Goal: Task Accomplishment & Management: Use online tool/utility

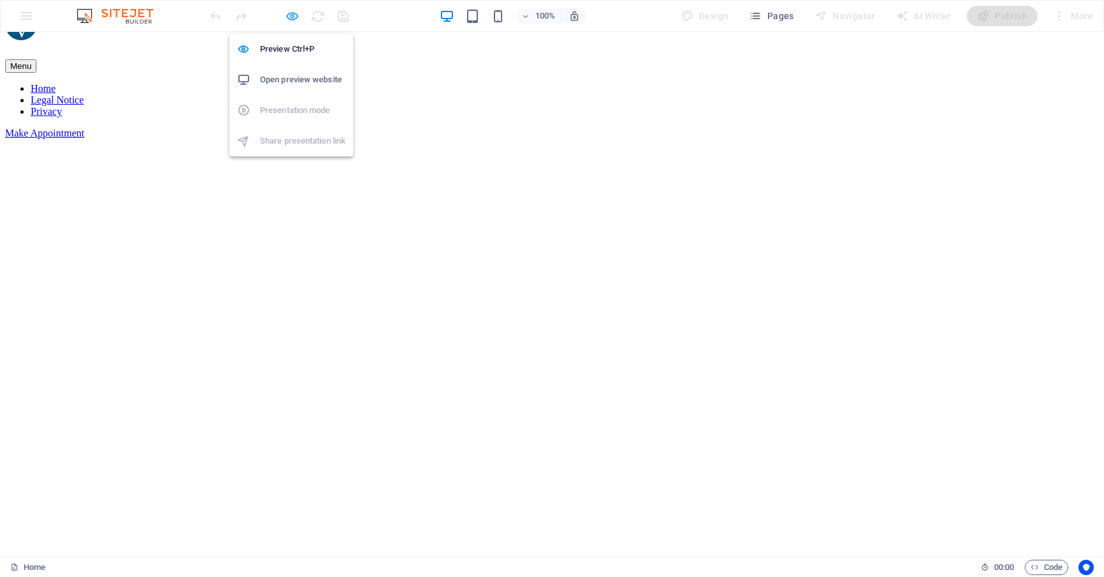
click at [296, 15] on icon "button" at bounding box center [292, 16] width 15 height 15
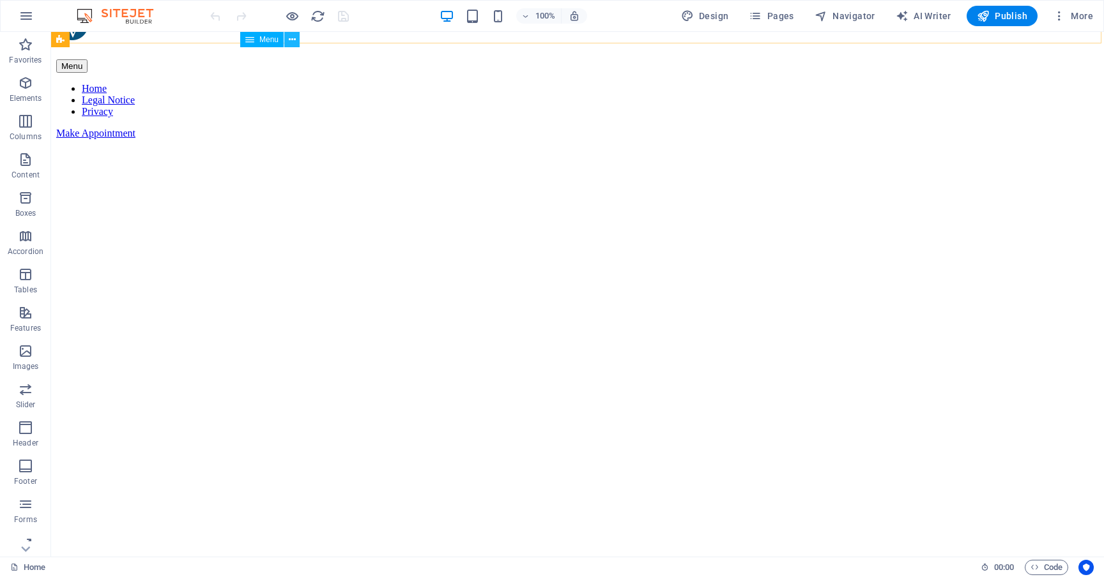
click at [292, 43] on icon at bounding box center [292, 39] width 7 height 13
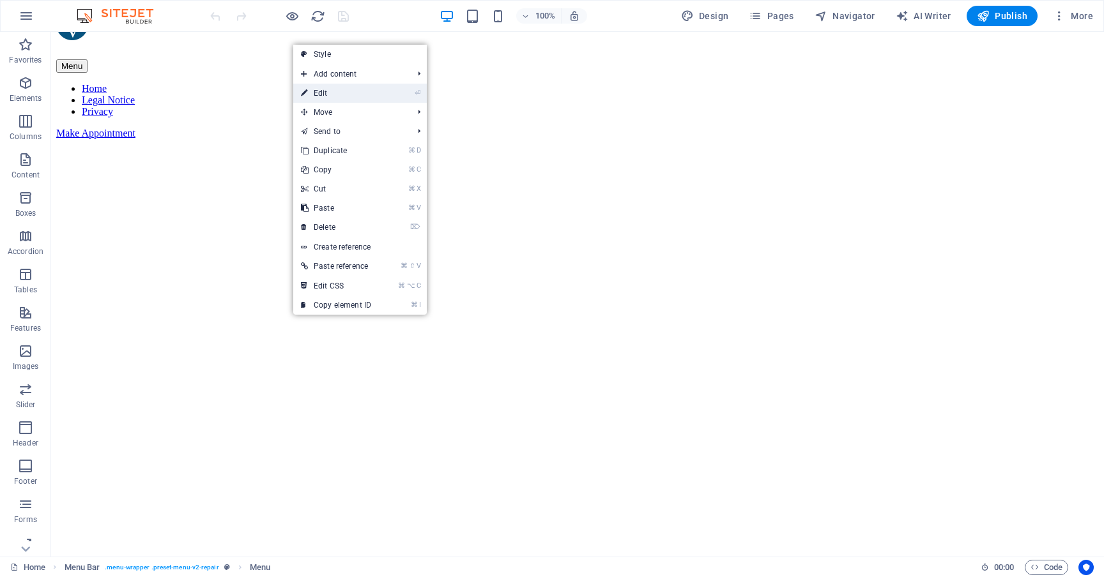
click at [322, 93] on link "⏎ Edit" at bounding box center [336, 93] width 86 height 19
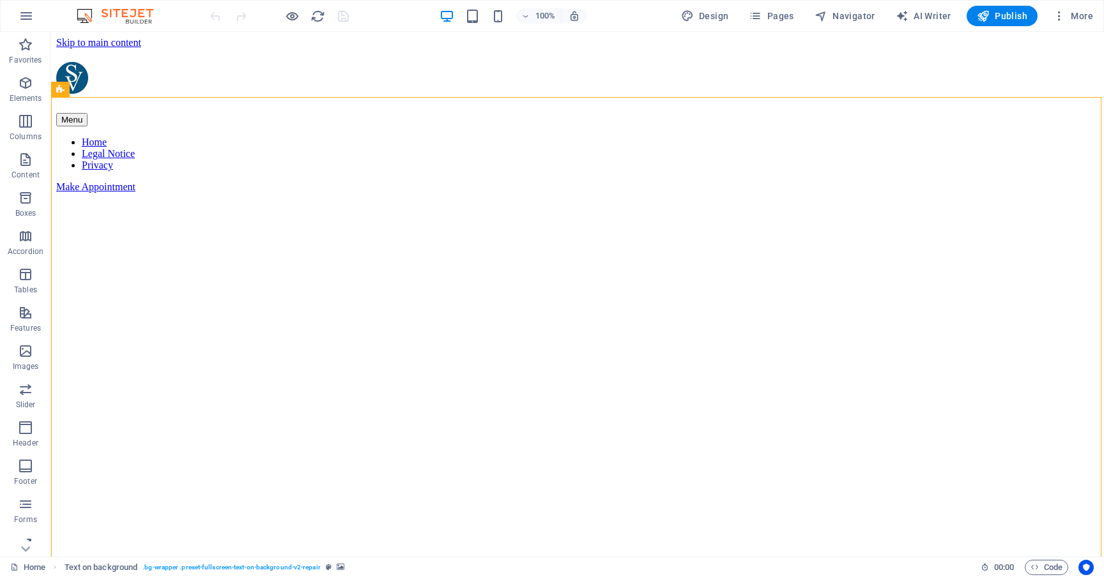
select select "vh"
select select "ms"
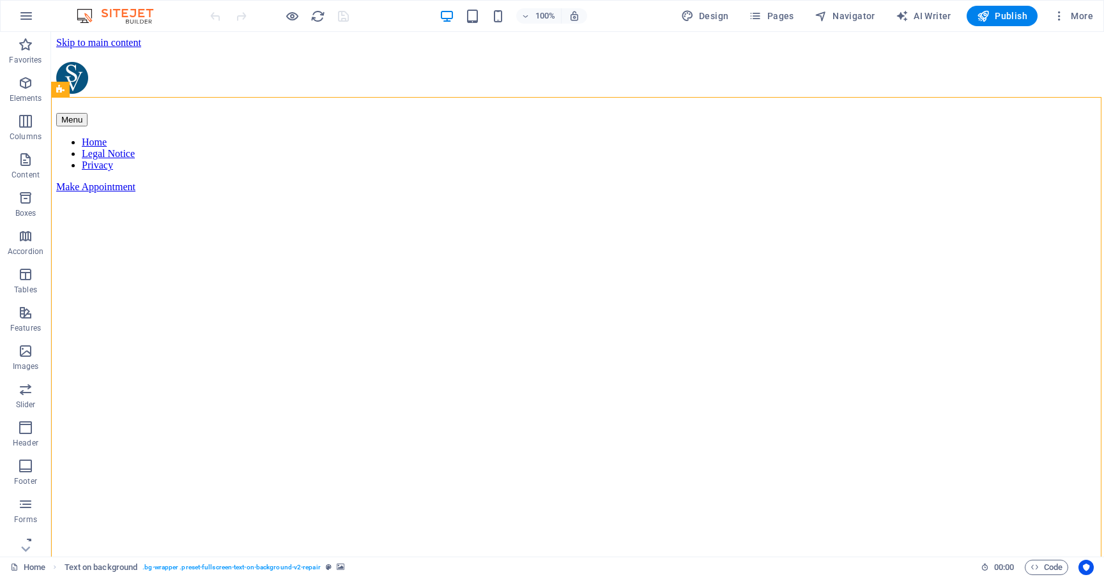
select select "s"
select select "progressive"
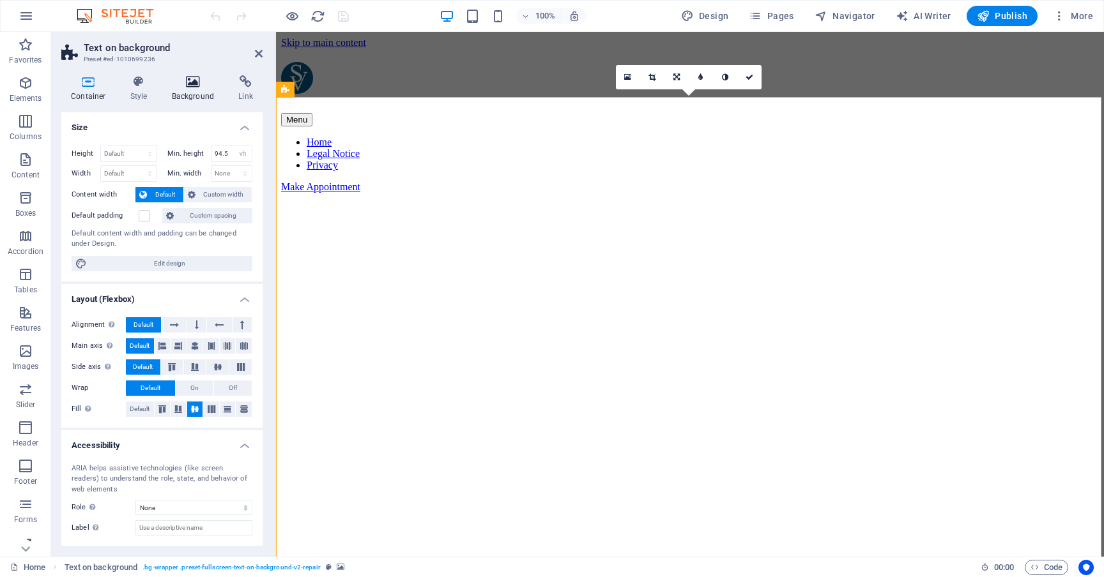
click at [193, 85] on icon at bounding box center [193, 81] width 62 height 13
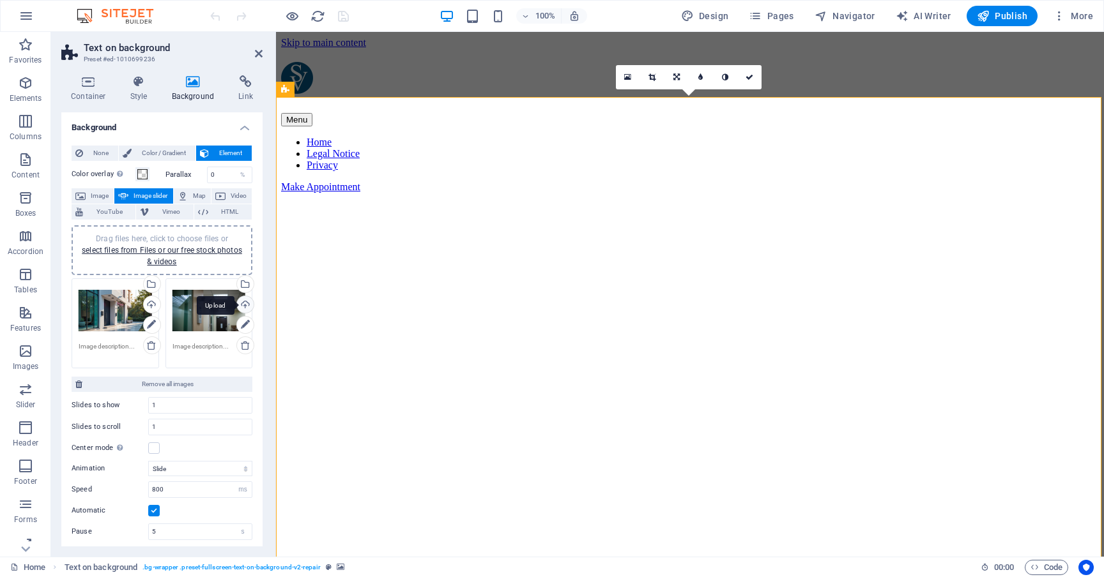
click at [241, 306] on div "Upload" at bounding box center [243, 305] width 19 height 19
click at [754, 77] on link at bounding box center [749, 77] width 24 height 24
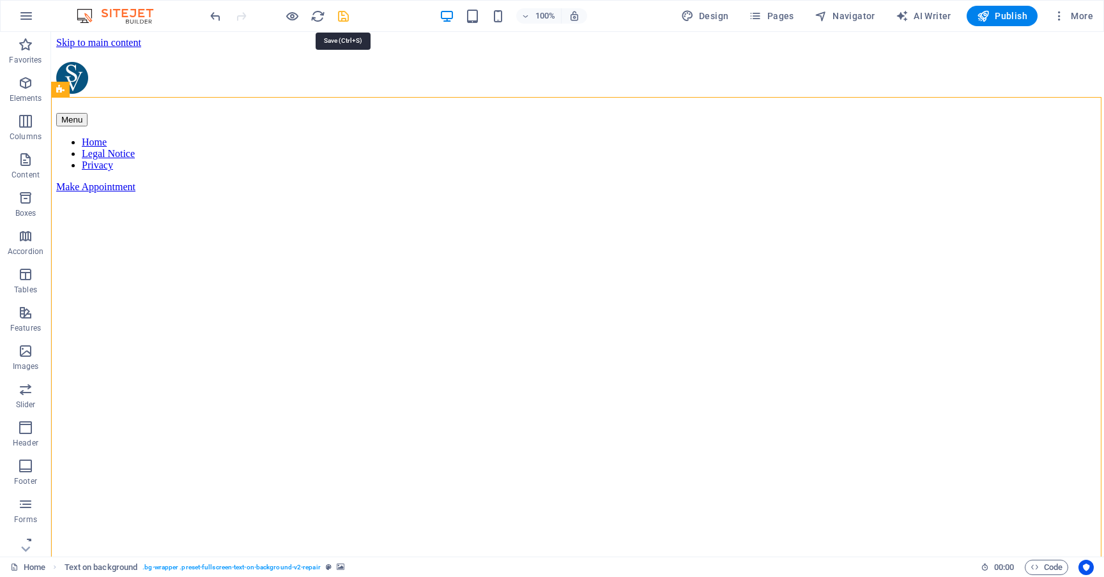
click at [345, 19] on icon "save" at bounding box center [343, 16] width 15 height 15
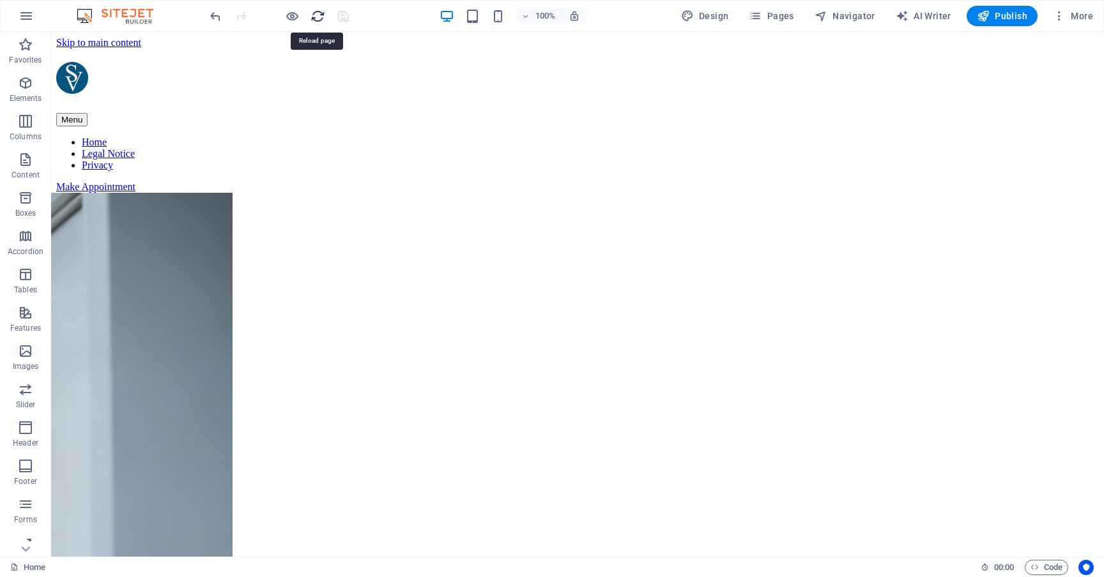
click at [319, 16] on icon "reload" at bounding box center [317, 16] width 15 height 15
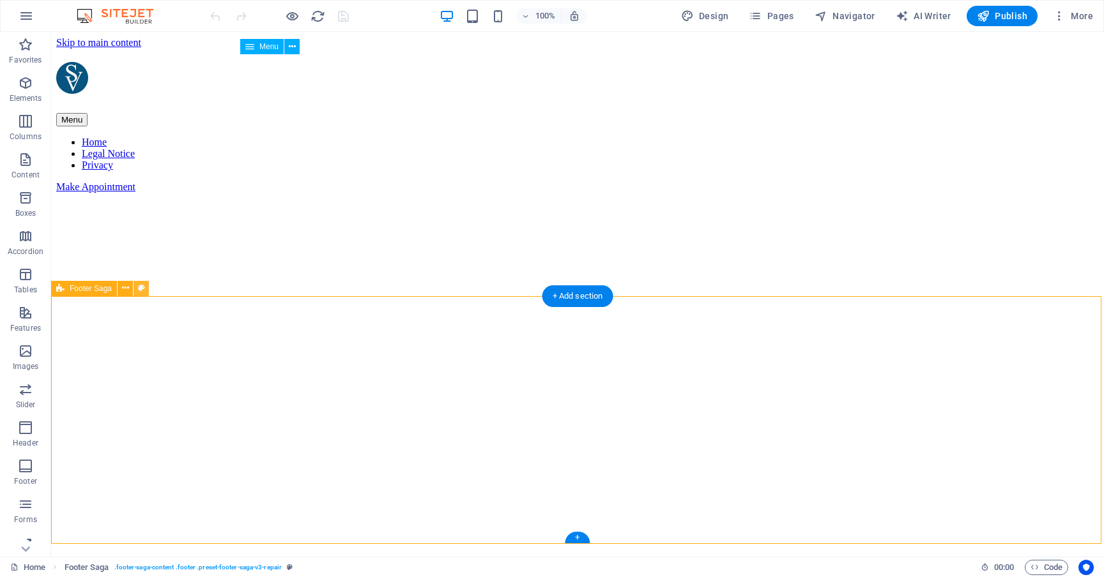
click at [138, 291] on icon at bounding box center [141, 288] width 7 height 13
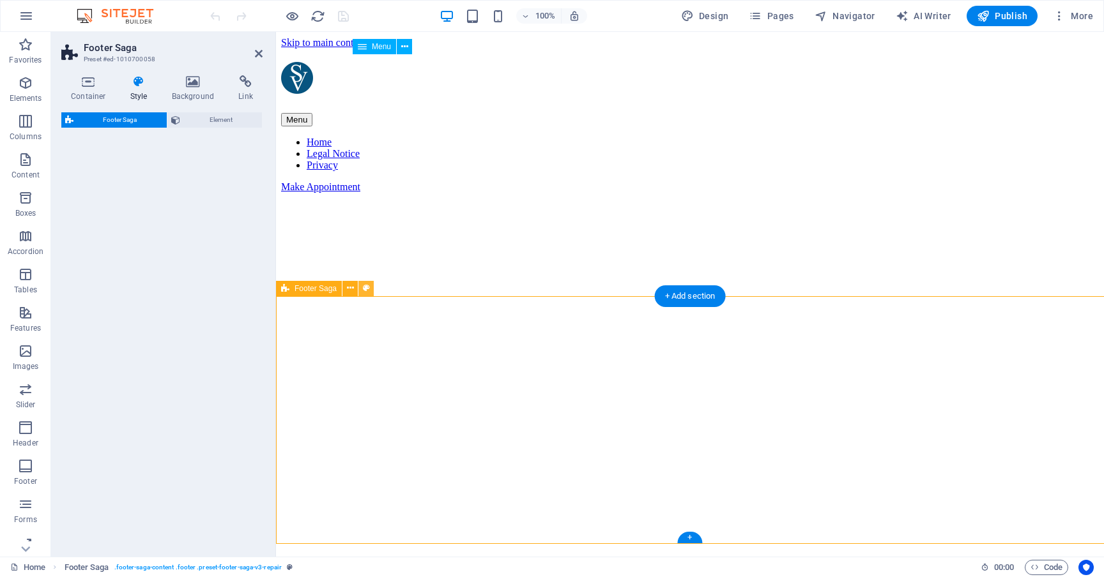
select select "rem"
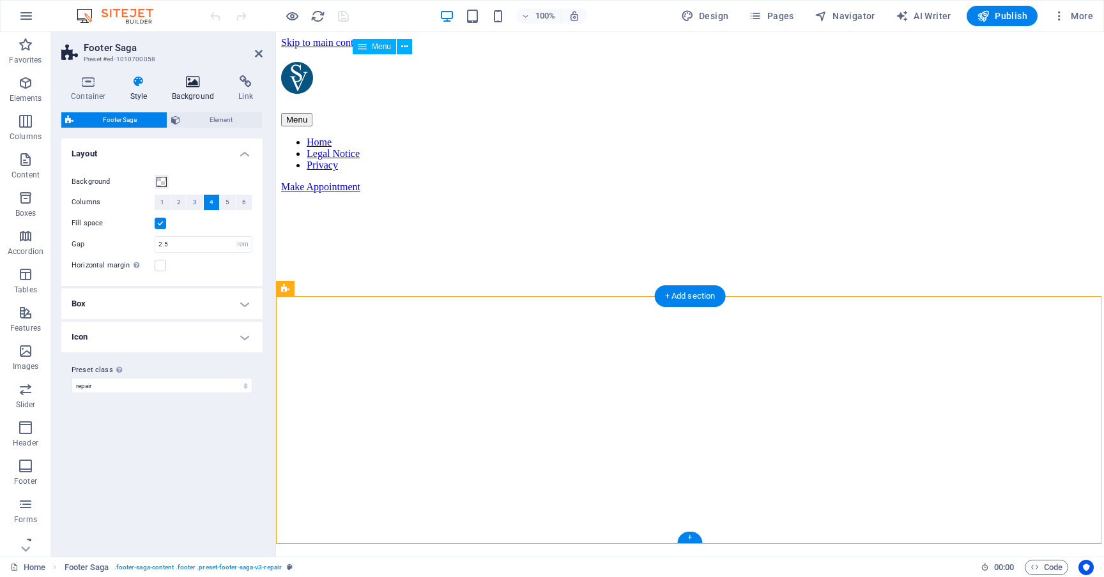
click at [188, 84] on icon at bounding box center [193, 81] width 62 height 13
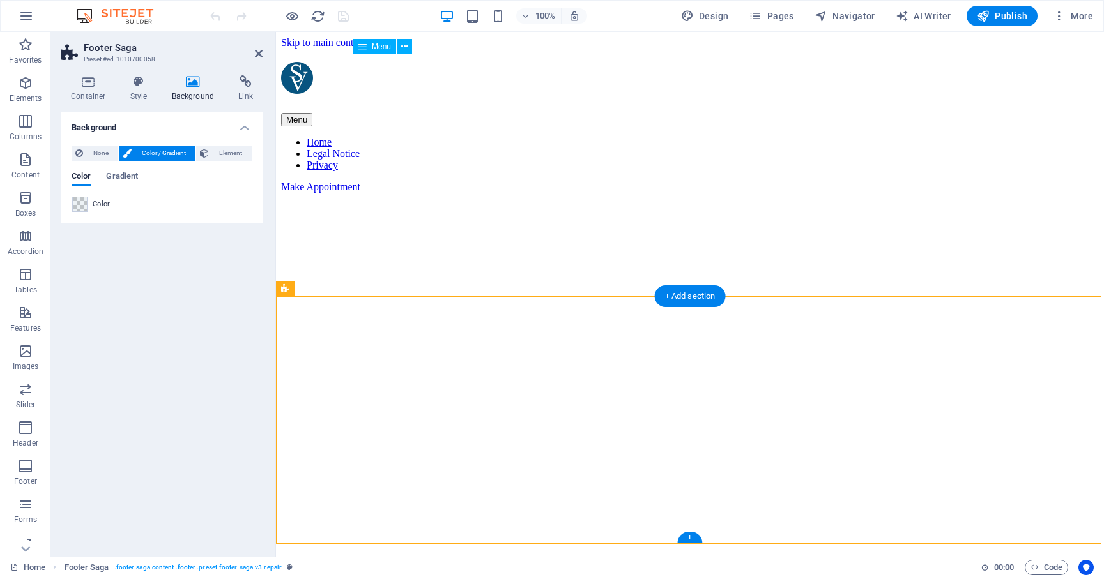
click at [98, 205] on span "Color" at bounding box center [102, 204] width 18 height 10
click at [85, 199] on span at bounding box center [80, 204] width 14 height 14
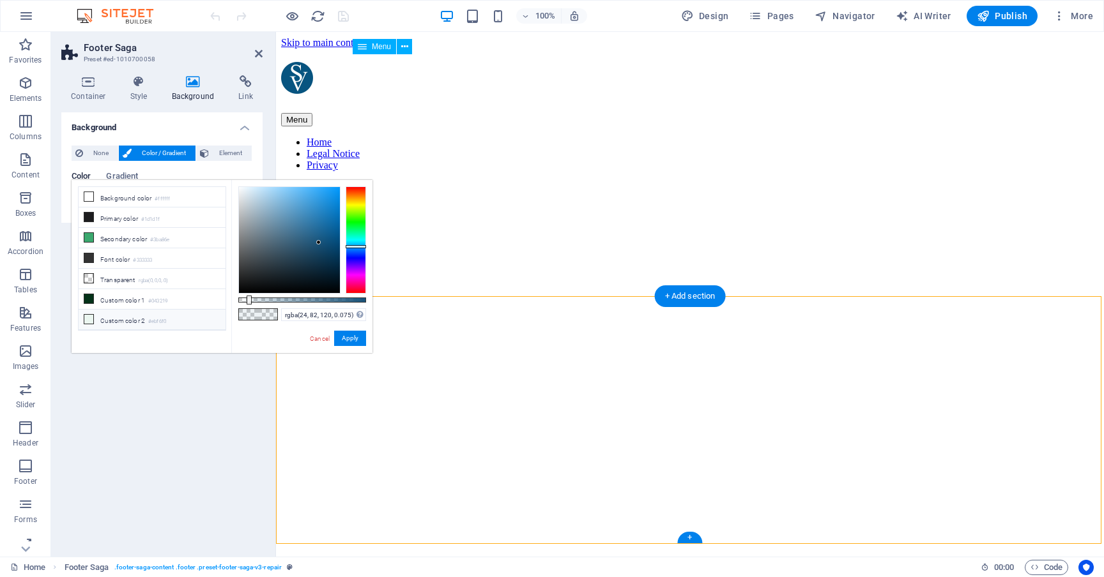
click at [116, 324] on li "Custom color 2 #ebf6f0" at bounding box center [152, 320] width 147 height 20
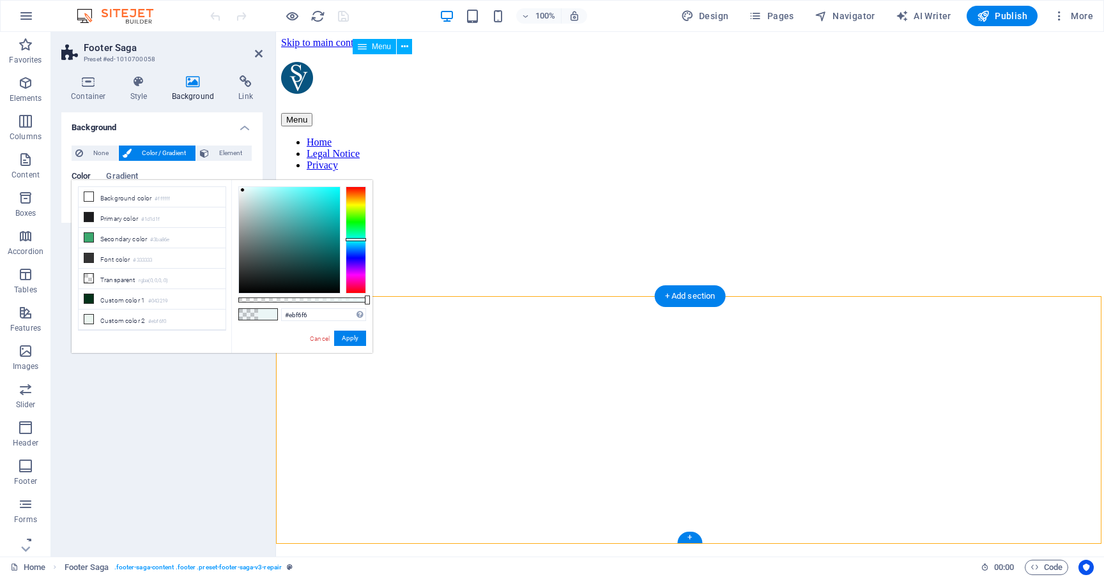
drag, startPoint x: 355, startPoint y: 229, endPoint x: 357, endPoint y: 239, distance: 11.0
click at [357, 239] on div at bounding box center [355, 239] width 20 height 3
click at [270, 191] on div at bounding box center [289, 240] width 101 height 106
click at [255, 191] on div at bounding box center [289, 240] width 101 height 106
drag, startPoint x: 255, startPoint y: 191, endPoint x: 240, endPoint y: 190, distance: 14.7
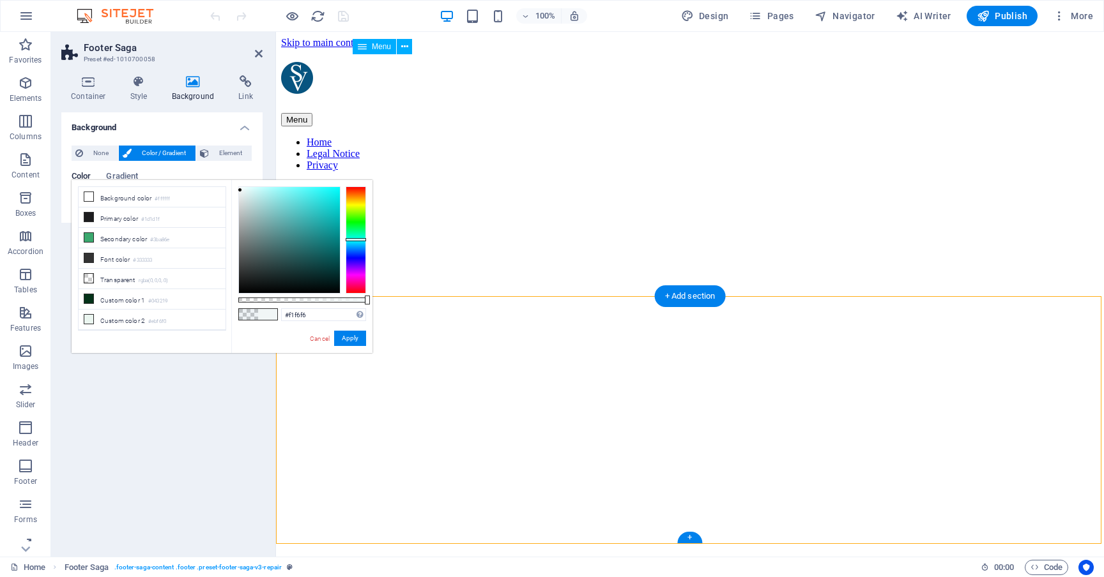
click at [240, 190] on div at bounding box center [240, 190] width 4 height 4
click at [128, 323] on li "Custom color 2 #ebf6f0" at bounding box center [152, 320] width 147 height 20
click at [240, 188] on div at bounding box center [240, 188] width 4 height 4
click at [355, 240] on div at bounding box center [355, 239] width 20 height 107
click at [354, 239] on div at bounding box center [355, 239] width 20 height 107
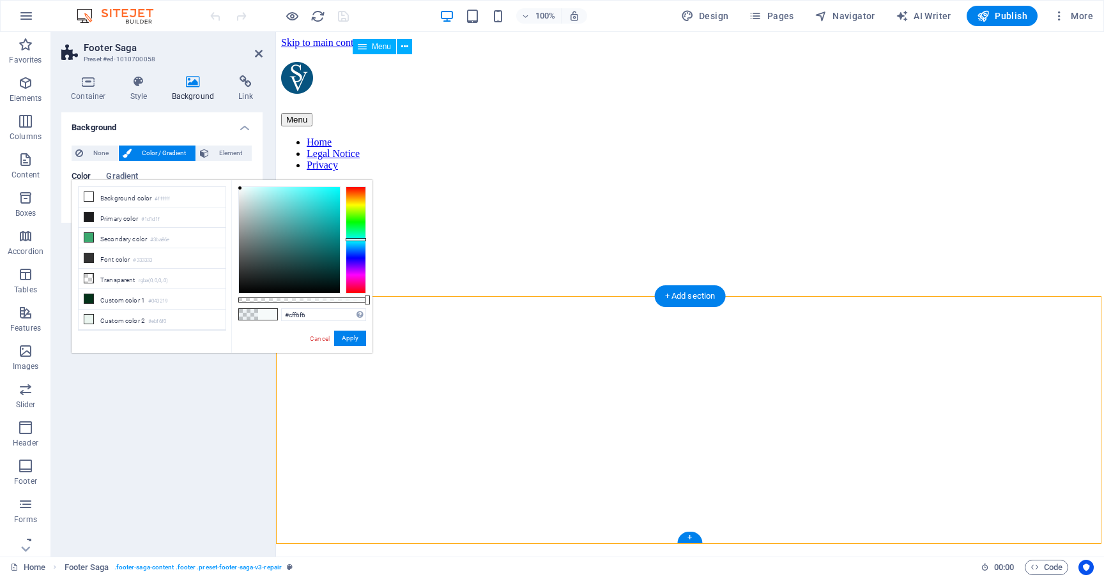
click at [254, 190] on div at bounding box center [289, 240] width 101 height 106
drag, startPoint x: 252, startPoint y: 190, endPoint x: 239, endPoint y: 187, distance: 13.7
click at [239, 187] on div at bounding box center [238, 187] width 4 height 4
click at [130, 323] on li "Custom color 2 #ebf6f0" at bounding box center [152, 320] width 147 height 20
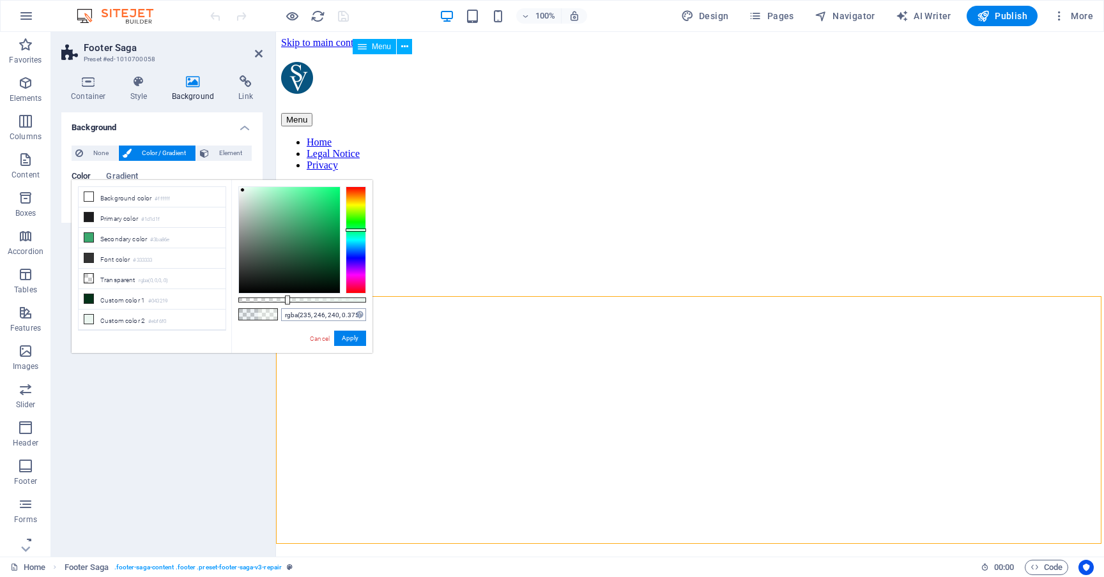
drag, startPoint x: 367, startPoint y: 299, endPoint x: 286, endPoint y: 310, distance: 81.2
click at [286, 310] on div "rgba(235, 246, 240, 0.375) Supported formats #0852ed rgb(8, 82, 237) rgba(8, 82…" at bounding box center [301, 359] width 141 height 358
drag, startPoint x: 287, startPoint y: 301, endPoint x: 274, endPoint y: 305, distance: 14.1
click at [274, 305] on div "rgba(235, 246, 240, 0.28) Supported formats #0852ed rgb(8, 82, 237) rgba(8, 82,…" at bounding box center [301, 359] width 141 height 358
click at [243, 187] on div at bounding box center [242, 187] width 4 height 4
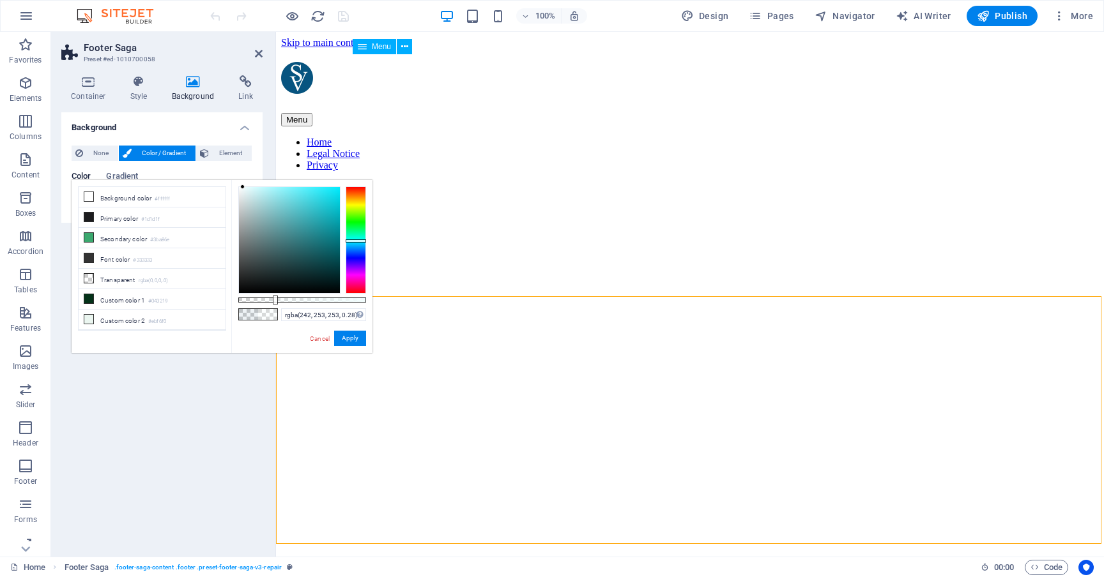
drag, startPoint x: 358, startPoint y: 230, endPoint x: 358, endPoint y: 241, distance: 10.9
click at [358, 241] on div at bounding box center [355, 240] width 20 height 3
click at [247, 186] on div at bounding box center [246, 186] width 4 height 4
click at [361, 205] on div at bounding box center [355, 239] width 20 height 107
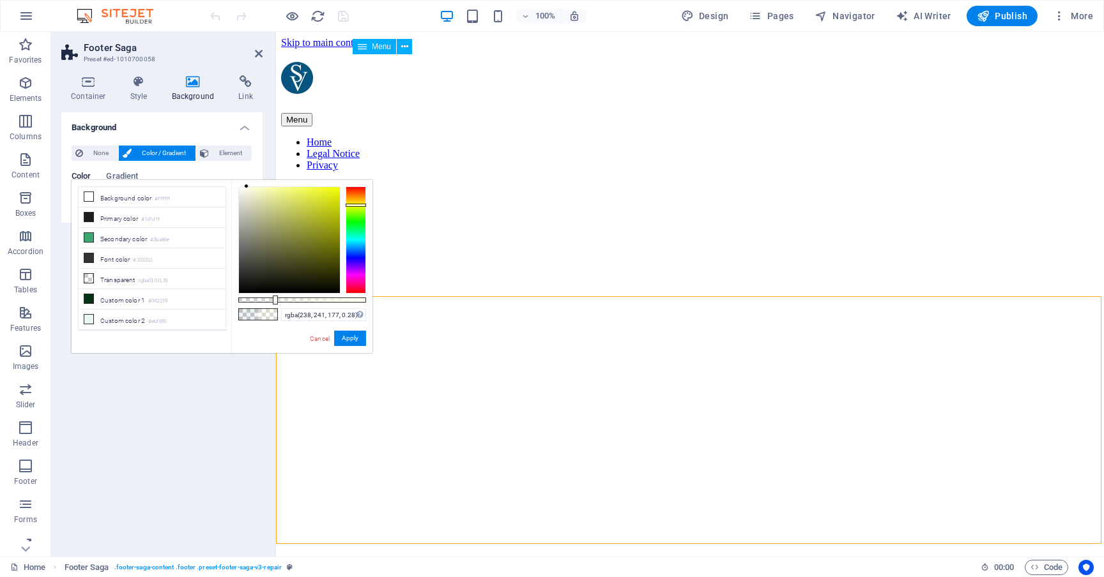
click at [265, 192] on div at bounding box center [289, 240] width 101 height 106
drag, startPoint x: 265, startPoint y: 190, endPoint x: 244, endPoint y: 191, distance: 21.1
click at [244, 191] on div at bounding box center [243, 190] width 4 height 4
click at [351, 209] on div at bounding box center [355, 239] width 20 height 107
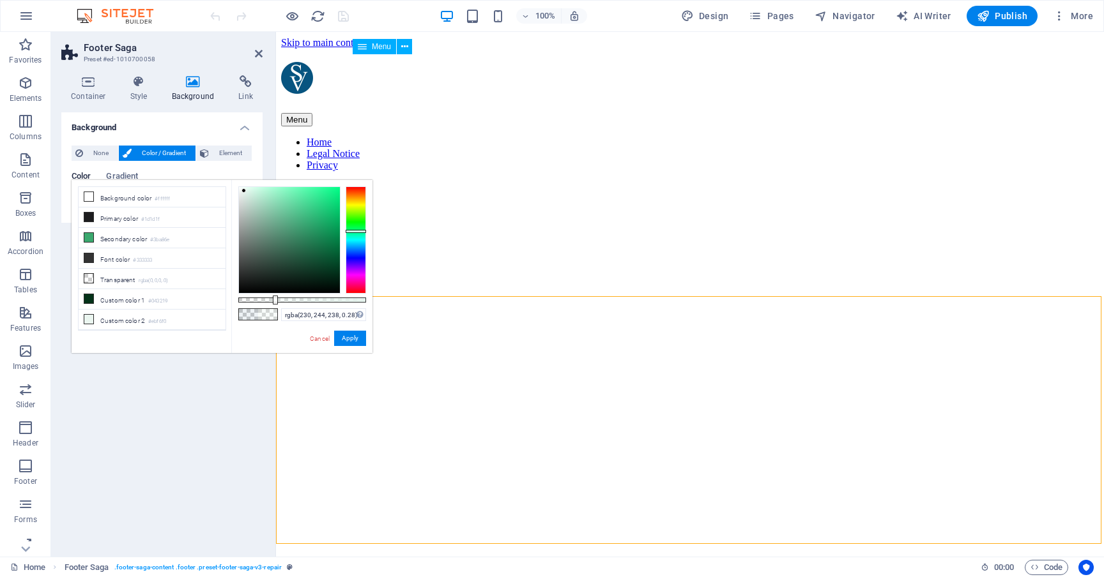
drag, startPoint x: 356, startPoint y: 208, endPoint x: 354, endPoint y: 232, distance: 24.3
click at [354, 232] on div at bounding box center [355, 239] width 20 height 107
click at [264, 188] on div at bounding box center [289, 240] width 101 height 106
drag, startPoint x: 262, startPoint y: 188, endPoint x: 248, endPoint y: 187, distance: 13.4
click at [248, 187] on div at bounding box center [248, 187] width 4 height 4
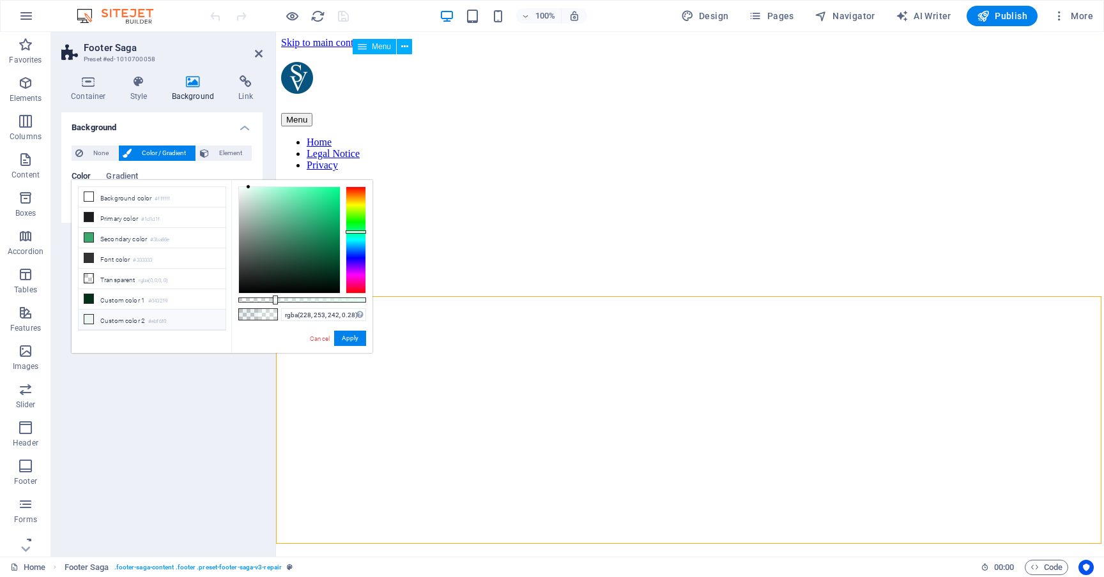
click at [128, 322] on li "Custom color 2 #ebf6f0" at bounding box center [152, 320] width 147 height 20
type input "rgba(235, 246, 240, 0.28)"
click at [351, 338] on button "Apply" at bounding box center [350, 338] width 32 height 15
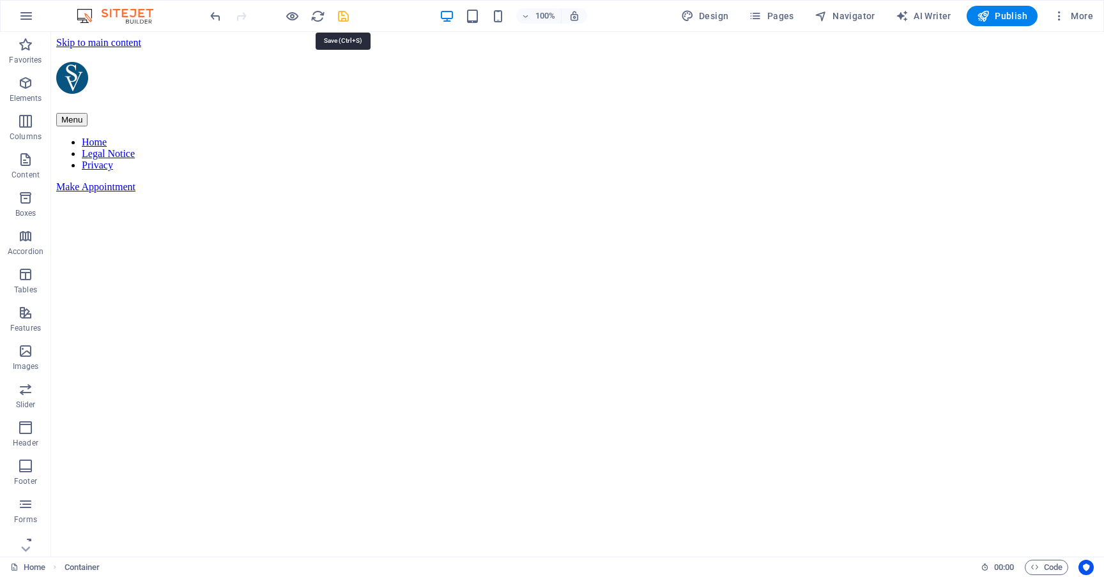
click at [346, 18] on icon "save" at bounding box center [343, 16] width 15 height 15
click at [318, 18] on icon "reload" at bounding box center [317, 16] width 15 height 15
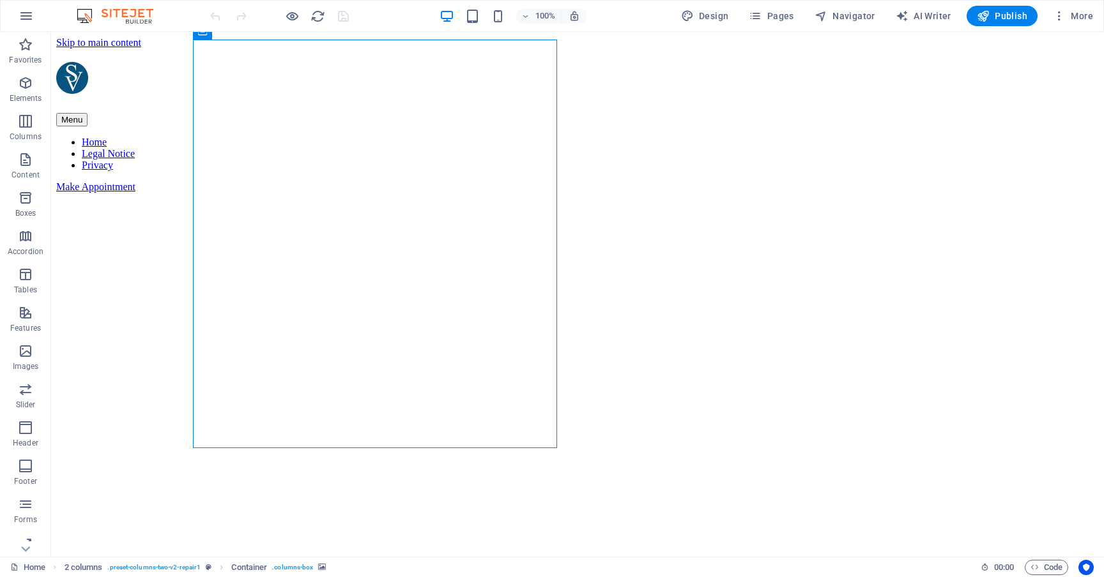
select select "px"
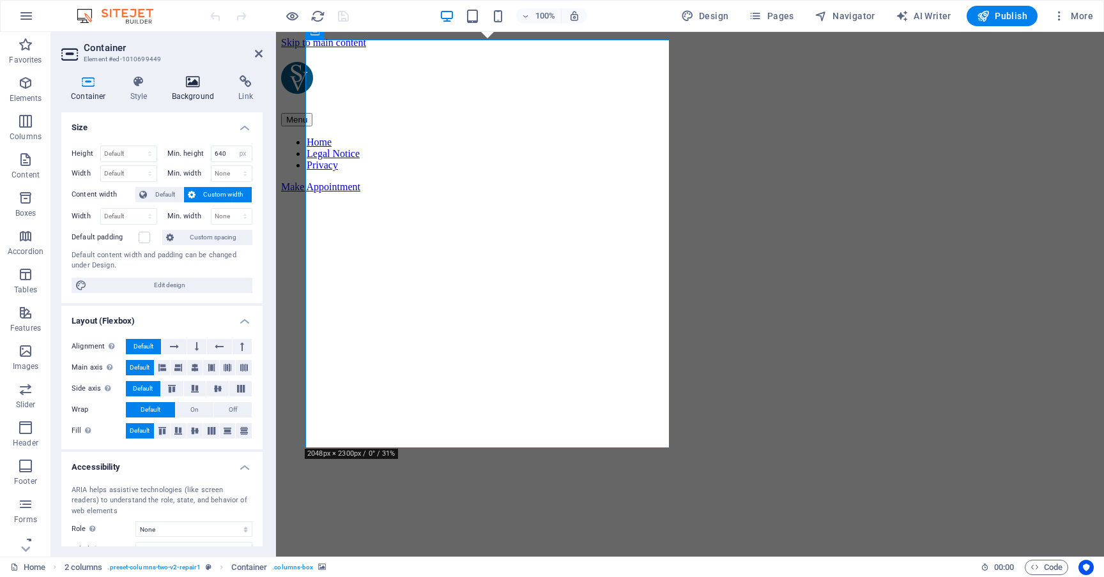
click at [190, 82] on icon at bounding box center [193, 81] width 62 height 13
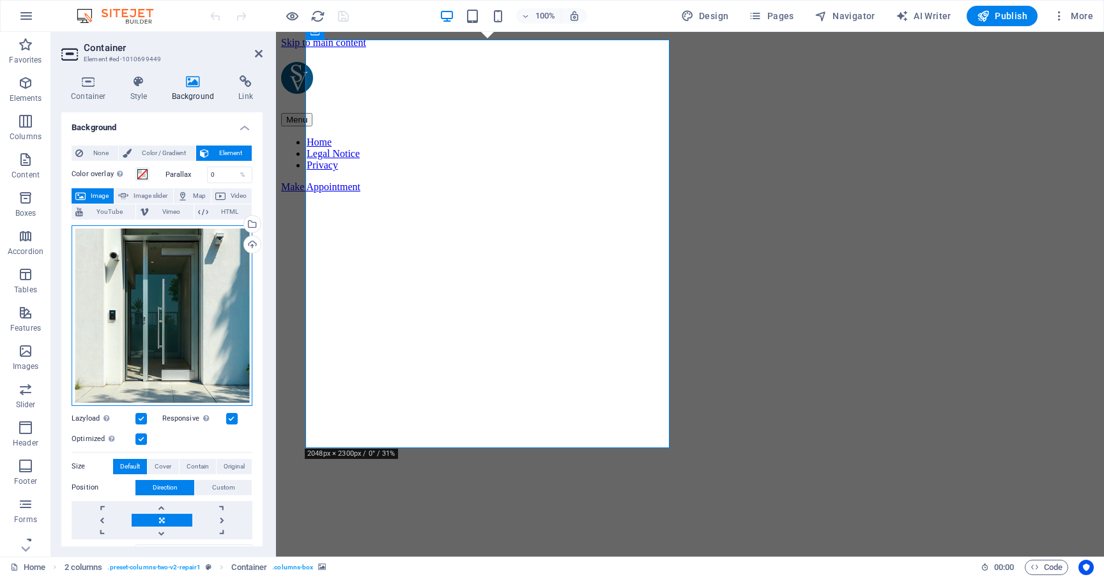
click at [164, 268] on div "Drag files here, click to choose files or select files from Files or our free s…" at bounding box center [162, 315] width 181 height 181
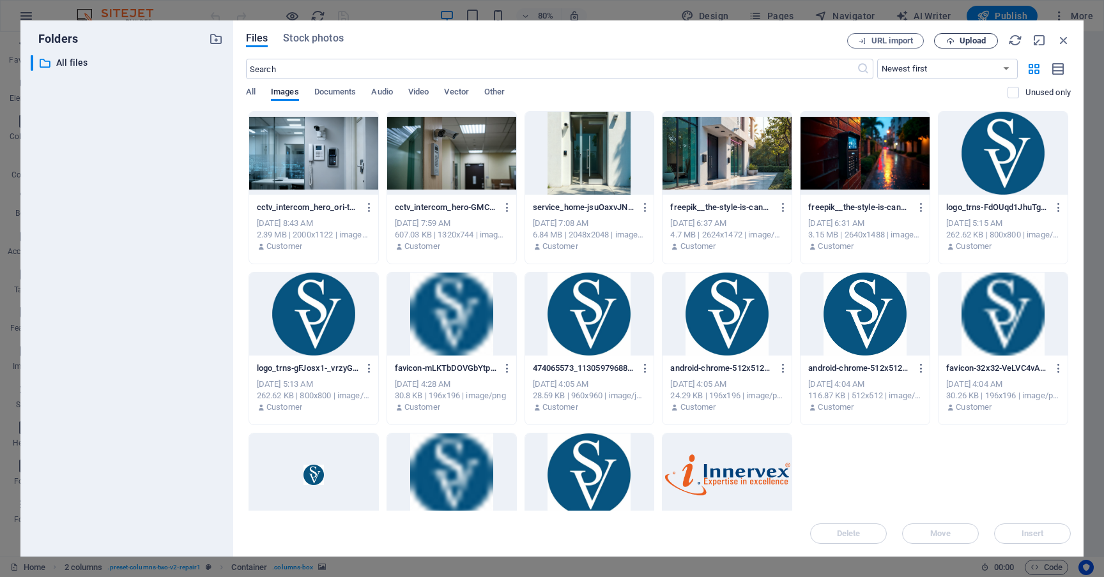
click at [963, 40] on span "Upload" at bounding box center [972, 41] width 26 height 8
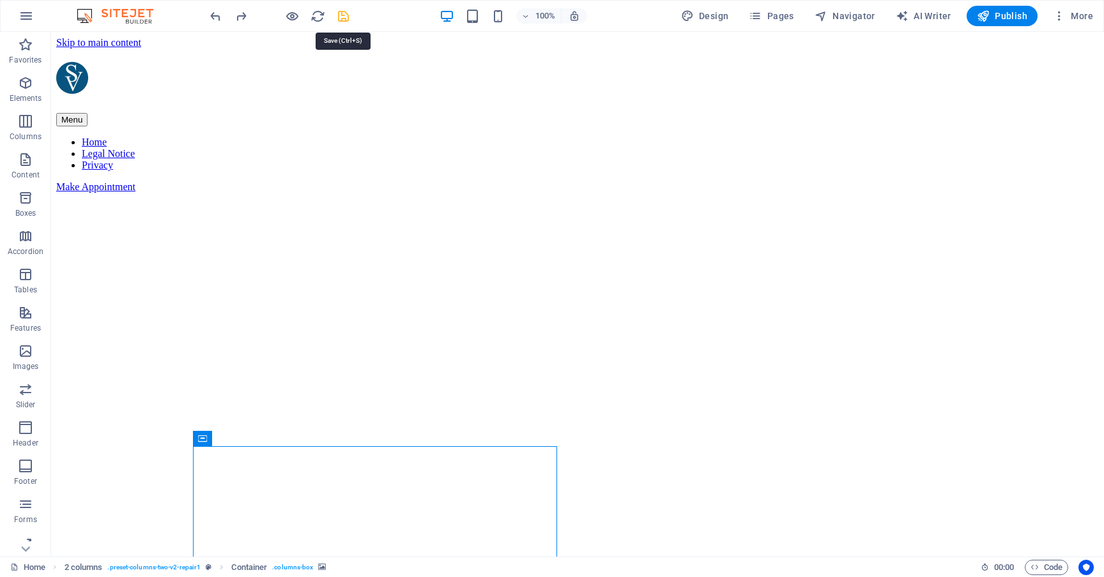
click at [344, 16] on icon "save" at bounding box center [343, 16] width 15 height 15
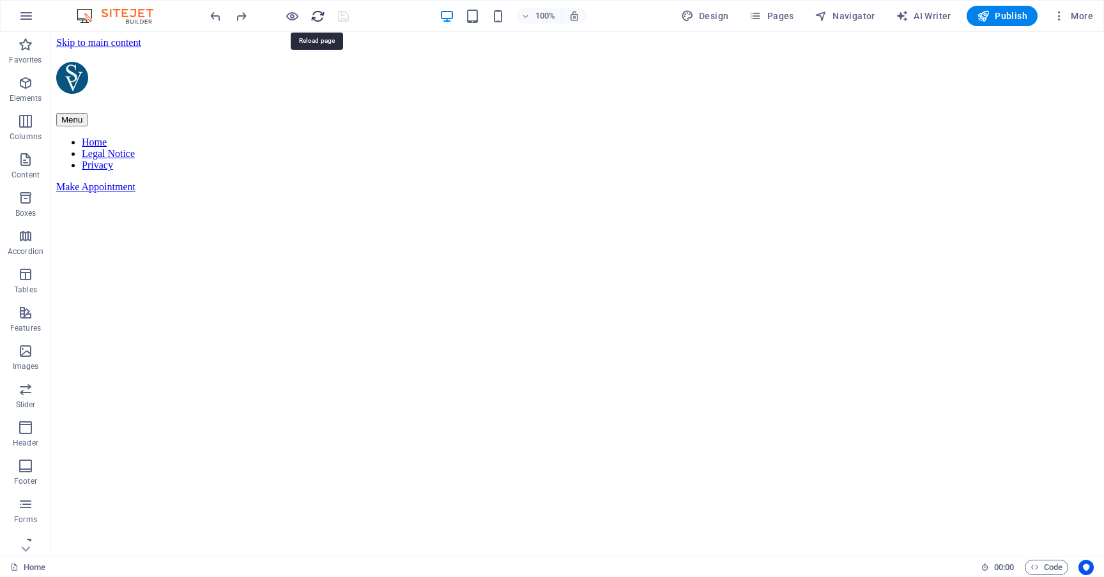
click at [318, 13] on icon "reload" at bounding box center [317, 16] width 15 height 15
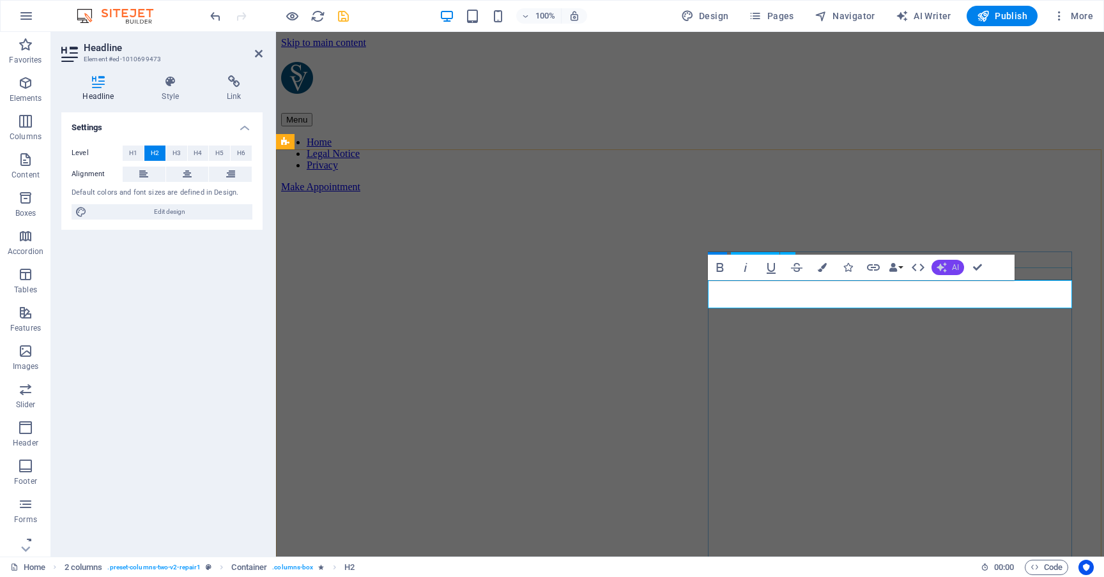
click at [946, 263] on icon "button" at bounding box center [941, 267] width 10 height 10
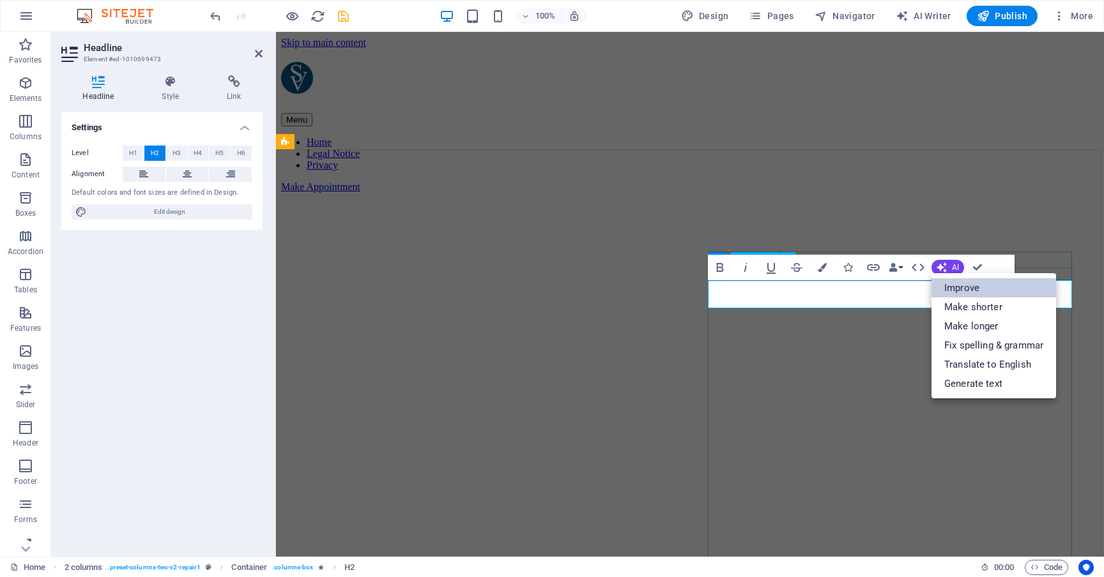
click at [964, 284] on link "Improve" at bounding box center [993, 287] width 125 height 19
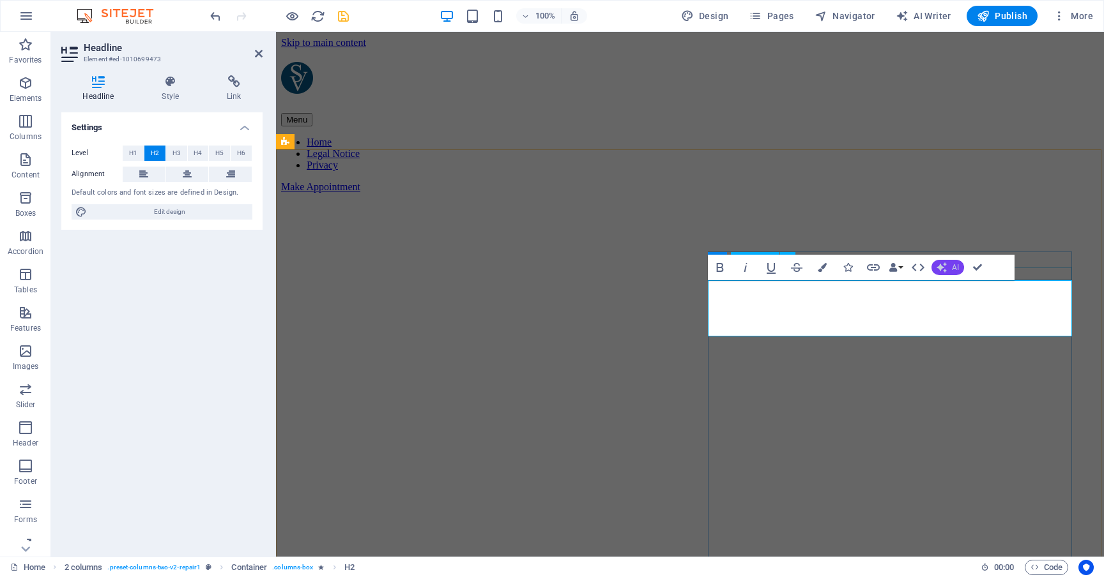
click at [954, 268] on span "AI" at bounding box center [955, 268] width 7 height 8
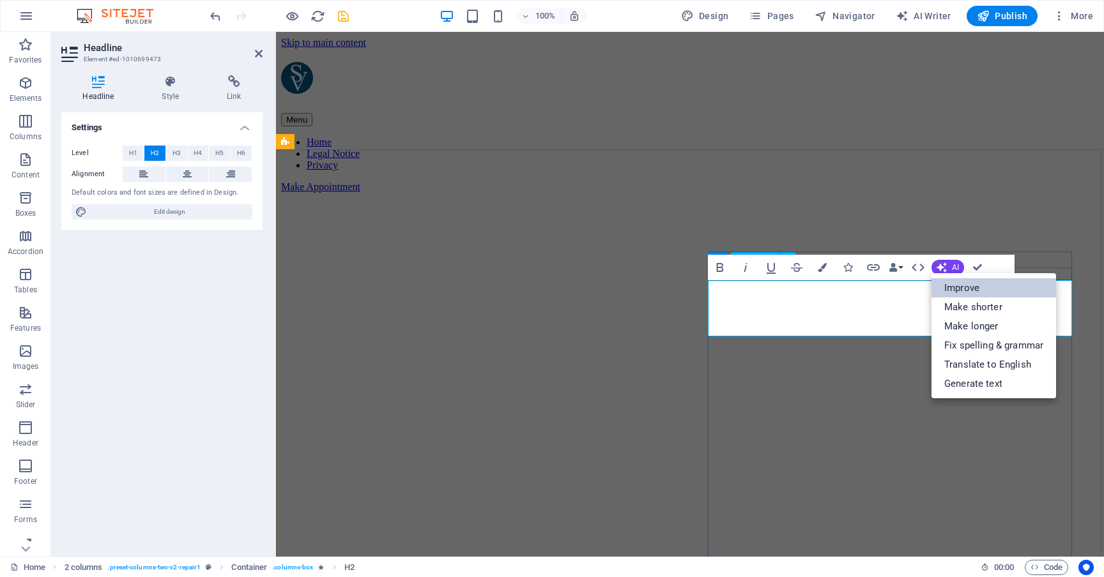
click at [962, 291] on link "Improve" at bounding box center [993, 287] width 125 height 19
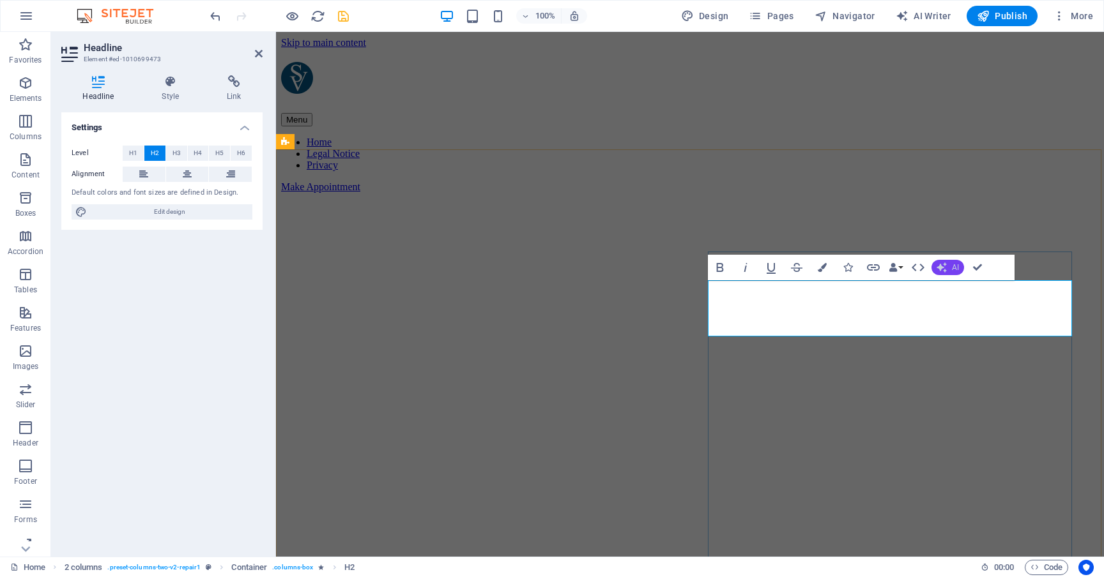
click at [951, 270] on button "AI" at bounding box center [947, 267] width 33 height 15
click at [950, 264] on button "AI" at bounding box center [947, 267] width 33 height 15
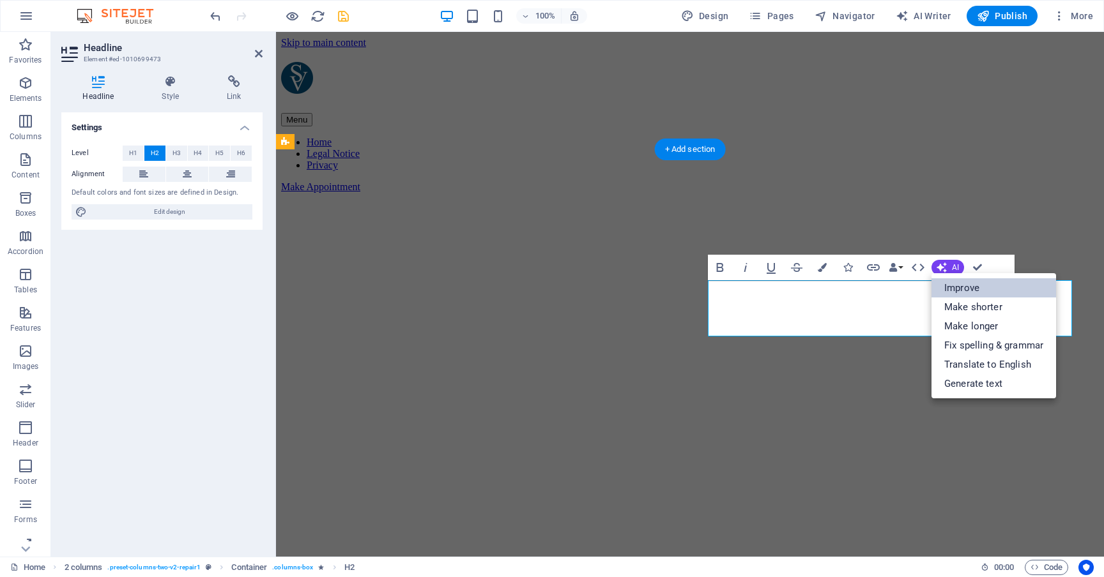
click at [961, 288] on link "Improve" at bounding box center [993, 287] width 125 height 19
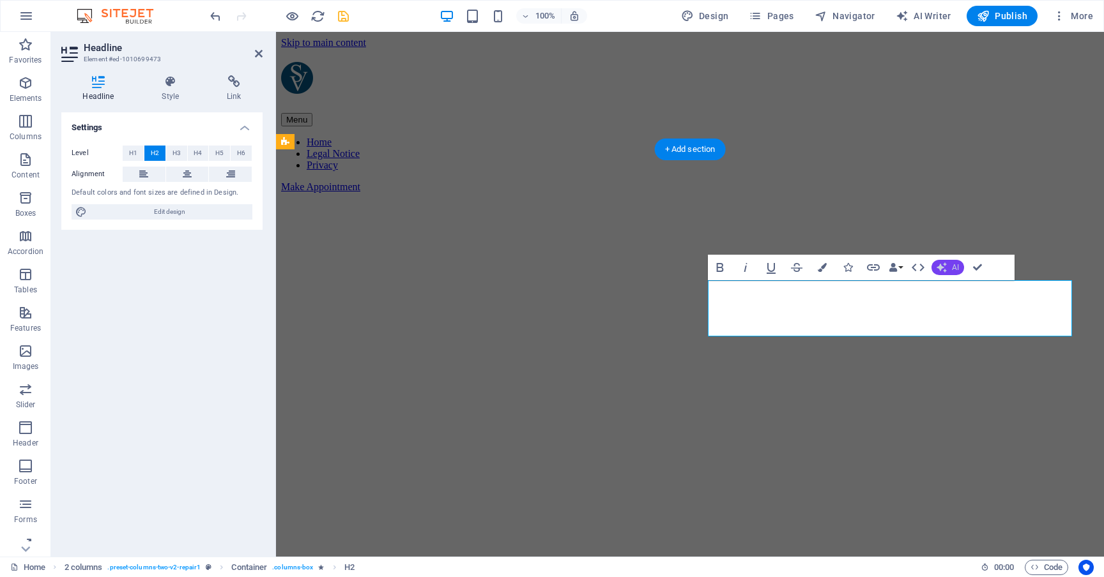
click at [950, 267] on button "AI" at bounding box center [947, 267] width 33 height 15
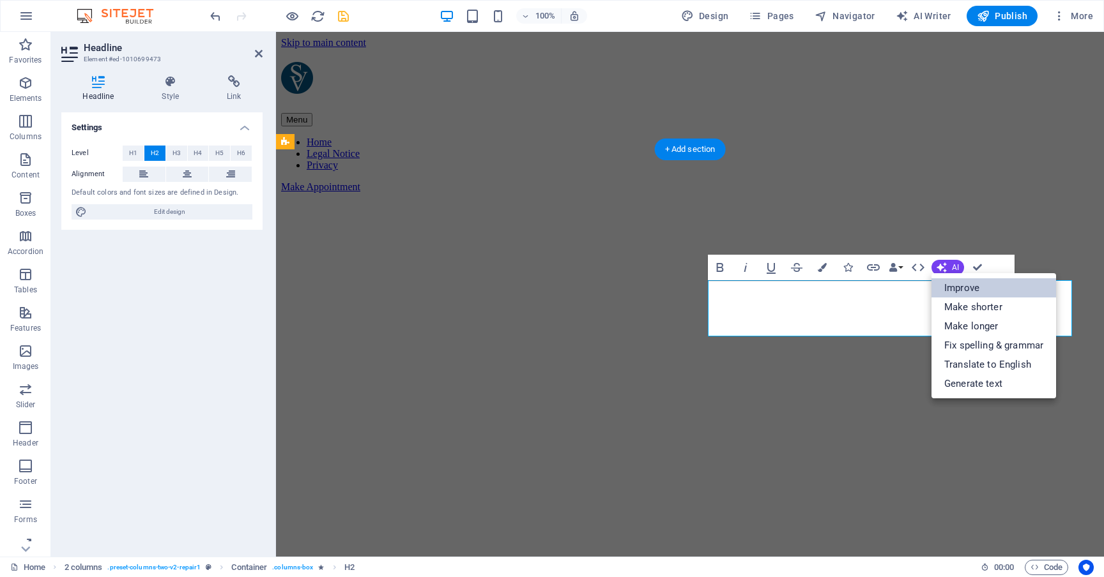
click at [955, 284] on link "Improve" at bounding box center [993, 287] width 125 height 19
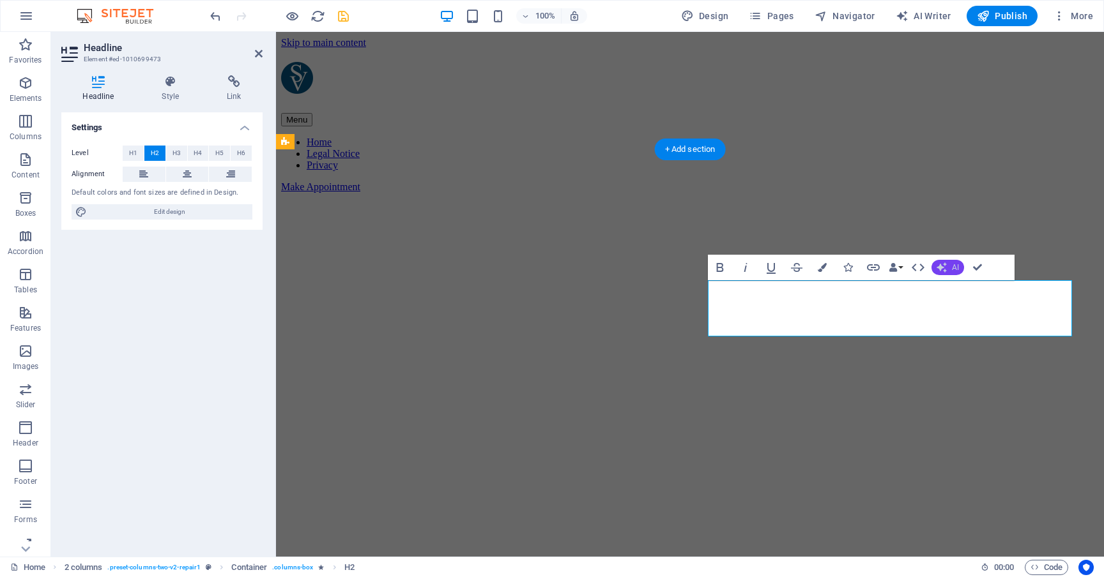
click at [950, 271] on button "AI" at bounding box center [947, 267] width 33 height 15
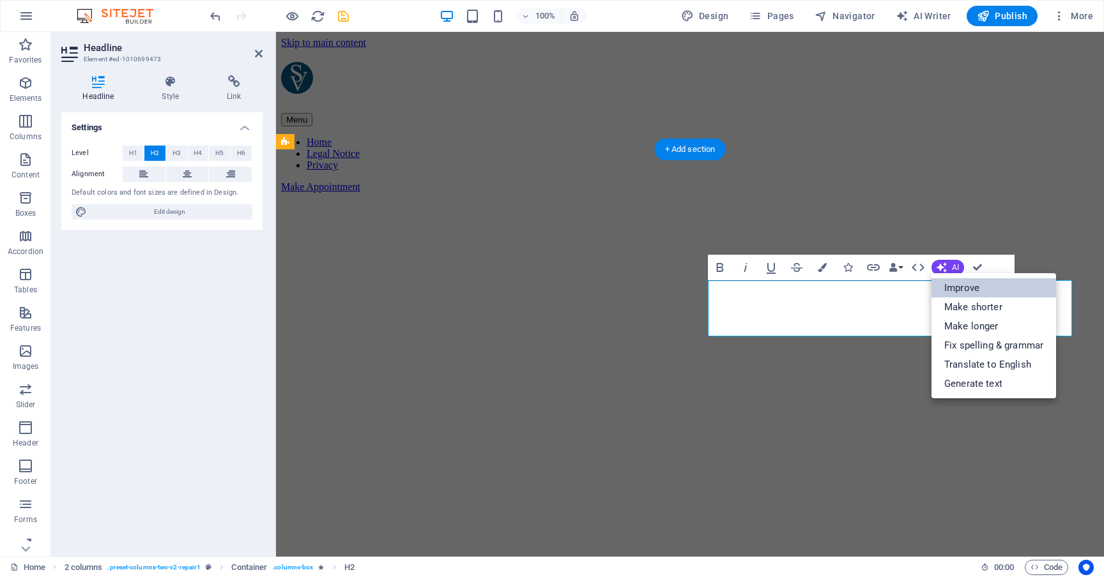
click at [955, 288] on link "Improve" at bounding box center [993, 287] width 125 height 19
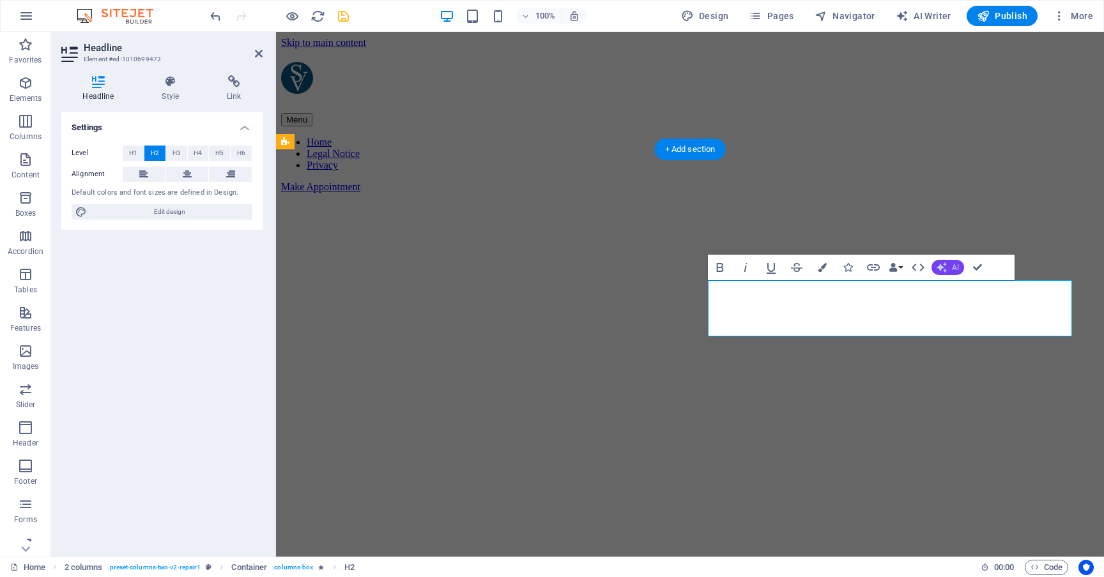
click at [948, 271] on button "AI" at bounding box center [947, 267] width 33 height 15
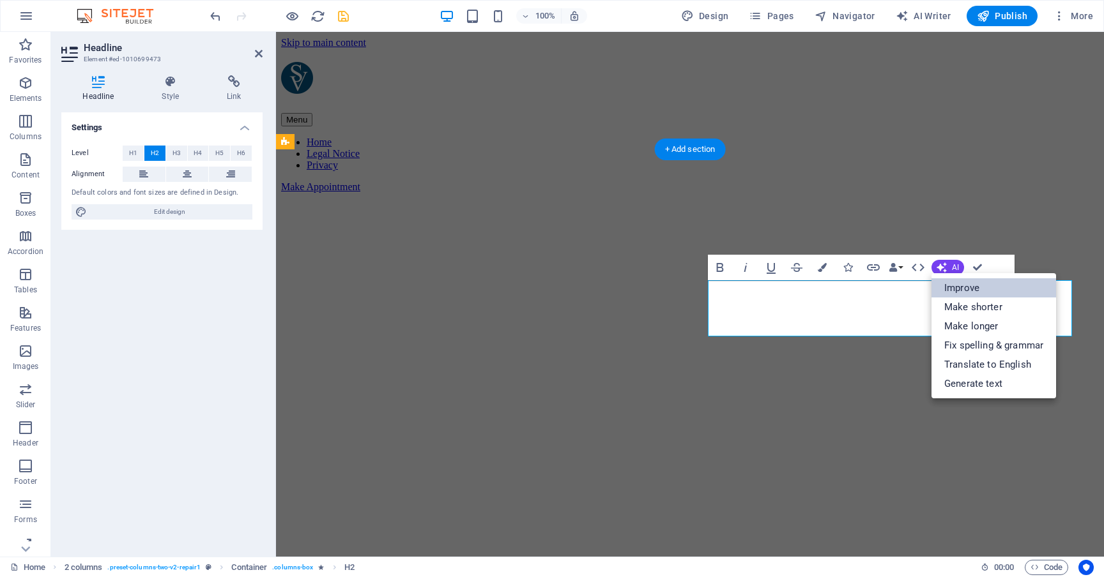
click at [955, 287] on link "Improve" at bounding box center [993, 287] width 125 height 19
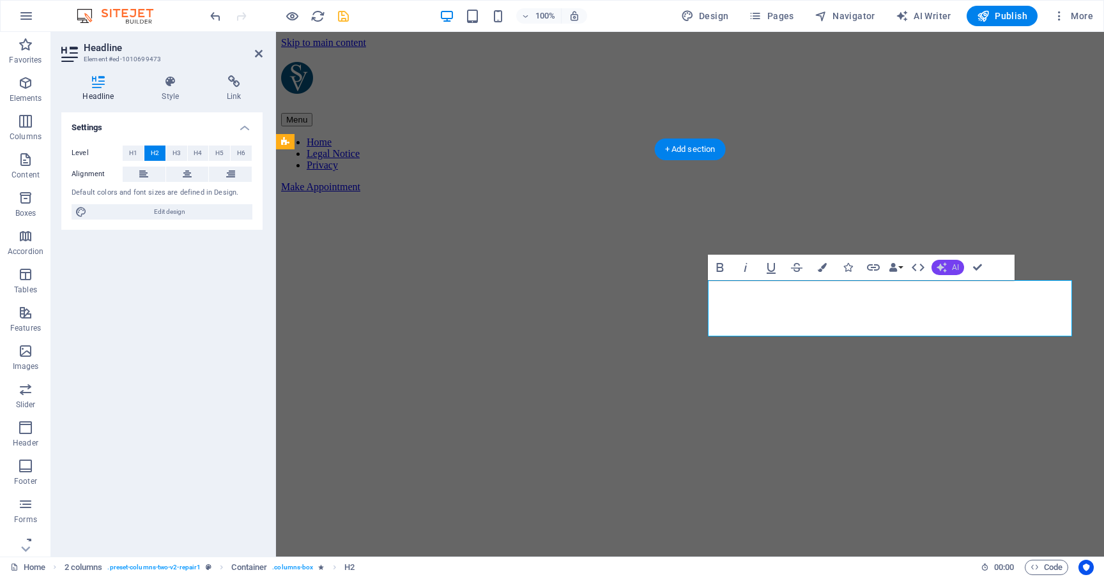
click at [950, 267] on button "AI" at bounding box center [947, 267] width 33 height 15
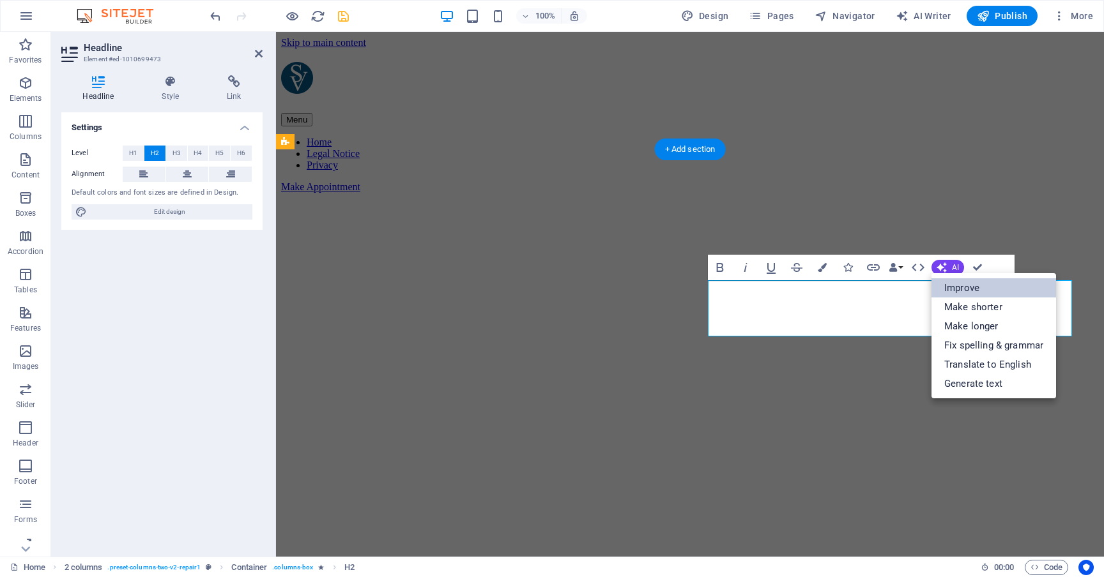
click at [953, 285] on link "Improve" at bounding box center [993, 287] width 125 height 19
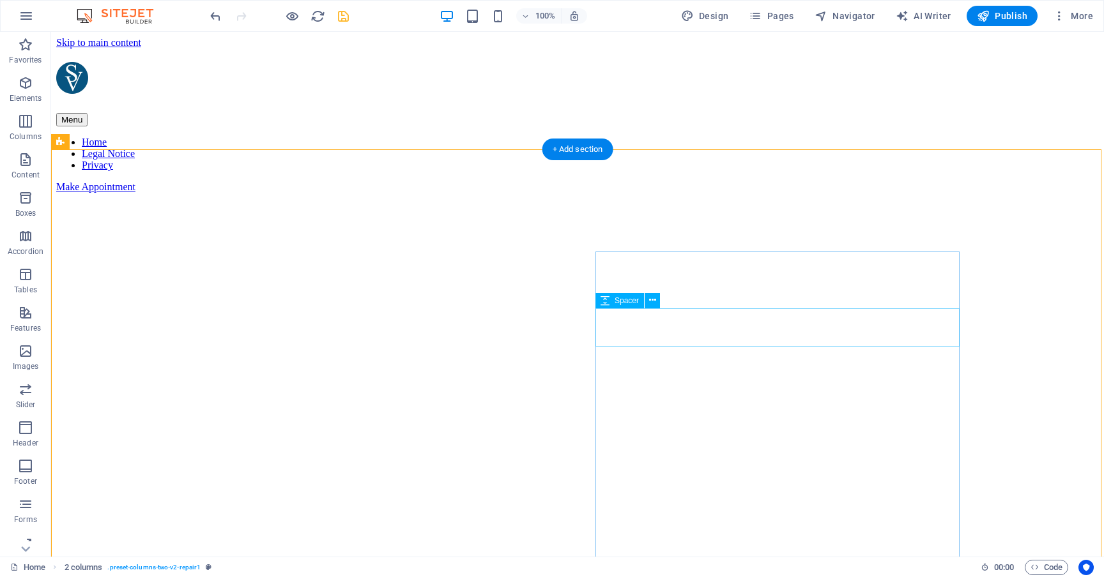
select select "px"
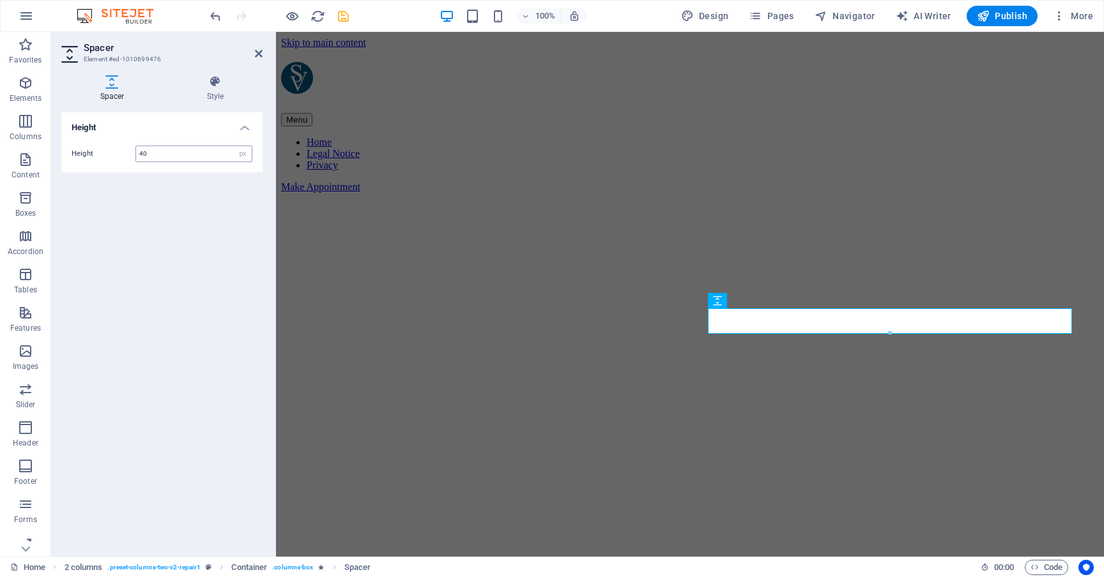
type input "40"
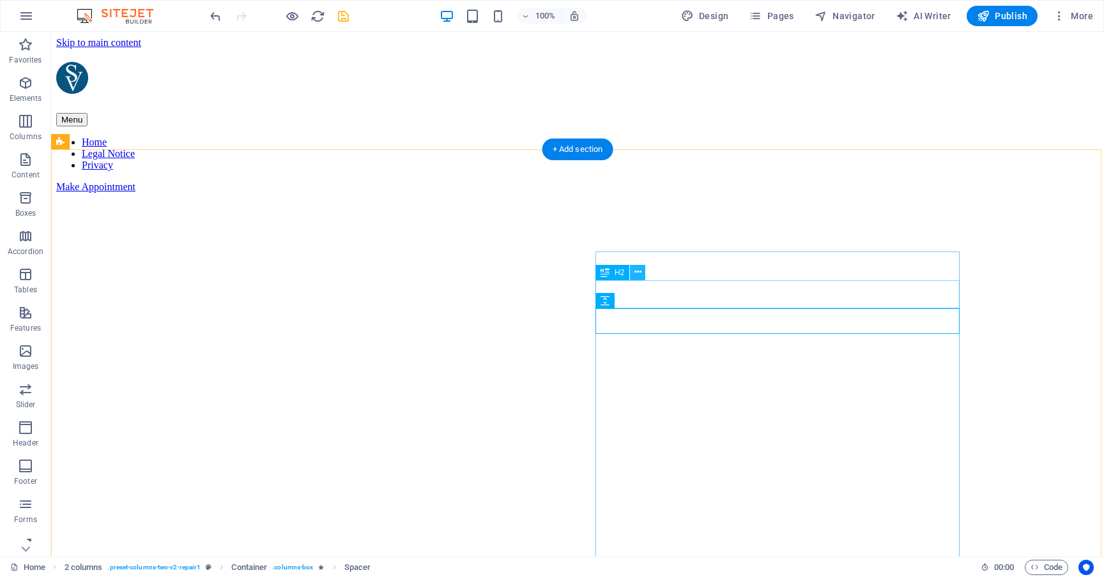
click at [637, 271] on icon at bounding box center [637, 272] width 7 height 13
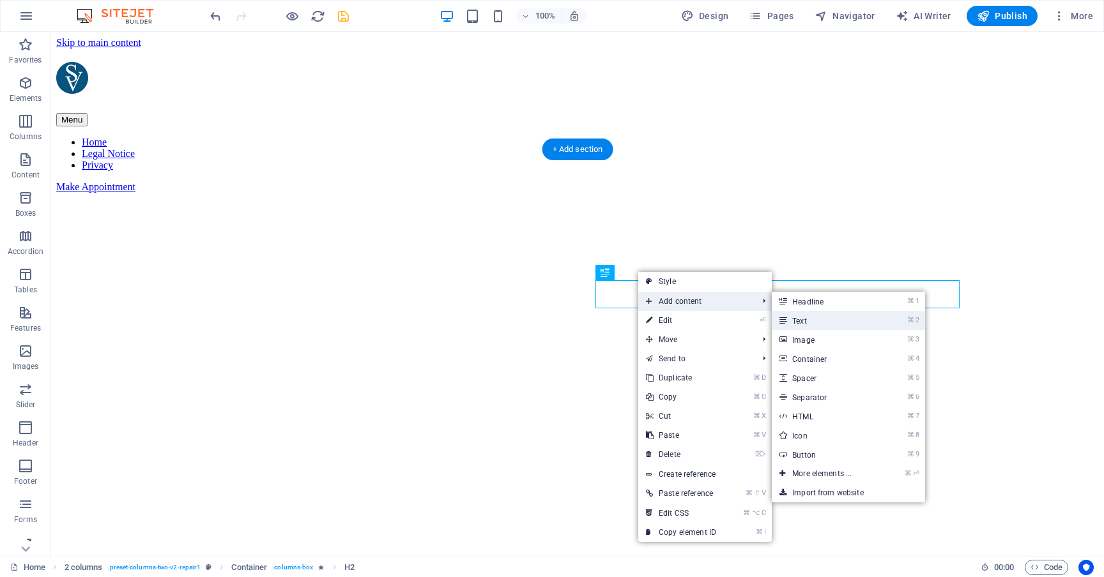
click at [796, 318] on link "⌘ 2 Text" at bounding box center [823, 320] width 105 height 19
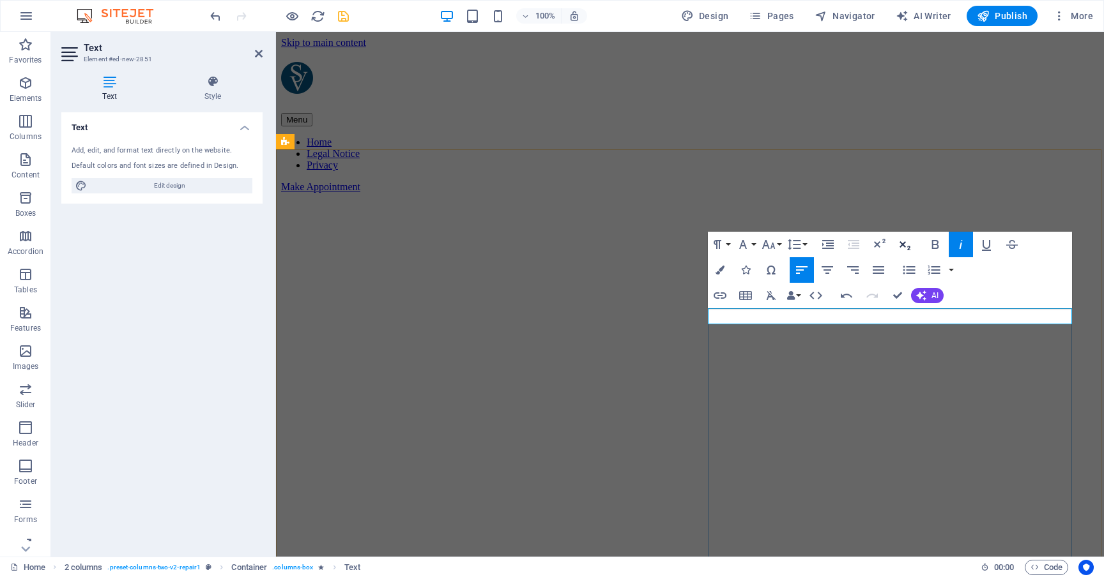
click at [903, 245] on icon "button" at bounding box center [904, 245] width 11 height 9
click at [886, 242] on icon "button" at bounding box center [878, 244] width 15 height 15
click at [899, 244] on icon "button" at bounding box center [904, 244] width 15 height 15
click at [779, 245] on button "Font Size" at bounding box center [771, 245] width 24 height 26
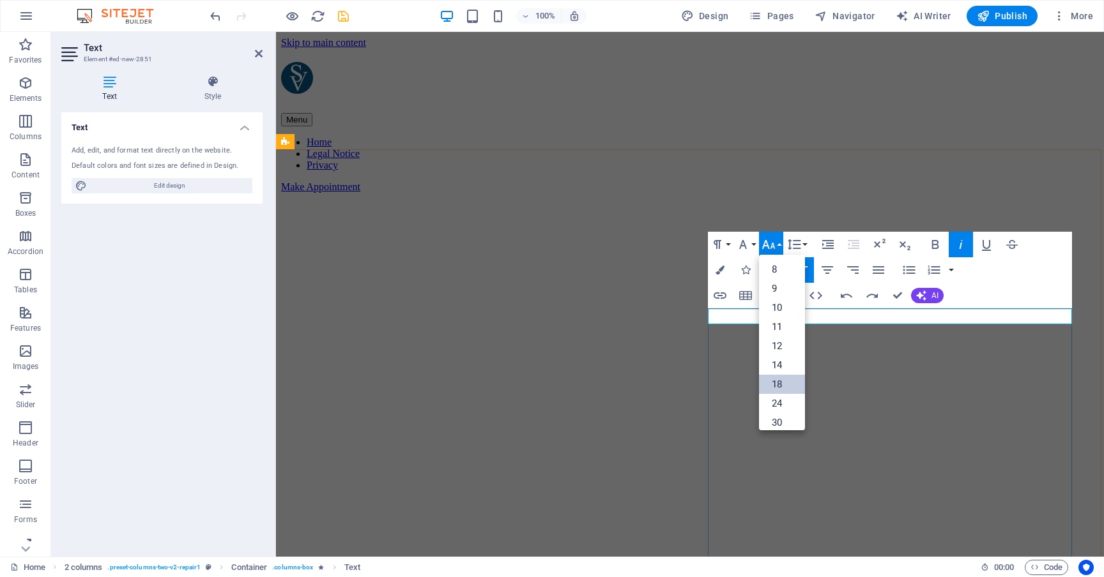
click at [784, 382] on link "18" at bounding box center [782, 384] width 46 height 19
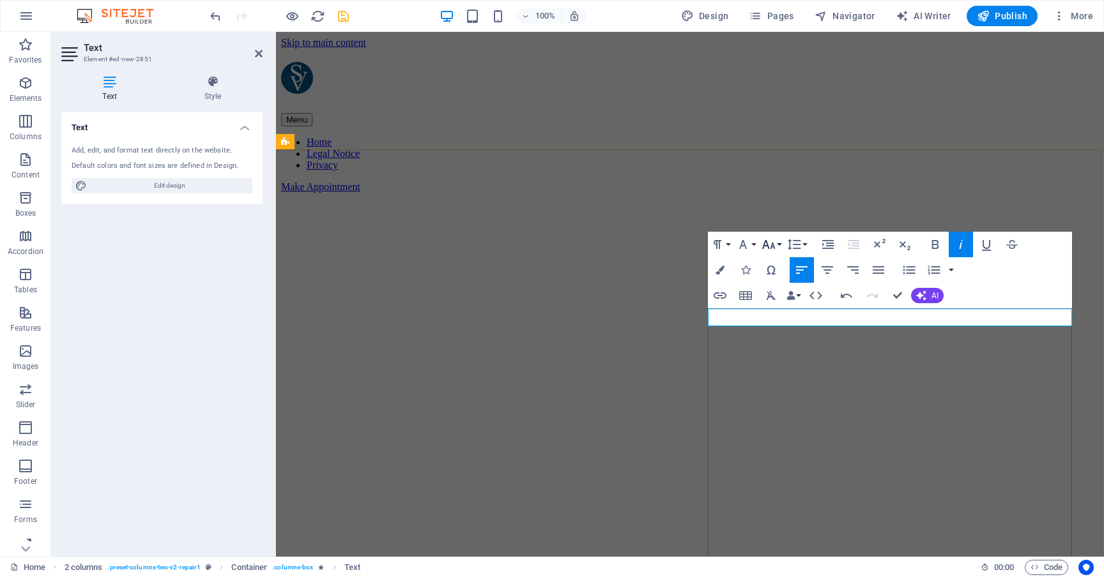
click at [780, 244] on button "Font Size" at bounding box center [771, 245] width 24 height 26
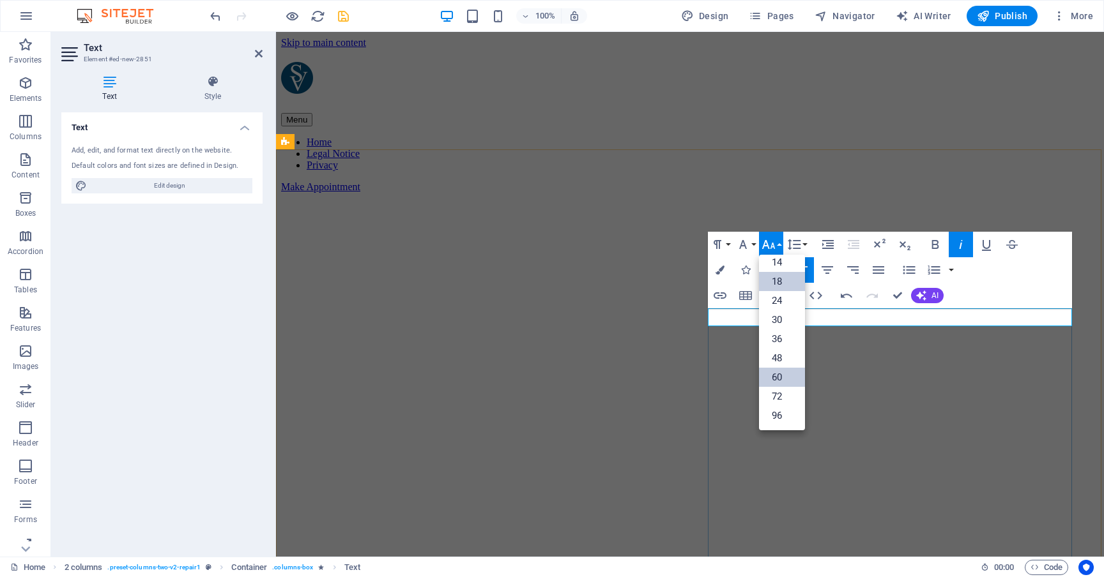
scroll to position [103, 0]
click at [781, 262] on link "14" at bounding box center [782, 262] width 46 height 19
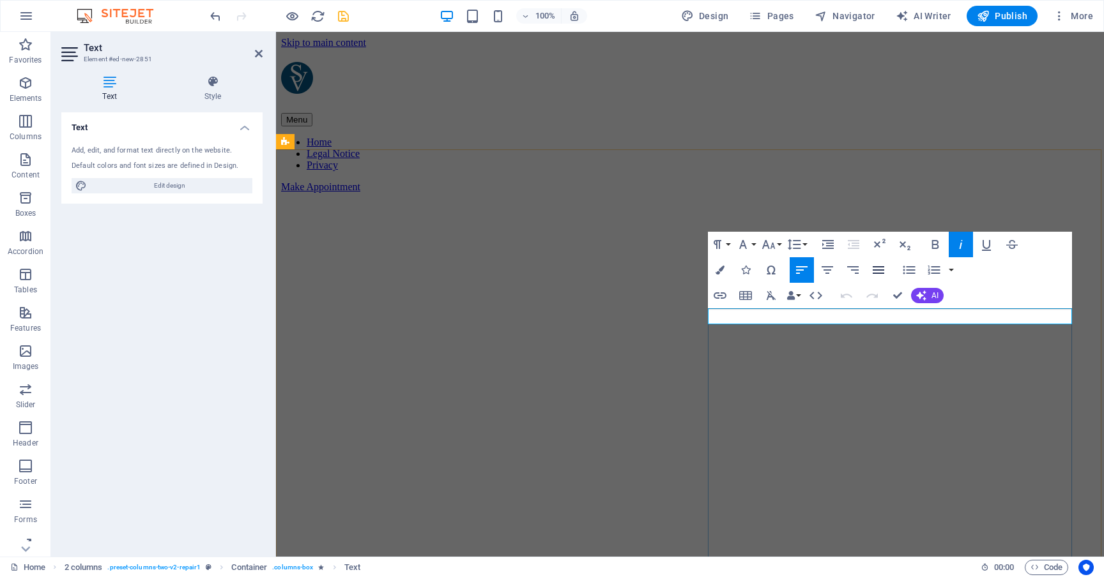
click at [878, 265] on icon "button" at bounding box center [877, 269] width 15 height 15
click at [832, 270] on icon "button" at bounding box center [826, 269] width 15 height 15
click at [806, 271] on icon "button" at bounding box center [801, 269] width 15 height 15
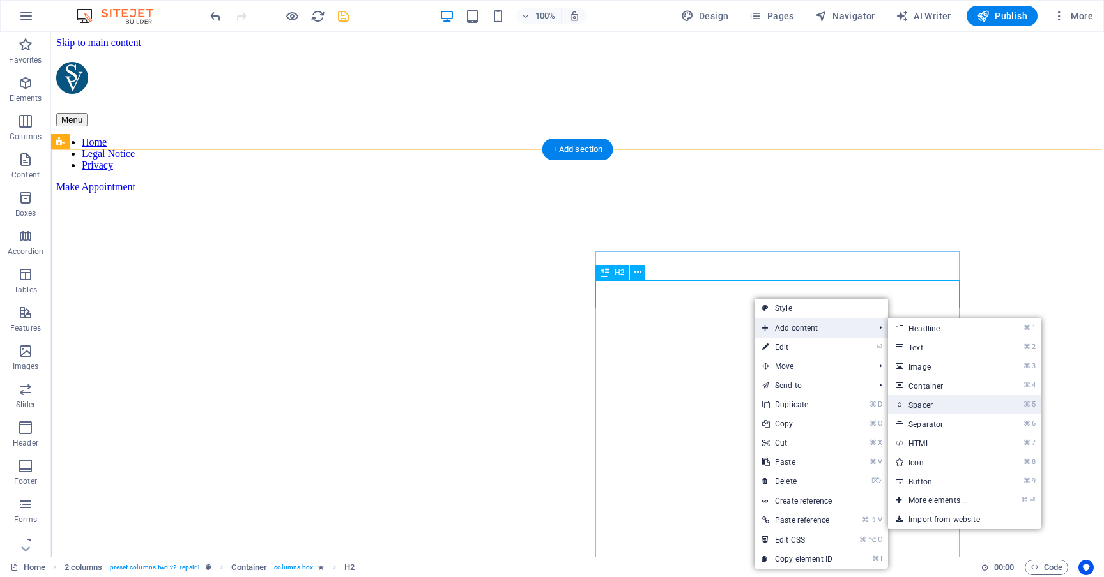
click at [939, 402] on link "⌘ 5 Spacer" at bounding box center [940, 404] width 105 height 19
select select "px"
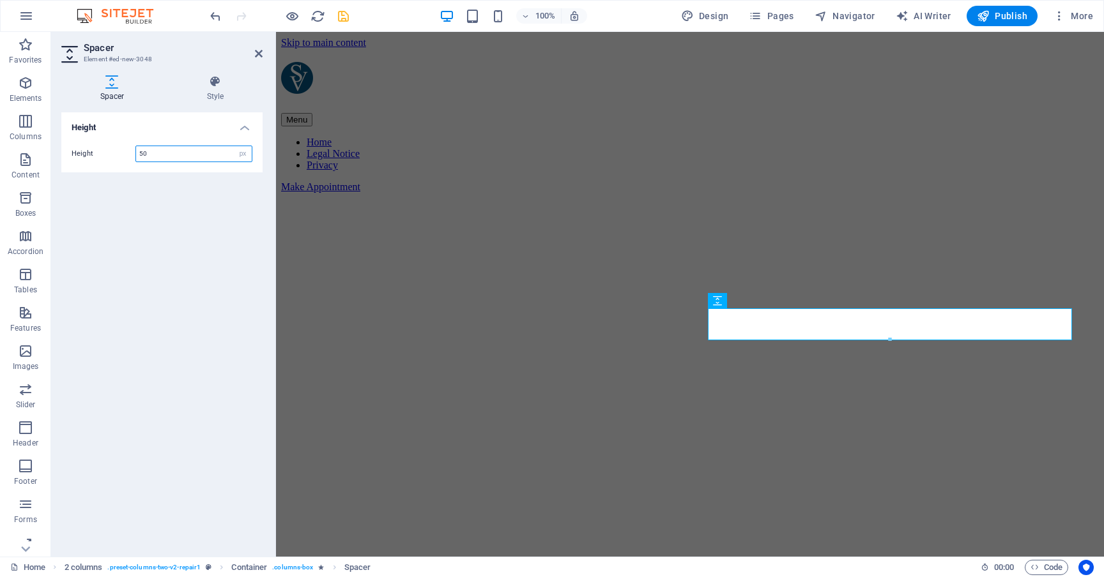
click at [198, 149] on input "50" at bounding box center [194, 153] width 116 height 15
click at [194, 152] on input "50" at bounding box center [194, 153] width 116 height 15
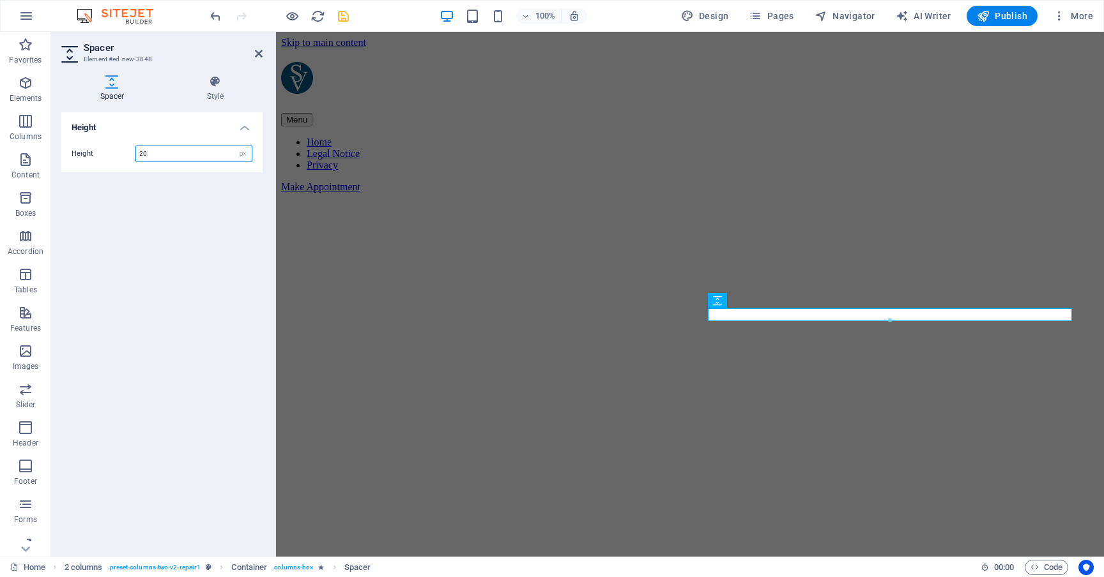
type input "2"
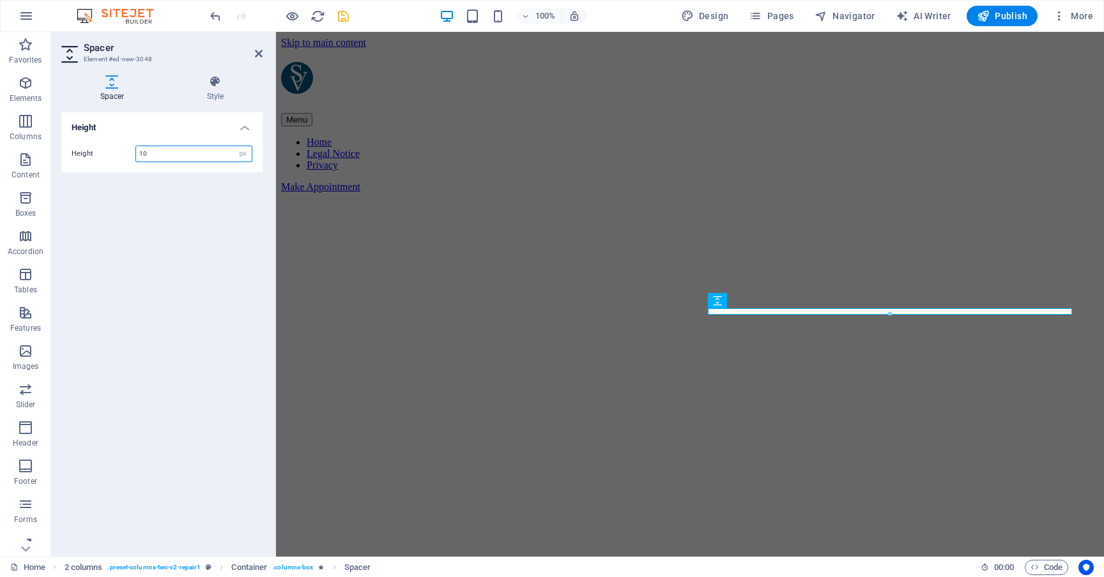
type input "10"
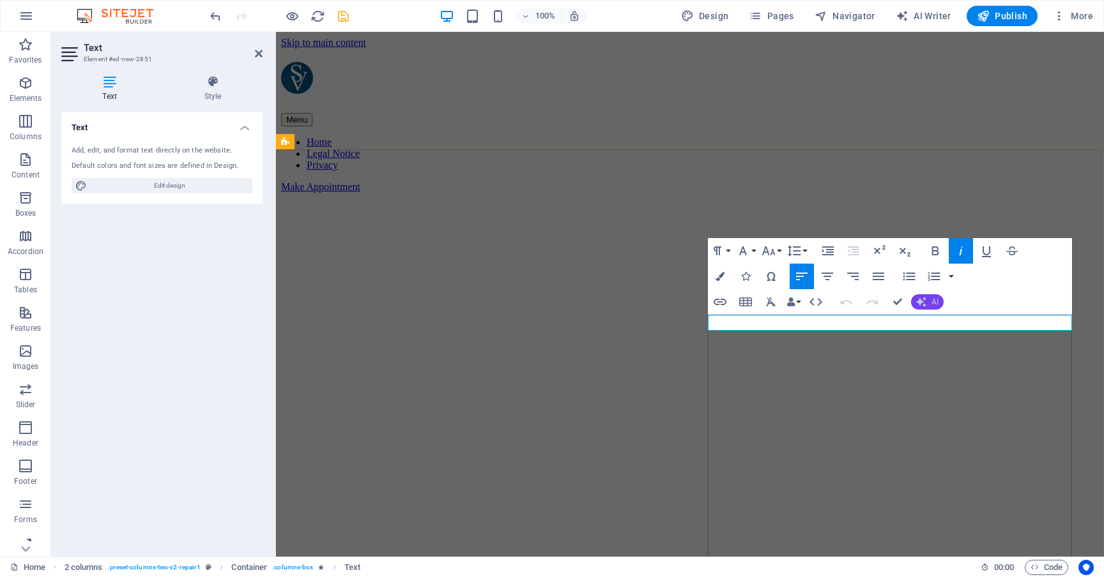
click at [930, 301] on button "AI" at bounding box center [927, 301] width 33 height 15
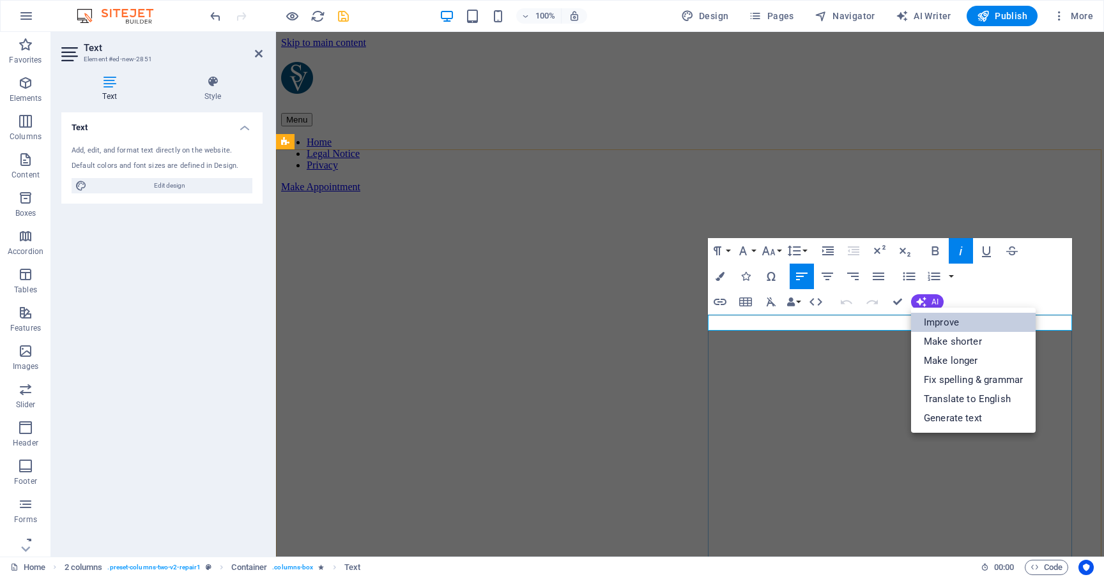
click at [938, 327] on link "Improve" at bounding box center [973, 322] width 125 height 19
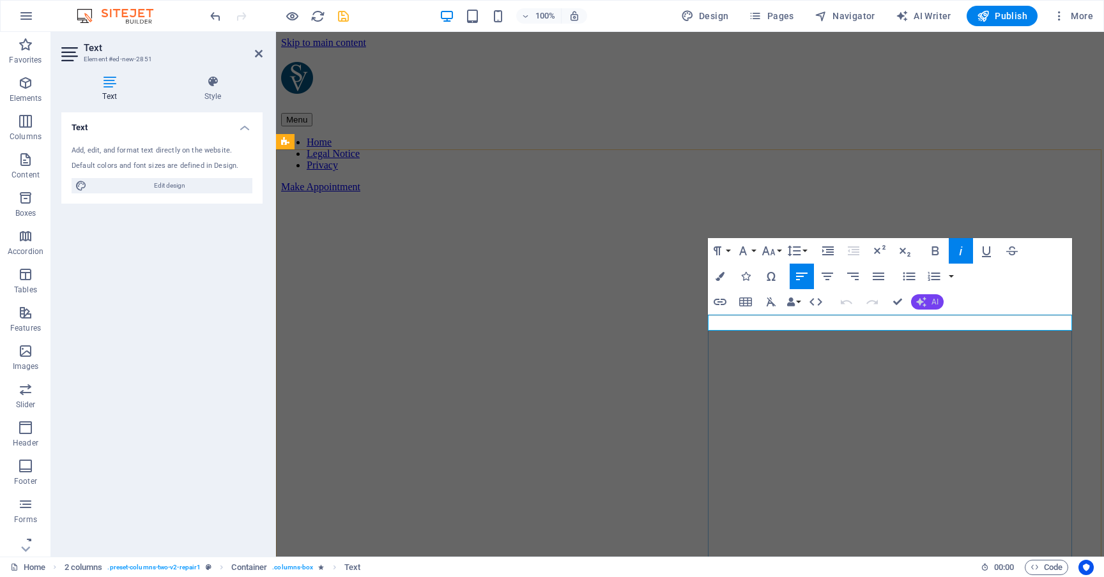
click at [930, 296] on button "AI" at bounding box center [927, 301] width 33 height 15
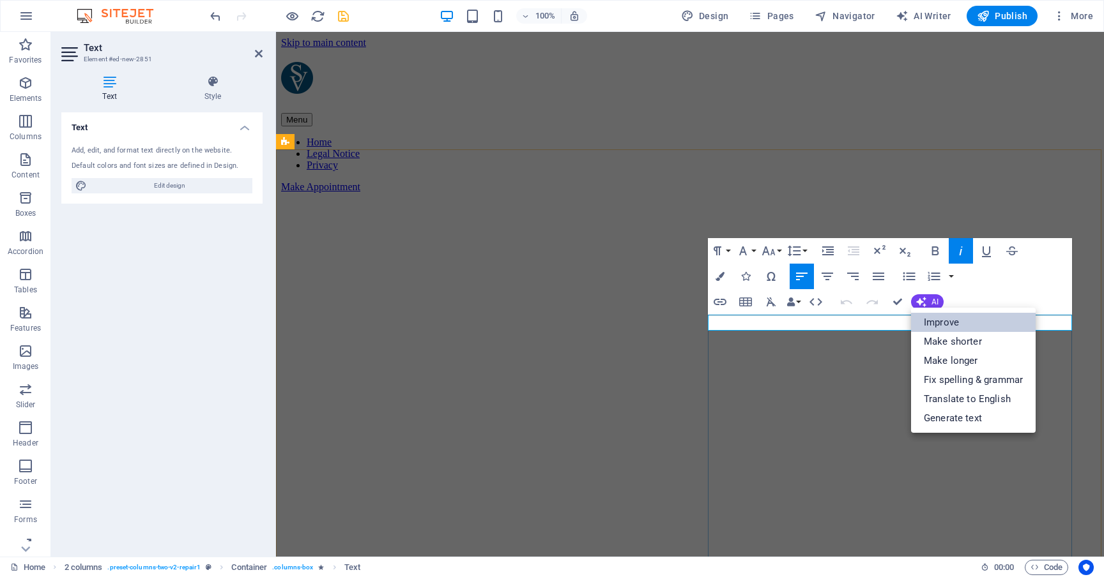
click at [943, 323] on link "Improve" at bounding box center [973, 322] width 125 height 19
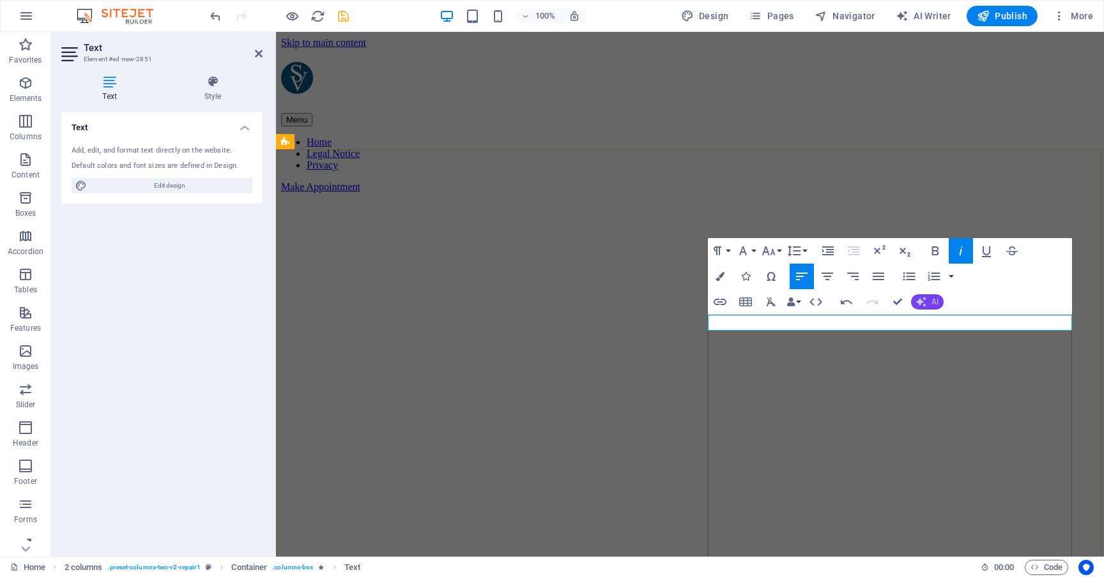
click at [932, 303] on span "AI" at bounding box center [934, 302] width 7 height 8
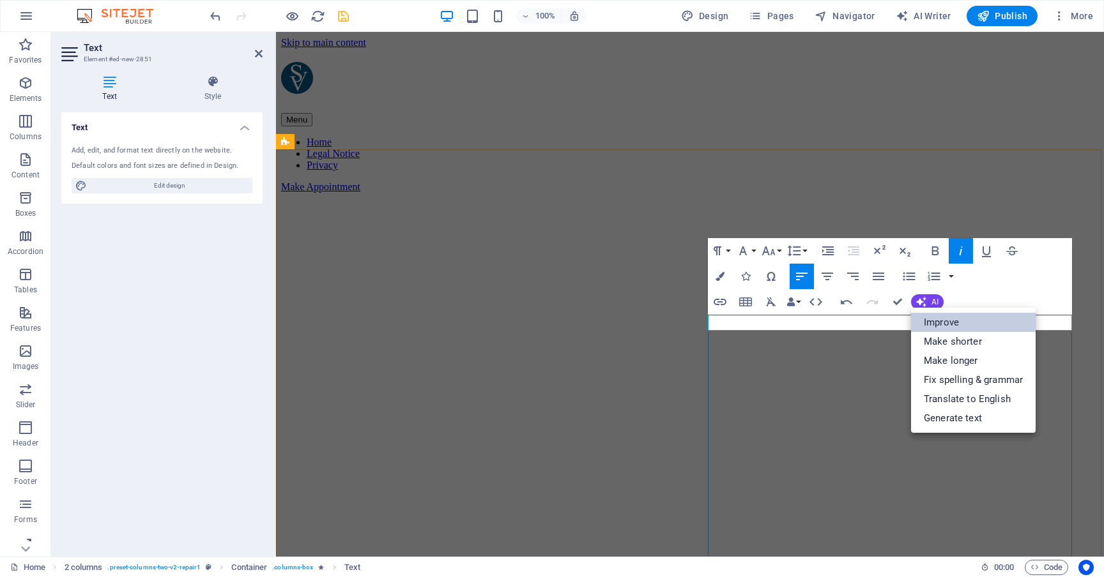
click at [941, 320] on link "Improve" at bounding box center [973, 322] width 125 height 19
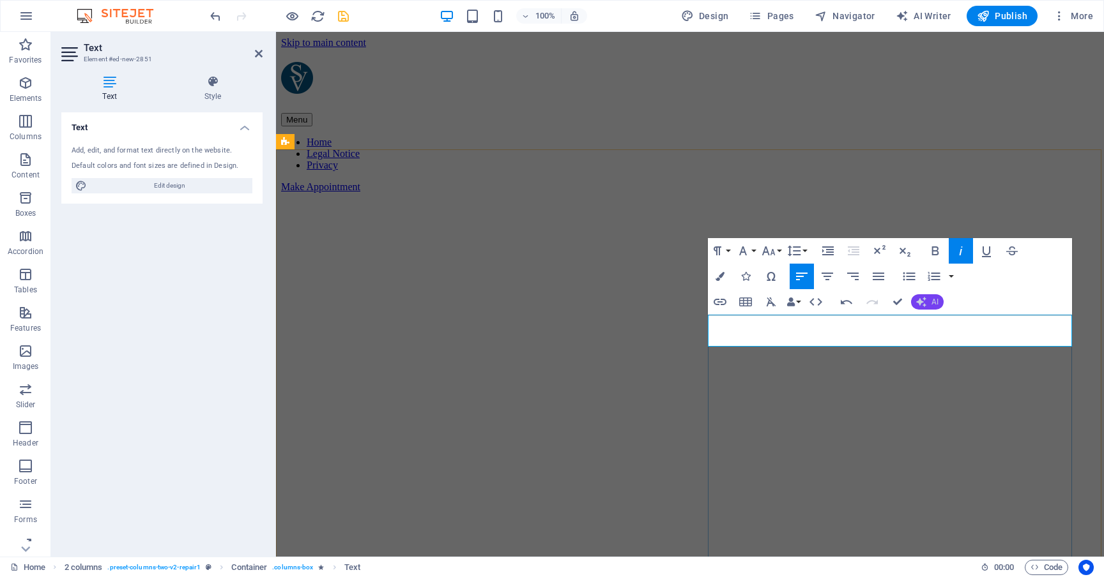
click at [936, 302] on span "AI" at bounding box center [934, 302] width 7 height 8
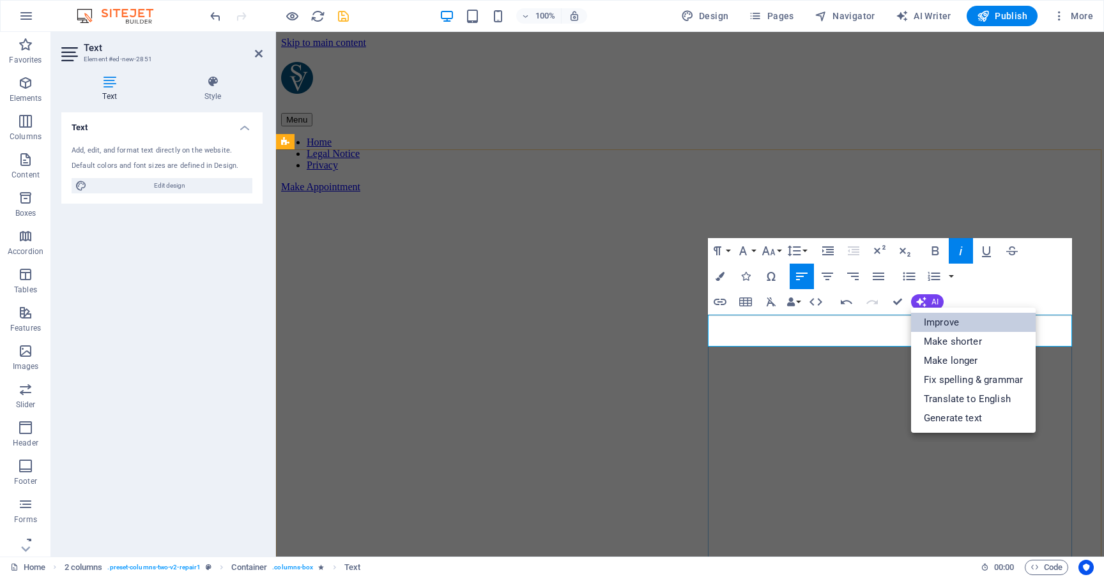
click at [943, 320] on link "Improve" at bounding box center [973, 322] width 125 height 19
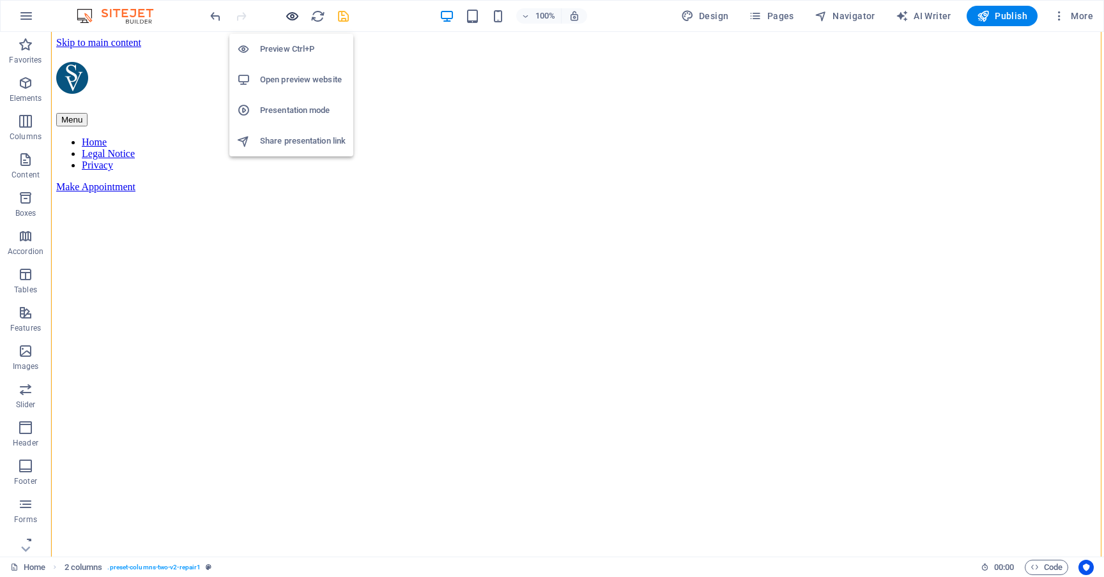
click at [296, 19] on icon "button" at bounding box center [292, 16] width 15 height 15
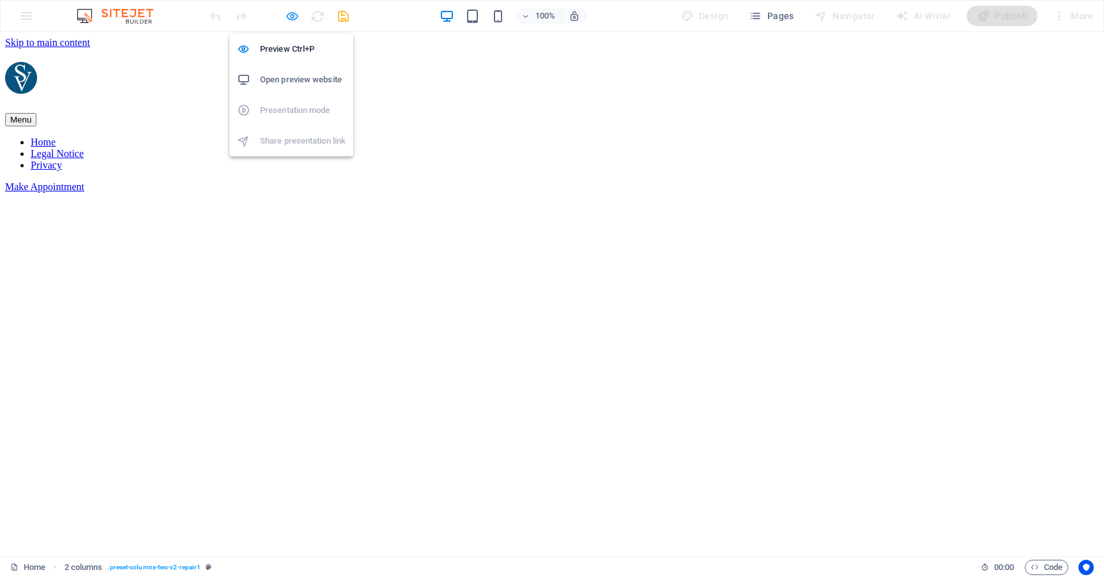
click at [298, 21] on icon "button" at bounding box center [292, 16] width 15 height 15
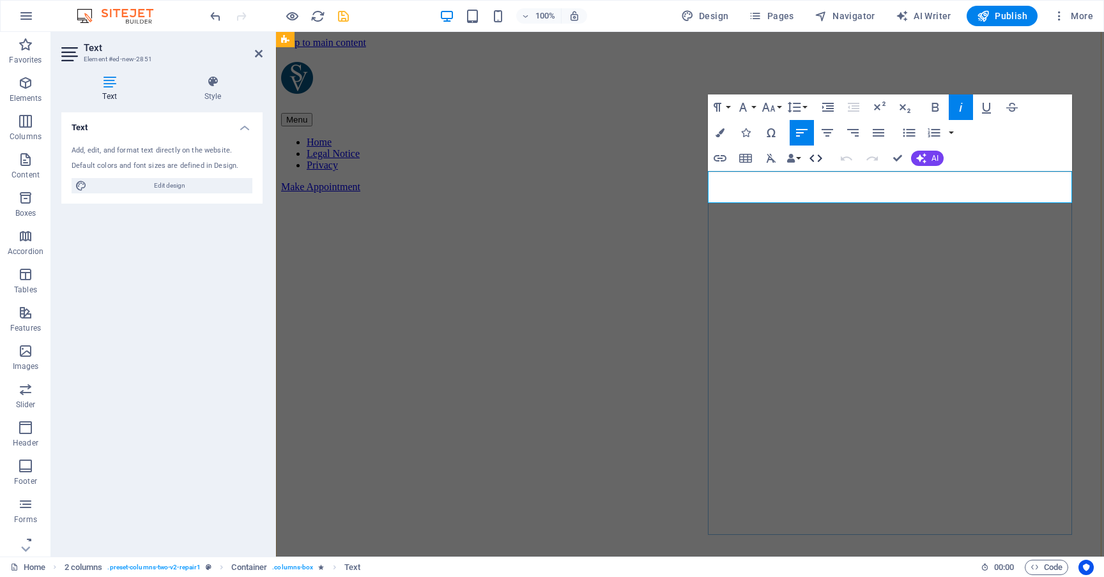
click at [812, 158] on icon "button" at bounding box center [815, 158] width 15 height 15
click at [215, 15] on icon "undo" at bounding box center [215, 16] width 15 height 15
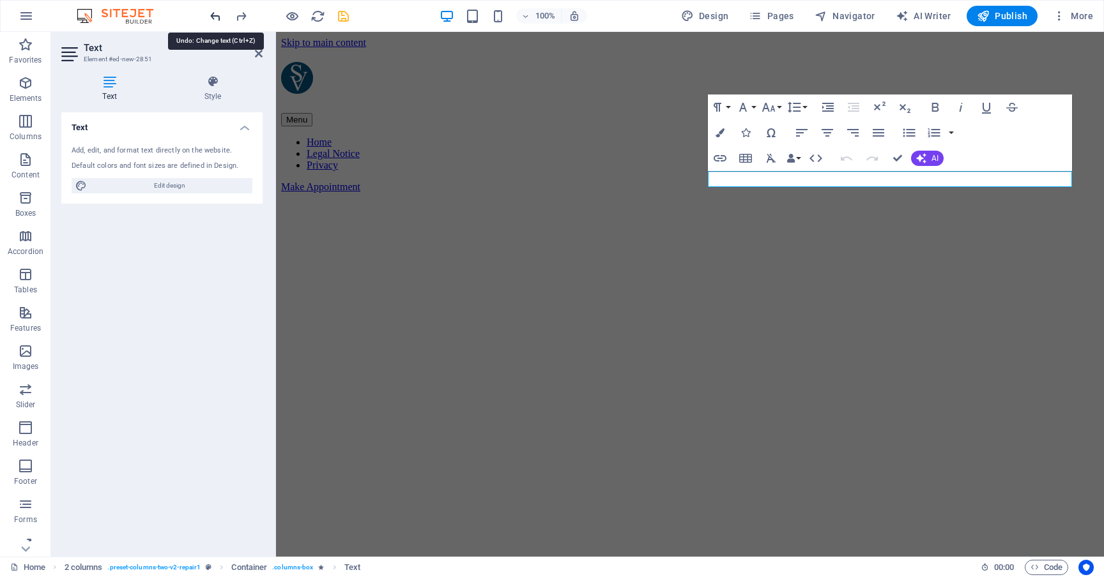
click at [215, 15] on icon "undo" at bounding box center [215, 16] width 15 height 15
click at [938, 169] on div "Undo Redo Confirm (⌘+⏎) AI Improve Make shorter Make longer Fix spelling & gram…" at bounding box center [889, 159] width 110 height 26
click at [312, 10] on icon "reload" at bounding box center [317, 16] width 15 height 15
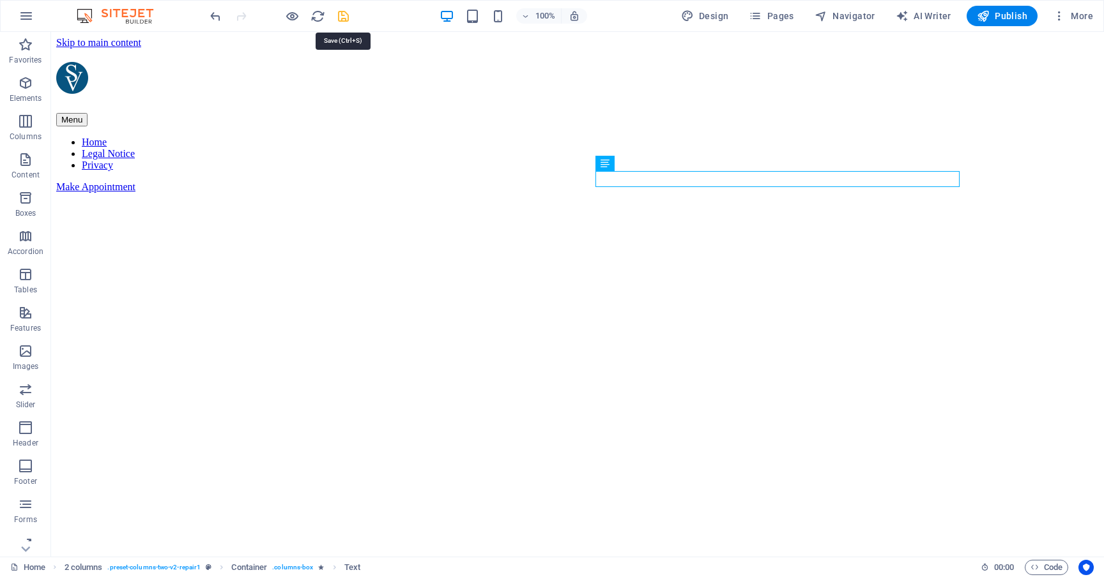
click at [344, 15] on icon "save" at bounding box center [343, 16] width 15 height 15
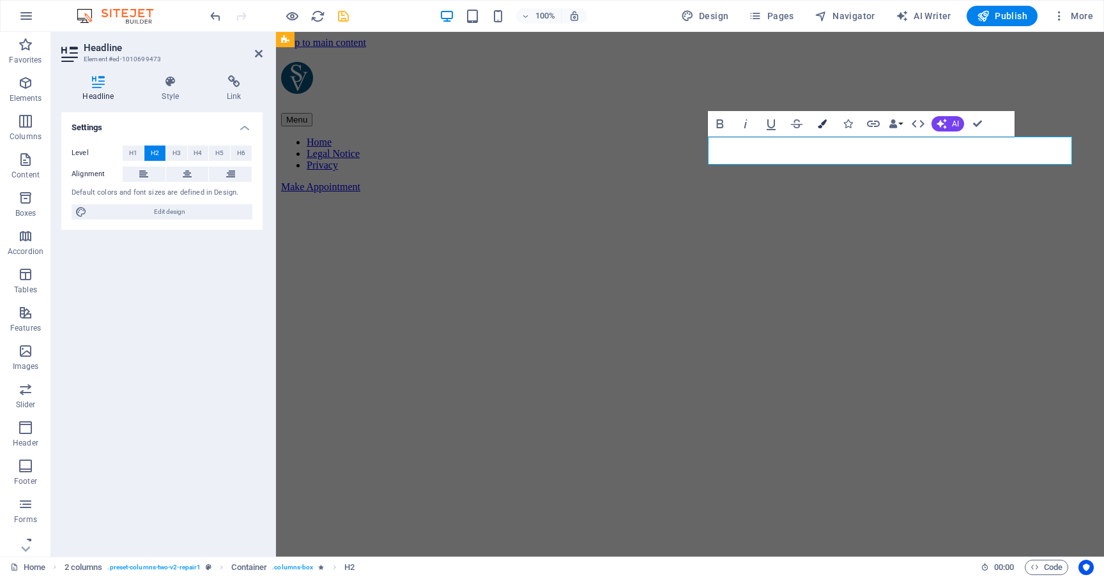
click at [823, 123] on icon "button" at bounding box center [821, 123] width 9 height 9
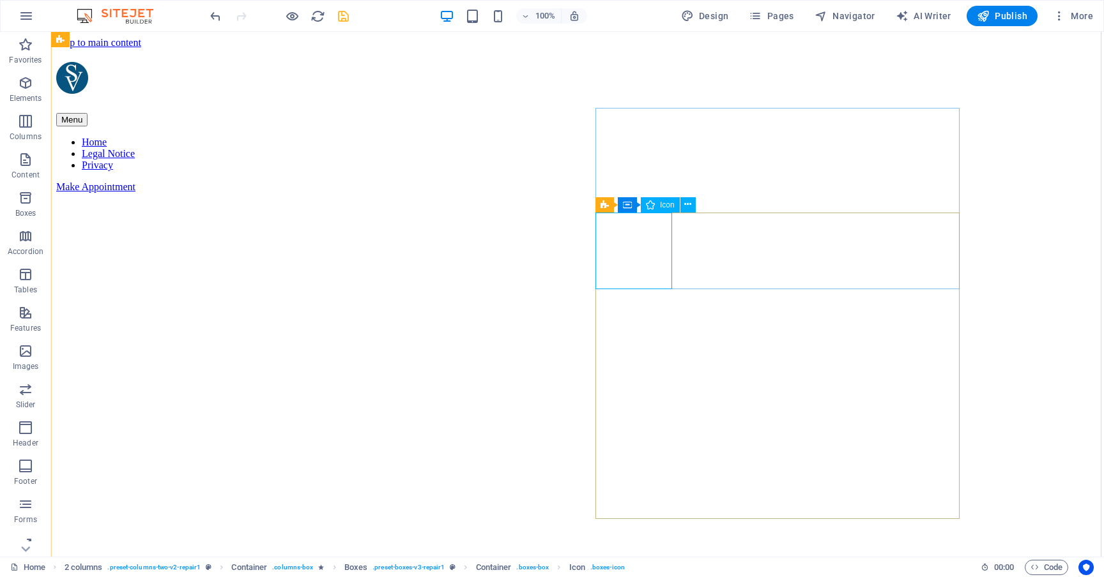
select select "xMidYMid"
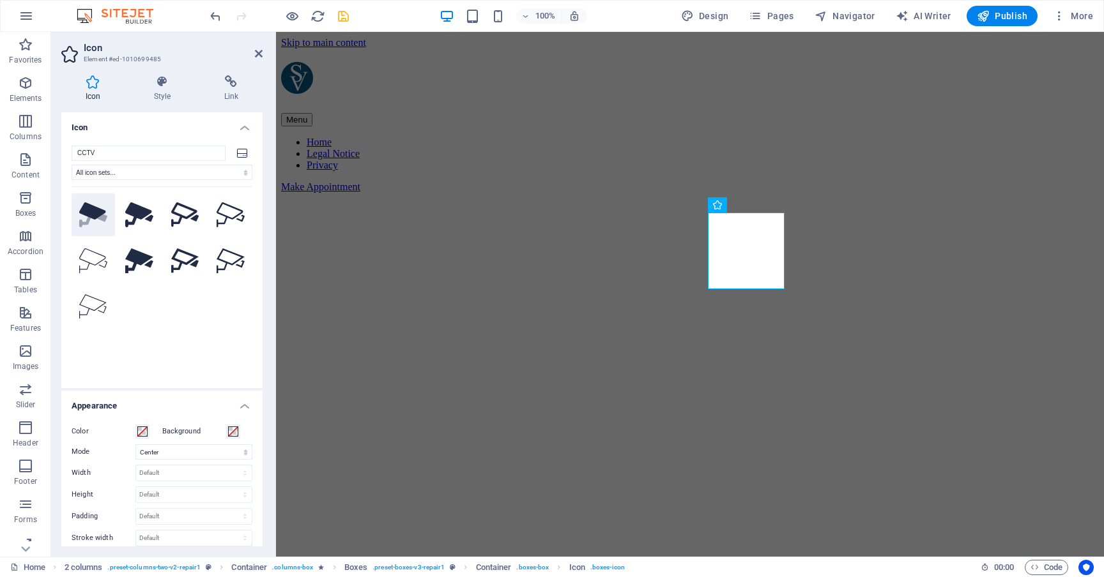
type input "CCTV"
click at [96, 209] on icon at bounding box center [92, 210] width 26 height 17
click at [144, 429] on span at bounding box center [142, 432] width 10 height 10
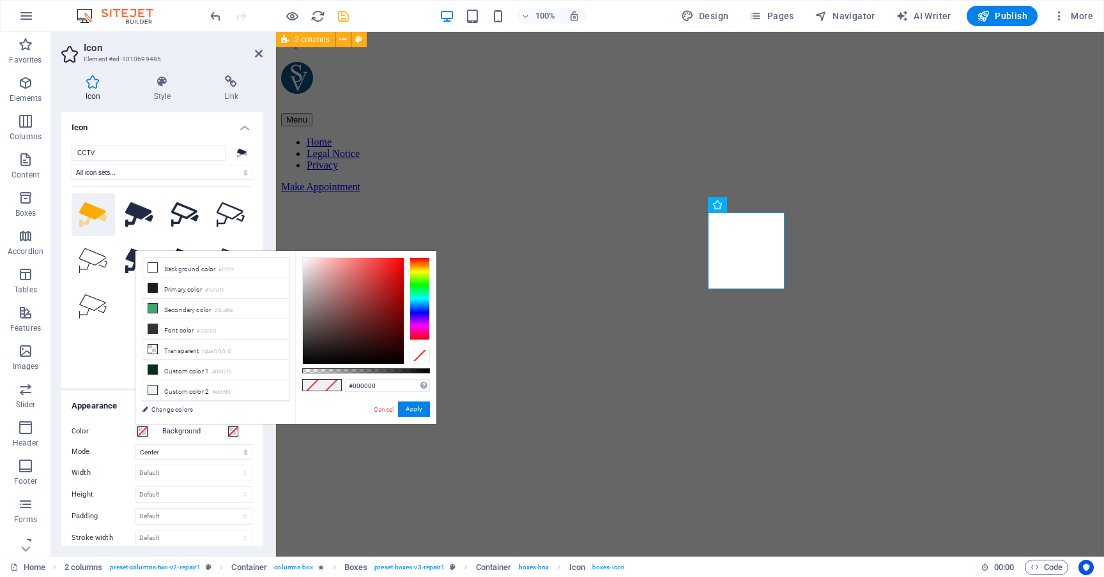
click at [420, 263] on div at bounding box center [419, 298] width 20 height 83
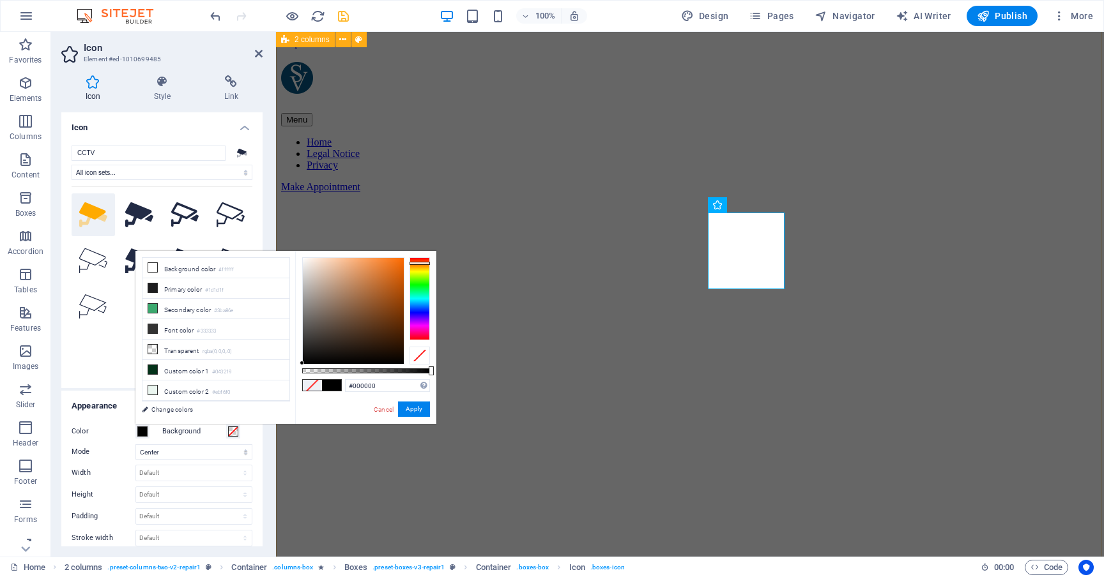
click at [420, 267] on div at bounding box center [419, 298] width 20 height 83
click at [418, 263] on div at bounding box center [419, 298] width 20 height 83
click at [399, 268] on div at bounding box center [353, 311] width 101 height 106
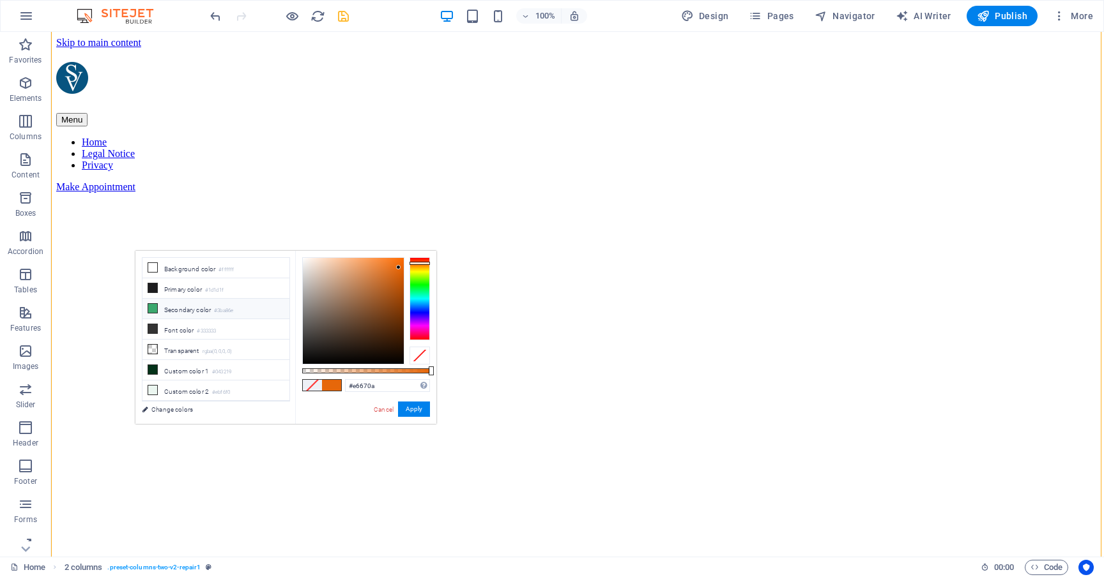
click at [182, 313] on li "Secondary color #3ba86e" at bounding box center [215, 309] width 147 height 20
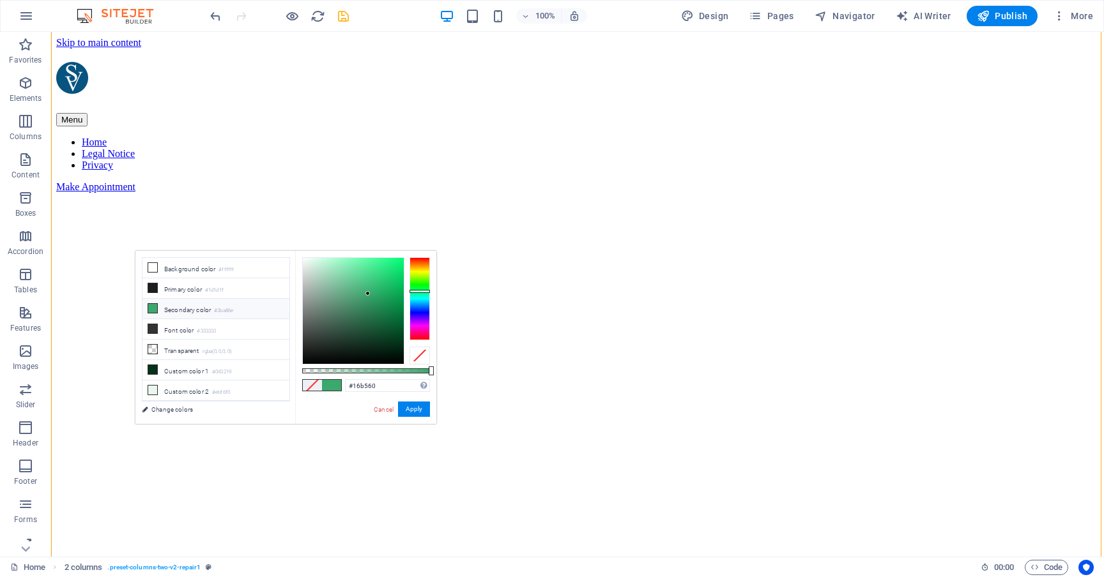
click at [391, 288] on div at bounding box center [353, 311] width 101 height 106
click at [392, 305] on div at bounding box center [353, 311] width 101 height 106
click at [388, 315] on div at bounding box center [353, 311] width 101 height 106
click at [418, 301] on div at bounding box center [419, 298] width 20 height 83
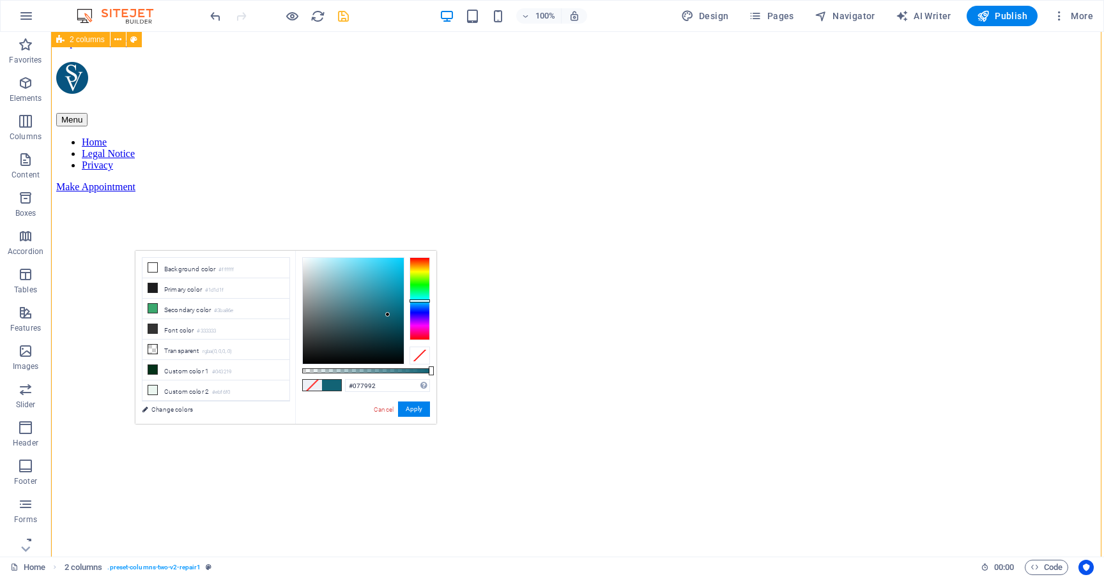
click at [398, 303] on div at bounding box center [353, 311] width 101 height 106
click at [392, 287] on div at bounding box center [353, 311] width 101 height 106
click at [396, 321] on div at bounding box center [353, 311] width 101 height 106
click at [414, 281] on div at bounding box center [419, 298] width 20 height 83
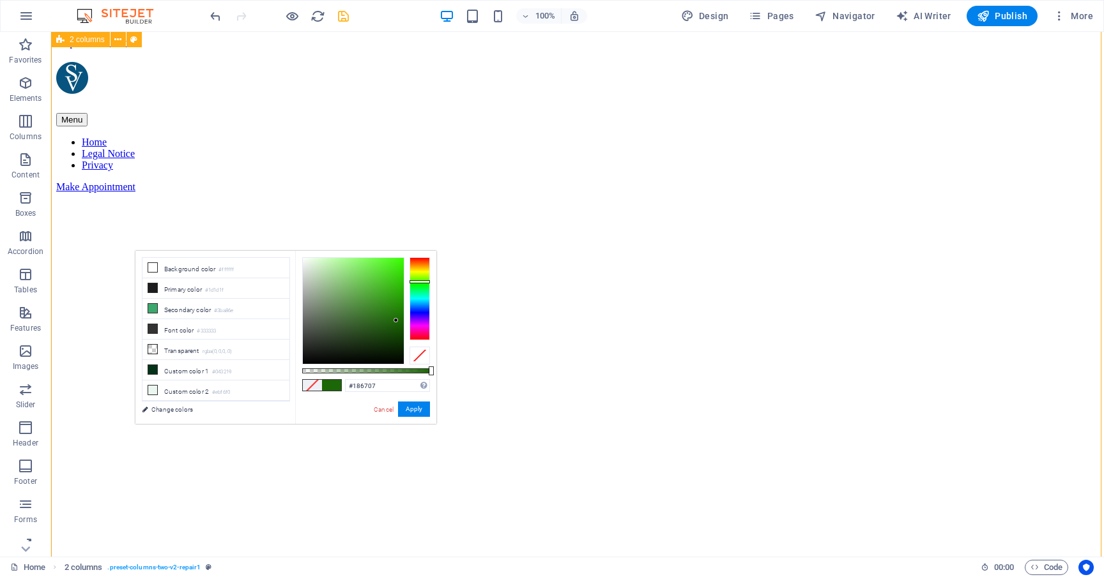
type input "#136707"
click at [414, 283] on div at bounding box center [419, 283] width 20 height 3
click at [416, 407] on button "Apply" at bounding box center [414, 409] width 32 height 15
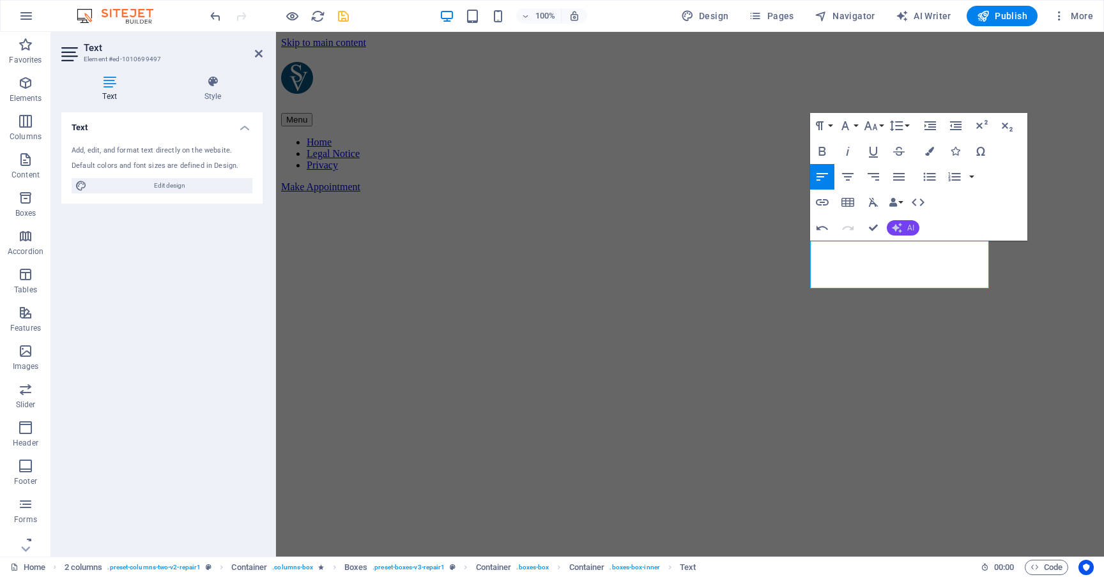
click at [904, 226] on button "AI" at bounding box center [902, 227] width 33 height 15
click at [907, 126] on button "Line Height" at bounding box center [898, 126] width 24 height 26
click at [926, 174] on icon "button" at bounding box center [929, 176] width 15 height 15
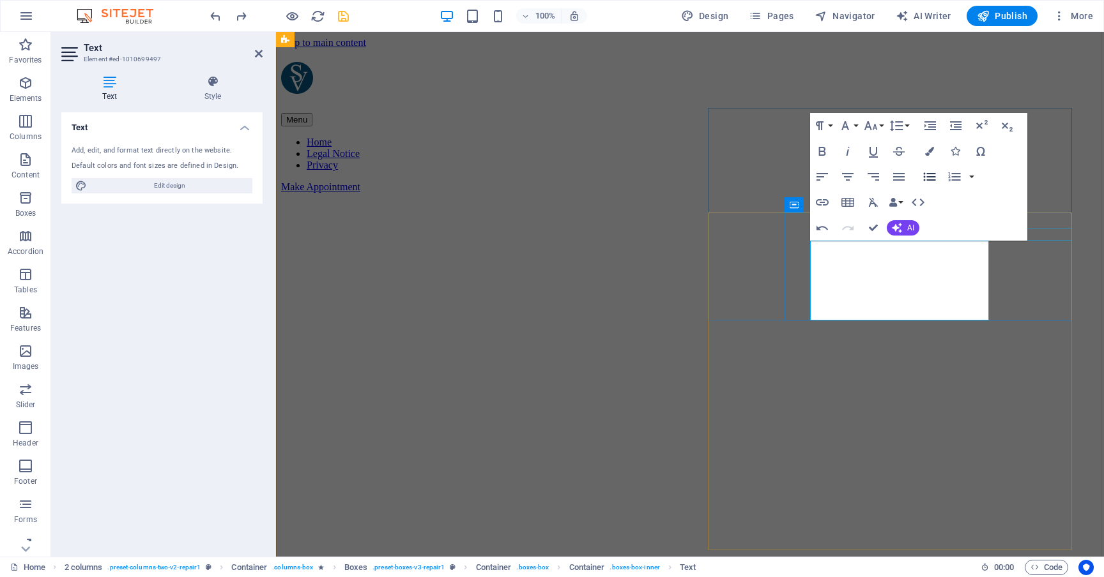
click at [926, 174] on icon "button" at bounding box center [929, 176] width 15 height 15
click at [931, 175] on icon "button" at bounding box center [929, 176] width 15 height 15
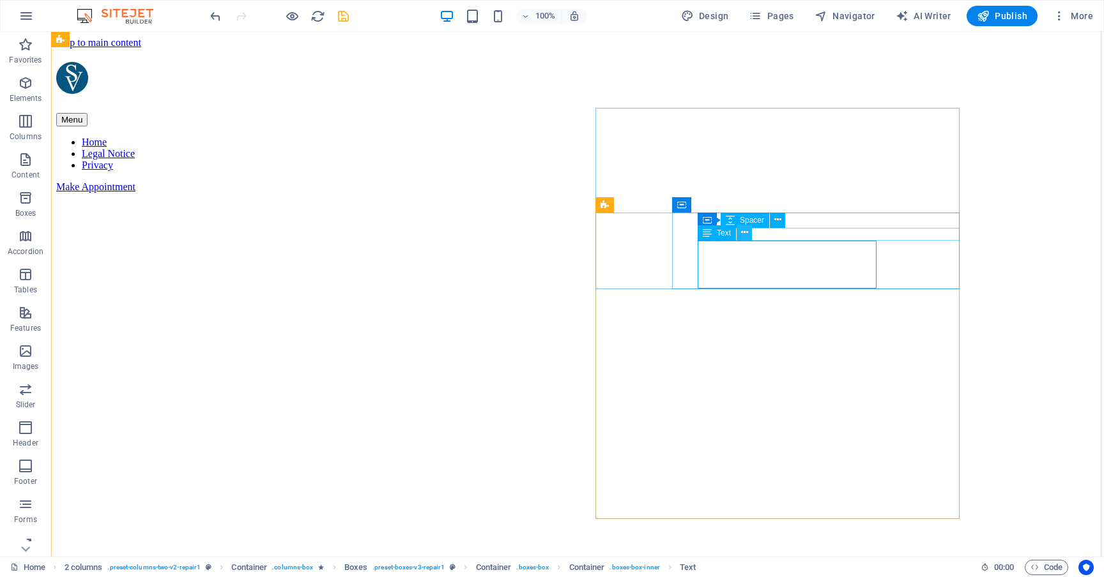
click at [741, 231] on icon at bounding box center [744, 232] width 7 height 13
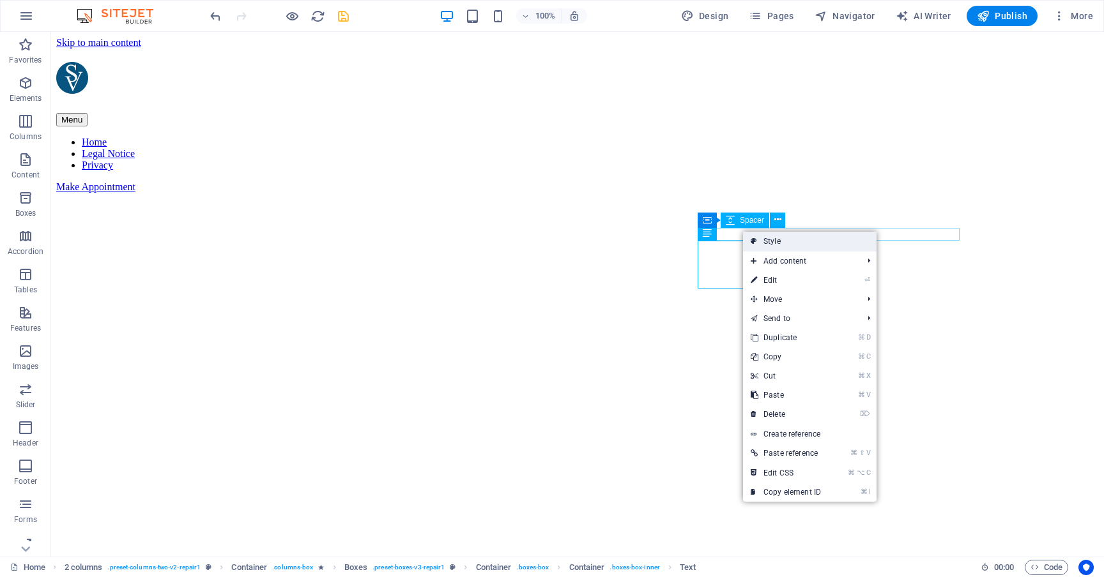
click at [761, 241] on link "Style" at bounding box center [809, 241] width 133 height 19
select select "rem"
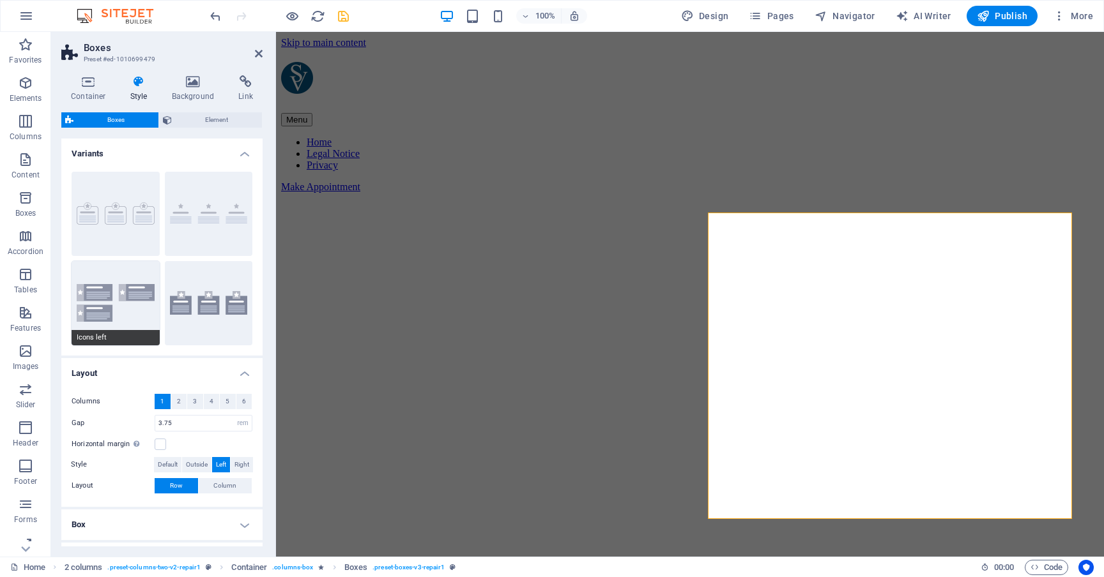
click at [102, 285] on button "Icons left" at bounding box center [116, 303] width 88 height 84
type input "1"
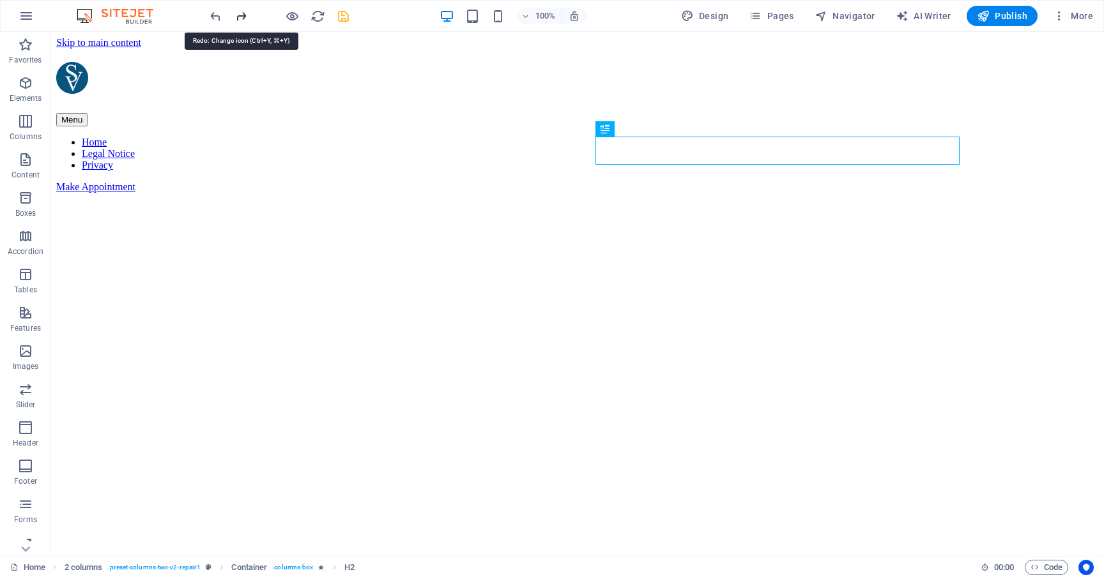
click at [243, 19] on icon "redo" at bounding box center [241, 16] width 15 height 15
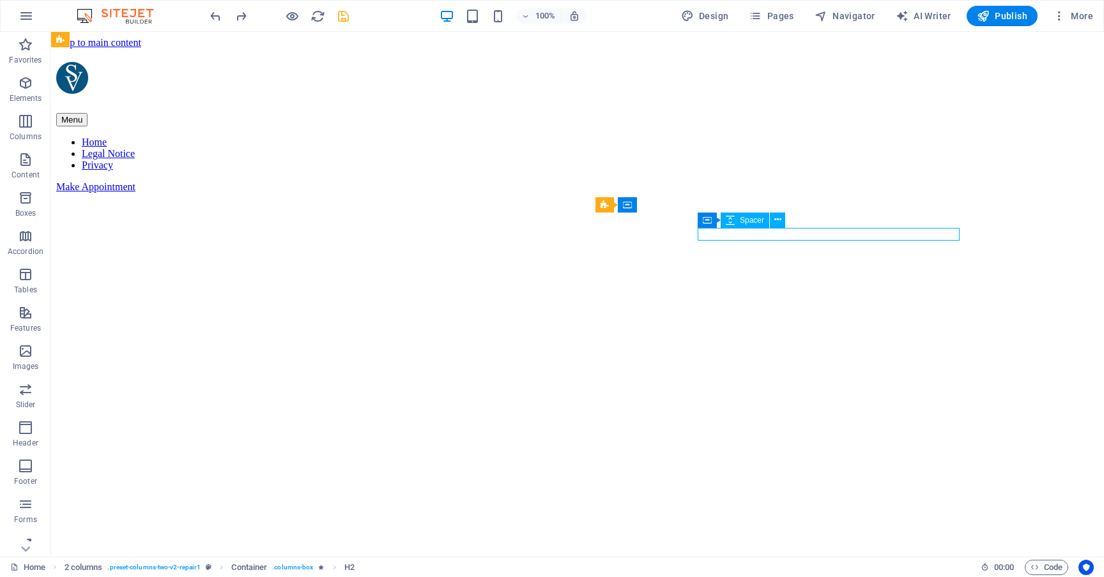
select select "px"
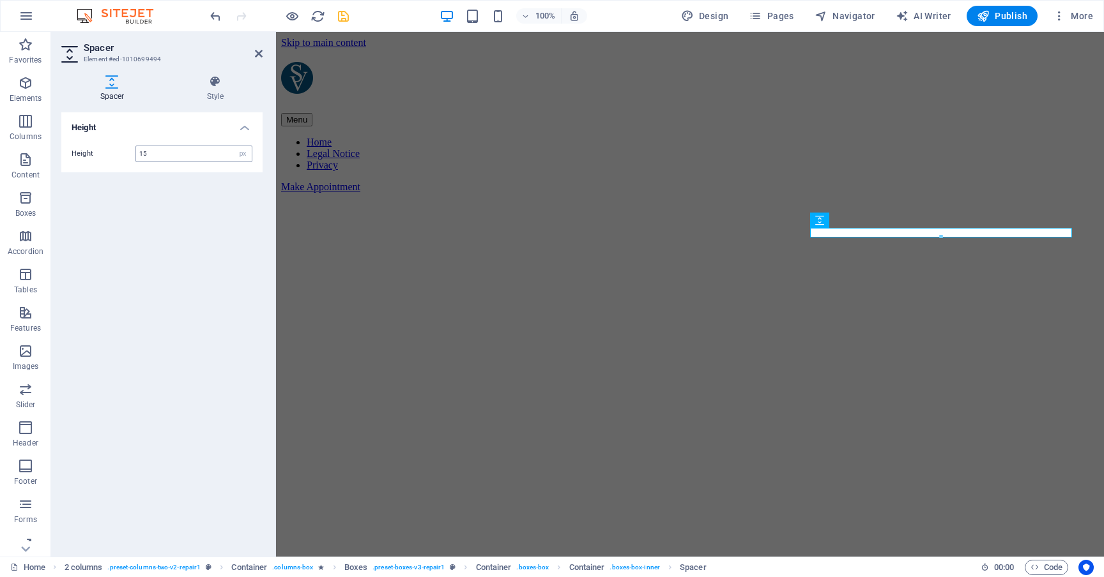
type input "15"
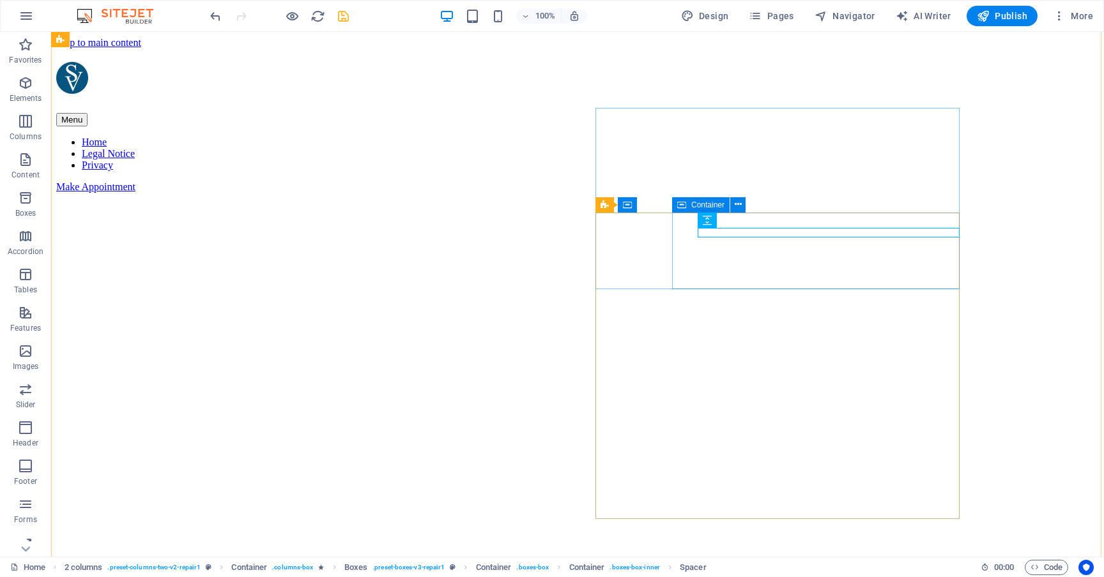
click at [709, 222] on div "Spacer" at bounding box center [711, 221] width 28 height 16
click at [709, 222] on div "Container Spacer" at bounding box center [745, 221] width 96 height 16
select select "px"
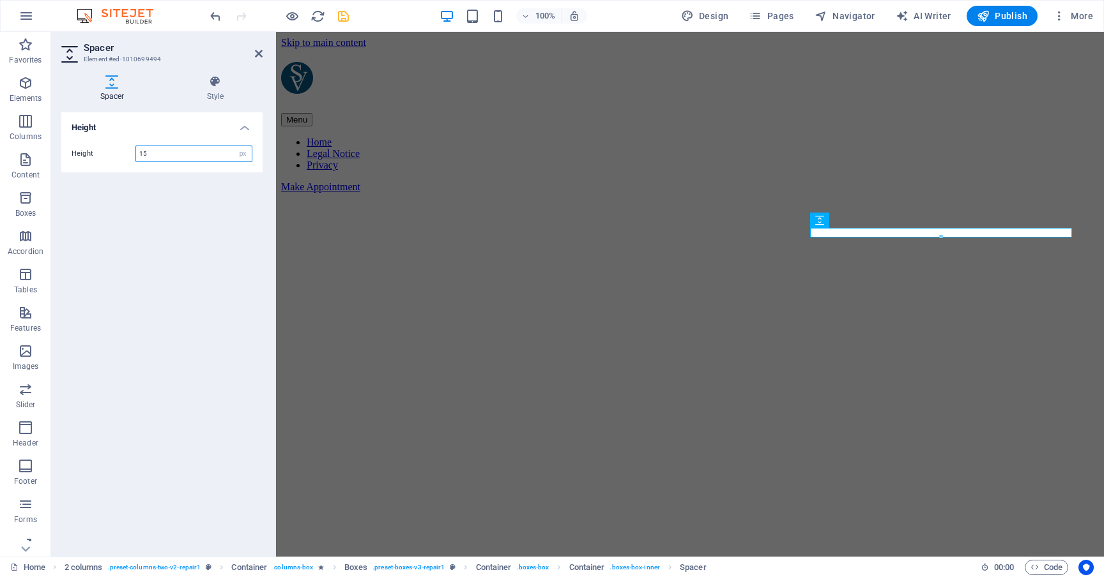
click at [158, 152] on input "15" at bounding box center [194, 153] width 116 height 15
type input "10"
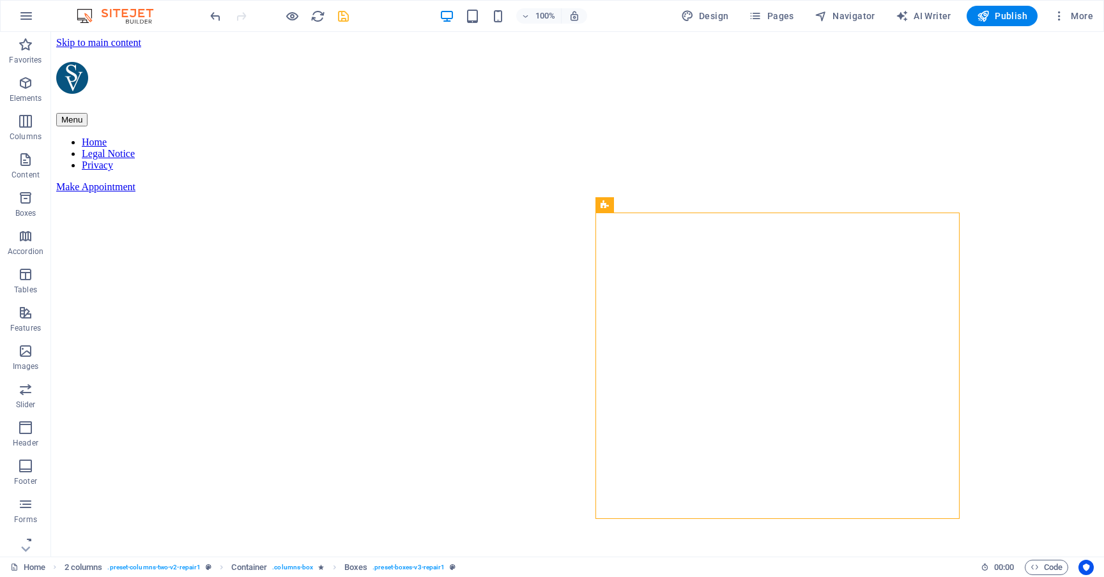
select select "rem"
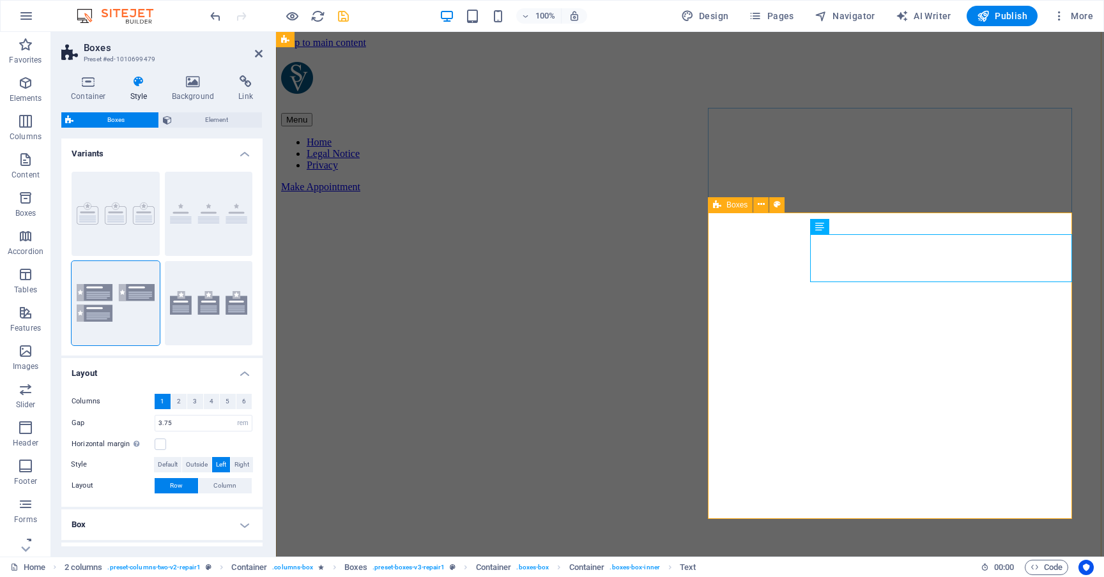
click at [720, 206] on icon at bounding box center [717, 204] width 8 height 15
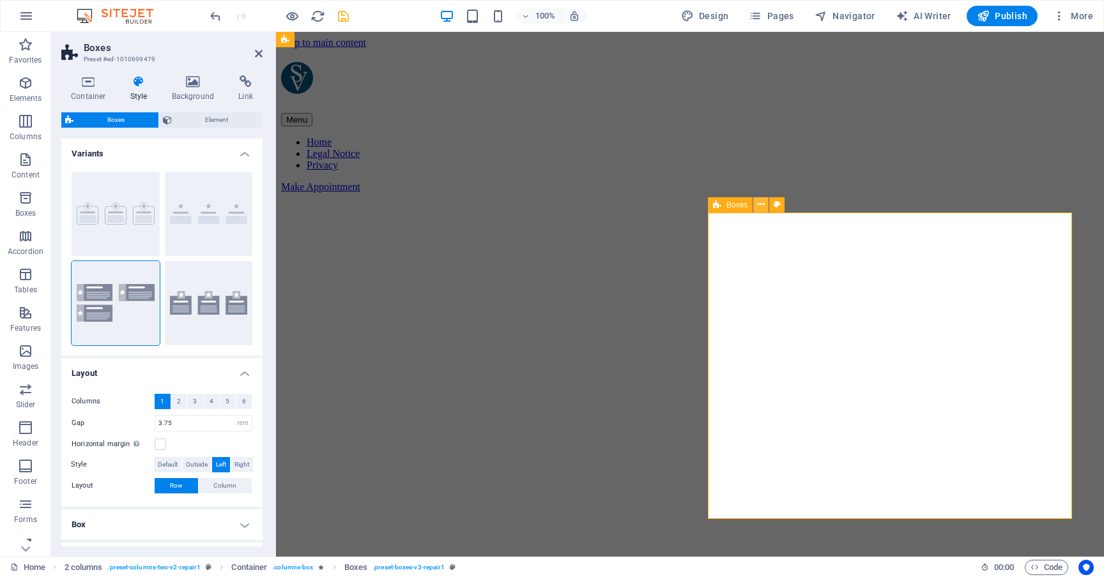
click at [761, 201] on icon at bounding box center [760, 204] width 7 height 13
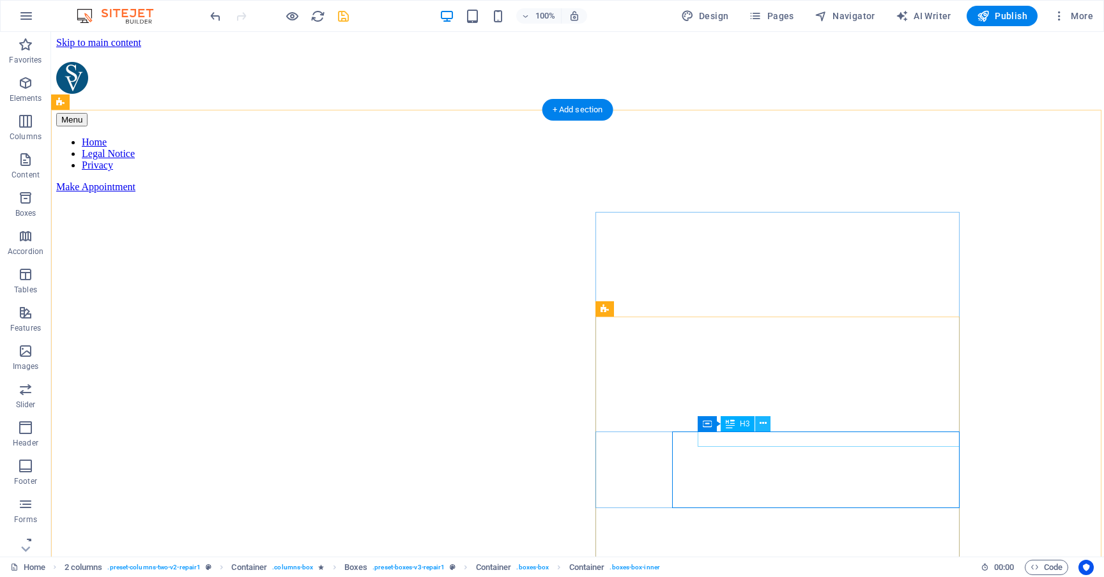
click at [759, 426] on icon at bounding box center [762, 423] width 7 height 13
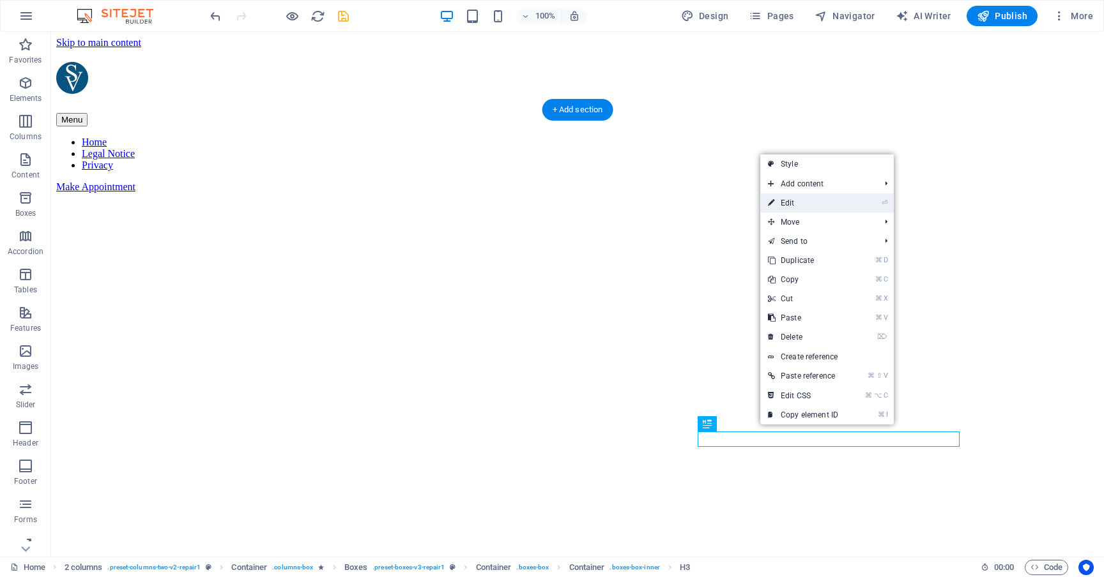
click at [804, 200] on link "⏎ Edit" at bounding box center [803, 203] width 86 height 19
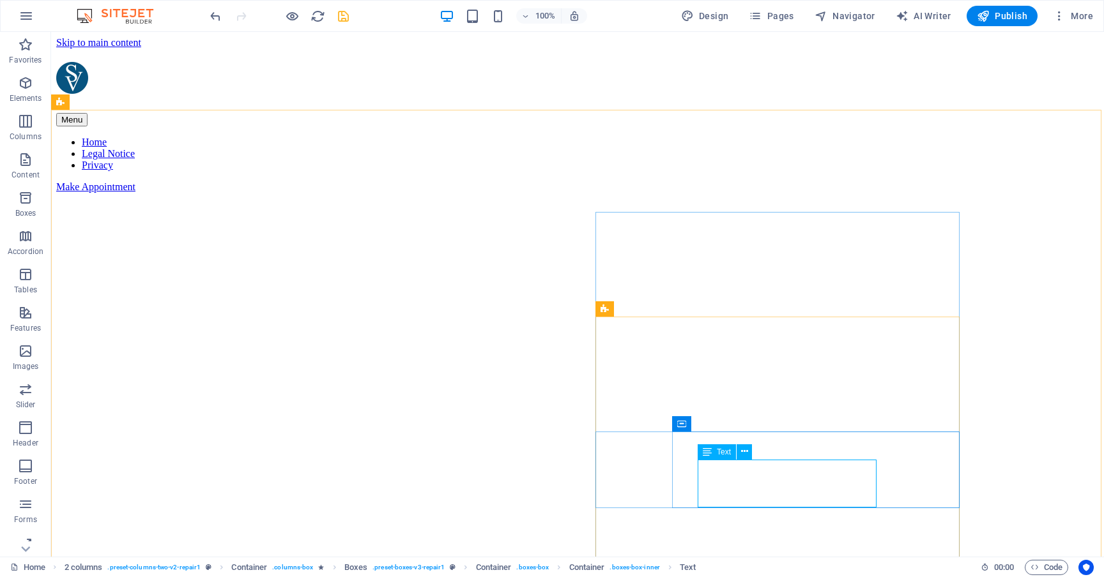
click at [727, 451] on span "Text" at bounding box center [724, 452] width 14 height 8
click at [741, 453] on icon at bounding box center [744, 451] width 7 height 13
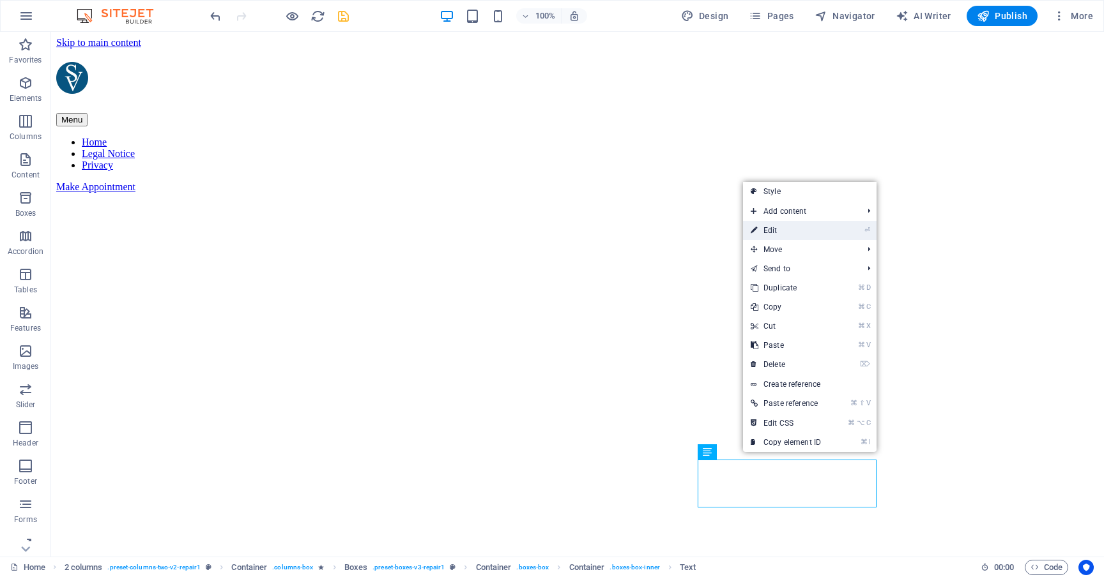
click at [794, 234] on link "⏎ Edit" at bounding box center [786, 230] width 86 height 19
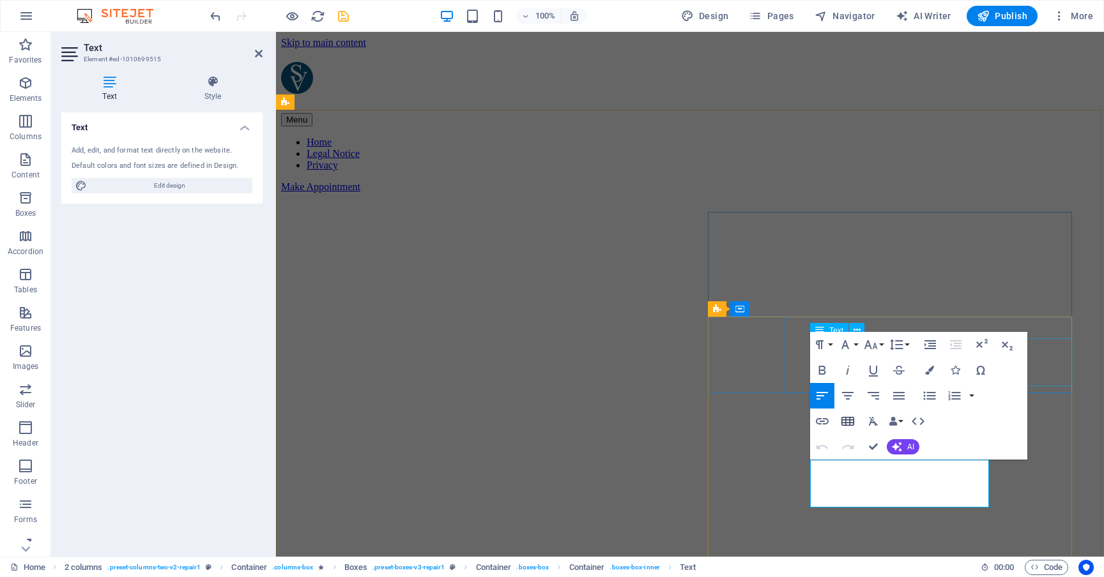
click at [851, 419] on icon "button" at bounding box center [847, 421] width 15 height 15
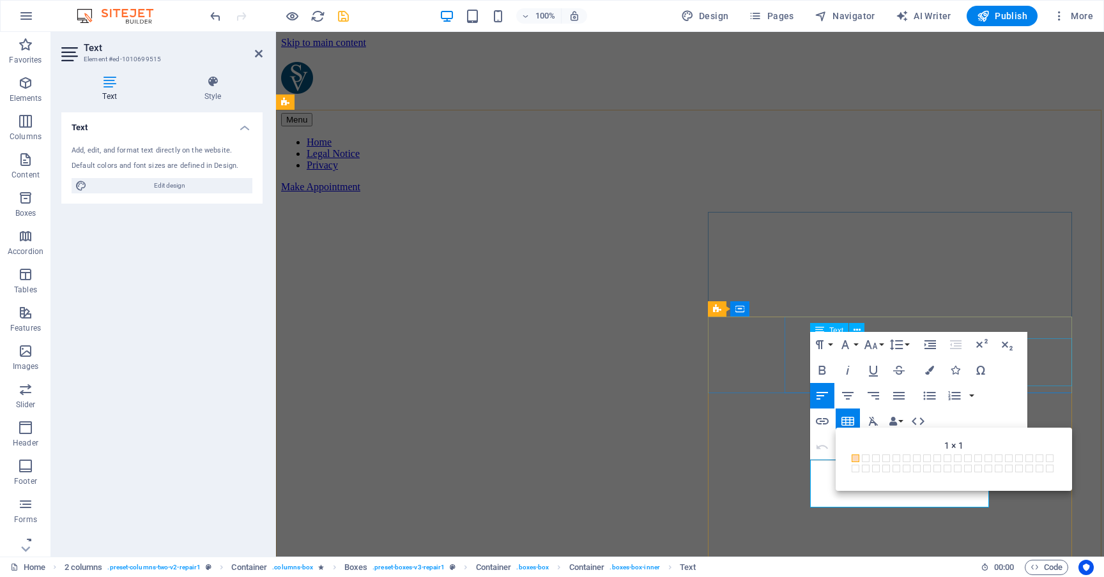
click at [1002, 362] on div "Paragraph Format Normal Heading 1 Heading 2 Heading 3 Heading 4 Heading 5 Headi…" at bounding box center [918, 396] width 217 height 128
click at [831, 342] on button "Paragraph Format" at bounding box center [822, 345] width 24 height 26
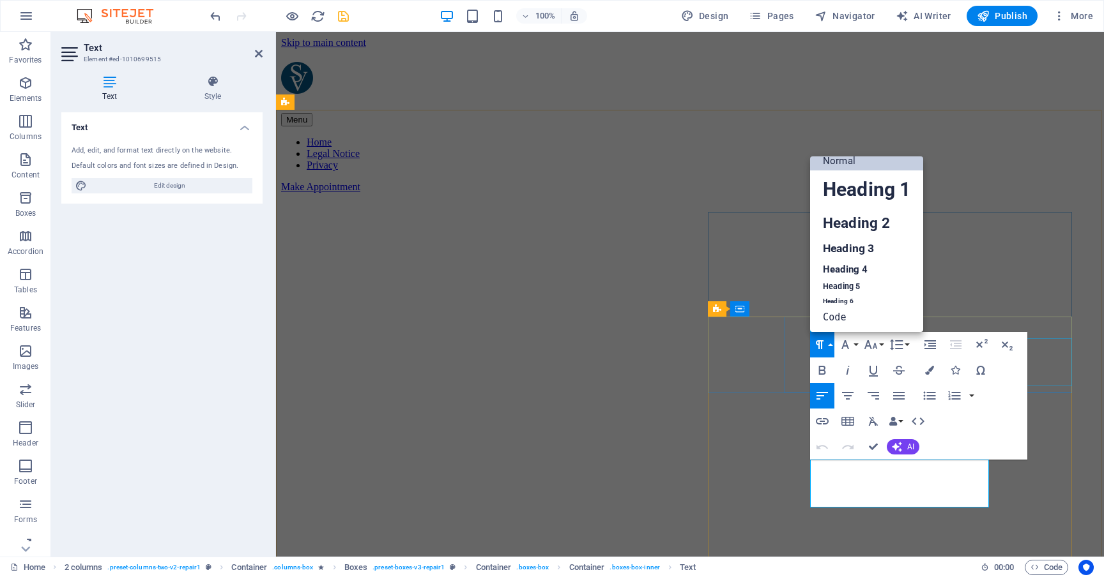
scroll to position [10, 0]
click at [831, 342] on button "Paragraph Format" at bounding box center [822, 345] width 24 height 26
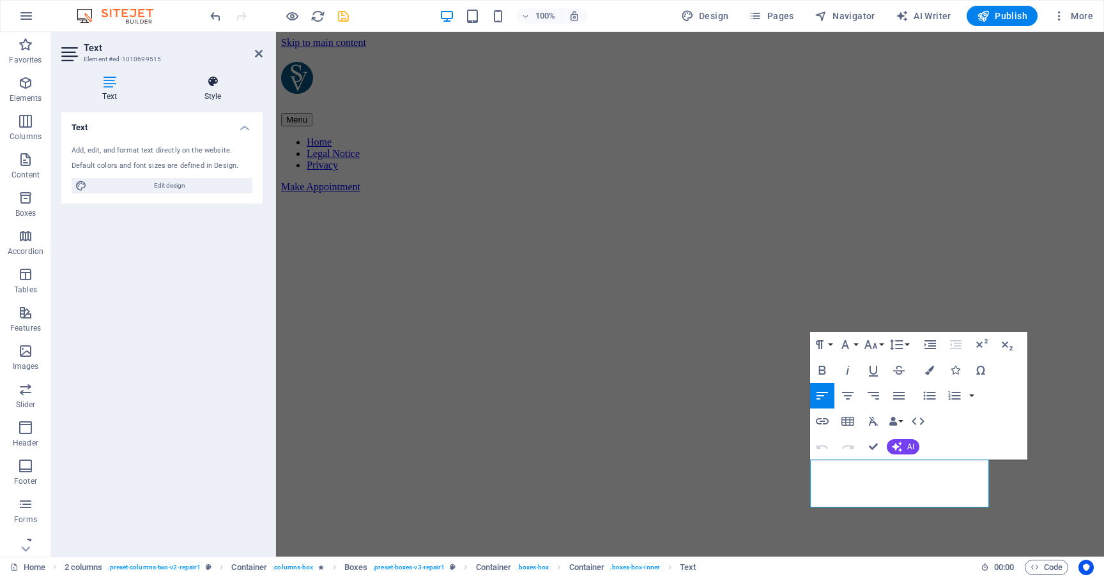
click at [209, 80] on icon at bounding box center [213, 81] width 100 height 13
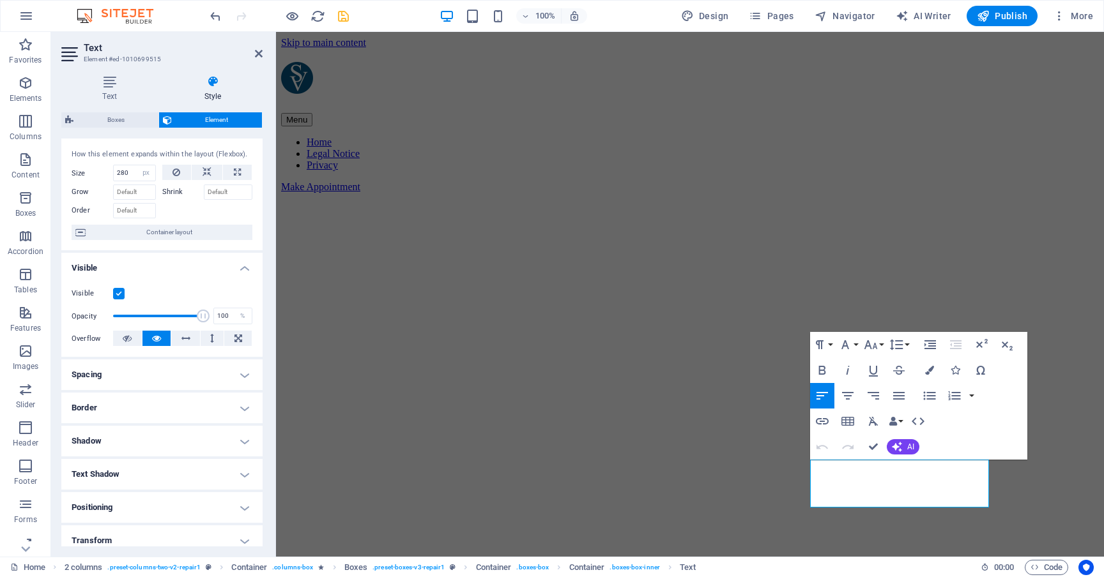
scroll to position [24, 0]
click at [236, 376] on h4 "Spacing" at bounding box center [161, 373] width 201 height 31
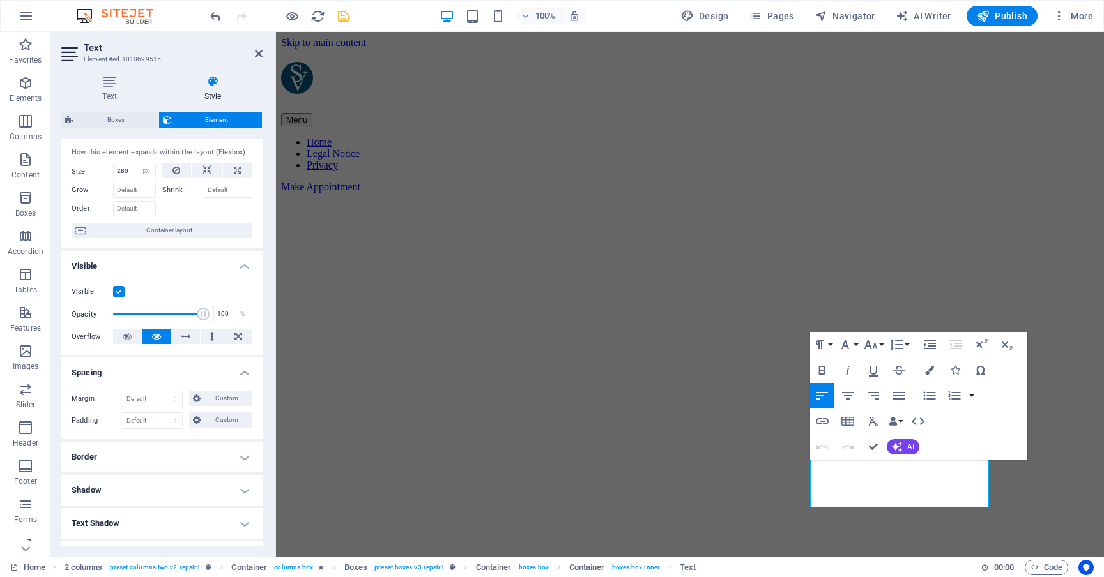
click at [237, 464] on h4 "Border" at bounding box center [161, 457] width 201 height 31
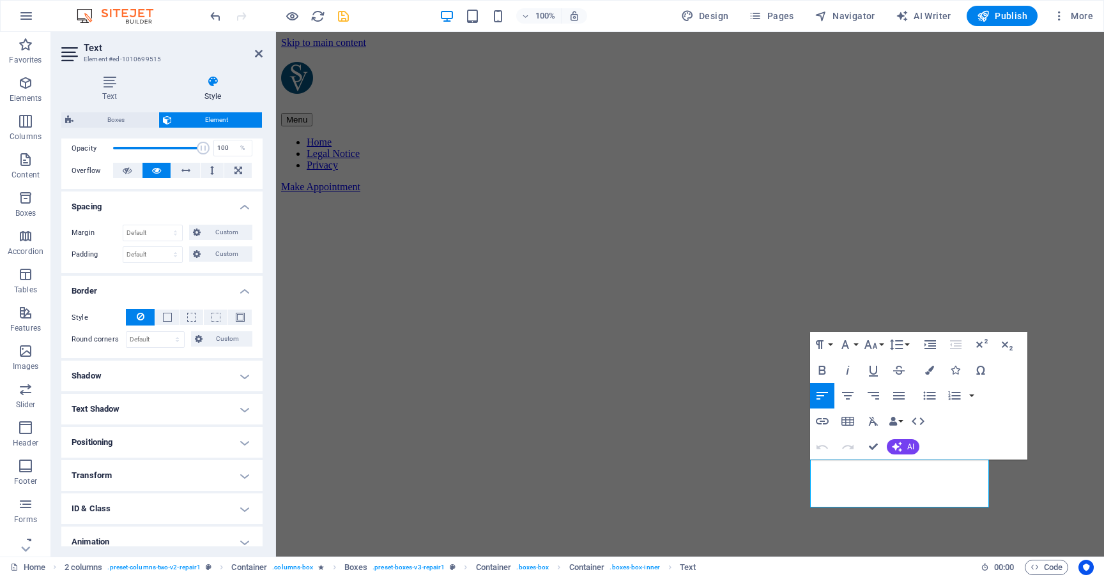
scroll to position [196, 0]
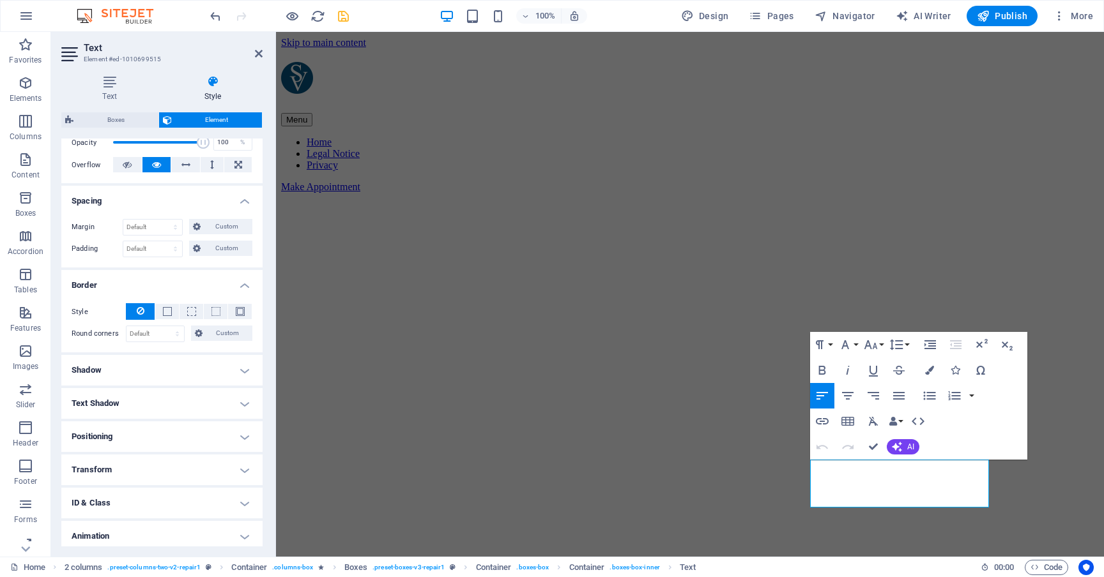
click at [239, 372] on h4 "Shadow" at bounding box center [161, 370] width 201 height 31
click at [239, 372] on h4 "Shadow" at bounding box center [161, 366] width 201 height 23
click at [234, 430] on h4 "Positioning" at bounding box center [161, 436] width 201 height 31
click at [234, 430] on h4 "Positioning" at bounding box center [161, 432] width 201 height 23
click at [232, 471] on h4 "Transform" at bounding box center [161, 470] width 201 height 31
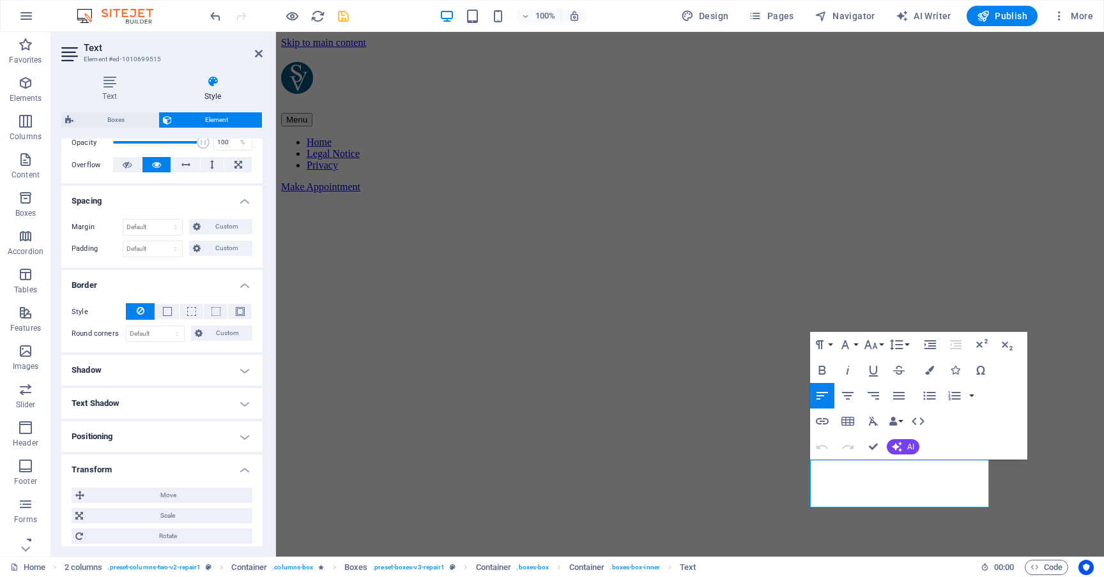
click at [232, 471] on h4 "Transform" at bounding box center [161, 466] width 201 height 23
click at [236, 201] on h4 "Spacing" at bounding box center [161, 197] width 201 height 23
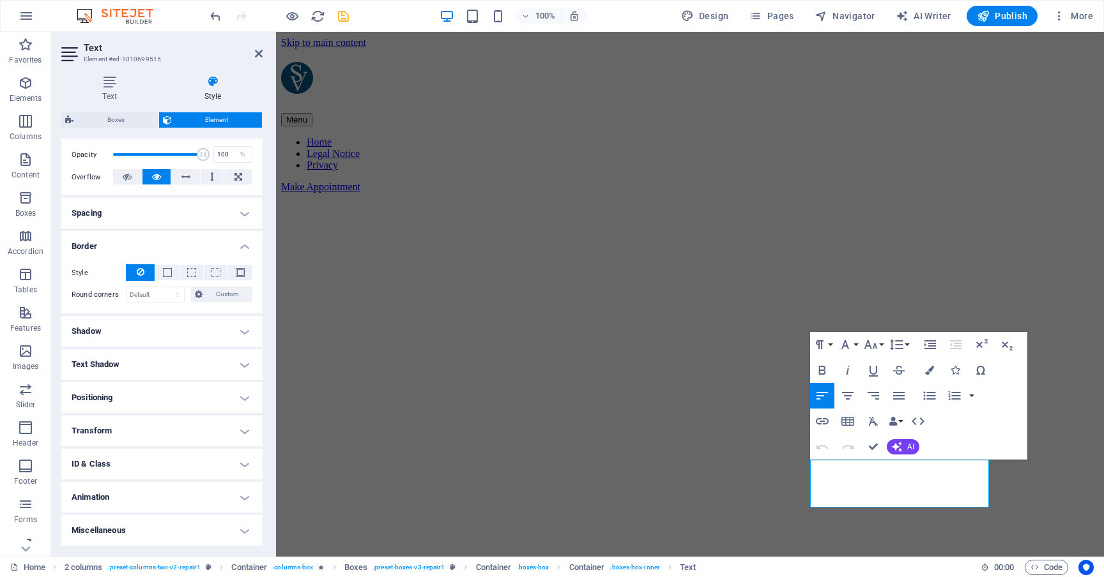
scroll to position [183, 0]
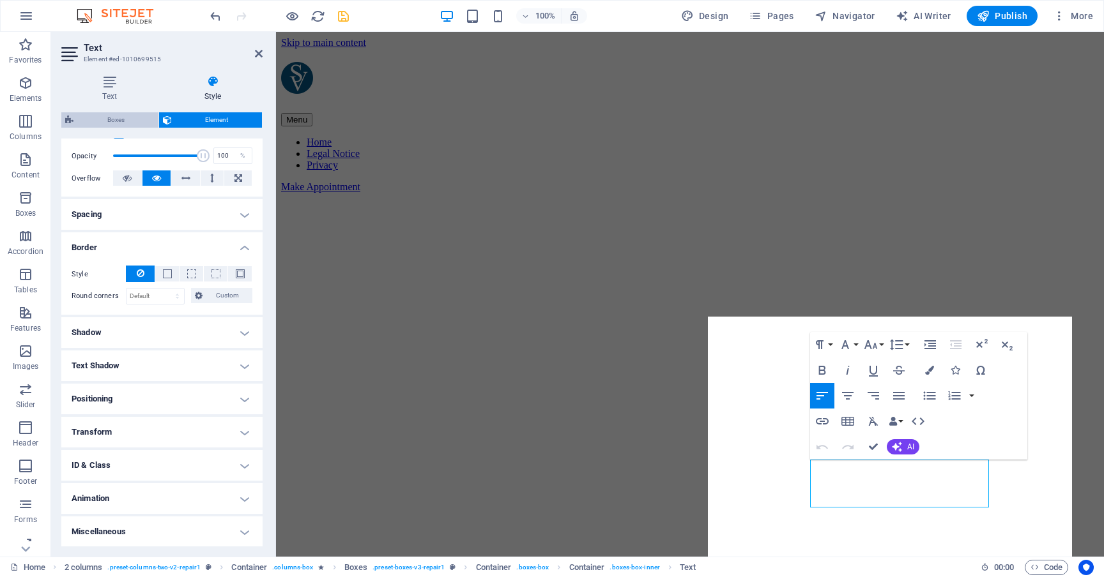
click at [133, 114] on span "Boxes" at bounding box center [115, 119] width 77 height 15
select select "rem"
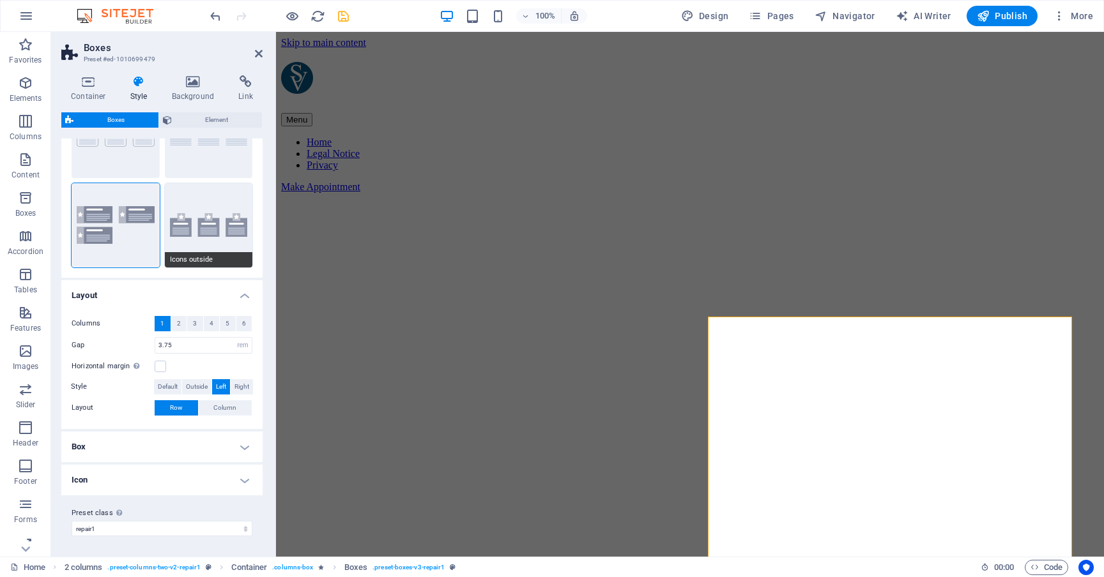
scroll to position [77, 0]
click at [243, 439] on h4 "Box" at bounding box center [161, 447] width 201 height 31
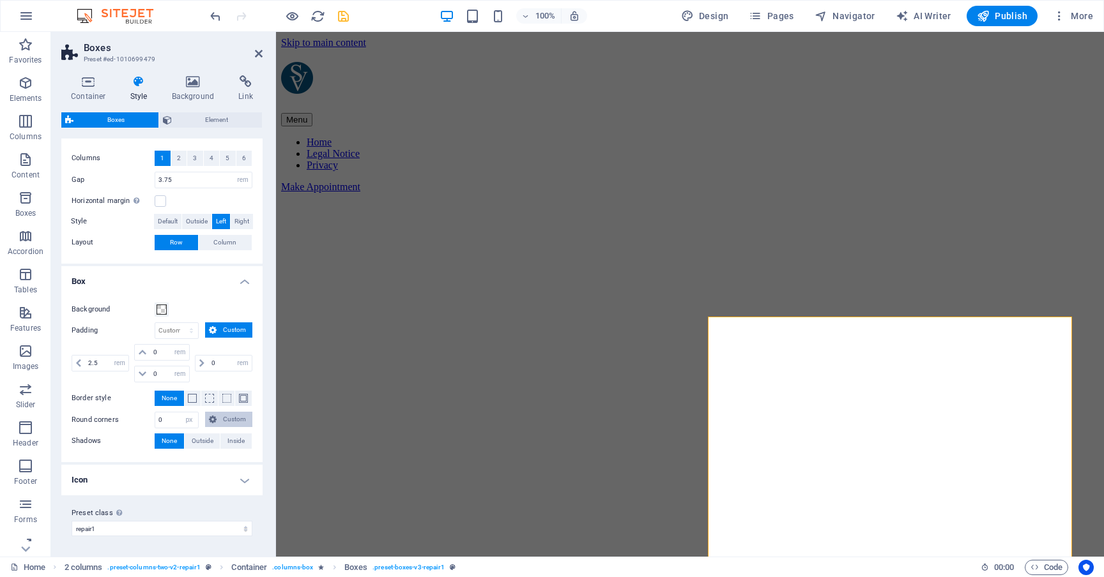
scroll to position [243, 0]
click at [245, 483] on h4 "Icon" at bounding box center [161, 481] width 201 height 31
click at [245, 483] on h4 "Icon" at bounding box center [161, 477] width 201 height 23
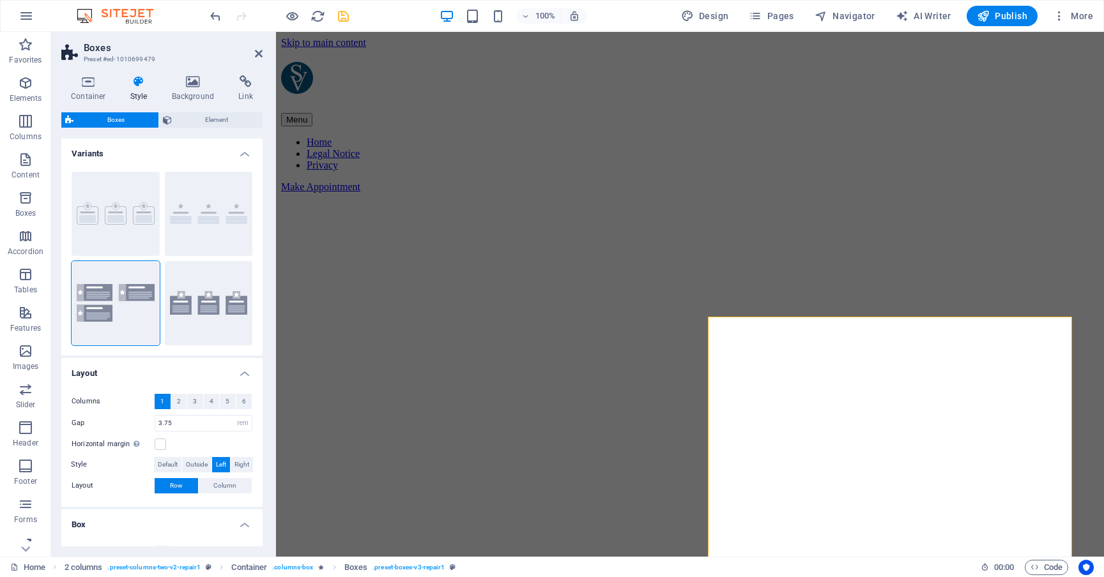
scroll to position [0, 0]
click at [220, 120] on span "Element" at bounding box center [217, 119] width 83 height 15
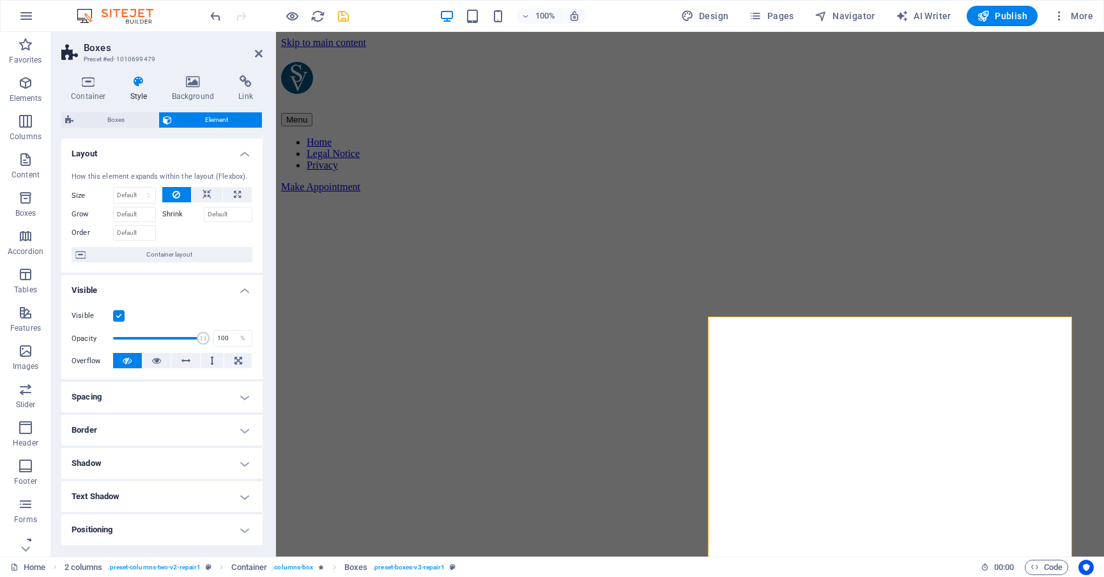
click at [247, 397] on h4 "Spacing" at bounding box center [161, 397] width 201 height 31
click at [247, 397] on h4 "Spacing" at bounding box center [161, 393] width 201 height 23
click at [246, 487] on h4 "Text Shadow" at bounding box center [161, 497] width 201 height 31
click at [246, 487] on h4 "Text Shadow" at bounding box center [161, 493] width 201 height 23
click at [243, 524] on h4 "Positioning" at bounding box center [161, 530] width 201 height 31
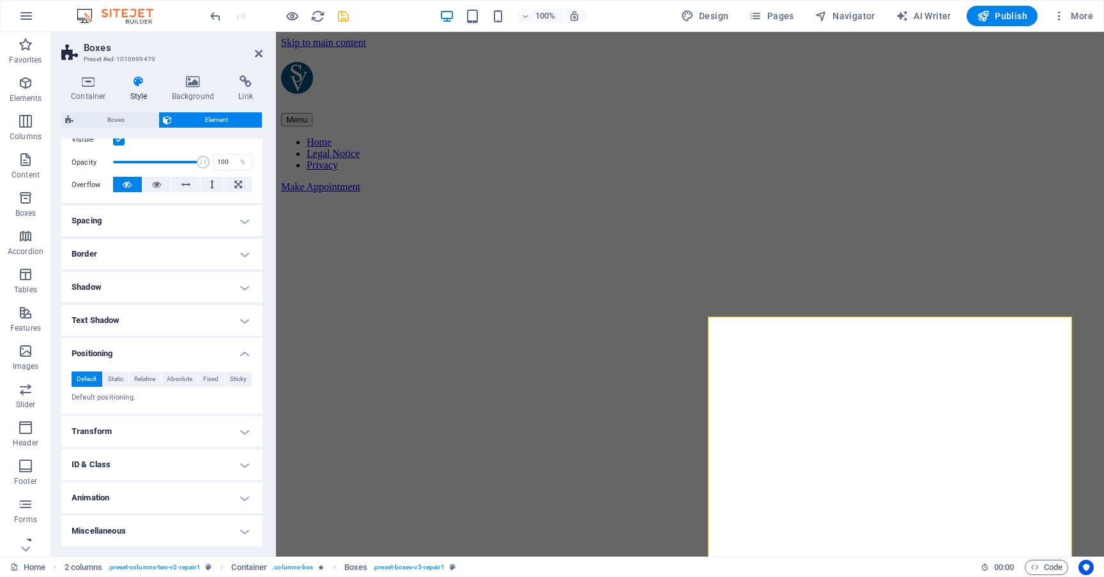
scroll to position [175, 0]
click at [243, 432] on h4 "Transform" at bounding box center [161, 433] width 201 height 31
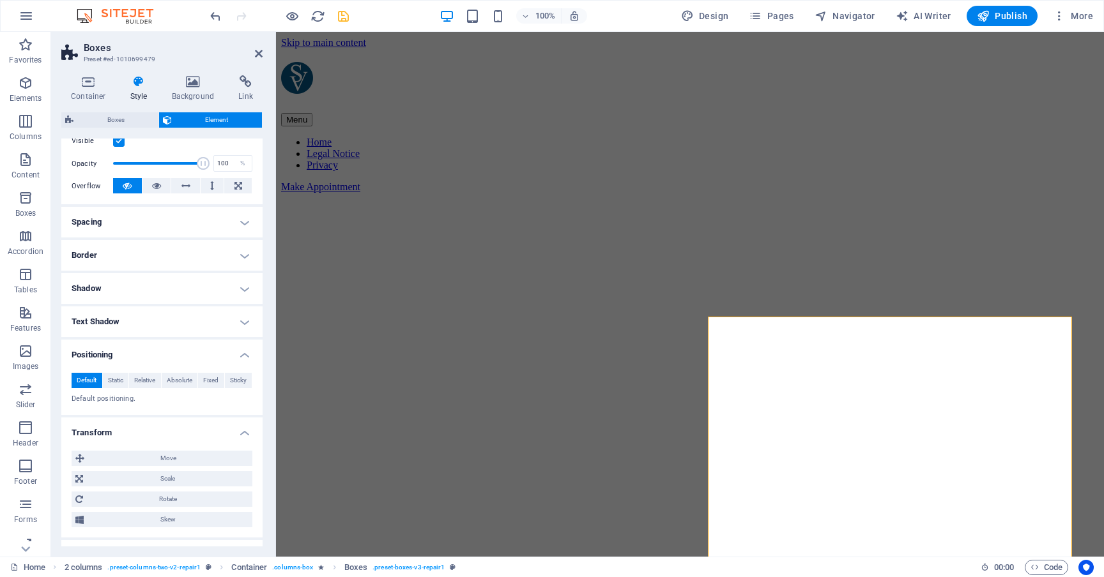
click at [243, 432] on h4 "Transform" at bounding box center [161, 429] width 201 height 23
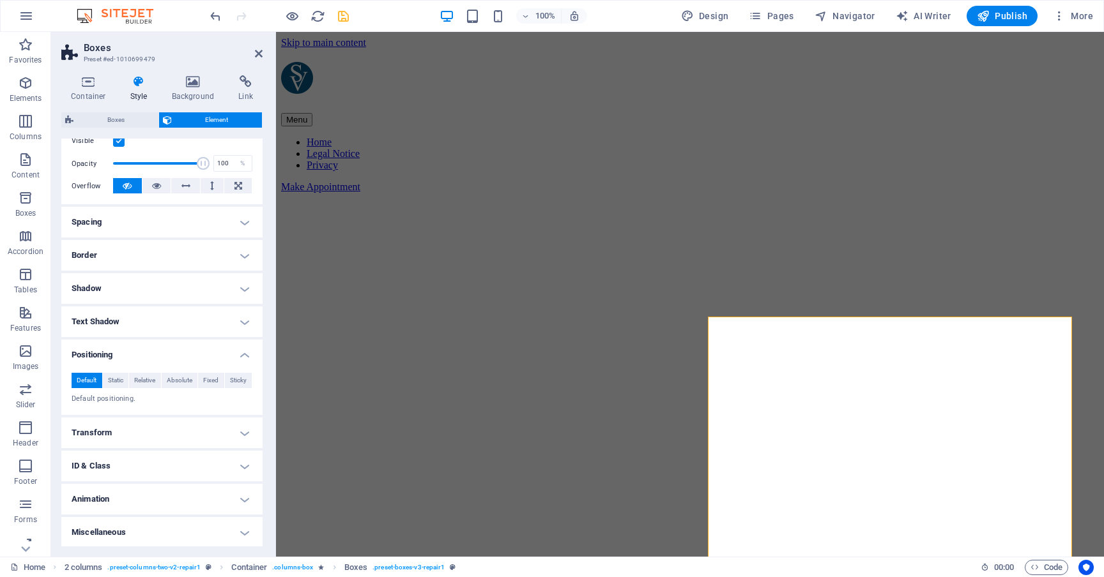
click at [247, 460] on h4 "ID & Class" at bounding box center [161, 466] width 201 height 31
click at [247, 460] on h4 "ID & Class" at bounding box center [161, 462] width 201 height 23
click at [245, 531] on h4 "Miscellaneous" at bounding box center [161, 532] width 201 height 31
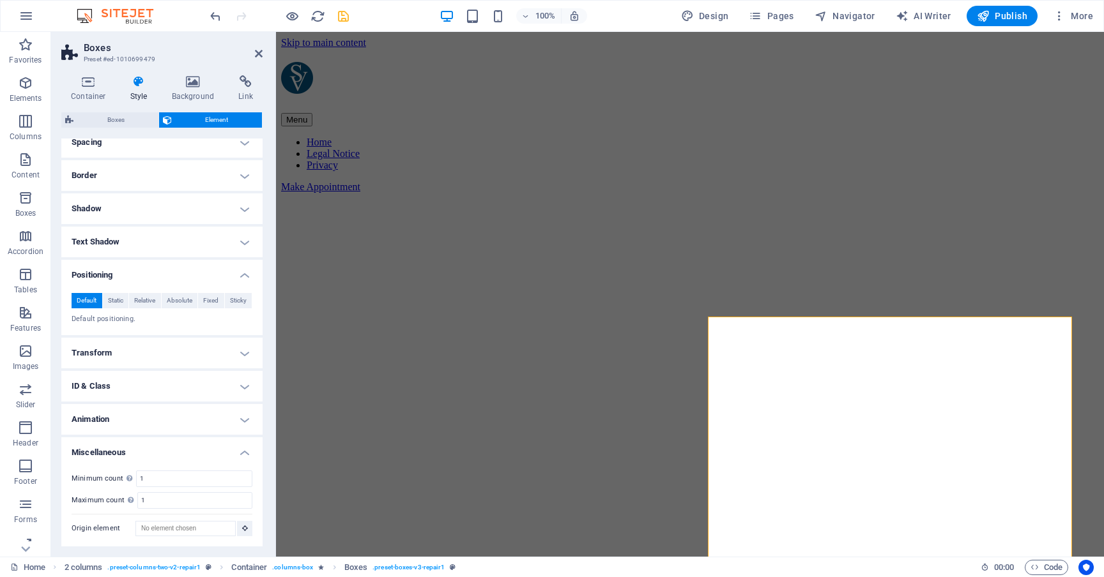
scroll to position [254, 0]
select select "px"
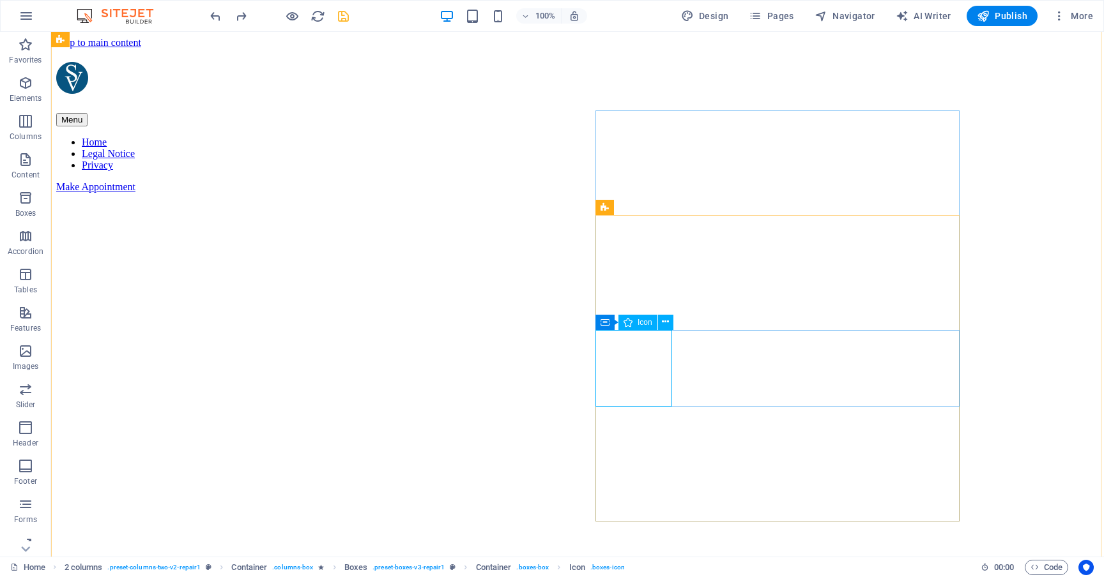
select select "xMidYMid"
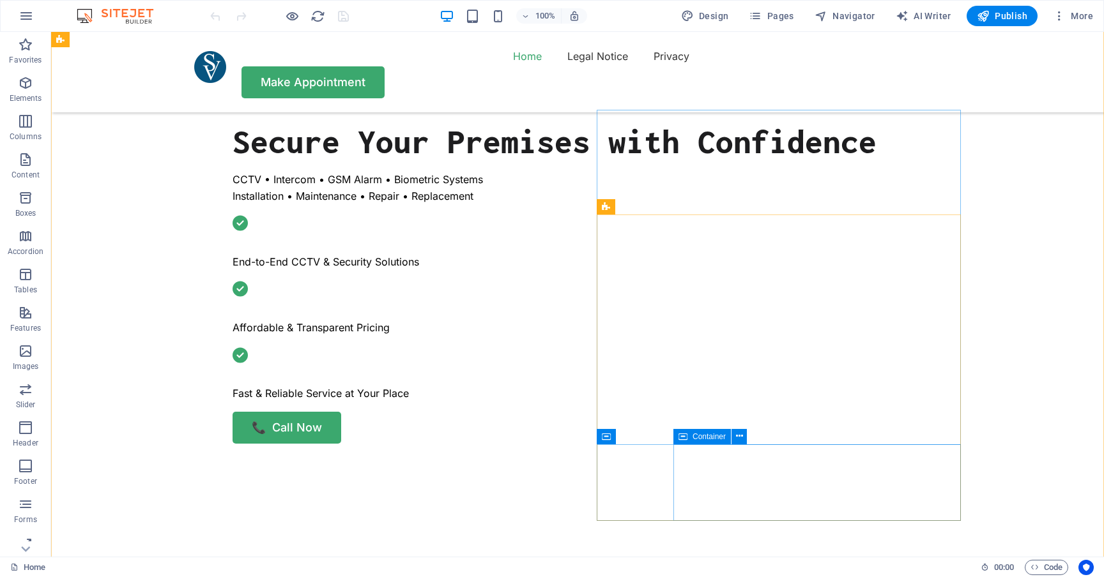
scroll to position [501, 0]
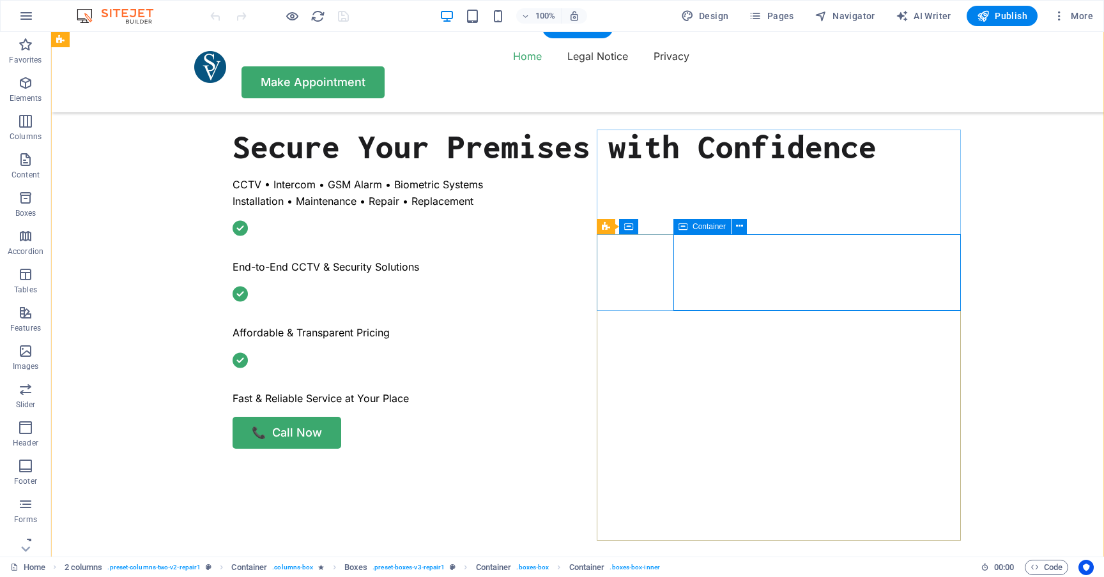
click at [697, 228] on span "Container" at bounding box center [708, 227] width 33 height 8
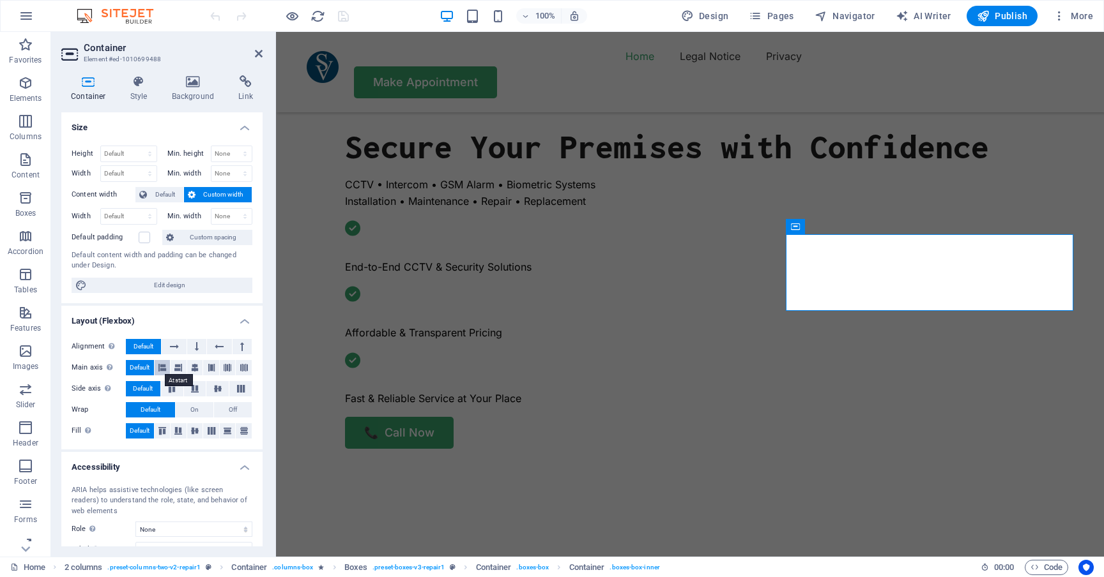
click at [159, 366] on icon at bounding box center [162, 367] width 8 height 15
click at [143, 367] on span "Default" at bounding box center [140, 367] width 20 height 15
click at [147, 87] on icon at bounding box center [139, 81] width 36 height 13
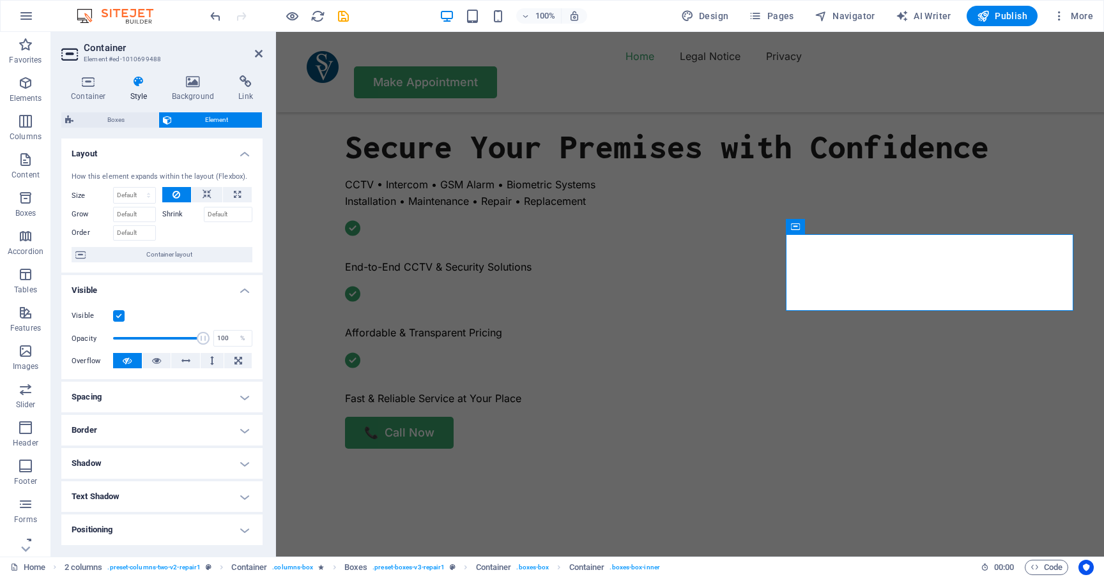
click at [161, 398] on h4 "Spacing" at bounding box center [161, 397] width 201 height 31
click at [154, 425] on select "Default auto px % rem vw vh Custom" at bounding box center [152, 423] width 59 height 15
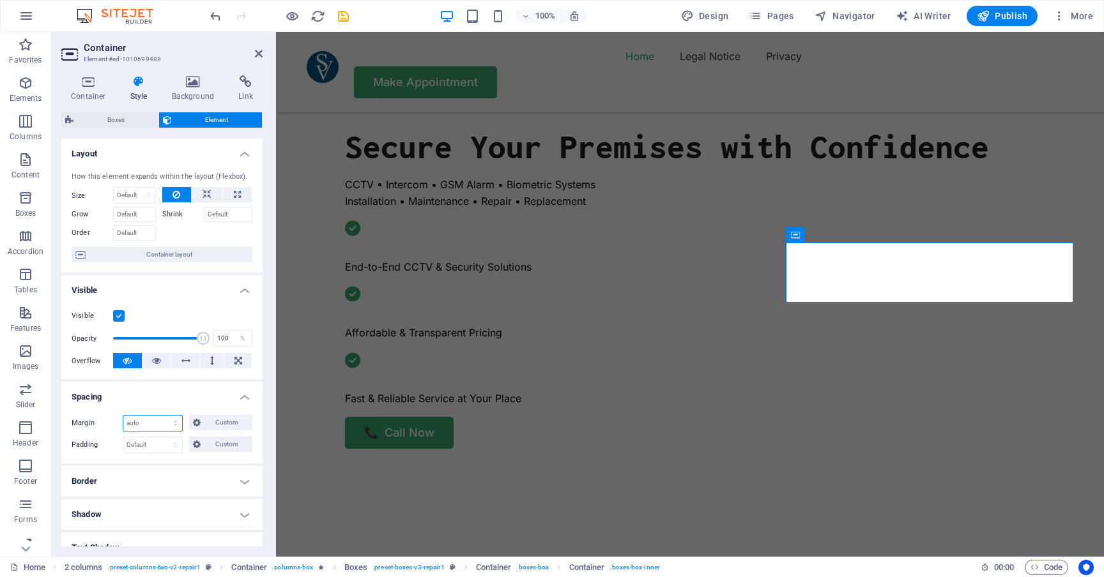
click at [158, 421] on select "Default auto px % rem vw vh Custom" at bounding box center [152, 423] width 59 height 15
select select "DISABLED_OPTION_VALUE"
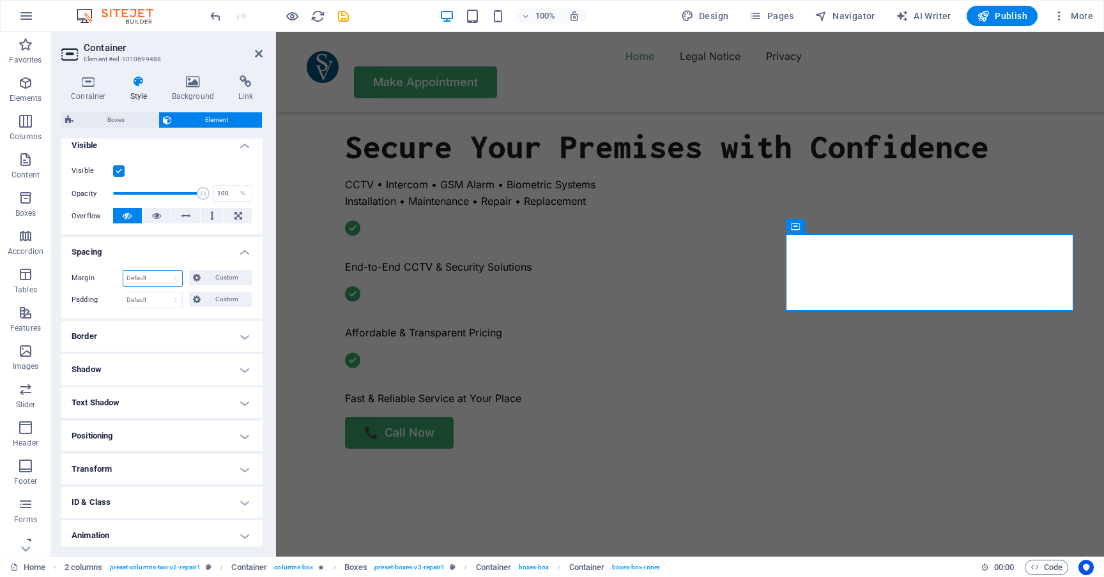
scroll to position [153, 0]
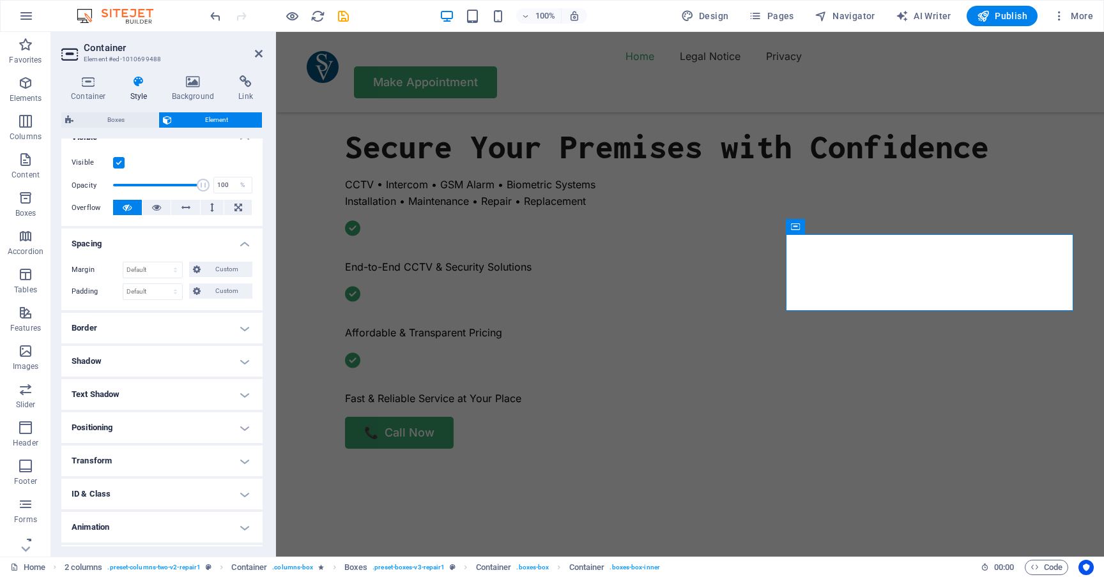
click at [158, 429] on h4 "Positioning" at bounding box center [161, 428] width 201 height 31
click at [144, 455] on span "Relative" at bounding box center [144, 453] width 21 height 15
click at [93, 452] on span "Default" at bounding box center [87, 453] width 20 height 15
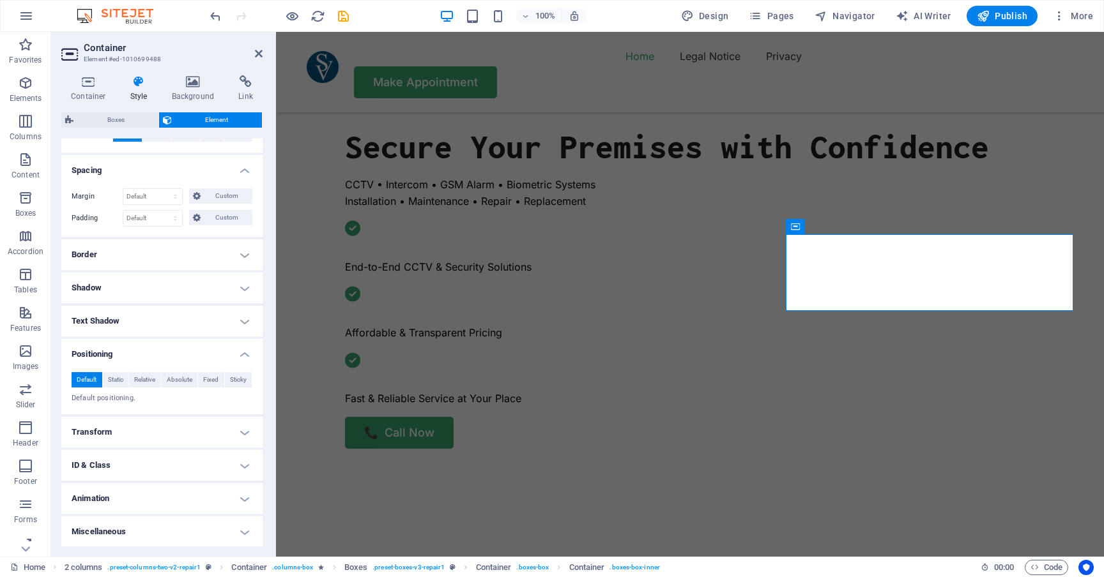
scroll to position [226, 0]
click at [154, 429] on h4 "Transform" at bounding box center [161, 433] width 201 height 31
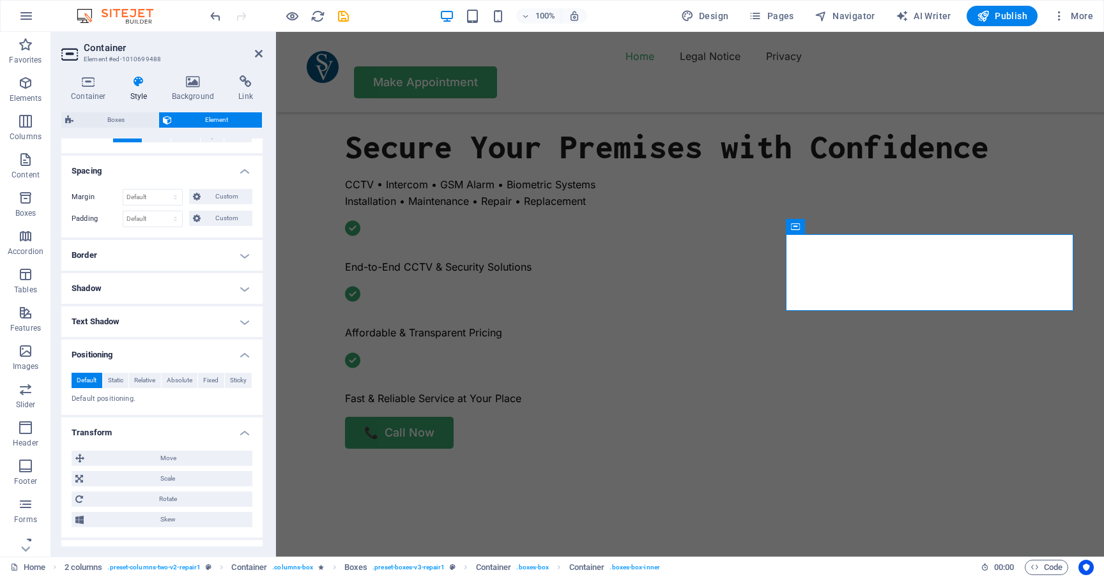
click at [154, 429] on h4 "Transform" at bounding box center [161, 429] width 201 height 23
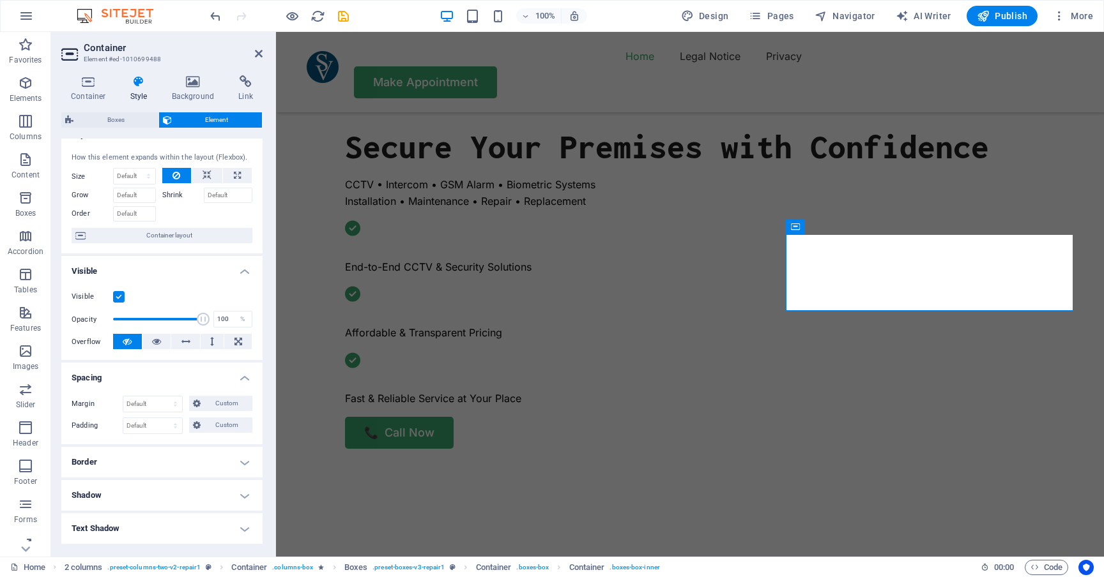
scroll to position [19, 0]
click at [183, 342] on icon at bounding box center [185, 342] width 9 height 15
click at [130, 342] on icon at bounding box center [127, 342] width 9 height 15
drag, startPoint x: 204, startPoint y: 320, endPoint x: 112, endPoint y: 328, distance: 92.3
click at [112, 328] on div "Opacity 1 %" at bounding box center [162, 319] width 181 height 19
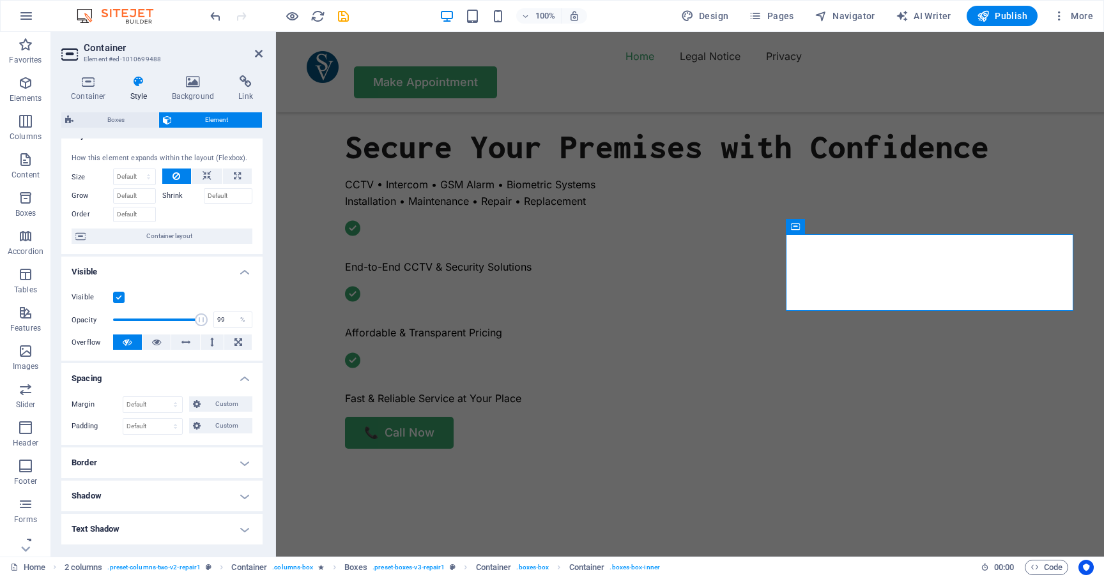
type input "100"
drag, startPoint x: 114, startPoint y: 324, endPoint x: 213, endPoint y: 333, distance: 98.8
click at [210, 333] on div "Visible Opacity 100 % Overflow" at bounding box center [161, 320] width 201 height 81
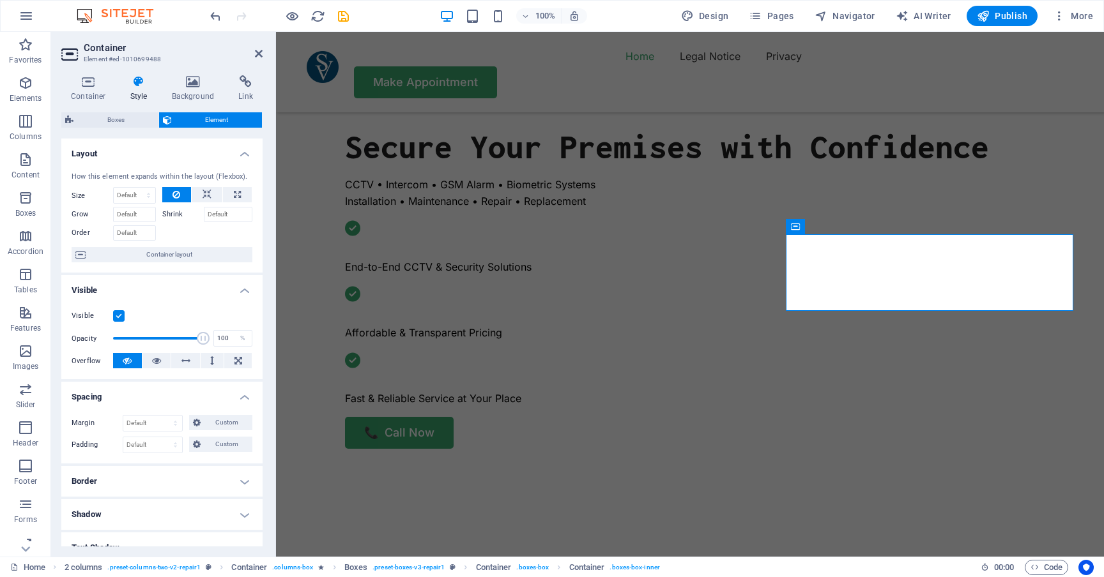
scroll to position [0, 0]
click at [209, 194] on icon at bounding box center [206, 194] width 9 height 15
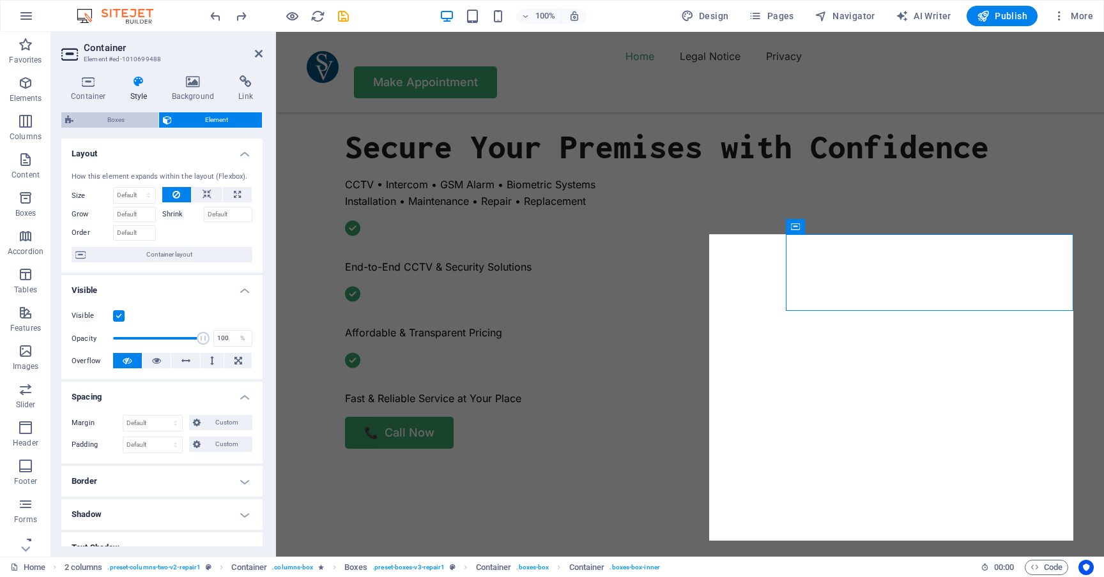
click at [133, 117] on span "Boxes" at bounding box center [115, 119] width 77 height 15
select select "rem"
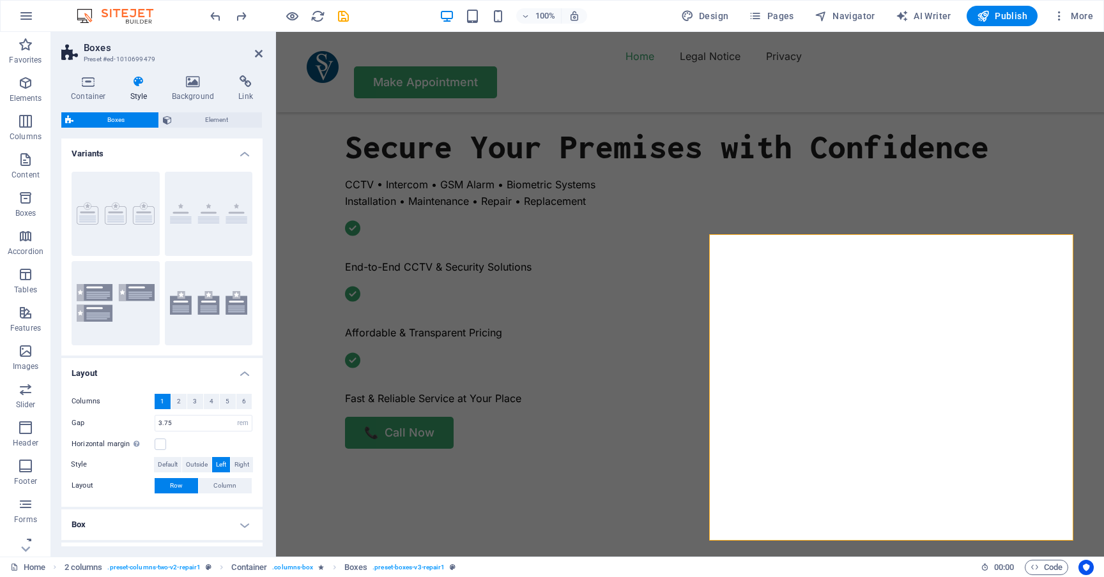
click at [242, 150] on h4 "Variants" at bounding box center [161, 150] width 201 height 23
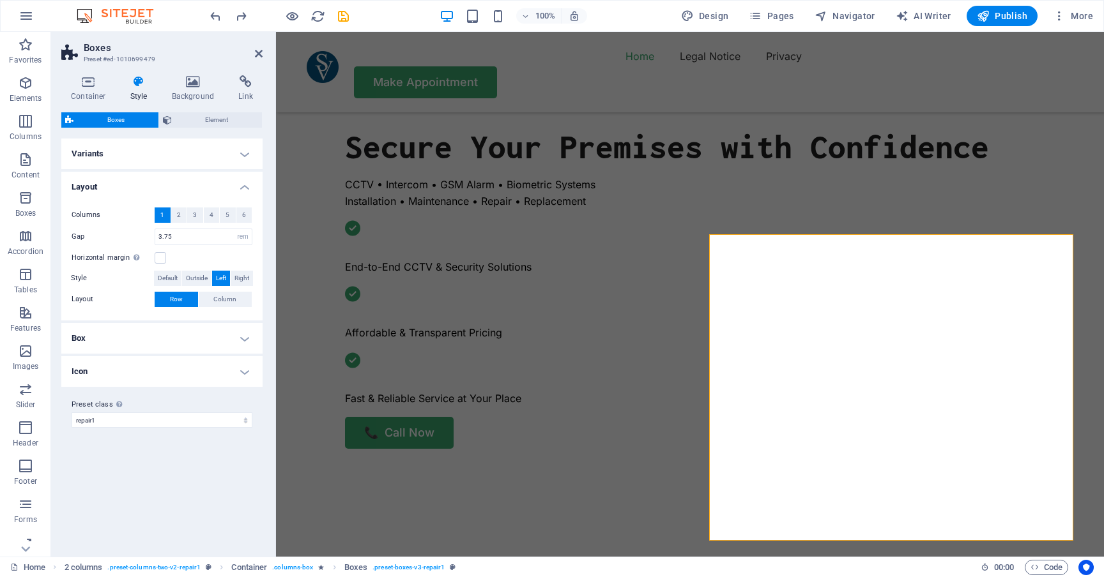
click at [242, 150] on h4 "Variants" at bounding box center [161, 154] width 201 height 31
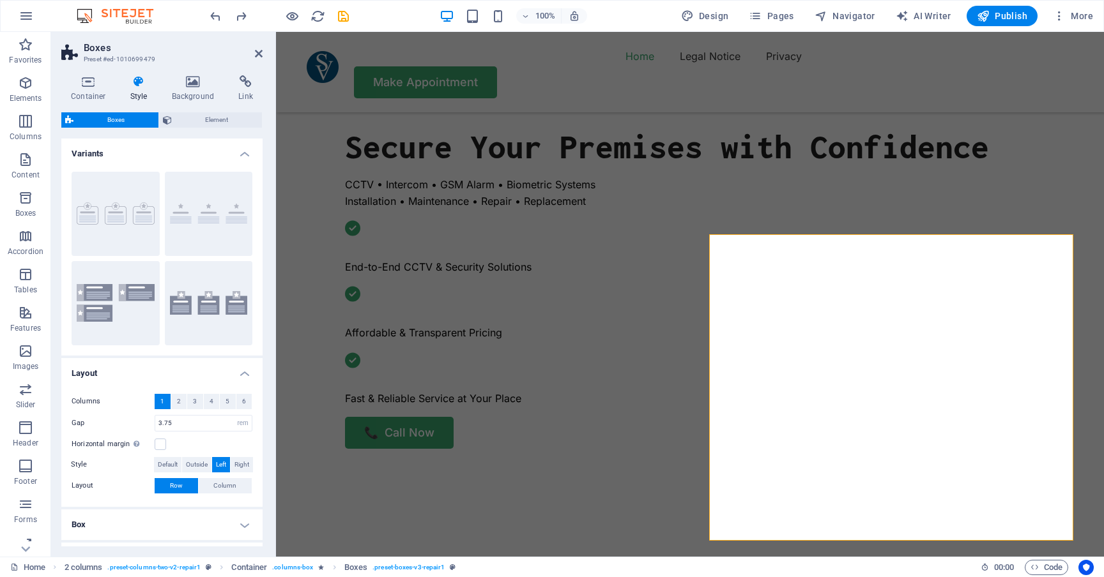
click at [242, 150] on h4 "Variants" at bounding box center [161, 150] width 201 height 23
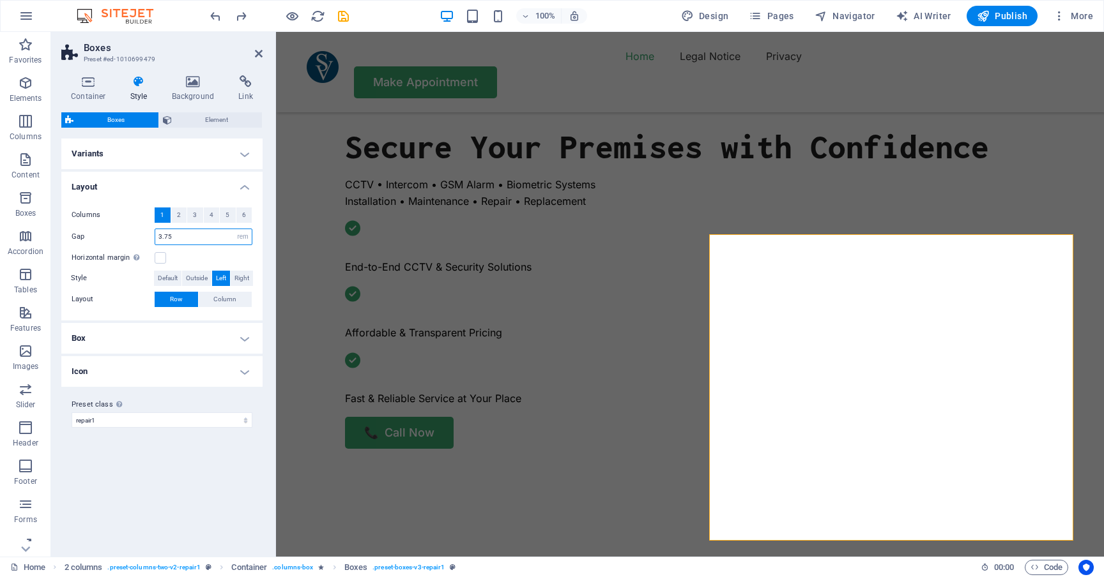
click at [183, 239] on input "3.75" at bounding box center [203, 236] width 96 height 15
type input "3.75"
click at [184, 236] on input "3.75" at bounding box center [203, 236] width 96 height 15
type input "3"
click at [184, 236] on input "3" at bounding box center [203, 236] width 96 height 15
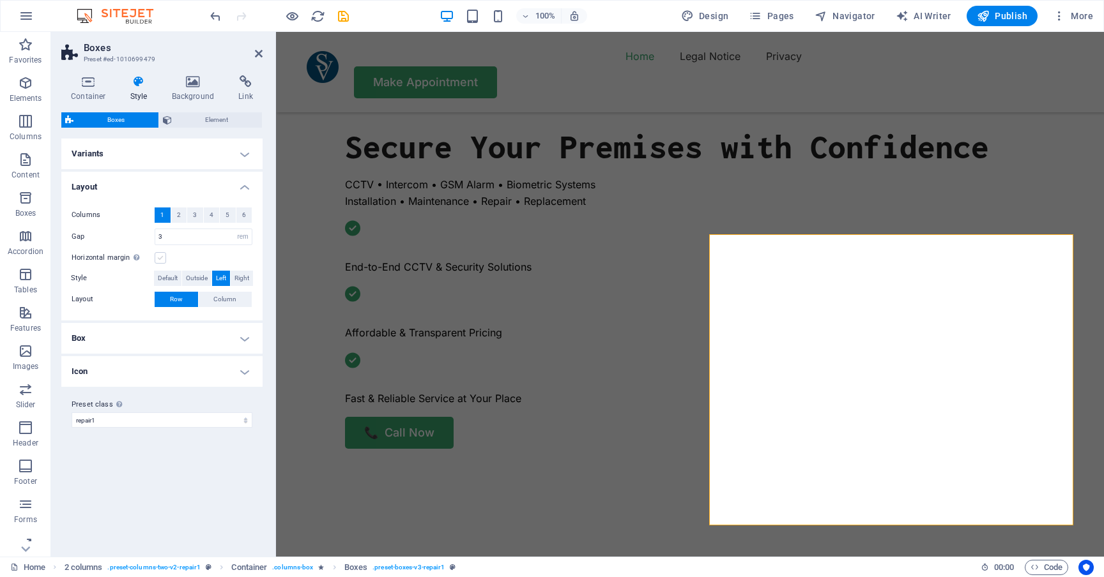
click at [163, 257] on label at bounding box center [160, 257] width 11 height 11
click at [0, 0] on input "Horizontal margin Only if the containers "Content width" is not set to "Default"" at bounding box center [0, 0] width 0 height 0
click at [163, 257] on label at bounding box center [160, 257] width 11 height 11
click at [0, 0] on input "Horizontal margin Only if the containers "Content width" is not set to "Default"" at bounding box center [0, 0] width 0 height 0
click at [176, 337] on h4 "Box" at bounding box center [161, 338] width 201 height 31
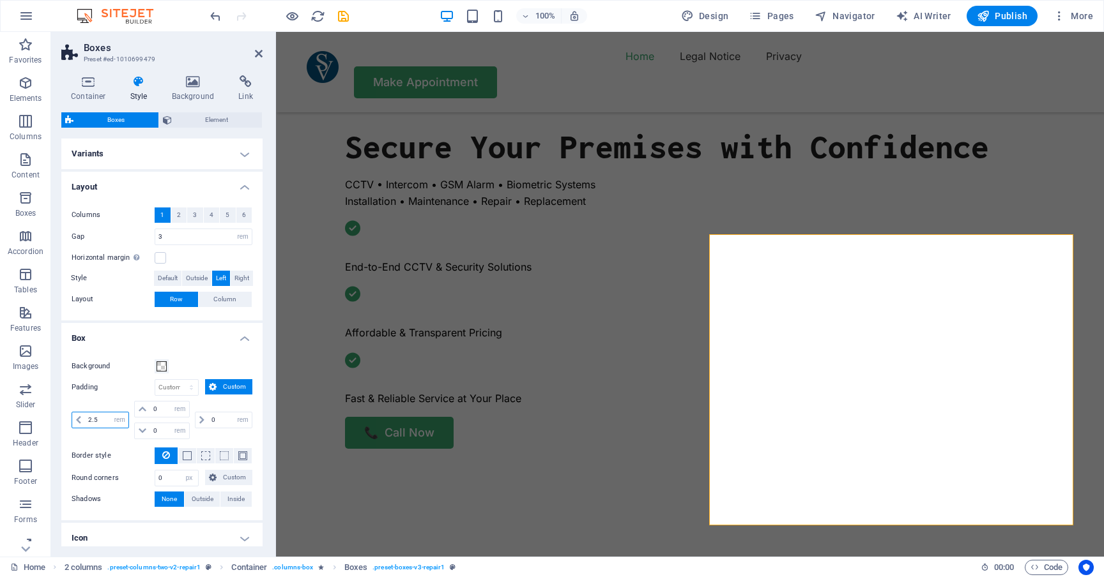
click at [93, 419] on input "2.5" at bounding box center [106, 420] width 43 height 15
click at [99, 420] on input "2.5" at bounding box center [106, 420] width 43 height 15
type input "2"
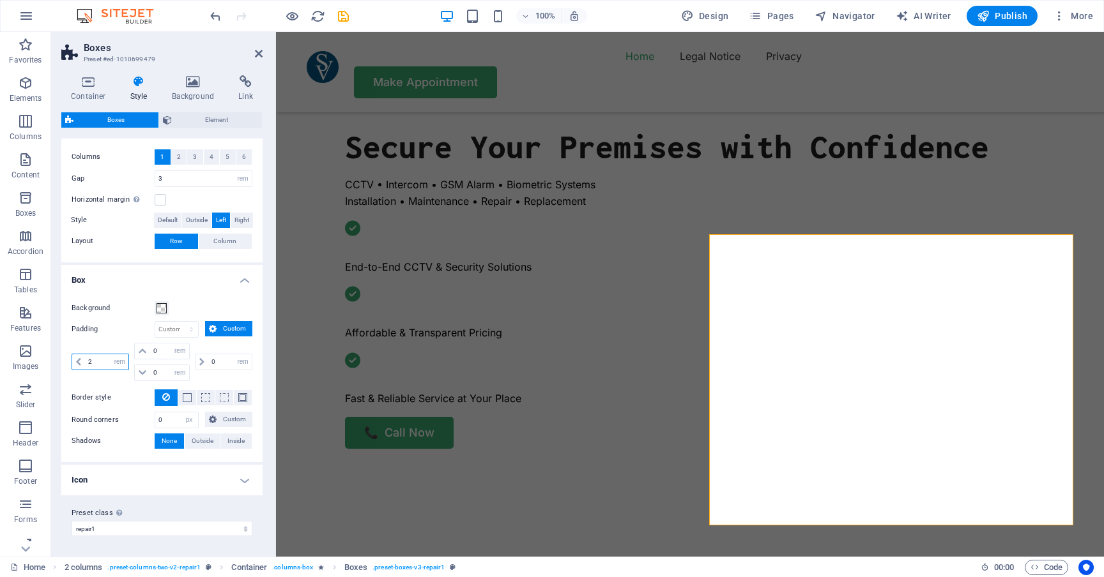
scroll to position [57, 0]
click at [239, 480] on h4 "Icon" at bounding box center [161, 481] width 201 height 31
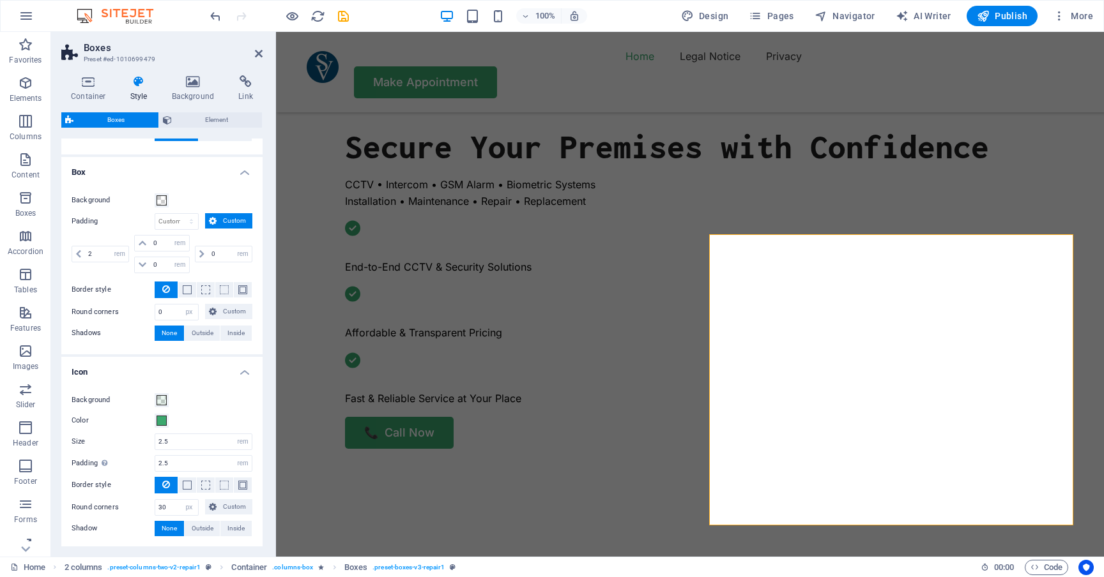
scroll to position [168, 0]
click at [192, 437] on input "2.5" at bounding box center [203, 439] width 96 height 15
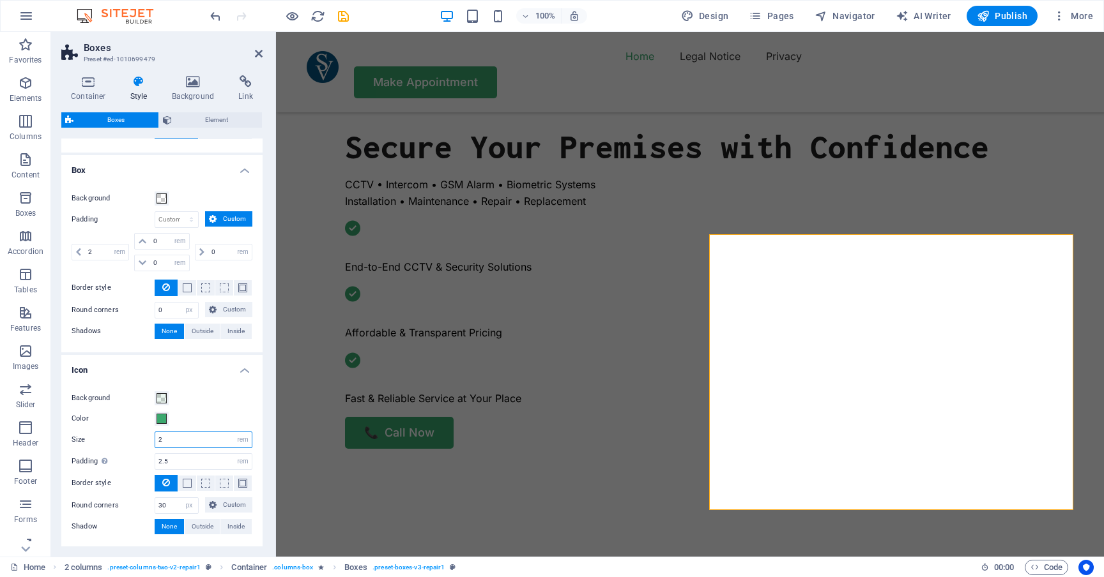
type input "2.5"
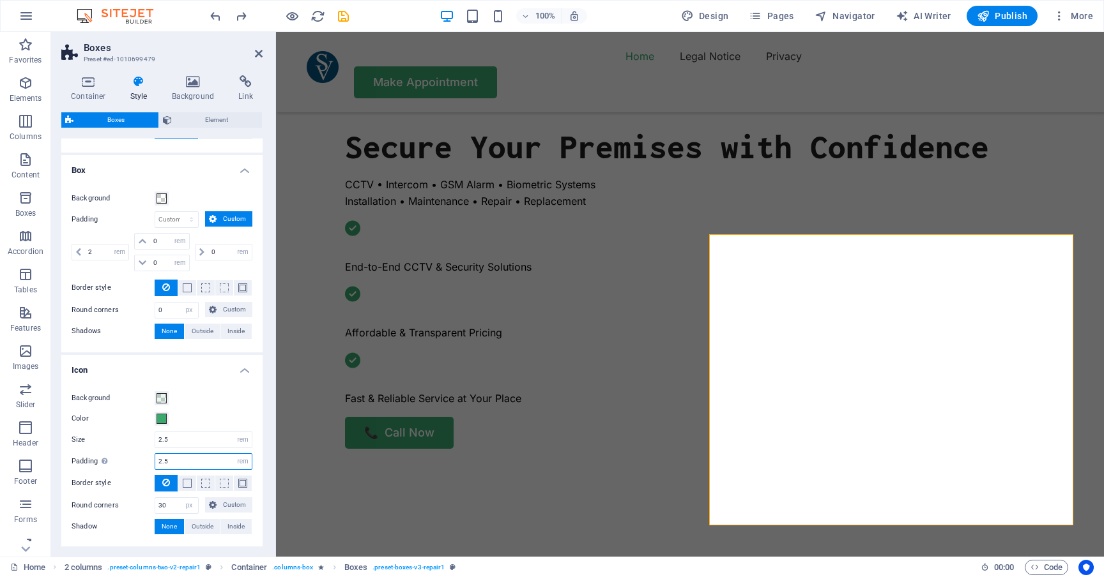
click at [179, 466] on input "2.5" at bounding box center [203, 461] width 96 height 15
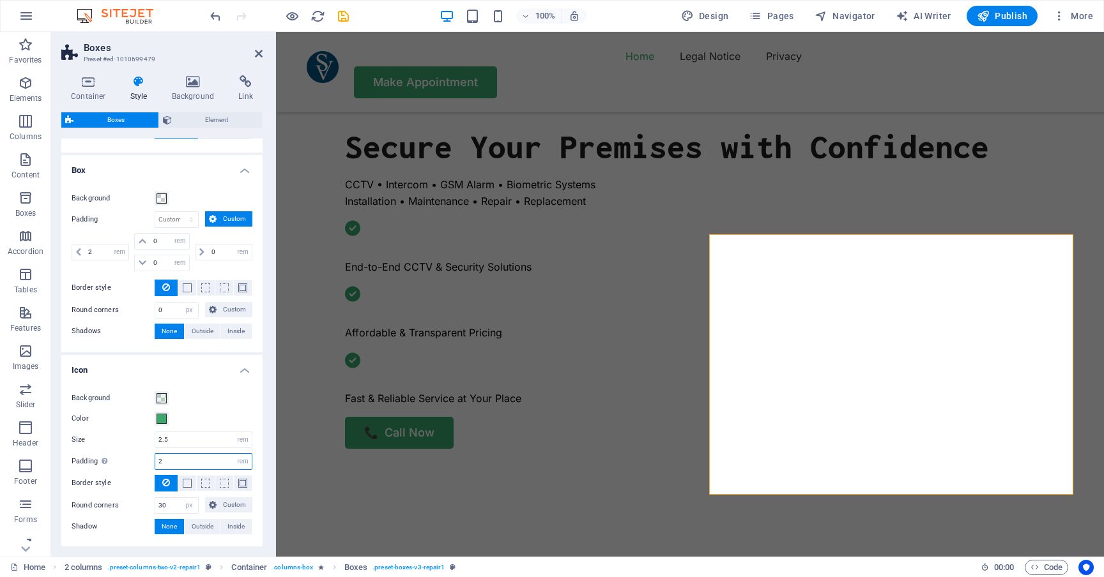
type input "2.5"
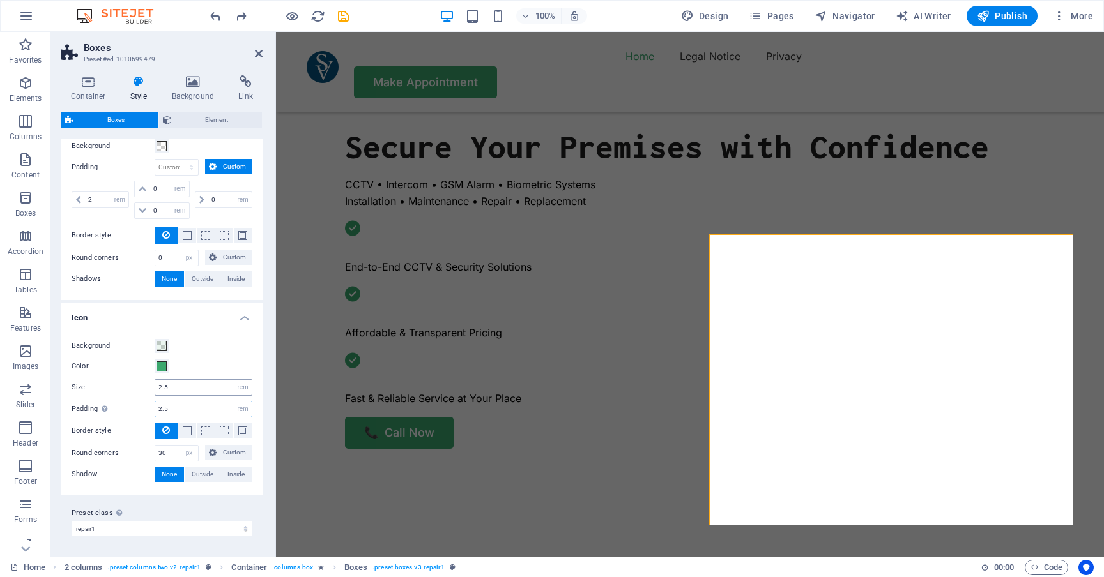
scroll to position [220, 0]
click at [227, 474] on span "Inside" at bounding box center [235, 474] width 17 height 15
type input "2"
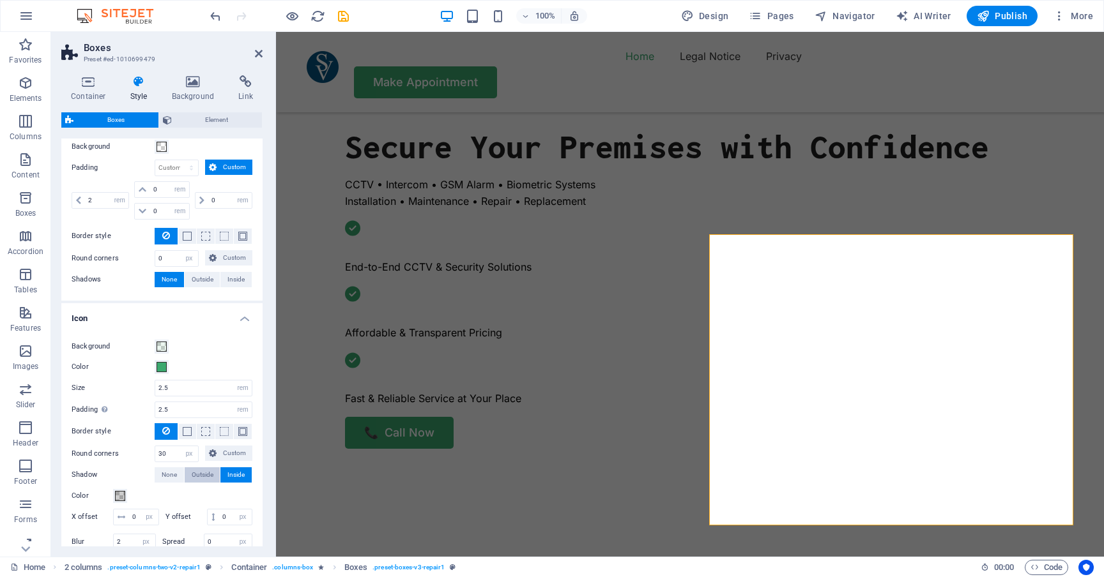
click at [202, 471] on span "Outside" at bounding box center [203, 474] width 22 height 15
click at [169, 468] on span "None" at bounding box center [169, 474] width 15 height 15
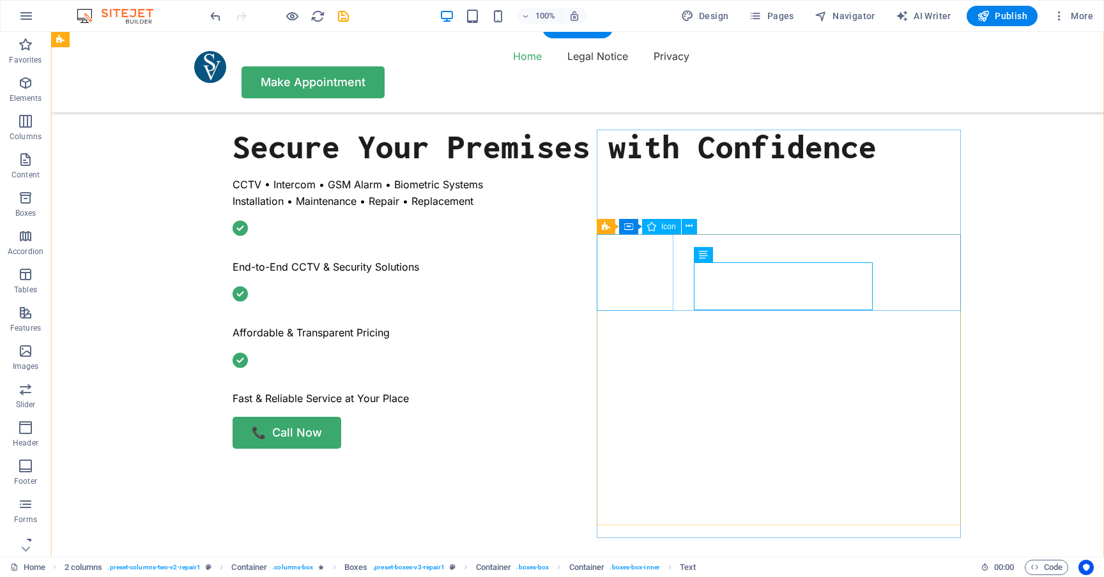
select select "xMidYMid"
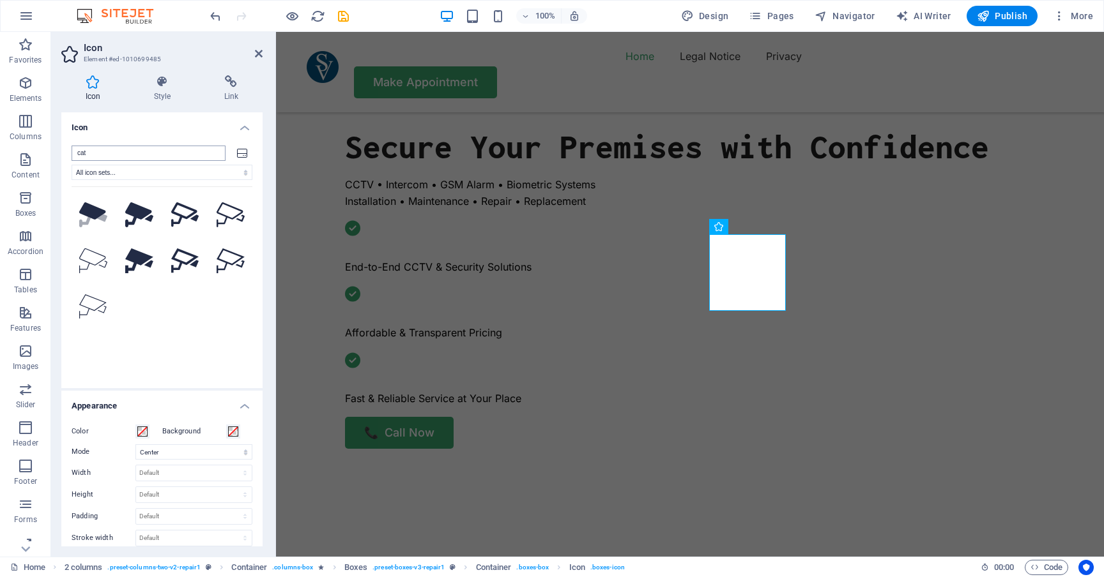
type input "cat"
drag, startPoint x: 199, startPoint y: 153, endPoint x: 87, endPoint y: 216, distance: 128.7
click at [87, 216] on icon ".fa-secondary{opacity:.4}" at bounding box center [93, 214] width 28 height 25
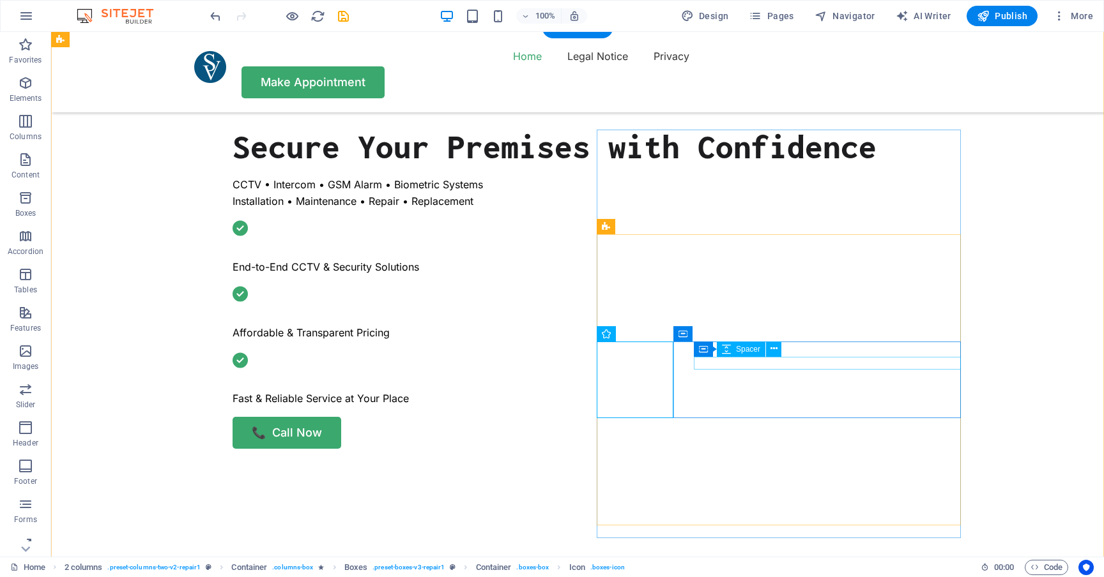
click at [743, 343] on div "Spacer" at bounding box center [741, 349] width 49 height 15
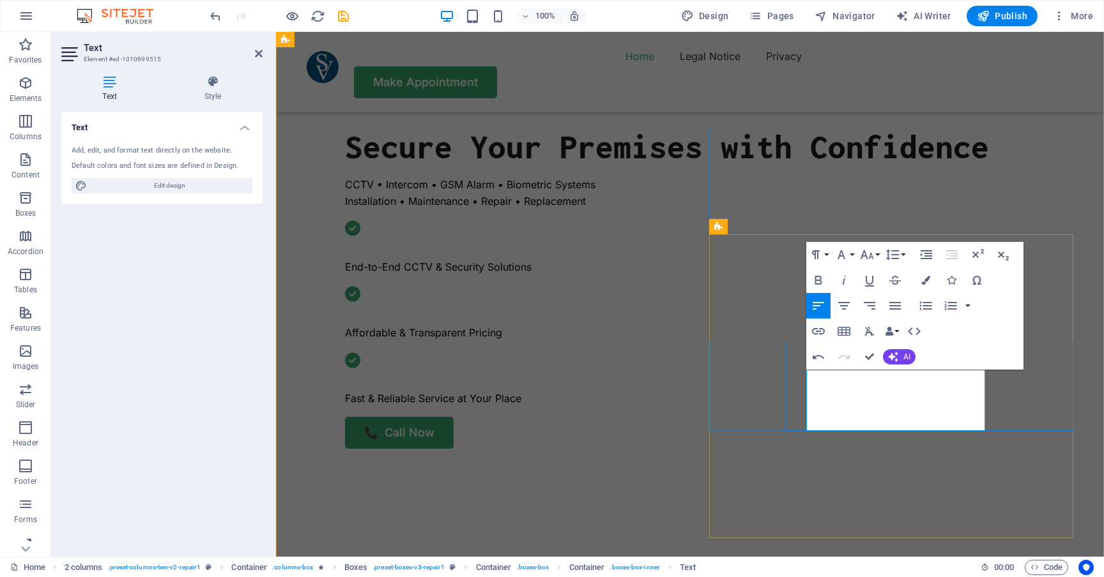
click at [822, 280] on icon "button" at bounding box center [817, 280] width 15 height 15
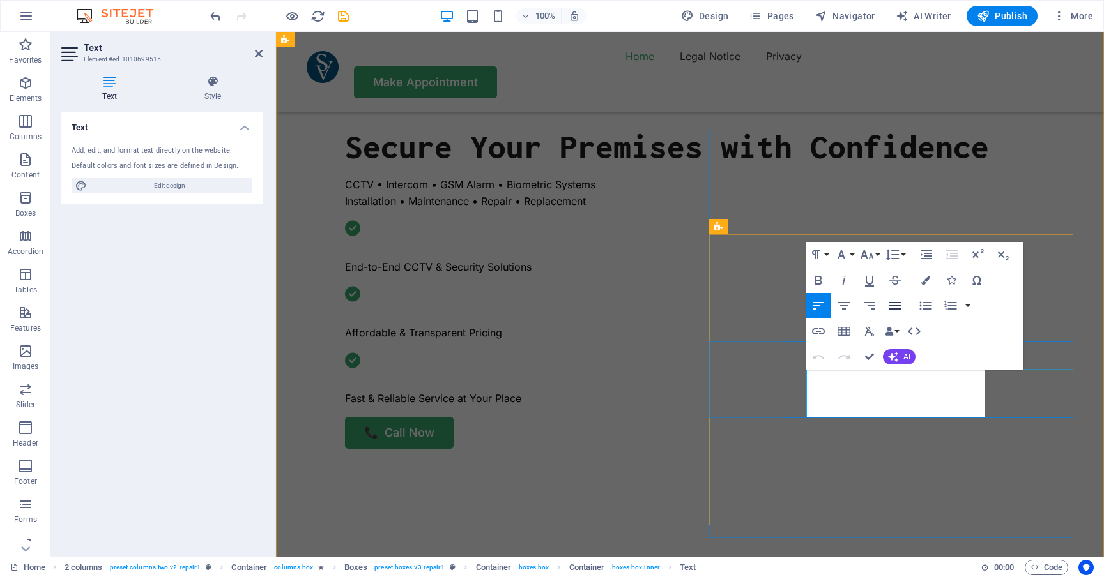
click at [895, 298] on icon "button" at bounding box center [894, 305] width 15 height 15
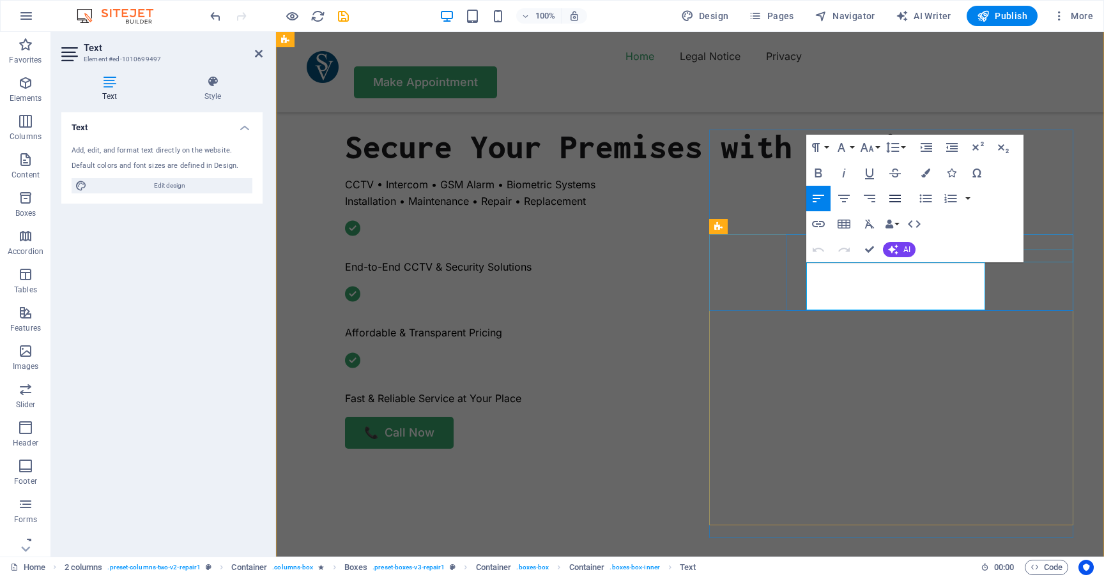
click at [891, 192] on icon "button" at bounding box center [894, 198] width 15 height 15
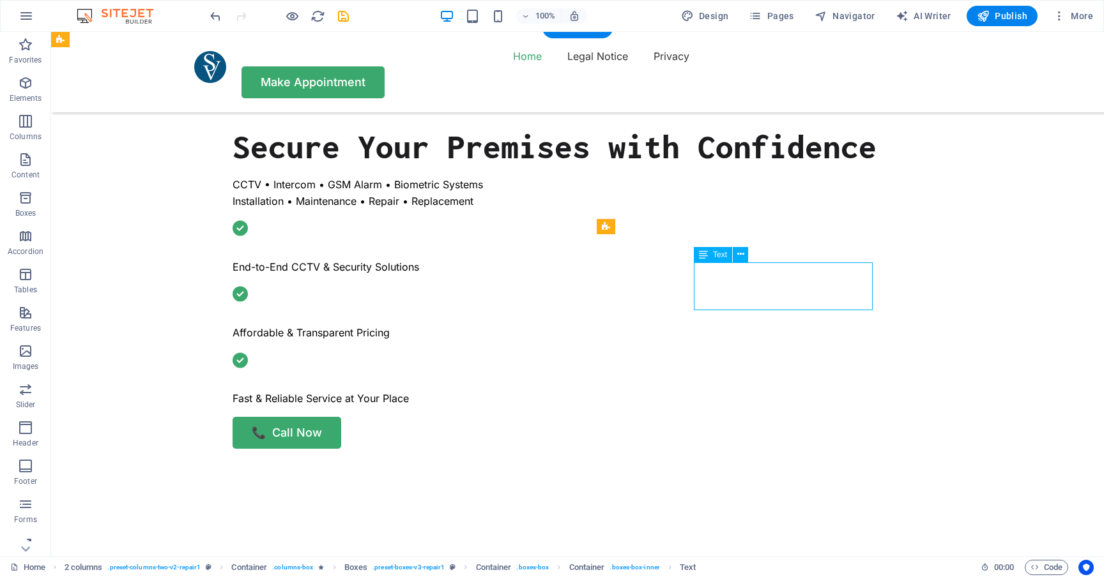
click at [739, 252] on icon at bounding box center [740, 254] width 7 height 13
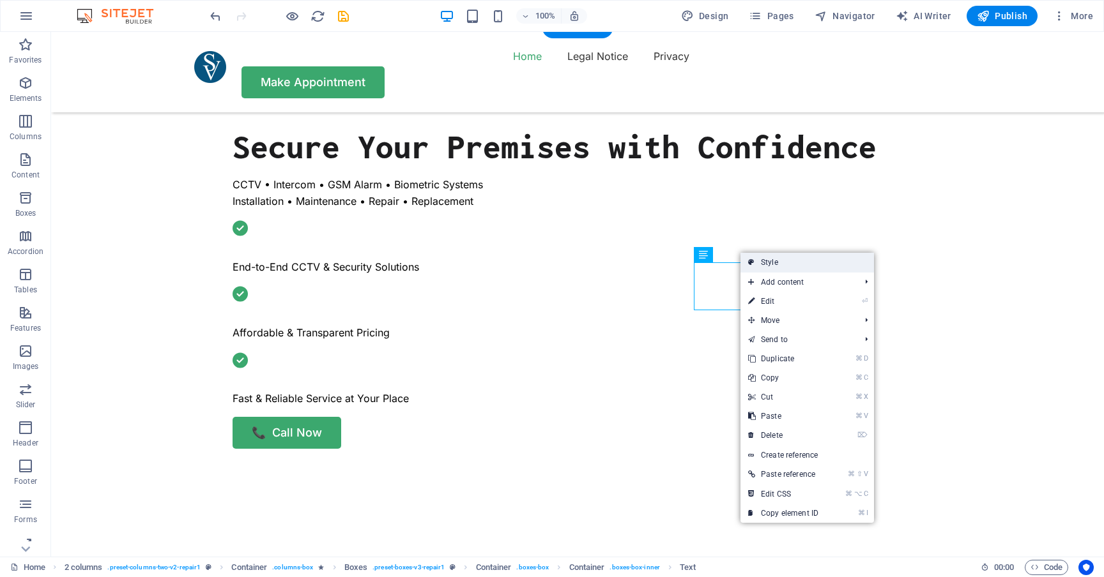
click at [785, 263] on link "Style" at bounding box center [806, 262] width 133 height 19
select select "rem"
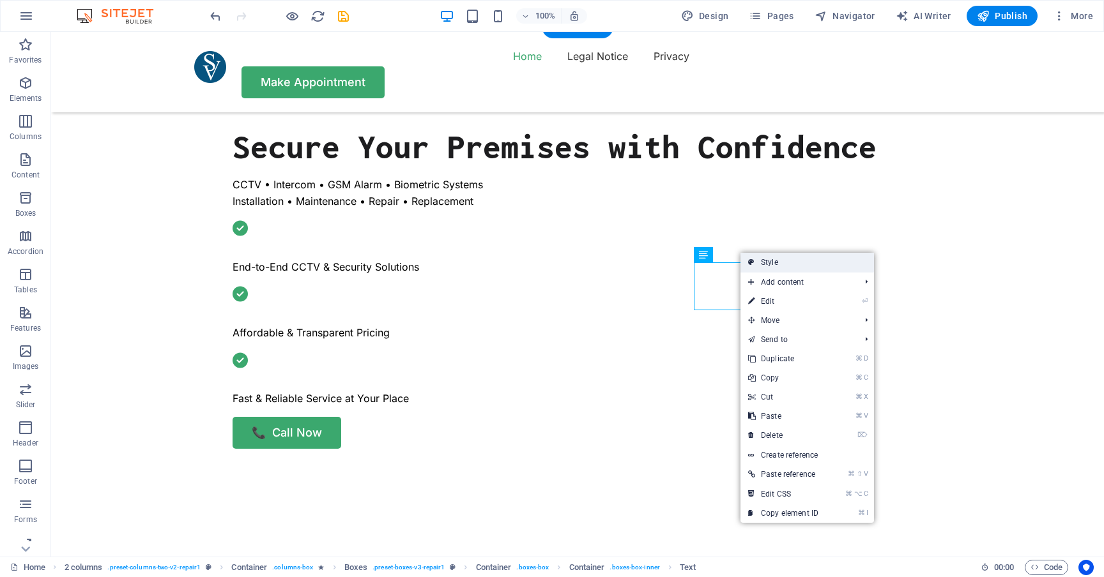
select select "rem"
select select "px"
select select "rem"
select select "px"
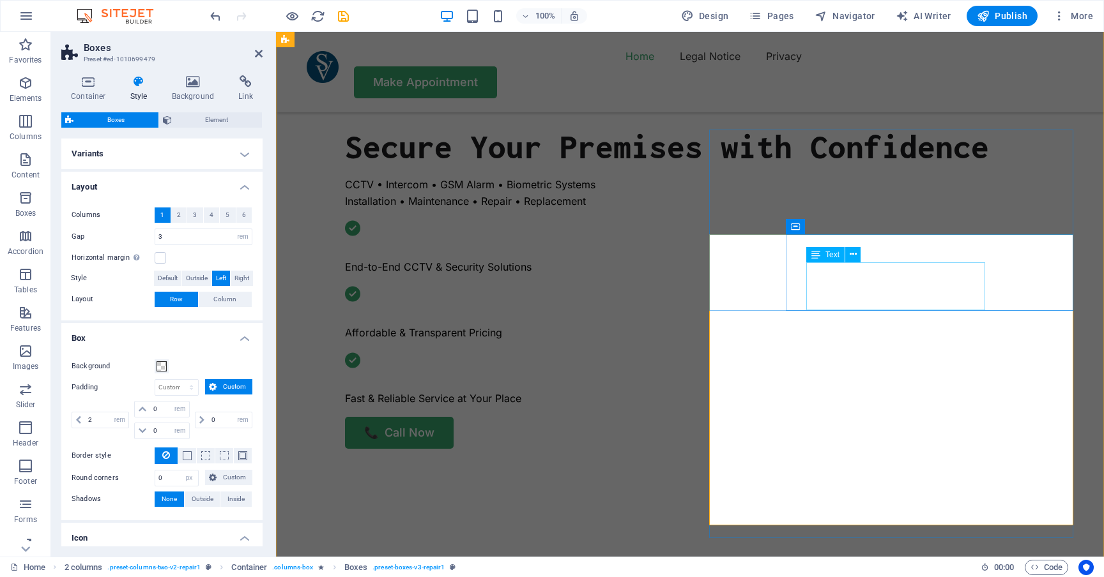
select select "px"
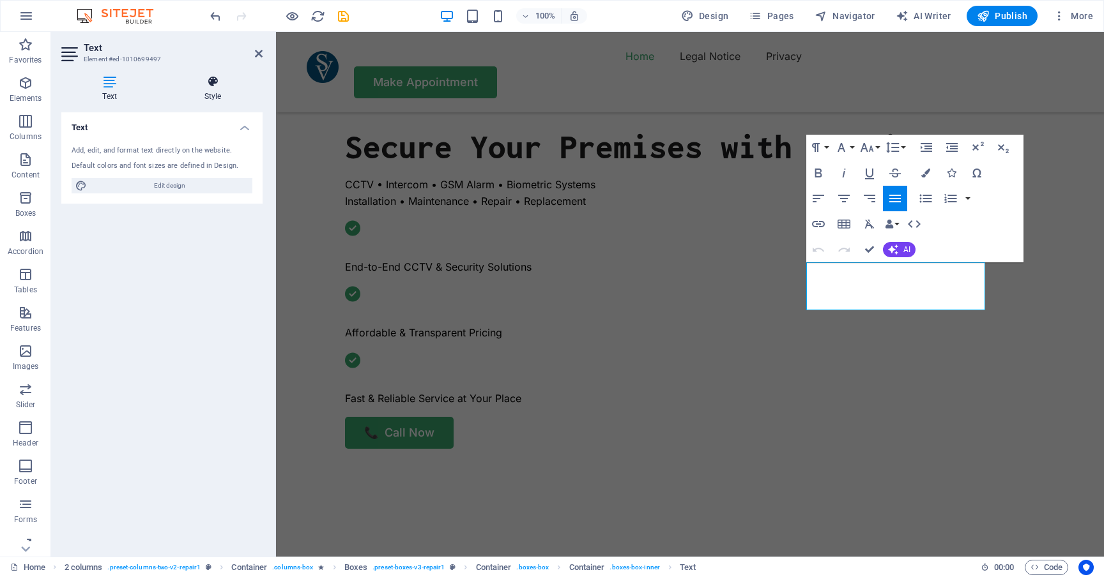
click at [204, 82] on icon at bounding box center [213, 81] width 100 height 13
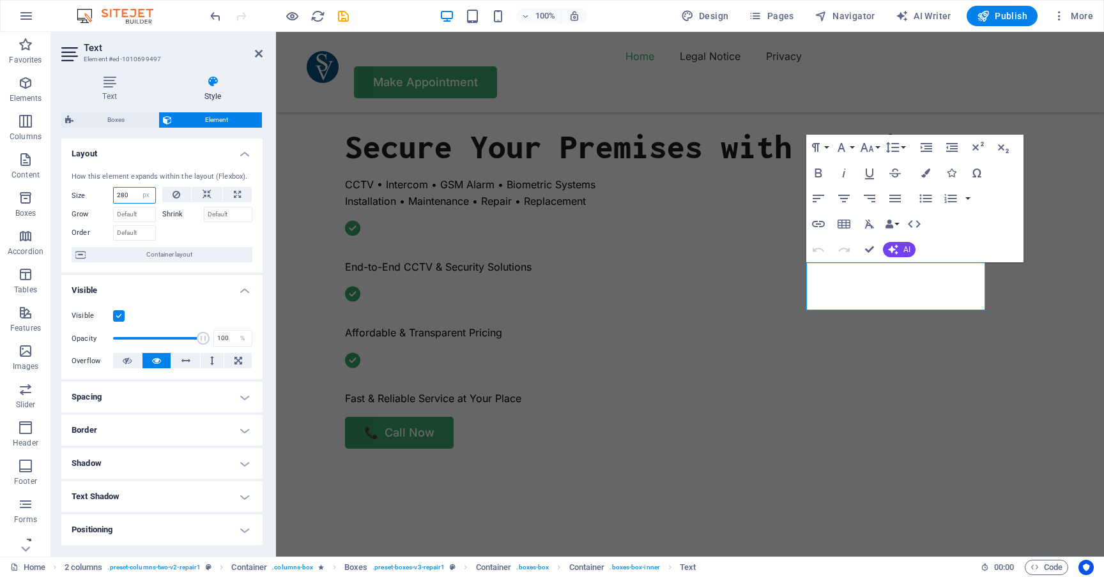
click at [128, 196] on input "280" at bounding box center [135, 195] width 42 height 15
type input "2"
type input "300"
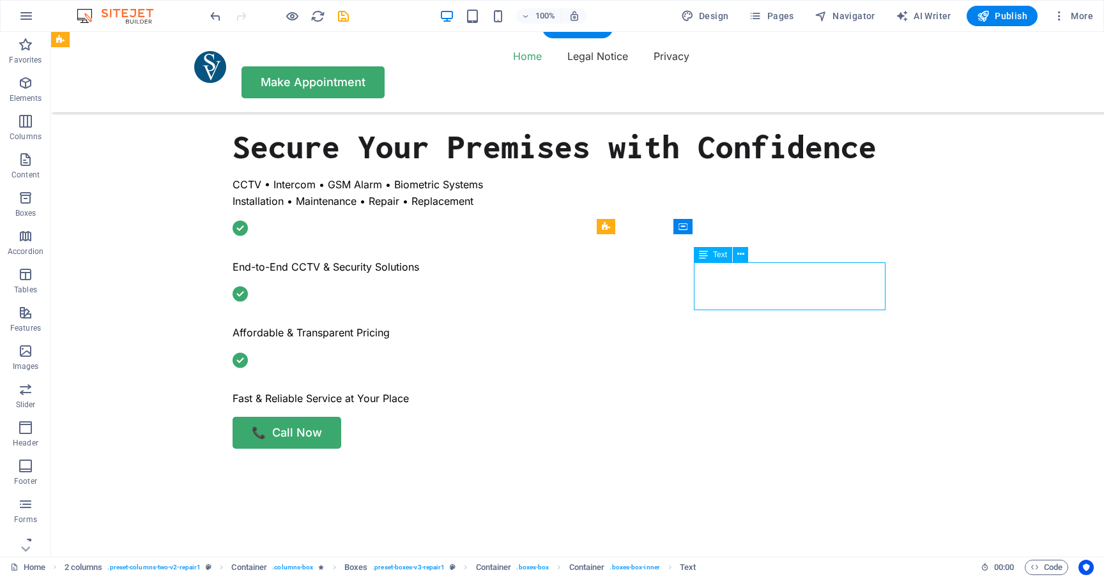
select select "px"
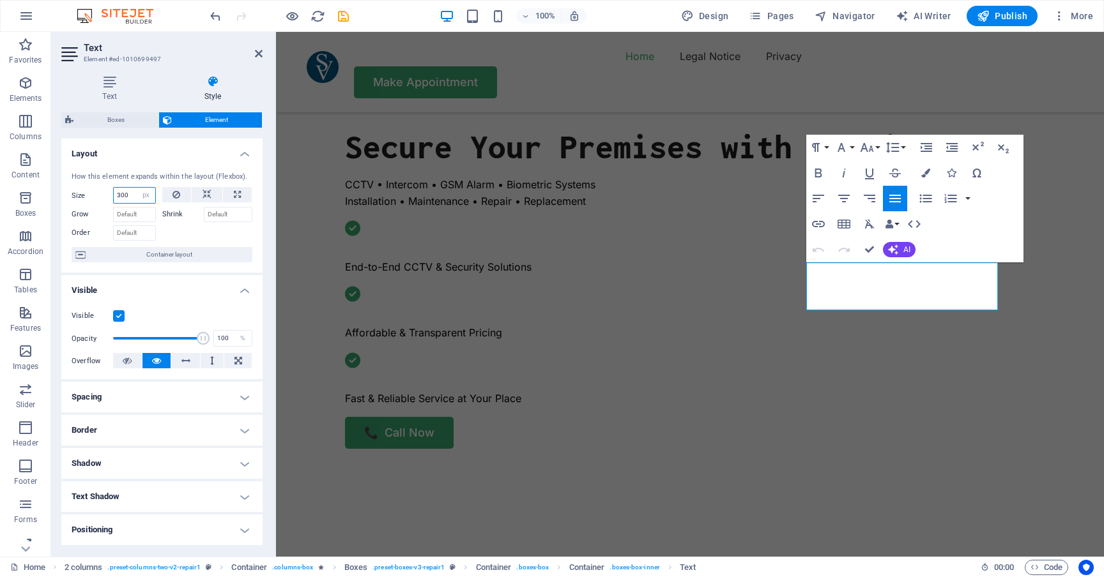
click at [132, 192] on input "300" at bounding box center [135, 195] width 42 height 15
click at [123, 194] on input "300" at bounding box center [135, 195] width 42 height 15
type input "310"
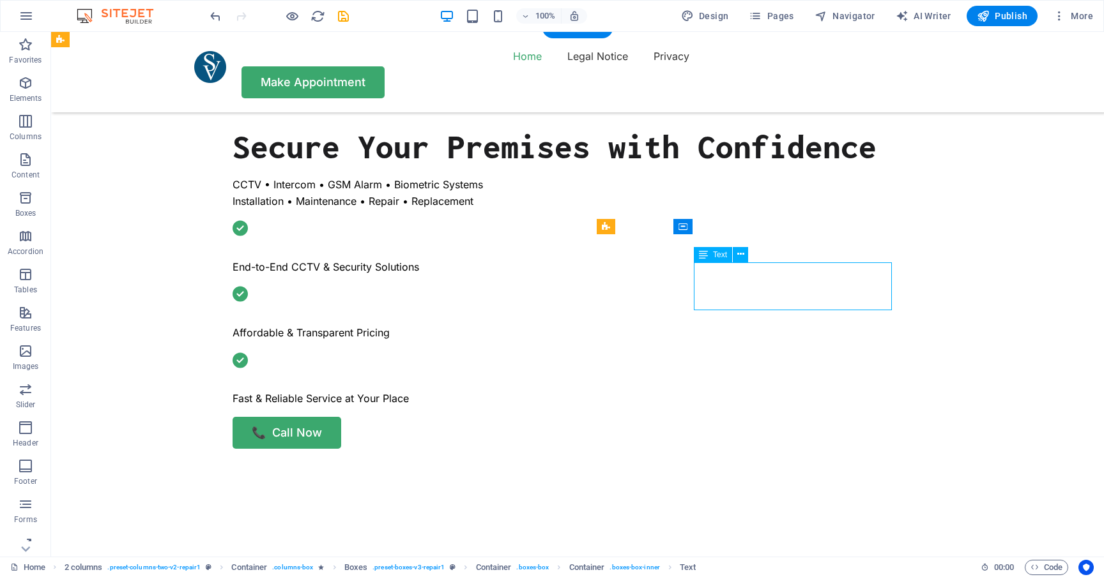
select select "px"
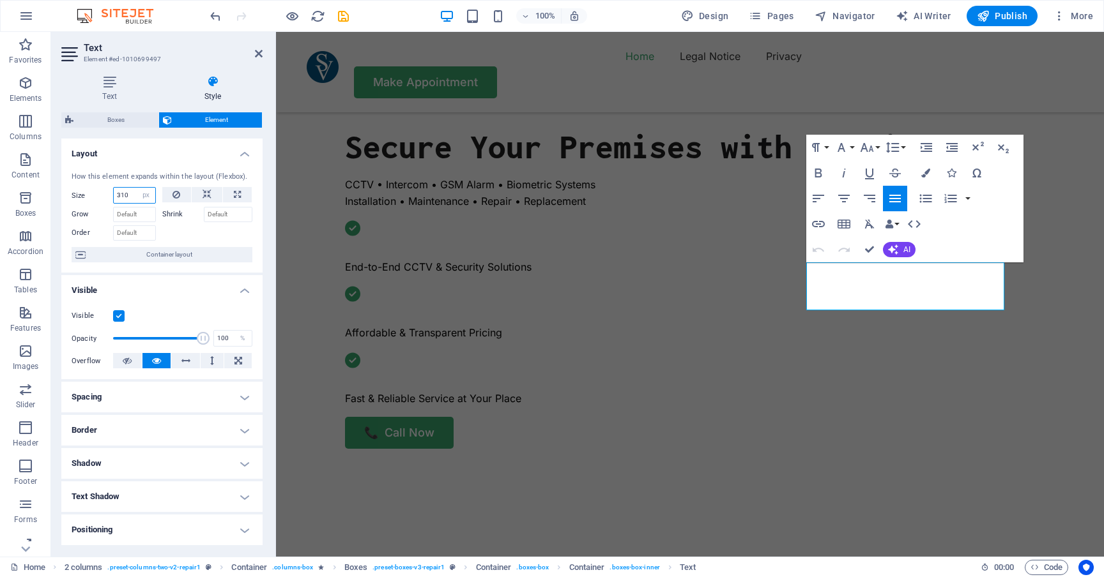
click at [135, 191] on input "310" at bounding box center [135, 195] width 42 height 15
type input "315"
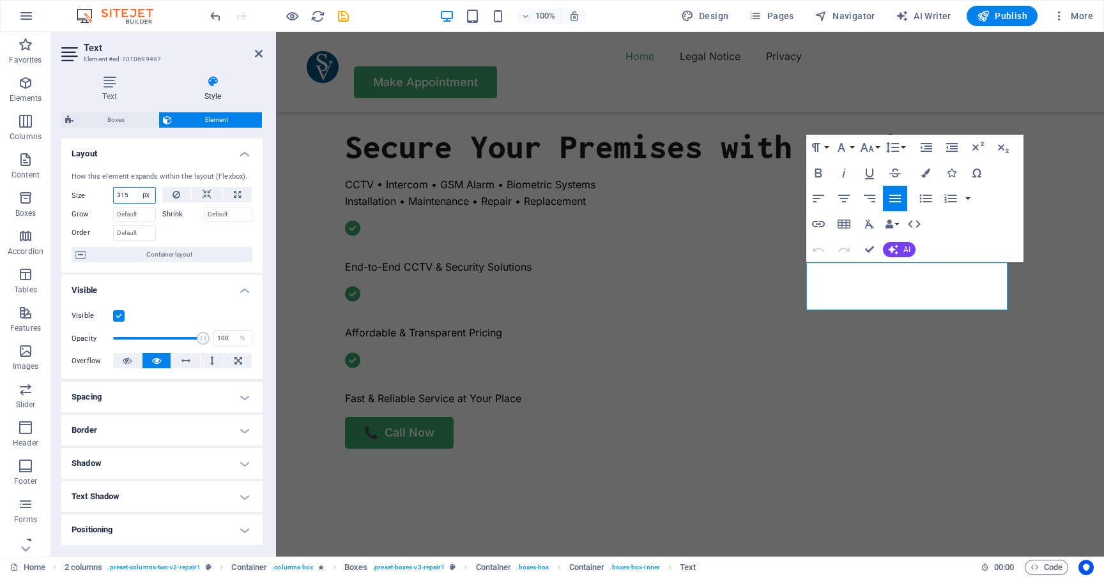
click at [137, 192] on select "Default auto px % 1/1 1/2 1/3 1/4 1/5 1/6 1/7 1/8 1/9 1/10" at bounding box center [146, 195] width 18 height 15
click at [144, 196] on select "Default auto px % 1/1 1/2 1/3 1/4 1/5 1/6 1/7 1/8 1/9 1/10" at bounding box center [146, 195] width 18 height 15
select select "%"
type input "100"
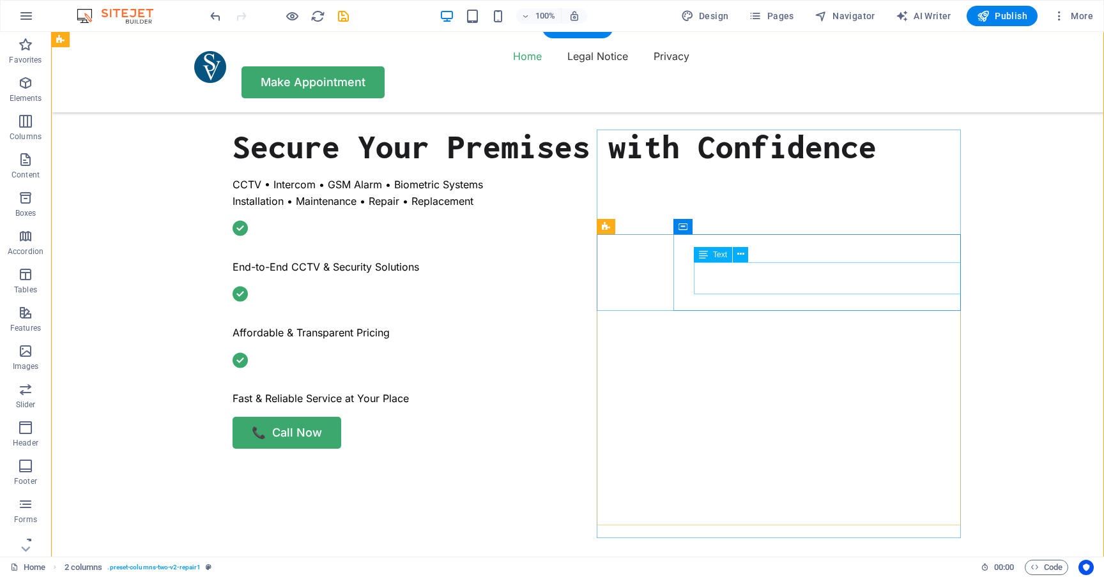
select select "%"
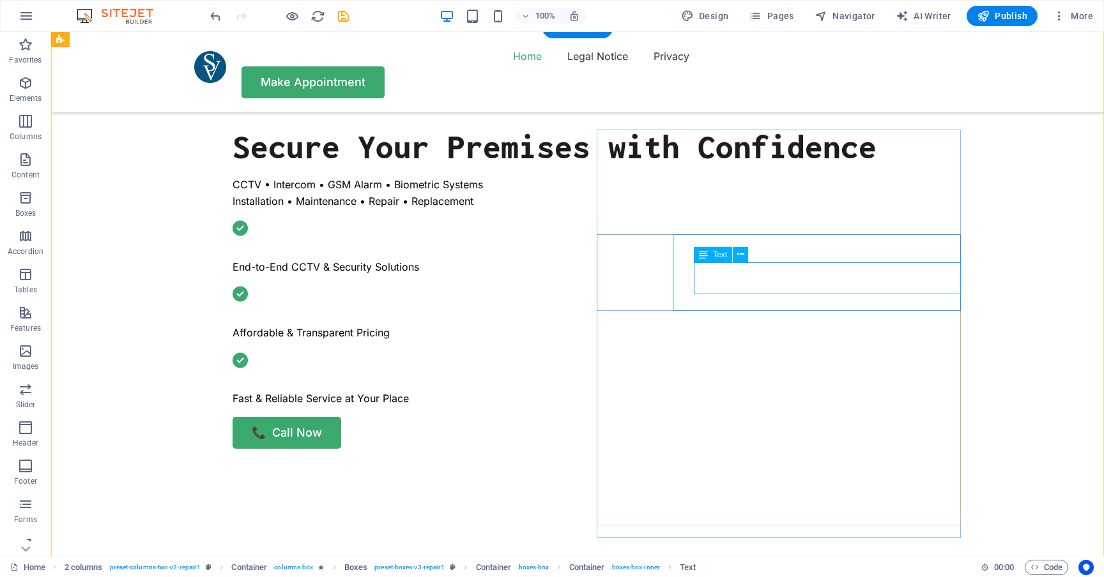
select select "%"
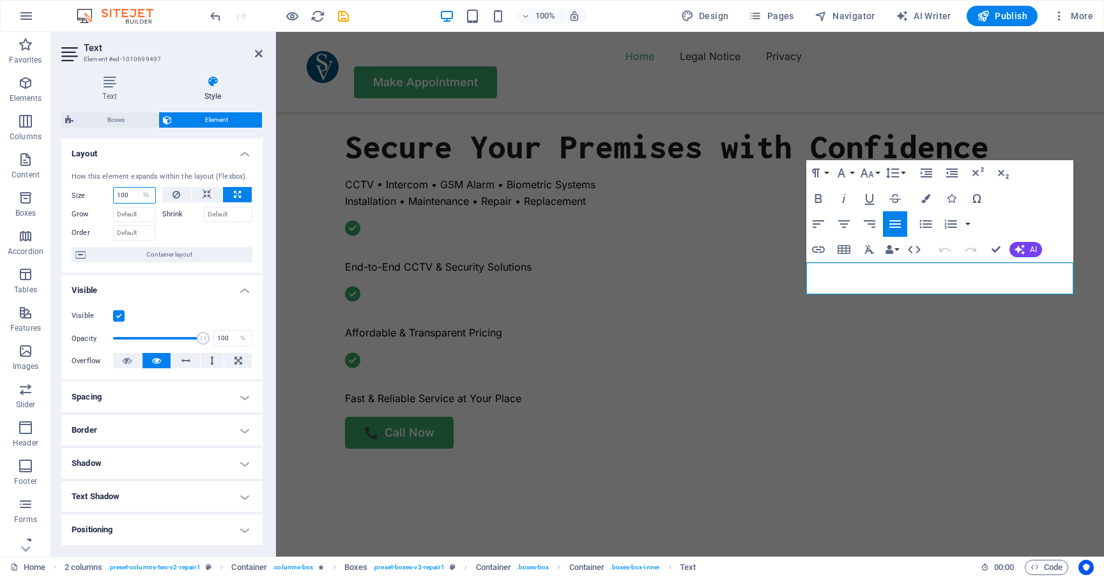
click at [132, 193] on input "100" at bounding box center [135, 195] width 42 height 15
type input "1"
type input "90"
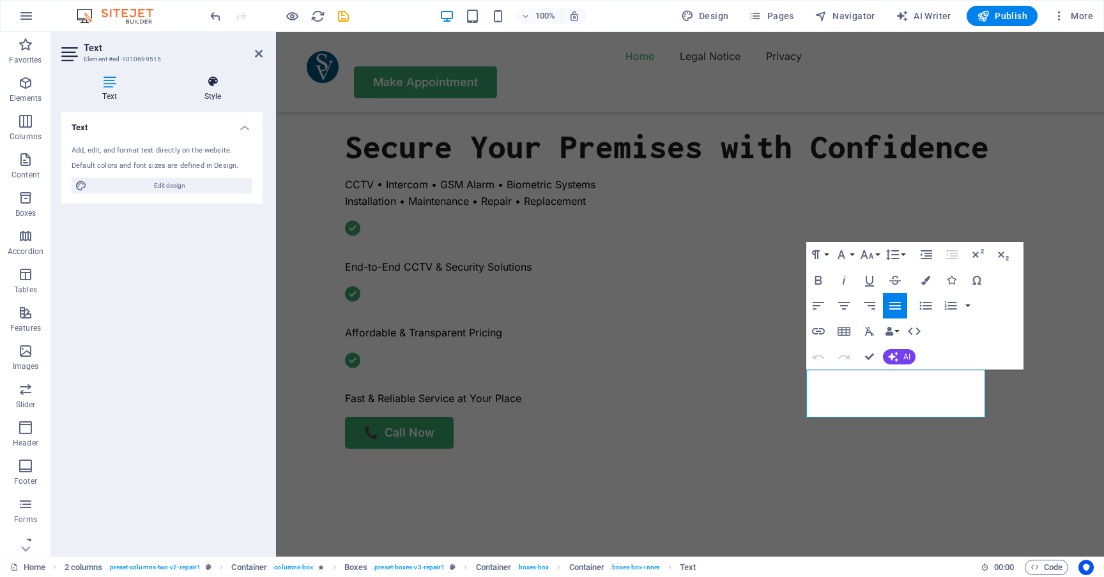
click at [215, 86] on icon at bounding box center [213, 81] width 100 height 13
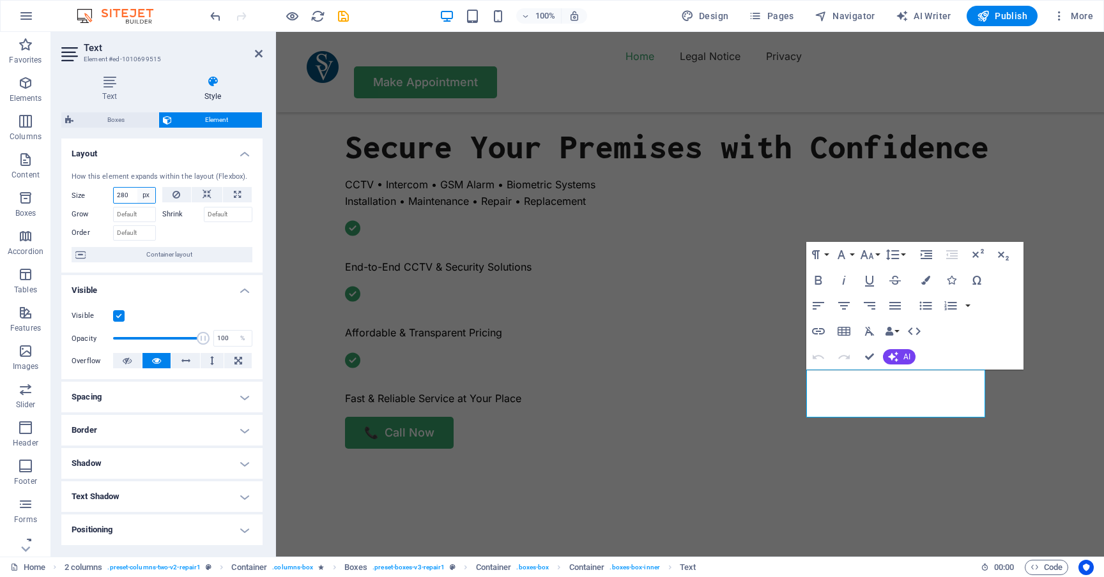
click at [147, 197] on select "Default auto px % 1/1 1/2 1/3 1/4 1/5 1/6 1/7 1/8 1/9 1/10" at bounding box center [146, 195] width 18 height 15
select select "%"
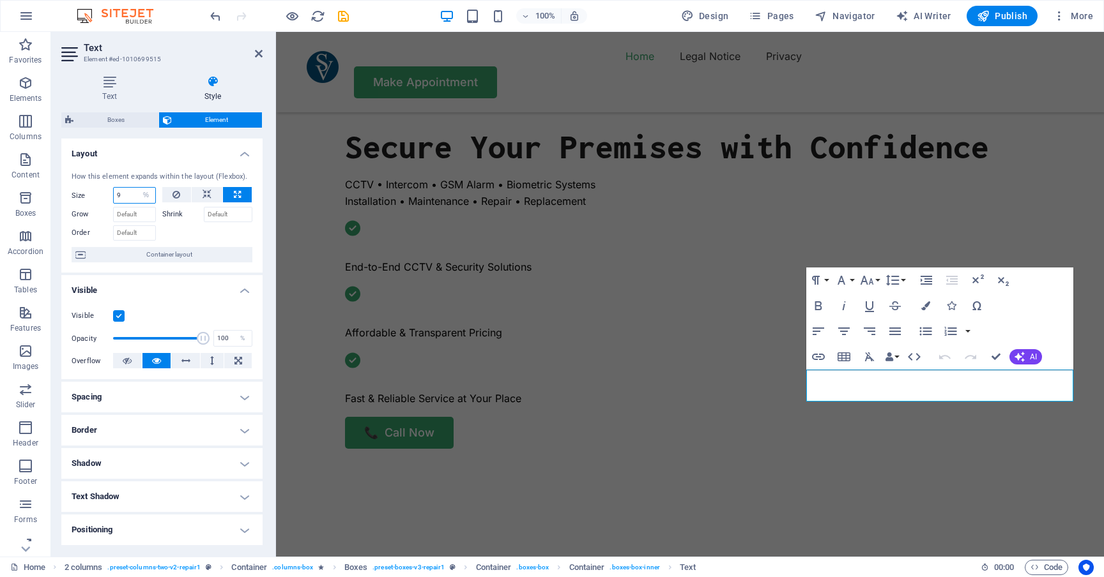
type input "90"
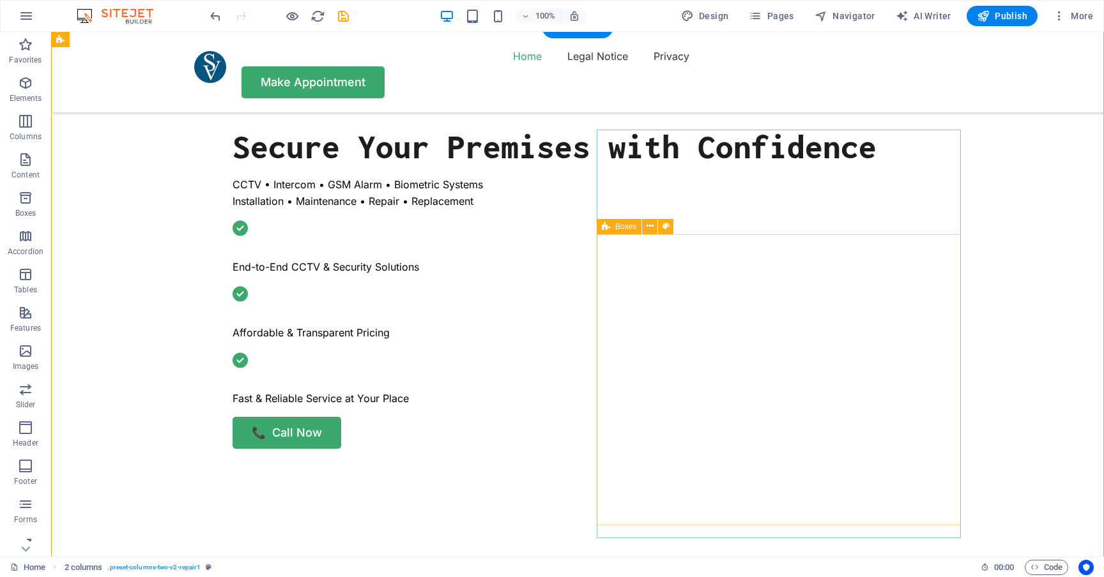
click at [614, 228] on div "Boxes" at bounding box center [618, 226] width 45 height 15
click at [604, 228] on icon at bounding box center [606, 226] width 8 height 15
click at [667, 226] on icon at bounding box center [665, 226] width 7 height 13
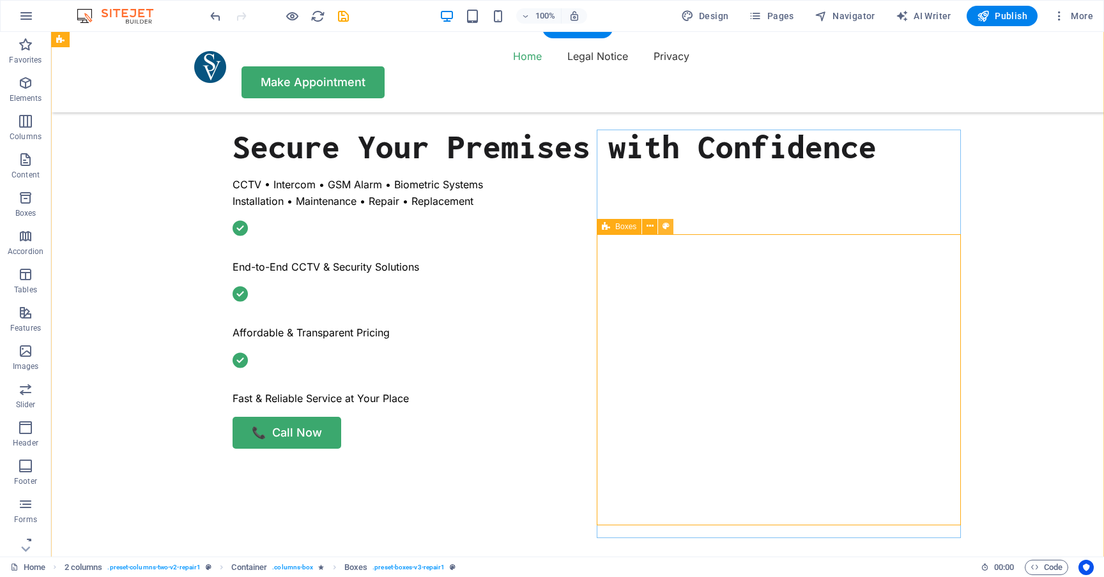
select select "rem"
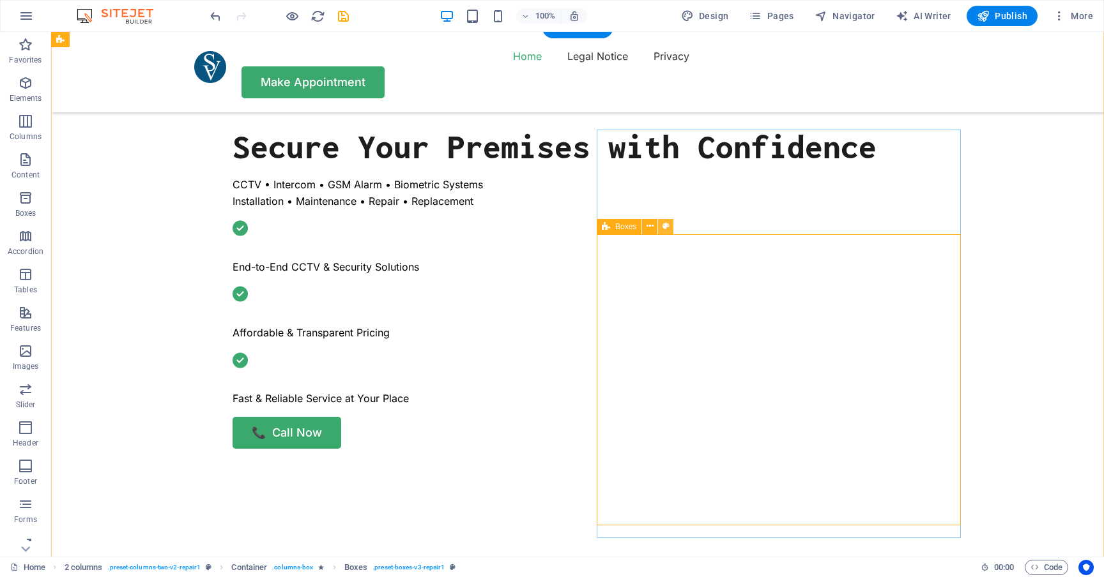
select select "px"
select select "rem"
select select "px"
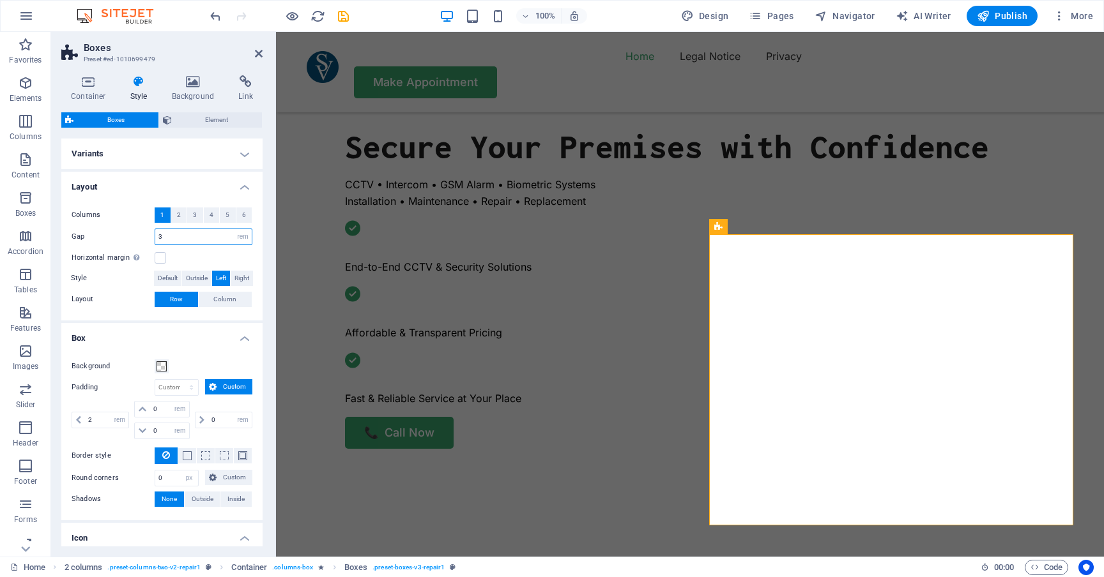
click at [186, 235] on input "3" at bounding box center [203, 236] width 96 height 15
type input "2"
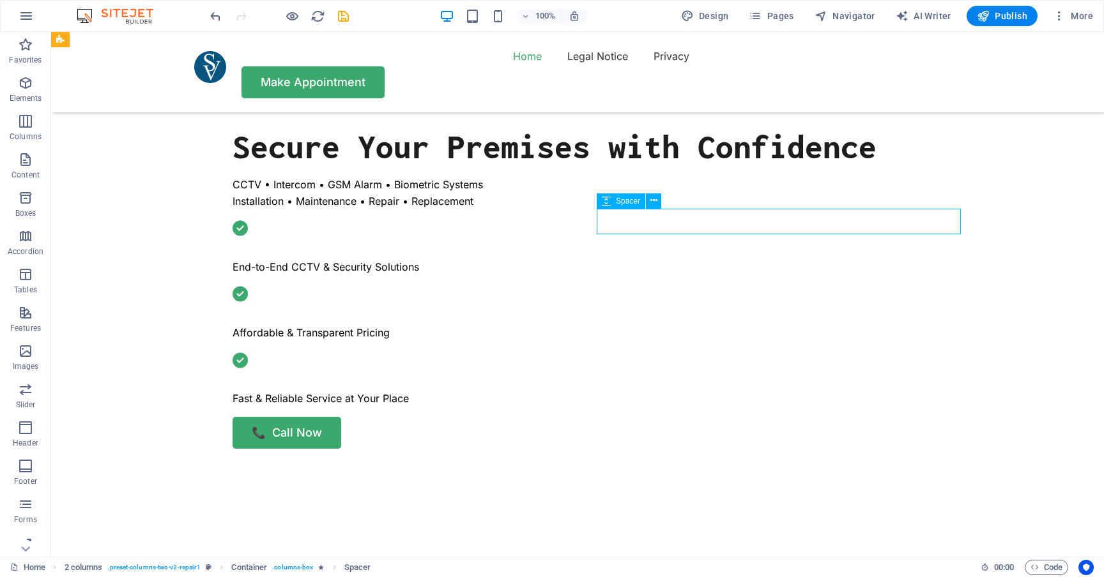
select select "px"
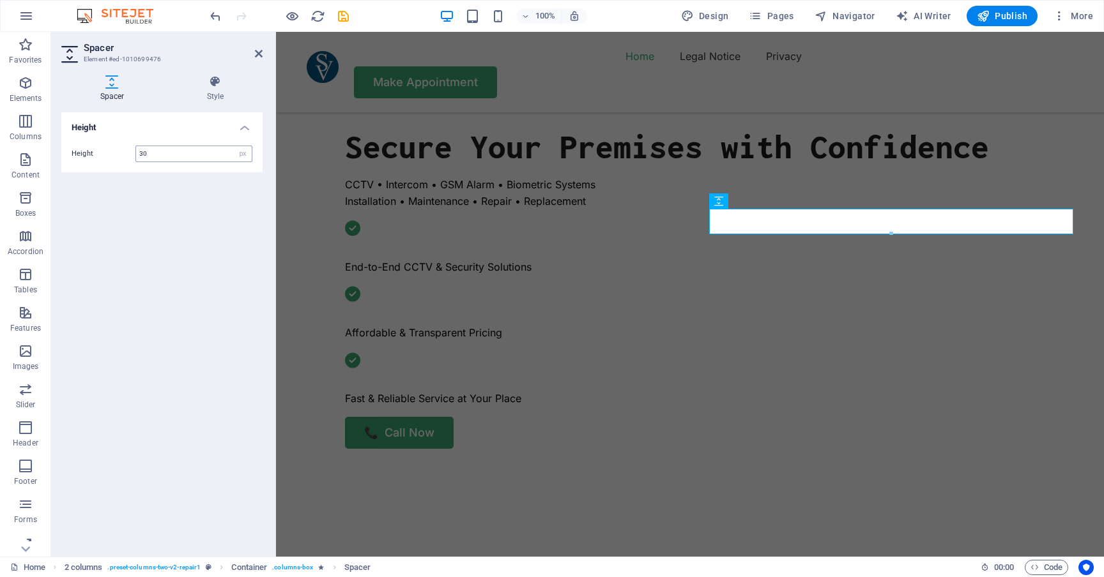
type input "30"
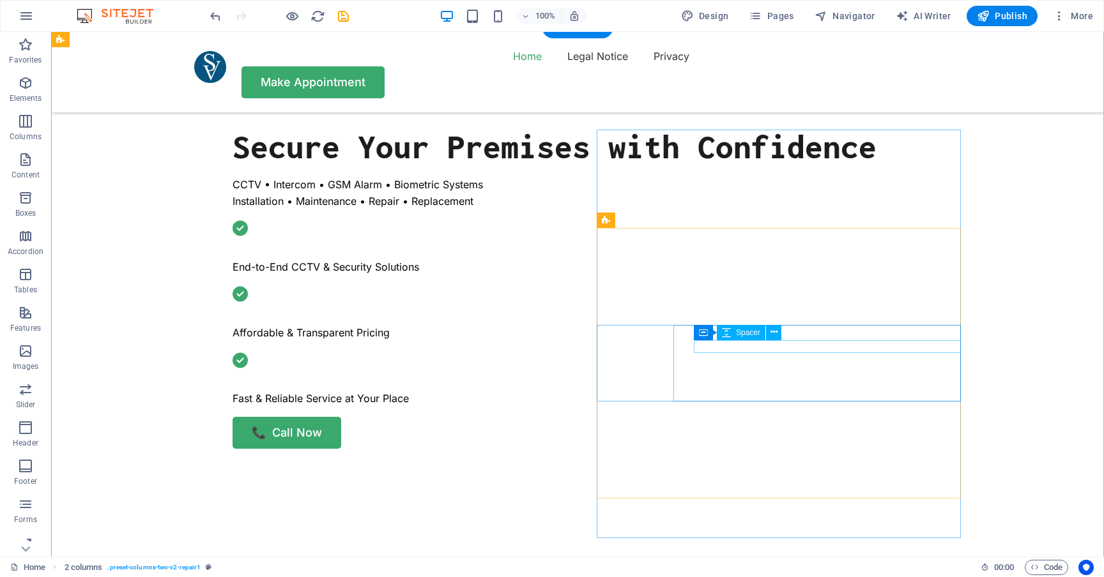
select select "px"
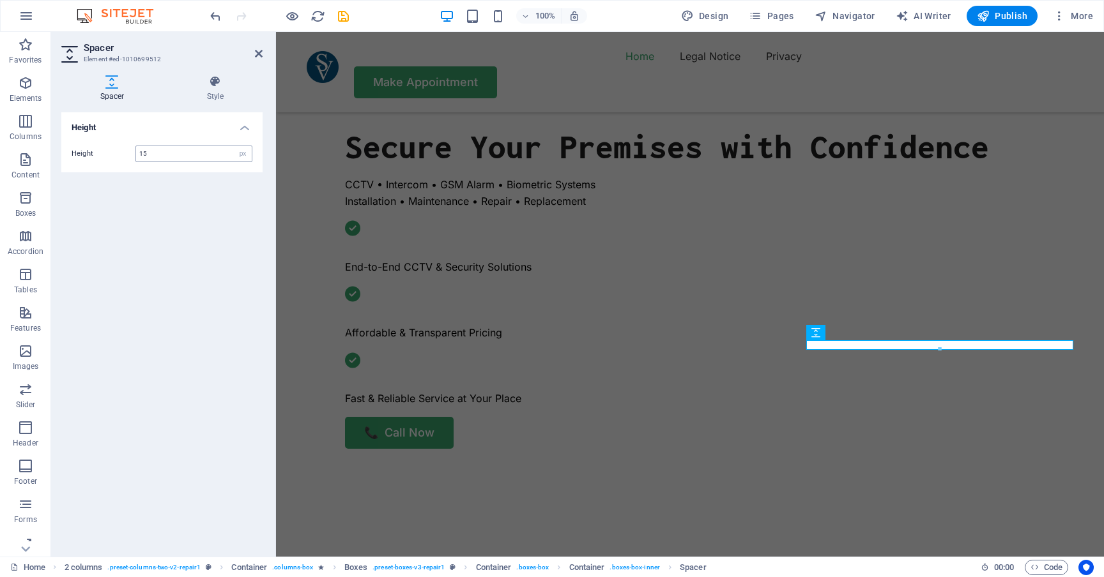
type input "15"
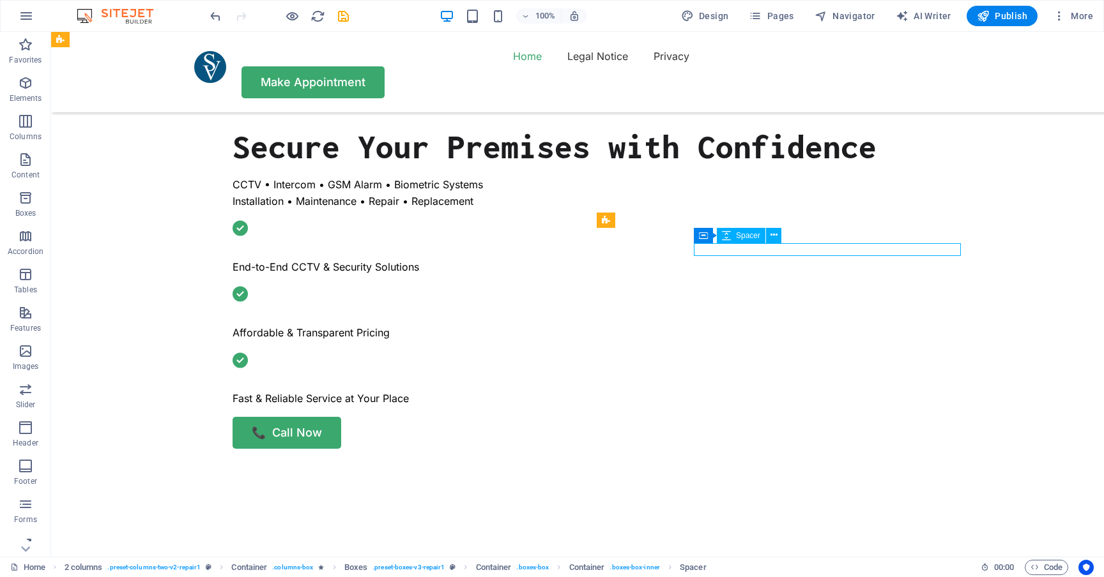
select select "px"
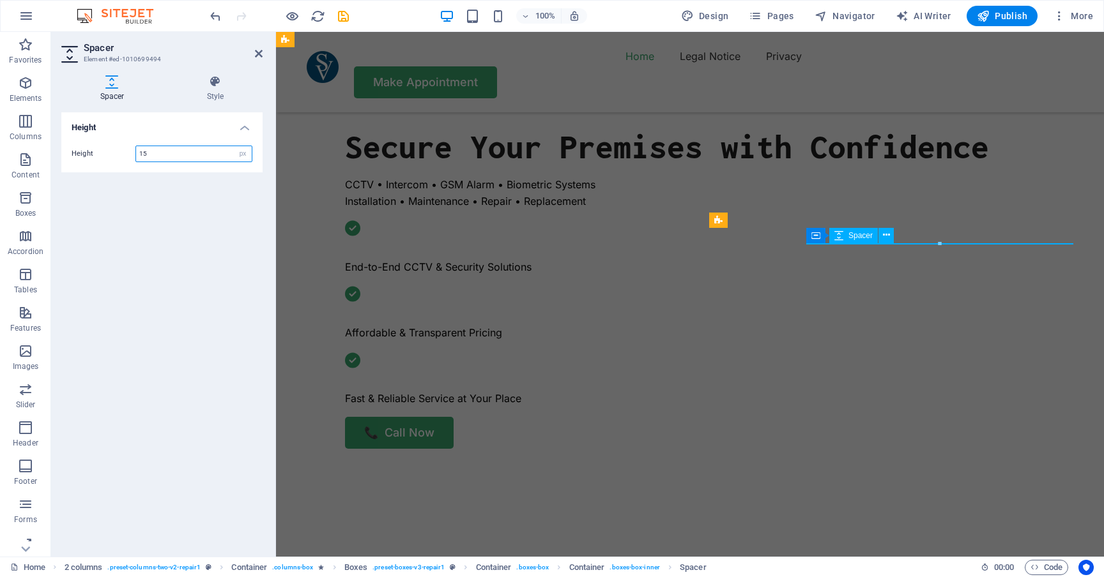
type input "15"
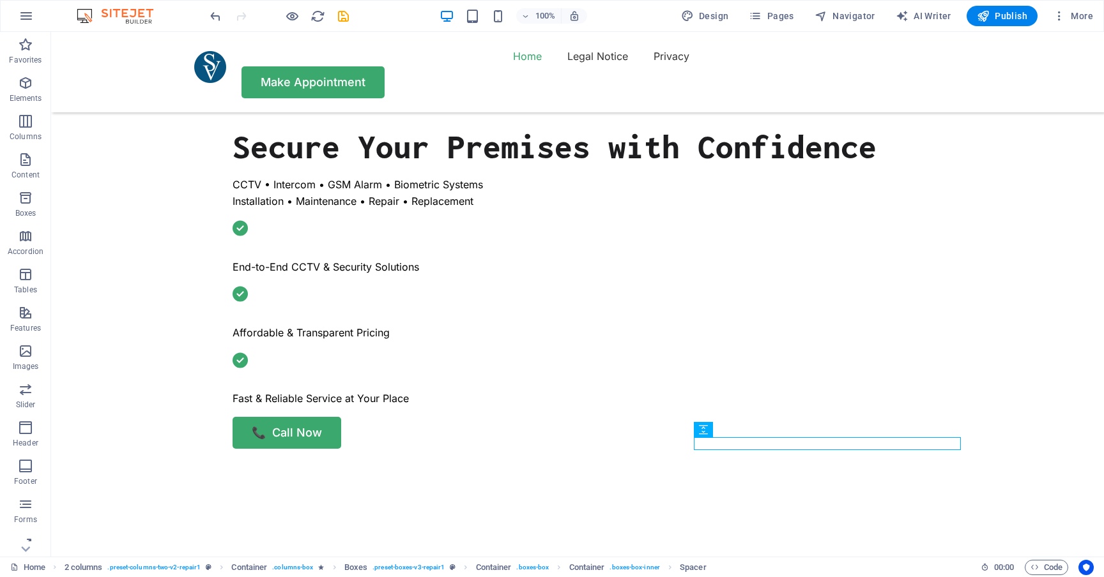
select select "px"
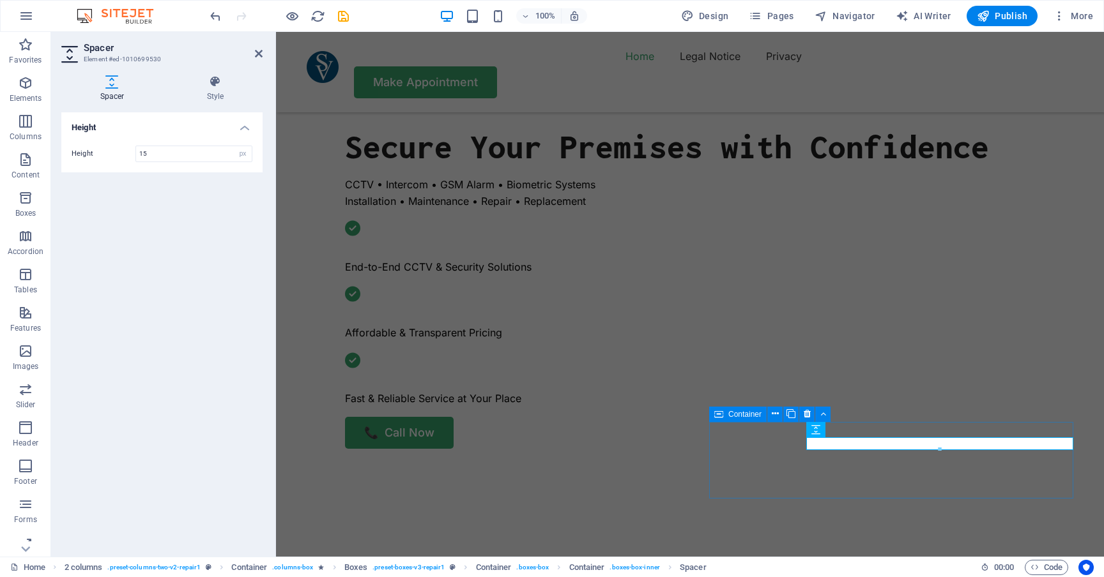
type input "15"
select select "px"
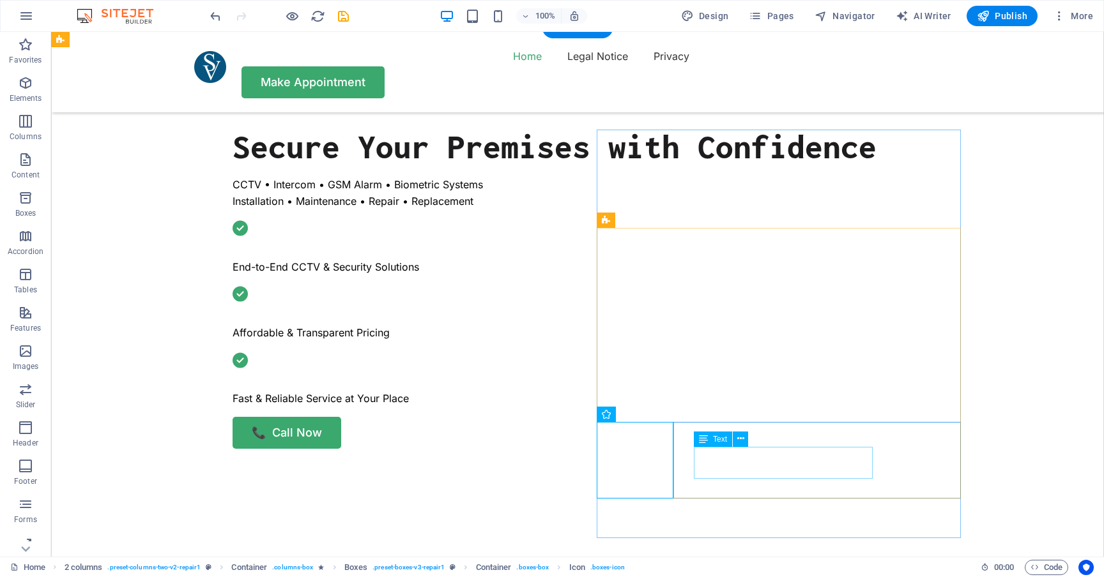
click at [715, 446] on div "Text" at bounding box center [713, 439] width 38 height 15
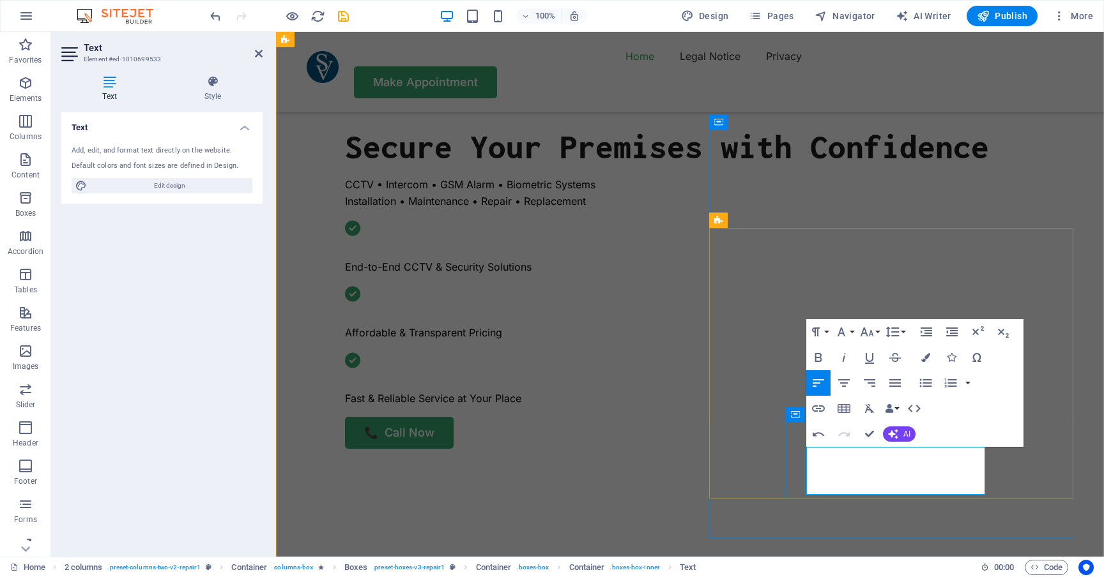
click at [924, 383] on icon "button" at bounding box center [926, 383] width 12 height 8
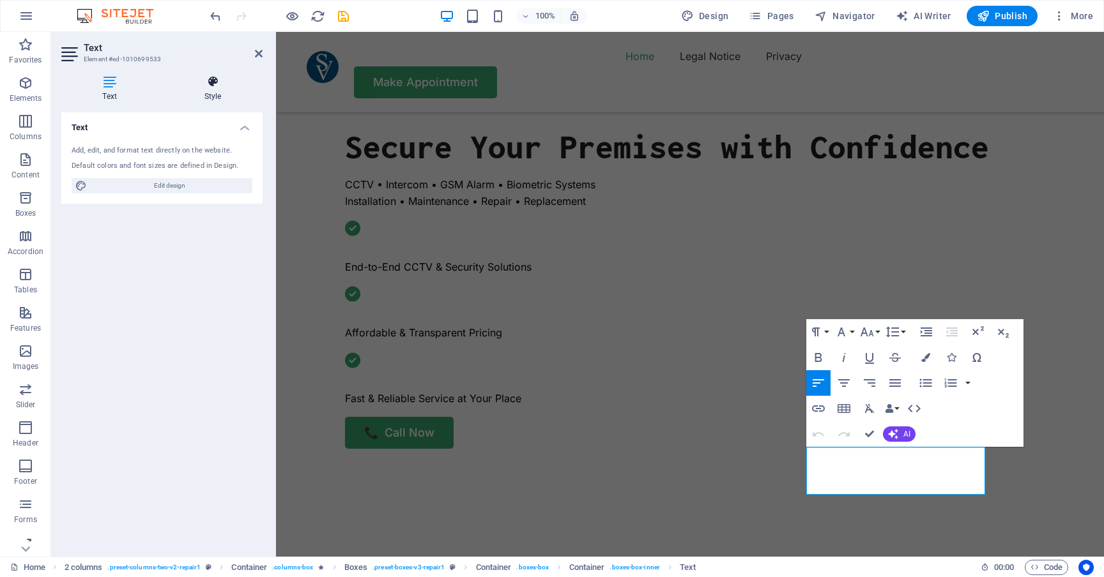
click at [222, 86] on icon at bounding box center [213, 81] width 100 height 13
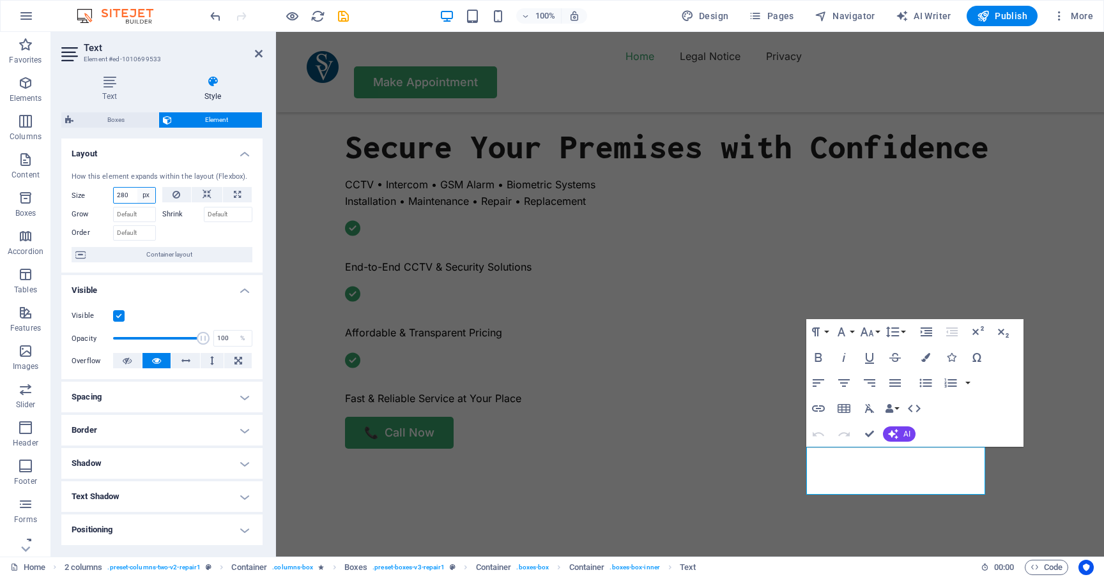
click at [151, 193] on select "Default auto px % 1/1 1/2 1/3 1/4 1/5 1/6 1/7 1/8 1/9 1/10" at bounding box center [146, 195] width 18 height 15
select select "%"
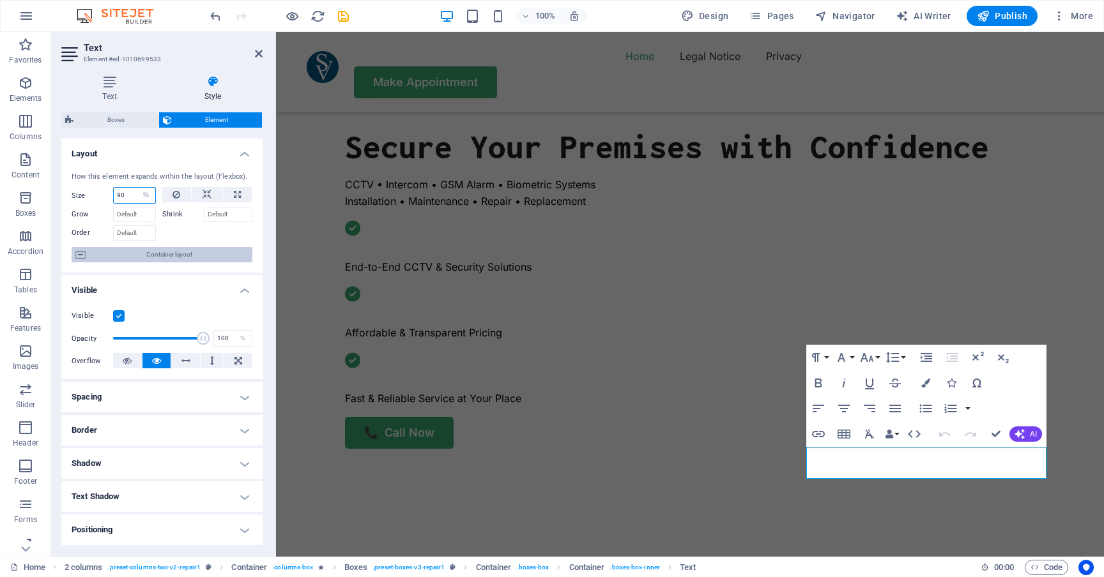
type input "90"
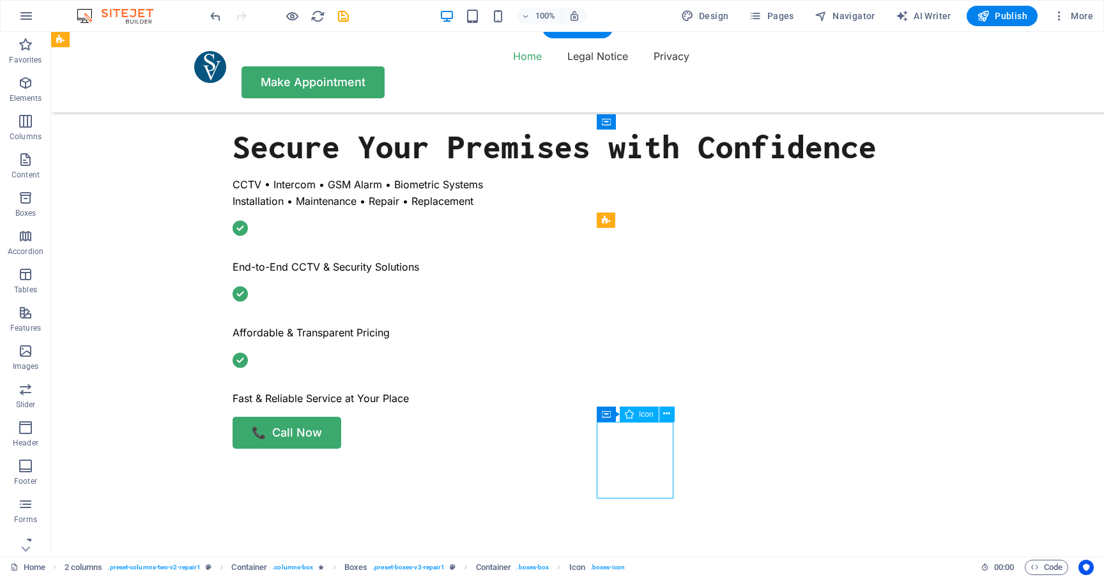
select select "xMidYMid"
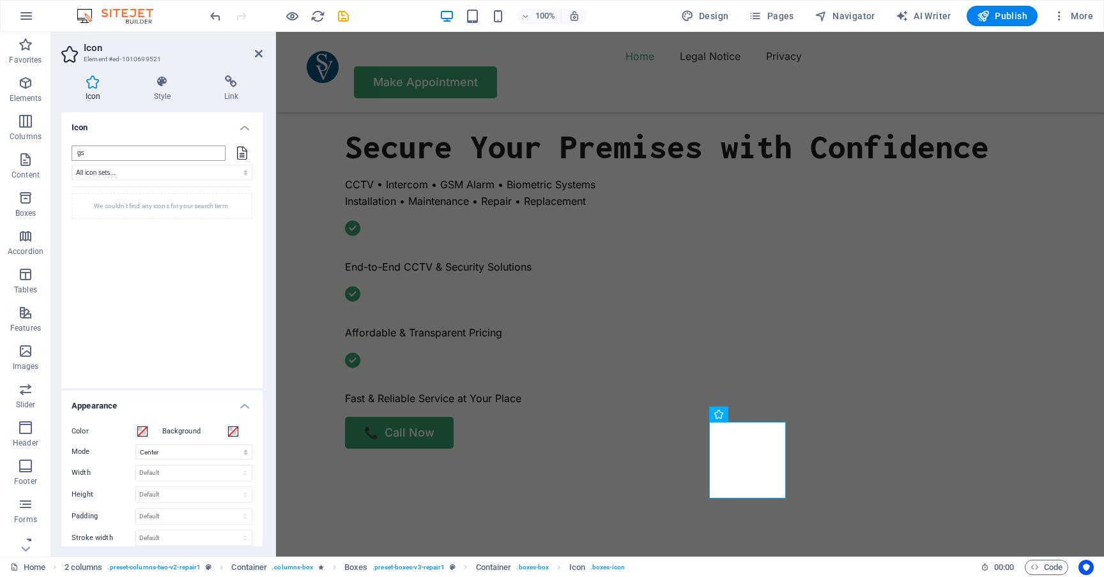
type input "g"
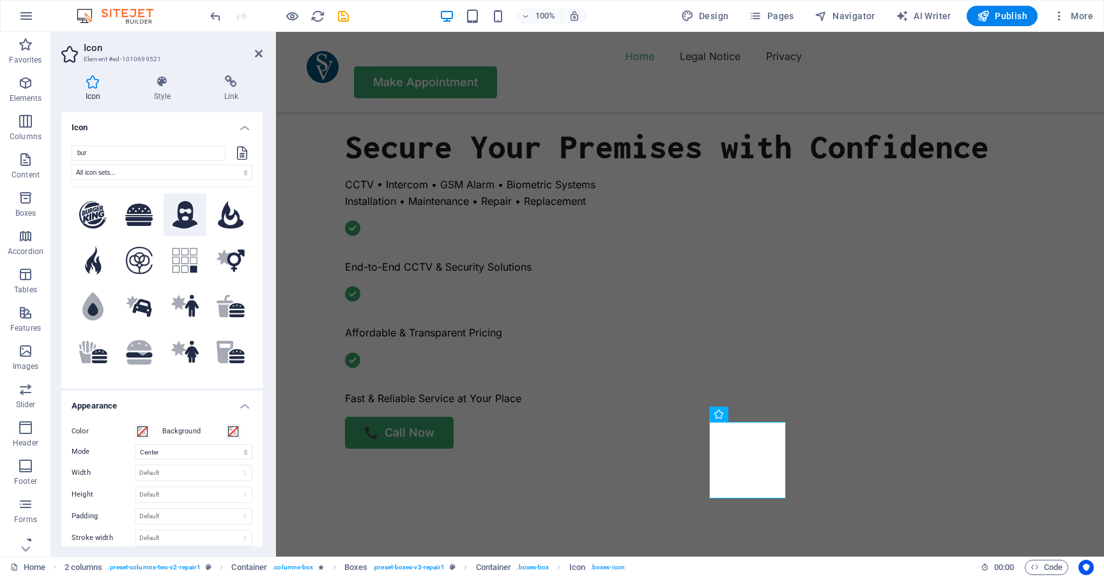
type input "bur"
click at [174, 211] on icon at bounding box center [185, 215] width 26 height 28
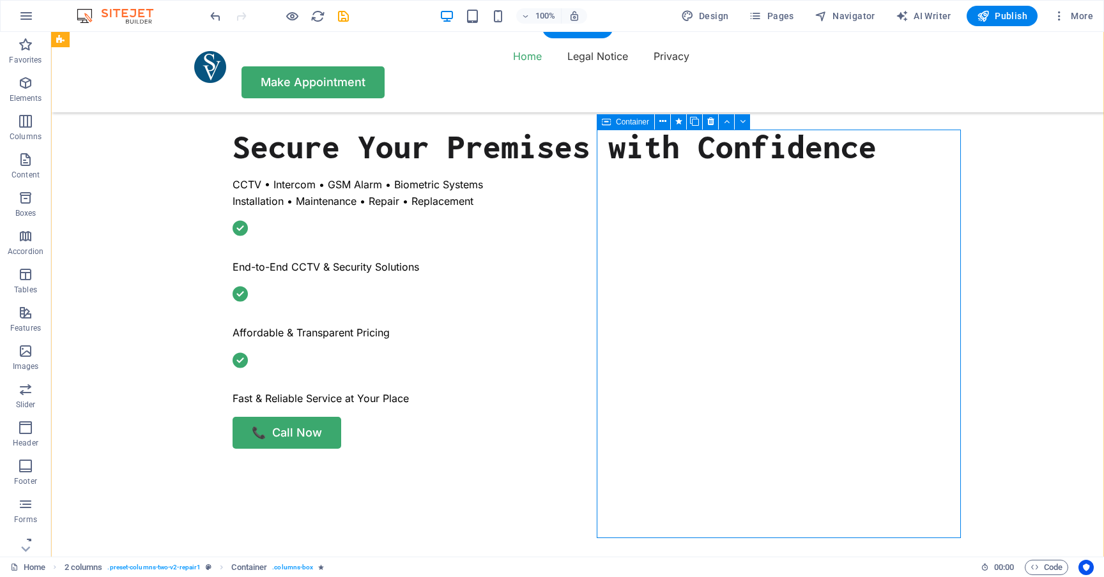
click at [630, 123] on span "Container" at bounding box center [632, 122] width 33 height 8
click at [661, 122] on icon at bounding box center [662, 121] width 7 height 13
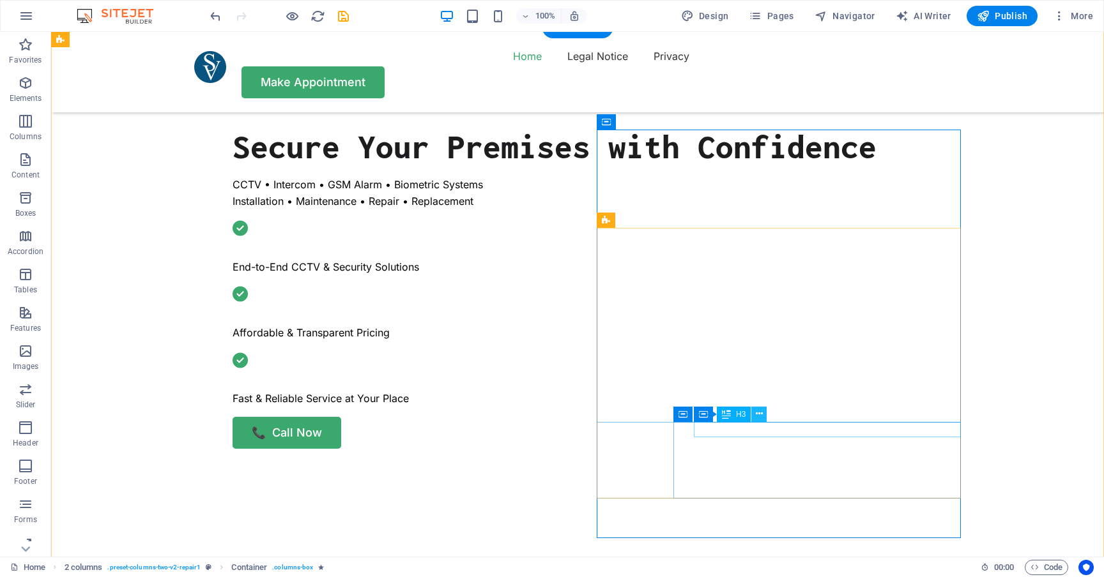
click at [759, 414] on icon at bounding box center [759, 413] width 7 height 13
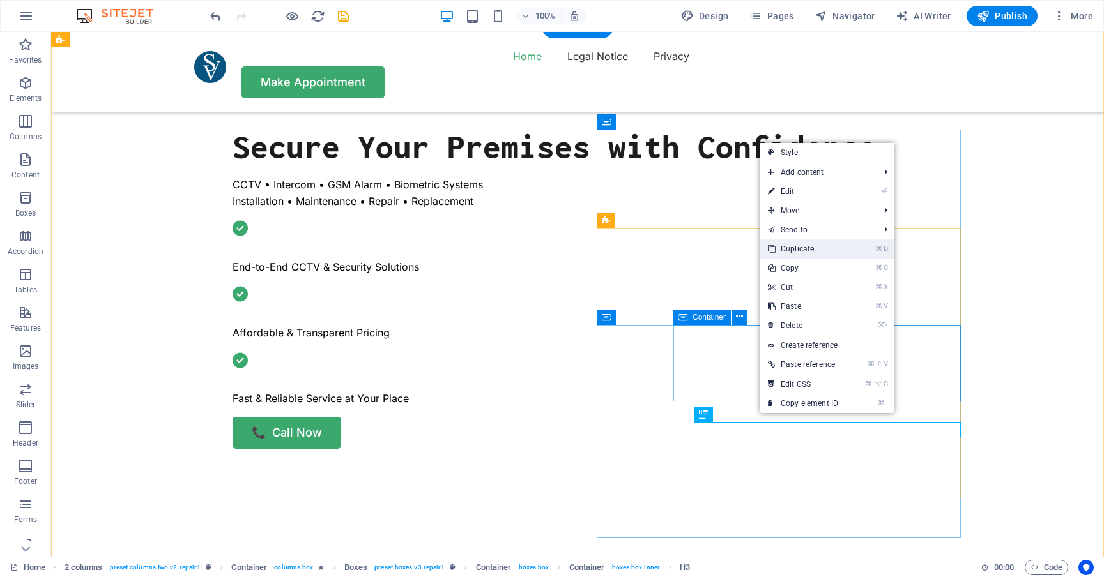
click at [819, 250] on link "⌘ D Duplicate" at bounding box center [803, 248] width 86 height 19
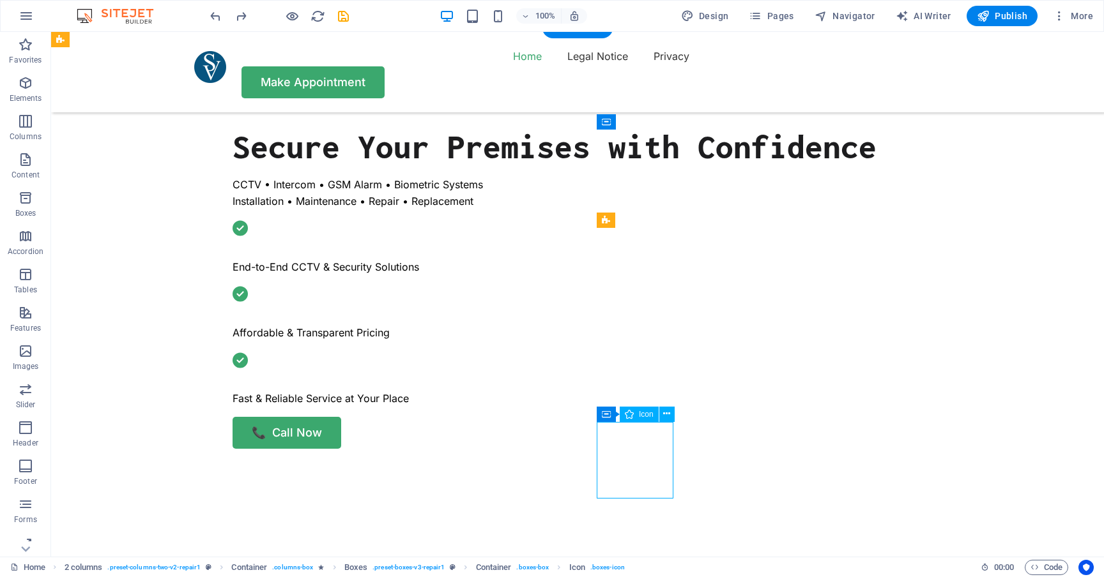
click at [611, 416] on div "Container" at bounding box center [624, 414] width 57 height 15
click at [678, 413] on icon at bounding box center [678, 413] width 9 height 13
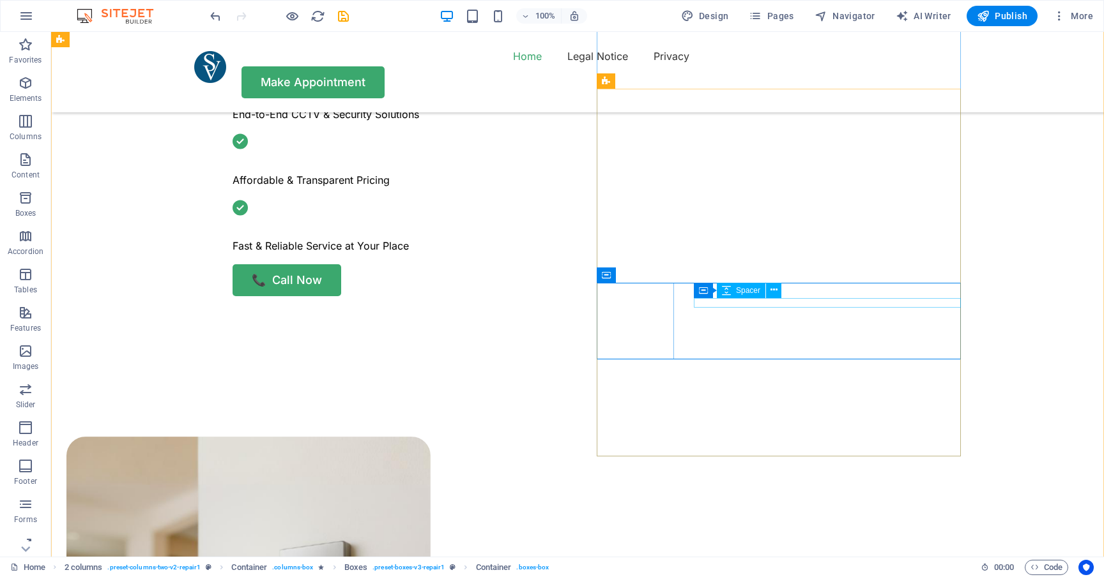
scroll to position [690, 0]
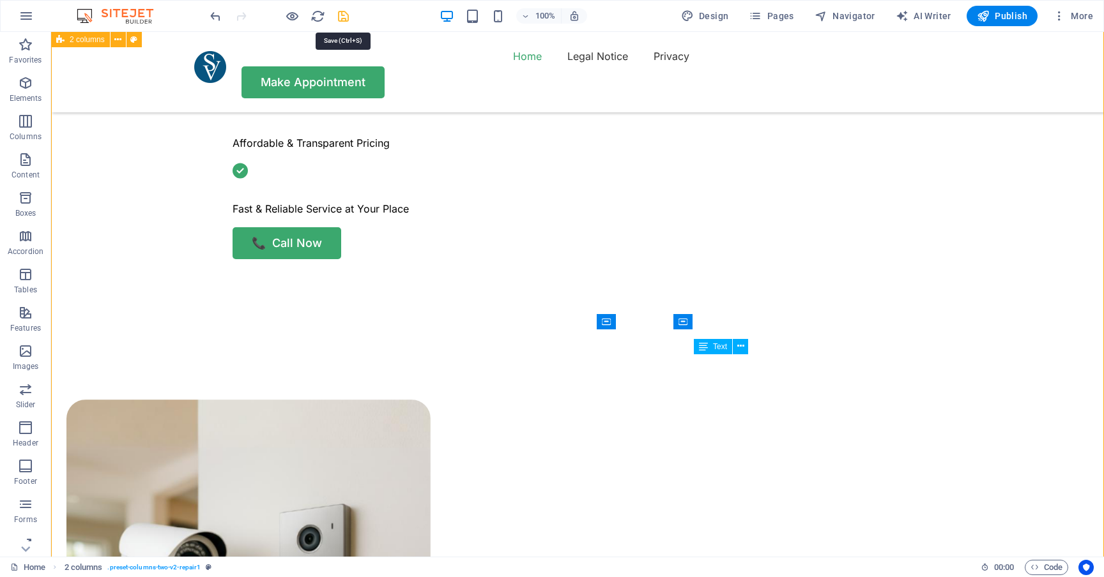
click at [344, 15] on icon "save" at bounding box center [343, 16] width 15 height 15
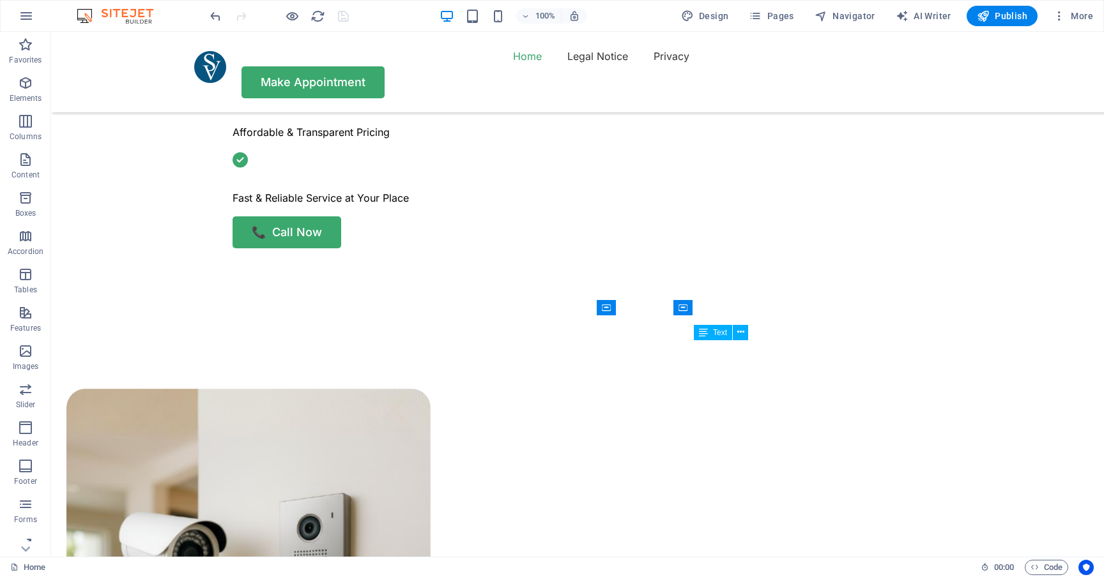
scroll to position [705, 0]
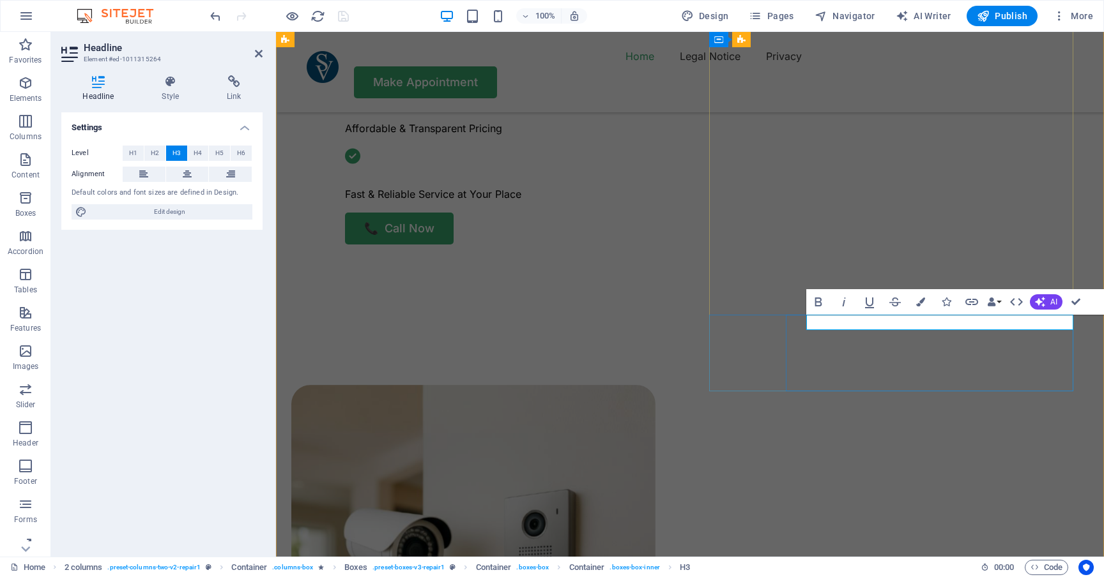
copy h3 "Intercom"
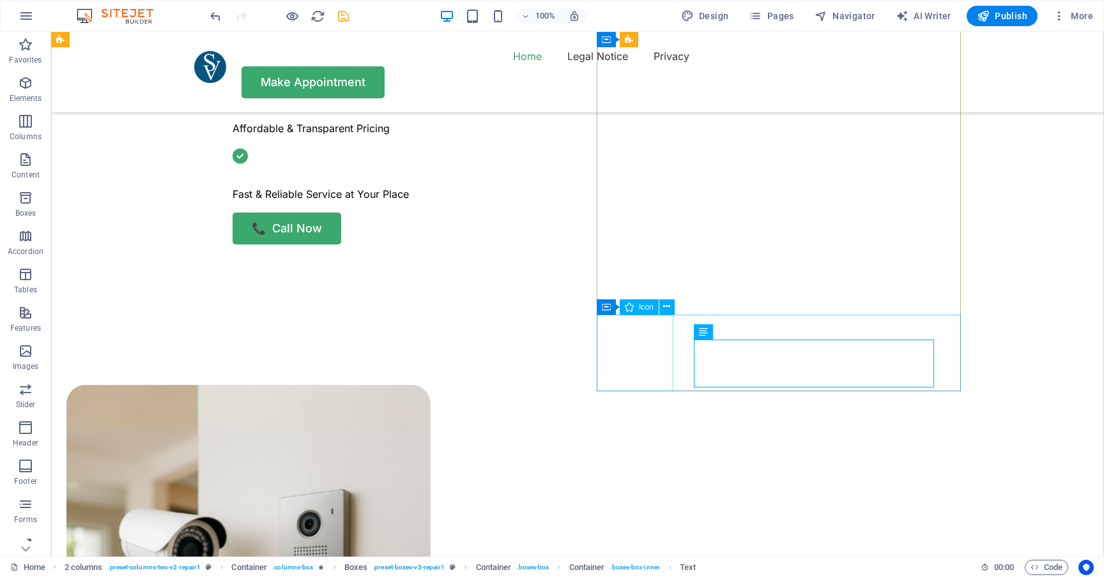
select select "xMidYMid"
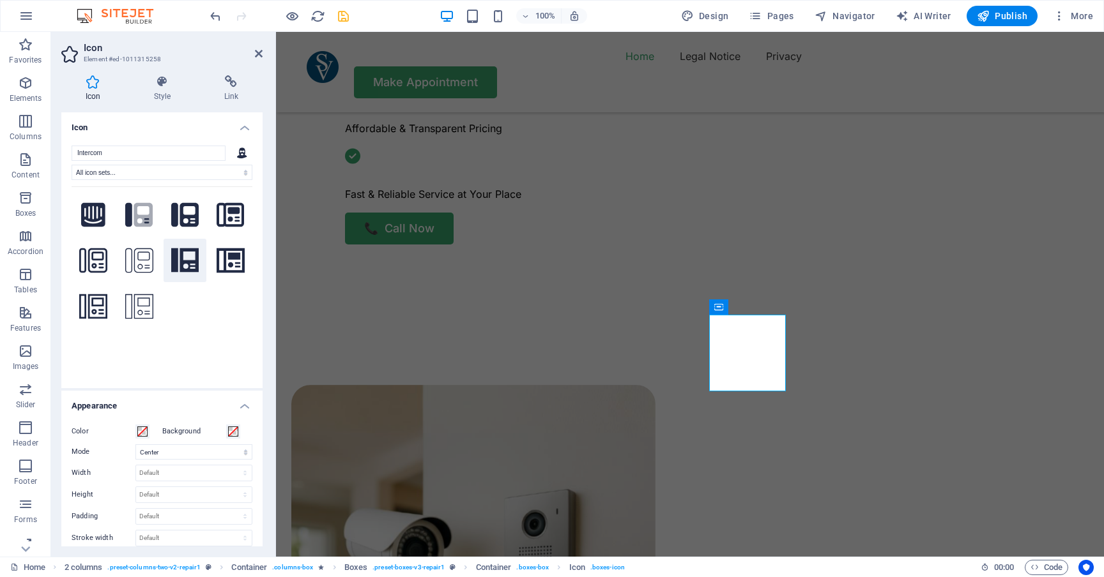
type input "Intercom"
click at [186, 260] on icon at bounding box center [185, 261] width 28 height 28
click at [227, 218] on icon at bounding box center [230, 214] width 28 height 24
click at [189, 215] on icon at bounding box center [185, 214] width 28 height 24
click at [126, 300] on icon at bounding box center [139, 306] width 28 height 28
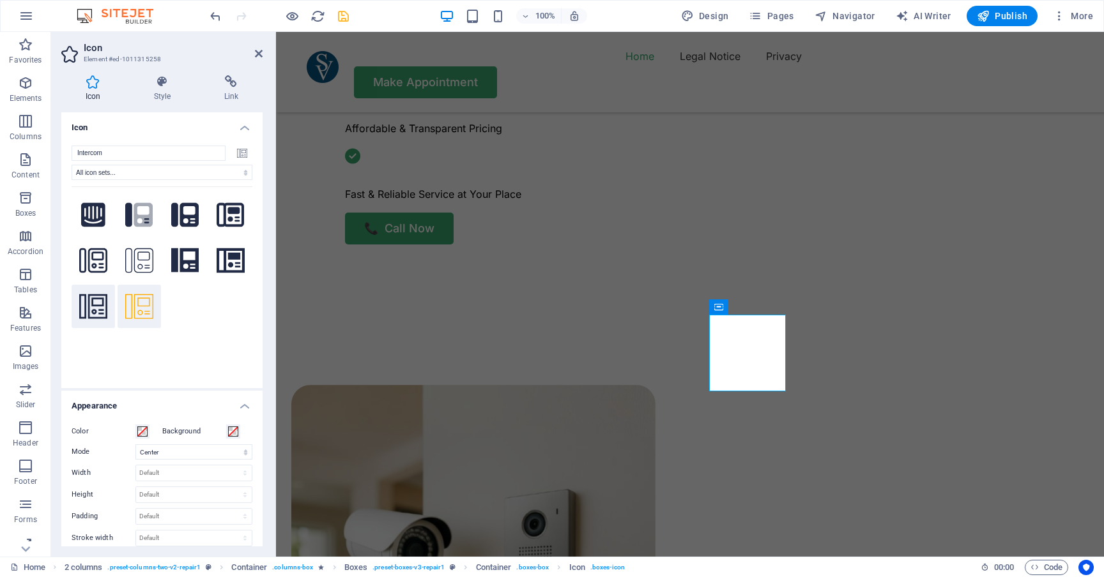
click at [99, 301] on icon at bounding box center [93, 306] width 28 height 24
click at [96, 262] on icon at bounding box center [93, 260] width 28 height 24
click at [101, 214] on icon at bounding box center [93, 214] width 24 height 24
click at [128, 215] on icon at bounding box center [137, 214] width 24 height 24
click at [188, 209] on icon at bounding box center [185, 215] width 28 height 28
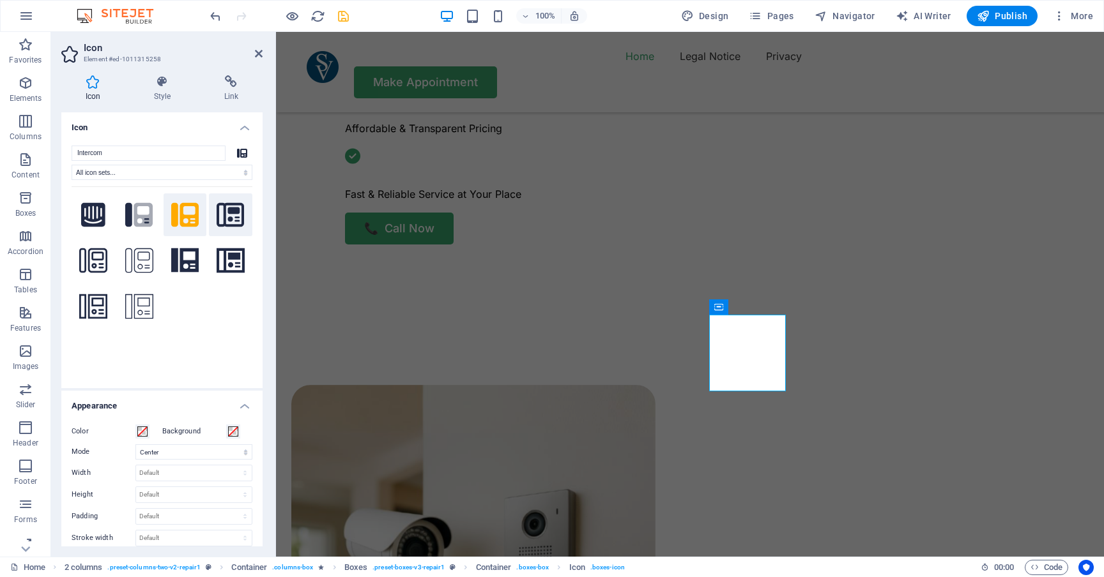
click at [229, 208] on icon at bounding box center [230, 214] width 28 height 24
click at [227, 257] on icon at bounding box center [230, 260] width 28 height 24
click at [201, 261] on button at bounding box center [184, 260] width 43 height 43
click at [143, 259] on icon at bounding box center [139, 261] width 28 height 28
click at [105, 259] on icon at bounding box center [93, 261] width 28 height 28
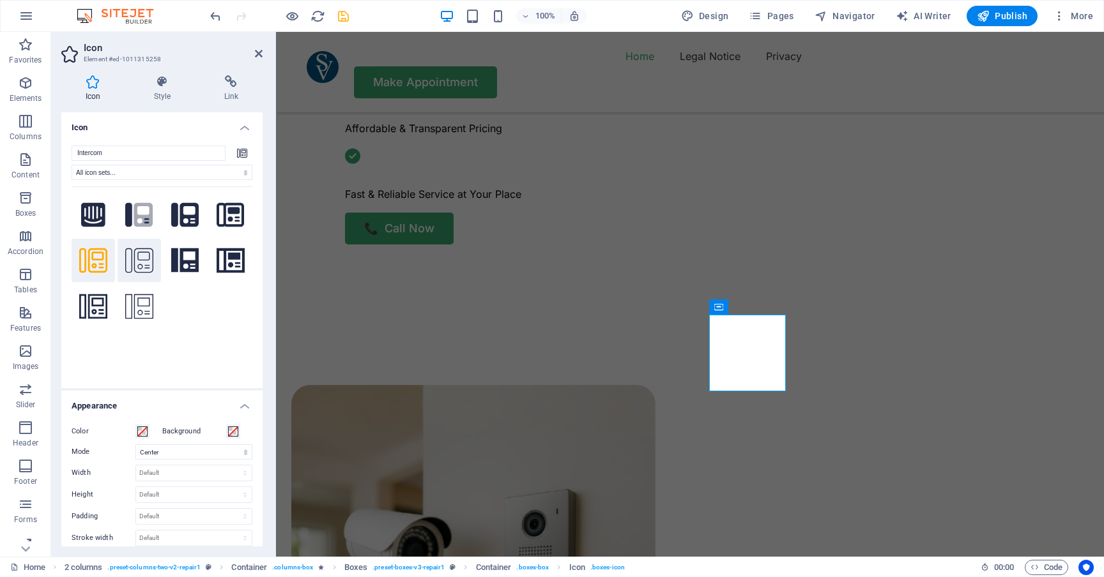
click at [143, 266] on icon at bounding box center [139, 261] width 28 height 28
click at [183, 266] on icon at bounding box center [185, 260] width 28 height 24
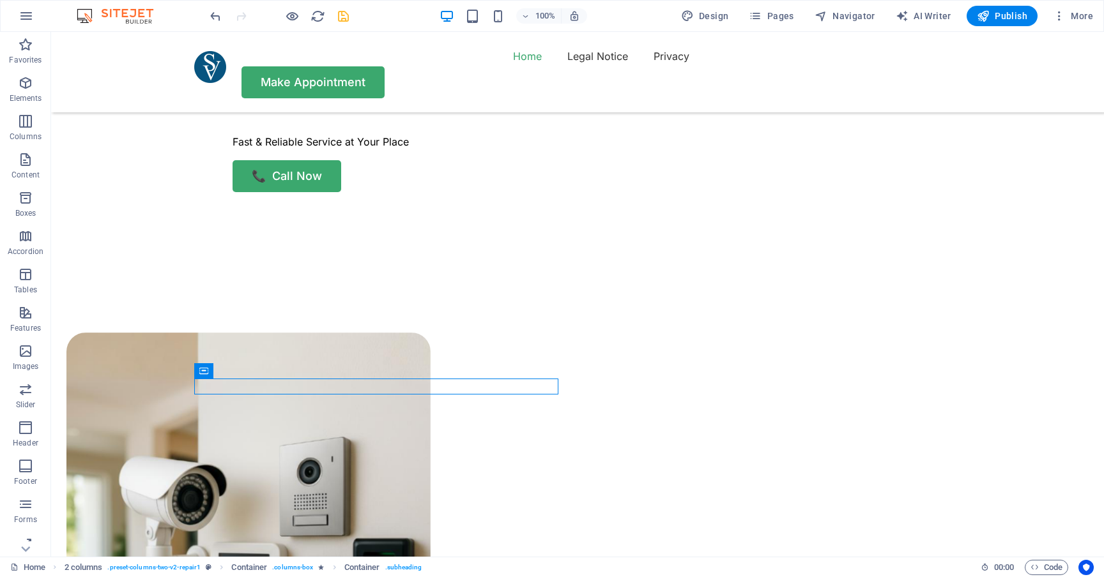
scroll to position [752, 0]
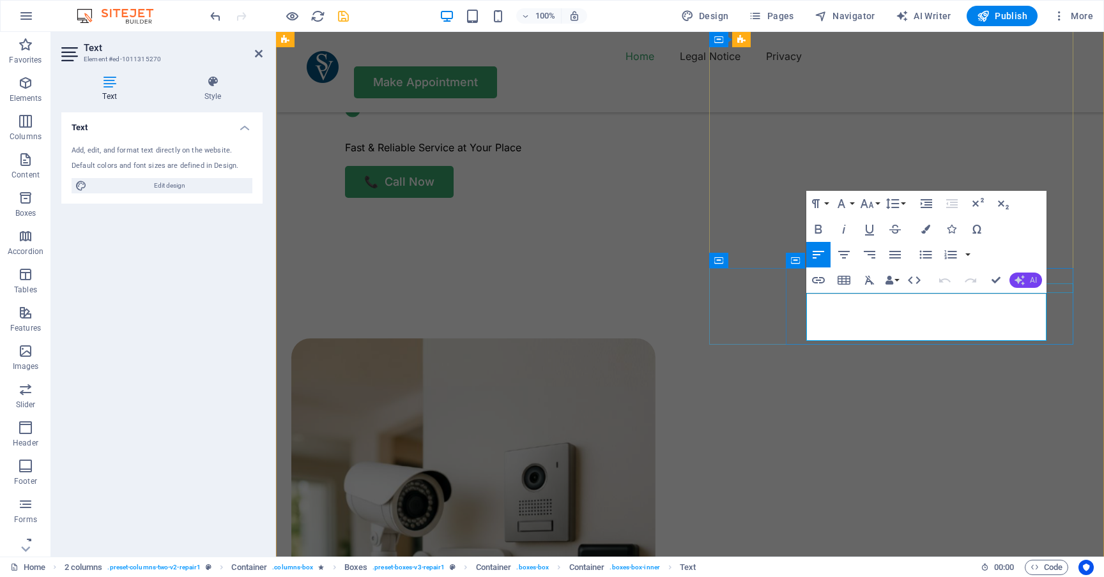
click at [1029, 284] on button "AI" at bounding box center [1025, 280] width 33 height 15
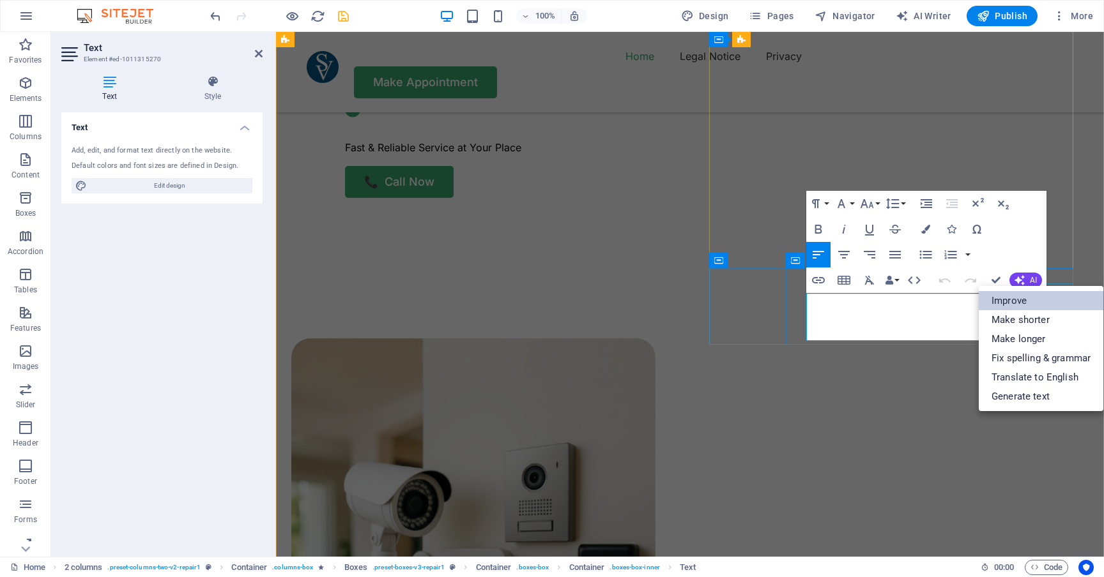
click at [1021, 301] on link "Improve" at bounding box center [1040, 300] width 125 height 19
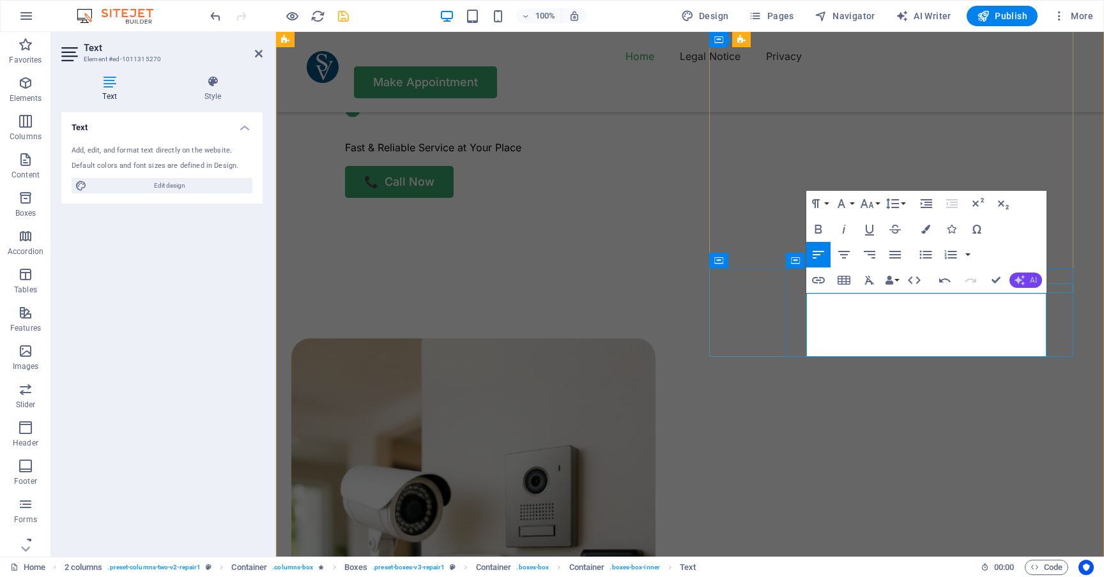
click at [1032, 277] on span "AI" at bounding box center [1032, 281] width 7 height 8
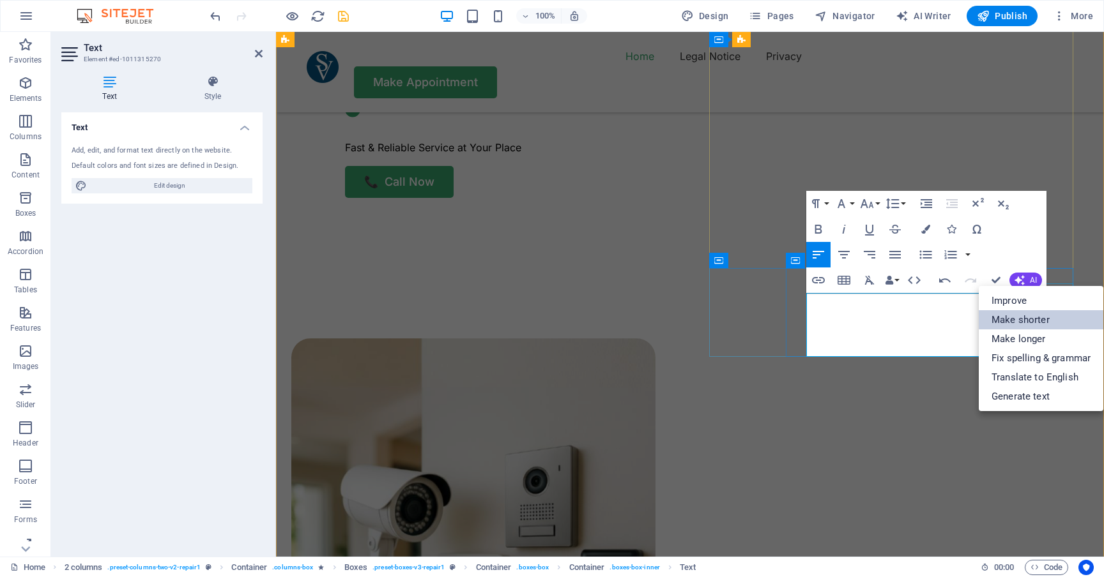
click at [1022, 319] on link "Make shorter" at bounding box center [1040, 319] width 125 height 19
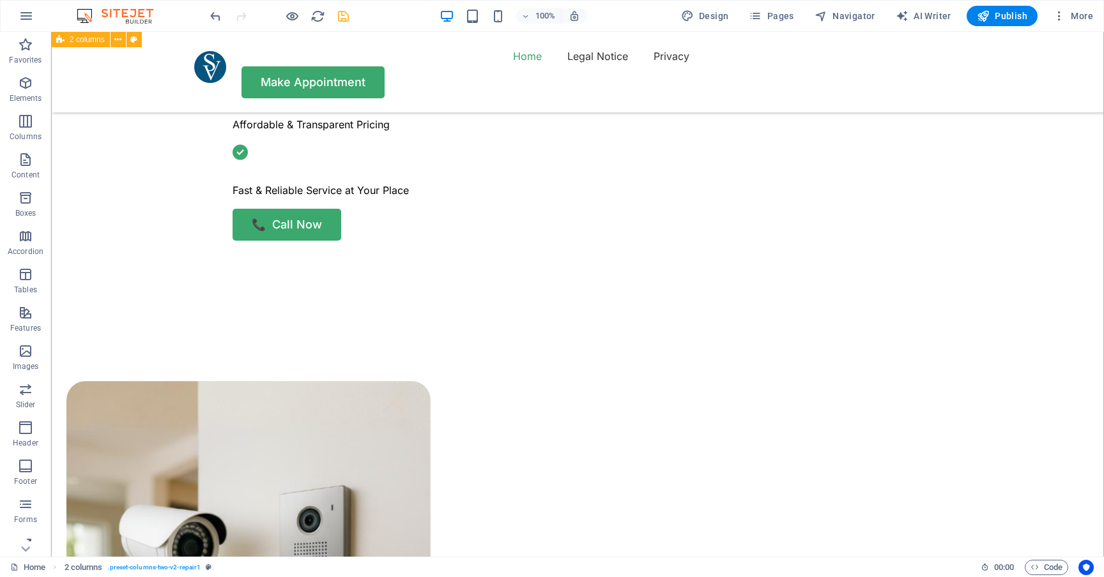
scroll to position [701, 0]
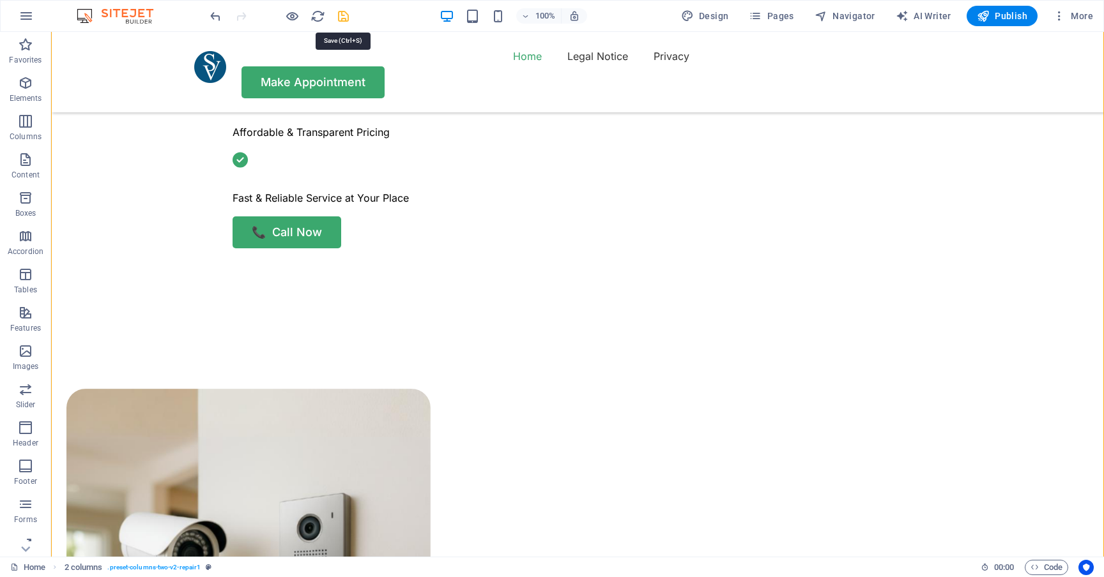
click at [342, 11] on icon "save" at bounding box center [343, 16] width 15 height 15
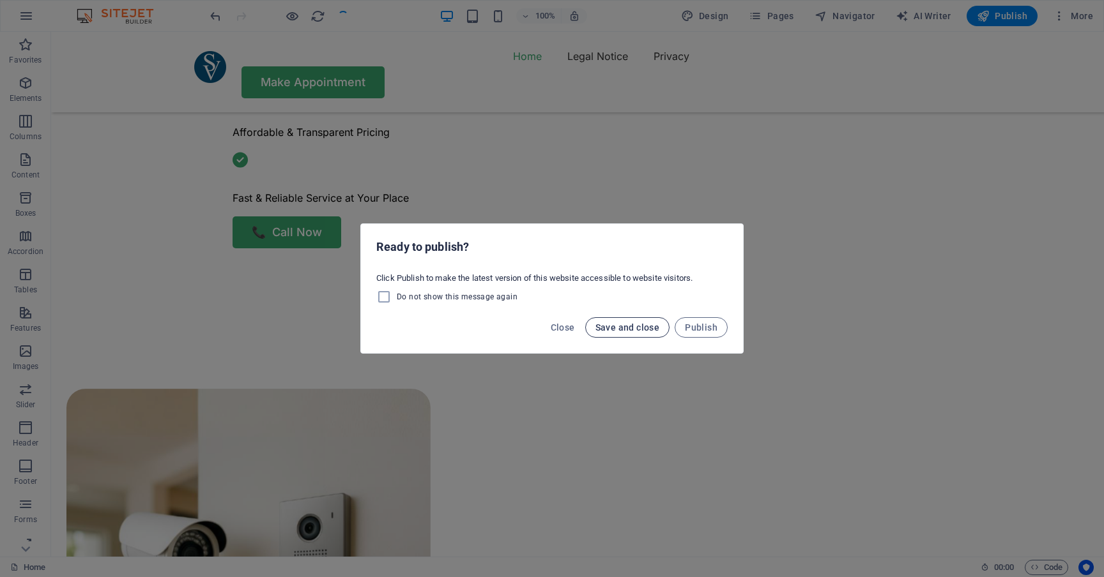
click at [635, 328] on span "Save and close" at bounding box center [627, 328] width 65 height 10
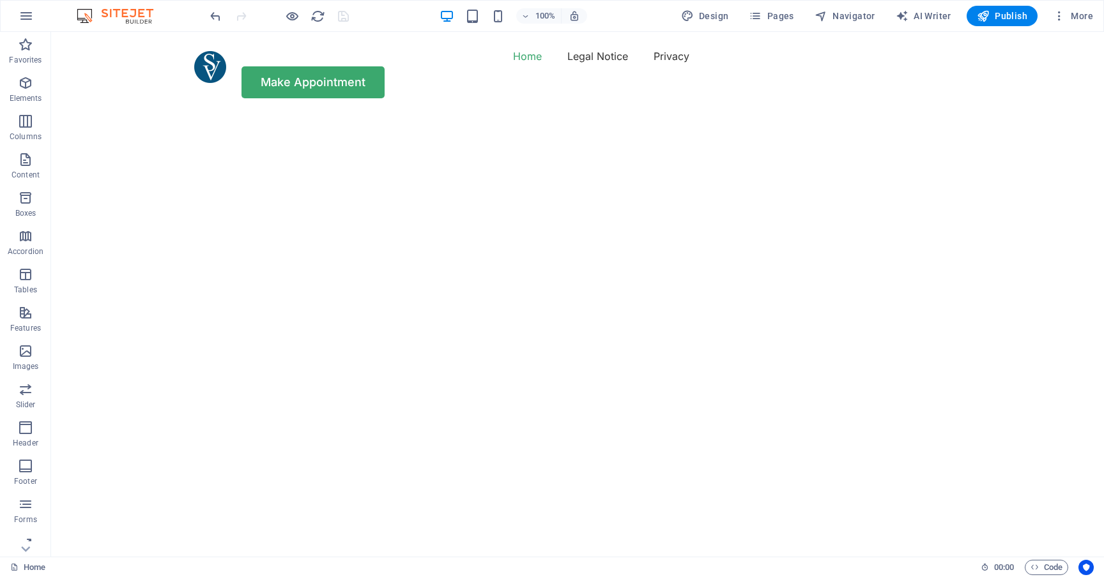
scroll to position [0, 0]
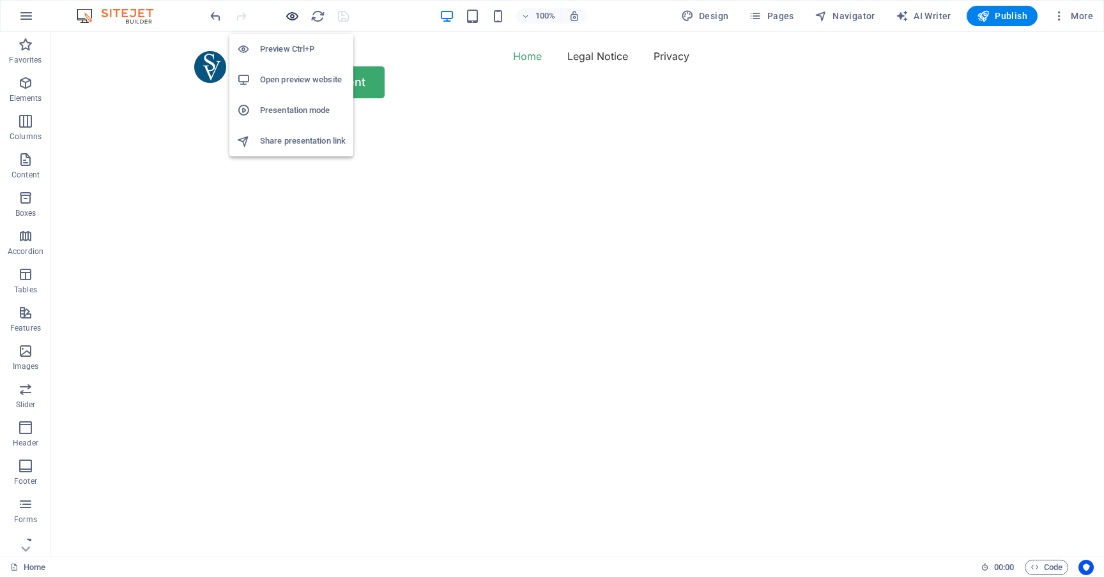
click at [293, 19] on icon "button" at bounding box center [292, 16] width 15 height 15
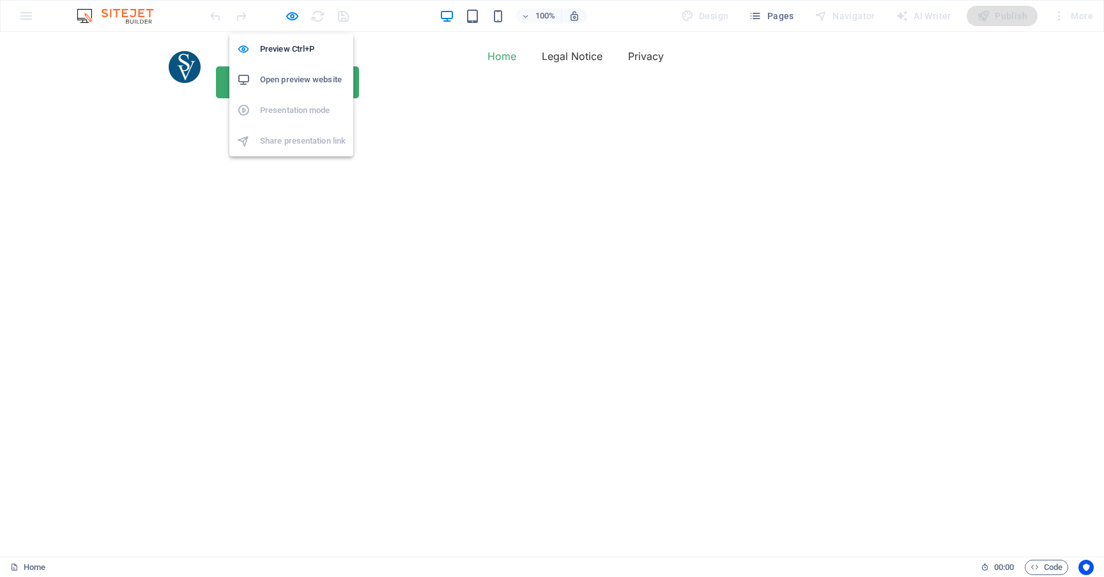
click at [296, 79] on h6 "Open preview website" at bounding box center [303, 79] width 86 height 15
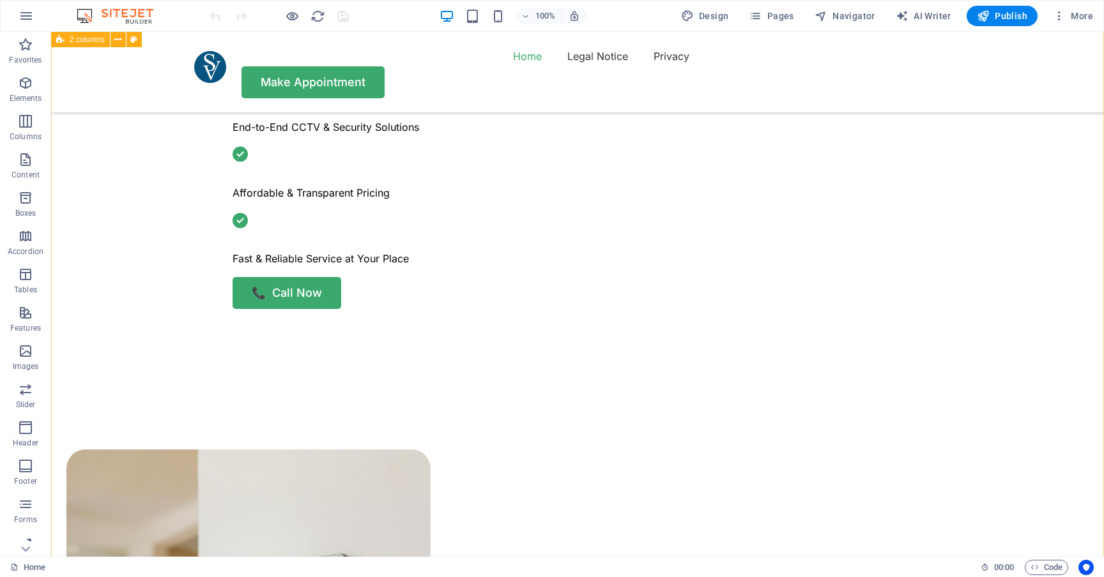
scroll to position [644, 0]
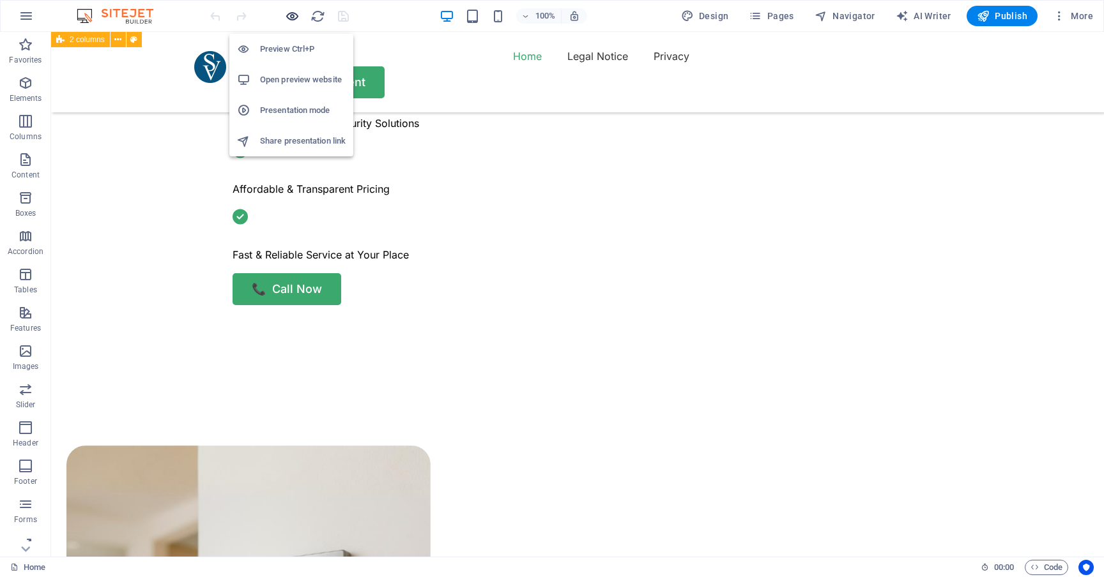
click at [296, 16] on icon "button" at bounding box center [292, 16] width 15 height 15
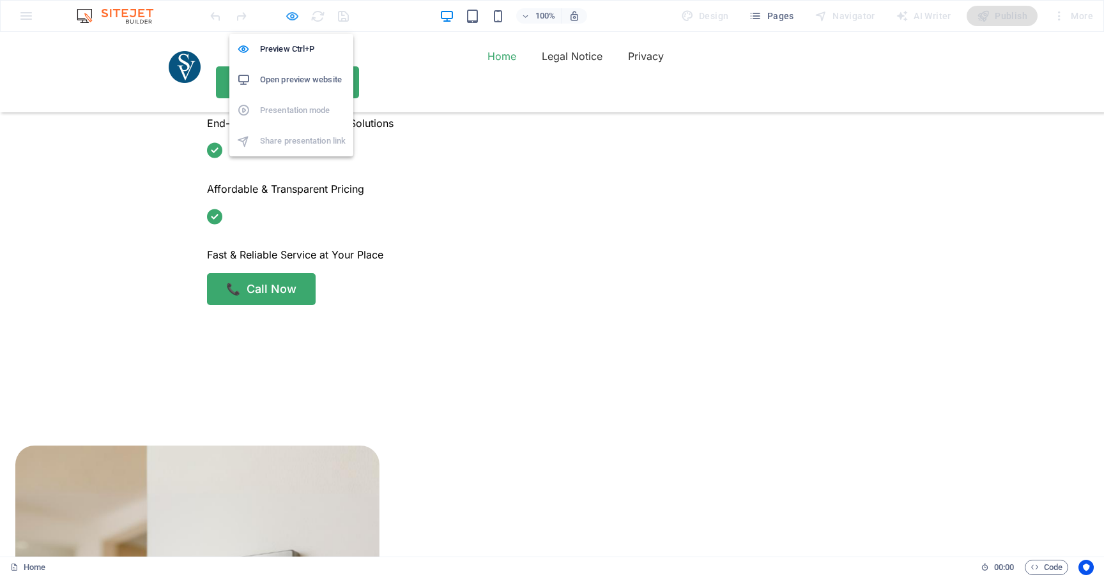
click at [291, 12] on icon "button" at bounding box center [292, 16] width 15 height 15
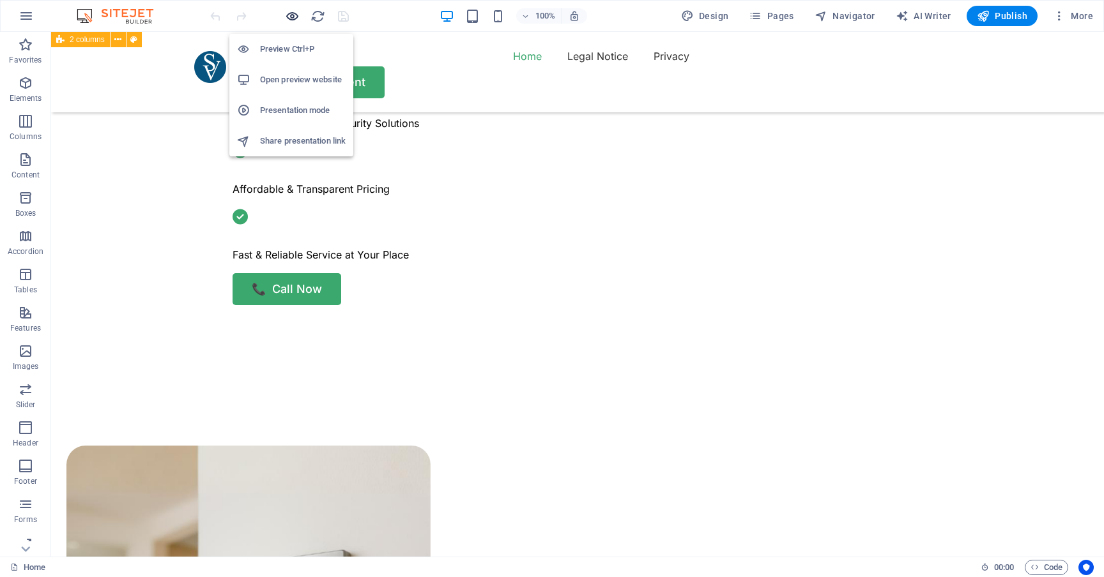
click at [291, 12] on icon "button" at bounding box center [292, 16] width 15 height 15
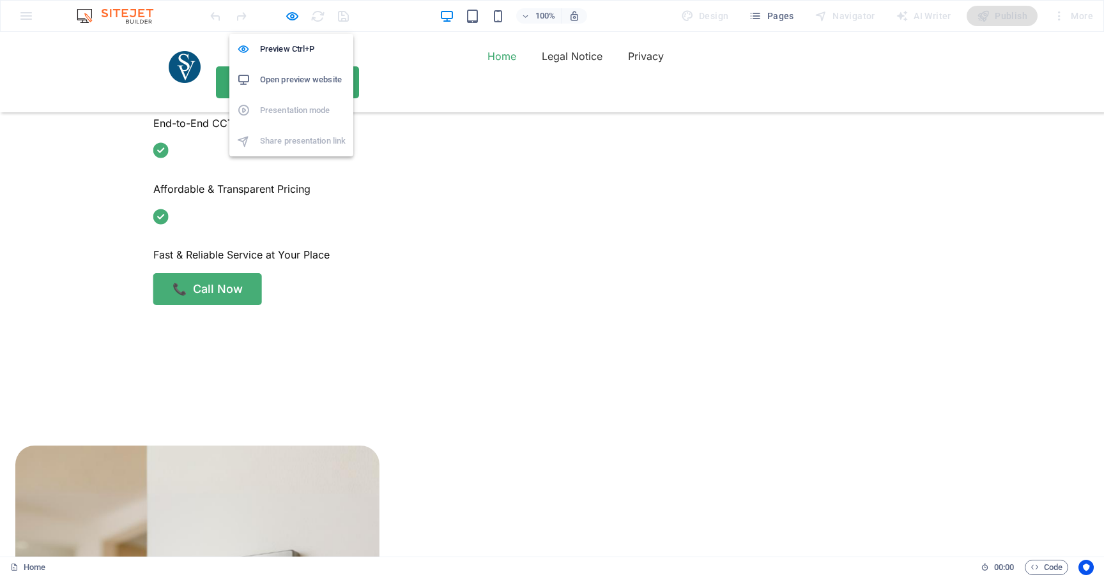
click at [290, 73] on h6 "Open preview website" at bounding box center [303, 79] width 86 height 15
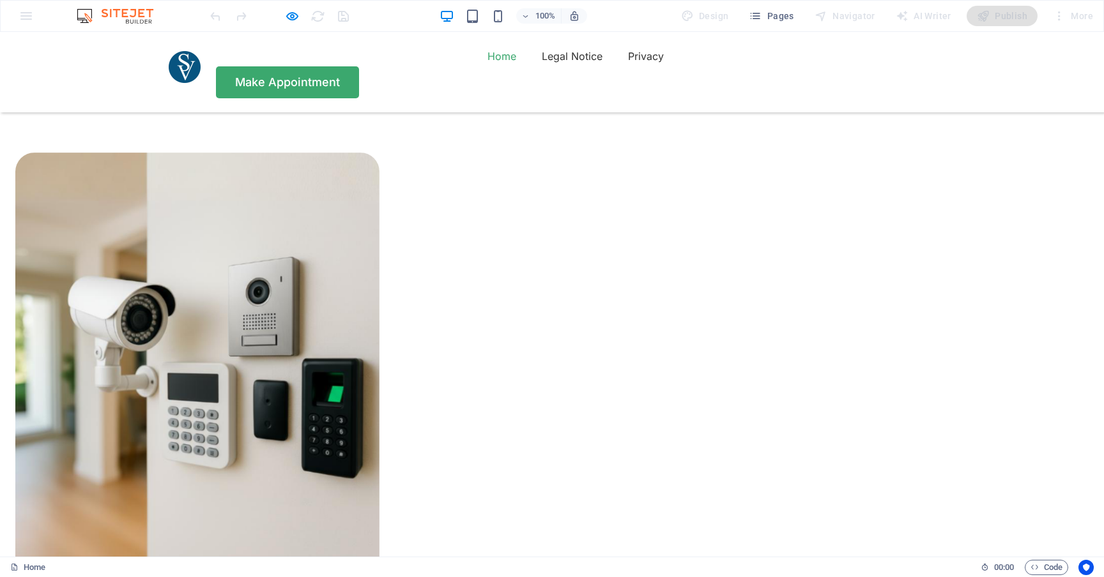
scroll to position [939, 0]
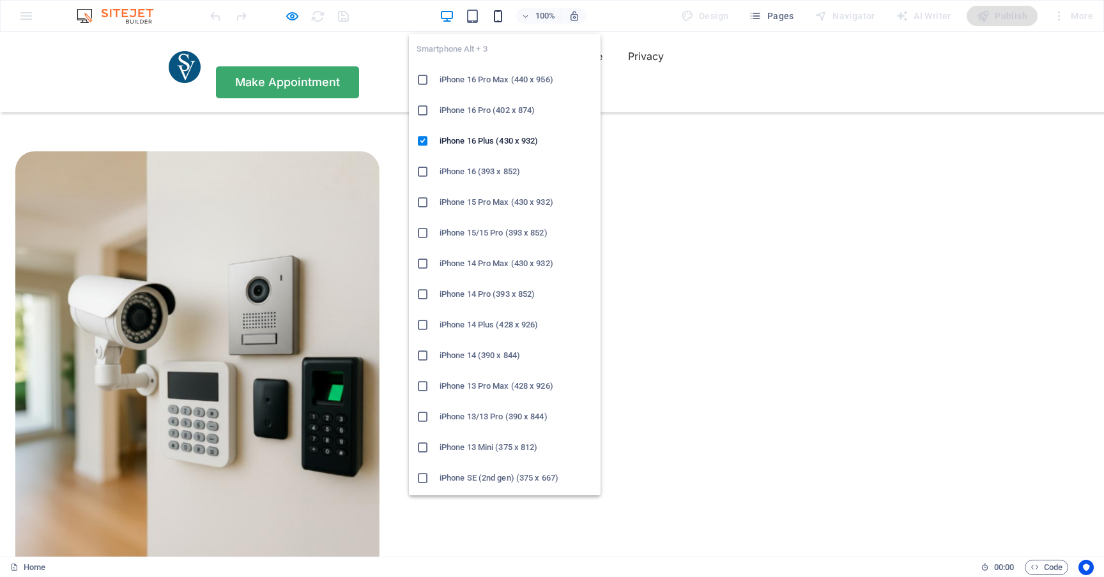
click at [497, 17] on icon "button" at bounding box center [497, 16] width 15 height 15
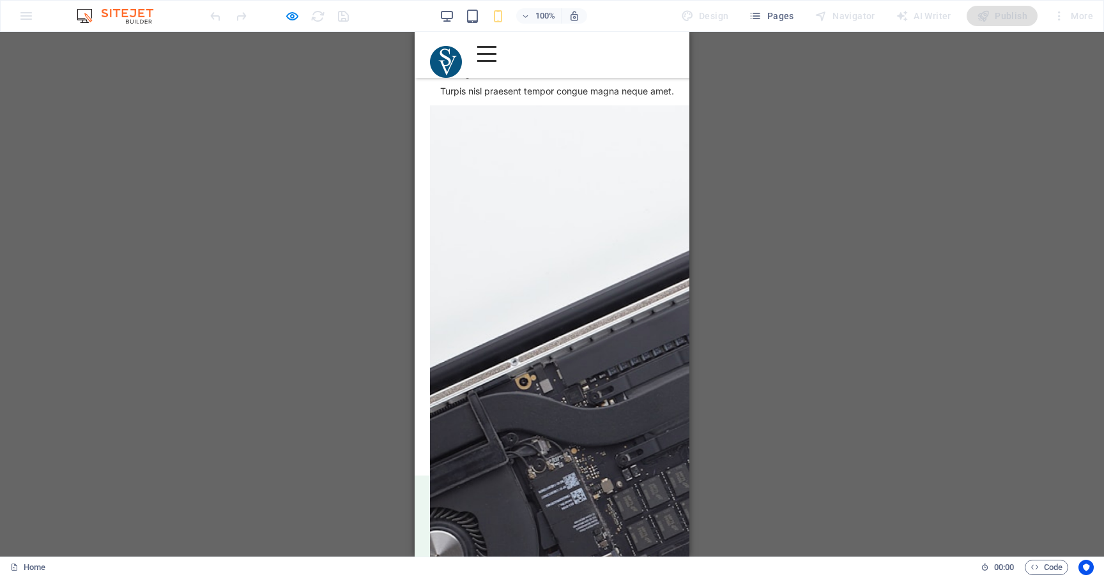
scroll to position [2235, 0]
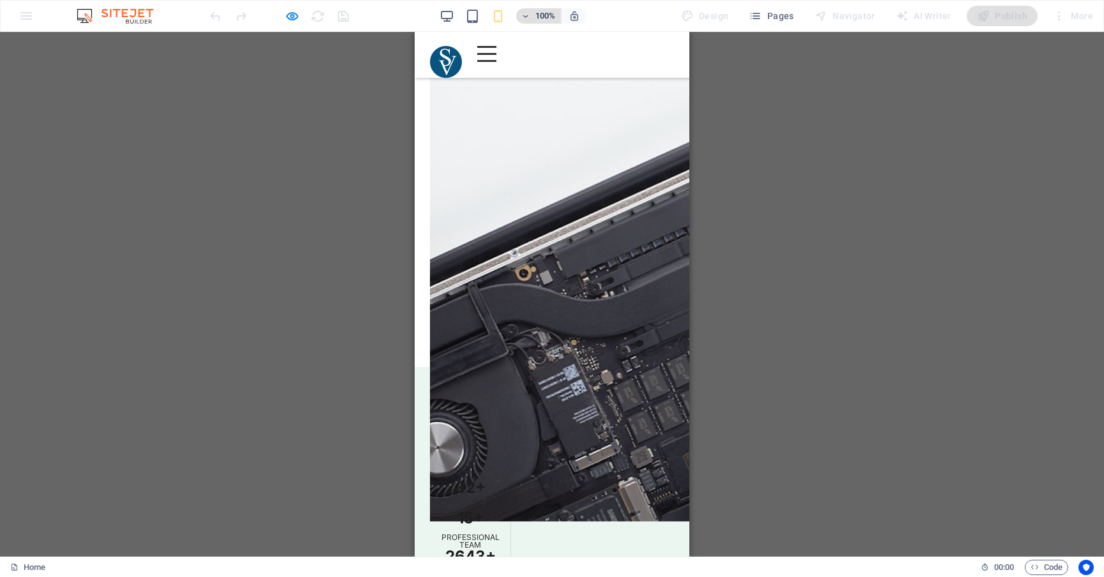
click at [528, 17] on icon "button" at bounding box center [525, 16] width 9 height 8
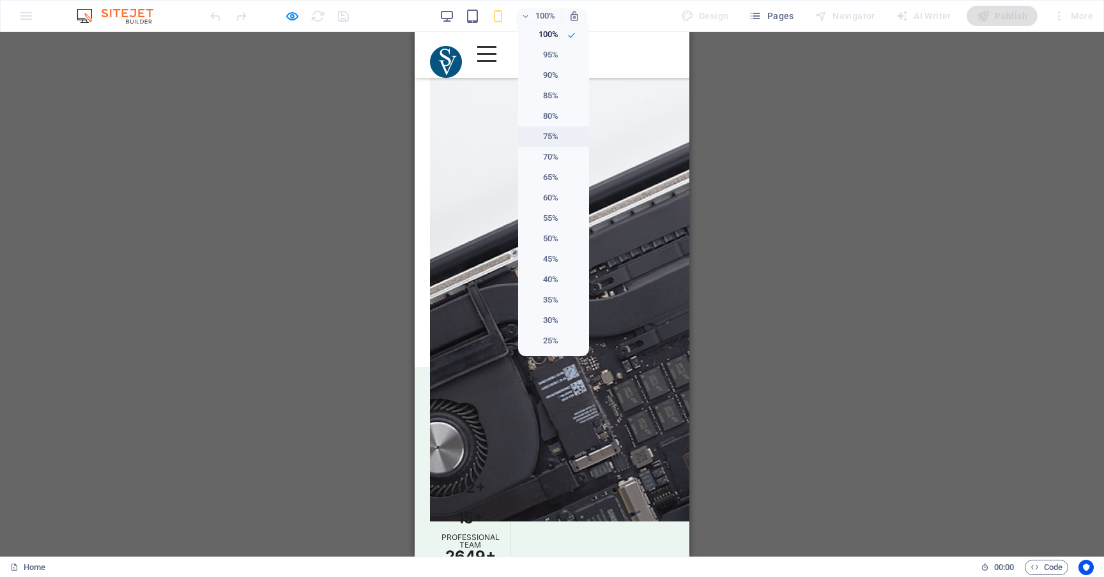
click at [551, 132] on h6 "75%" at bounding box center [542, 136] width 33 height 15
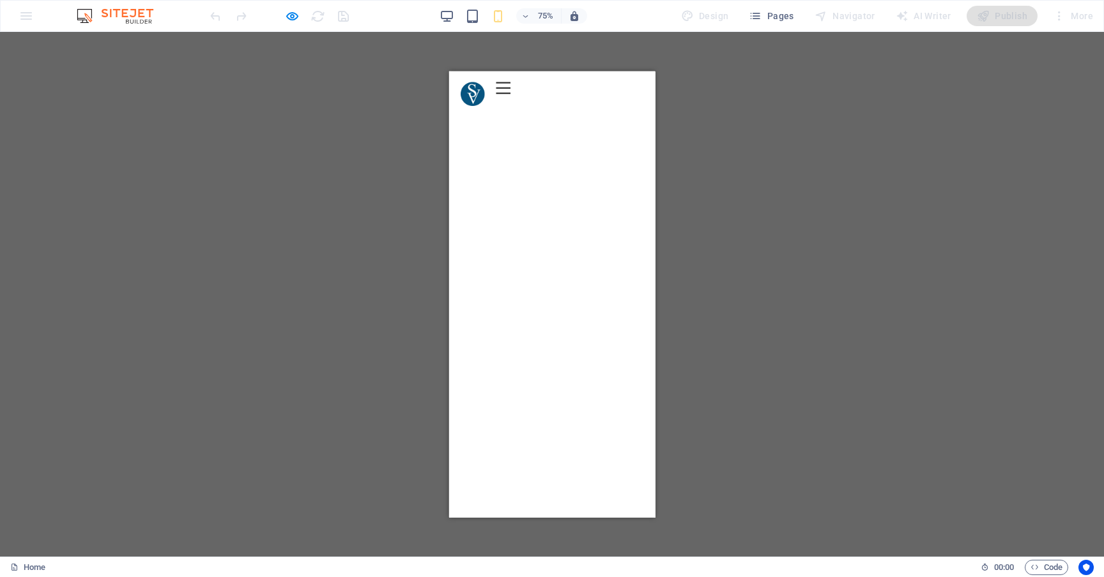
scroll to position [0, 0]
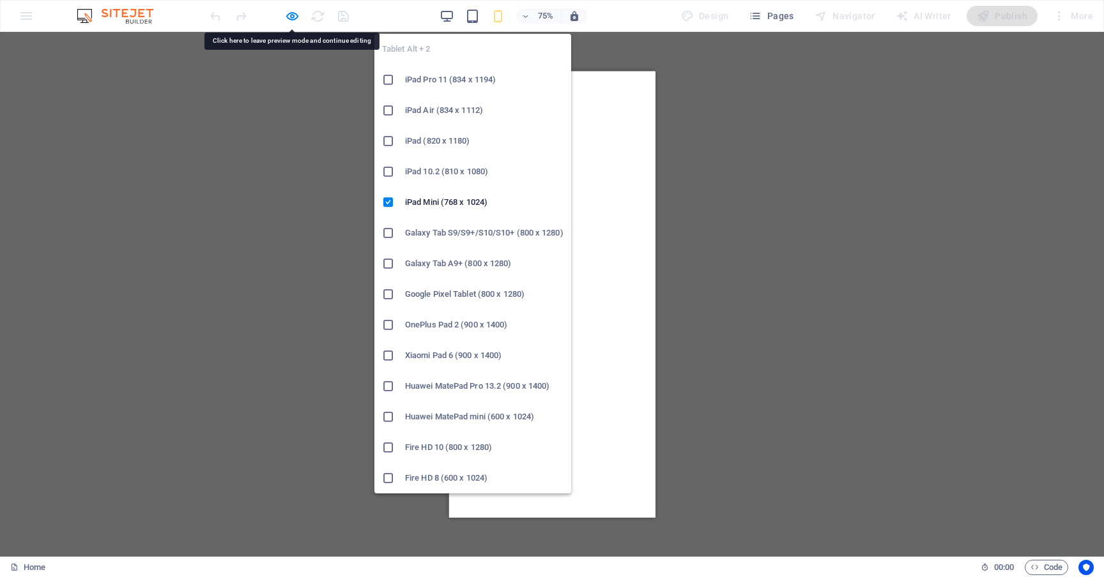
click at [471, 15] on icon "button" at bounding box center [472, 16] width 15 height 15
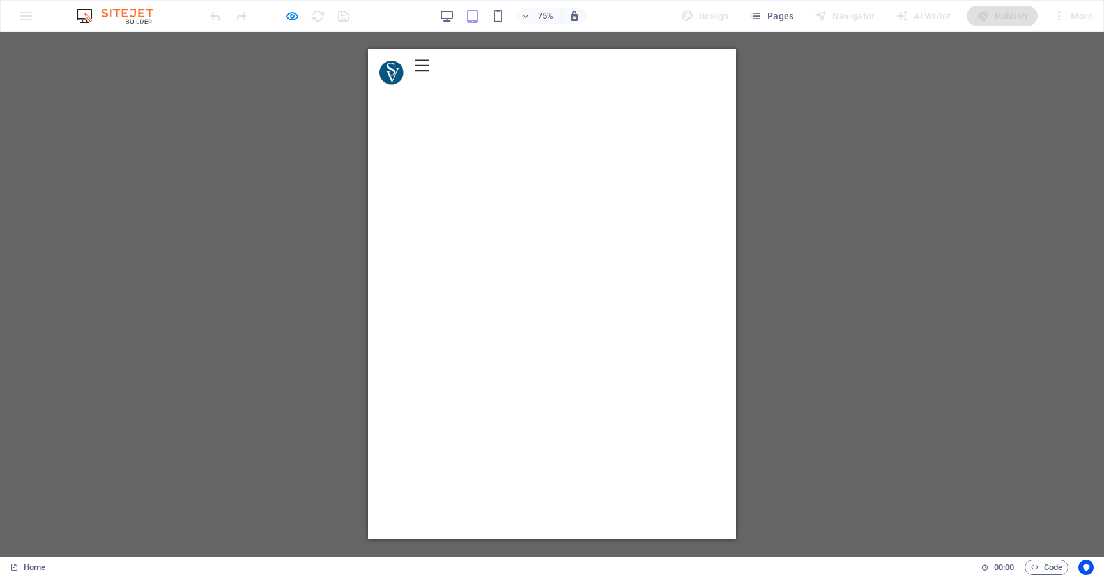
click at [368, 93] on img "1/2" at bounding box center [122, 93] width 490 height 0
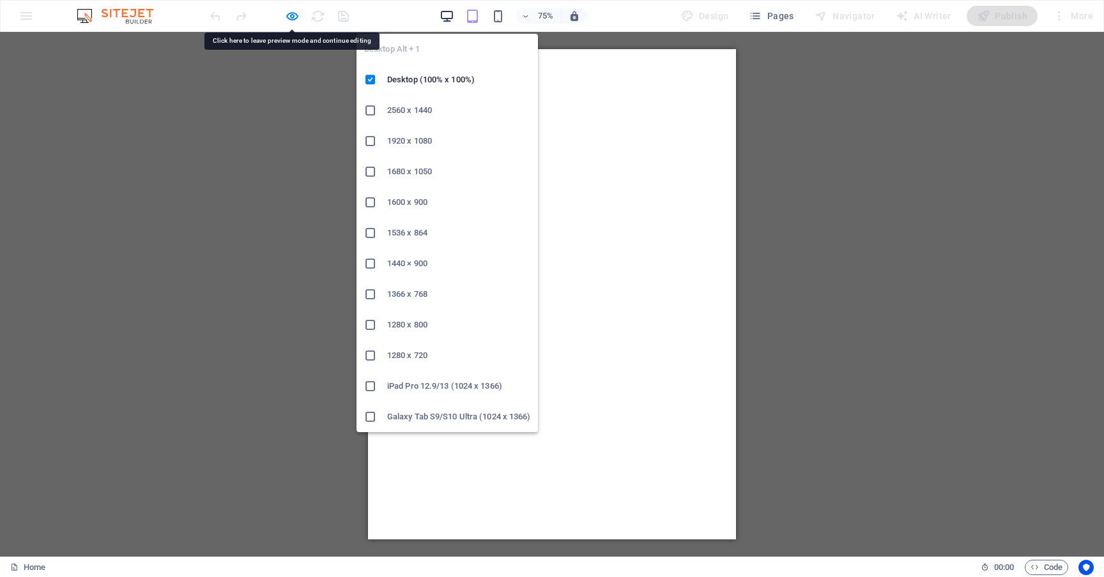
click at [446, 15] on icon "button" at bounding box center [446, 16] width 15 height 15
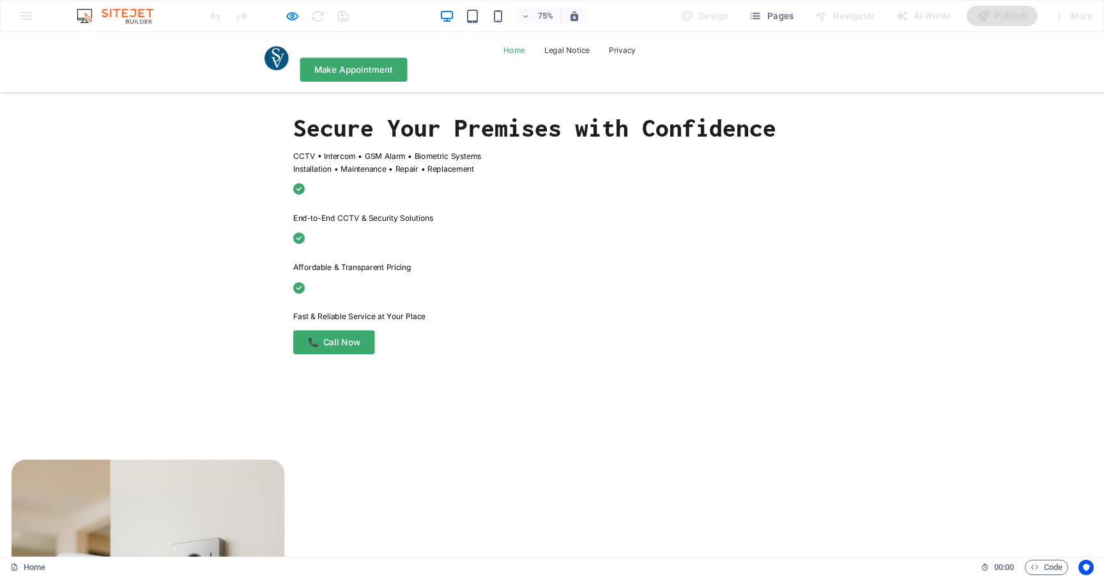
scroll to position [652, 0]
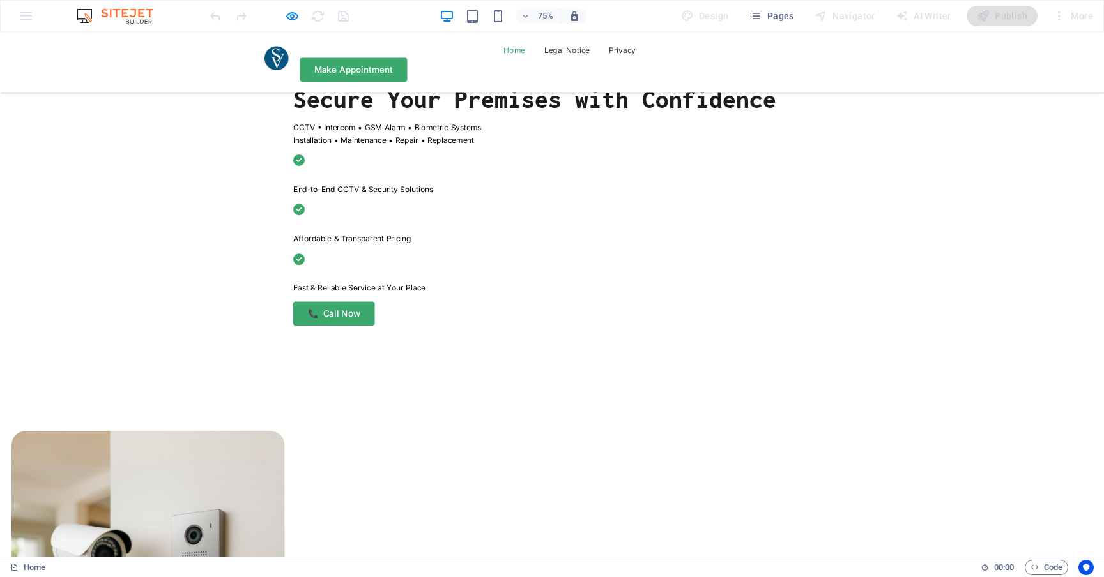
scroll to position [685, 0]
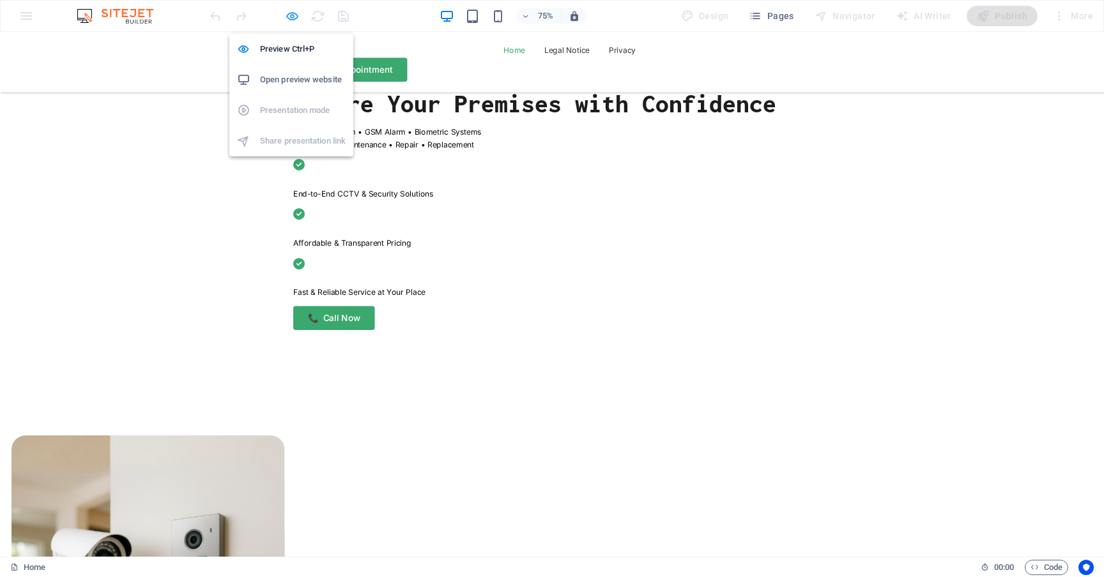
click at [288, 15] on icon "button" at bounding box center [292, 16] width 15 height 15
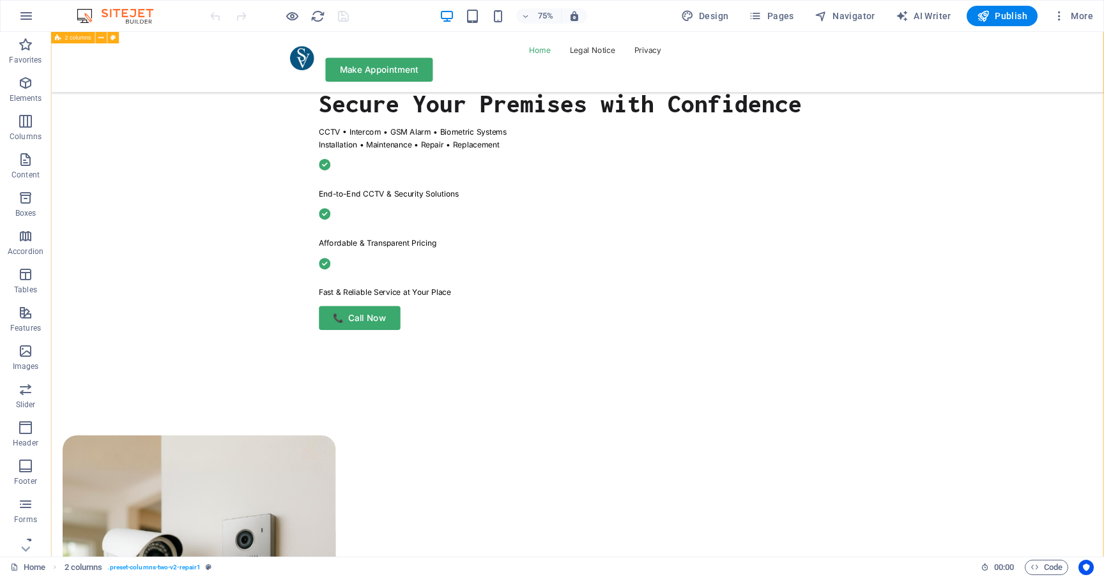
click at [662, 87] on span "Text" at bounding box center [667, 85] width 11 height 6
click at [662, 82] on span "Text" at bounding box center [667, 85] width 11 height 6
click at [637, 84] on span "Container" at bounding box center [635, 85] width 25 height 6
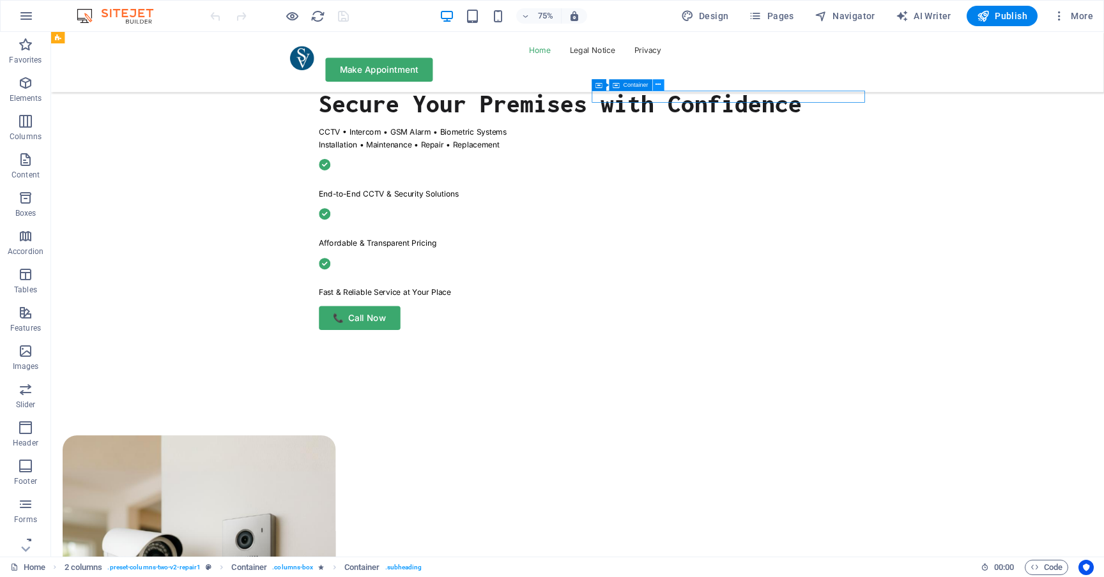
click at [660, 82] on icon at bounding box center [658, 85] width 5 height 10
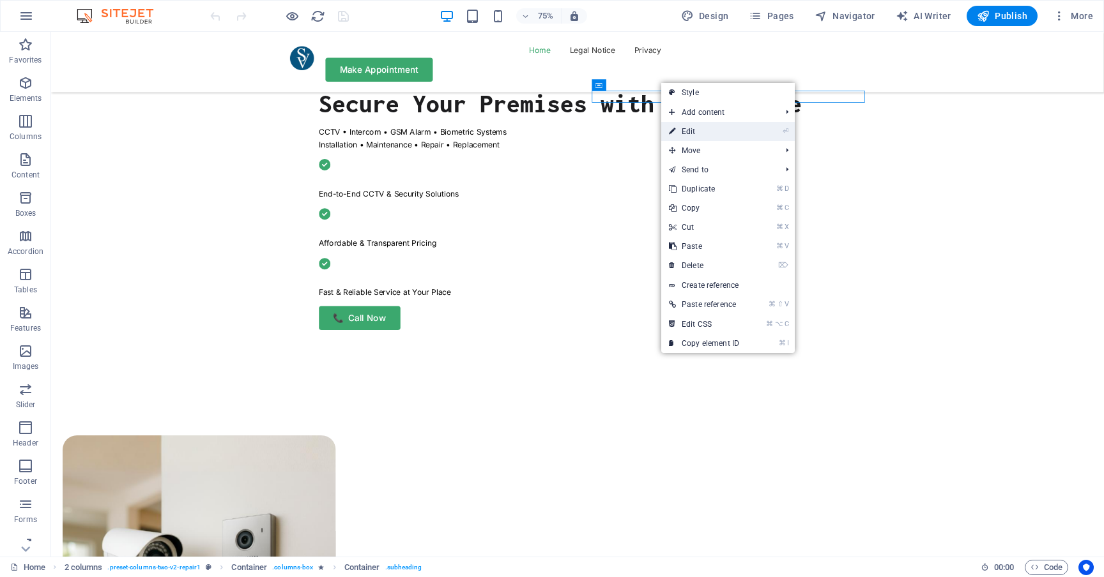
click at [688, 125] on link "⏎ Edit" at bounding box center [704, 131] width 86 height 19
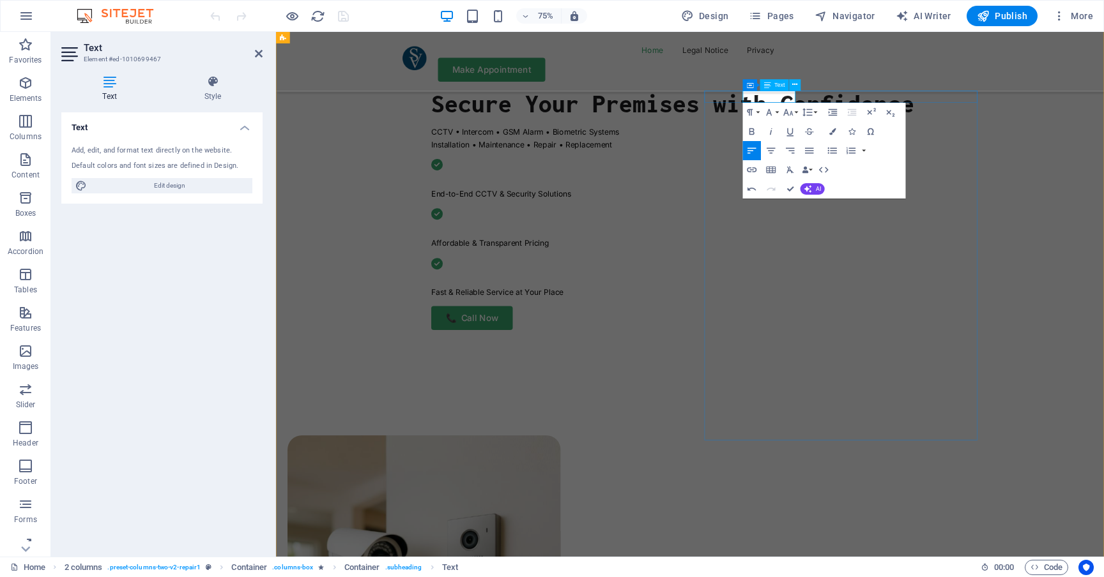
drag, startPoint x: 920, startPoint y: 117, endPoint x: 896, endPoint y: 118, distance: 23.7
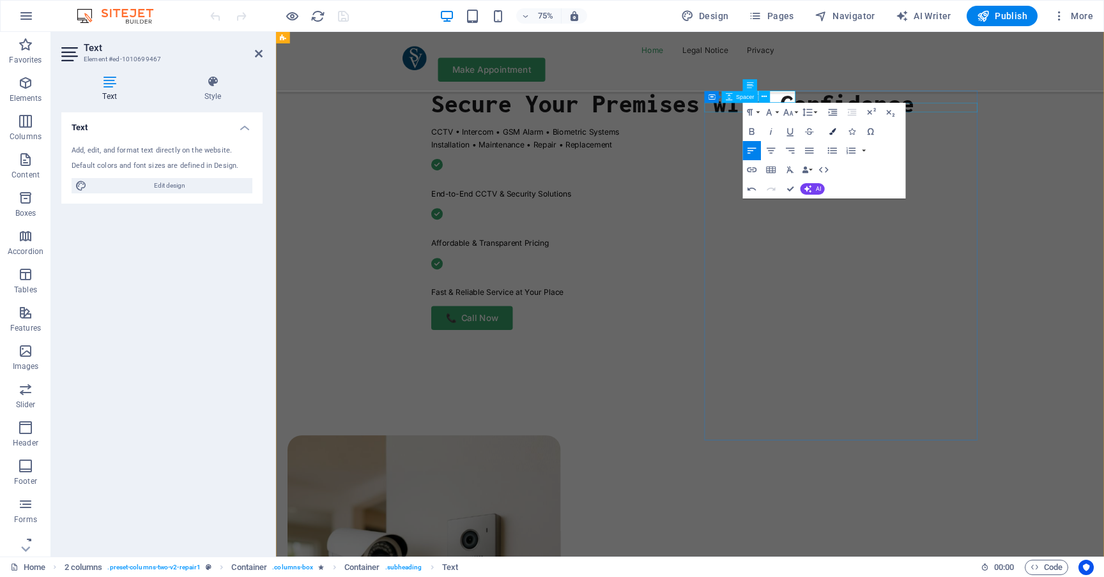
click at [833, 132] on icon "button" at bounding box center [832, 131] width 7 height 7
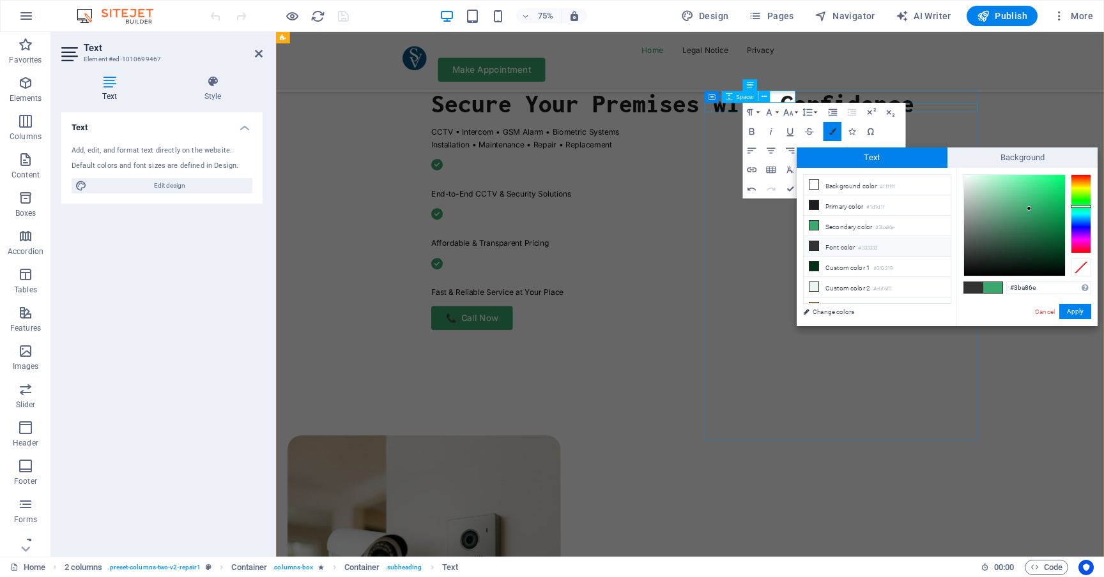
click at [833, 132] on icon "button" at bounding box center [832, 131] width 7 height 7
click at [1063, 314] on button "Apply" at bounding box center [1075, 311] width 32 height 15
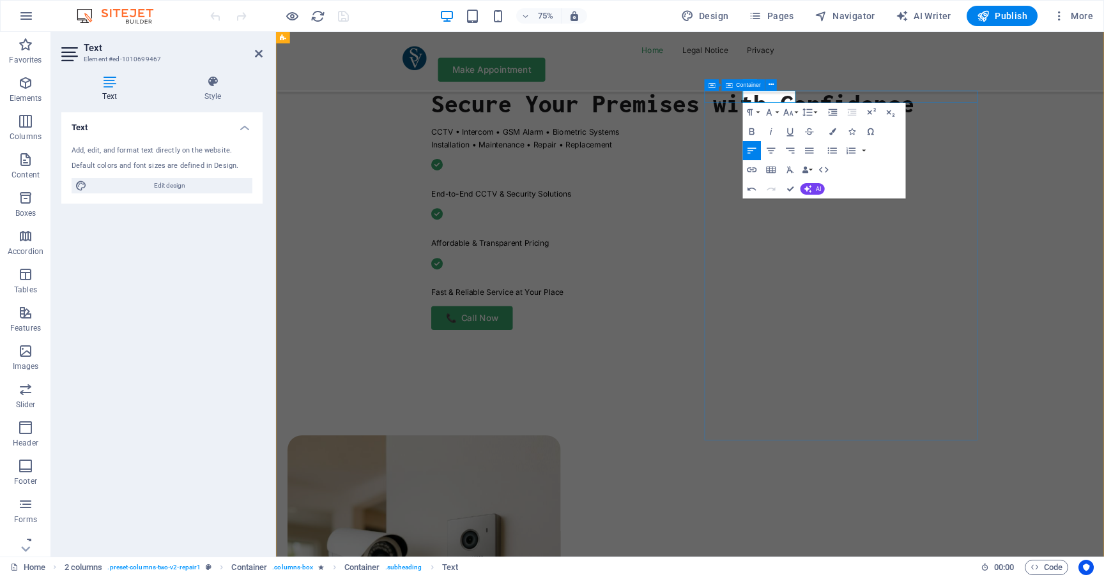
drag, startPoint x: 924, startPoint y: 118, endPoint x: 973, endPoint y: 116, distance: 48.6
click at [831, 130] on icon "button" at bounding box center [832, 131] width 7 height 7
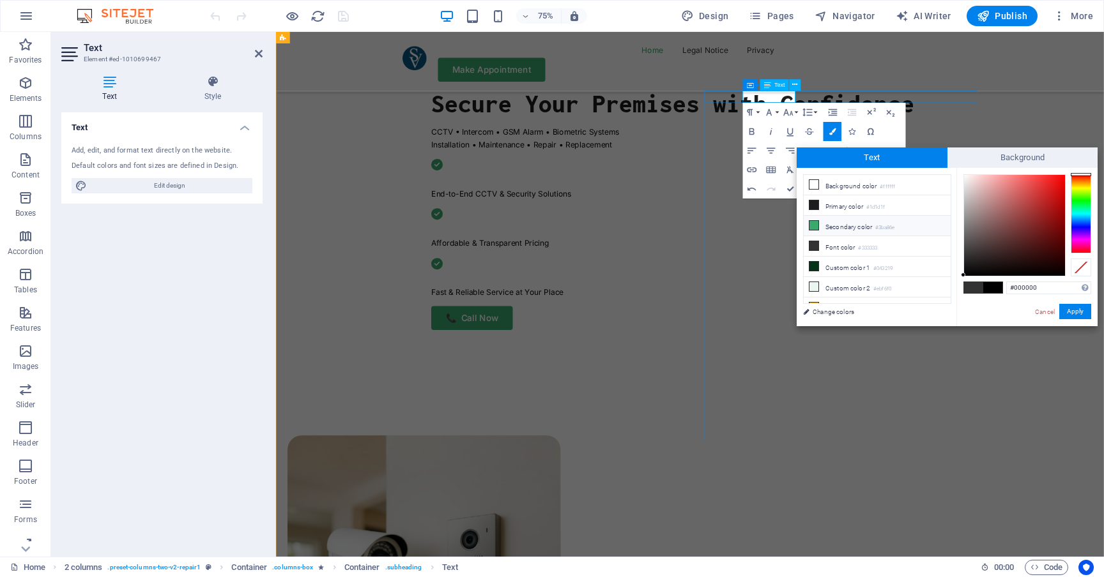
click at [819, 222] on li "Secondary color #3ba86e" at bounding box center [876, 226] width 147 height 20
type input "#3ba86e"
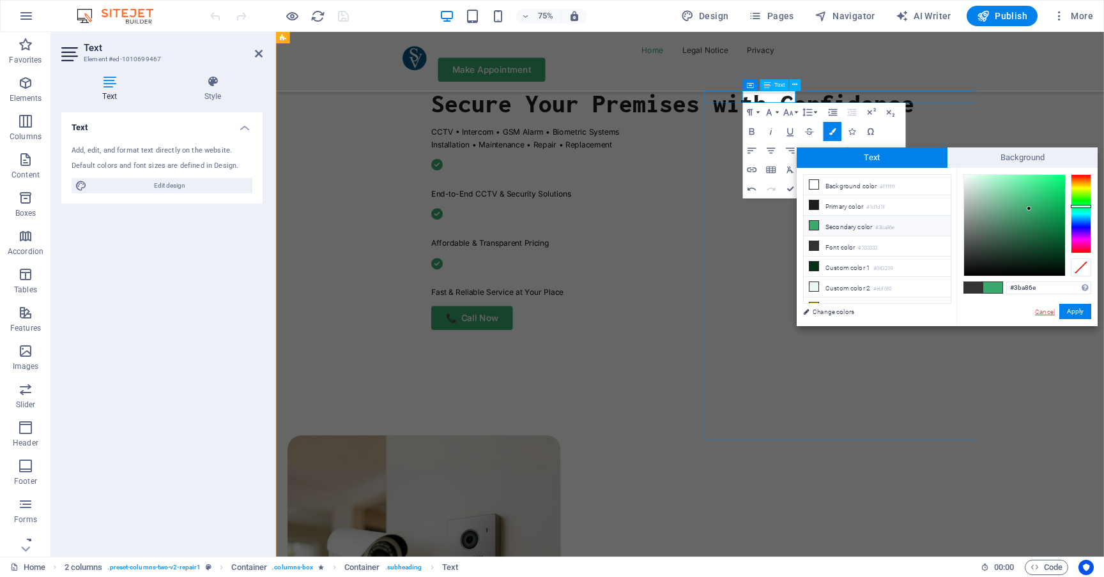
click at [1038, 310] on link "Cancel" at bounding box center [1044, 312] width 22 height 10
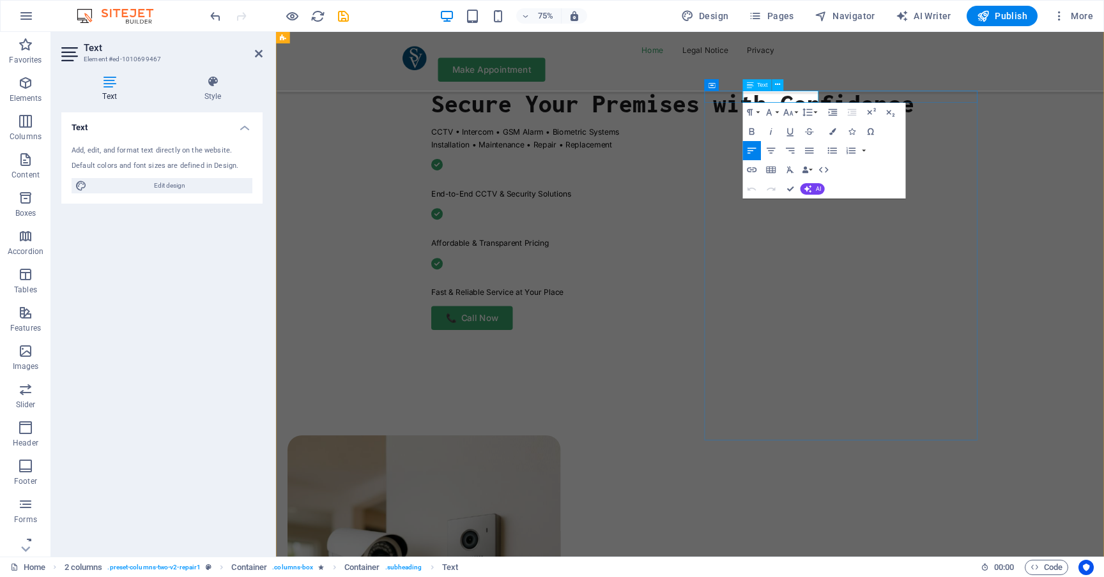
click at [817, 187] on span "AI" at bounding box center [818, 189] width 5 height 6
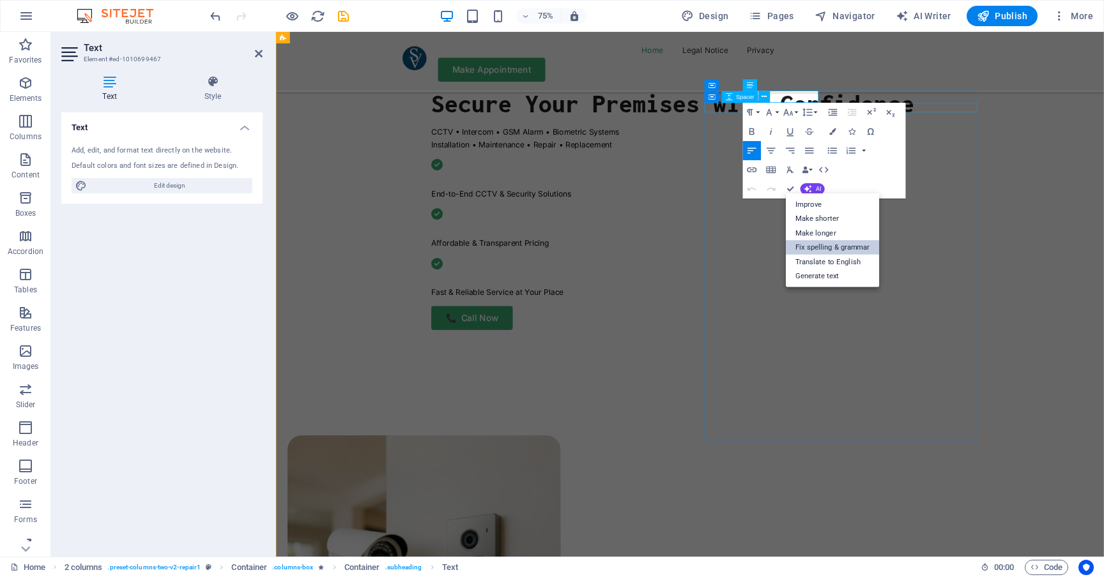
click at [856, 244] on link "Fix spelling & grammar" at bounding box center [832, 247] width 93 height 15
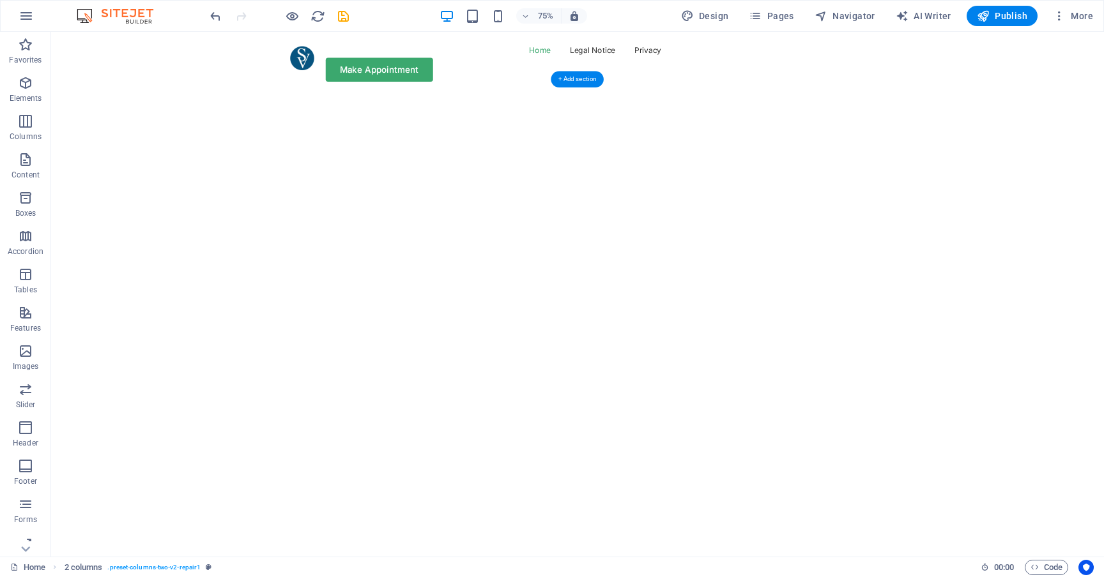
scroll to position [0, 0]
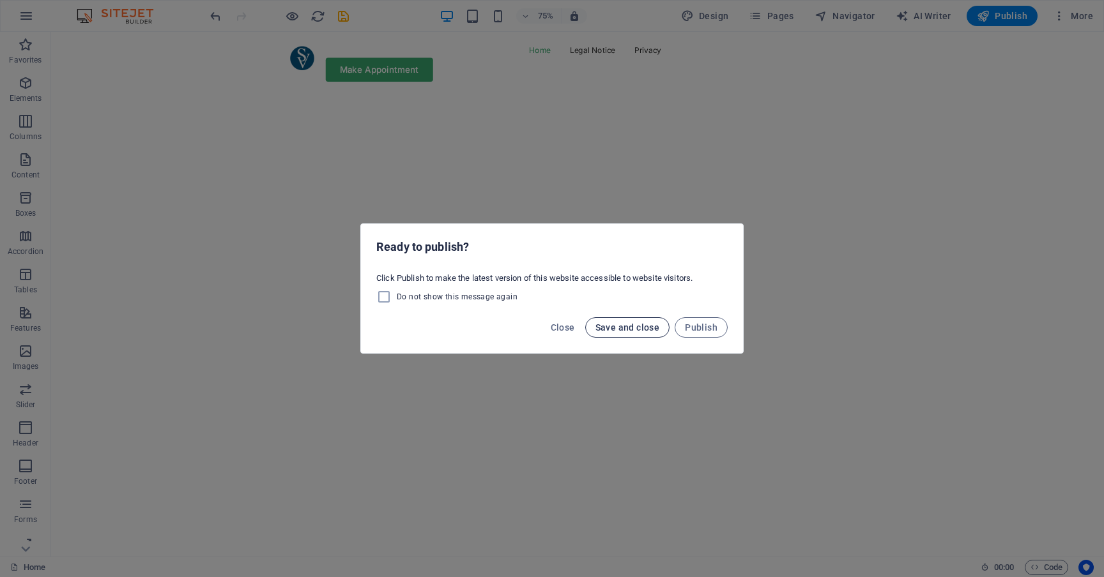
click at [602, 327] on span "Save and close" at bounding box center [627, 328] width 65 height 10
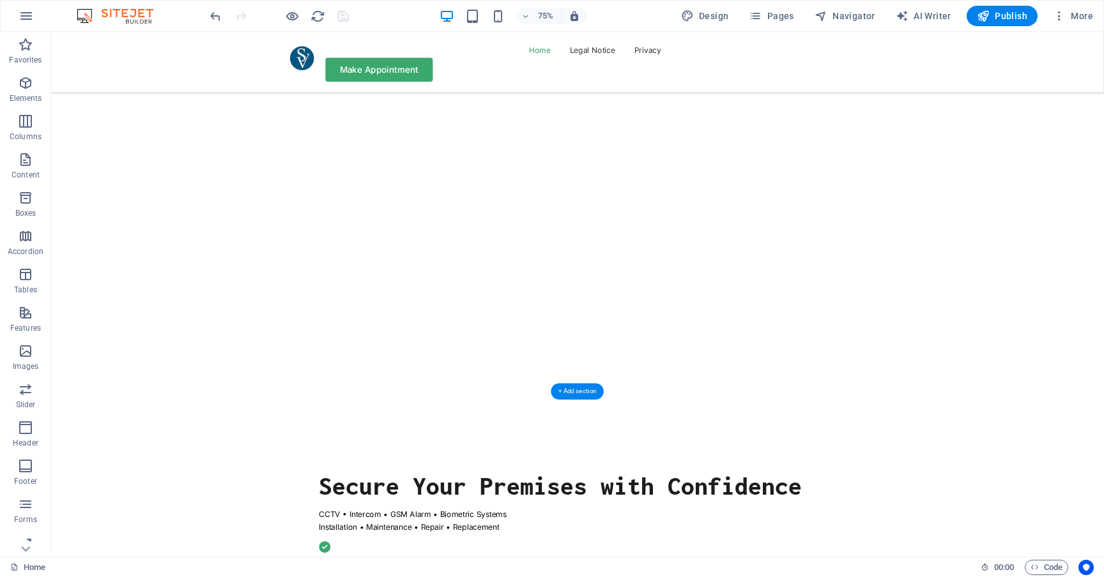
scroll to position [183, 0]
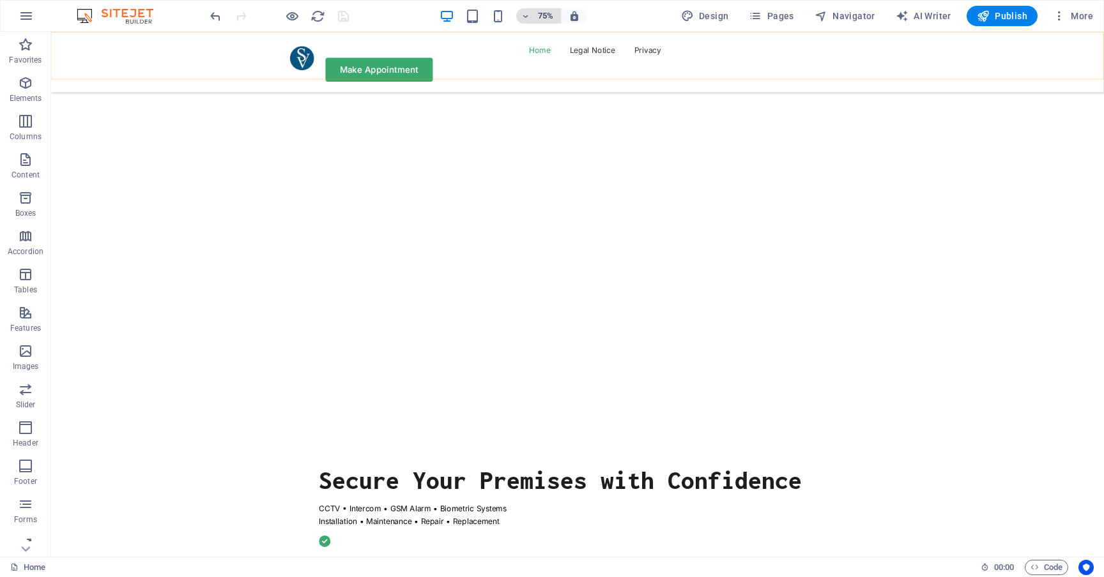
click at [528, 17] on icon "button" at bounding box center [525, 16] width 9 height 8
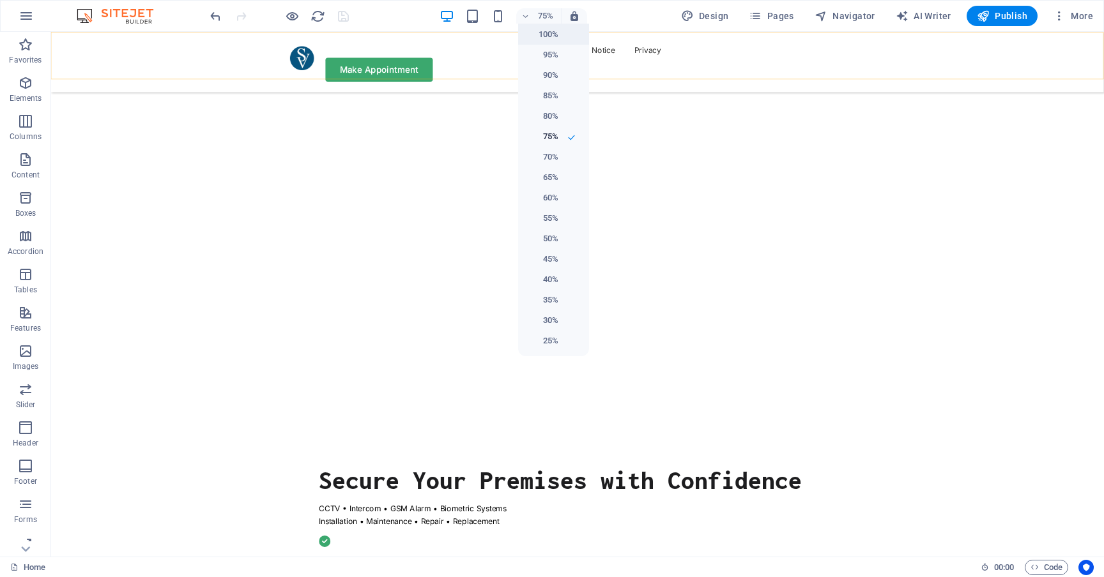
click at [538, 34] on h6 "100%" at bounding box center [542, 34] width 33 height 15
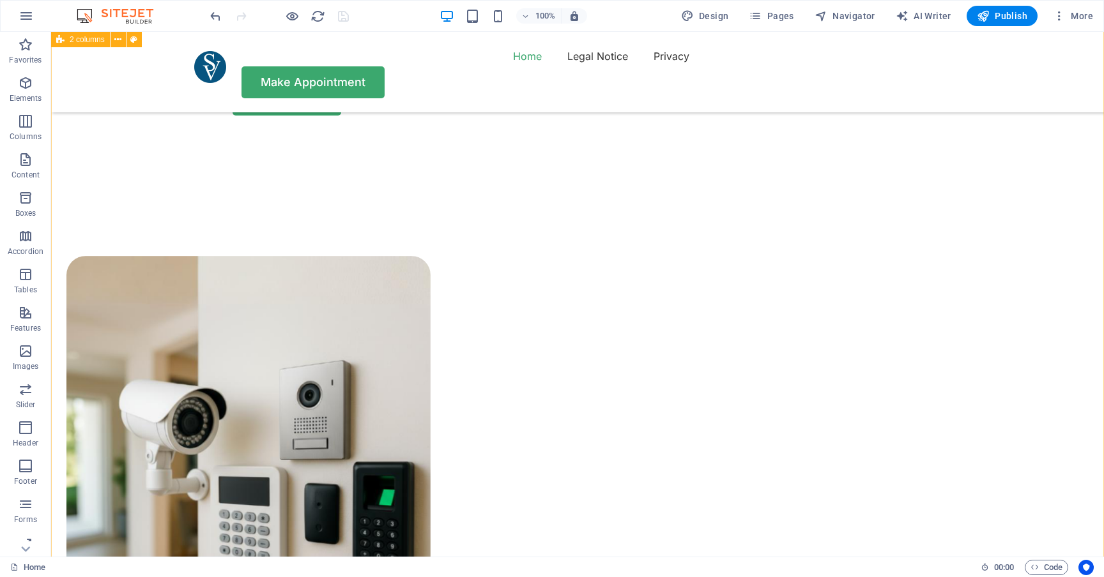
scroll to position [831, 0]
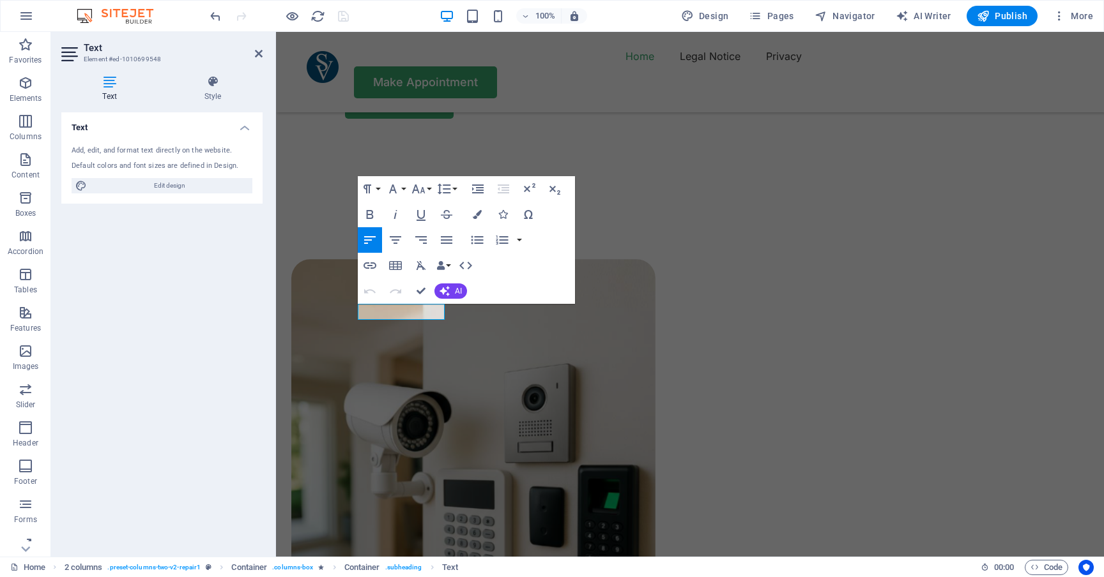
click at [456, 289] on span "AI" at bounding box center [458, 291] width 7 height 8
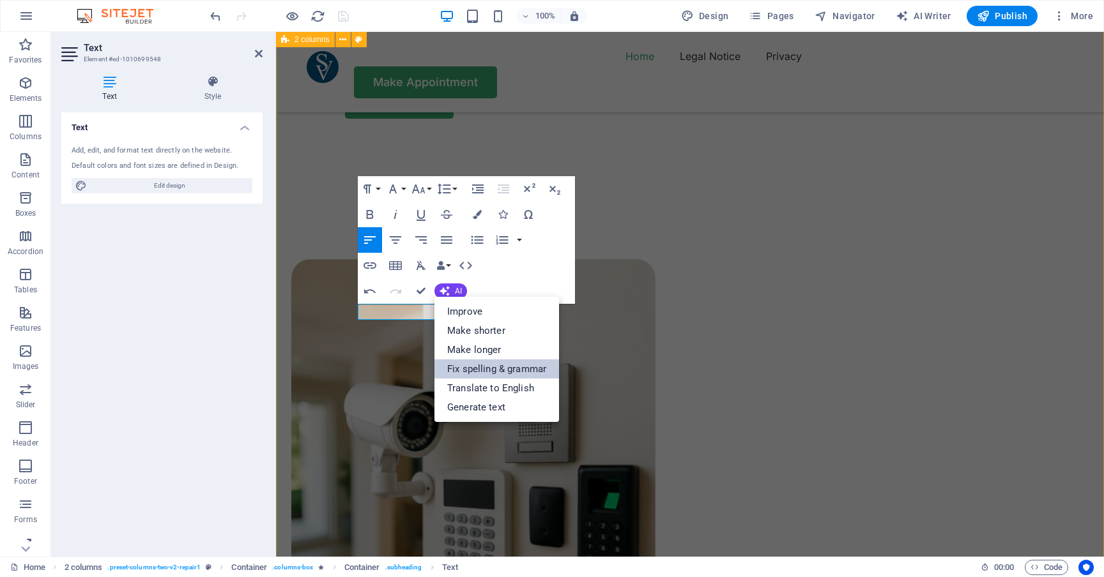
click at [483, 368] on link "Fix spelling & grammar" at bounding box center [496, 369] width 125 height 19
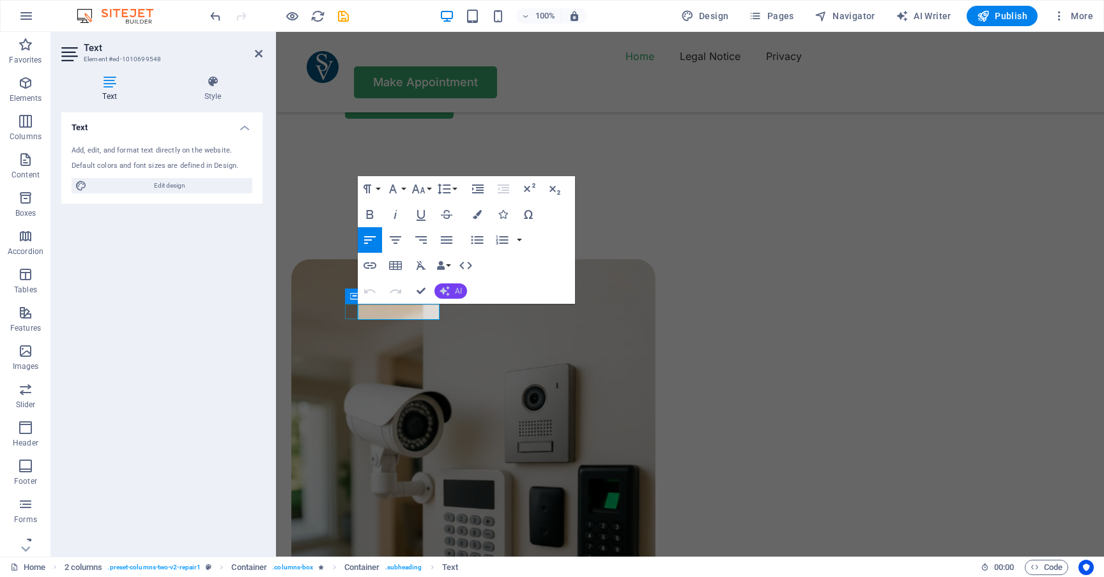
click at [457, 287] on span "AI" at bounding box center [458, 291] width 7 height 8
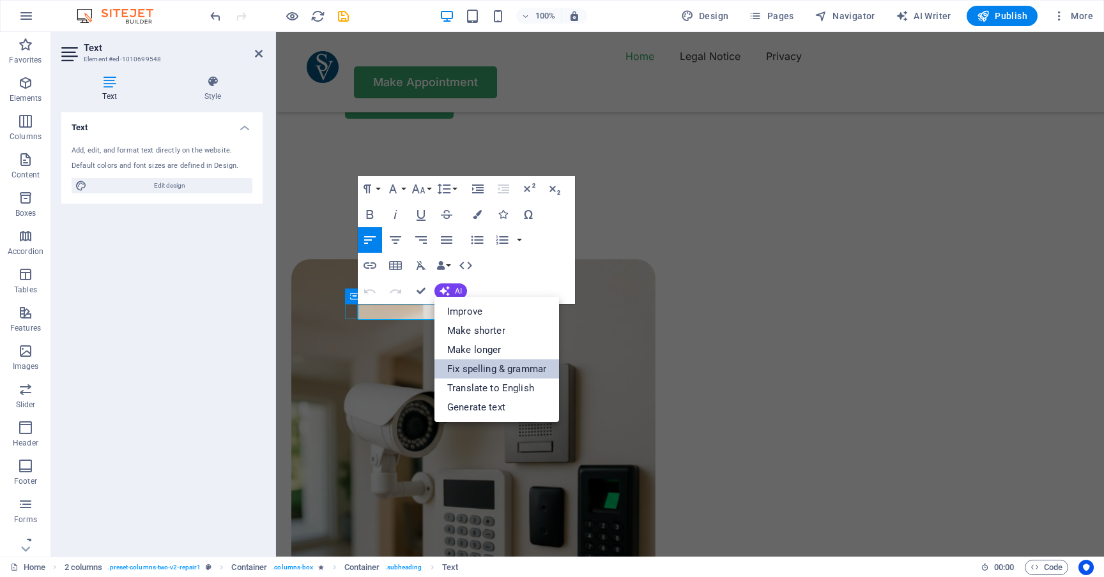
click at [488, 367] on link "Fix spelling & grammar" at bounding box center [496, 369] width 125 height 19
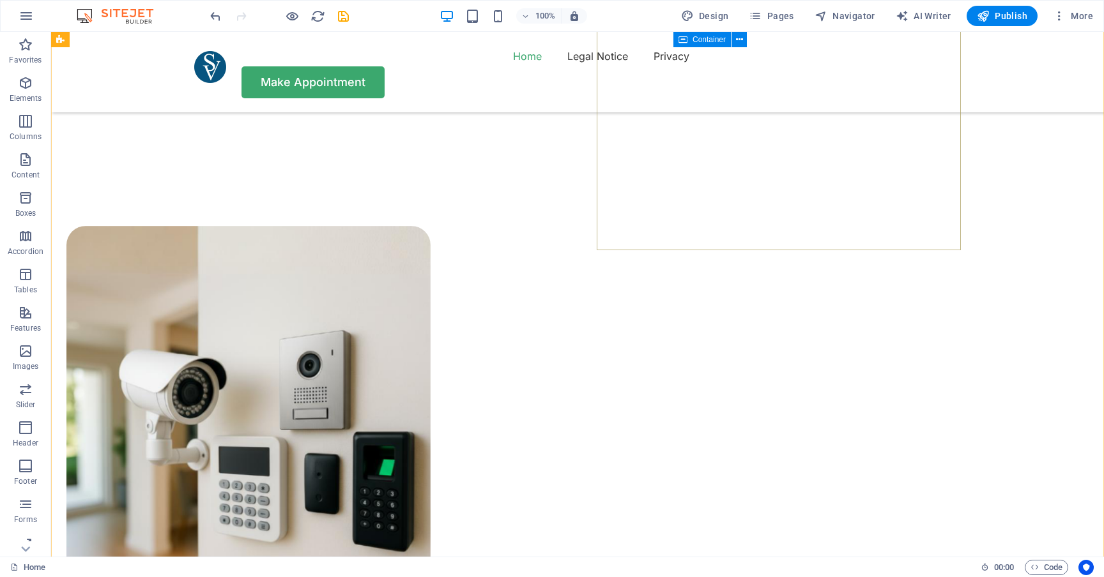
scroll to position [877, 0]
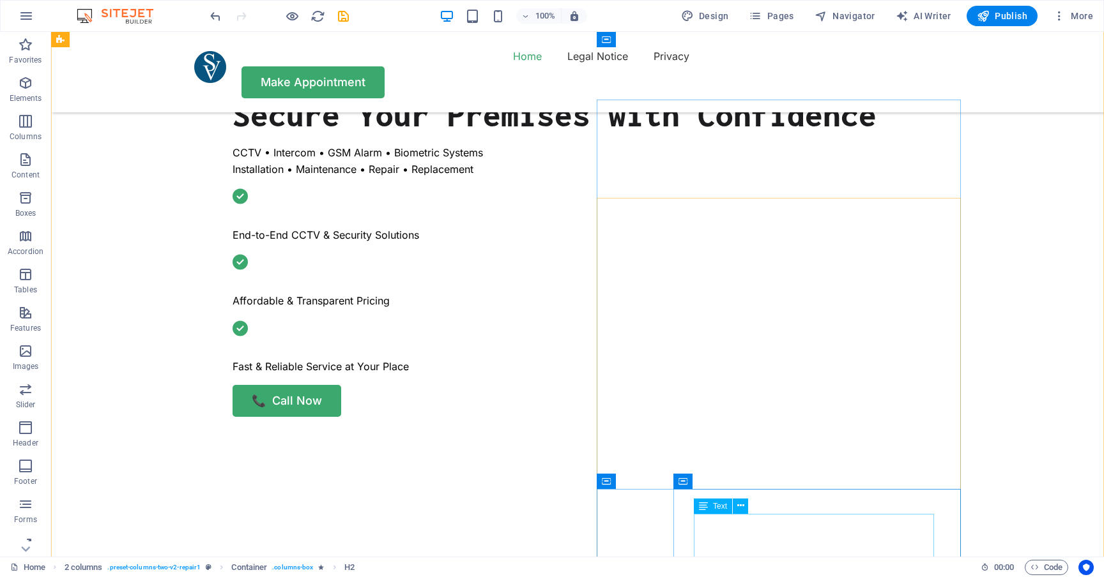
scroll to position [524, 0]
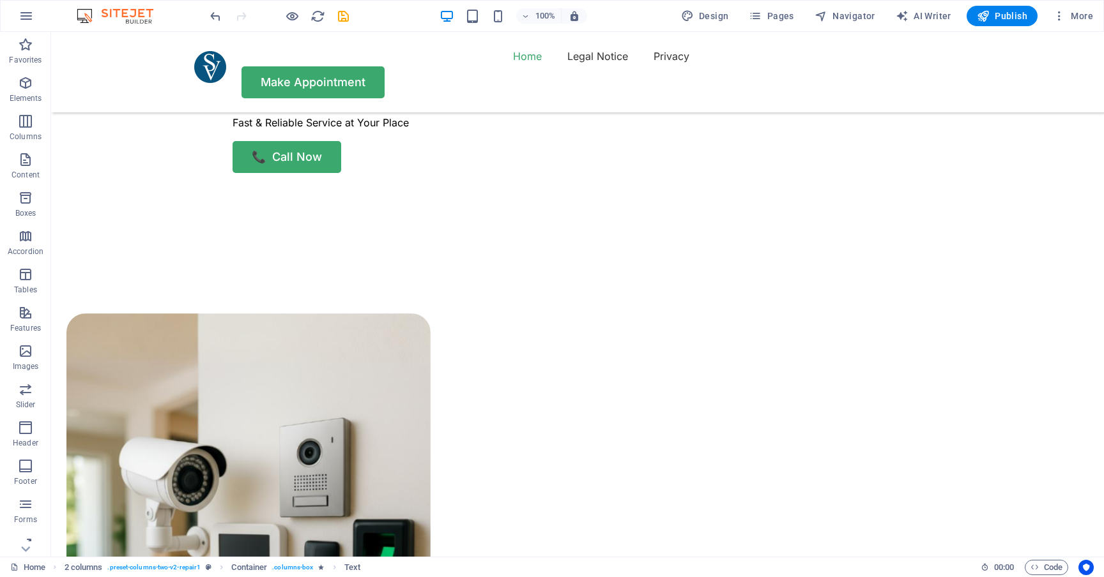
scroll to position [823, 0]
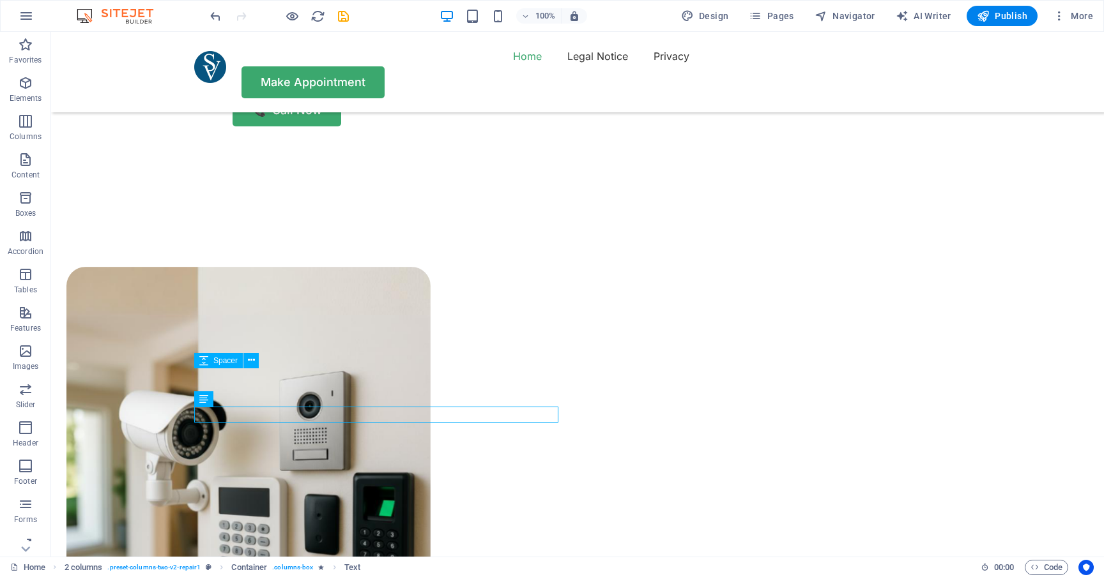
drag, startPoint x: 247, startPoint y: 412, endPoint x: 248, endPoint y: 387, distance: 24.9
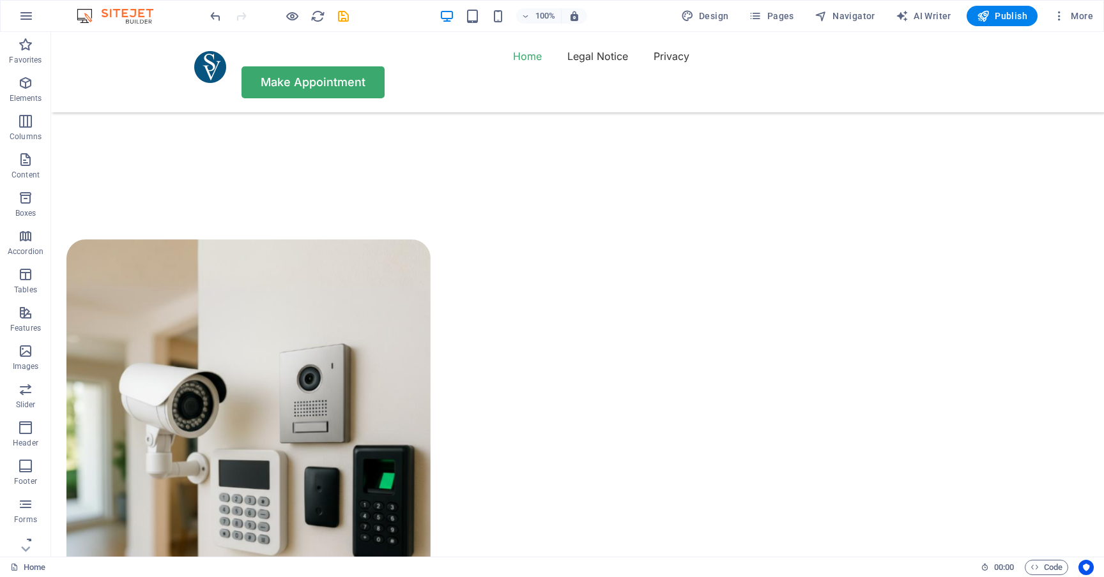
scroll to position [856, 0]
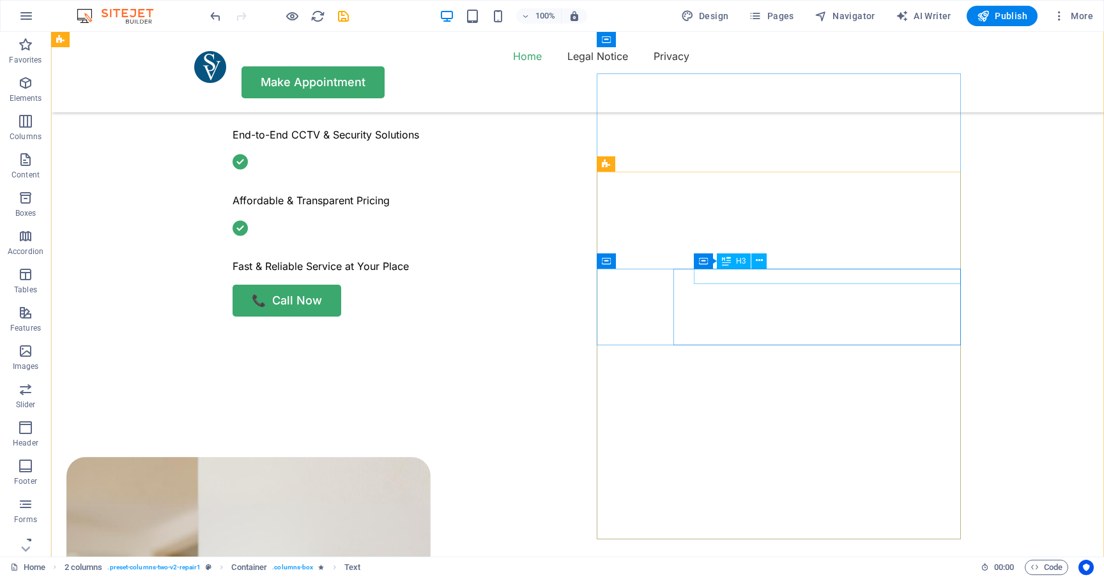
scroll to position [515, 0]
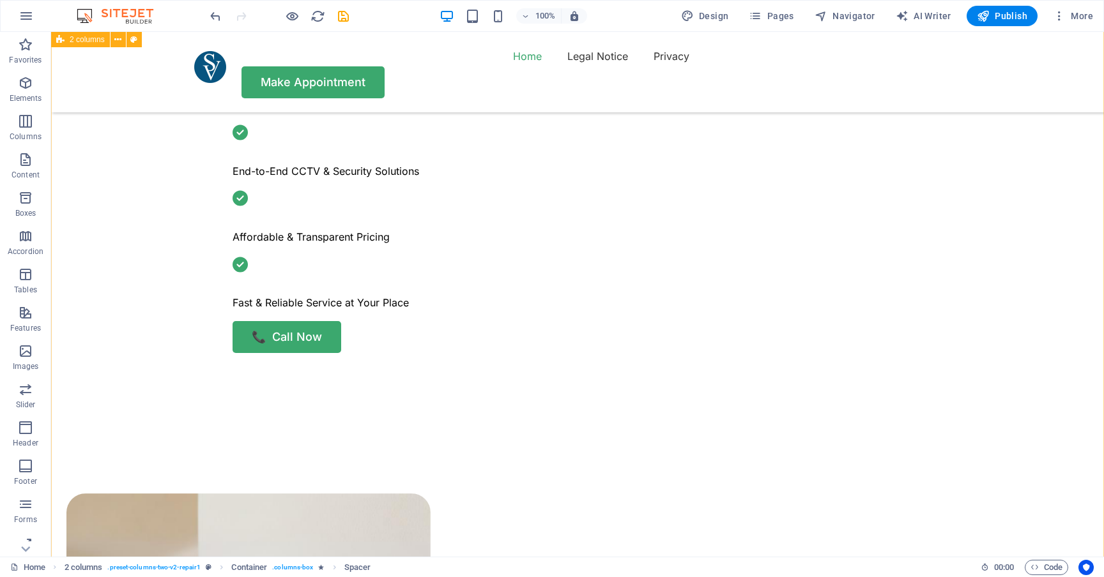
scroll to position [753, 0]
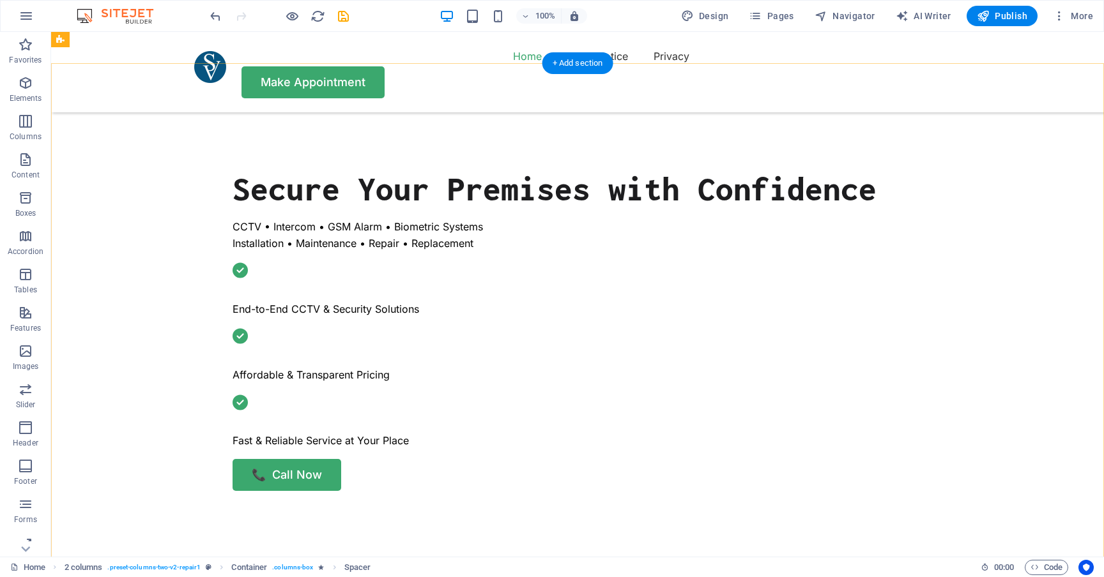
scroll to position [444, 0]
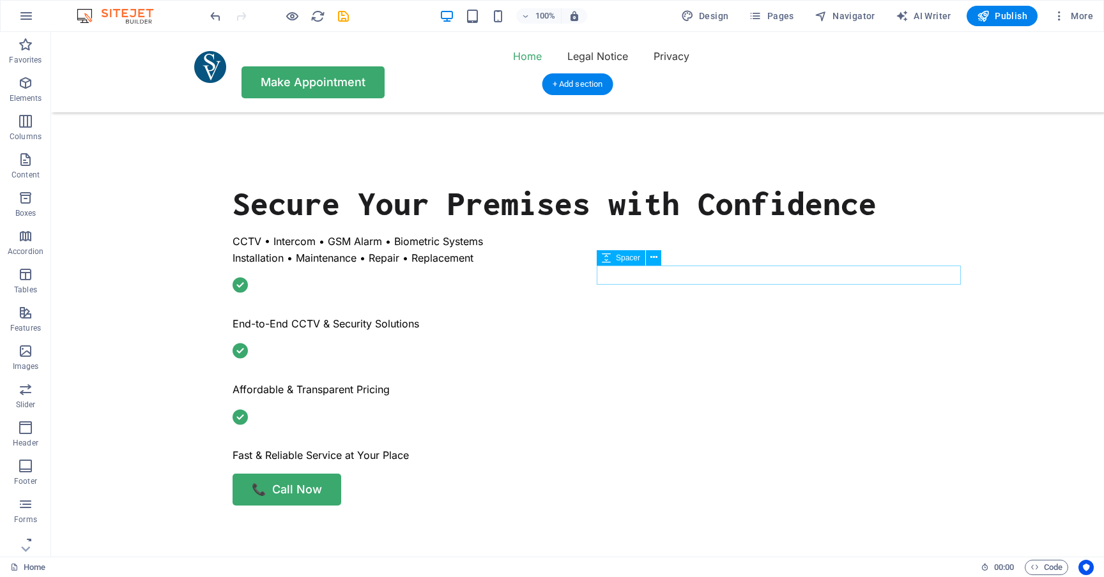
select select "px"
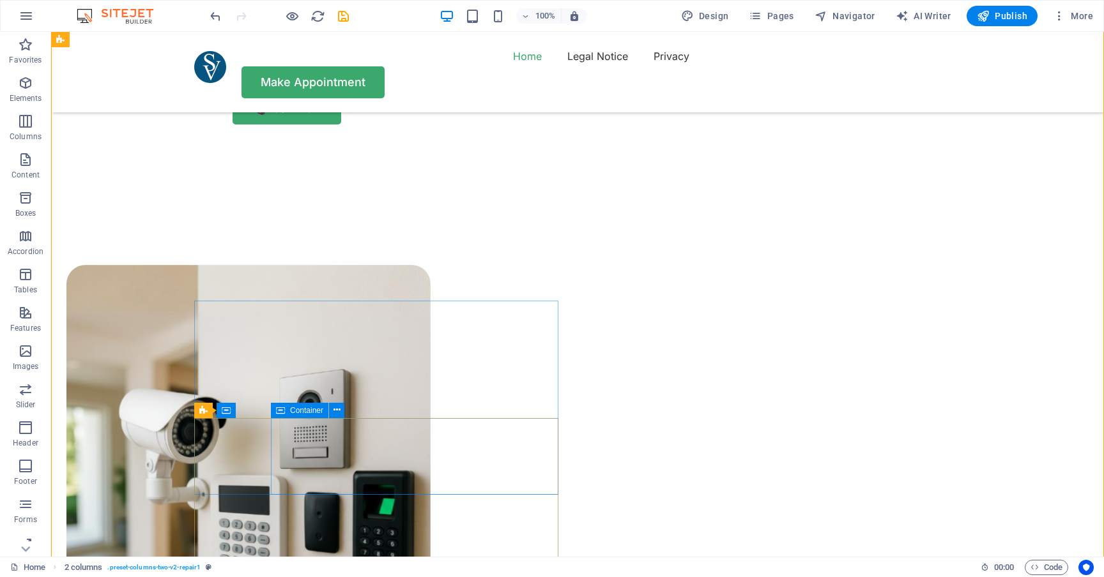
scroll to position [834, 0]
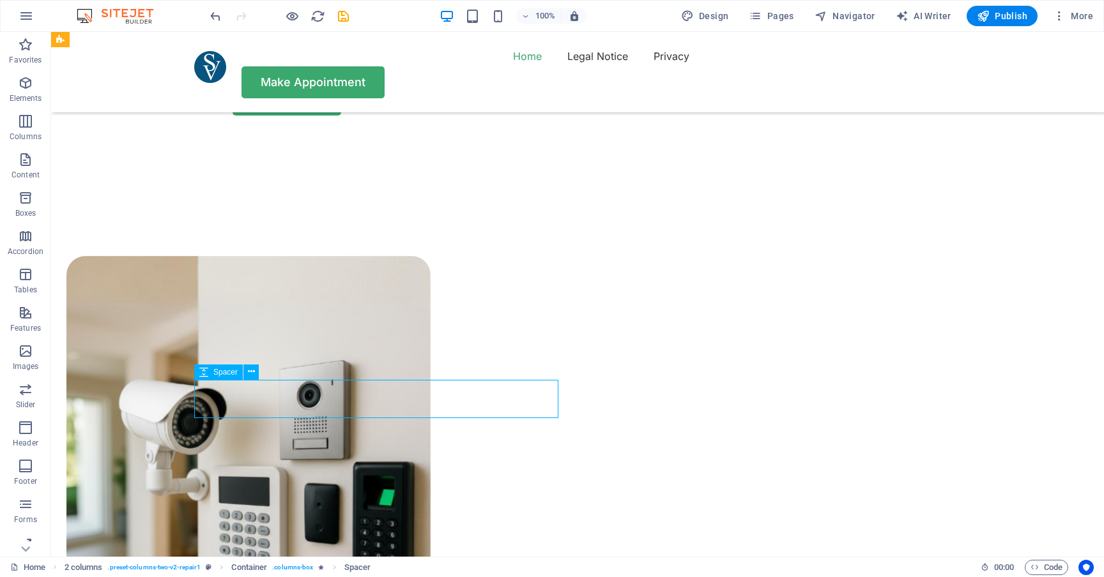
select select "px"
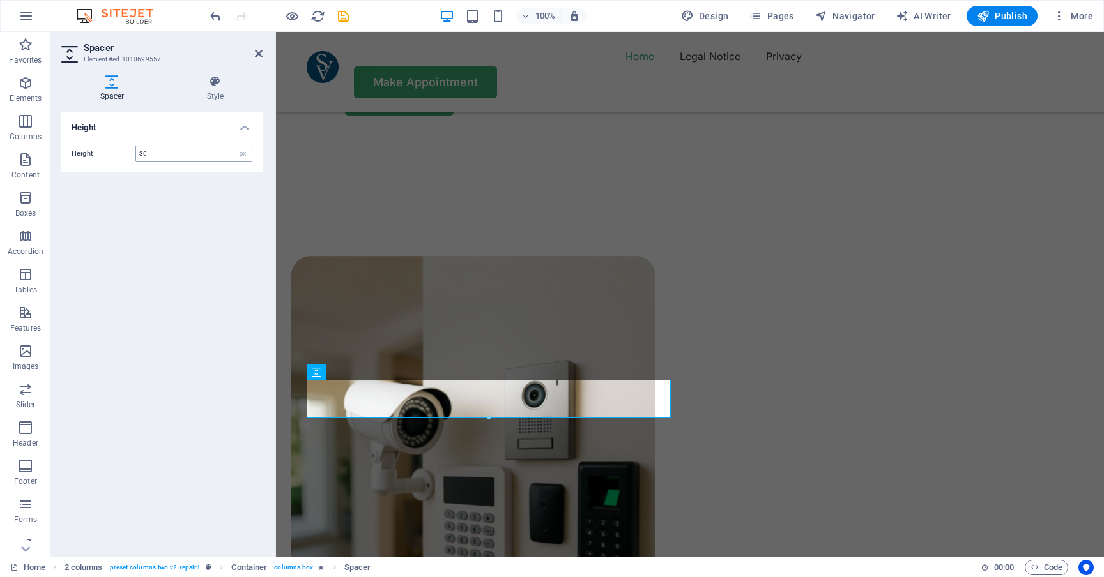
type input "30"
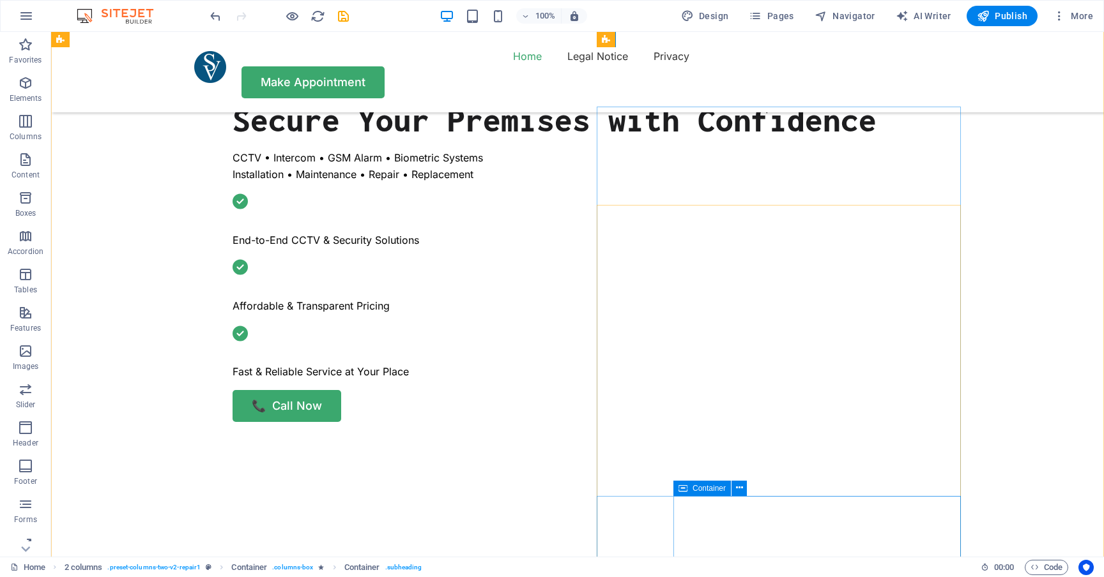
scroll to position [523, 0]
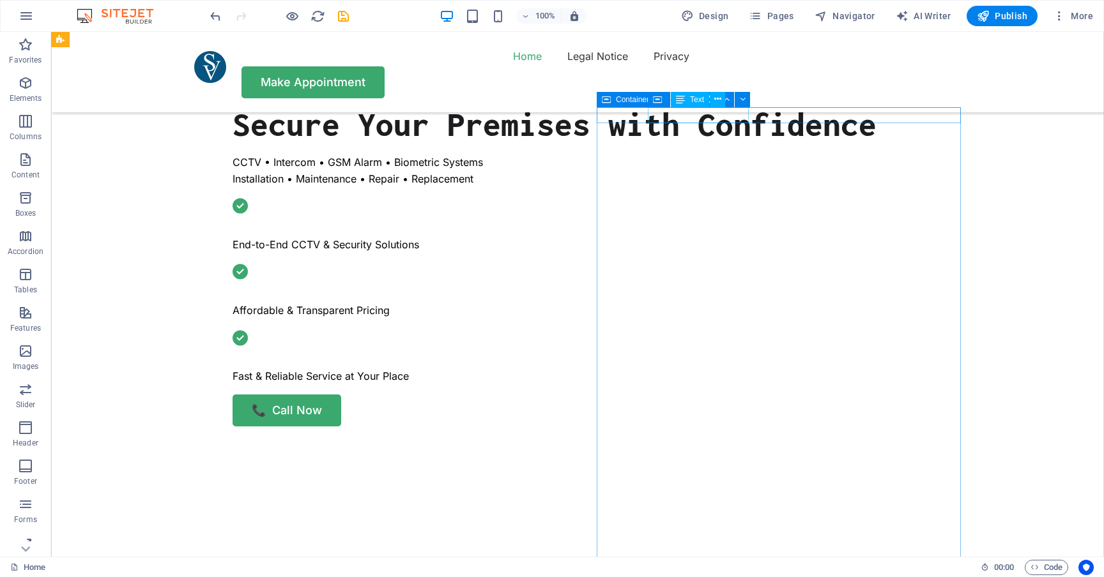
click at [610, 102] on icon at bounding box center [606, 99] width 9 height 15
click at [614, 100] on div "Container" at bounding box center [624, 99] width 57 height 15
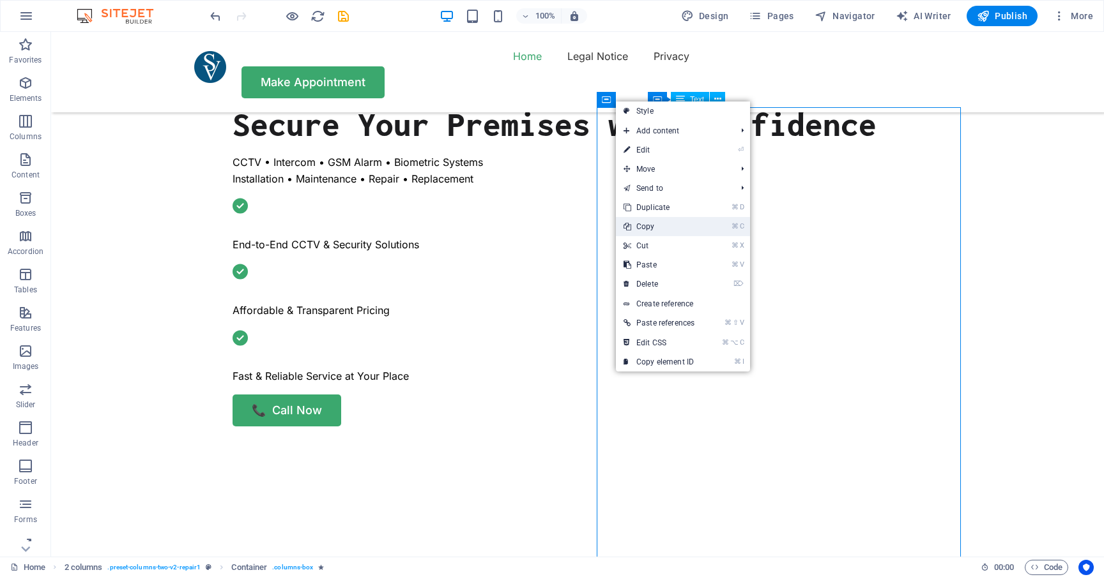
click at [649, 221] on link "⌘ C Copy" at bounding box center [659, 226] width 86 height 19
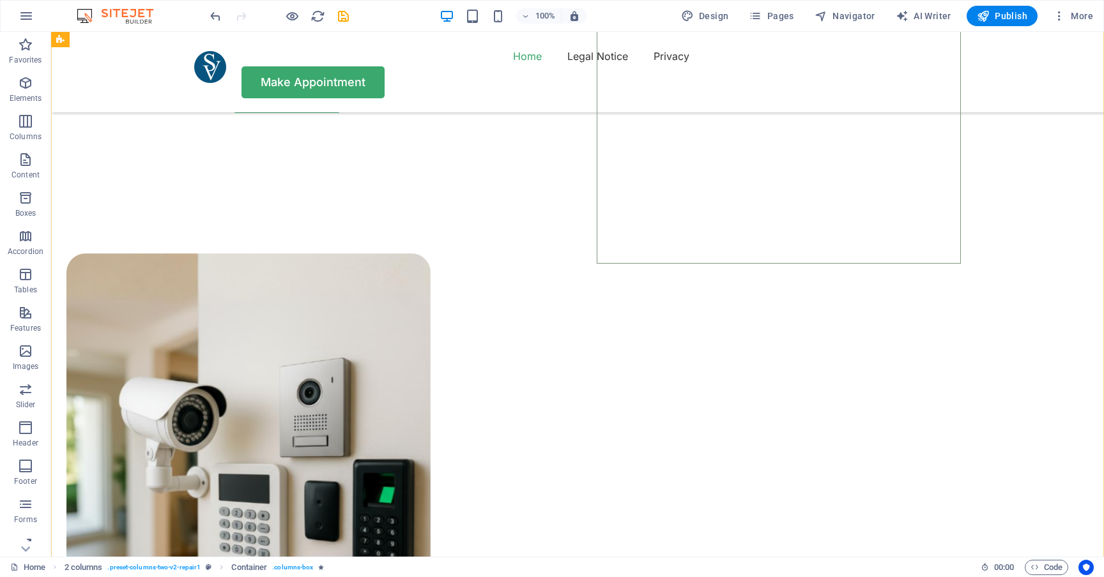
scroll to position [837, 0]
click at [205, 291] on icon at bounding box center [203, 289] width 9 height 15
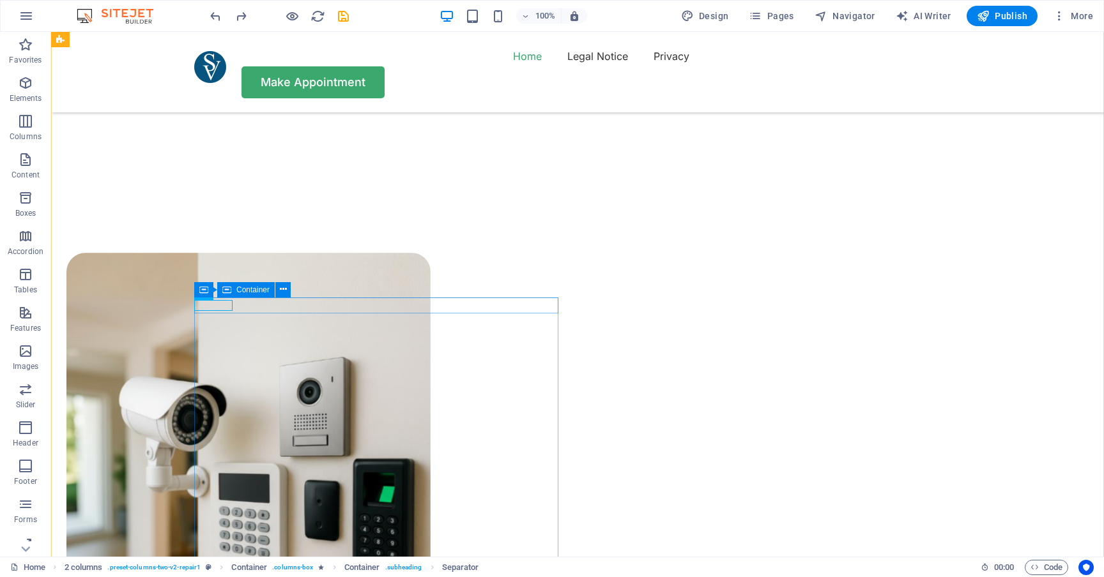
click at [250, 289] on span "Container" at bounding box center [252, 290] width 33 height 8
click at [202, 291] on icon at bounding box center [203, 289] width 9 height 15
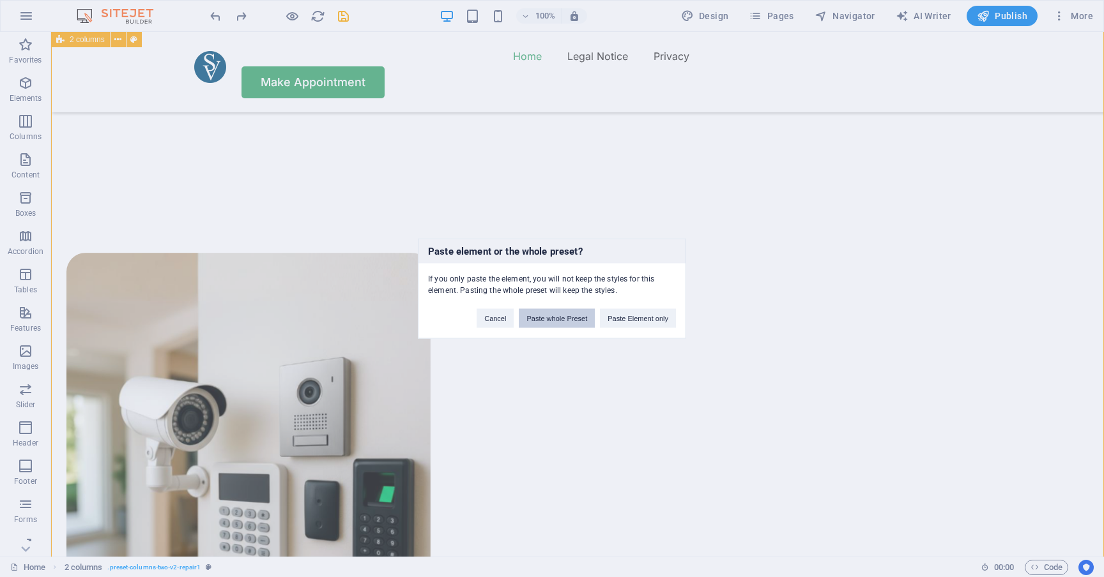
click at [564, 315] on button "Paste whole Preset" at bounding box center [557, 318] width 76 height 19
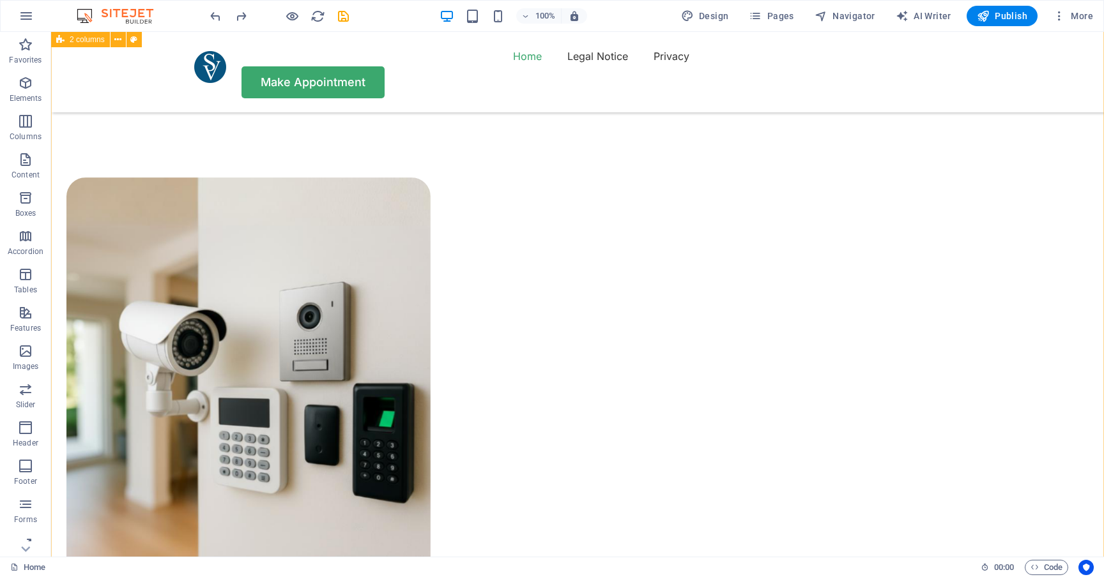
scroll to position [986, 0]
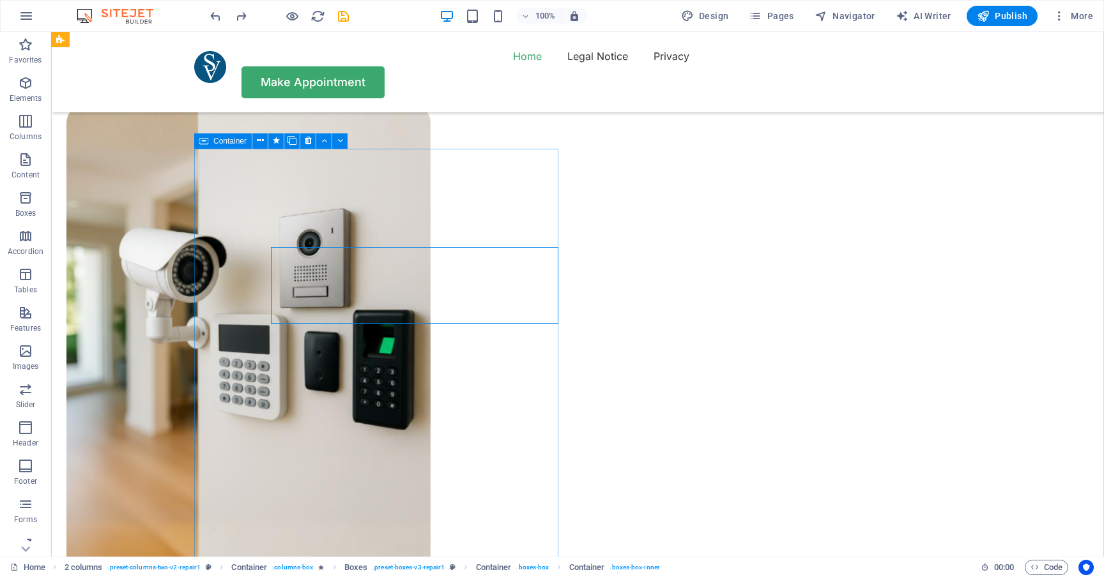
click at [206, 142] on icon at bounding box center [203, 140] width 9 height 15
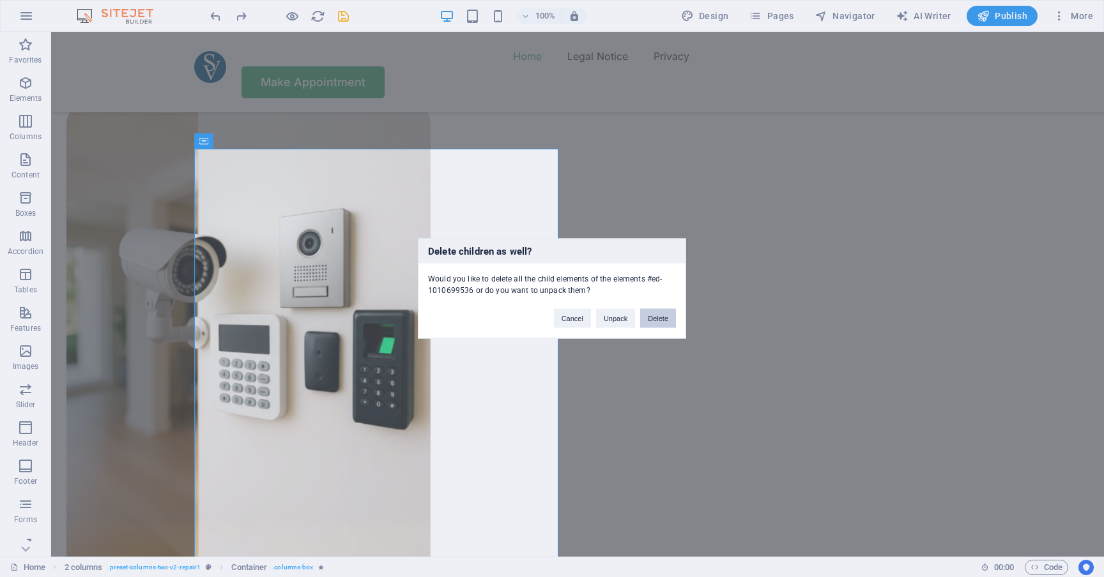
click at [648, 317] on button "Delete" at bounding box center [658, 318] width 36 height 19
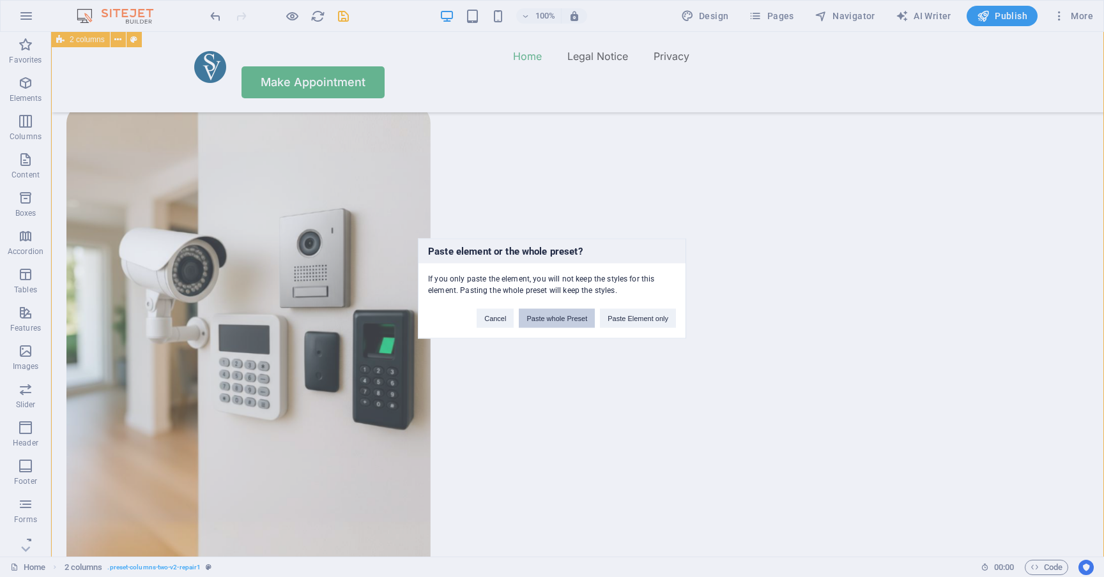
click at [563, 320] on button "Paste whole Preset" at bounding box center [557, 318] width 76 height 19
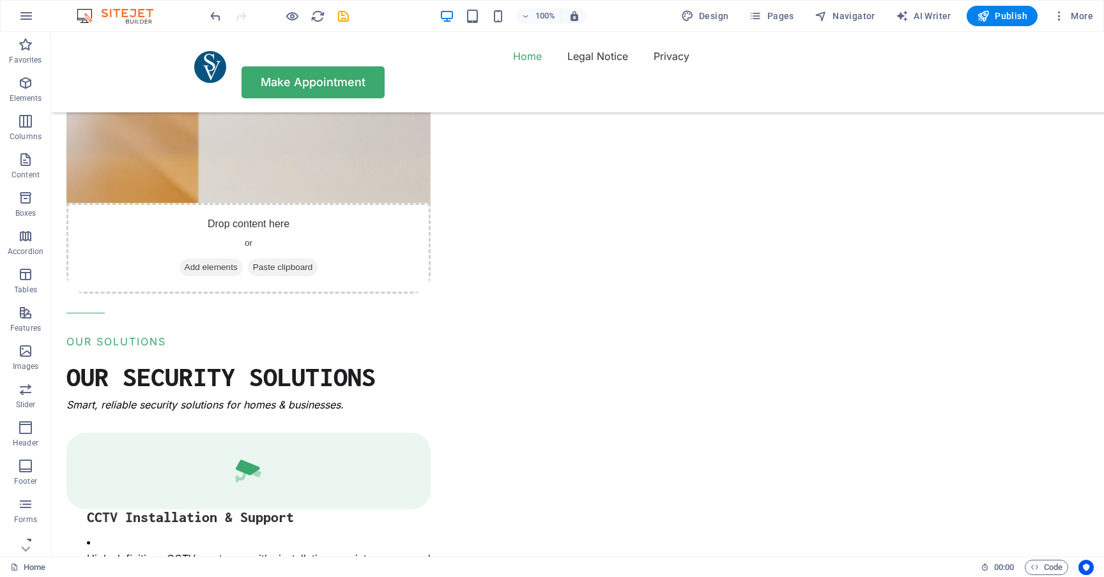
scroll to position [1434, 0]
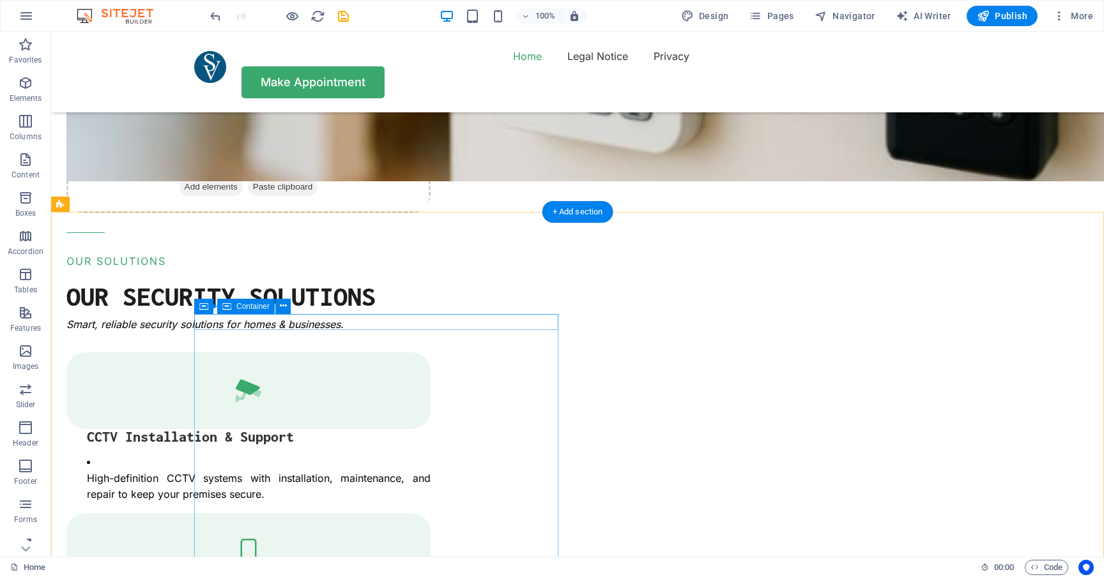
click at [257, 307] on span "Container" at bounding box center [252, 307] width 33 height 8
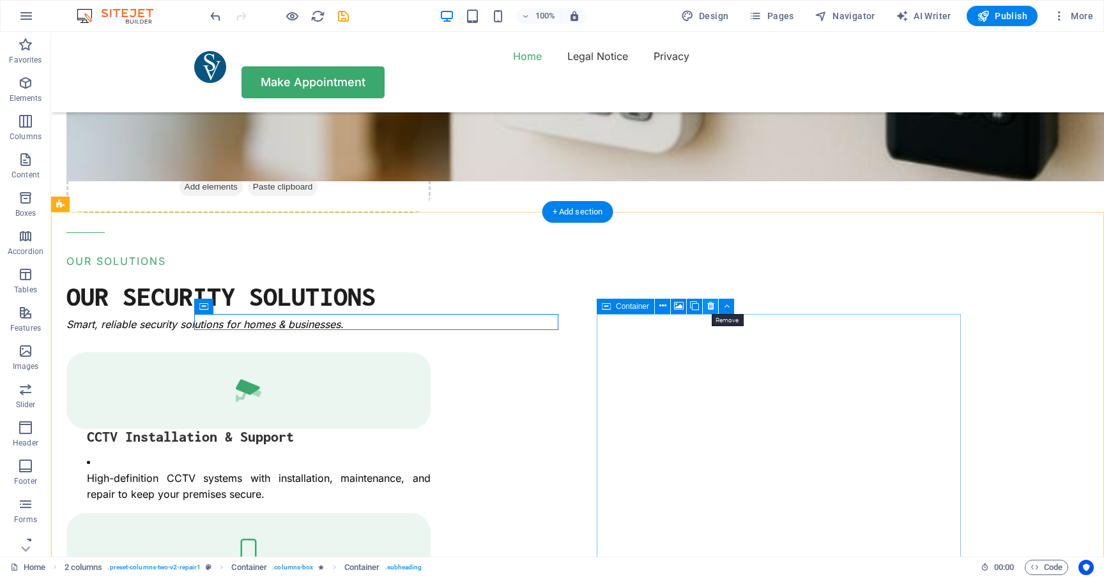
click at [710, 308] on icon at bounding box center [710, 306] width 7 height 13
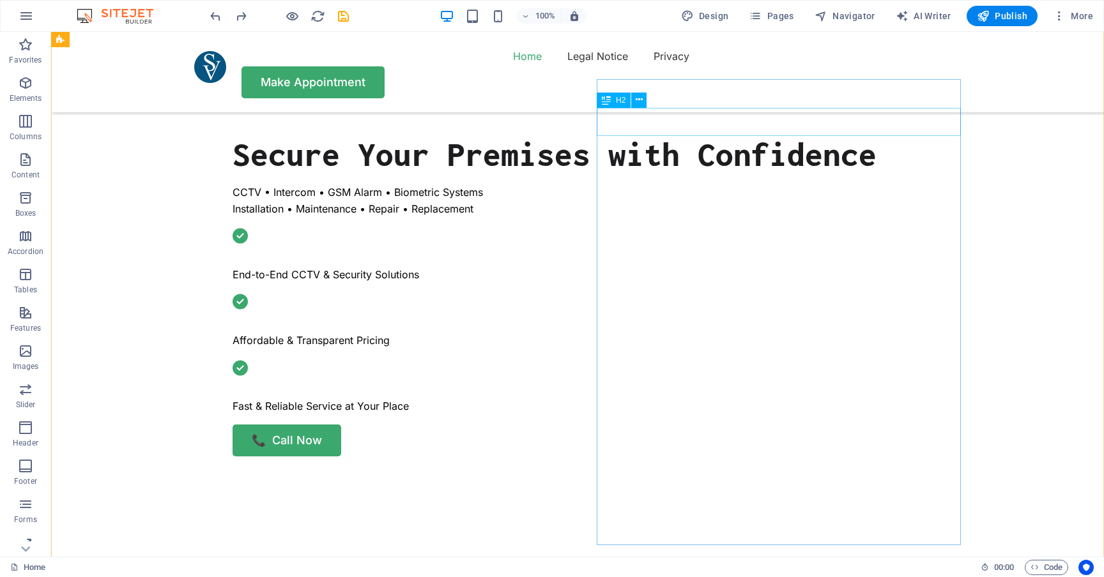
scroll to position [478, 0]
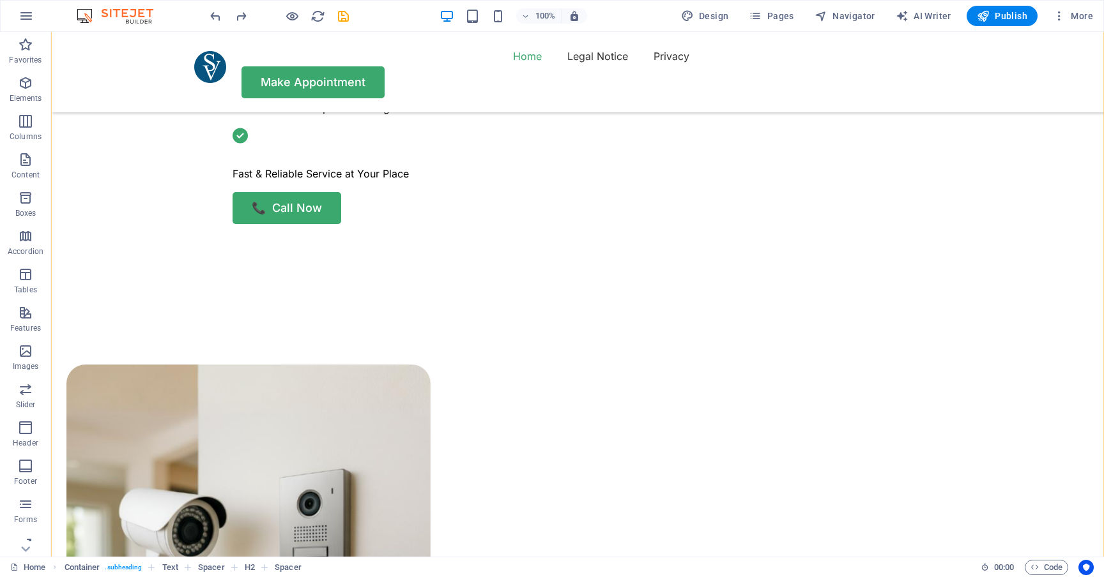
scroll to position [732, 0]
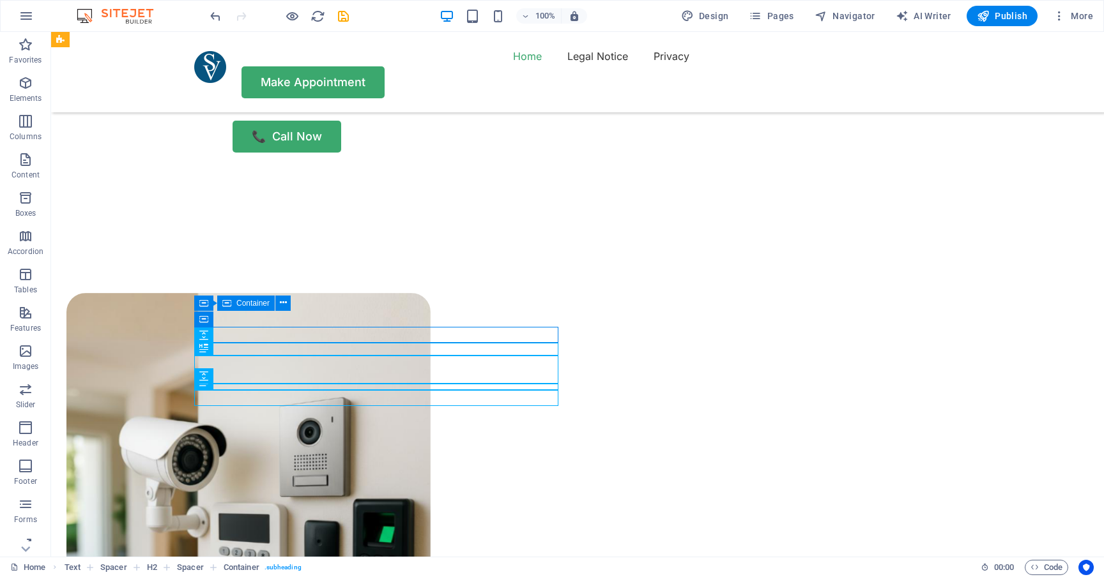
scroll to position [829, 0]
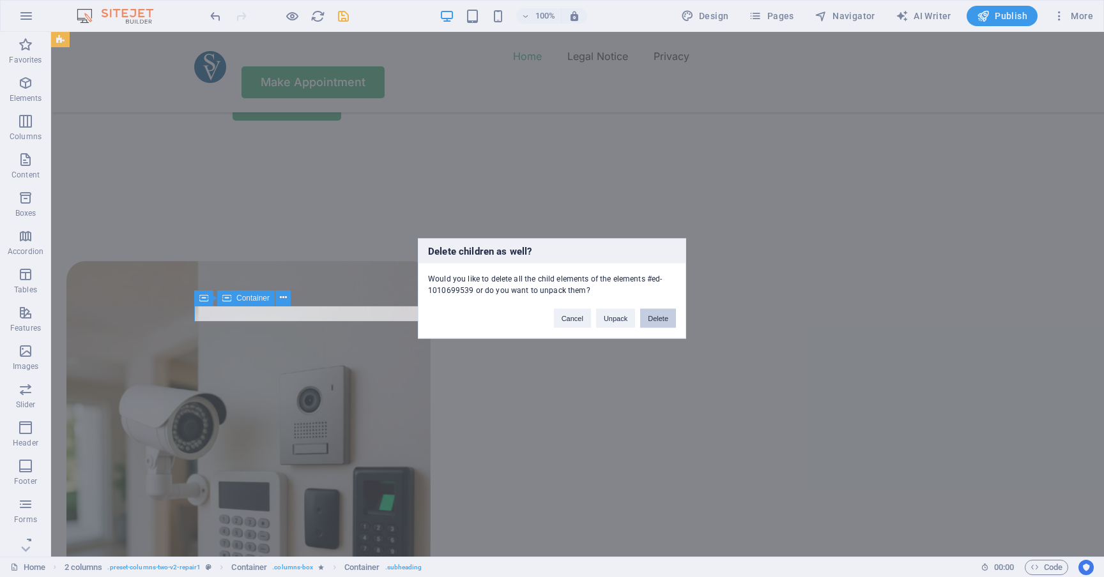
click at [653, 316] on button "Delete" at bounding box center [658, 318] width 36 height 19
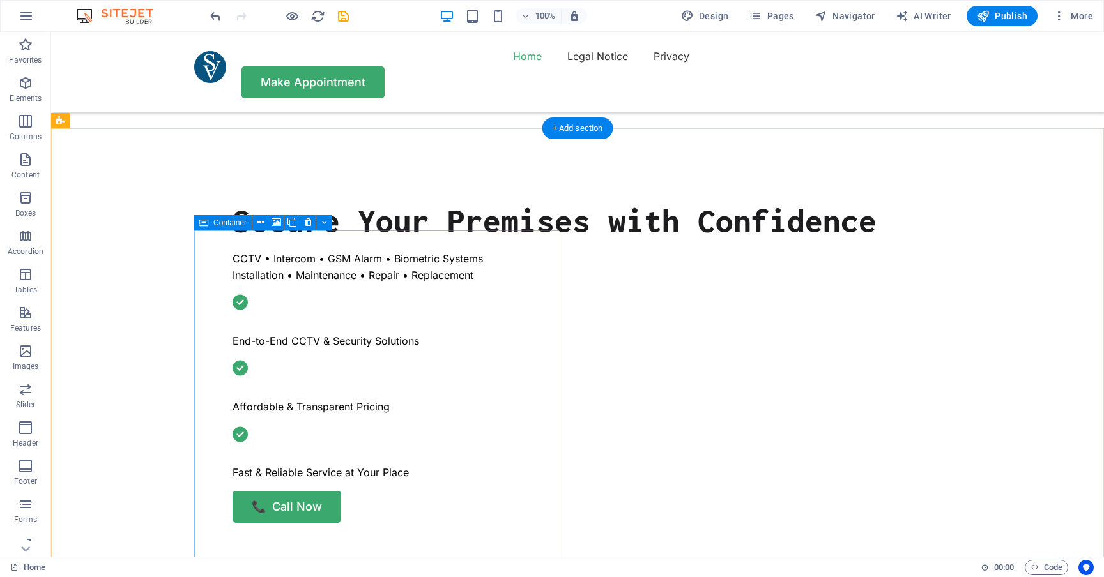
scroll to position [400, 0]
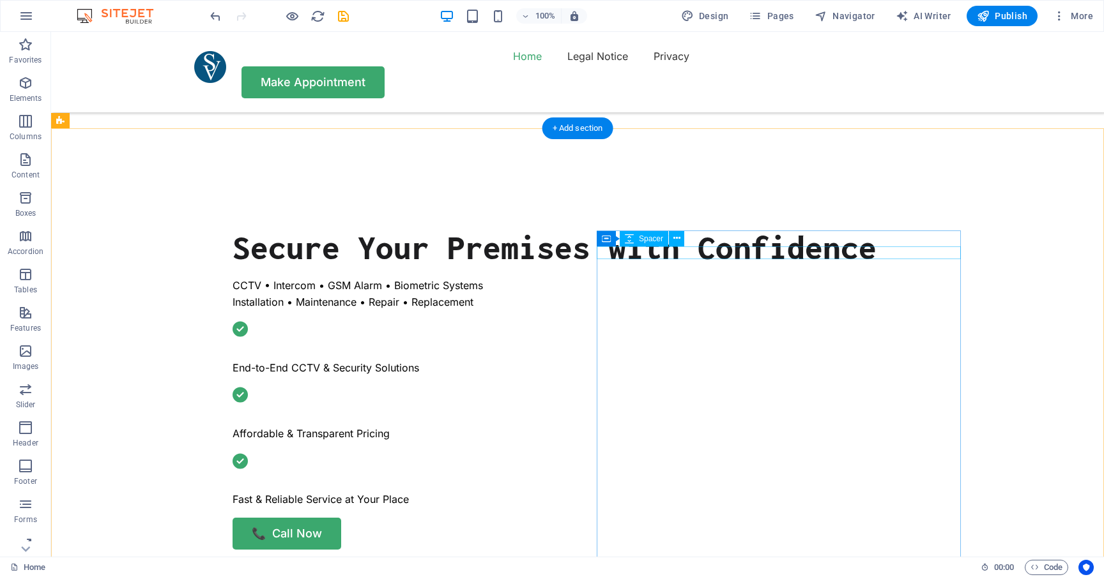
select select "px"
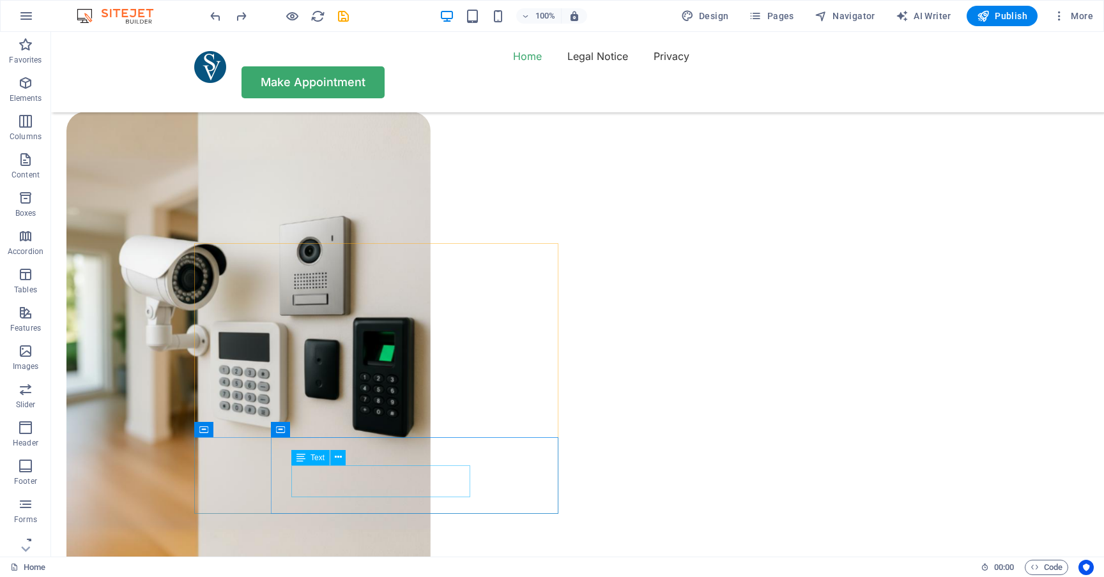
scroll to position [955, 0]
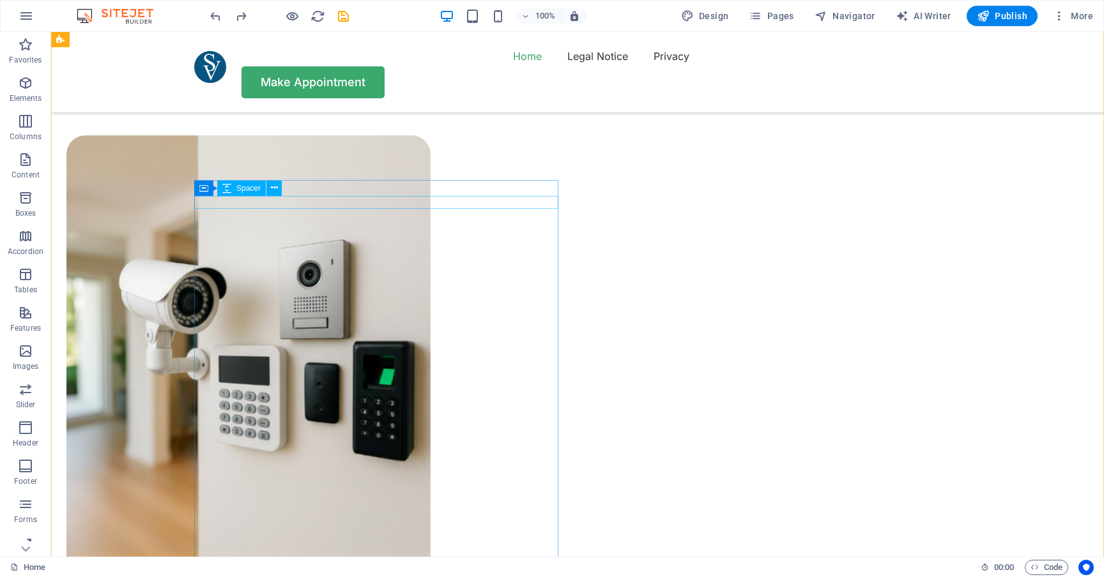
select select "px"
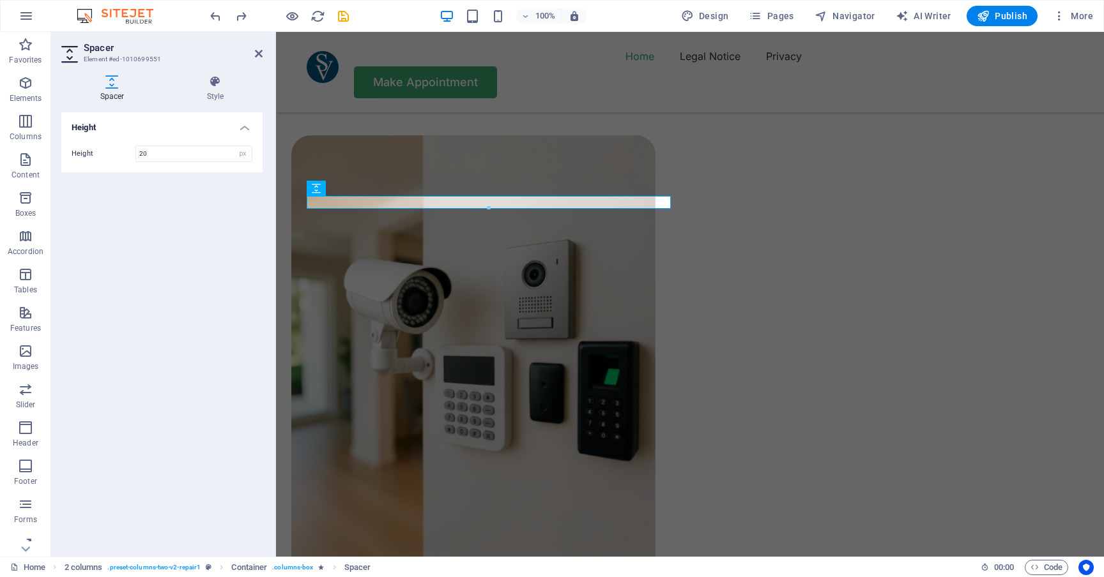
click at [214, 231] on div "Height Height 20 px rem vh vw" at bounding box center [161, 329] width 201 height 434
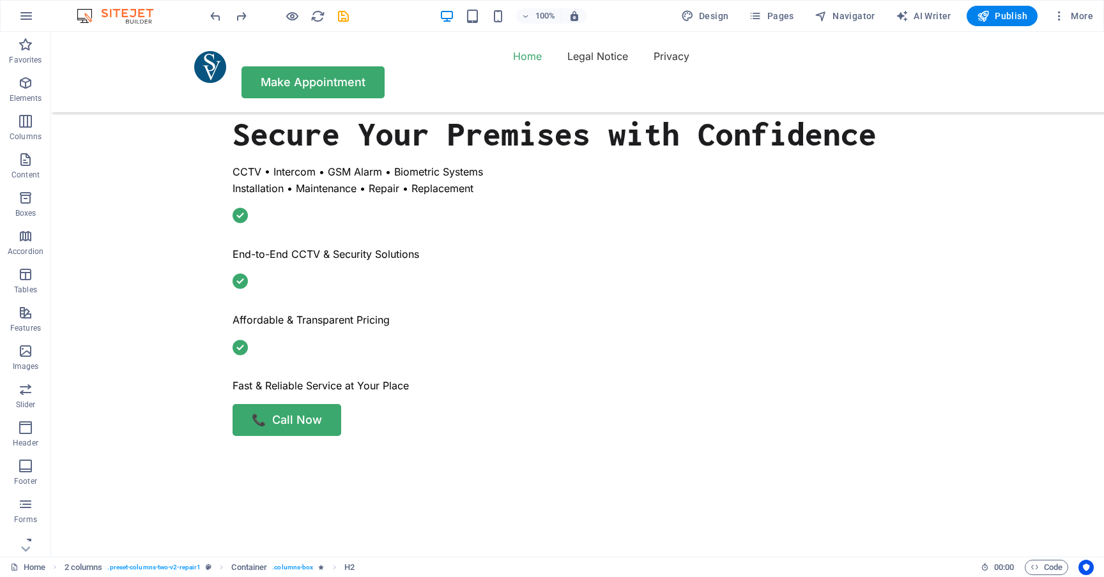
scroll to position [497, 0]
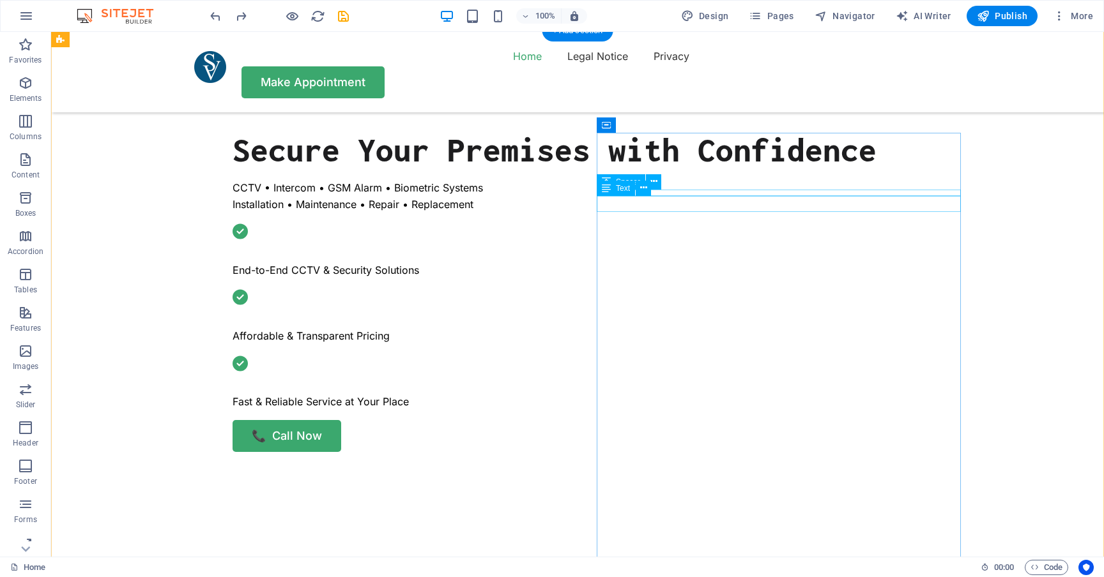
click at [625, 194] on div "Text" at bounding box center [615, 188] width 38 height 15
click at [662, 188] on div "Spacer" at bounding box center [632, 182] width 73 height 16
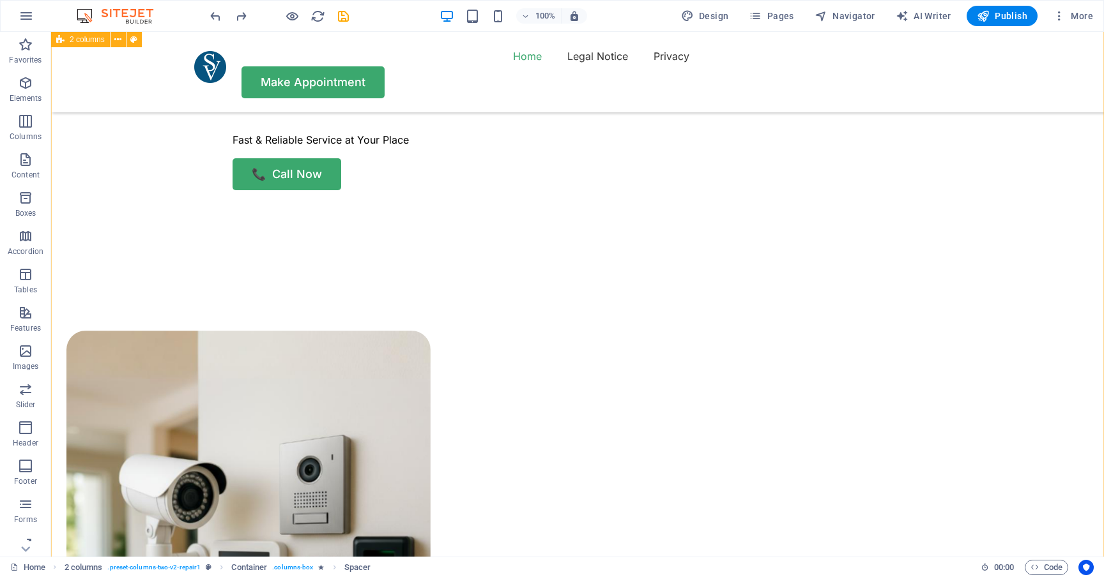
scroll to position [761, 0]
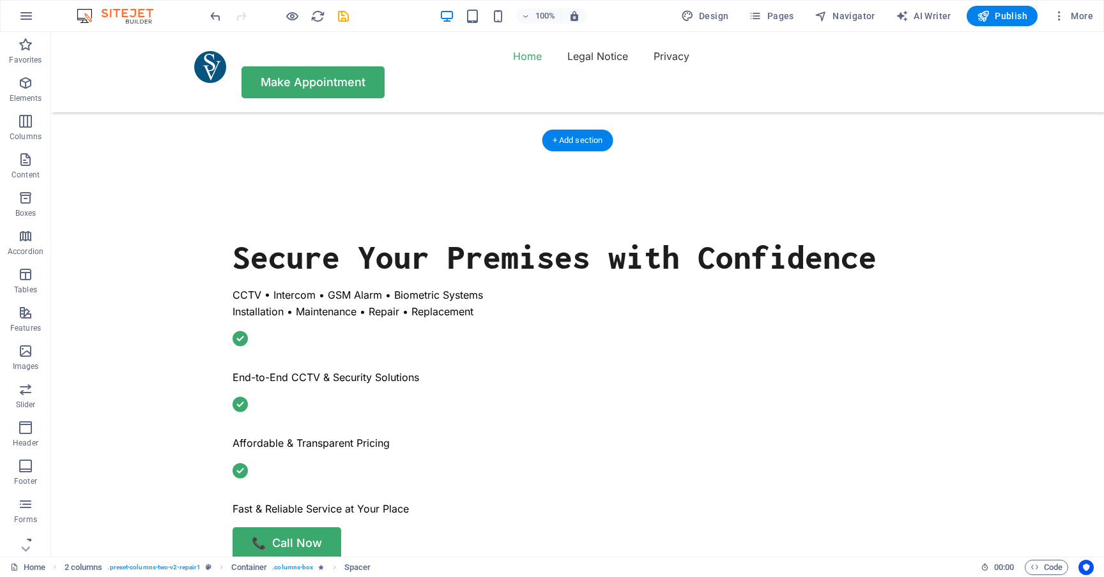
scroll to position [388, 0]
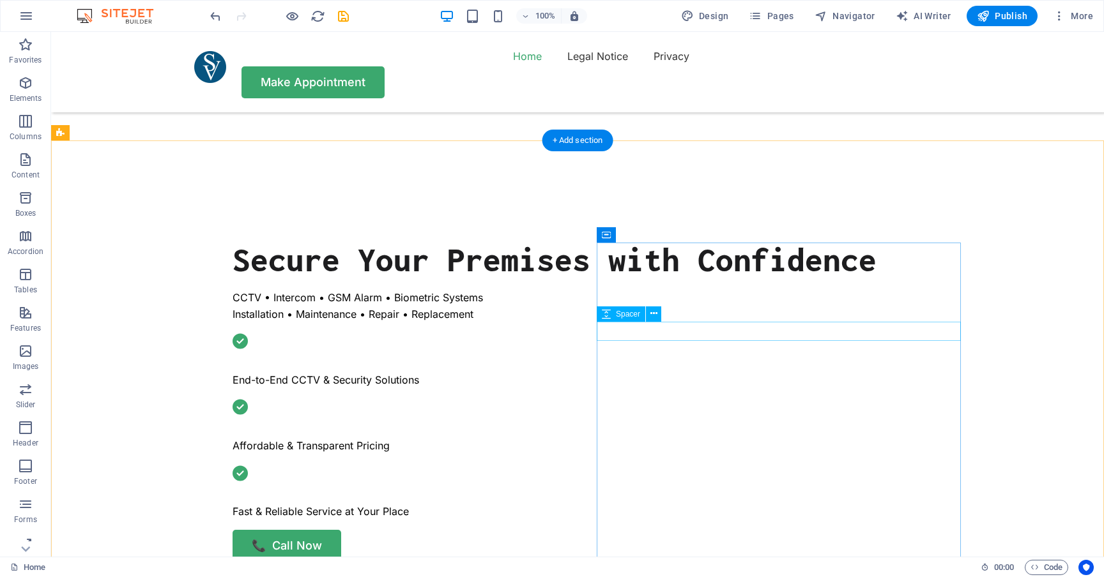
select select "px"
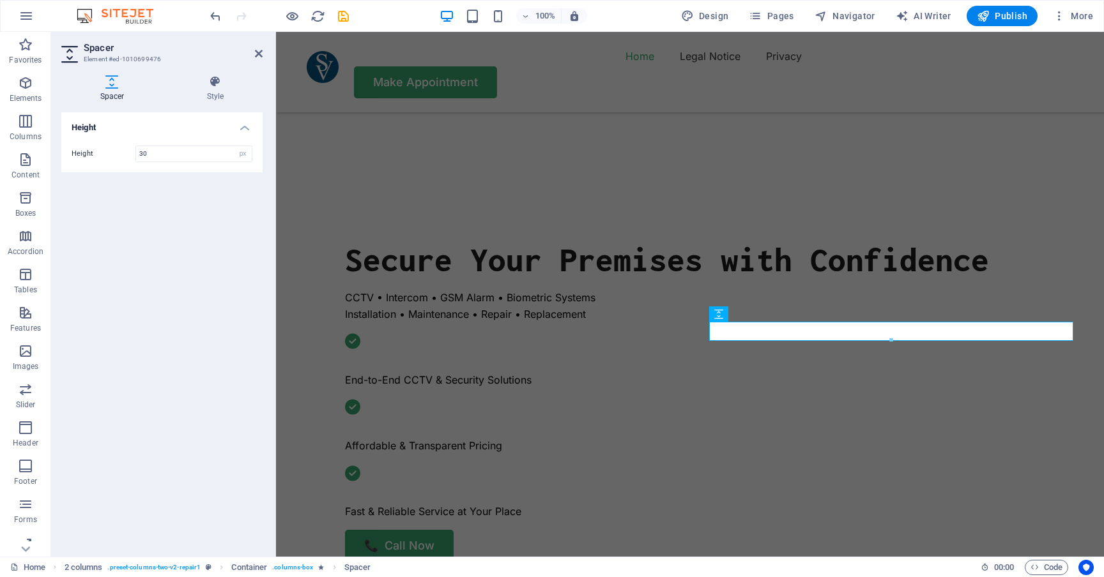
click at [166, 231] on div "Height Height 30 px rem vh vw" at bounding box center [161, 329] width 201 height 434
click at [159, 287] on div "Height Height 30 px rem vh vw" at bounding box center [161, 329] width 201 height 434
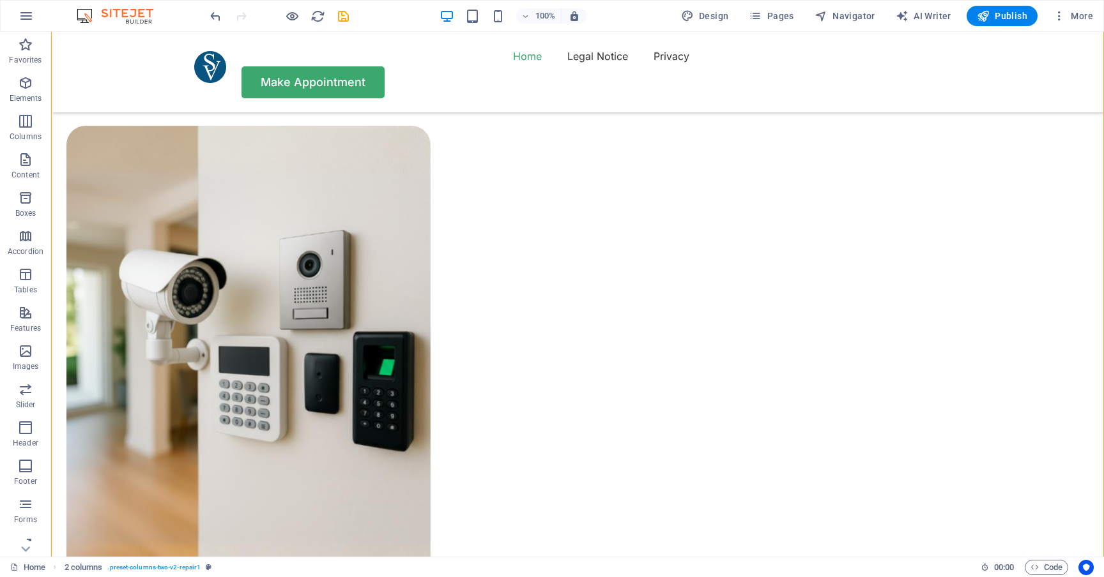
scroll to position [1032, 0]
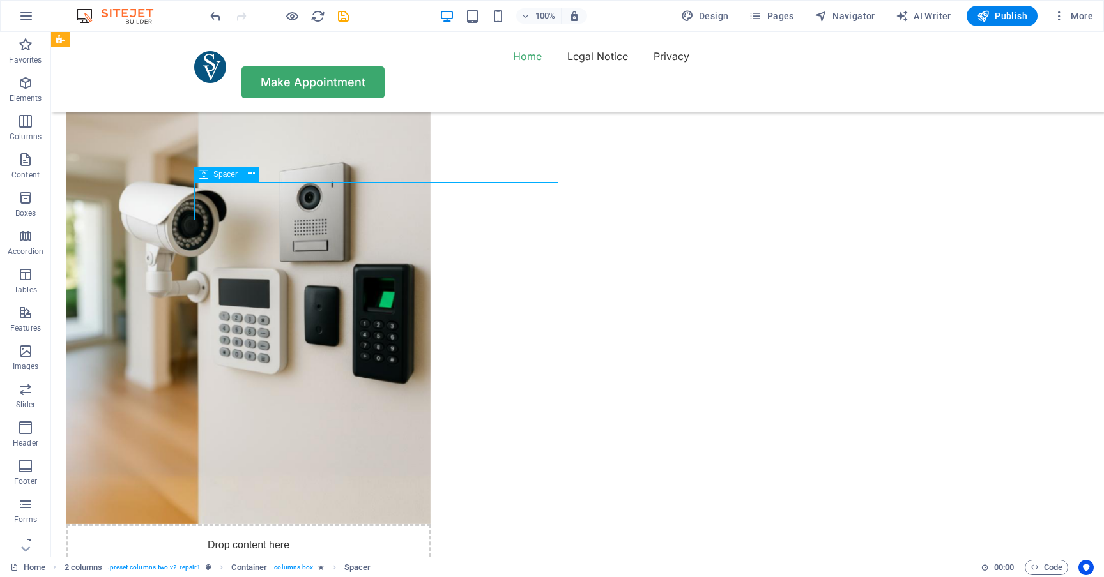
select select "px"
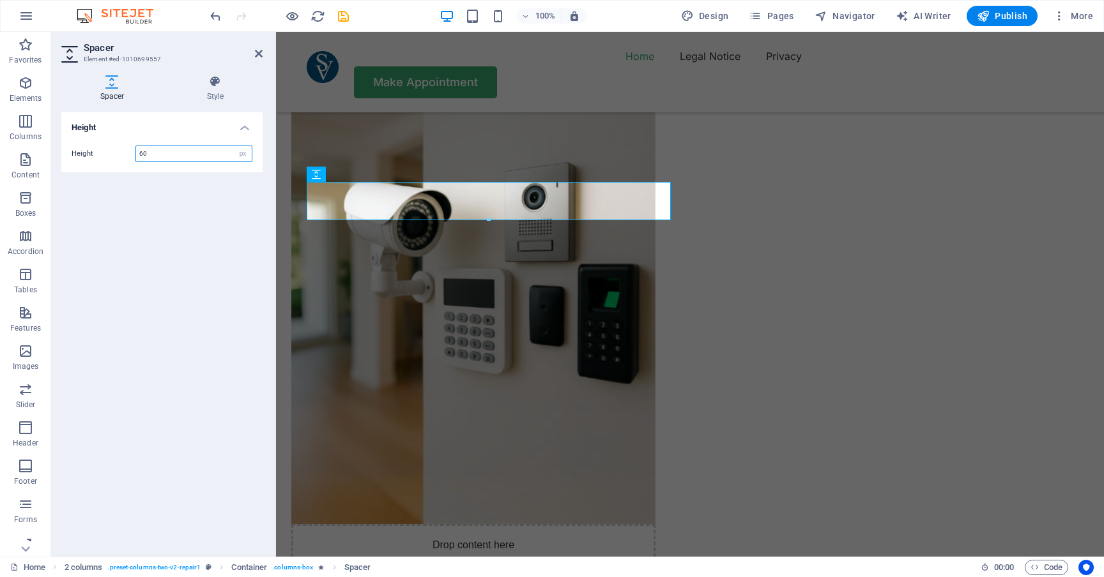
click at [161, 149] on input "60" at bounding box center [194, 153] width 116 height 15
type input "1"
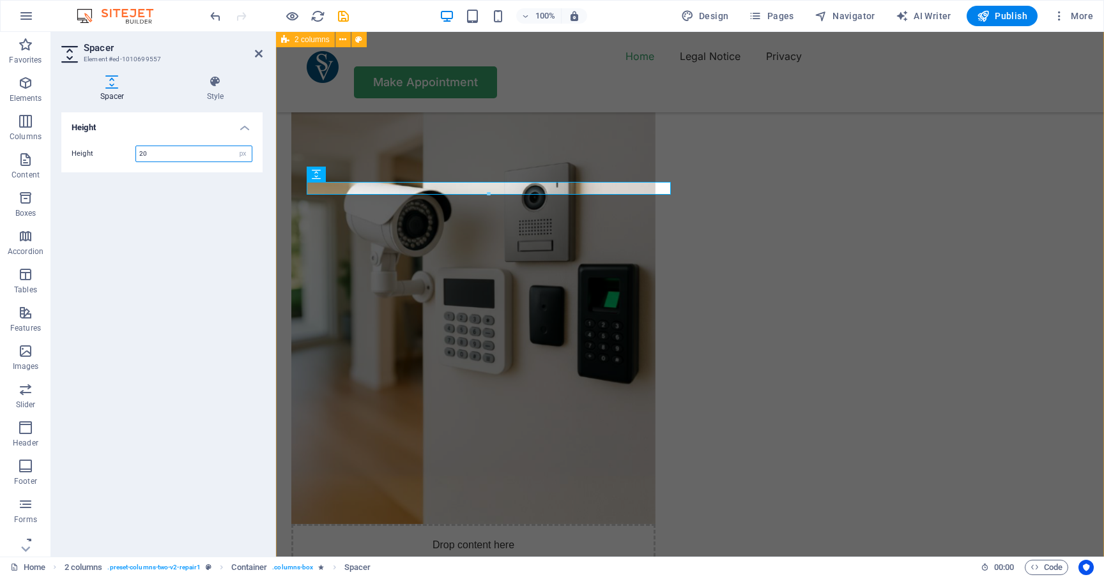
type input "20"
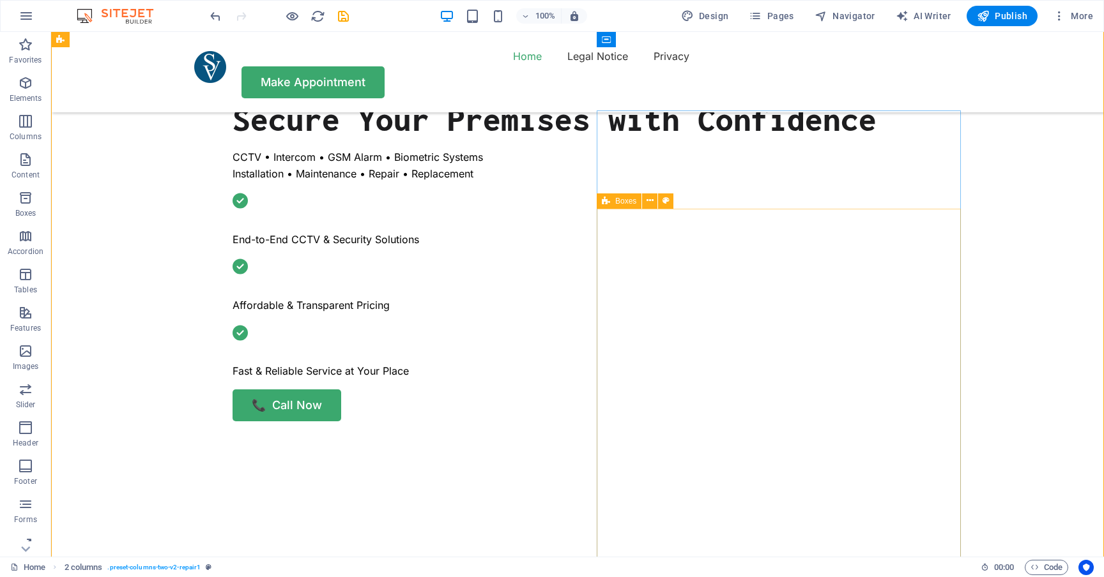
scroll to position [491, 0]
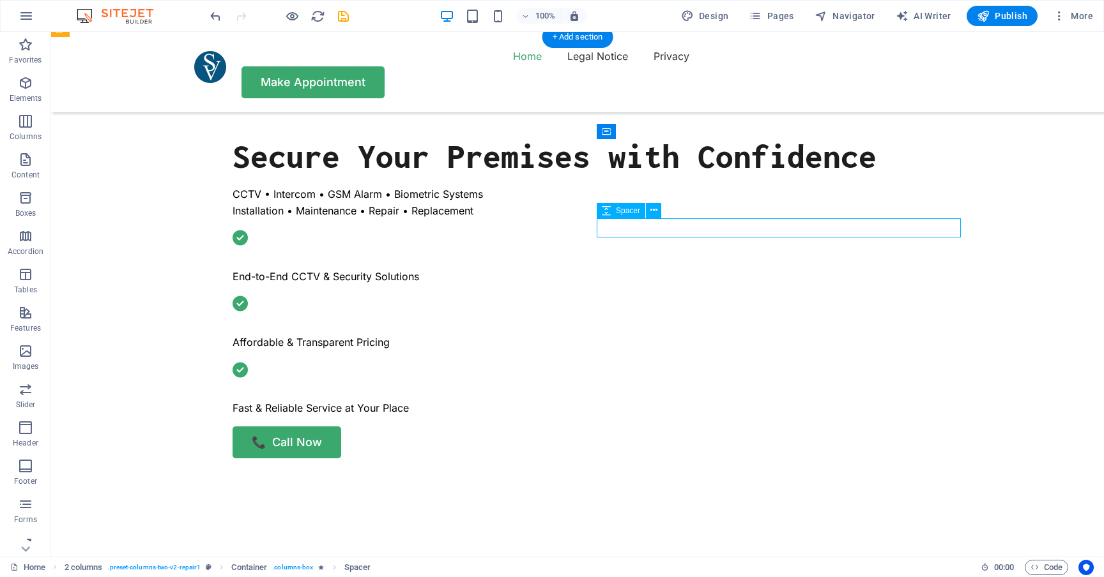
select select "px"
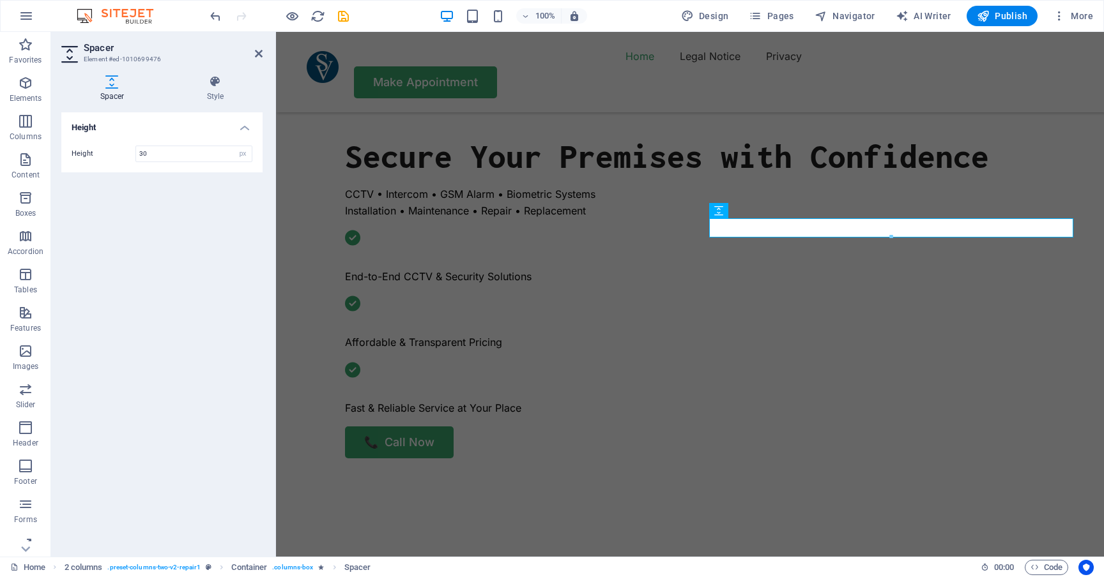
click at [109, 292] on div "Height Height 30 px rem vh vw" at bounding box center [161, 329] width 201 height 434
click at [128, 337] on div "Height Height 30 px rem vh vw" at bounding box center [161, 329] width 201 height 434
click at [171, 473] on div "Height Height 30 px rem vh vw" at bounding box center [161, 329] width 201 height 434
click at [188, 425] on div "Height Height 30 px rem vh vw" at bounding box center [161, 329] width 201 height 434
click at [146, 310] on div "Height Height 30 px rem vh vw" at bounding box center [161, 329] width 201 height 434
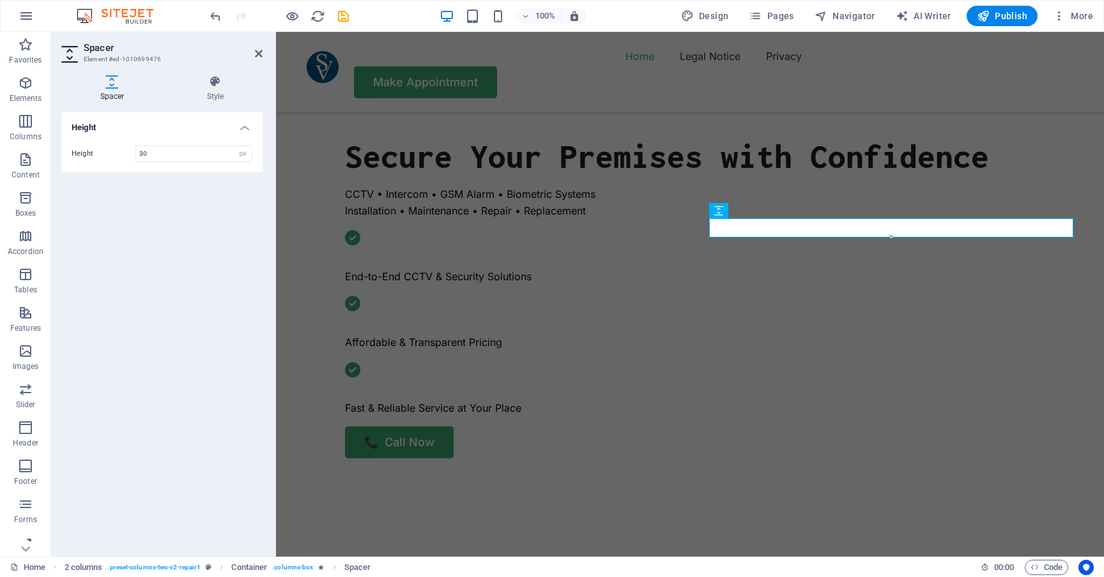
click at [146, 310] on div "Height Height 30 px rem vh vw" at bounding box center [161, 329] width 201 height 434
click at [176, 236] on div "Height Height 30 px rem vh vw" at bounding box center [161, 329] width 201 height 434
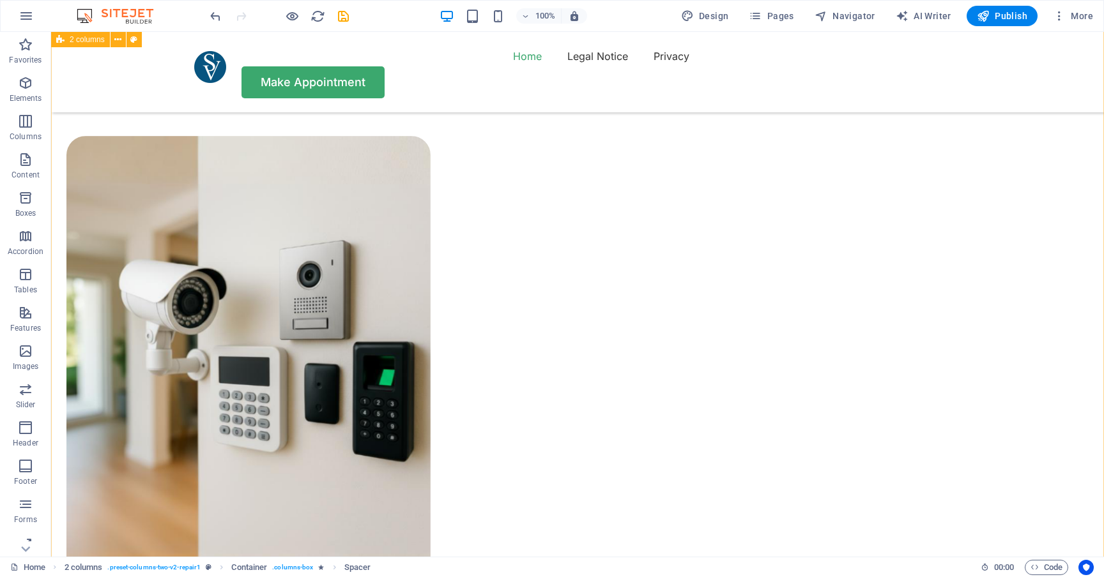
scroll to position [973, 0]
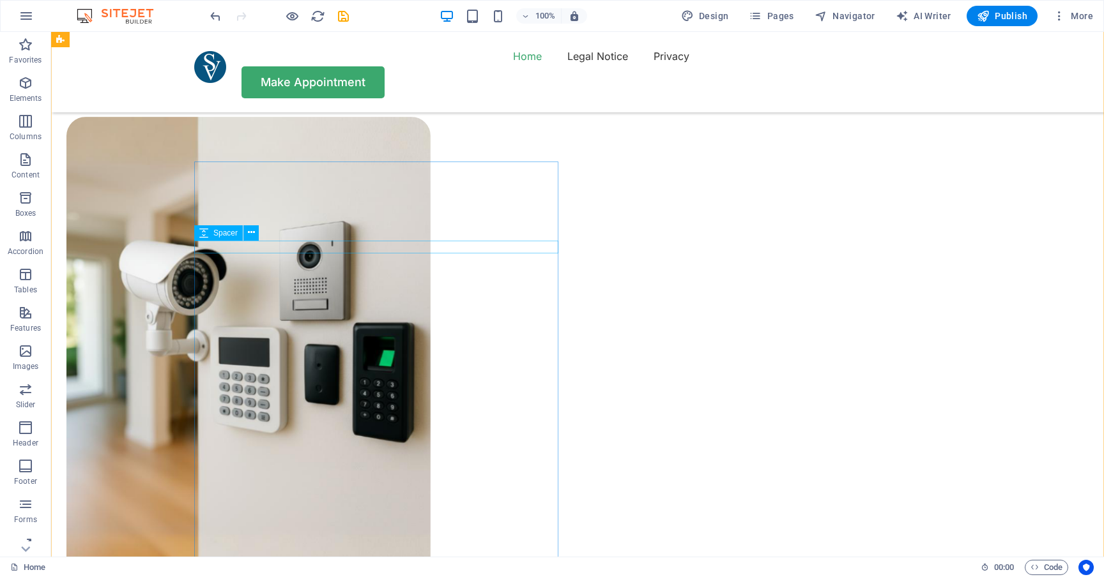
select select "px"
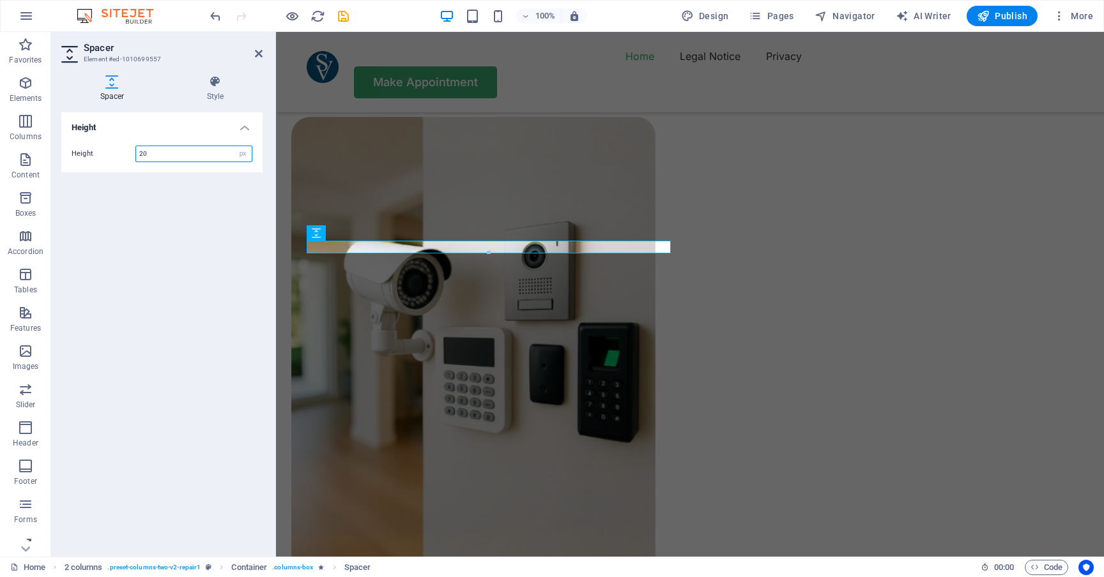
click at [158, 151] on input "20" at bounding box center [194, 153] width 116 height 15
type input "30"
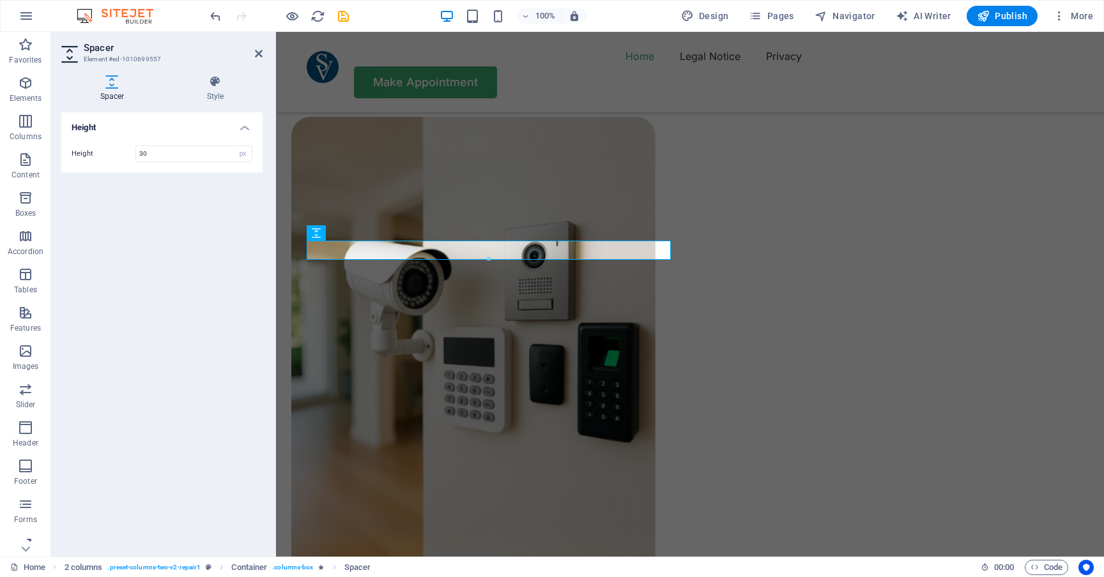
click at [90, 213] on div "Height Height 30 px rem vh vw" at bounding box center [161, 329] width 201 height 434
click at [122, 232] on div "Height Height 30 px rem vh vw" at bounding box center [161, 329] width 201 height 434
click at [165, 247] on div "Height Height 30 px rem vh vw" at bounding box center [161, 329] width 201 height 434
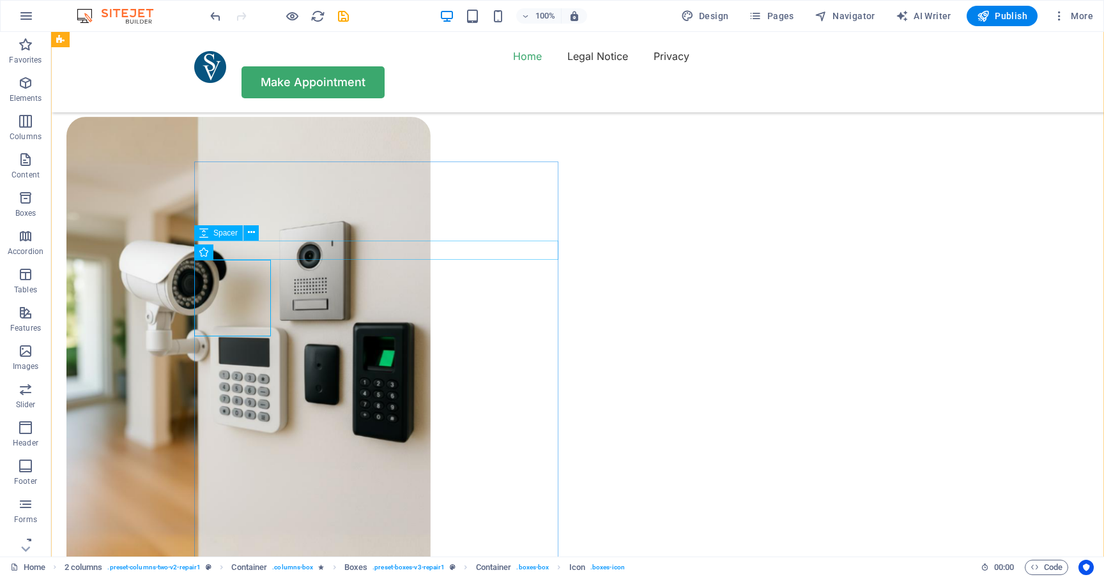
select select "px"
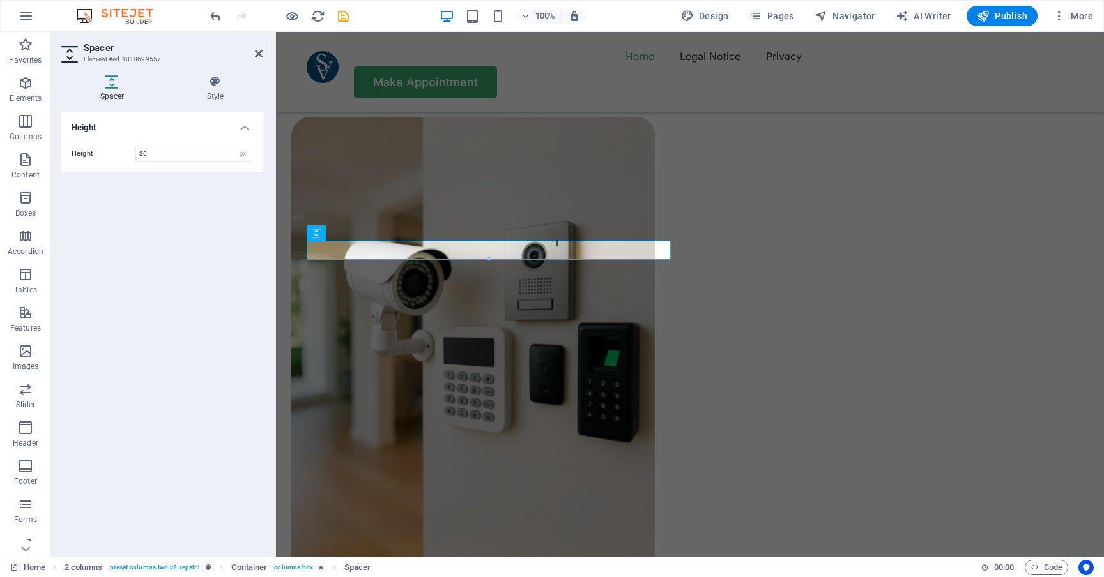
click at [133, 265] on div "Height Height 30 px rem vh vw" at bounding box center [161, 329] width 201 height 434
click at [172, 287] on div "Height Height 30 px rem vh vw" at bounding box center [161, 329] width 201 height 434
click at [170, 280] on div "Height Height 30 px rem vh vw" at bounding box center [161, 329] width 201 height 434
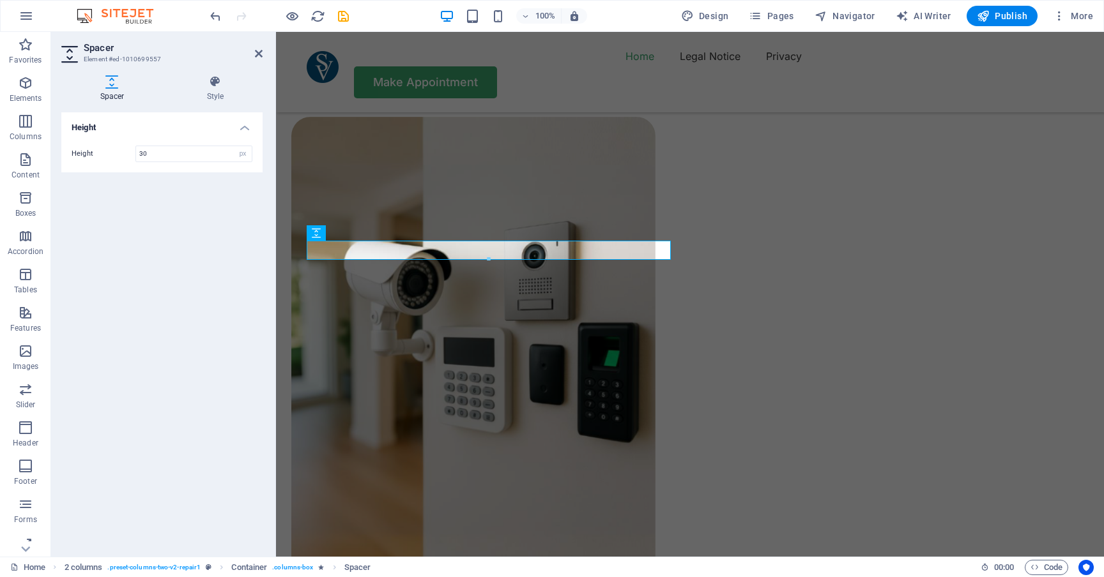
click at [170, 280] on div "Height Height 30 px rem vh vw" at bounding box center [161, 329] width 201 height 434
click at [254, 245] on div "Height Height 30 px rem vh vw" at bounding box center [161, 329] width 201 height 434
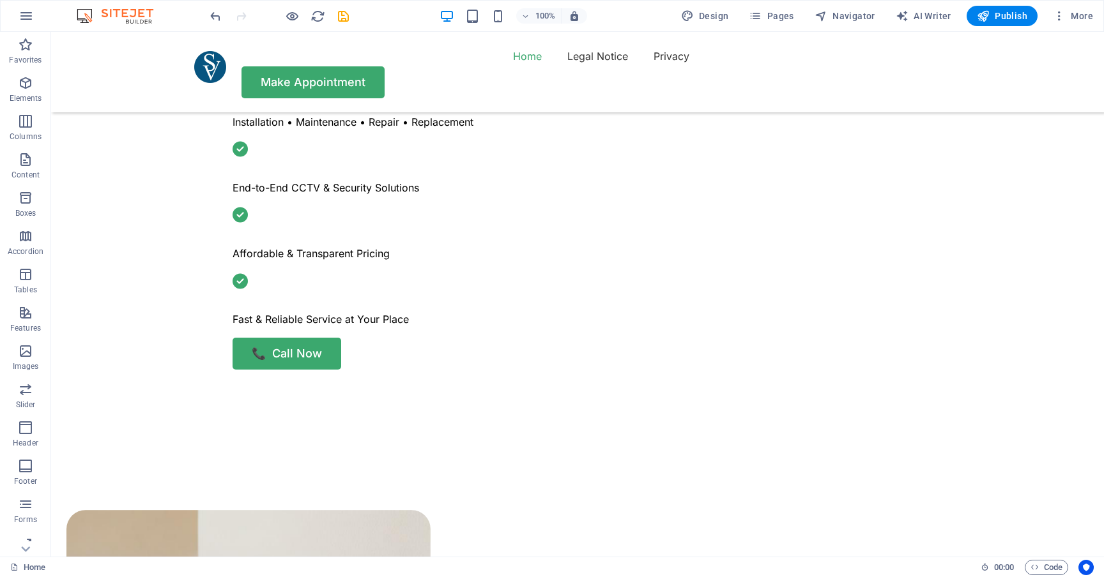
scroll to position [549, 0]
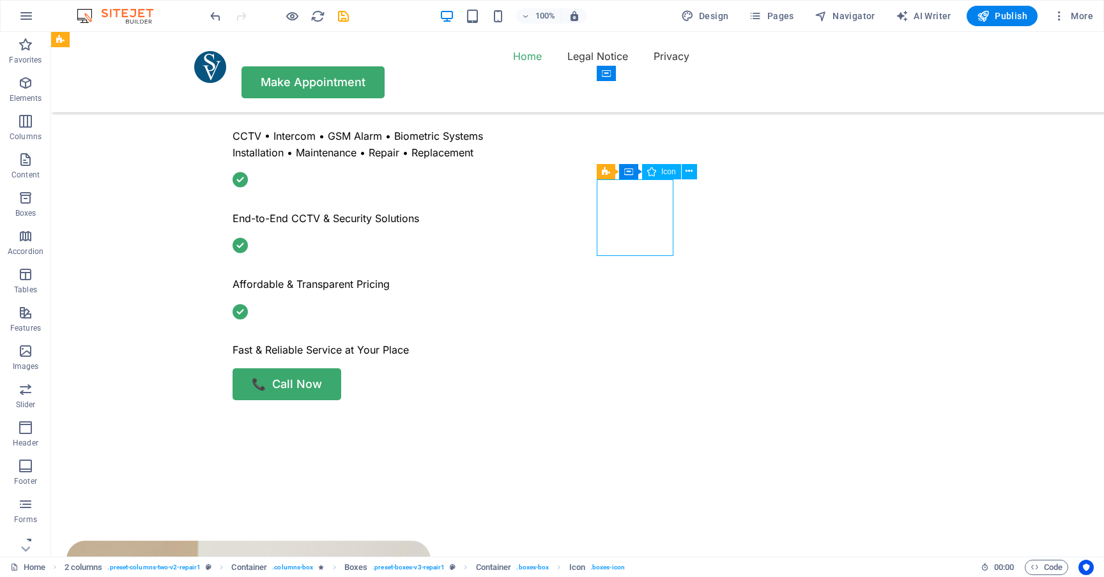
select select "xMidYMid"
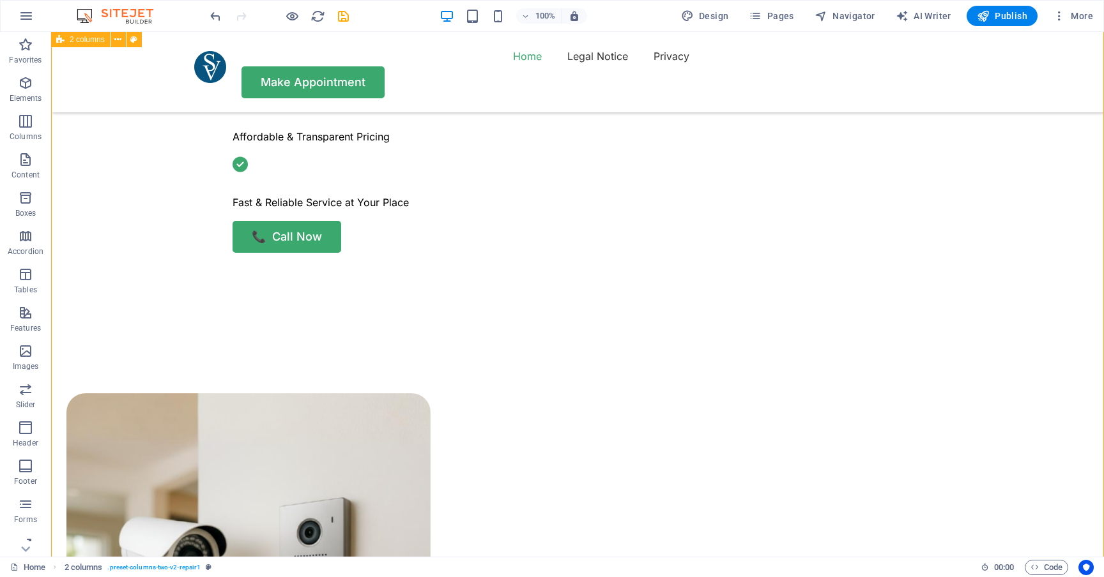
scroll to position [771, 0]
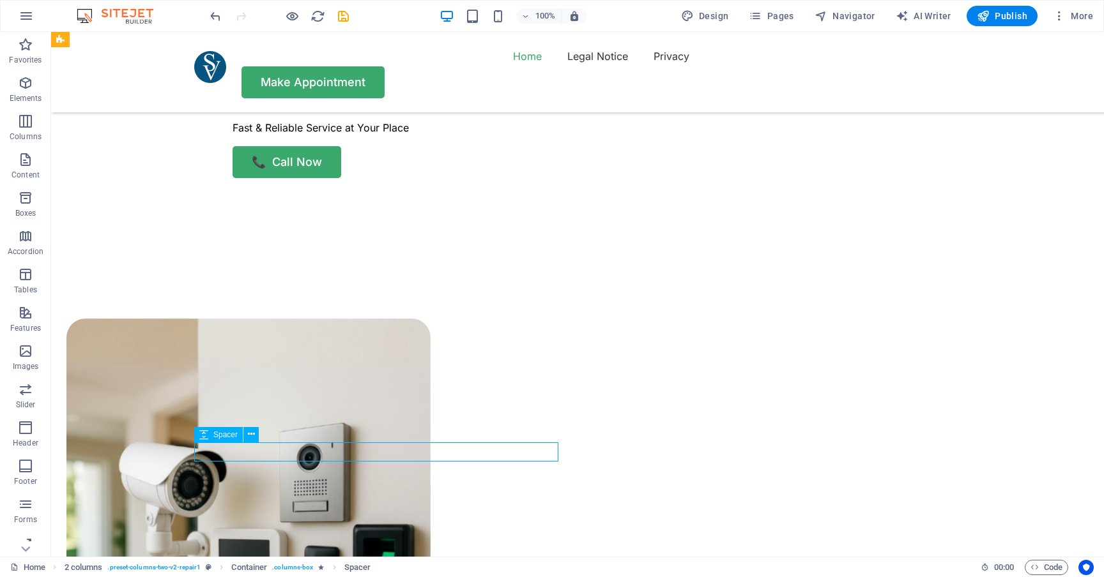
select select "px"
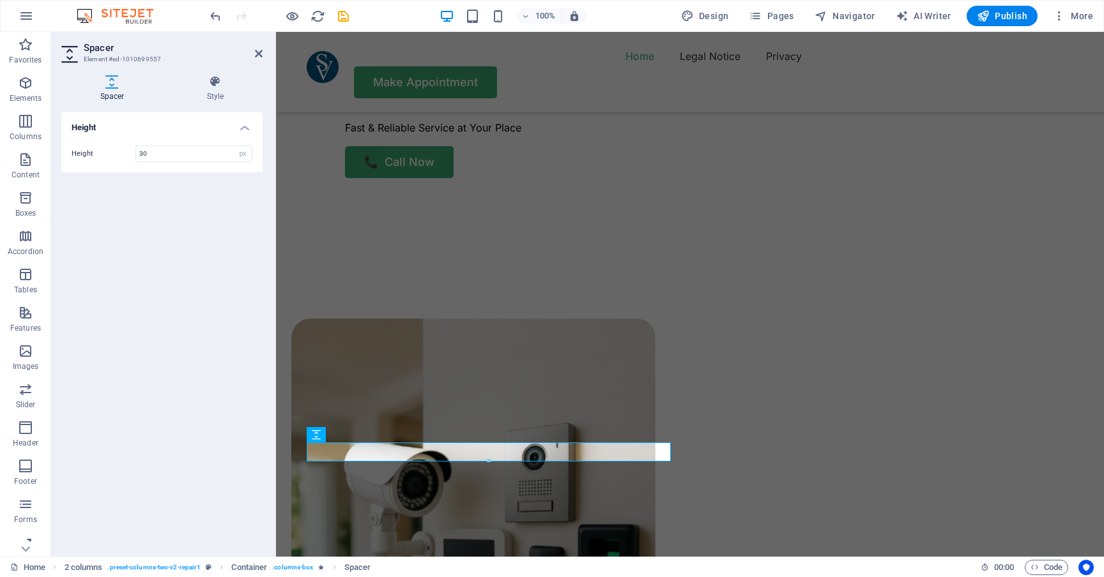
click at [172, 457] on div "Height Height 30 px rem vh vw" at bounding box center [161, 329] width 201 height 434
click at [200, 480] on div "Height Height 30 px rem vh vw" at bounding box center [161, 329] width 201 height 434
click at [221, 484] on div "Height Height 30 px rem vh vw" at bounding box center [161, 329] width 201 height 434
click at [409, 483] on icon at bounding box center [413, 482] width 9 height 15
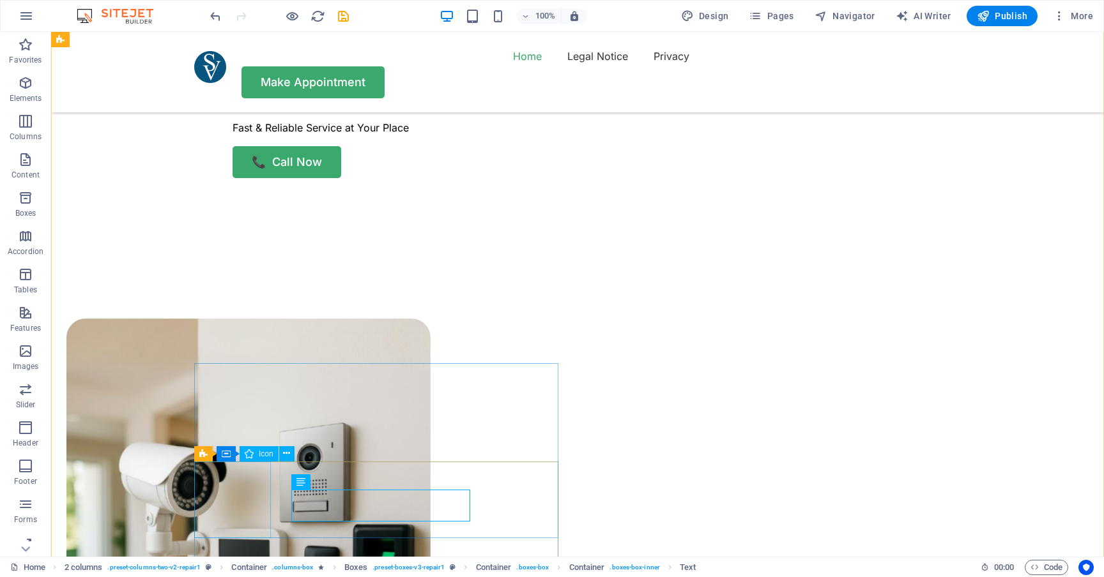
select select "xMidYMid"
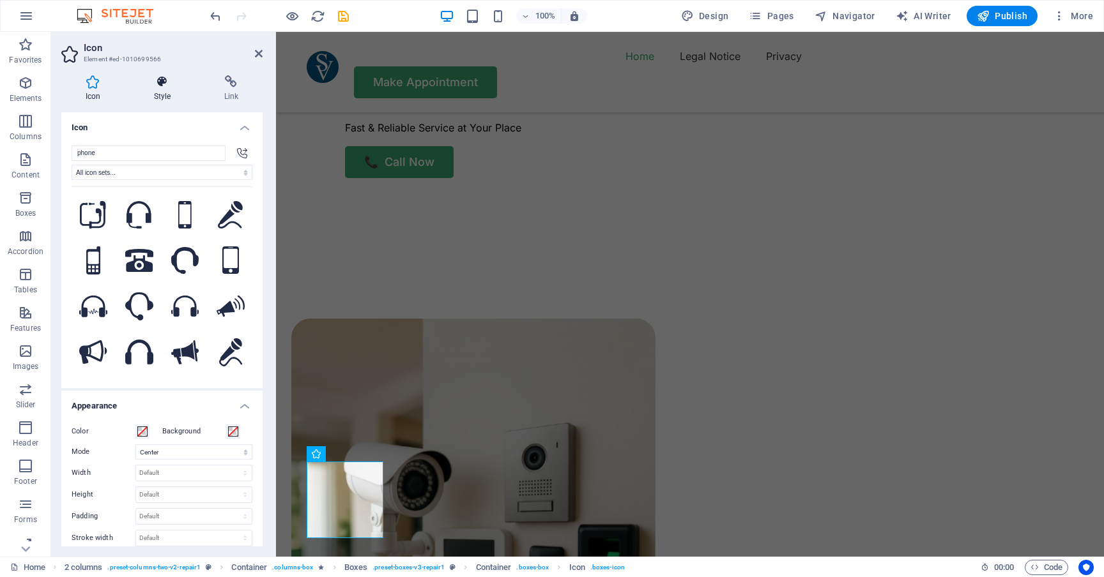
click at [162, 84] on icon at bounding box center [162, 81] width 65 height 13
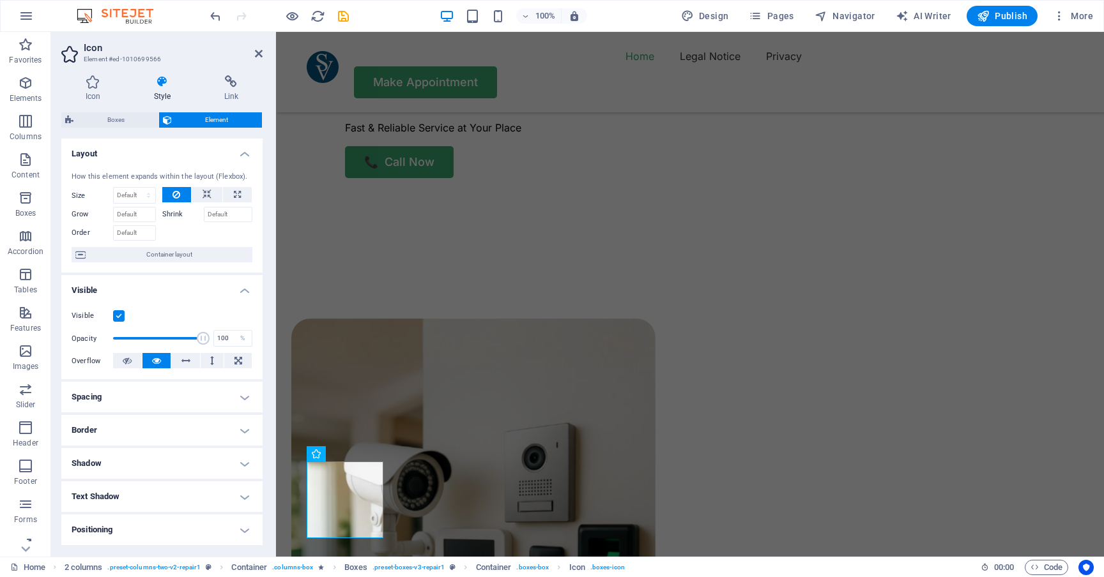
click at [166, 82] on icon at bounding box center [162, 81] width 65 height 13
click at [163, 82] on icon at bounding box center [162, 81] width 65 height 13
select select "xMidYMid"
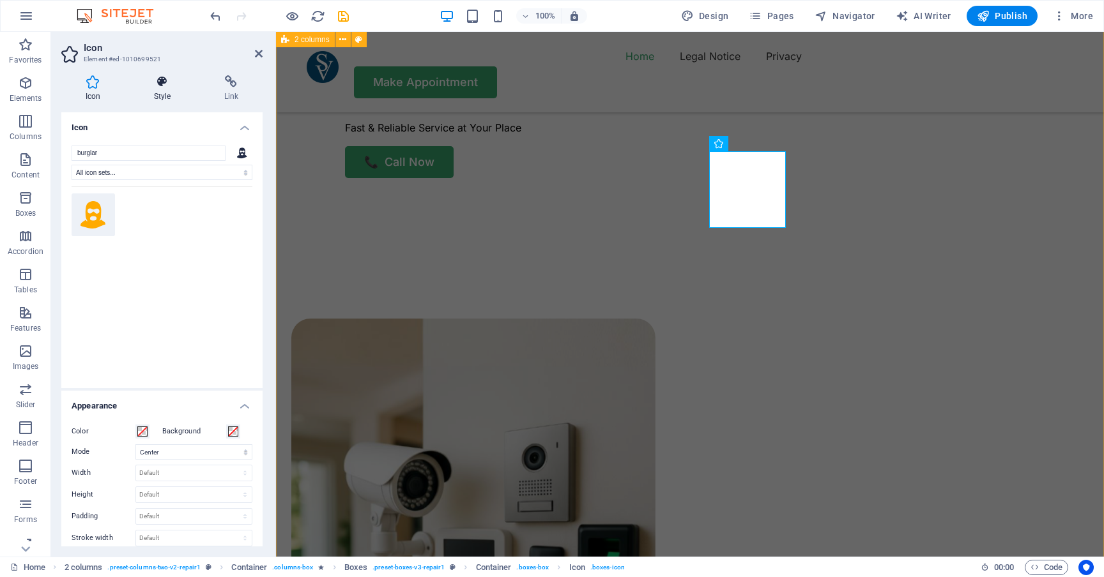
click at [167, 82] on icon at bounding box center [162, 81] width 65 height 13
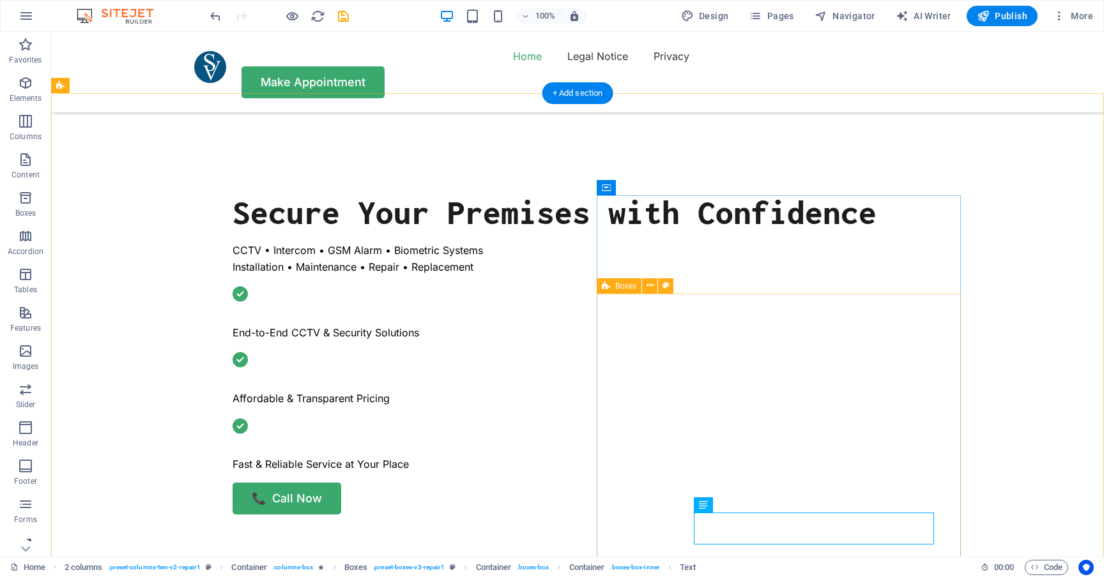
scroll to position [420, 0]
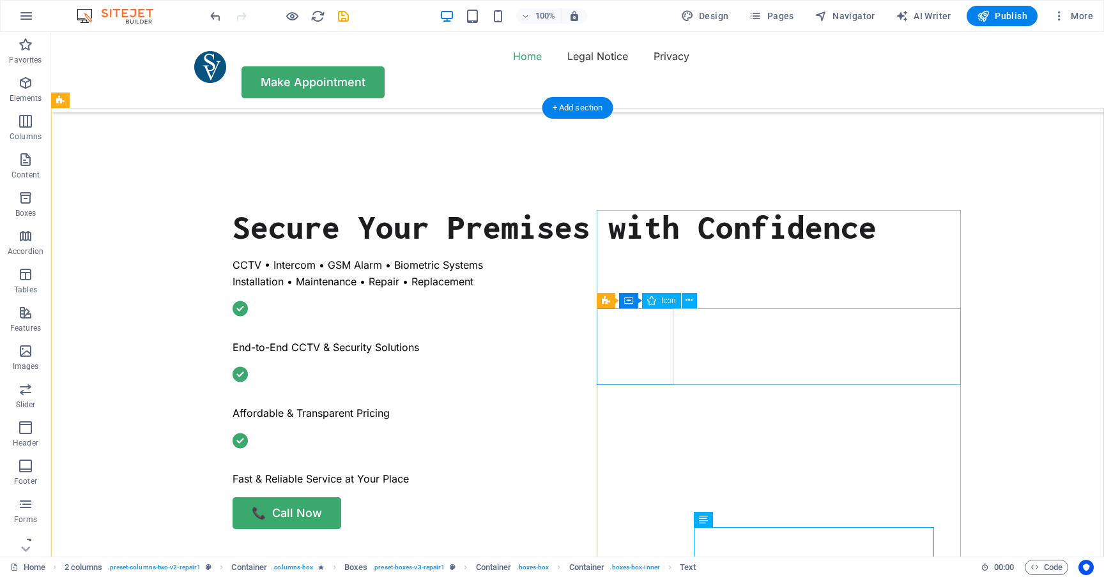
click at [606, 300] on icon at bounding box center [606, 300] width 8 height 15
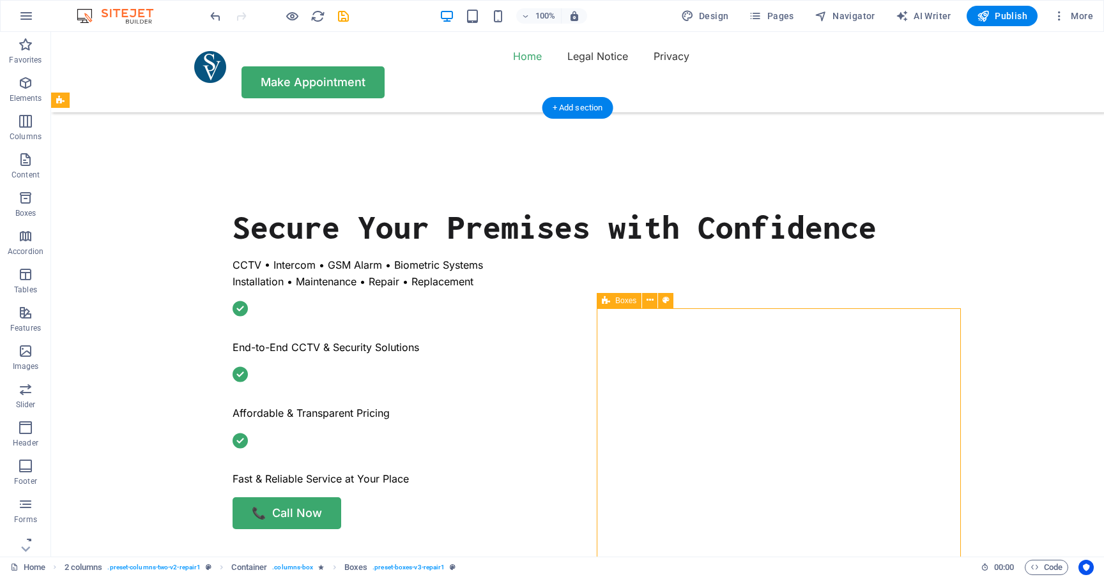
click at [606, 300] on icon at bounding box center [606, 300] width 8 height 15
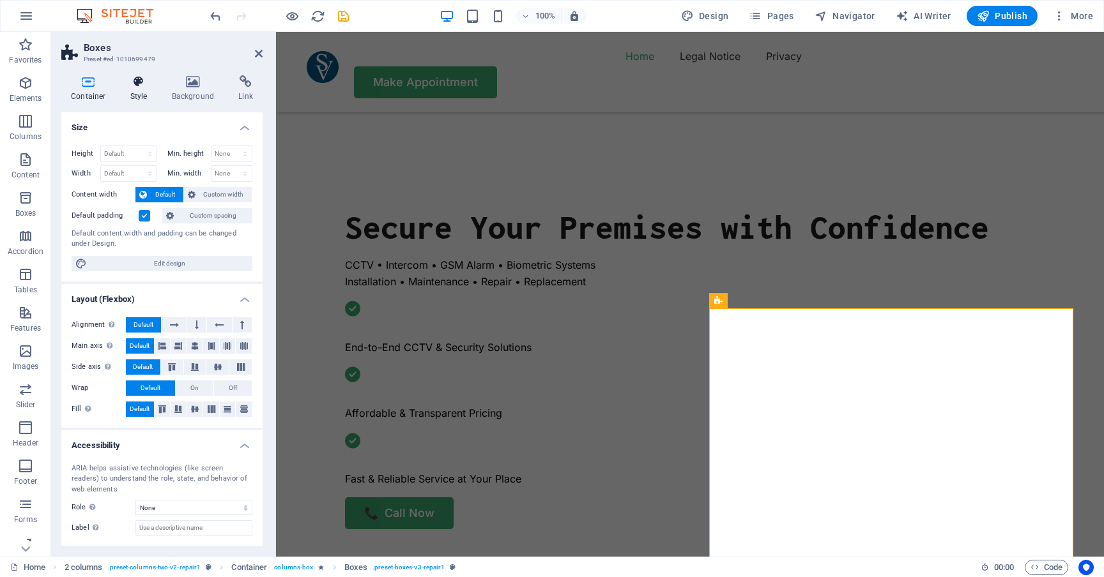
click at [145, 77] on icon at bounding box center [139, 81] width 36 height 13
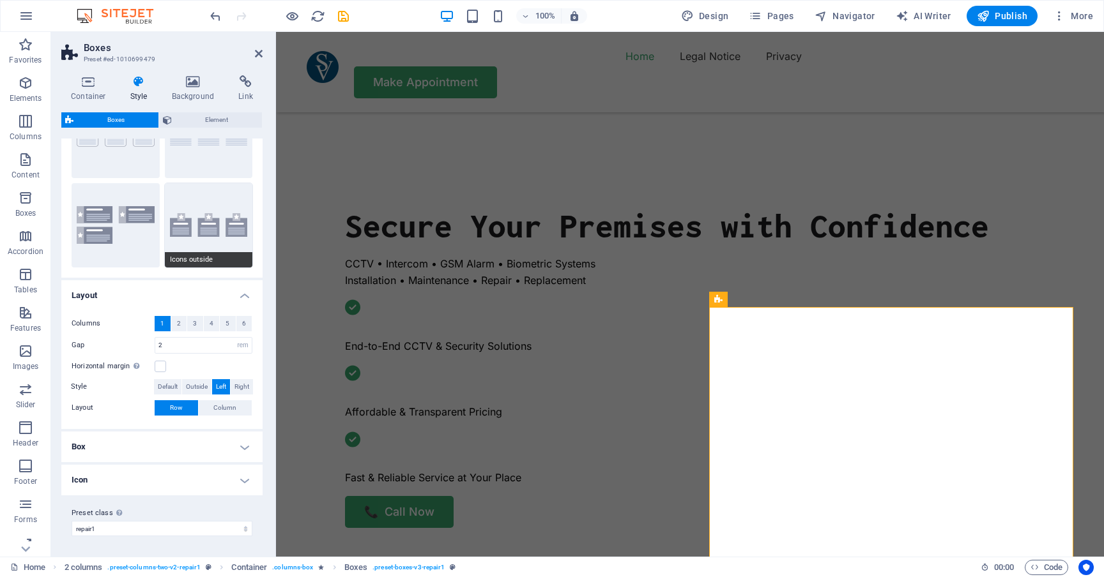
scroll to position [77, 0]
click at [118, 447] on h4 "Box" at bounding box center [161, 447] width 201 height 31
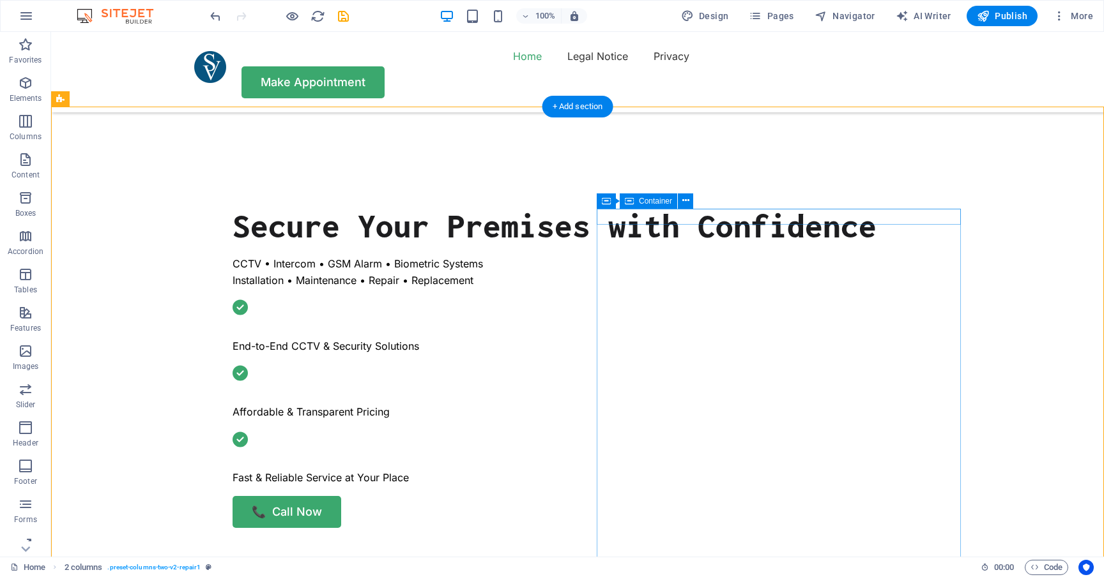
click at [608, 201] on icon at bounding box center [606, 201] width 9 height 15
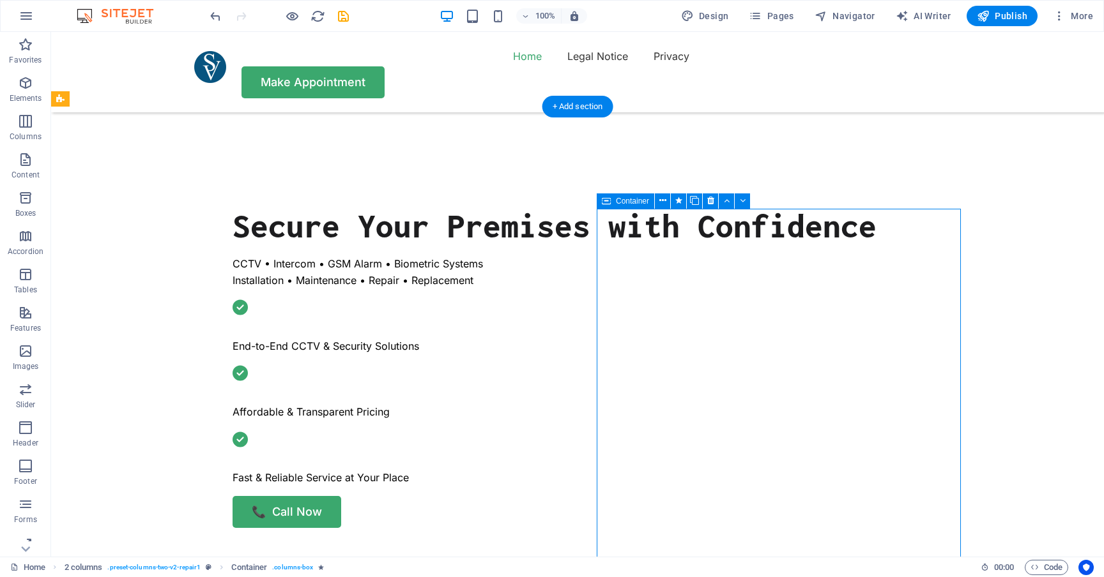
click at [608, 201] on icon at bounding box center [606, 201] width 9 height 15
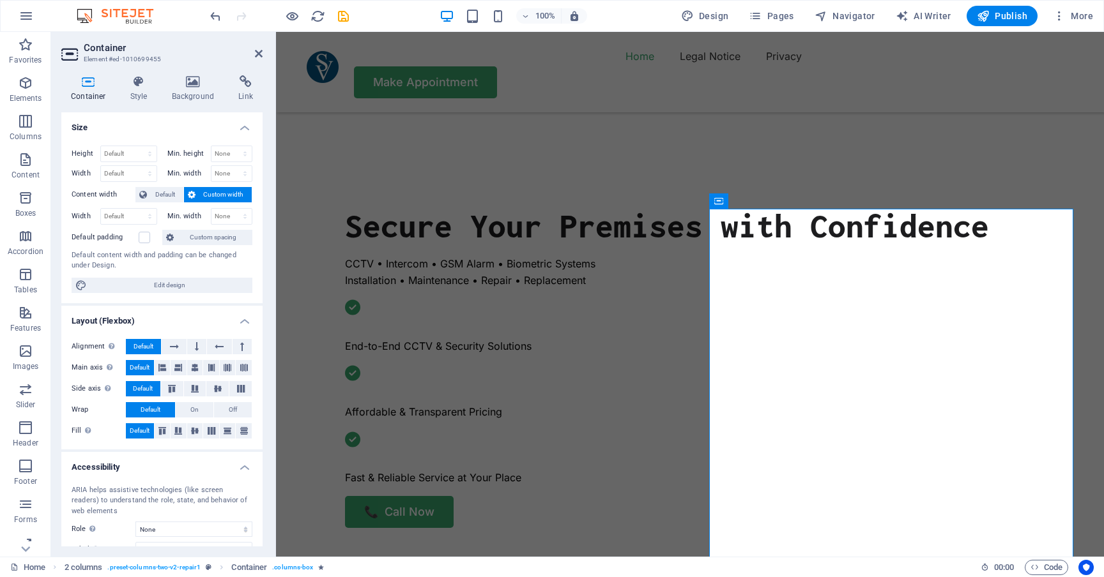
click at [148, 73] on div "Container Style Background Link Size Height Default px rem % vh vw Min. height …" at bounding box center [162, 311] width 222 height 492
click at [142, 84] on icon at bounding box center [139, 81] width 36 height 13
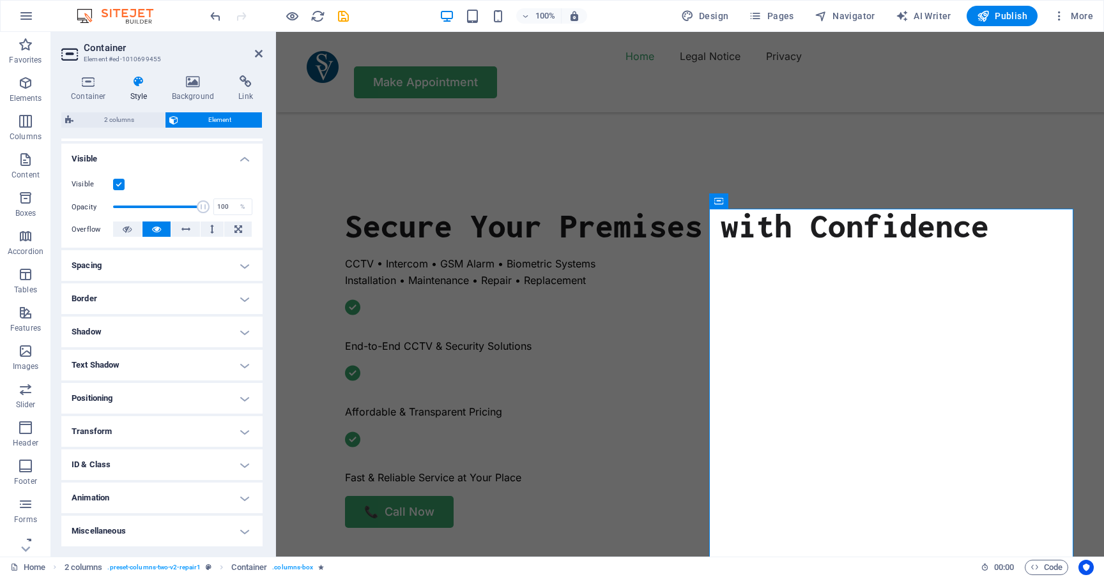
scroll to position [131, 0]
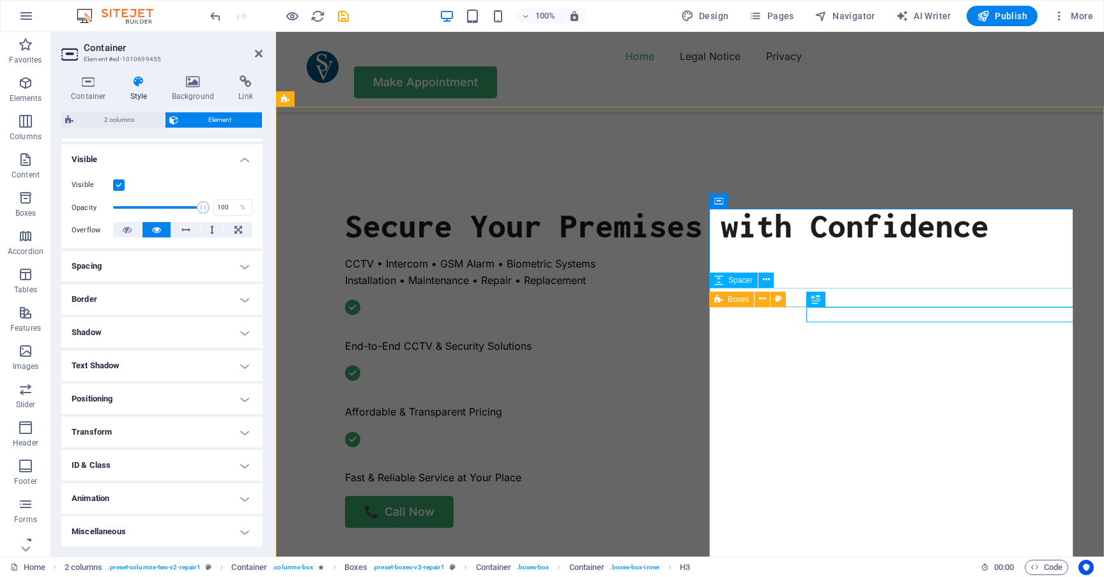
click at [724, 297] on div "Boxes" at bounding box center [731, 299] width 45 height 15
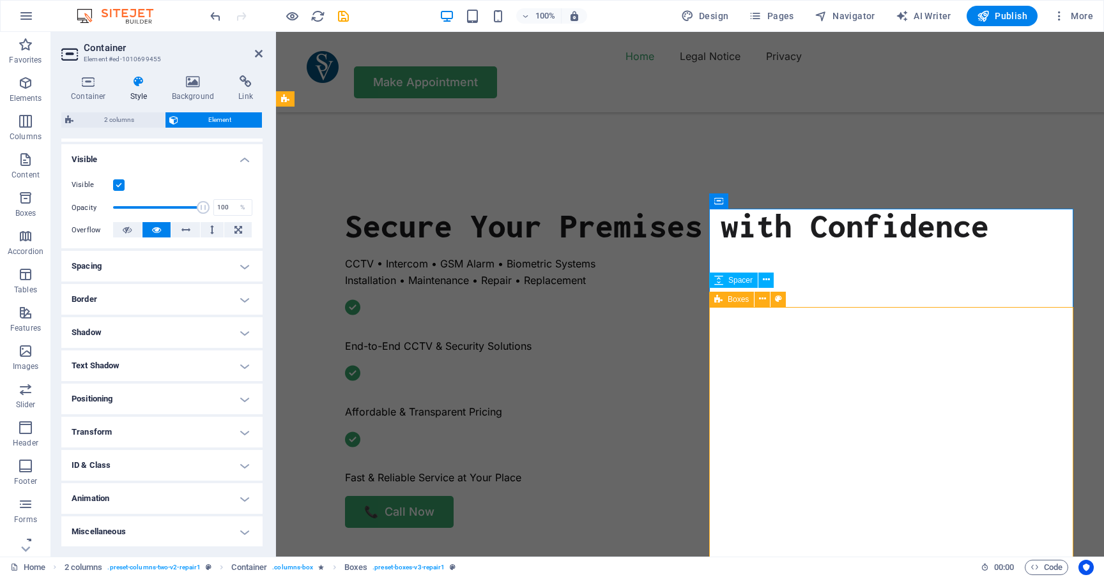
click at [724, 297] on div "Boxes" at bounding box center [731, 299] width 45 height 15
select select "rem"
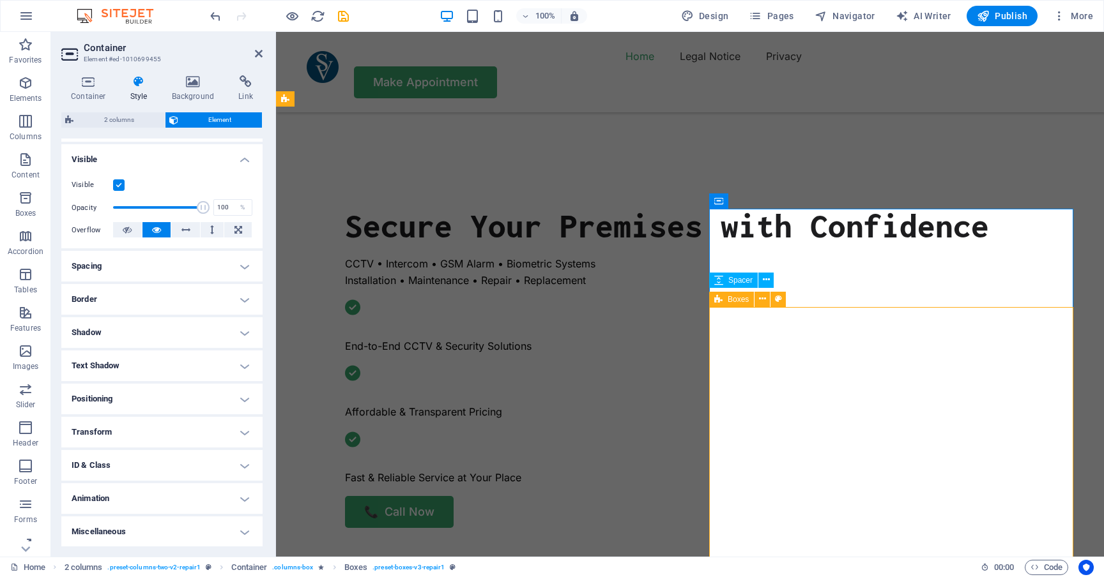
select select "rem"
select select "px"
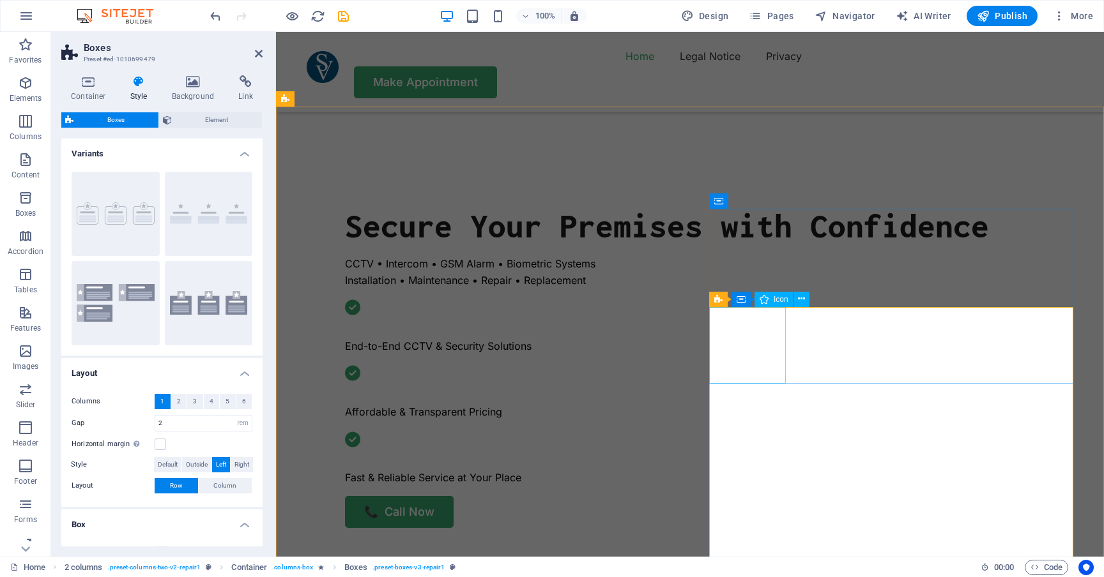
select select "xMidYMid"
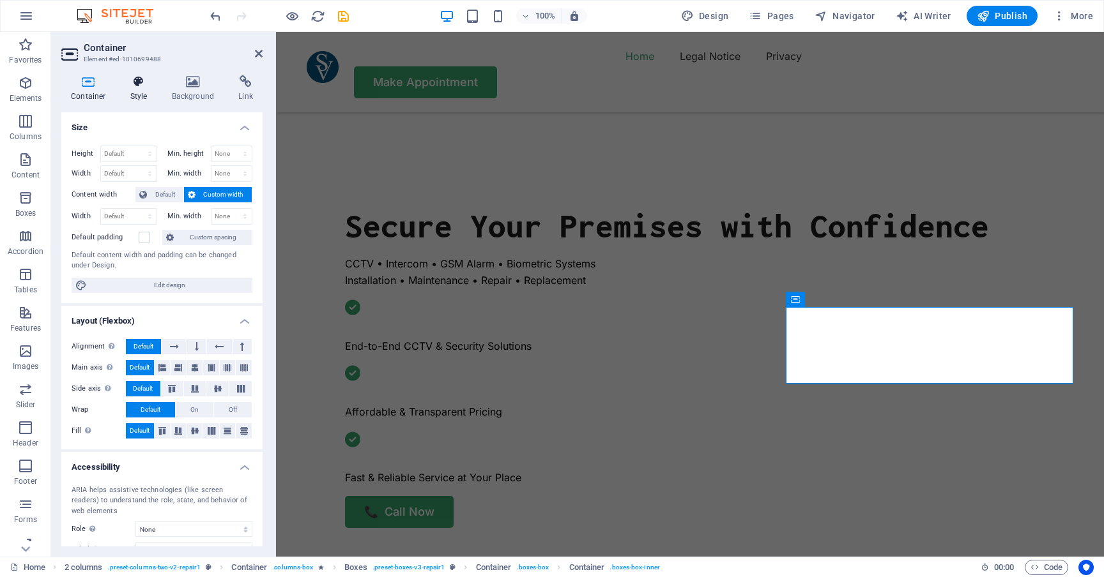
click at [144, 85] on icon at bounding box center [139, 81] width 36 height 13
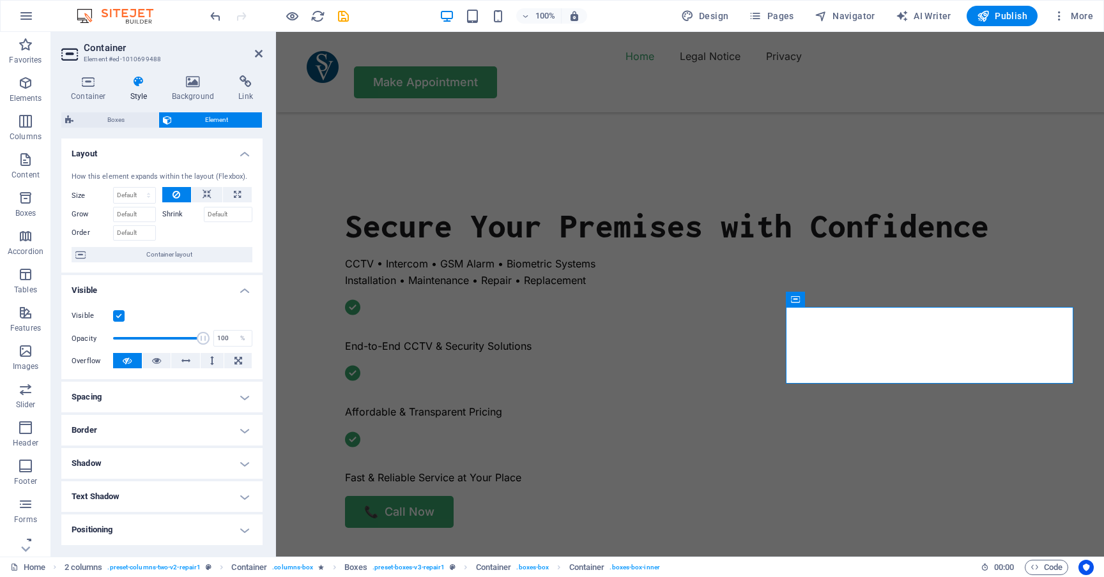
click at [142, 82] on icon at bounding box center [139, 81] width 36 height 13
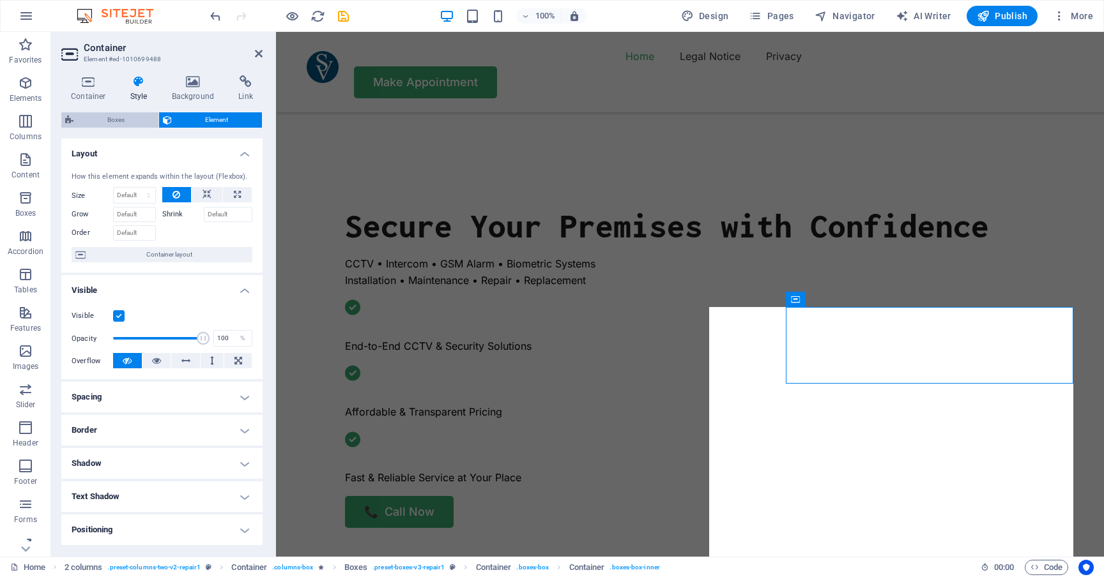
click at [121, 115] on span "Boxes" at bounding box center [115, 119] width 77 height 15
select select "rem"
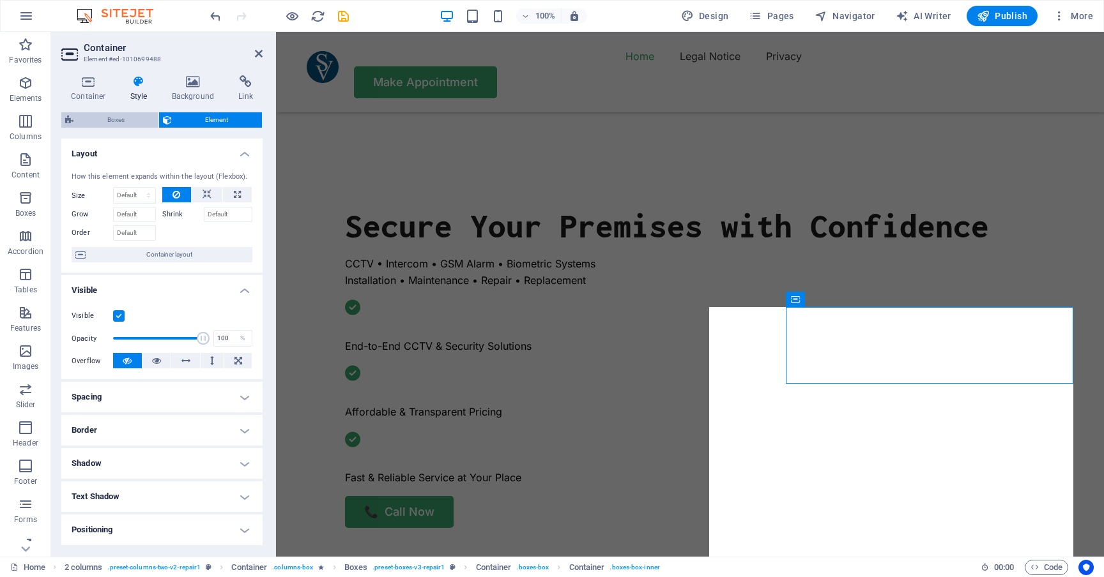
select select "rem"
select select "px"
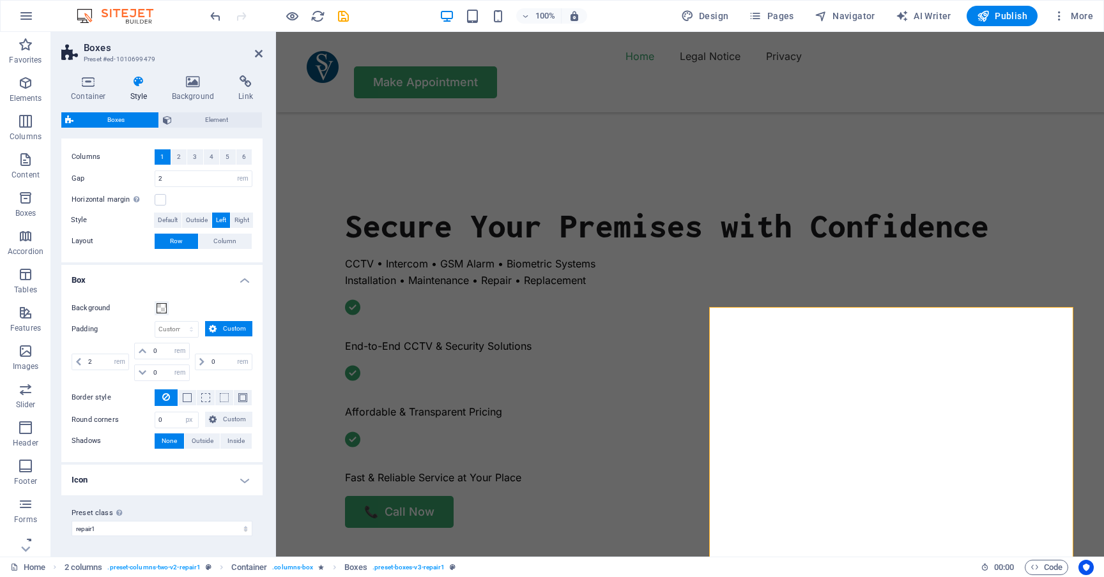
scroll to position [244, 0]
click at [204, 119] on span "Element" at bounding box center [217, 119] width 83 height 15
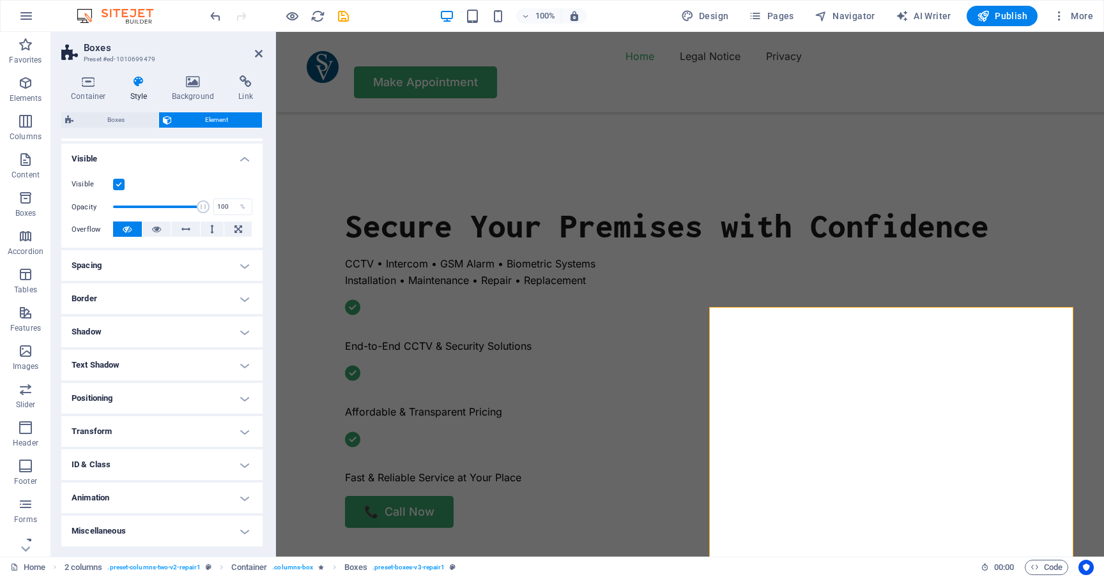
scroll to position [131, 0]
click at [136, 294] on h4 "Border" at bounding box center [161, 299] width 201 height 31
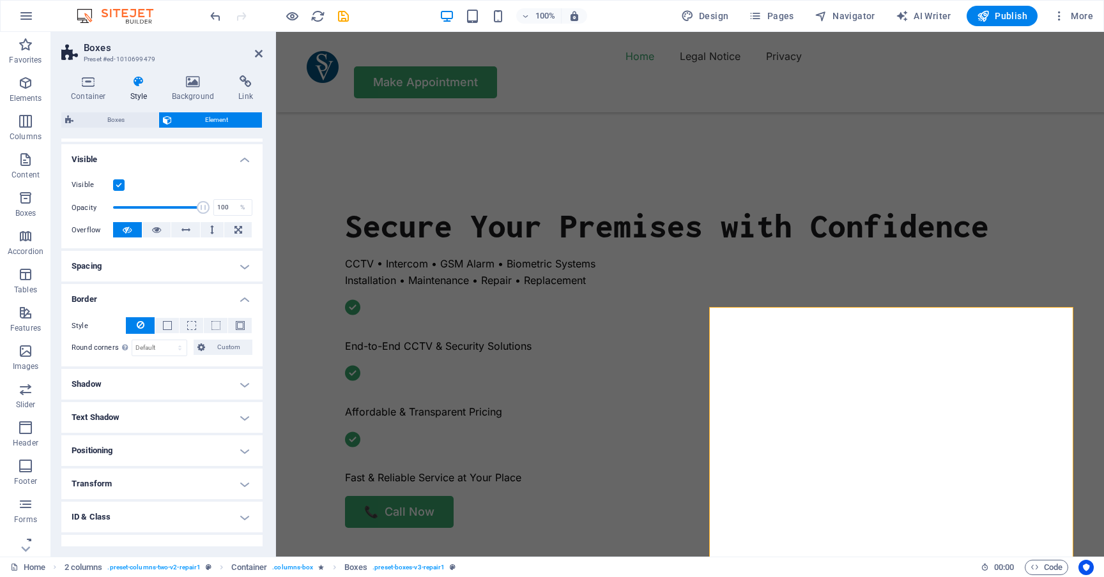
click at [136, 294] on h4 "Border" at bounding box center [161, 295] width 201 height 23
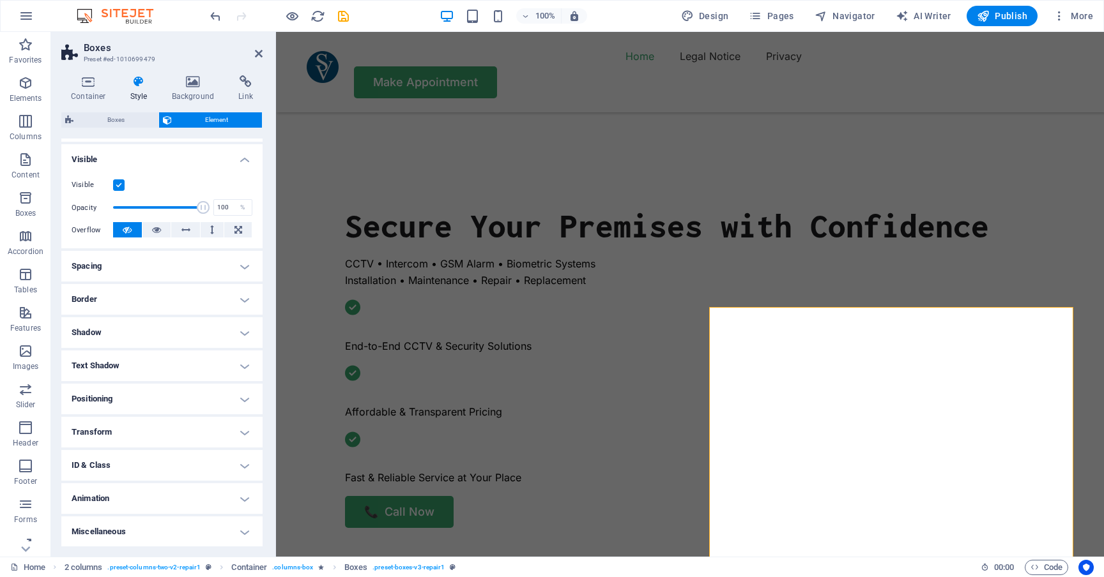
click at [151, 262] on h4 "Spacing" at bounding box center [161, 266] width 201 height 31
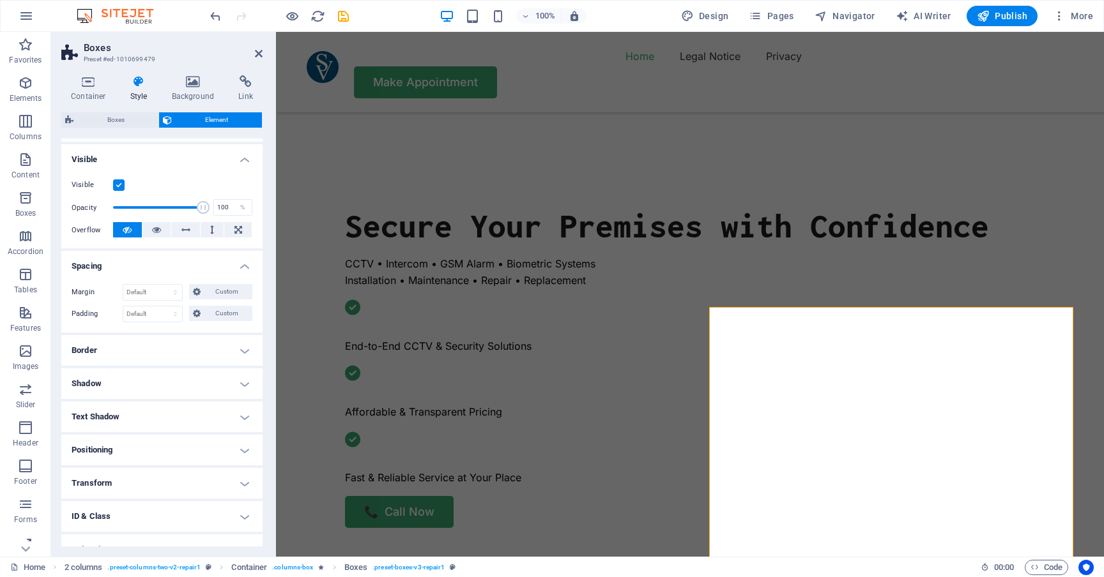
click at [151, 262] on h4 "Spacing" at bounding box center [161, 262] width 201 height 23
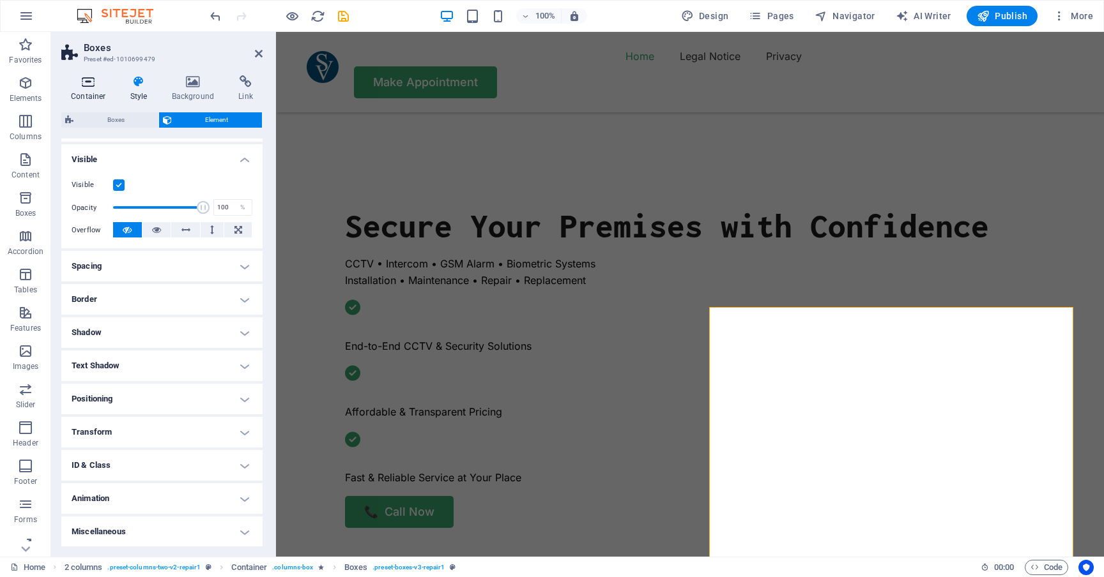
click at [93, 84] on icon at bounding box center [88, 81] width 54 height 13
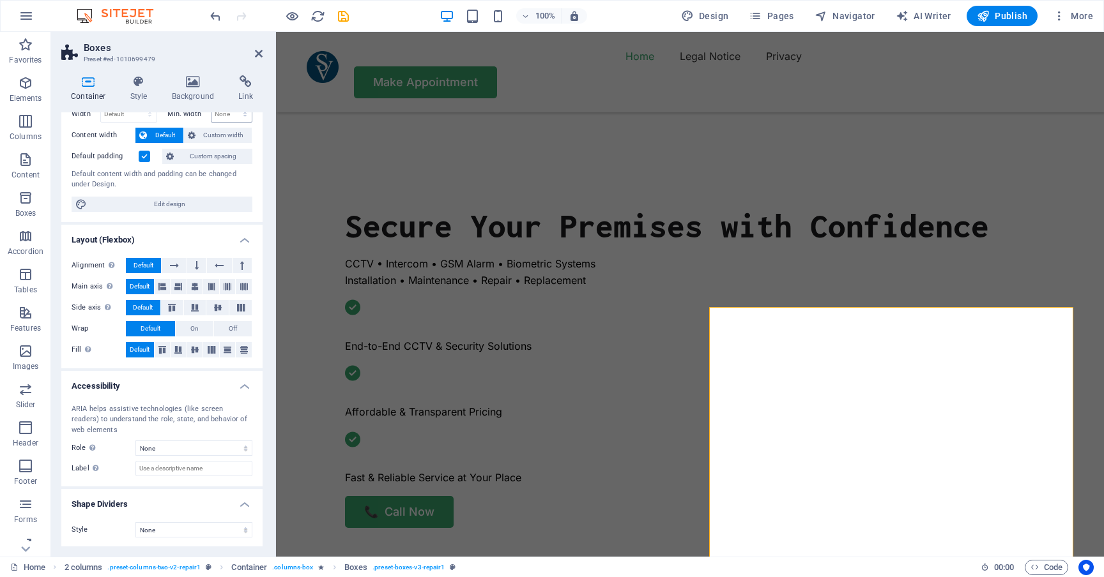
scroll to position [59, 0]
select select "xMidYMid"
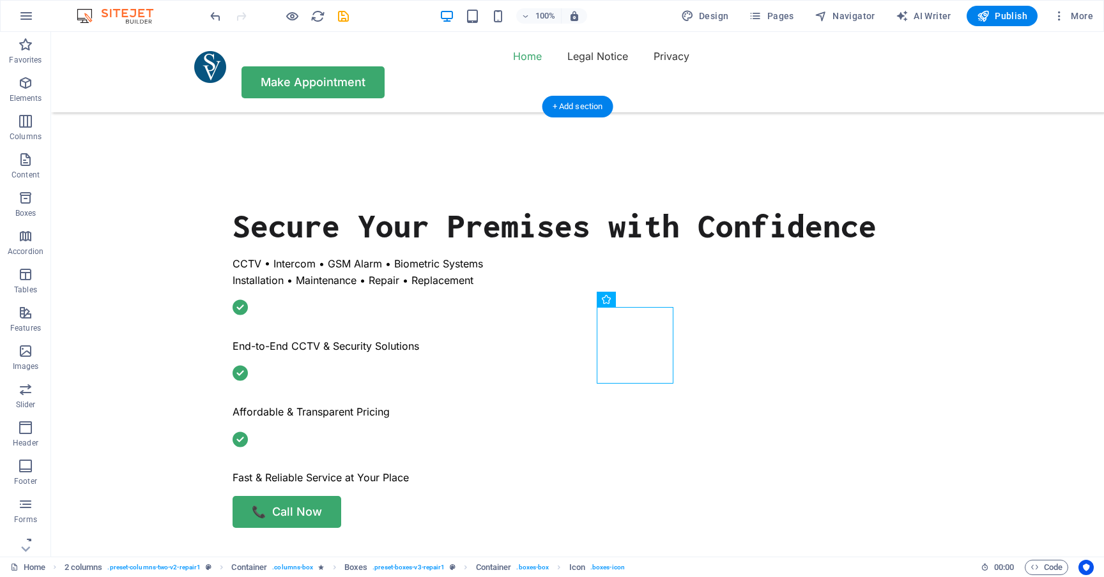
select select "xMidYMid"
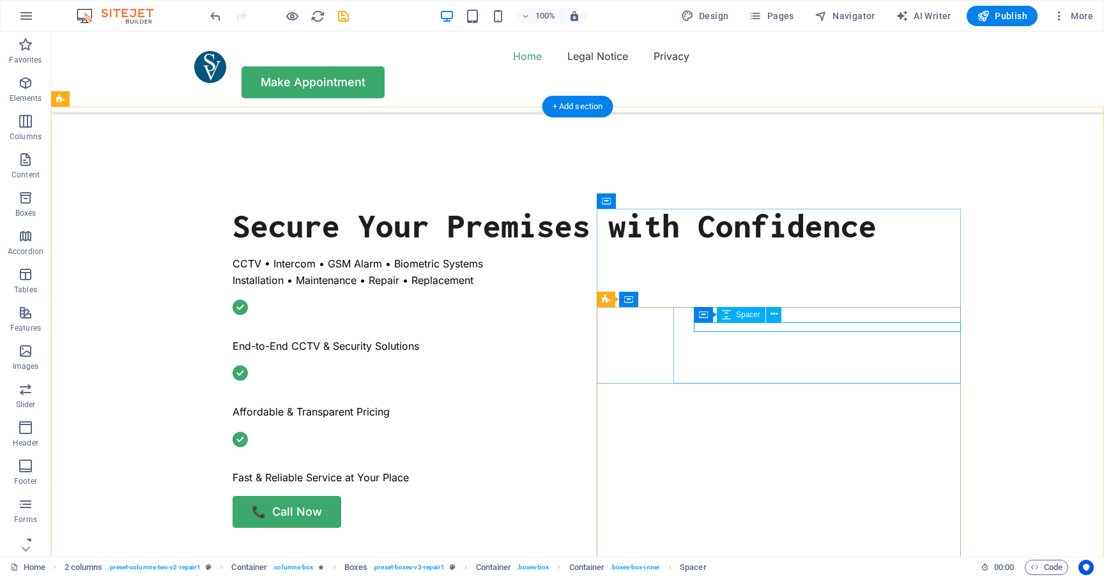
click at [692, 298] on div "Container" at bounding box center [701, 299] width 57 height 15
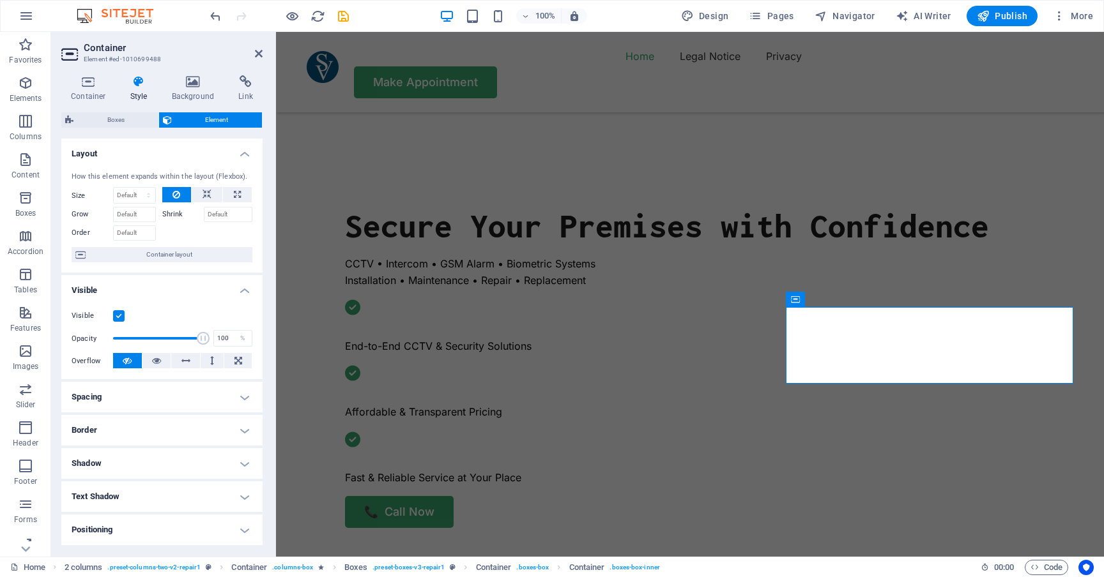
click at [142, 87] on icon at bounding box center [139, 81] width 36 height 13
click at [94, 84] on icon at bounding box center [88, 81] width 54 height 13
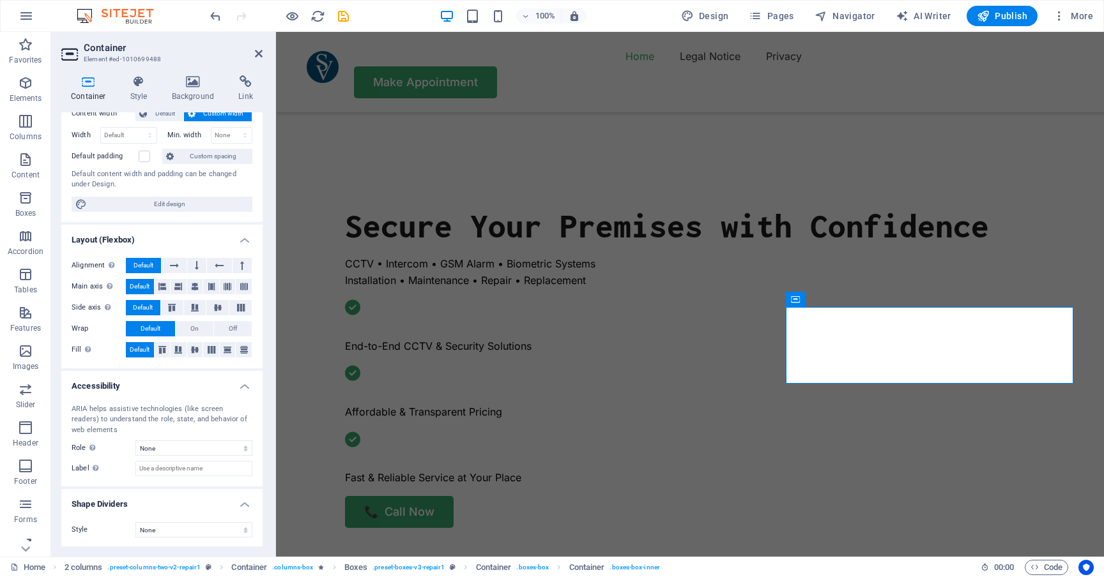
scroll to position [80, 0]
click at [135, 85] on icon at bounding box center [139, 81] width 36 height 13
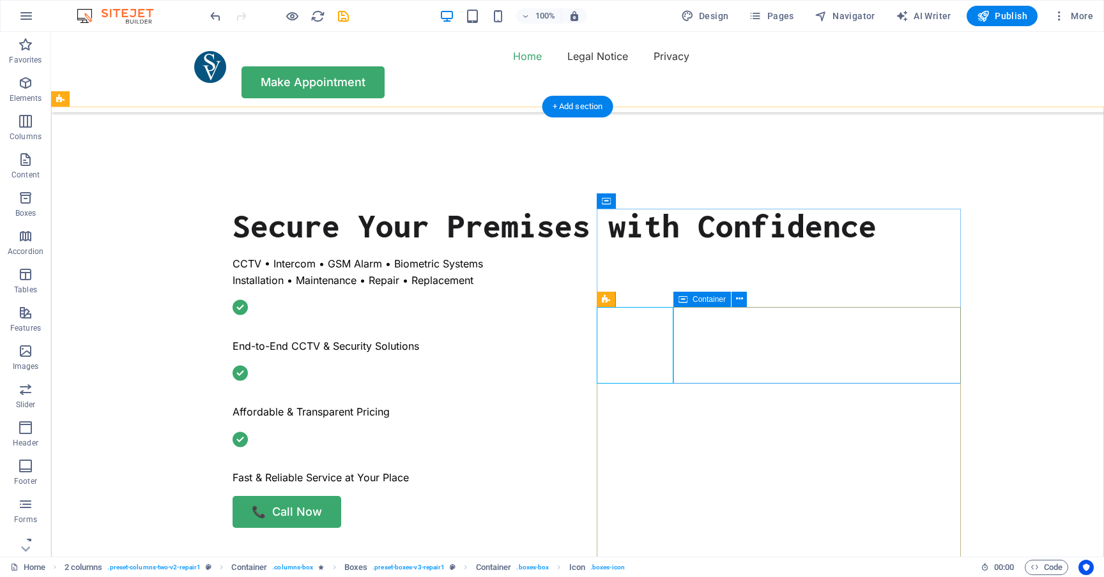
click at [632, 302] on icon at bounding box center [628, 299] width 9 height 15
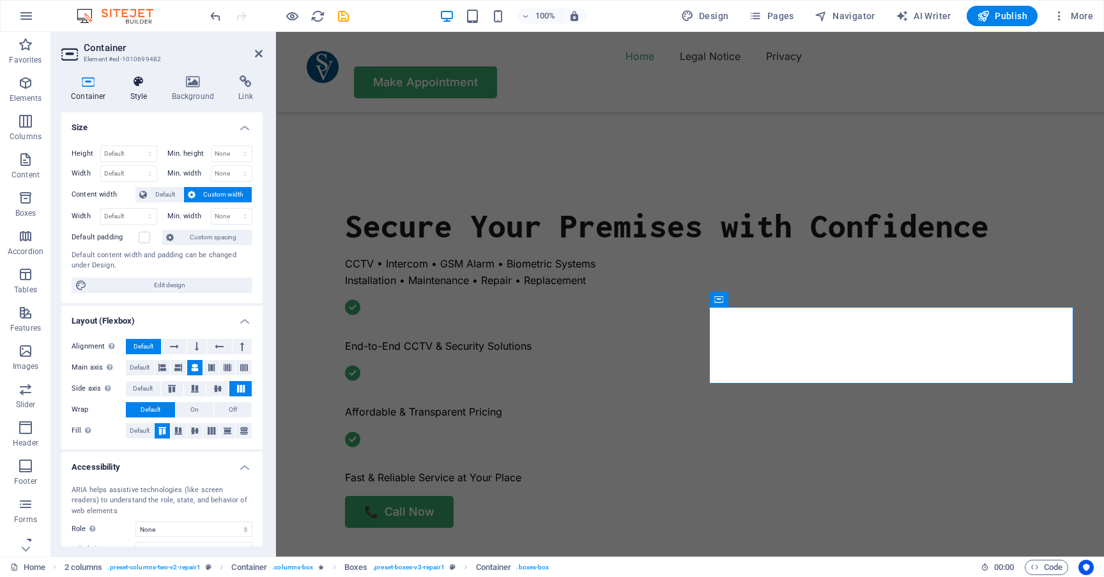
click at [152, 86] on icon at bounding box center [139, 81] width 36 height 13
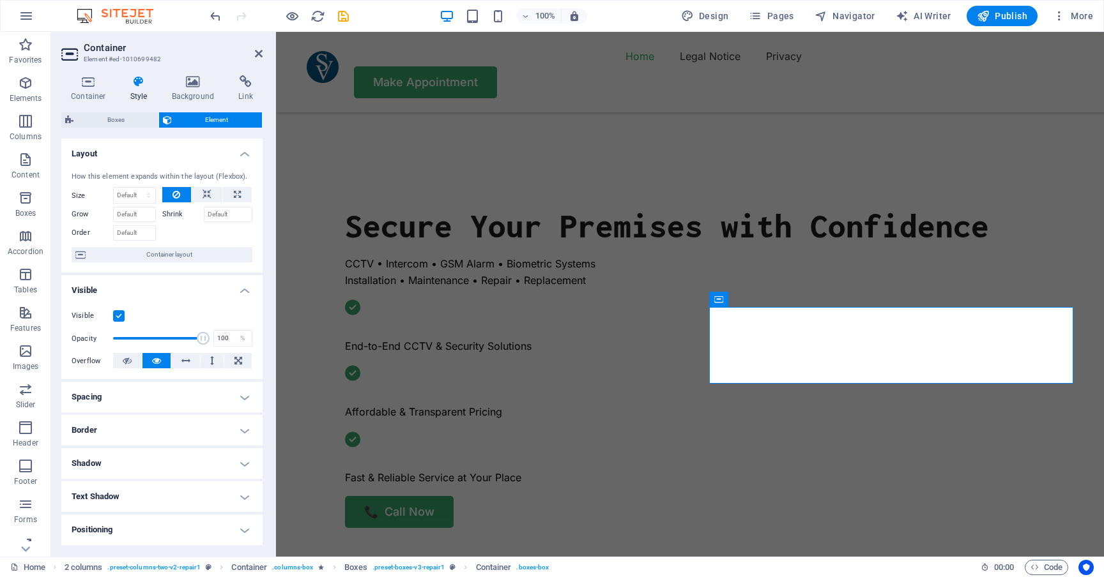
click at [159, 391] on h4 "Spacing" at bounding box center [161, 397] width 201 height 31
click at [159, 391] on h4 "Spacing" at bounding box center [161, 393] width 201 height 23
click at [153, 427] on h4 "Border" at bounding box center [161, 430] width 201 height 31
click at [153, 427] on h4 "Border" at bounding box center [161, 426] width 201 height 23
click at [121, 110] on div "Container Style Background Link Size Height Default px rem % vh vw Min. height …" at bounding box center [161, 310] width 201 height 471
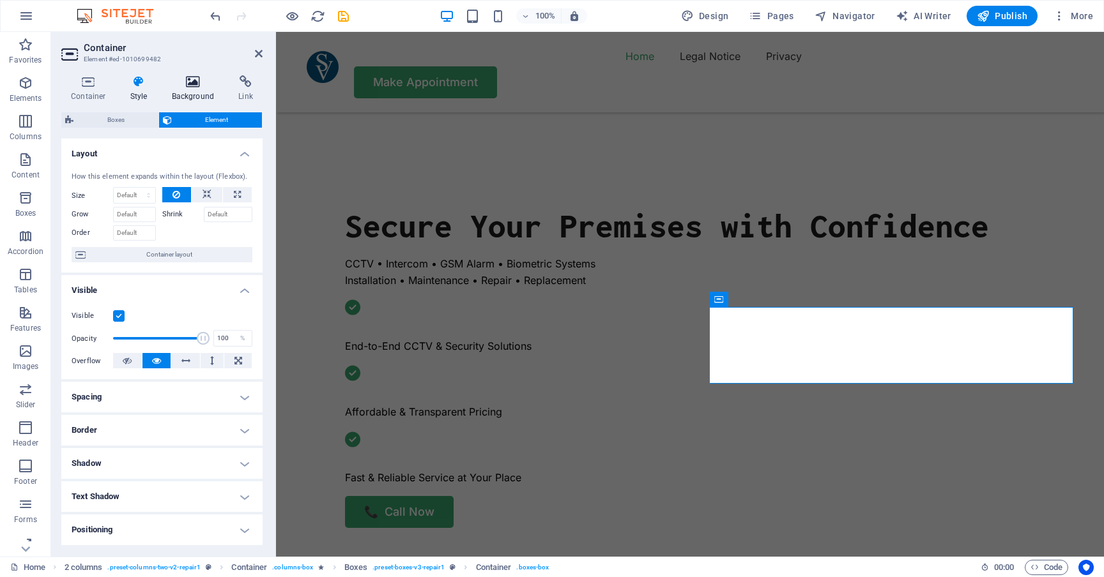
click at [192, 80] on icon at bounding box center [193, 81] width 62 height 13
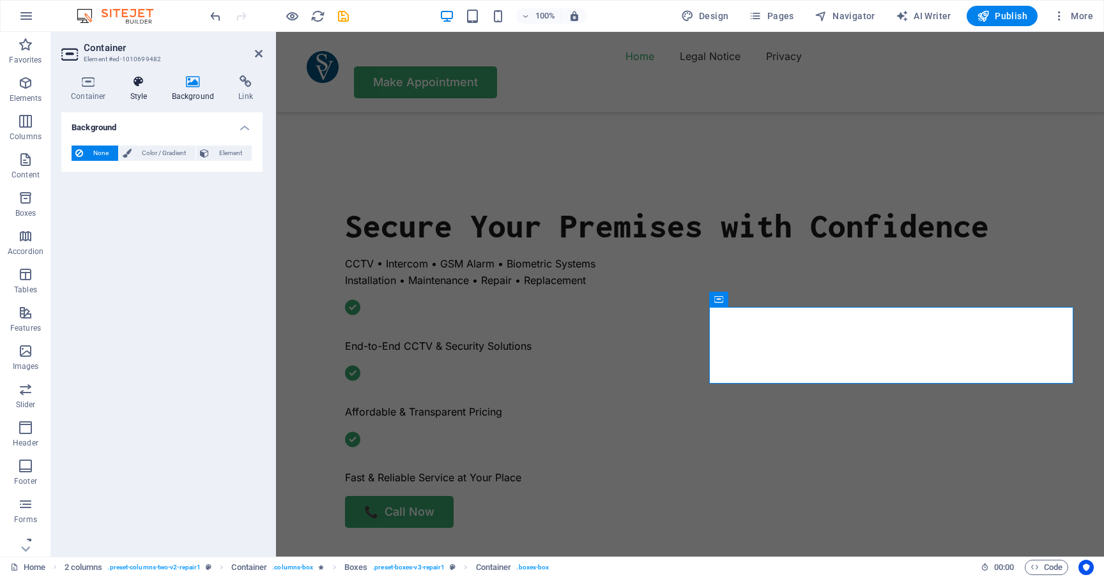
click at [141, 87] on icon at bounding box center [139, 81] width 36 height 13
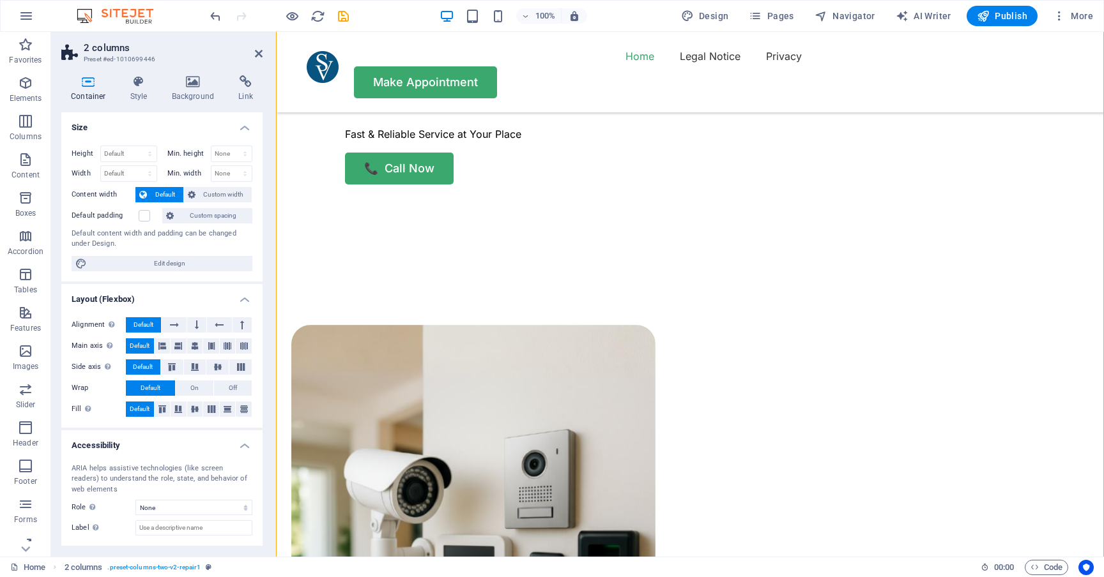
scroll to position [778, 0]
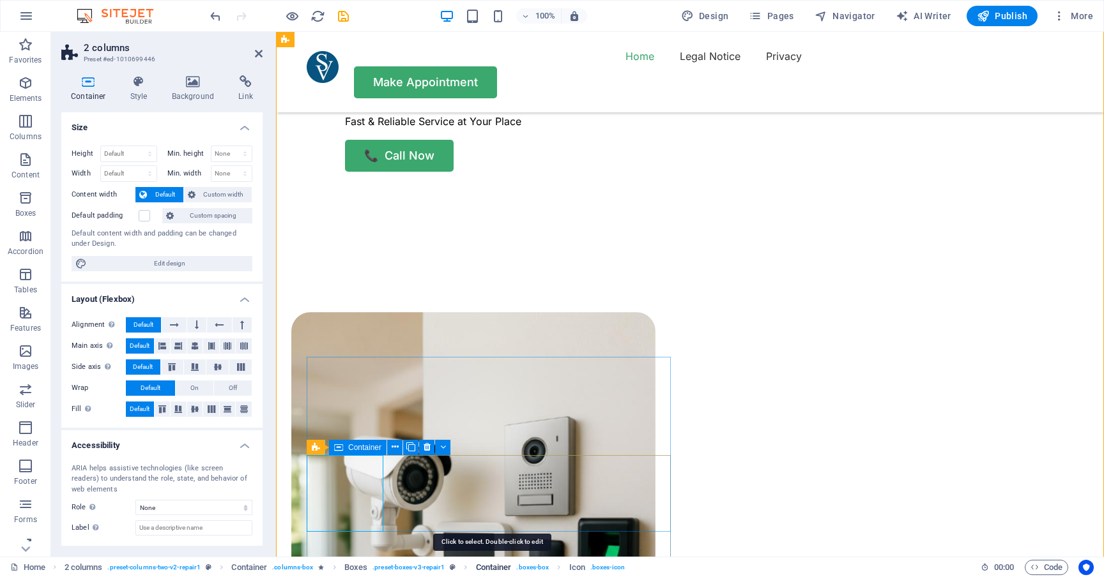
click at [499, 568] on span "Container" at bounding box center [494, 567] width 36 height 15
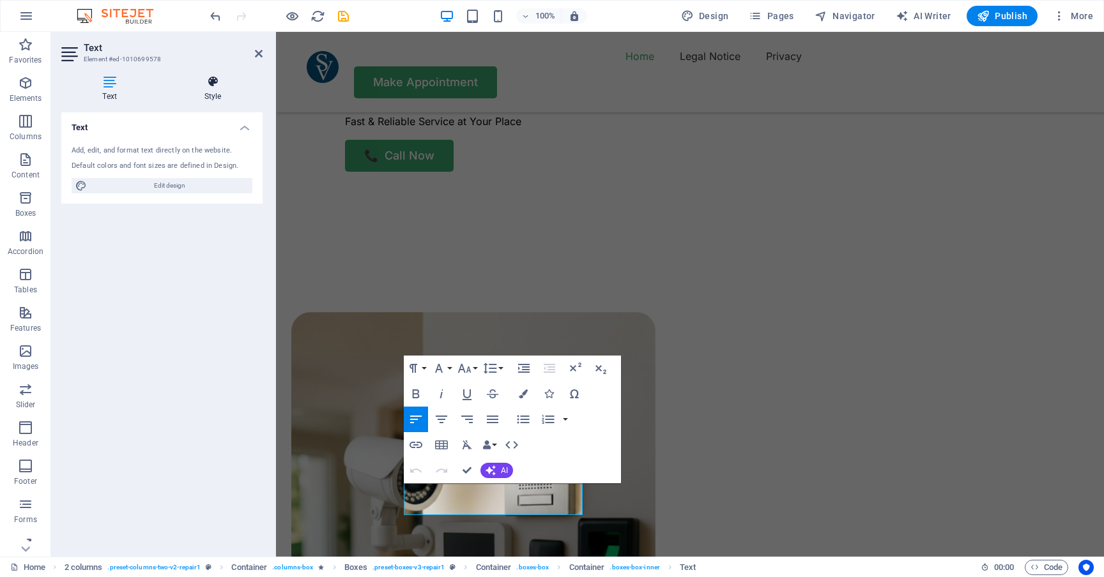
click at [210, 80] on icon at bounding box center [213, 81] width 100 height 13
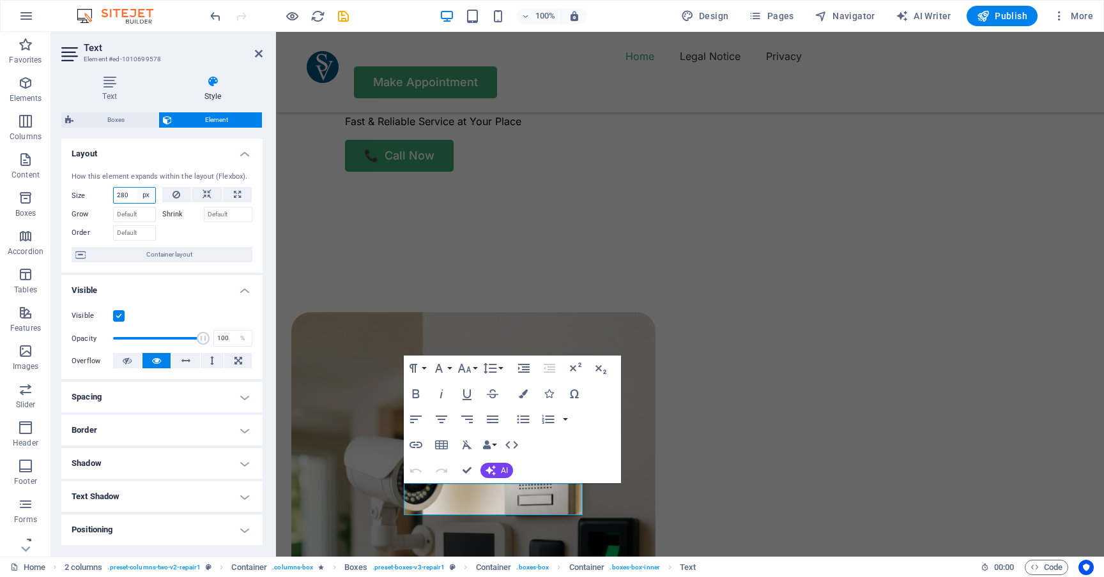
click at [148, 192] on select "Default auto px % 1/1 1/2 1/3 1/4 1/5 1/6 1/7 1/8 1/9 1/10" at bounding box center [146, 195] width 18 height 15
select select "%"
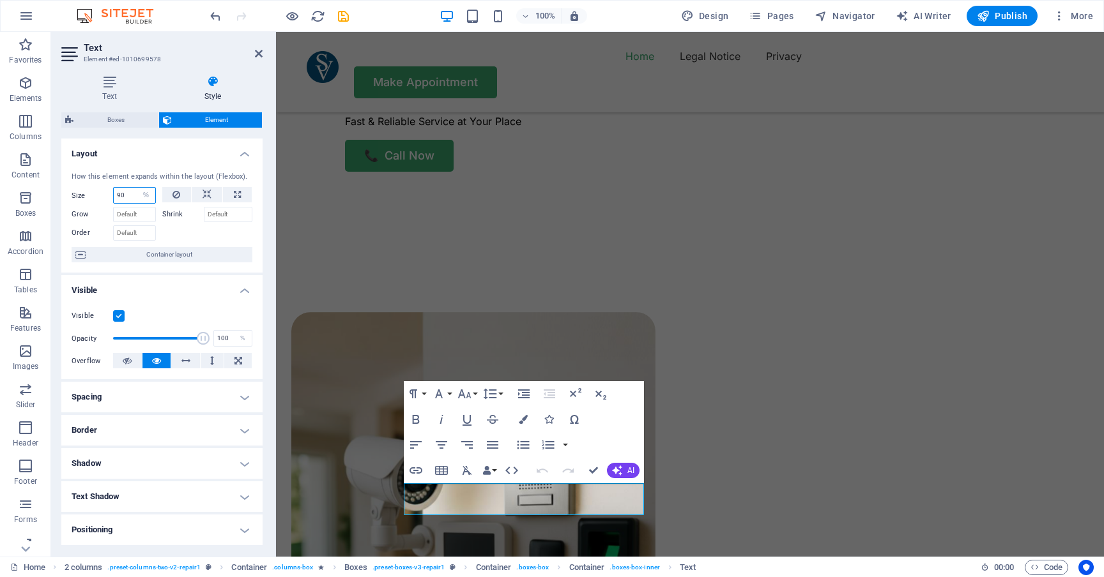
type input "90"
click at [185, 232] on div at bounding box center [207, 231] width 91 height 19
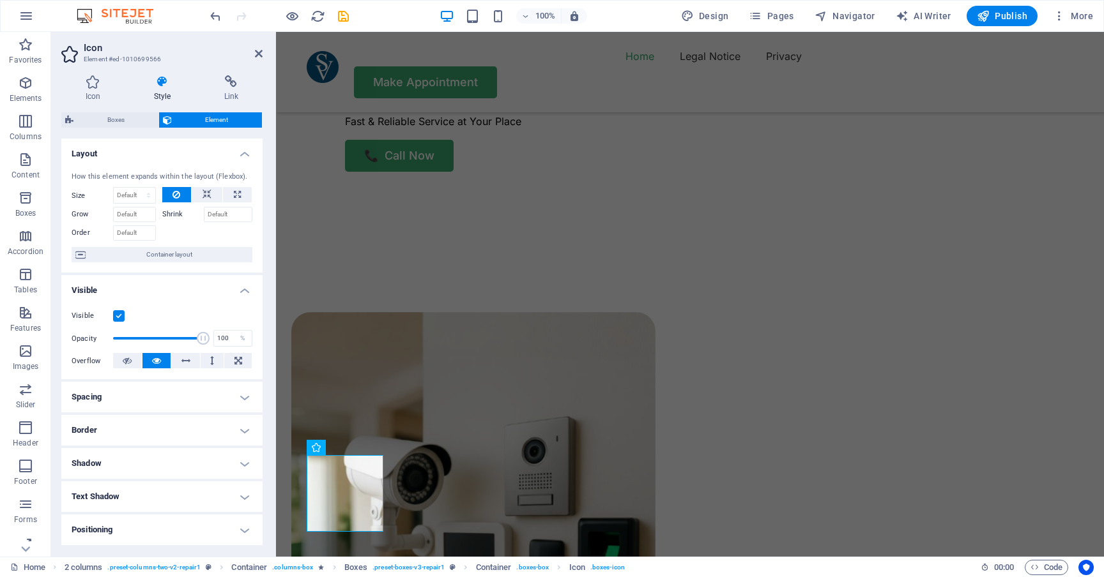
click at [162, 85] on icon at bounding box center [162, 81] width 65 height 13
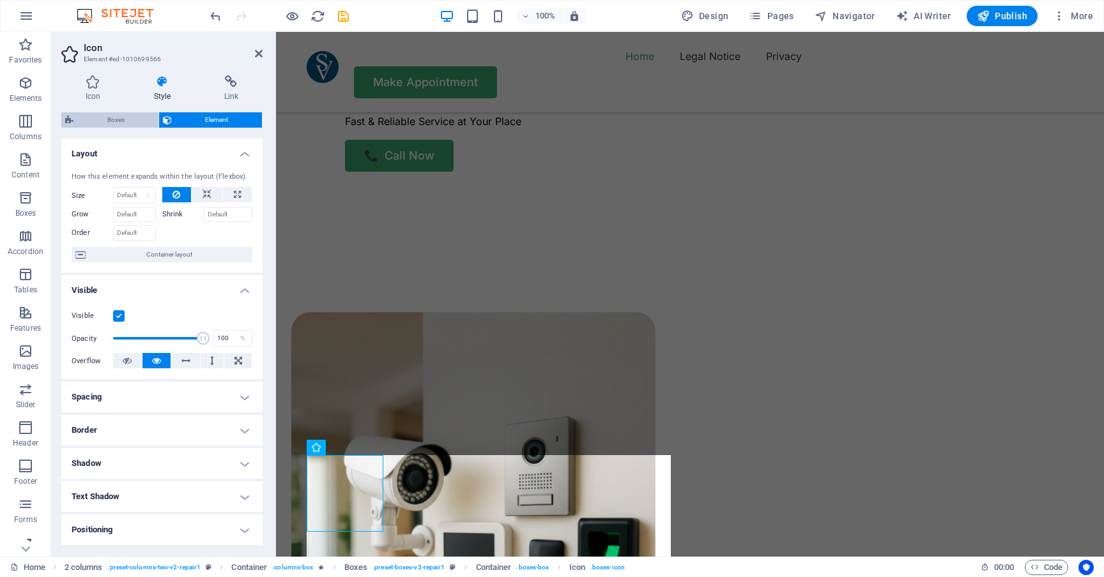
click at [125, 116] on span "Boxes" at bounding box center [115, 119] width 77 height 15
select select "rem"
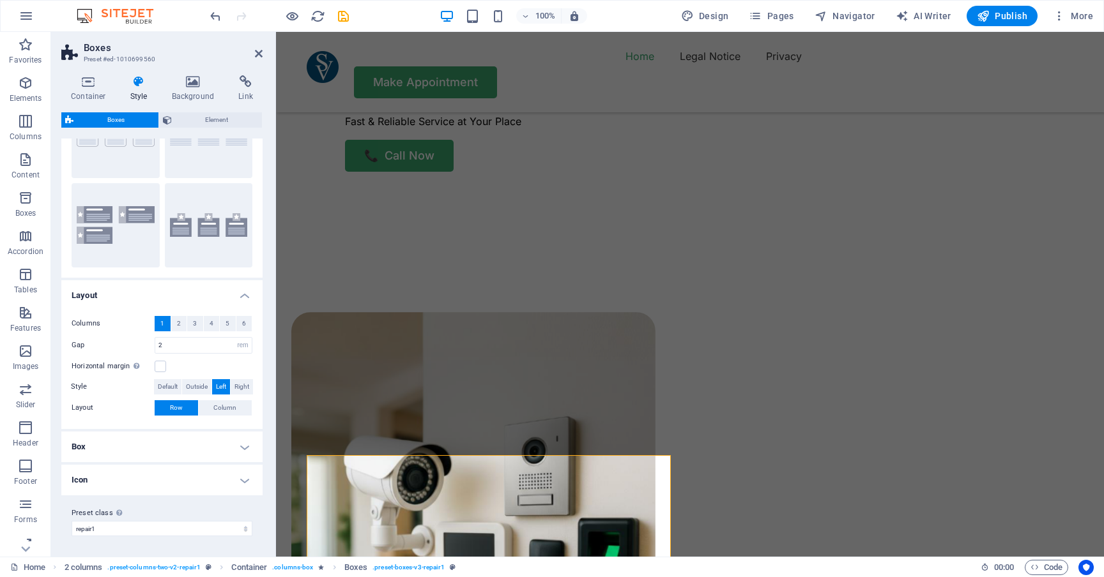
scroll to position [77, 0]
click at [238, 444] on h4 "Box" at bounding box center [161, 447] width 201 height 31
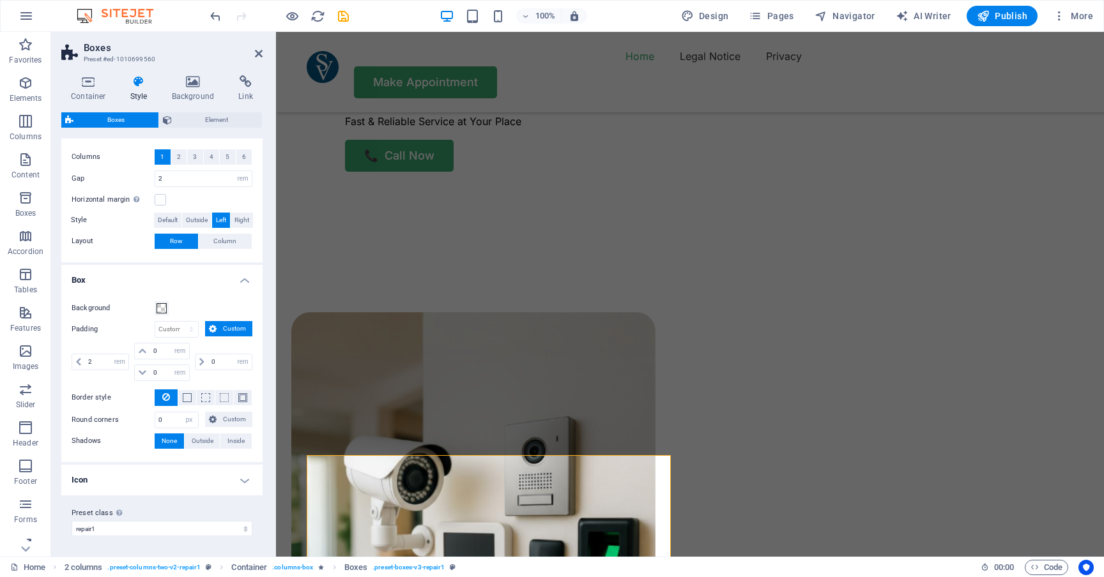
scroll to position [244, 0]
click at [149, 82] on icon at bounding box center [139, 81] width 36 height 13
click at [189, 80] on icon at bounding box center [193, 81] width 62 height 13
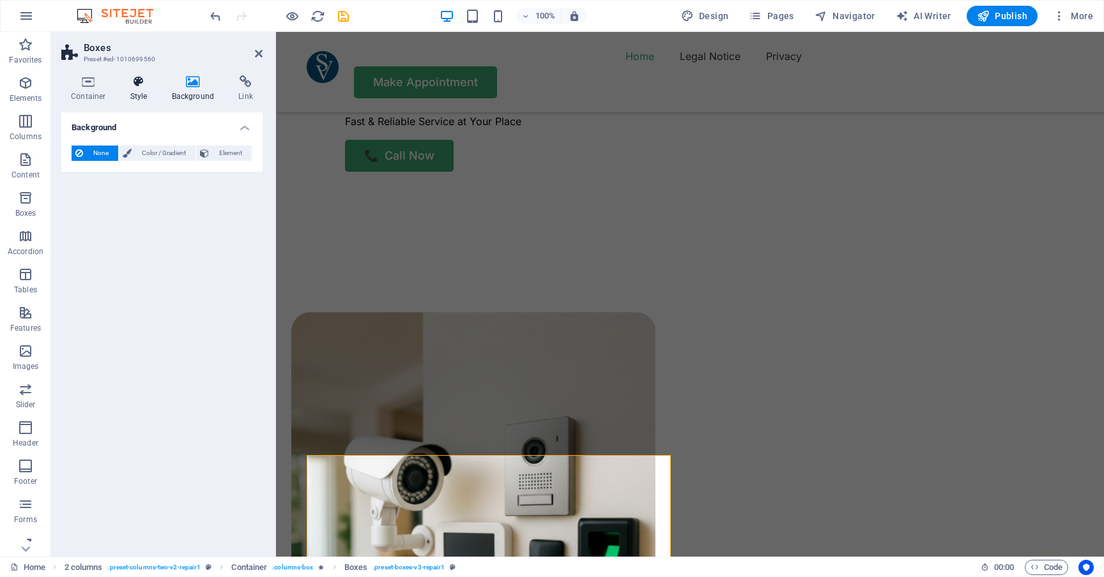
click at [136, 84] on icon at bounding box center [139, 81] width 36 height 13
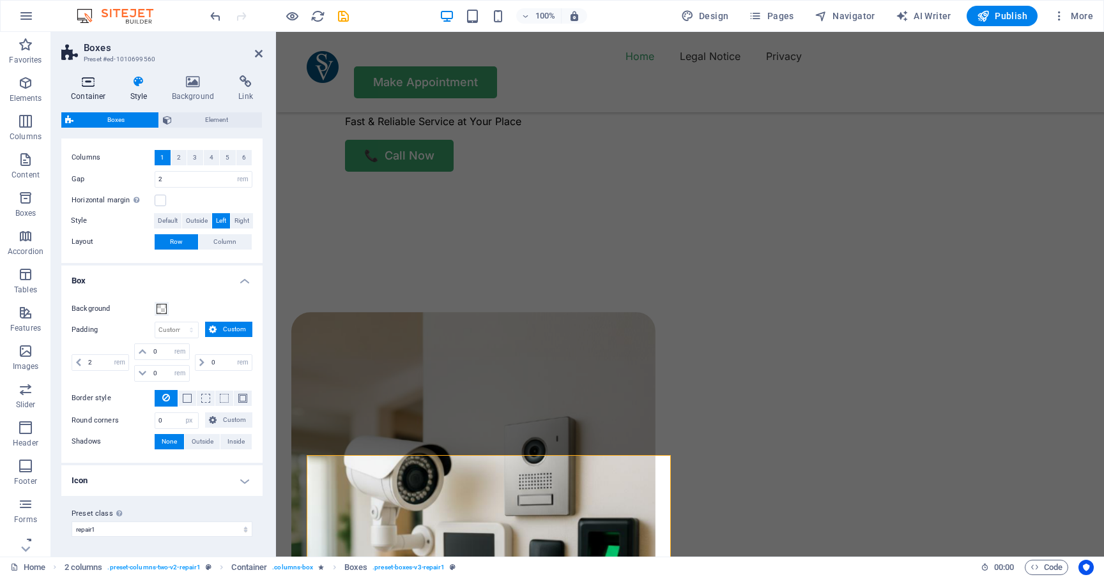
click at [86, 88] on h4 "Container" at bounding box center [90, 88] width 59 height 27
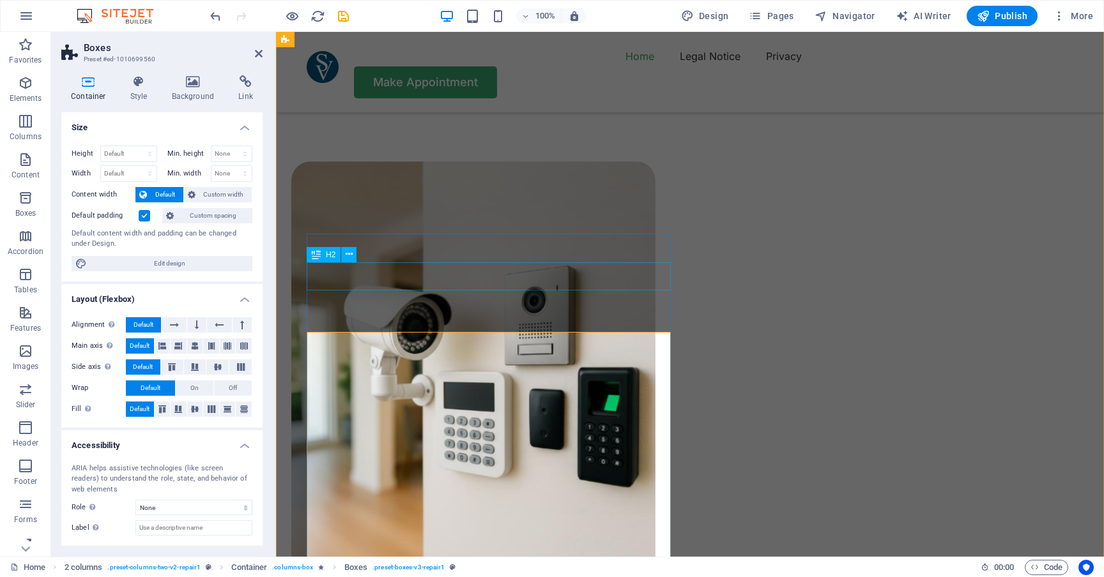
scroll to position [958, 0]
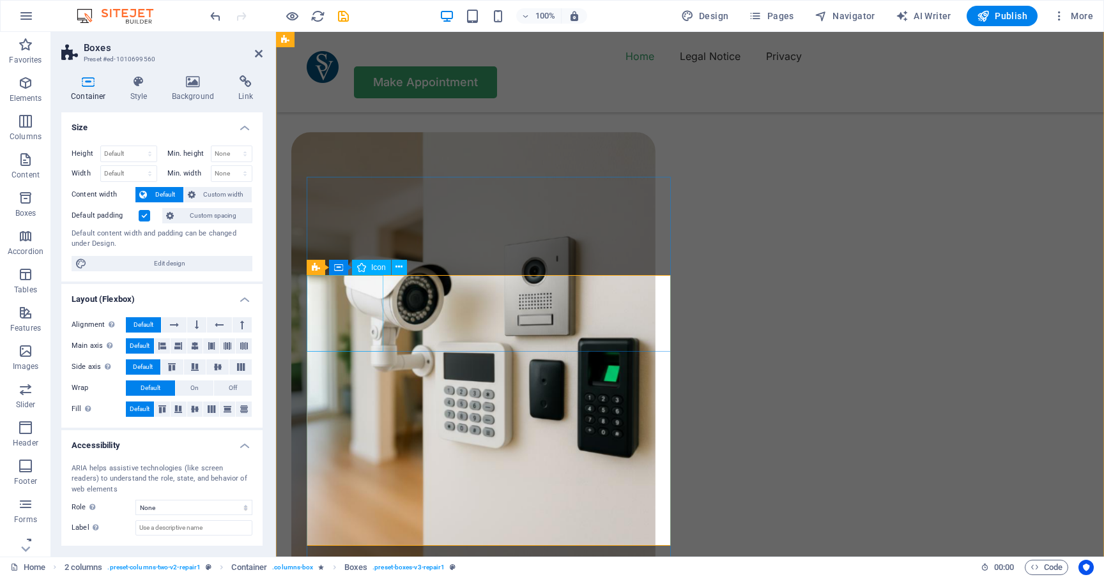
select select "%"
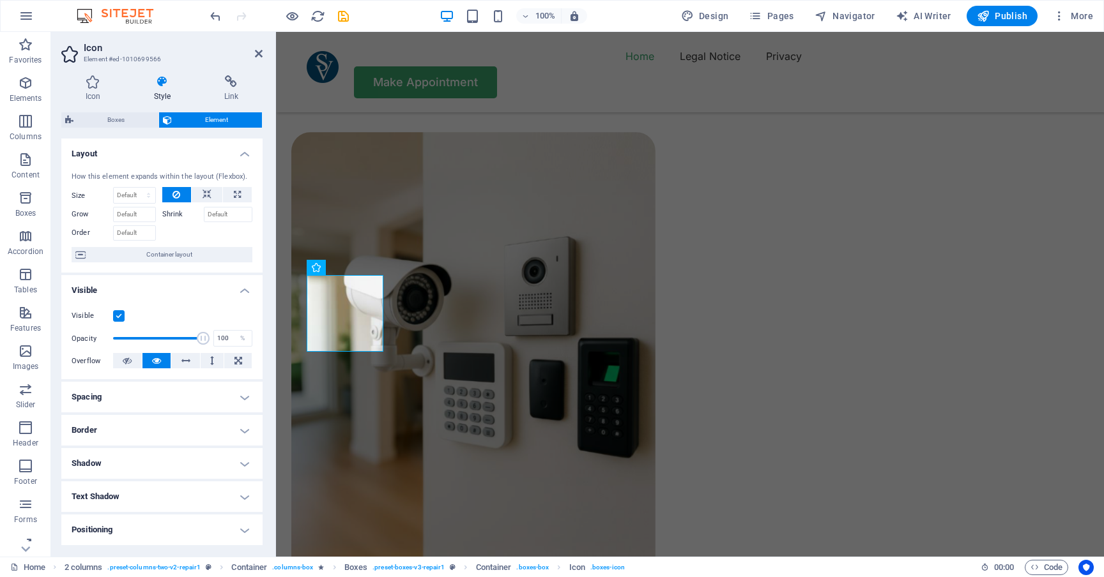
click at [150, 93] on h4 "Style" at bounding box center [165, 88] width 70 height 27
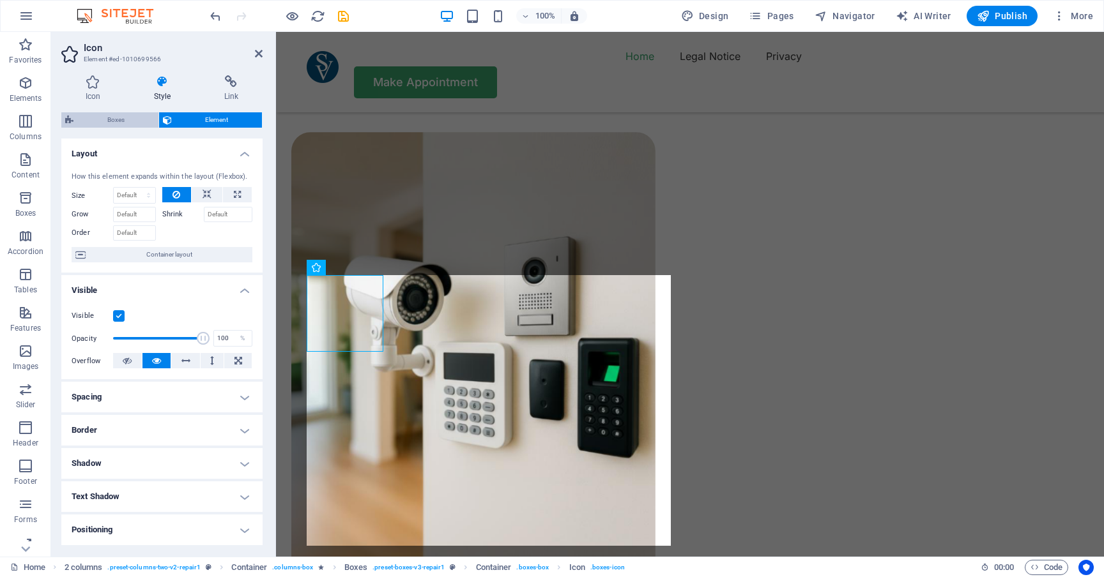
click at [126, 115] on span "Boxes" at bounding box center [115, 119] width 77 height 15
select select "rem"
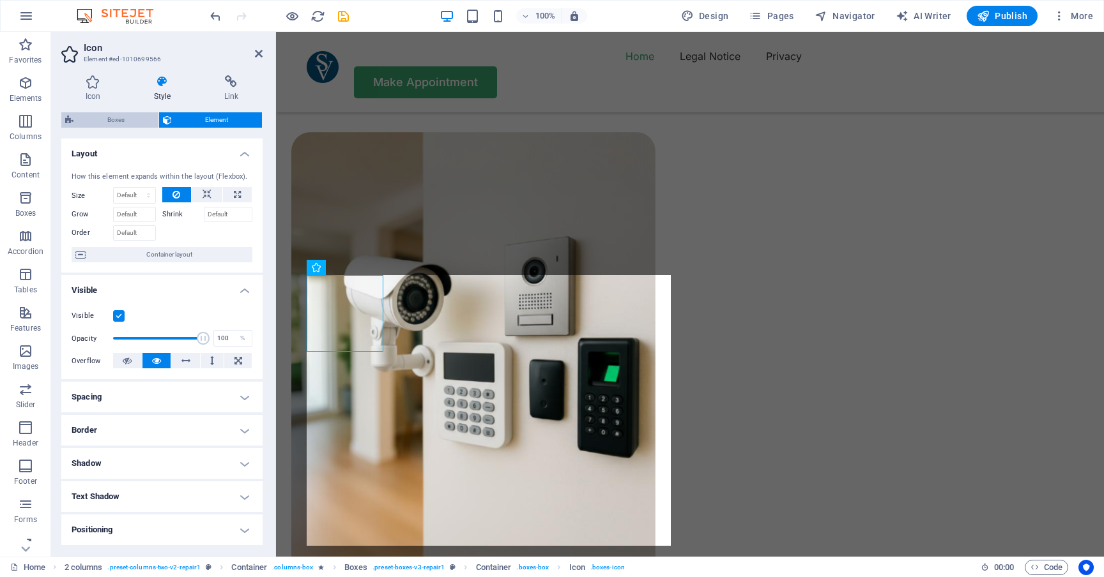
select select "rem"
select select "px"
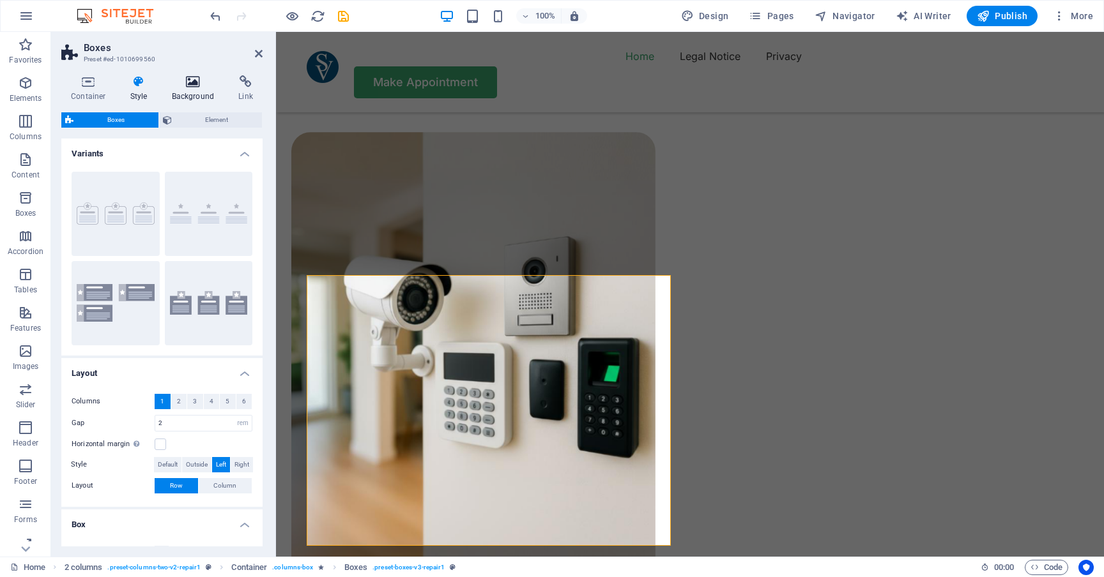
click at [186, 83] on icon at bounding box center [193, 81] width 62 height 13
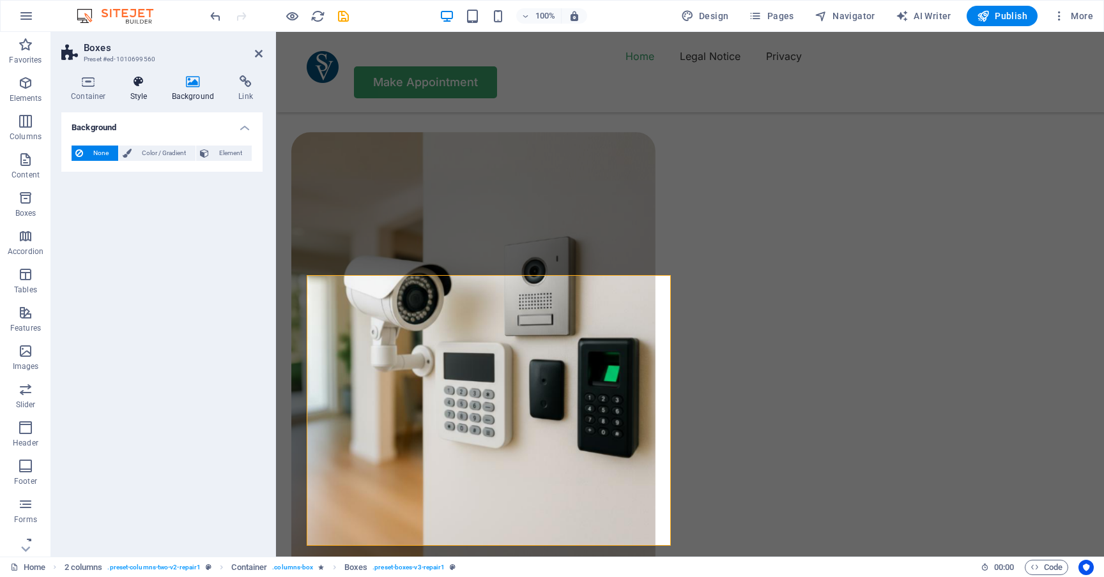
click at [139, 90] on h4 "Style" at bounding box center [142, 88] width 42 height 27
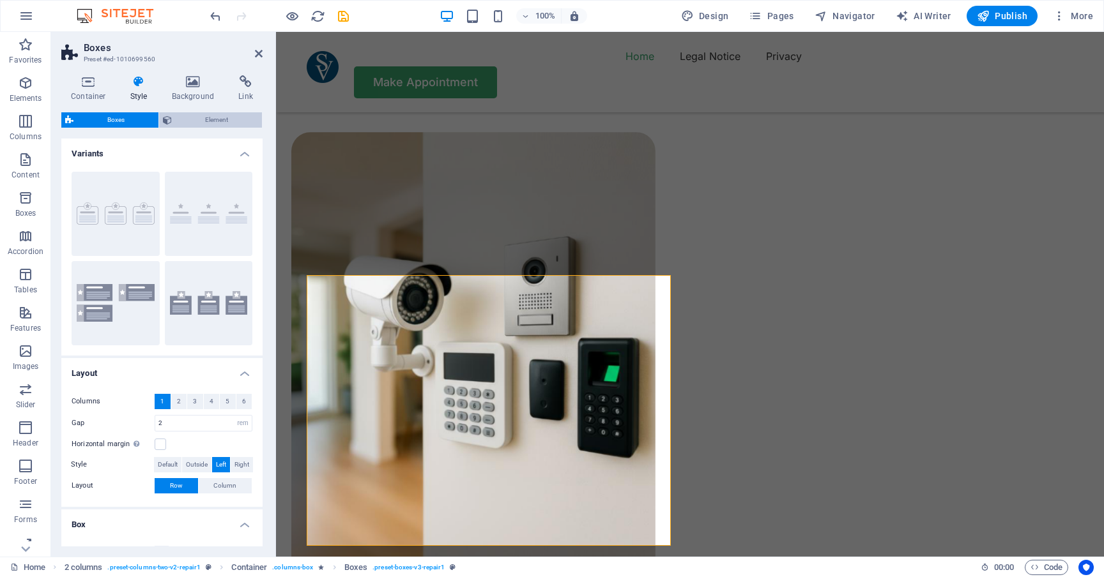
click at [201, 122] on span "Element" at bounding box center [217, 119] width 83 height 15
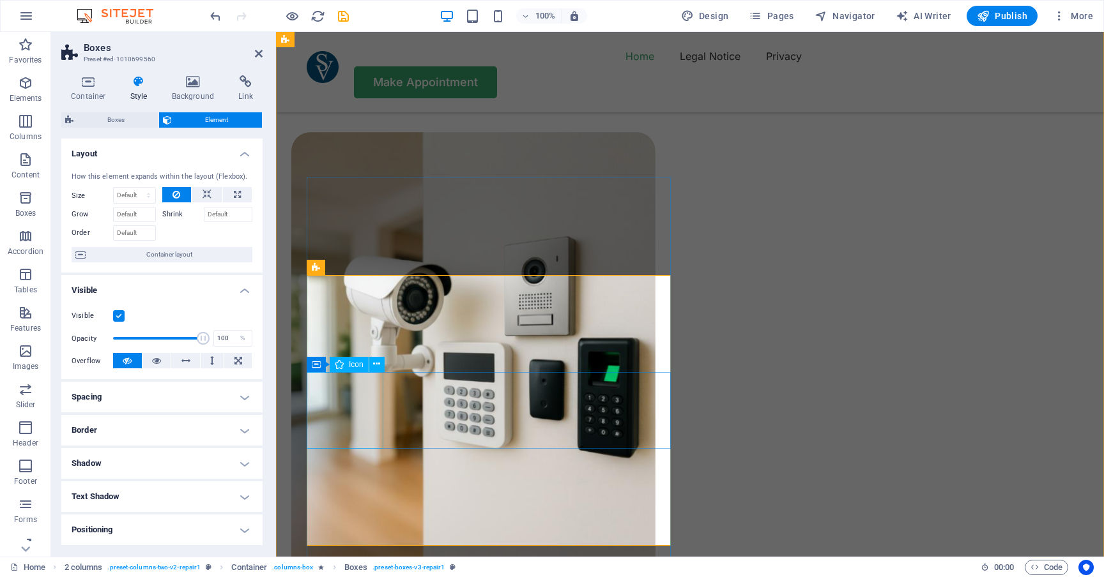
click at [360, 367] on span "Icon" at bounding box center [356, 365] width 15 height 8
click at [356, 365] on span "Icon" at bounding box center [356, 365] width 15 height 8
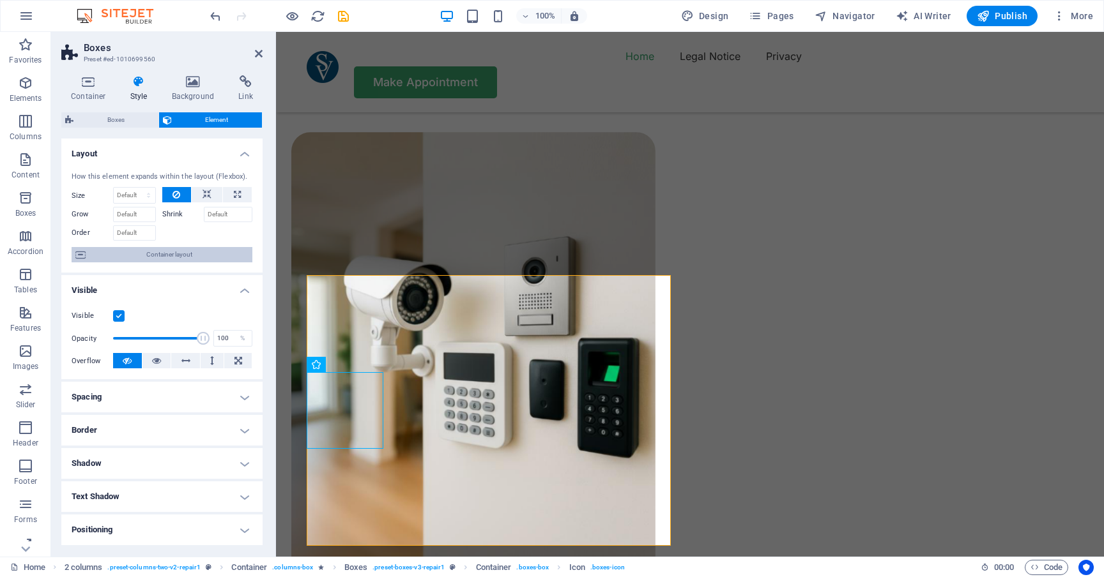
click at [172, 255] on span "Container layout" at bounding box center [168, 254] width 159 height 15
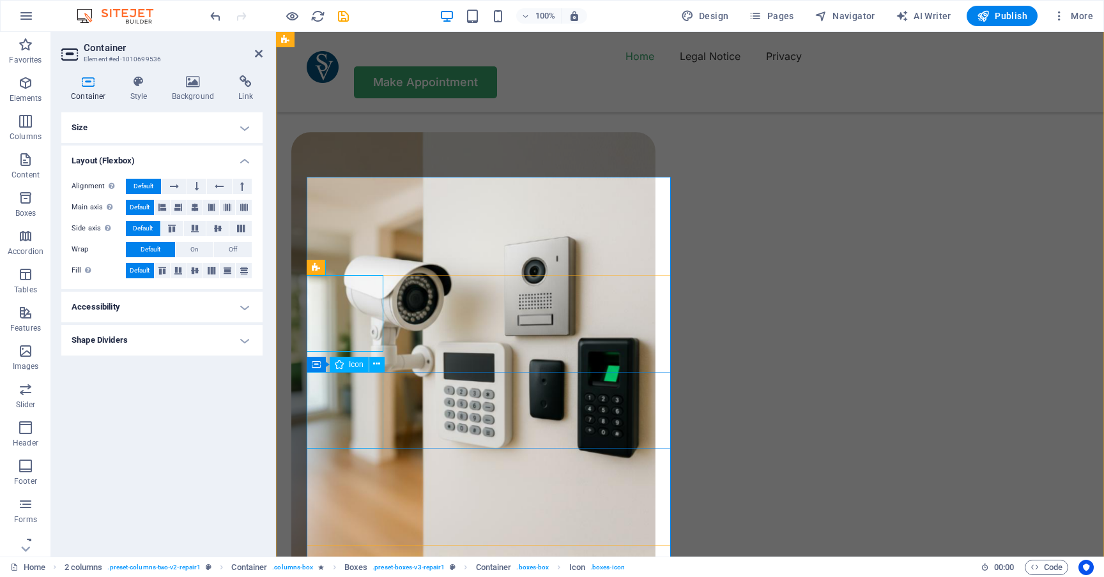
select select "xMidYMid"
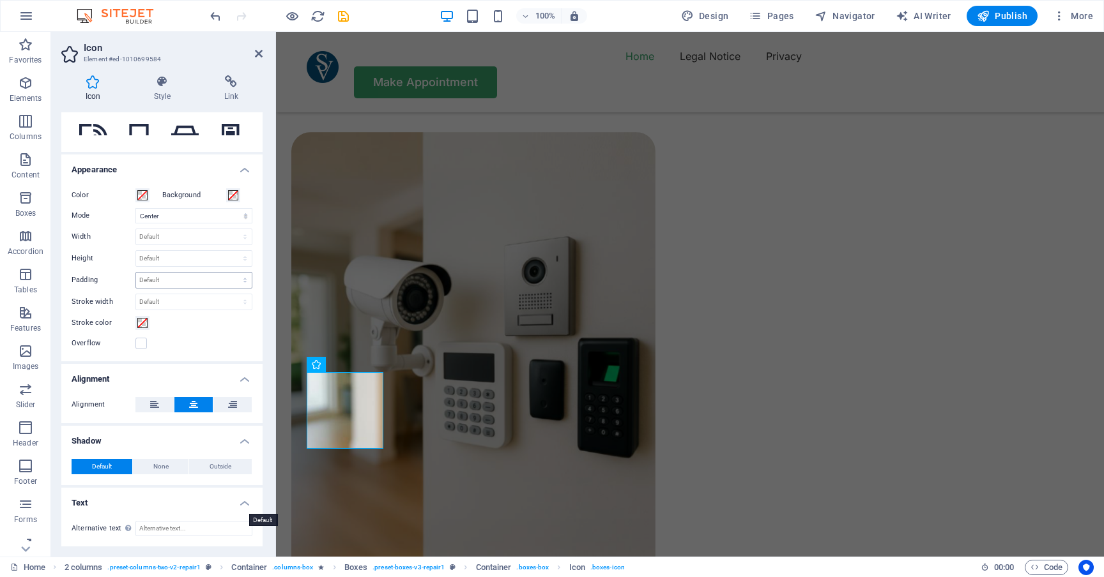
scroll to position [236, 0]
click at [161, 82] on icon at bounding box center [162, 81] width 65 height 13
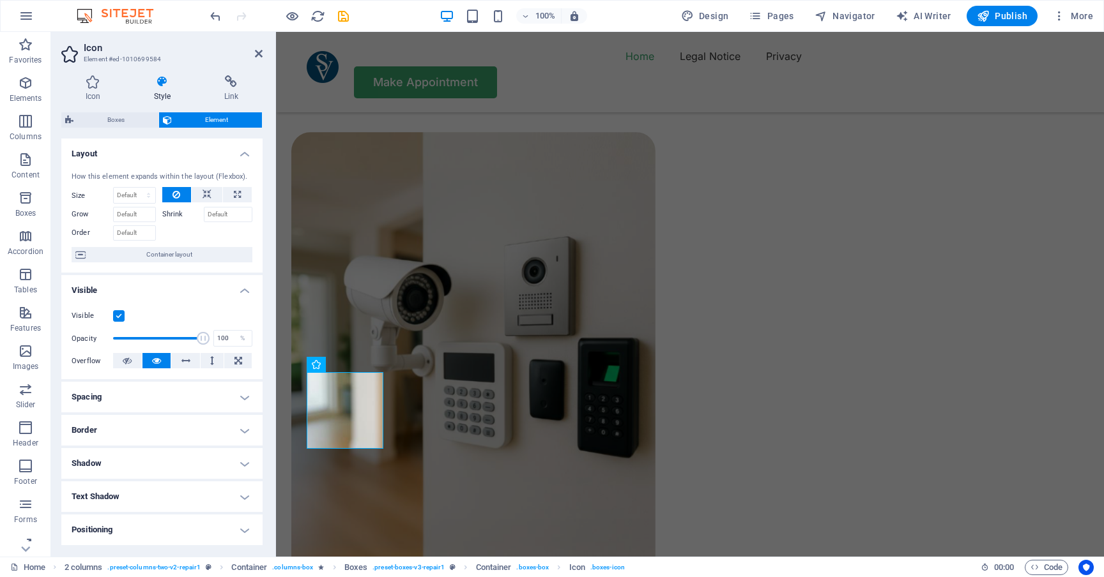
click at [156, 400] on h4 "Spacing" at bounding box center [161, 397] width 201 height 31
click at [156, 400] on h4 "Spacing" at bounding box center [161, 393] width 201 height 23
click at [148, 429] on h4 "Border" at bounding box center [161, 430] width 201 height 31
click at [148, 429] on h4 "Border" at bounding box center [161, 426] width 201 height 23
click at [144, 489] on h4 "Text Shadow" at bounding box center [161, 497] width 201 height 31
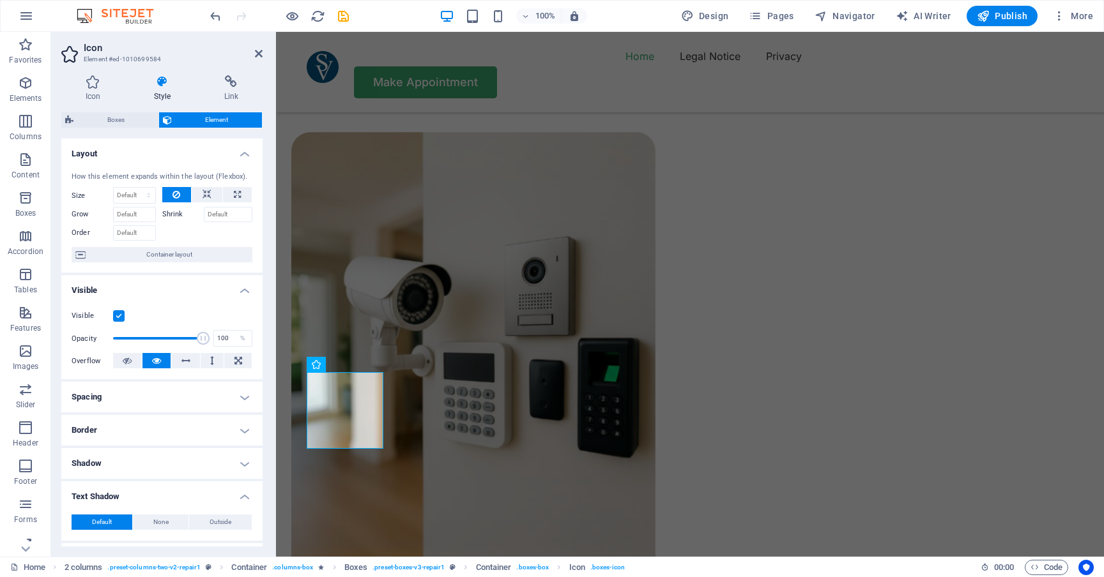
click at [144, 489] on h4 "Text Shadow" at bounding box center [161, 493] width 201 height 23
click at [139, 523] on h4 "Positioning" at bounding box center [161, 530] width 201 height 31
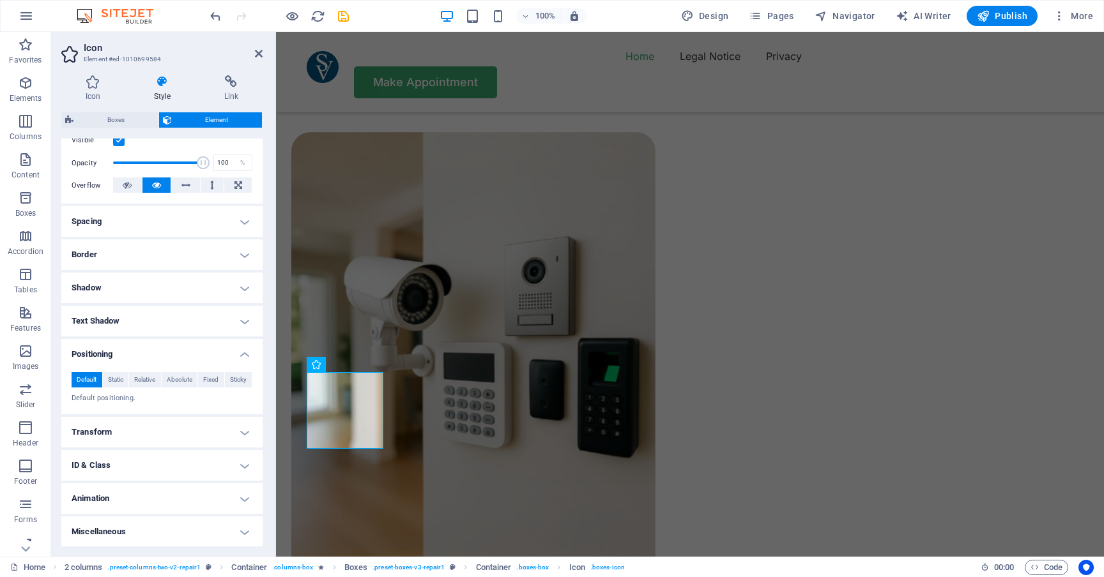
scroll to position [175, 0]
click at [149, 426] on h4 "Transform" at bounding box center [161, 433] width 201 height 31
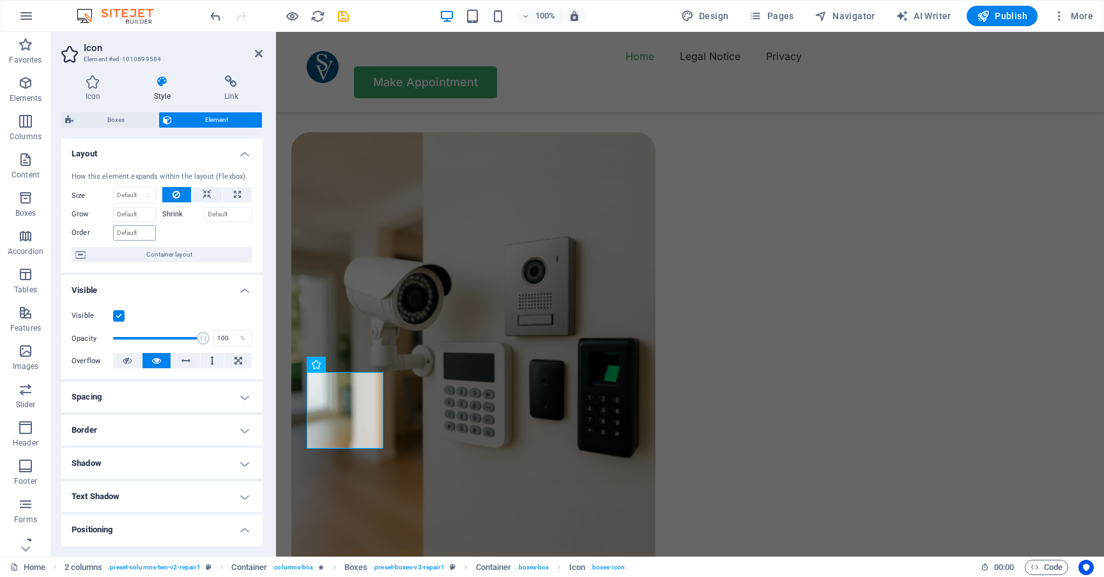
scroll to position [0, 0]
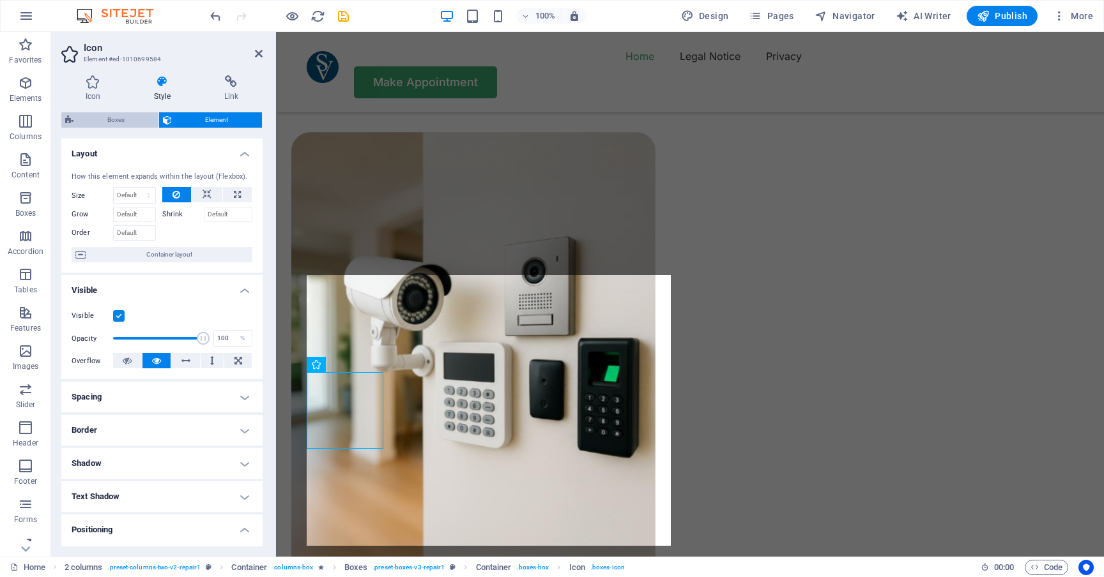
click at [126, 125] on span "Boxes" at bounding box center [115, 119] width 77 height 15
select select "rem"
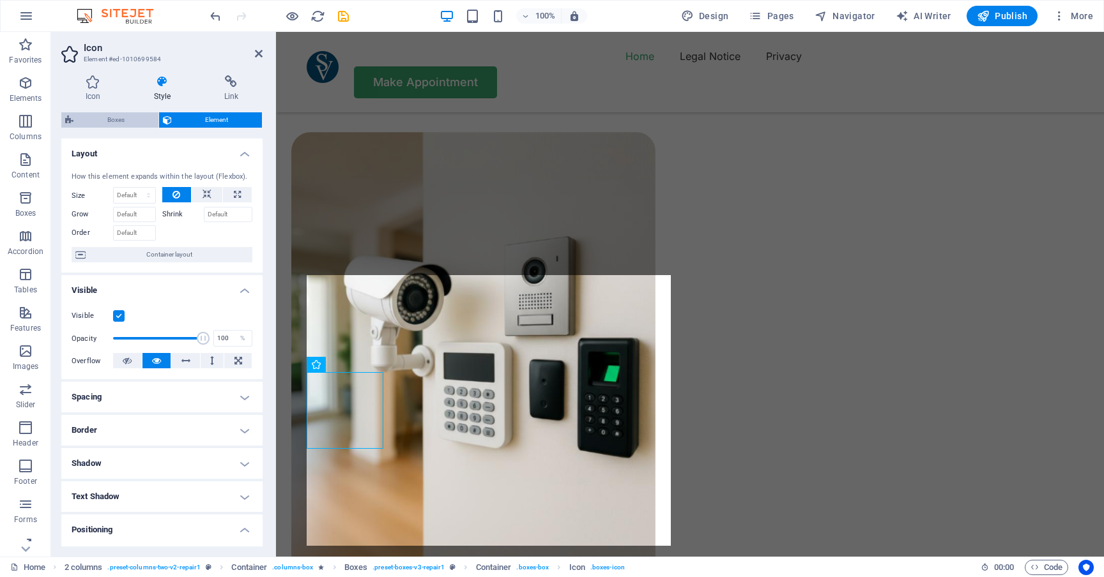
select select "rem"
select select "px"
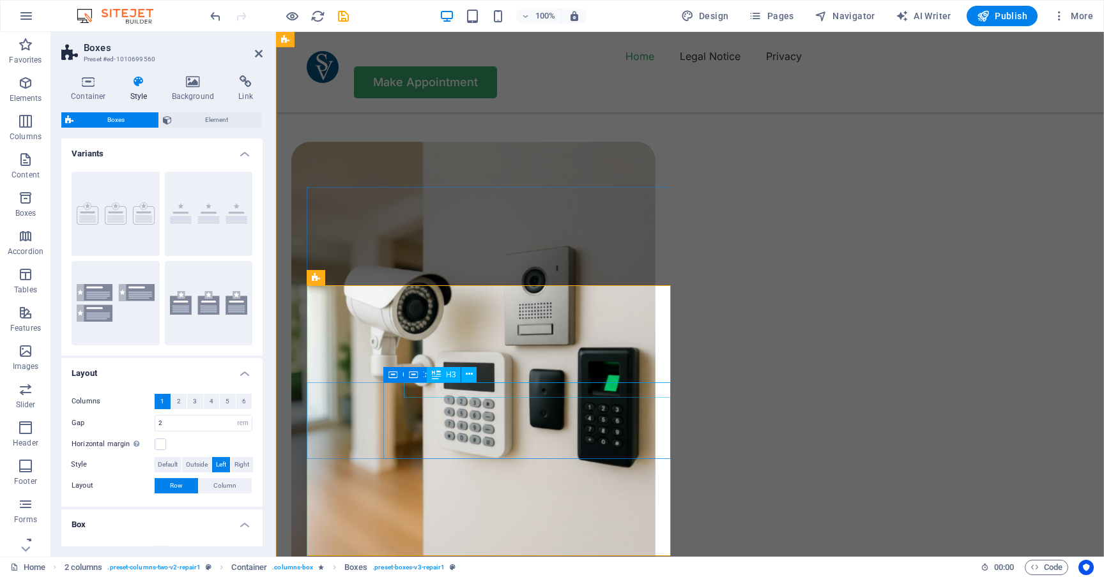
scroll to position [950, 0]
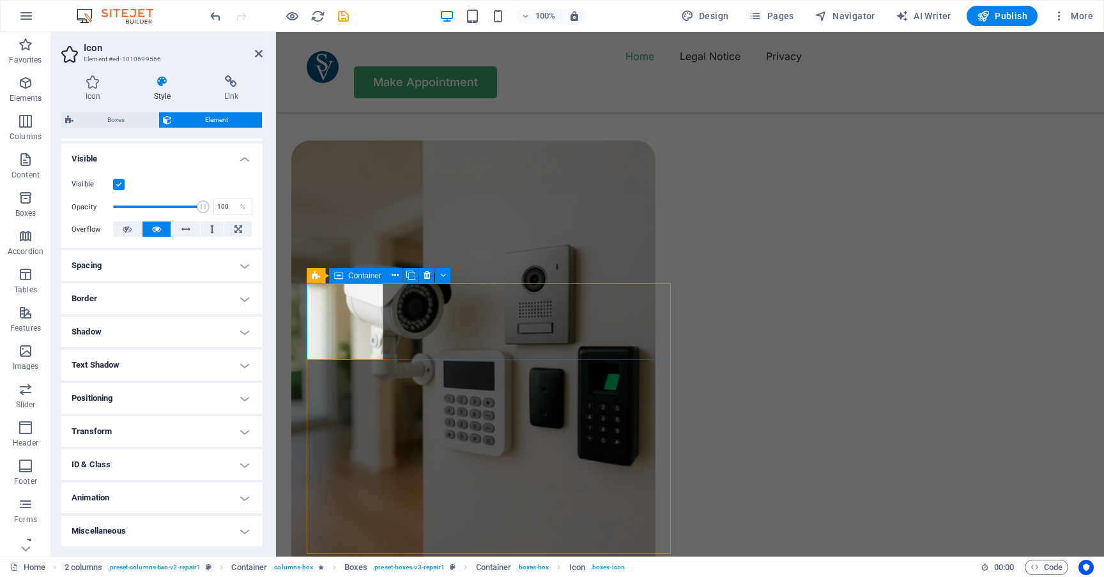
scroll to position [131, 0]
click at [158, 431] on h4 "Transform" at bounding box center [161, 432] width 201 height 31
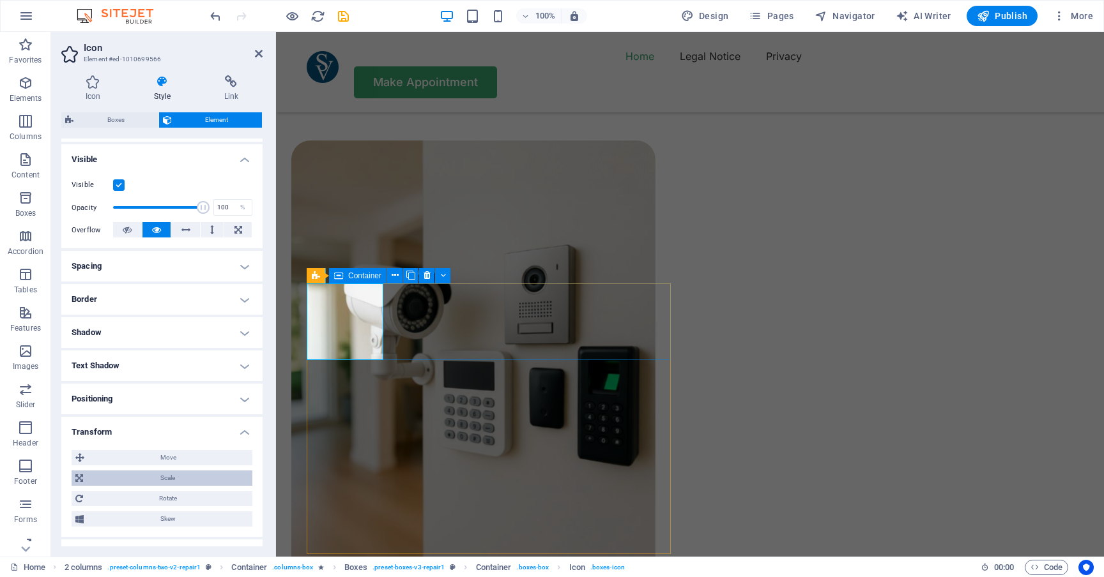
click at [142, 477] on span "Scale" at bounding box center [168, 478] width 162 height 15
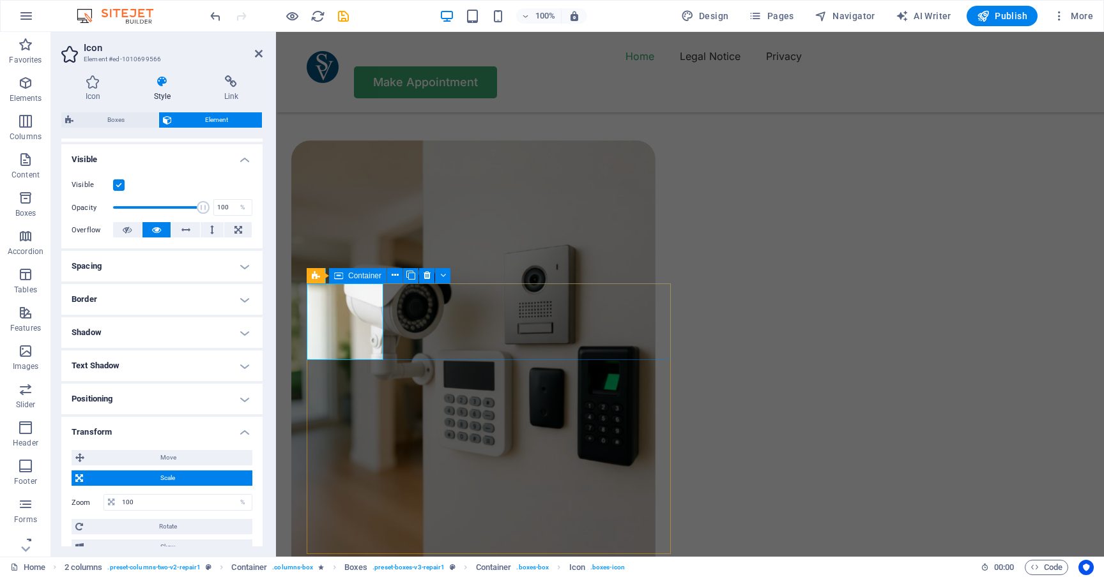
click at [241, 161] on h4 "Visible" at bounding box center [161, 155] width 201 height 23
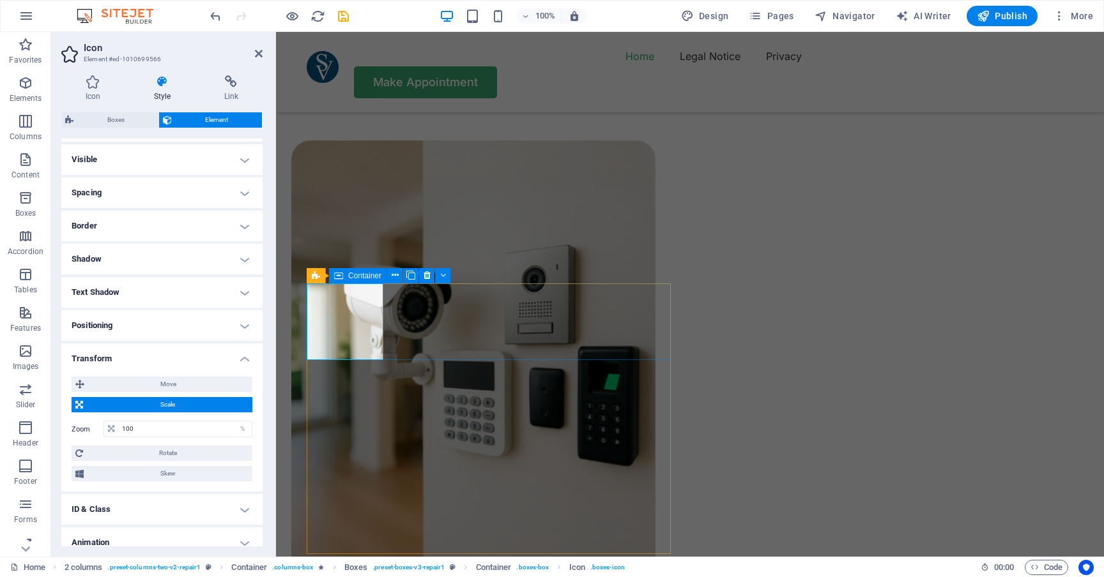
click at [241, 188] on h4 "Spacing" at bounding box center [161, 193] width 201 height 31
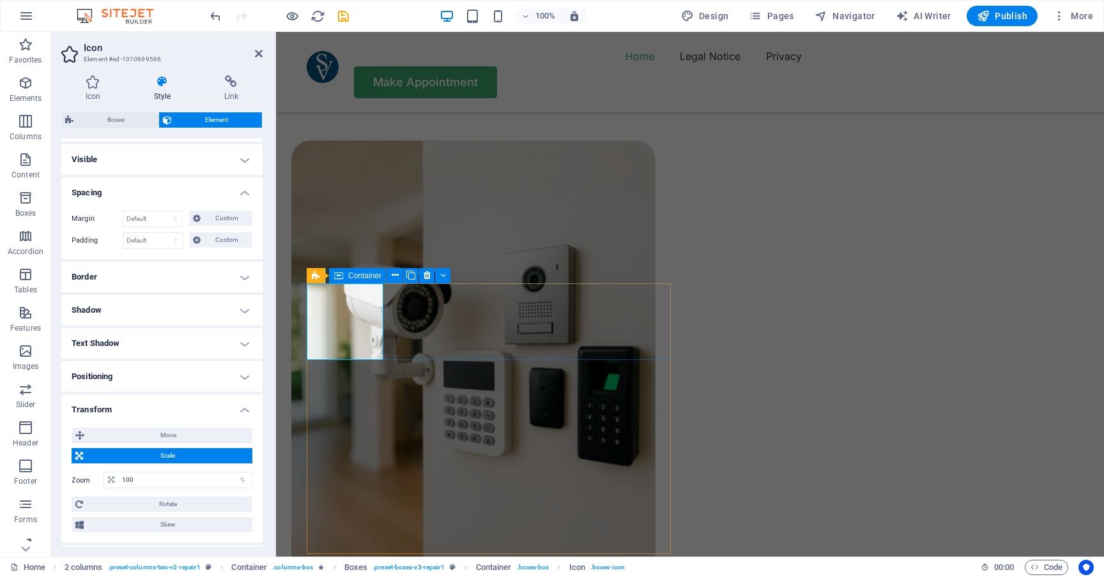
click at [236, 278] on h4 "Border" at bounding box center [161, 277] width 201 height 31
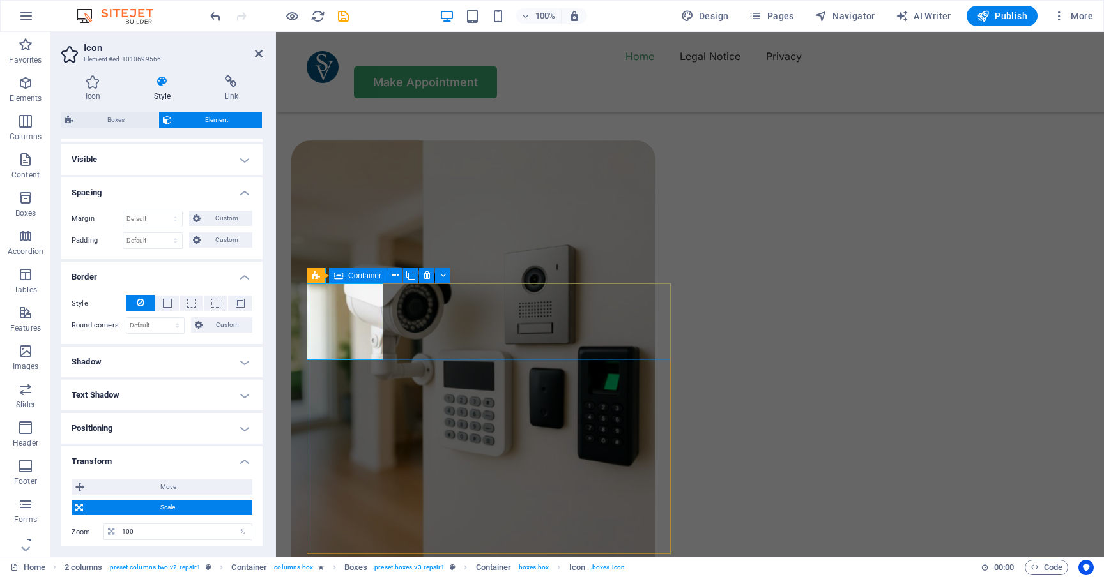
click at [236, 278] on h4 "Border" at bounding box center [161, 273] width 201 height 23
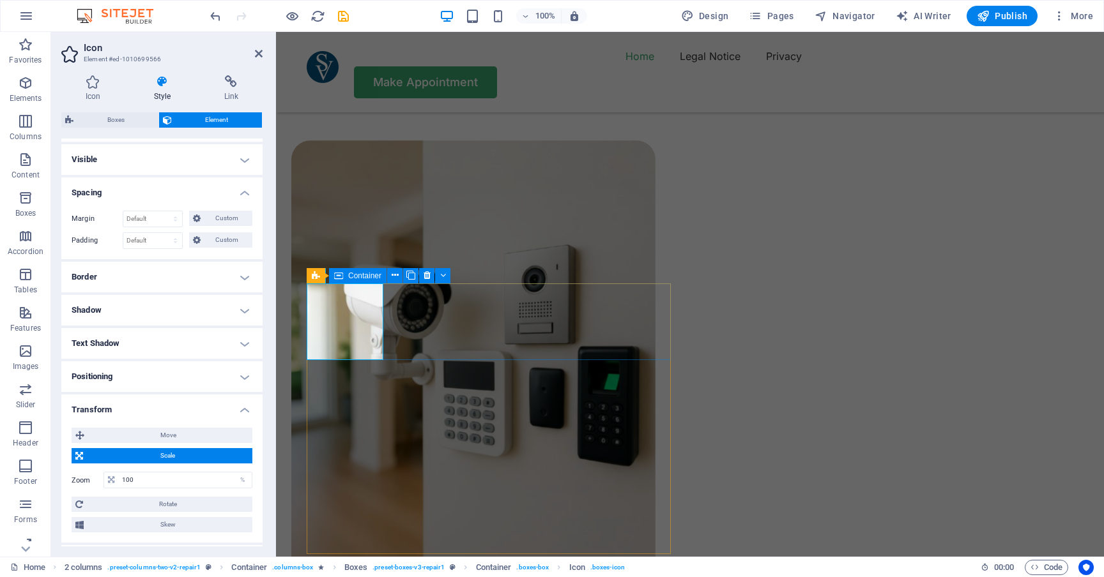
click at [216, 342] on h4 "Text Shadow" at bounding box center [161, 343] width 201 height 31
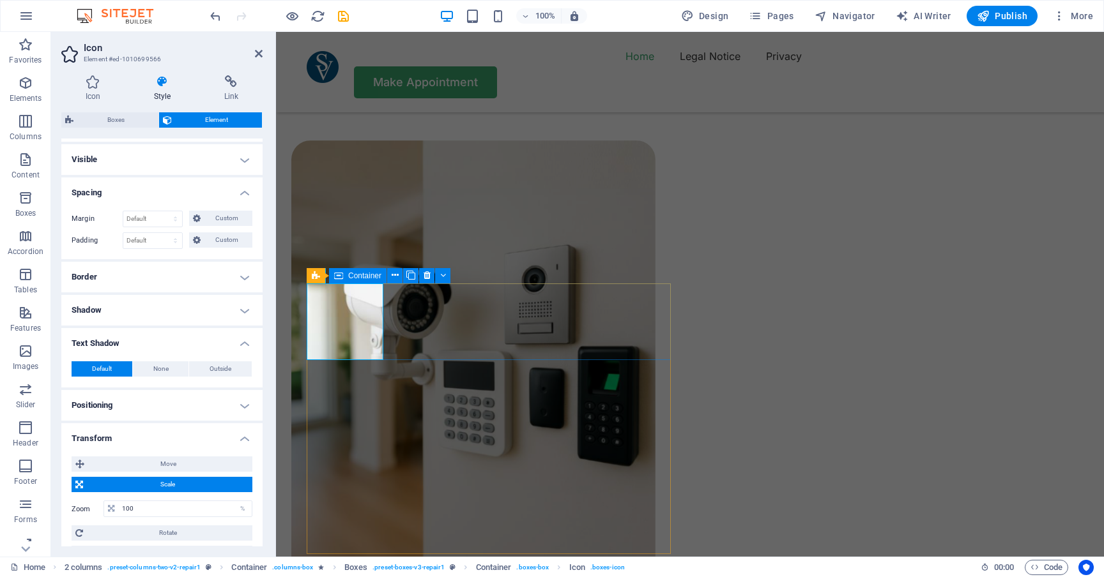
click at [216, 342] on h4 "Text Shadow" at bounding box center [161, 339] width 201 height 23
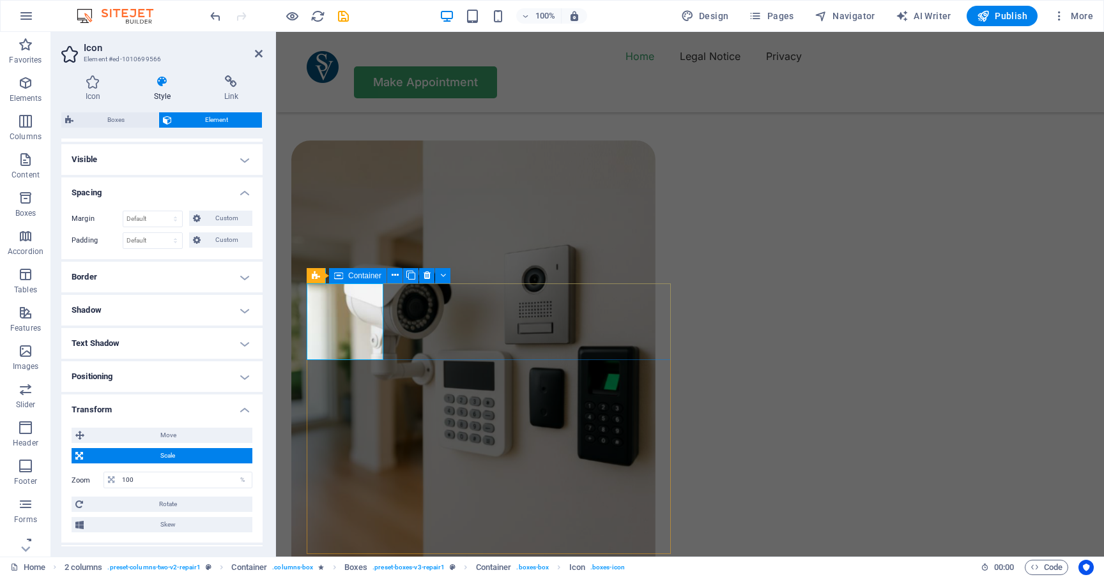
click at [211, 372] on h4 "Positioning" at bounding box center [161, 376] width 201 height 31
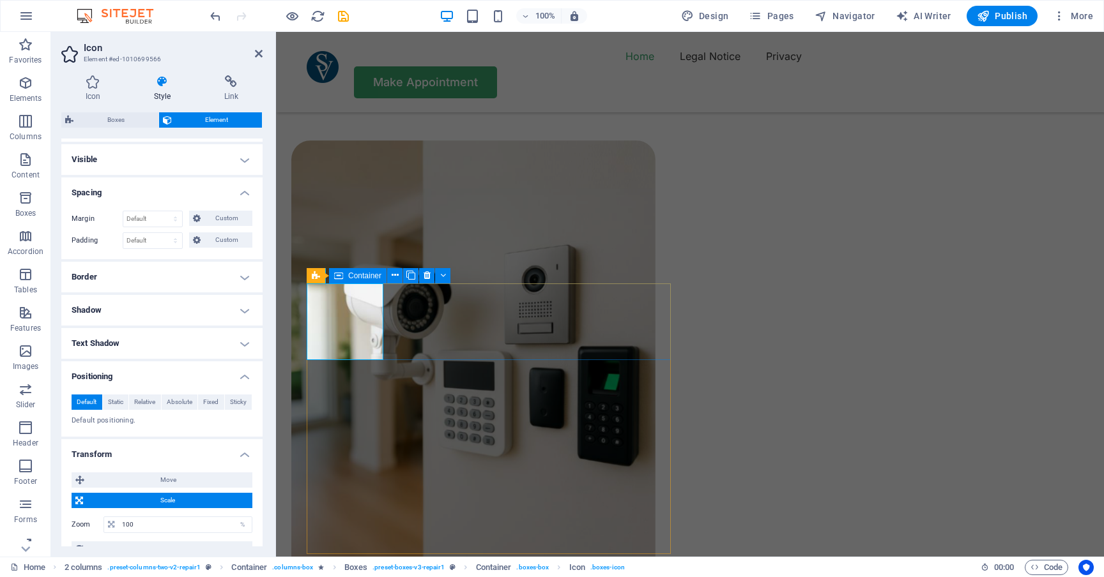
click at [211, 372] on h4 "Positioning" at bounding box center [161, 372] width 201 height 23
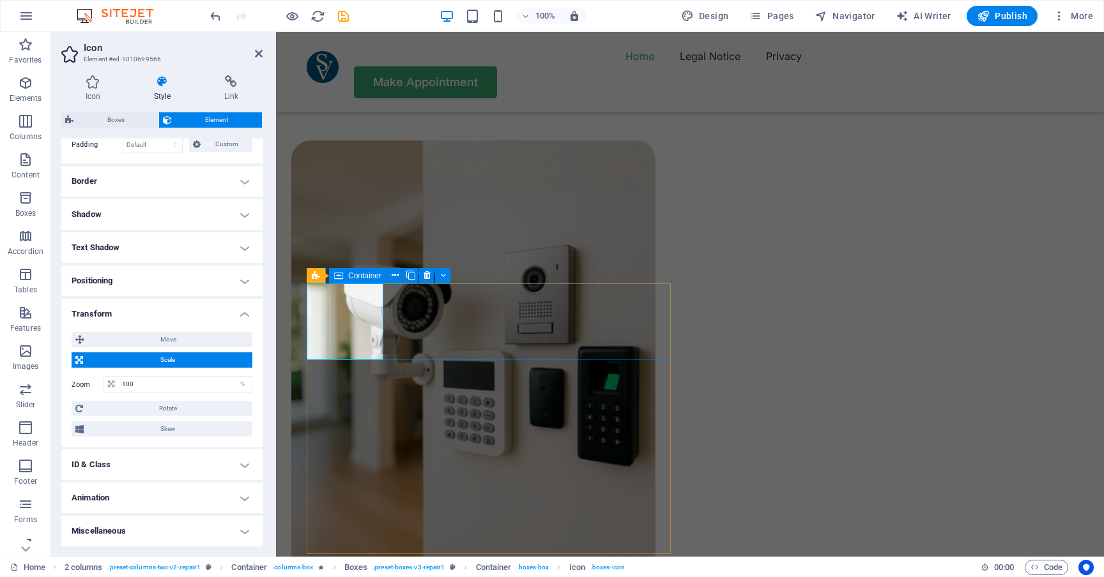
scroll to position [226, 0]
click at [236, 526] on h4 "Miscellaneous" at bounding box center [161, 532] width 201 height 31
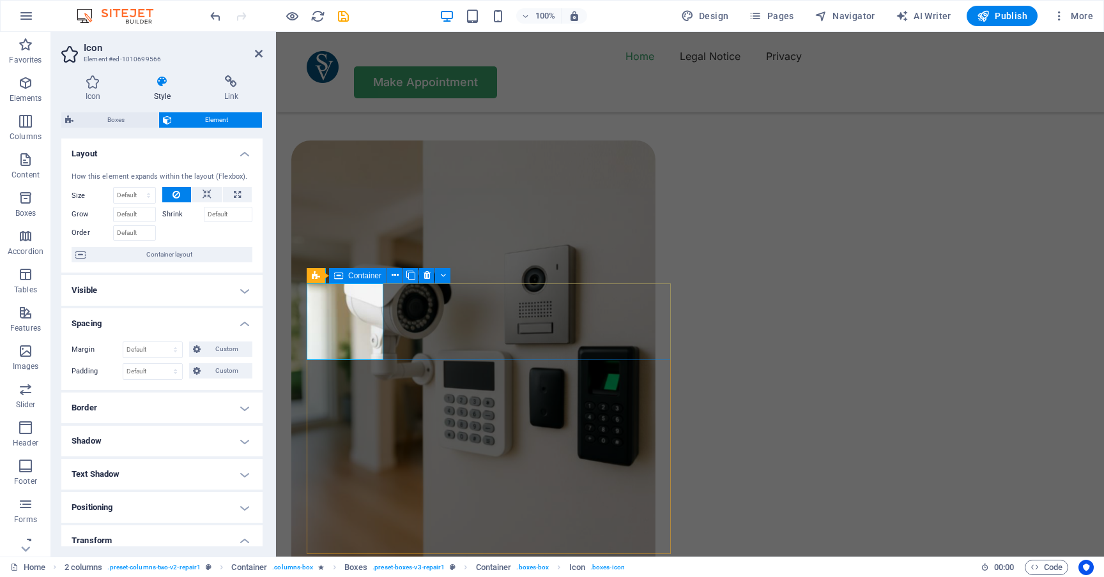
scroll to position [0, 0]
click at [142, 194] on select "Default auto px % 1/1 1/2 1/3 1/4 1/5 1/6 1/7 1/8 1/9 1/10" at bounding box center [135, 195] width 42 height 15
click at [353, 275] on span "Container" at bounding box center [364, 276] width 33 height 8
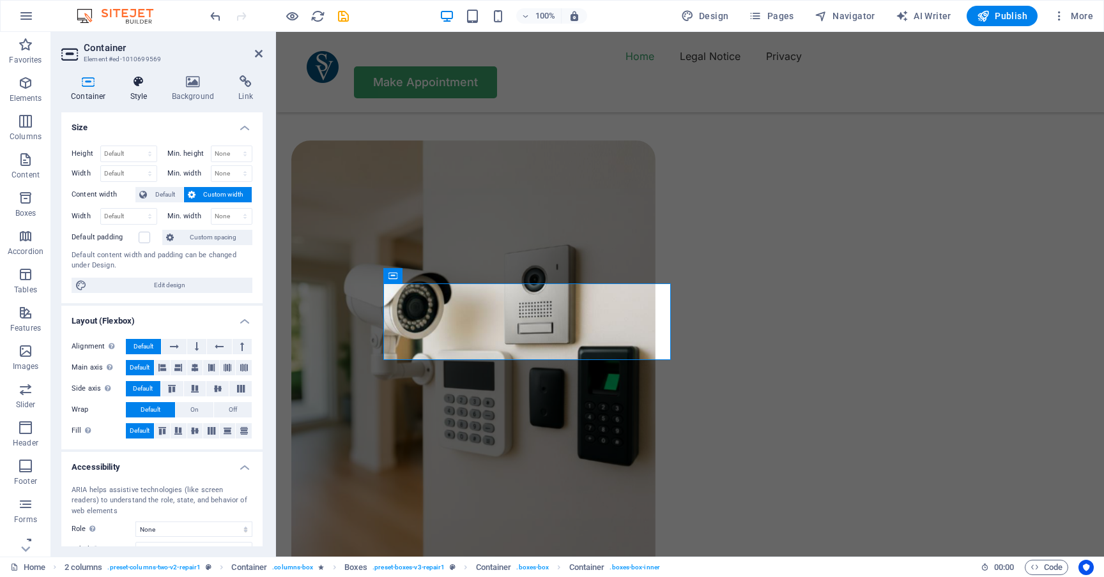
click at [140, 86] on icon at bounding box center [139, 81] width 36 height 13
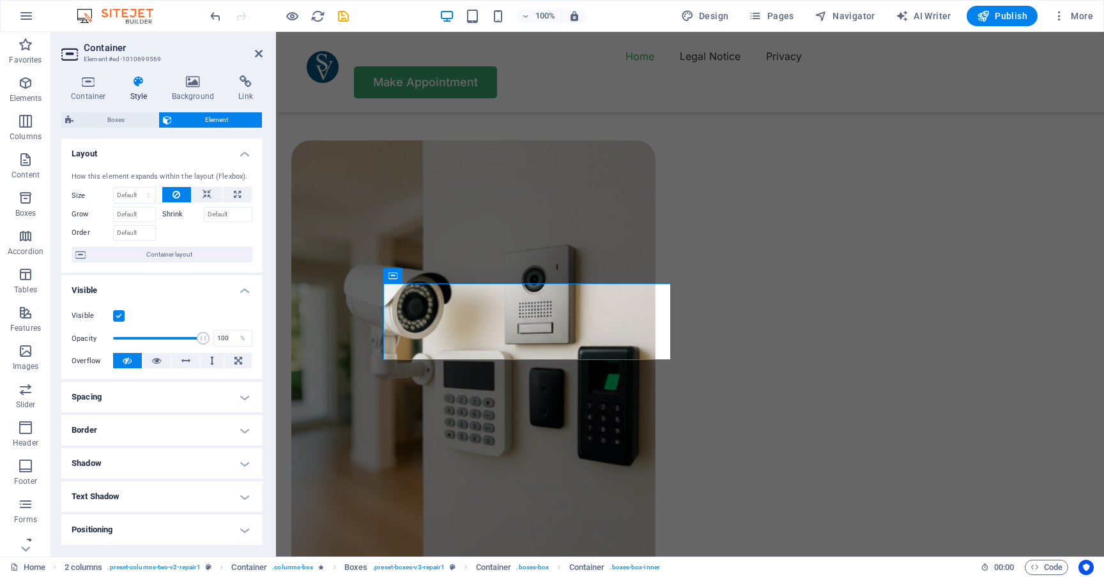
click at [134, 79] on icon at bounding box center [139, 81] width 36 height 13
click at [399, 276] on icon at bounding box center [398, 275] width 7 height 13
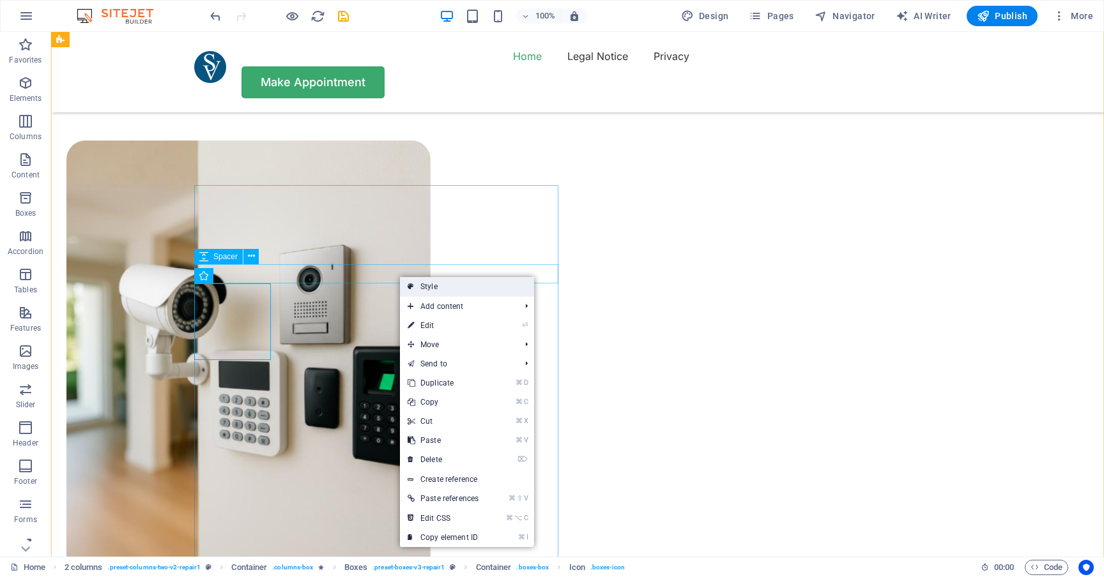
click at [419, 289] on link "Style" at bounding box center [467, 286] width 134 height 19
select select "rem"
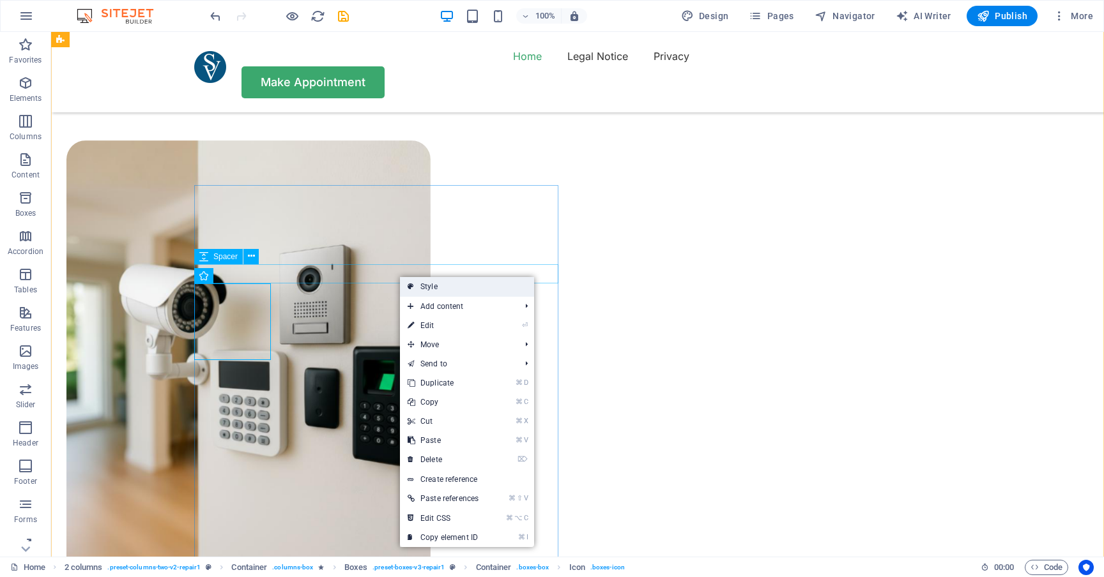
select select "rem"
select select "px"
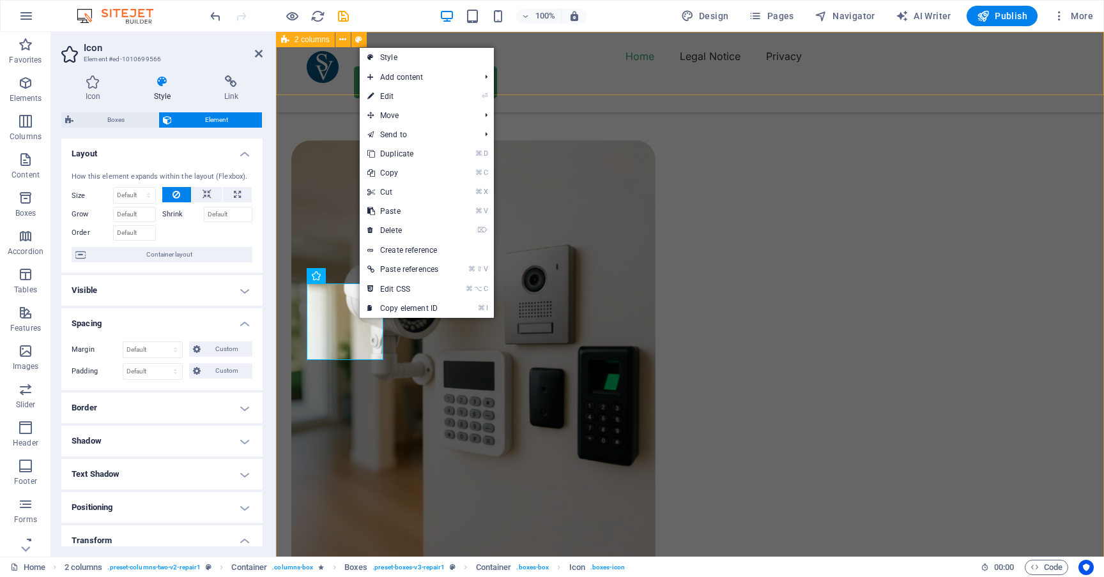
click at [404, 94] on link "⏎ Edit" at bounding box center [403, 96] width 86 height 19
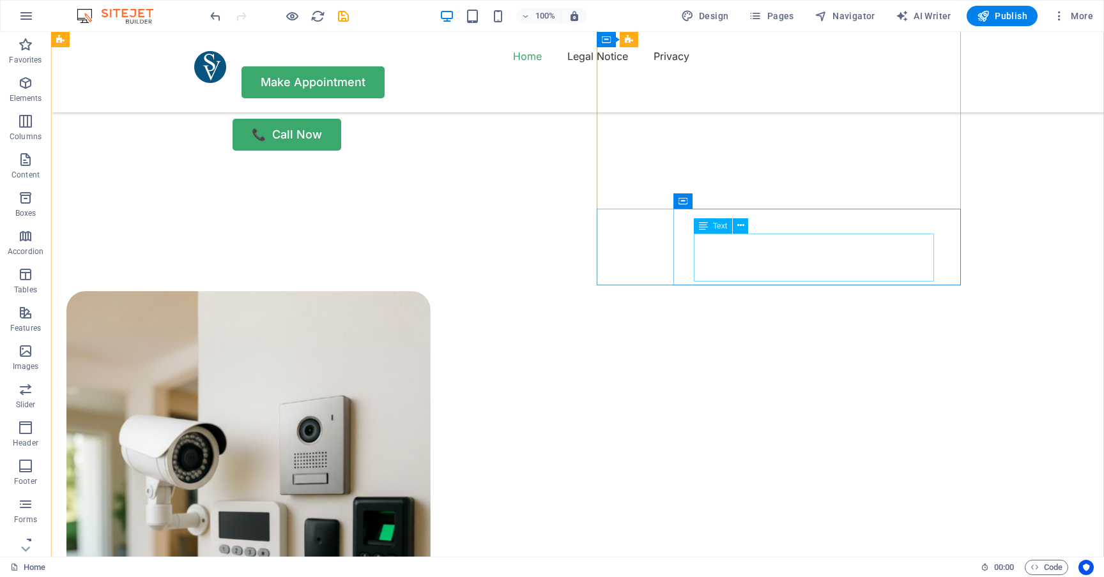
scroll to position [854, 0]
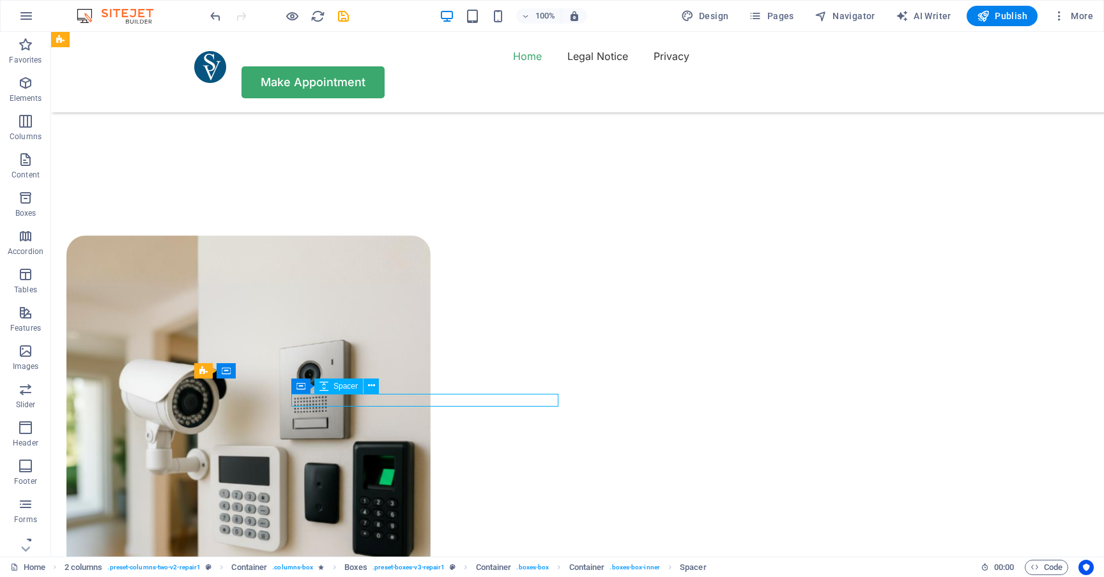
select select "px"
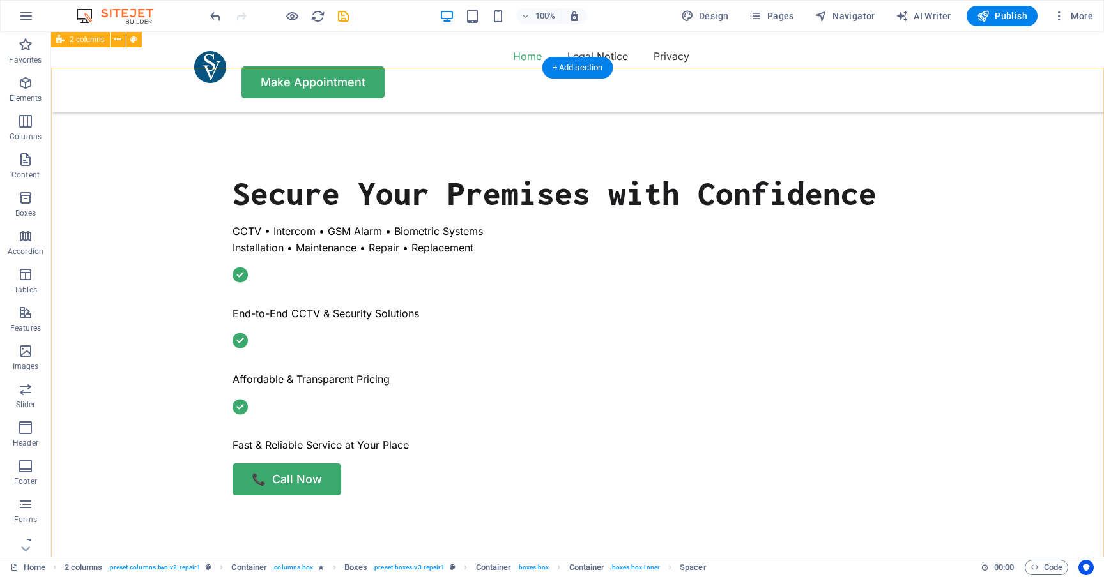
scroll to position [436, 0]
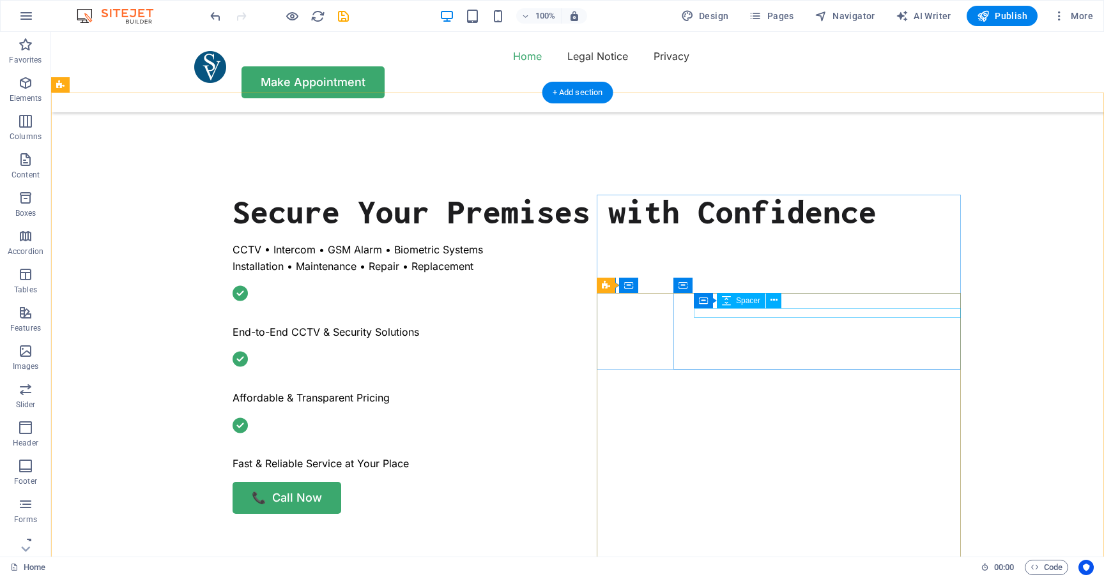
select select "px"
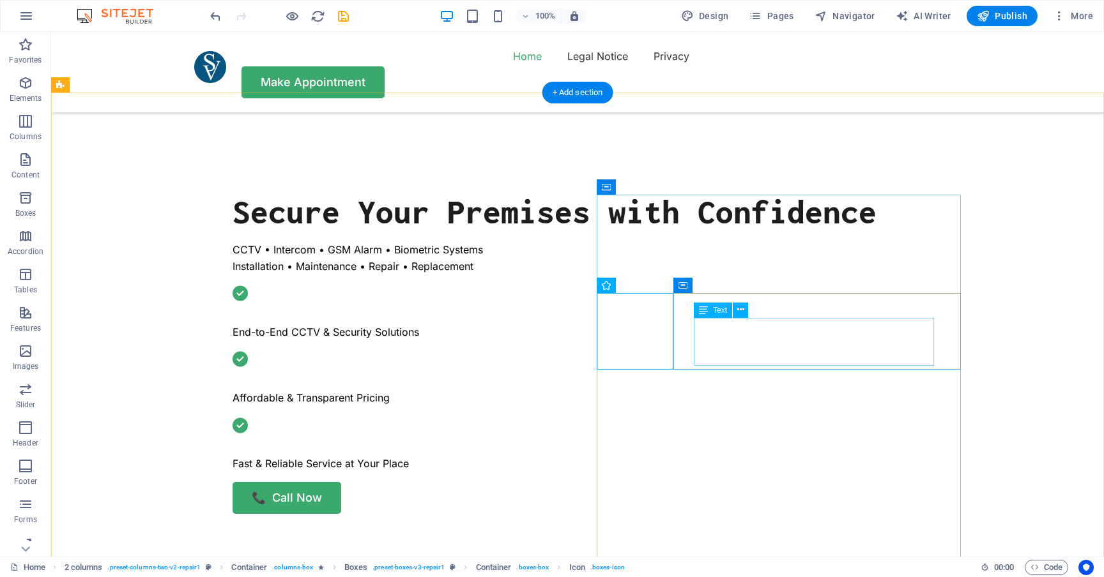
click at [748, 317] on div "Text" at bounding box center [725, 311] width 63 height 16
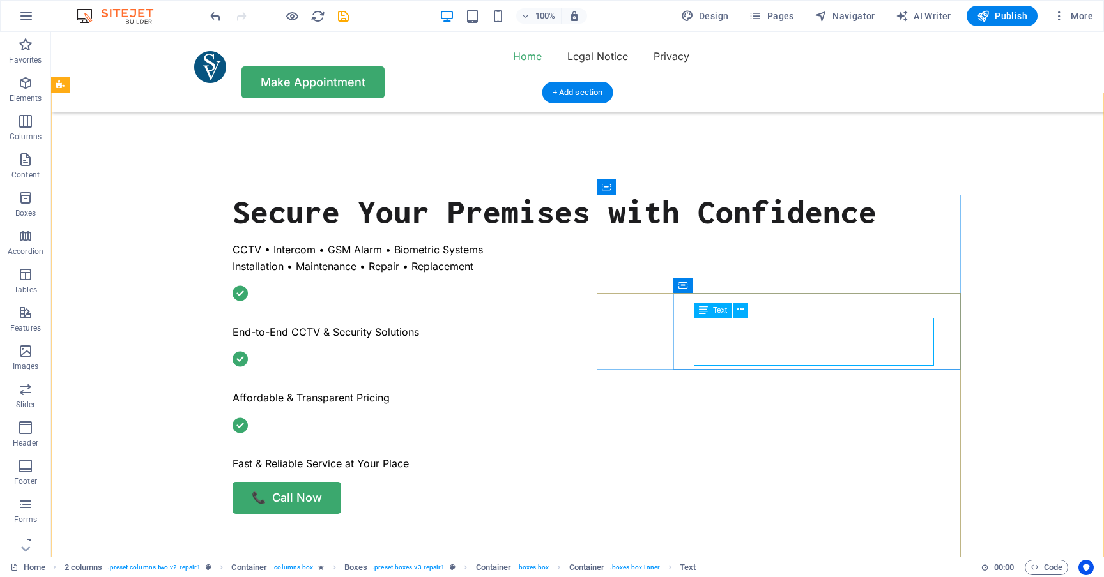
click at [748, 317] on div "Text" at bounding box center [725, 311] width 63 height 16
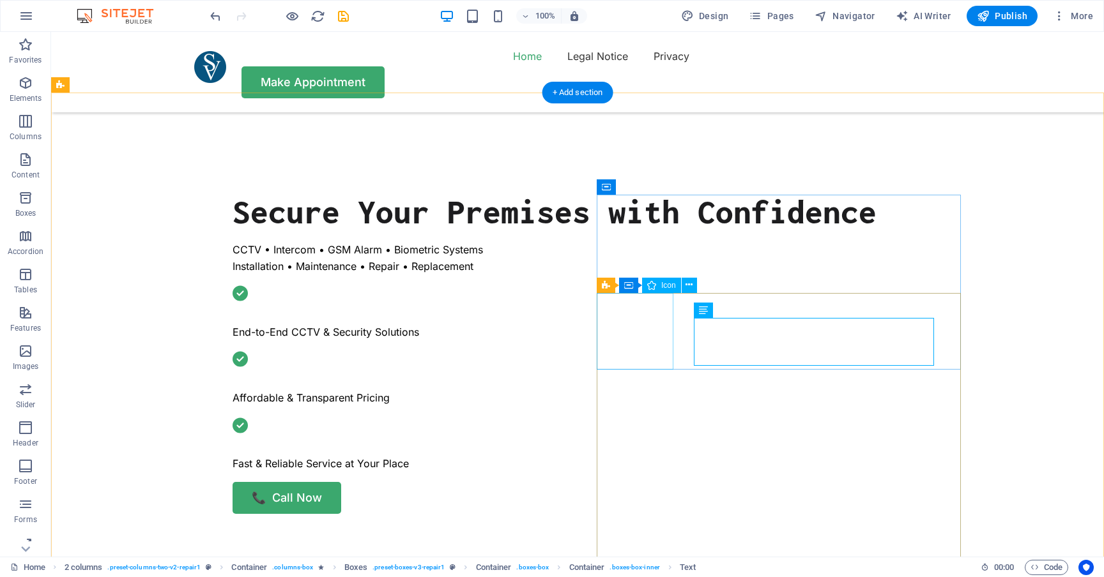
select select "xMidYMid"
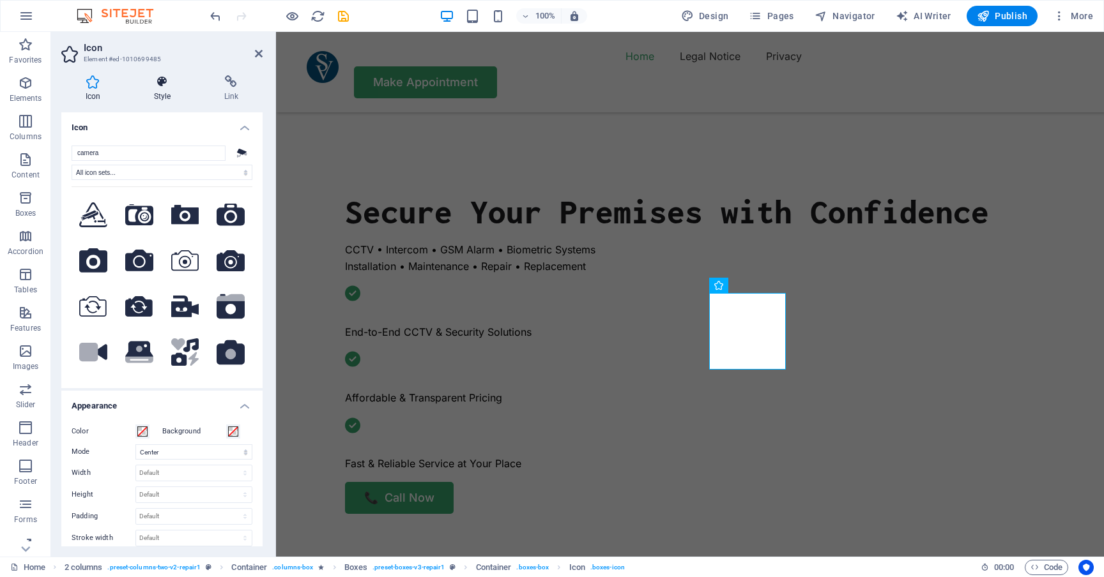
scroll to position [0, 0]
click at [184, 70] on div "Icon Style Link Icon camera .fa-secondary{opacity:.4} All icon sets... IcoFont …" at bounding box center [162, 311] width 222 height 492
click at [163, 84] on icon at bounding box center [162, 81] width 65 height 13
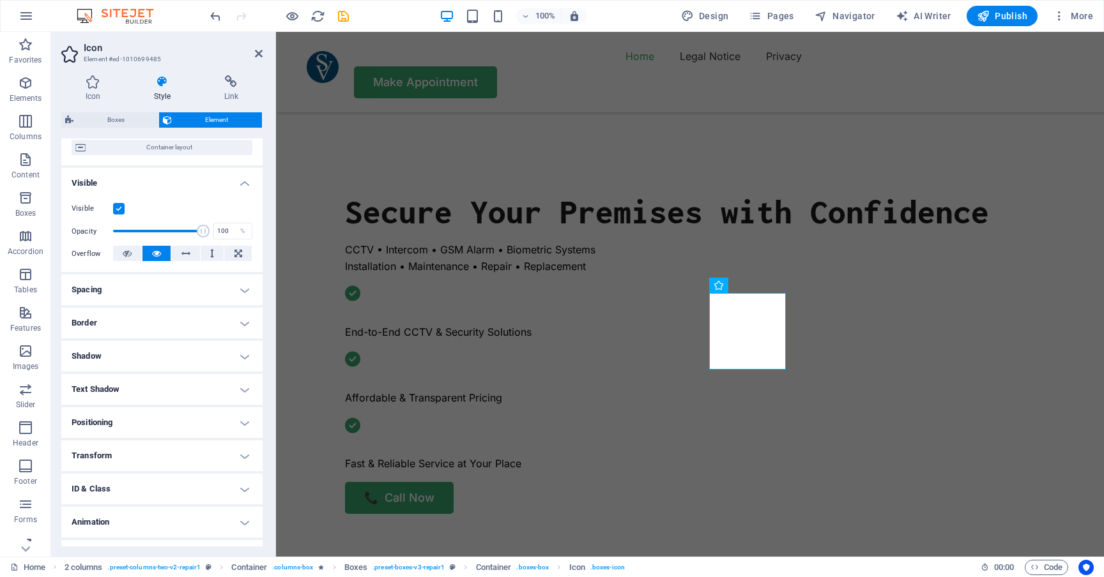
scroll to position [116, 0]
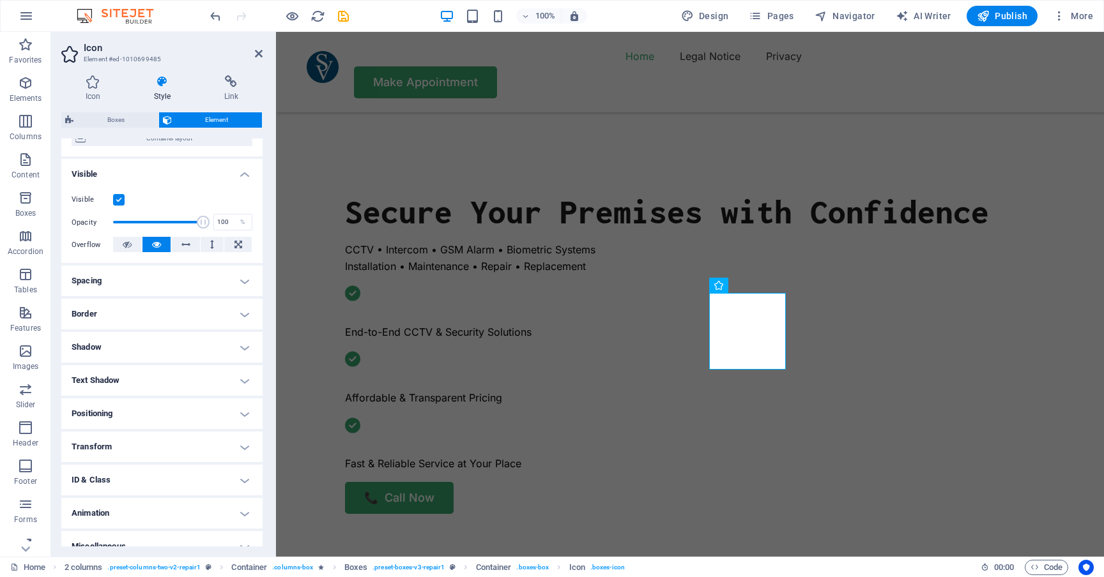
click at [191, 279] on h4 "Spacing" at bounding box center [161, 281] width 201 height 31
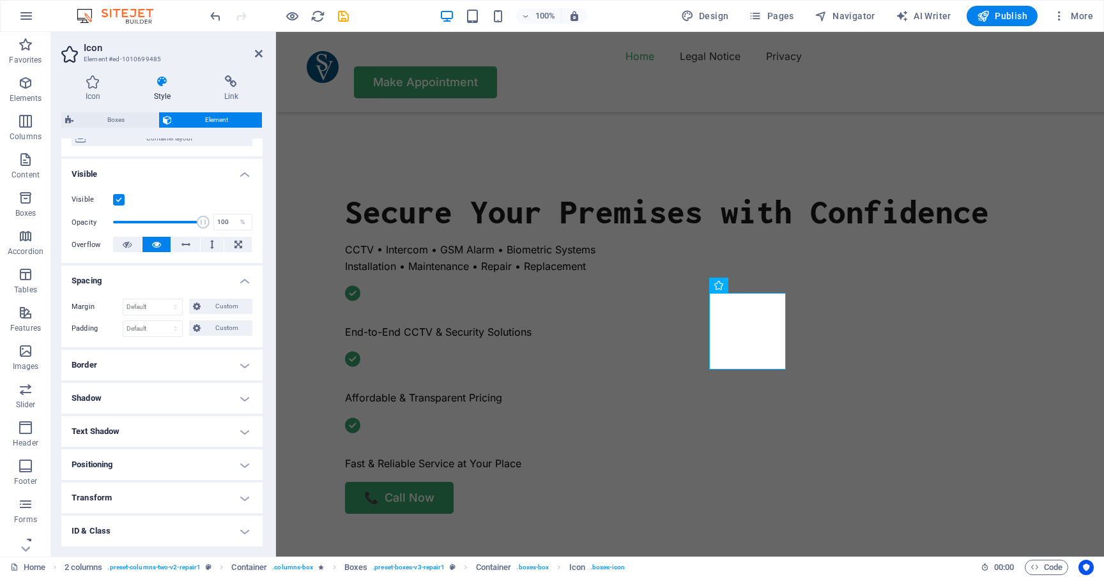
click at [191, 279] on h4 "Spacing" at bounding box center [161, 277] width 201 height 23
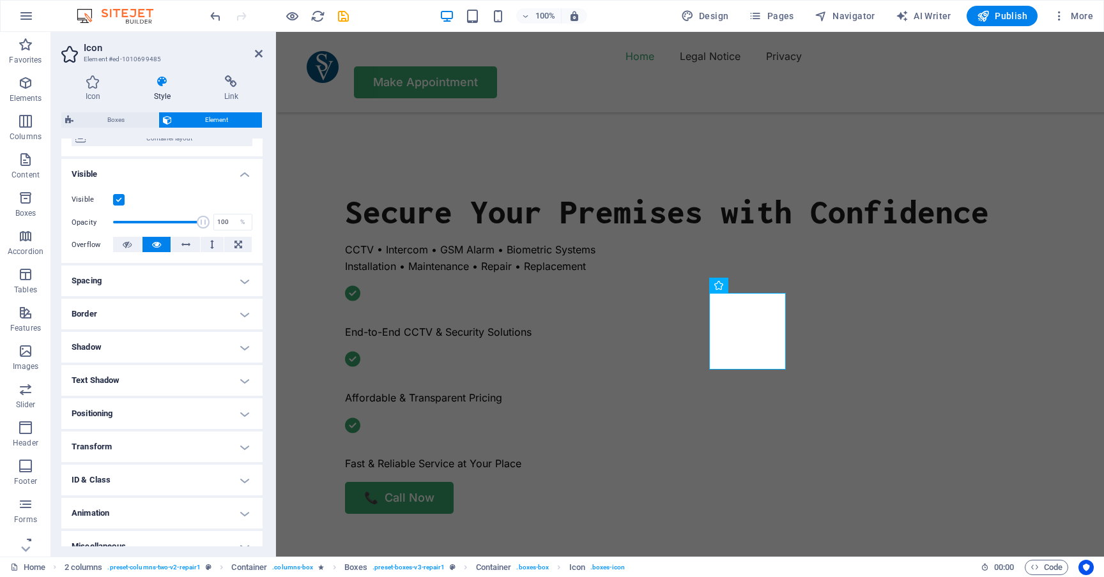
click at [170, 310] on h4 "Border" at bounding box center [161, 314] width 201 height 31
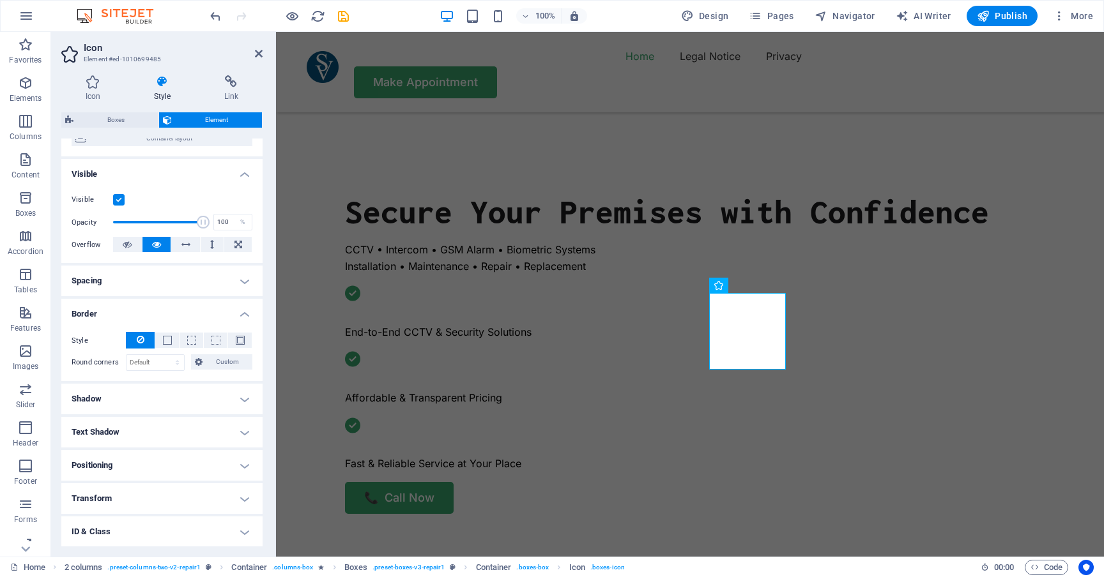
click at [170, 310] on h4 "Border" at bounding box center [161, 310] width 201 height 23
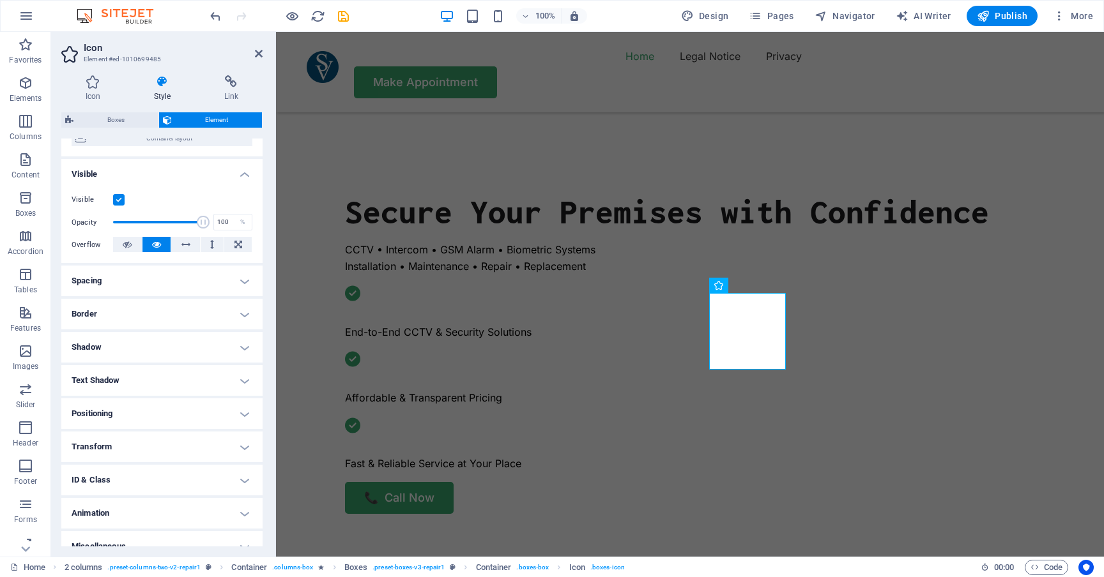
click at [156, 342] on h4 "Shadow" at bounding box center [161, 347] width 201 height 31
click at [156, 342] on h4 "Shadow" at bounding box center [161, 343] width 201 height 23
click at [148, 377] on h4 "Text Shadow" at bounding box center [161, 380] width 201 height 31
click at [148, 377] on h4 "Text Shadow" at bounding box center [161, 376] width 201 height 23
click at [134, 415] on h4 "Positioning" at bounding box center [161, 414] width 201 height 31
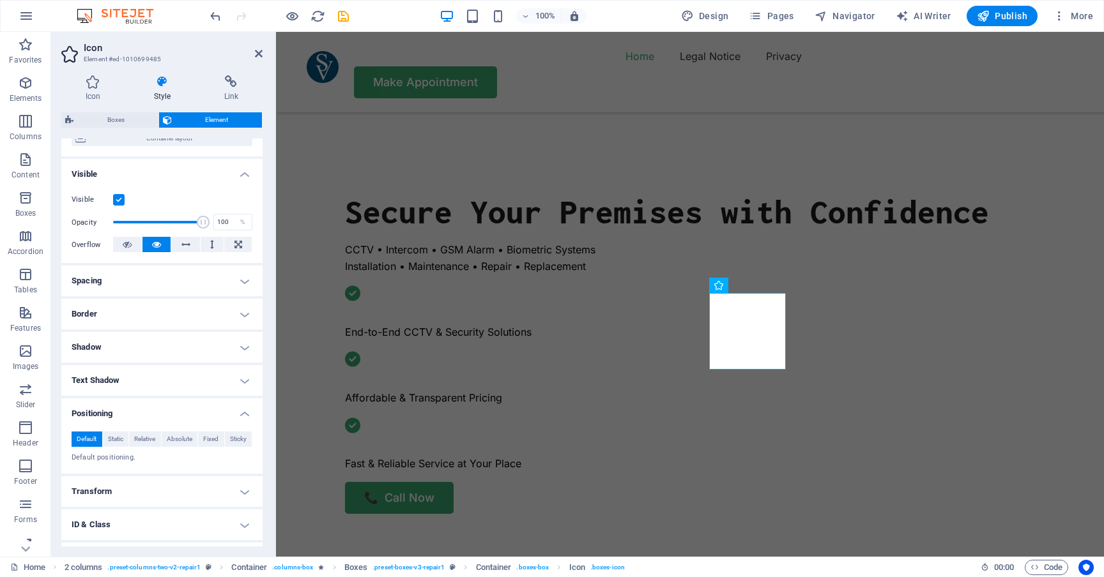
click at [134, 415] on h4 "Positioning" at bounding box center [161, 410] width 201 height 23
click at [128, 449] on h4 "Transform" at bounding box center [161, 447] width 201 height 31
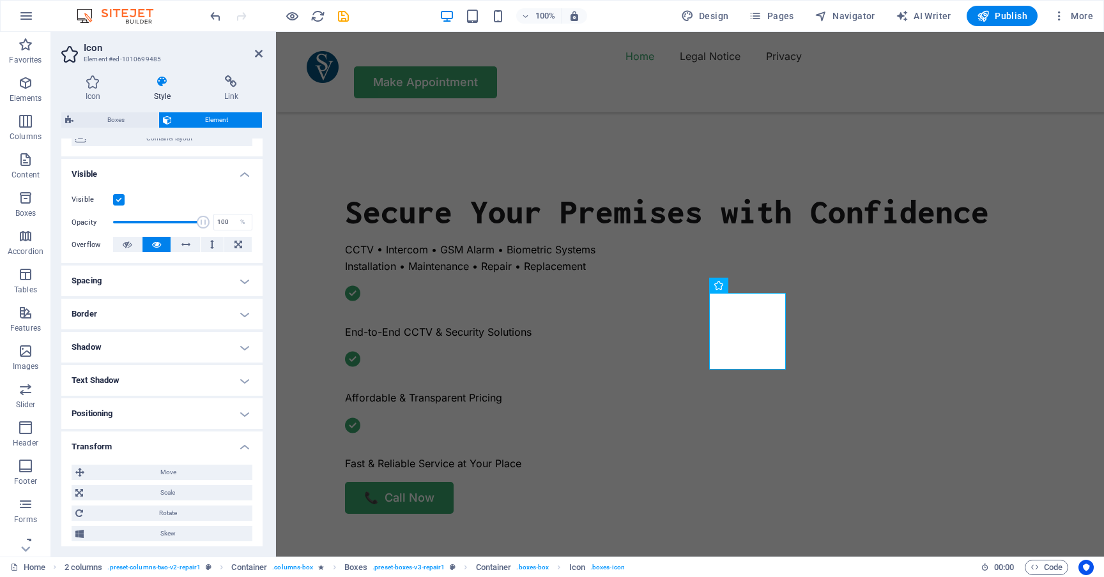
click at [128, 449] on h4 "Transform" at bounding box center [161, 443] width 201 height 23
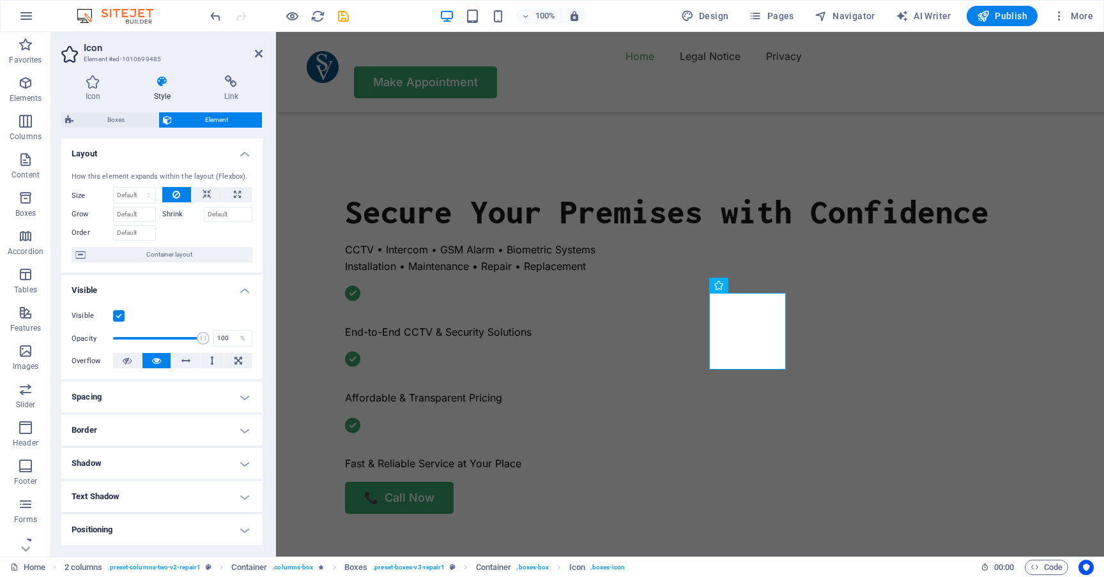
scroll to position [0, 0]
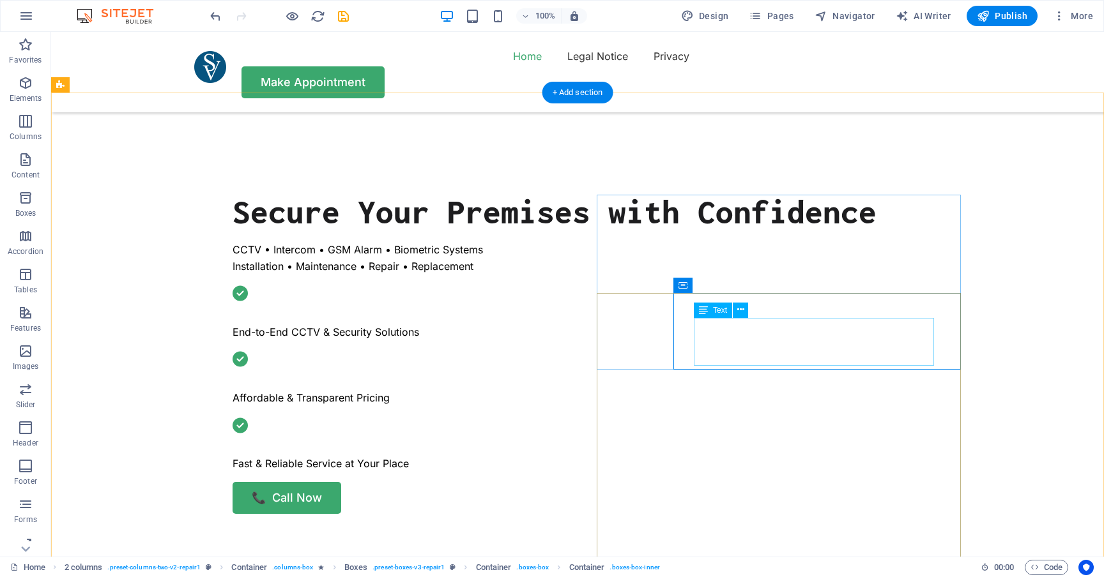
select select "%"
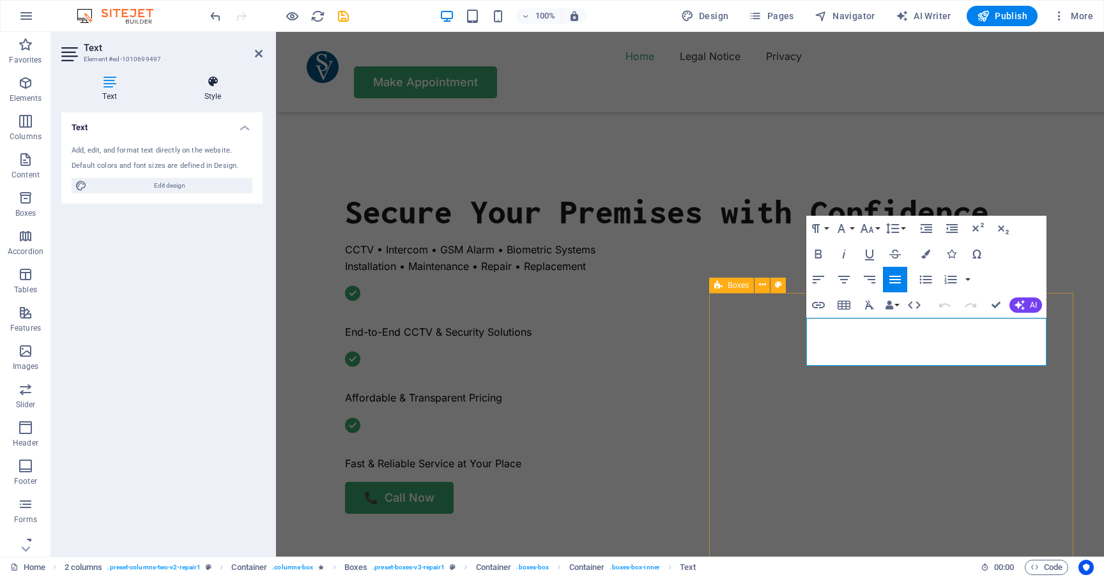
click at [199, 79] on icon at bounding box center [213, 81] width 100 height 13
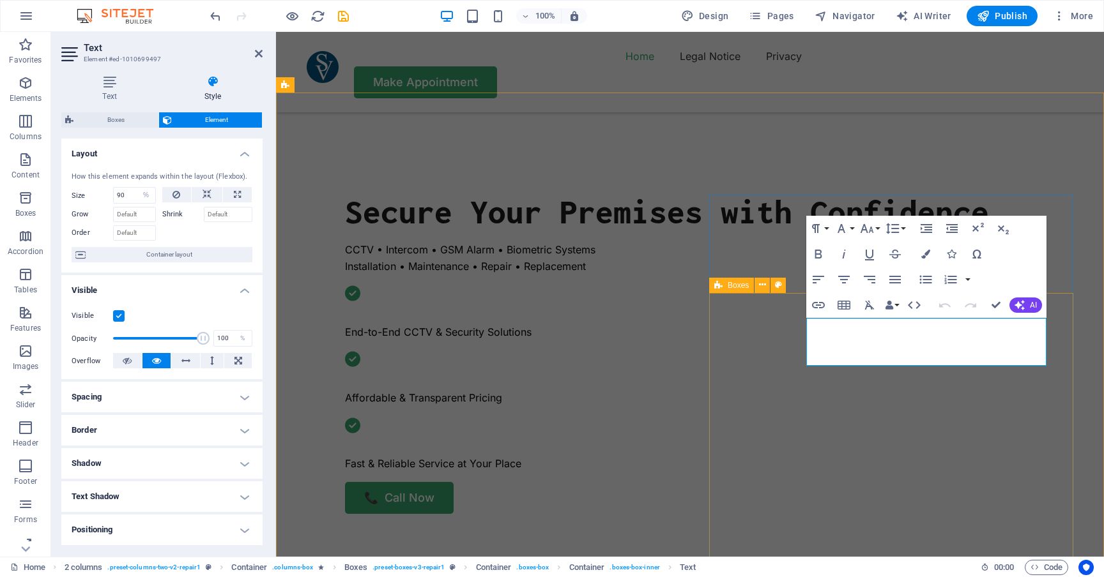
click at [733, 286] on span "Boxes" at bounding box center [737, 286] width 21 height 8
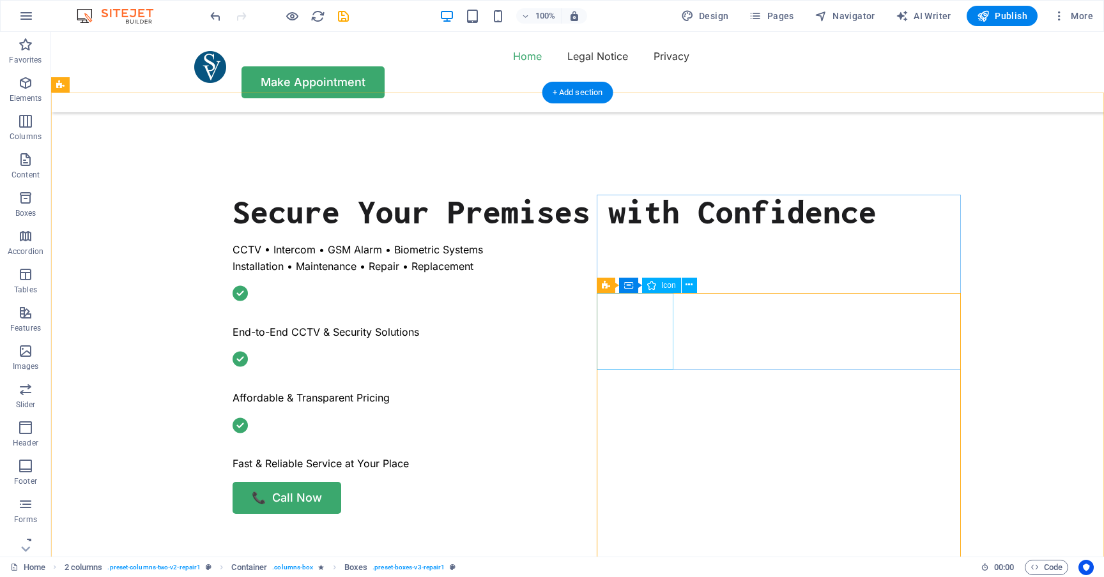
click at [609, 283] on icon at bounding box center [606, 285] width 8 height 15
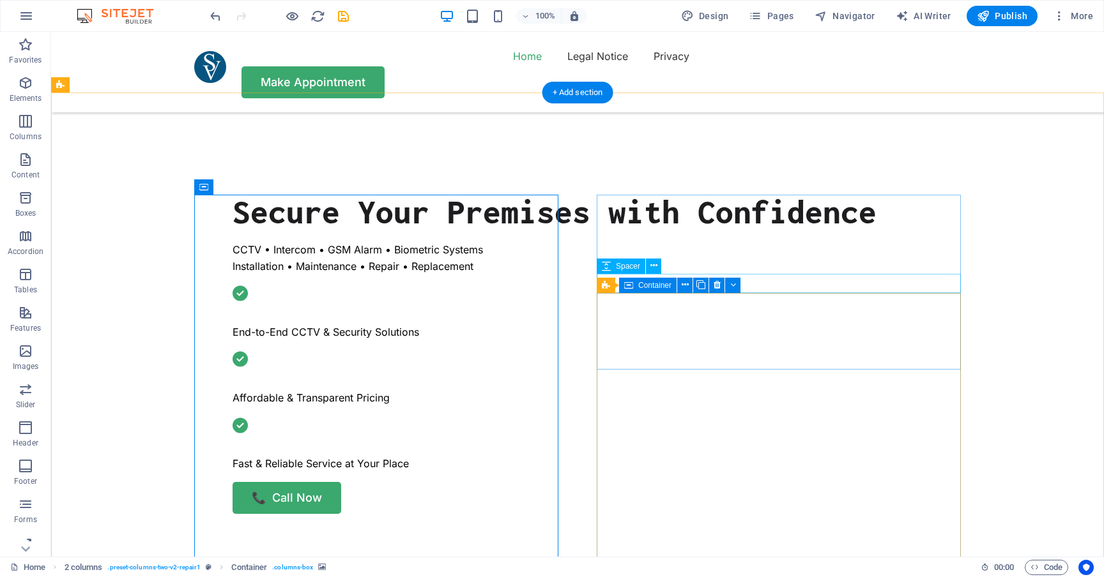
click at [655, 286] on span "Container" at bounding box center [654, 286] width 33 height 8
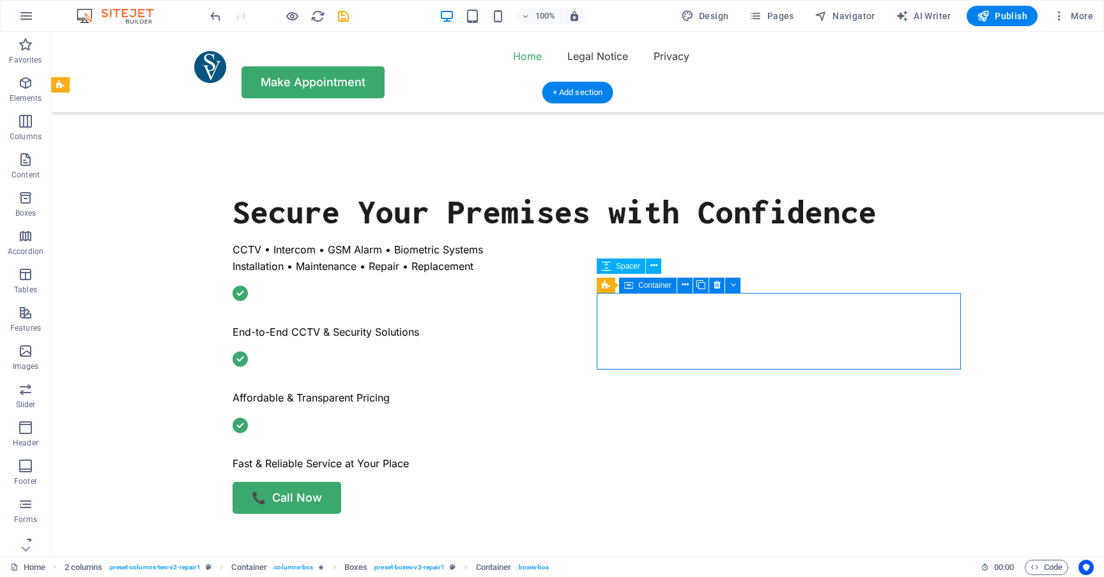
click at [655, 286] on span "Container" at bounding box center [654, 286] width 33 height 8
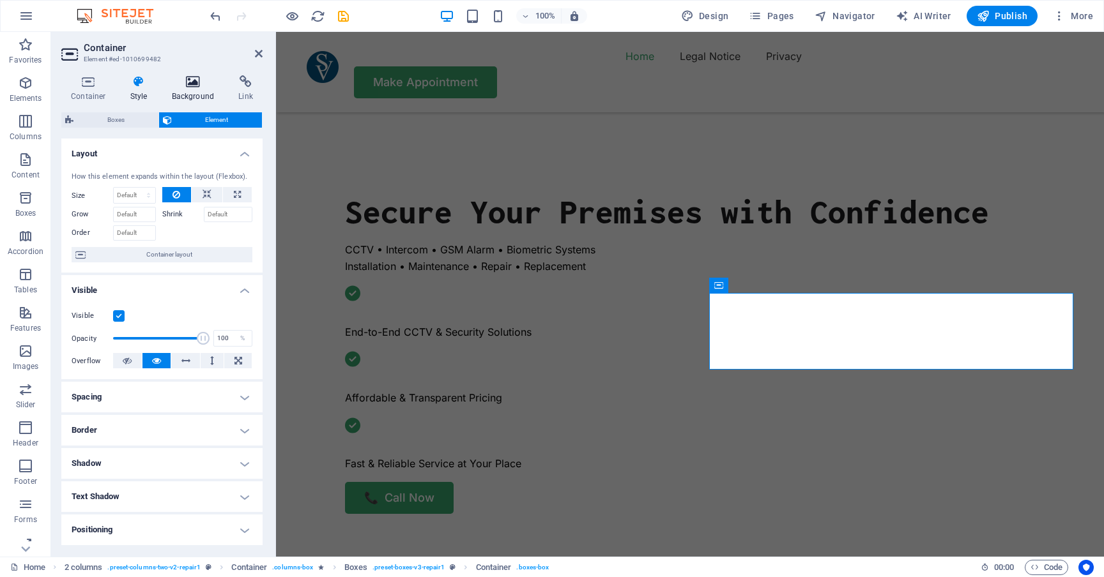
click at [207, 83] on icon at bounding box center [193, 81] width 62 height 13
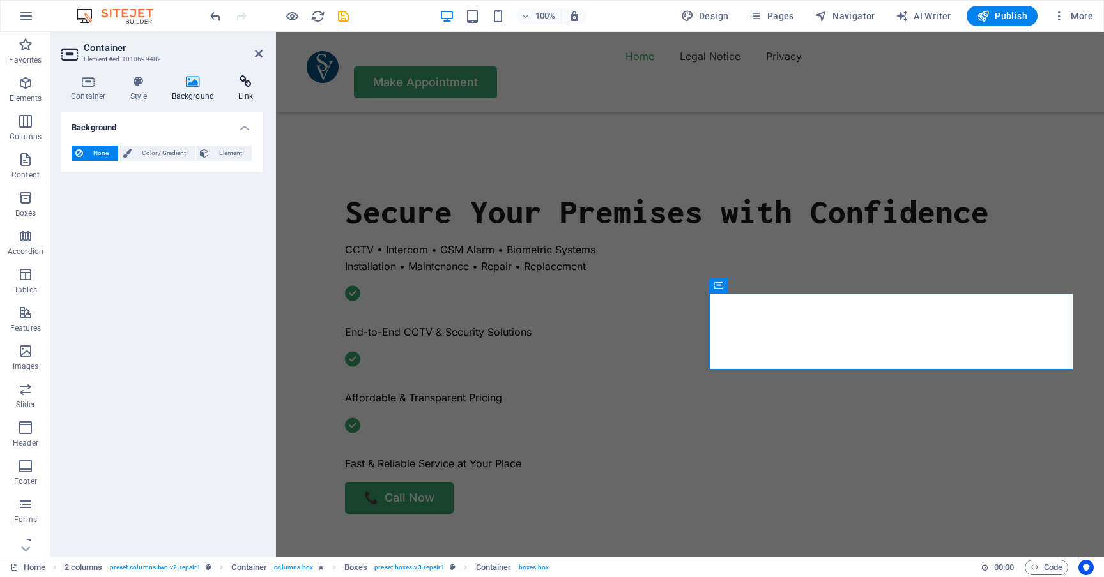
click at [243, 84] on icon at bounding box center [246, 81] width 34 height 13
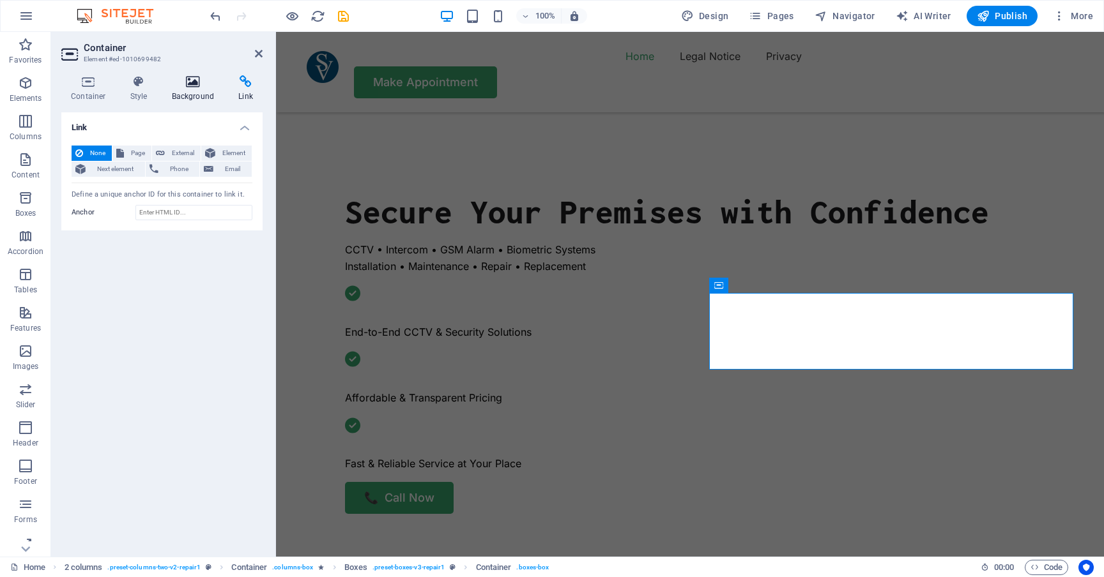
click at [190, 87] on icon at bounding box center [193, 81] width 62 height 13
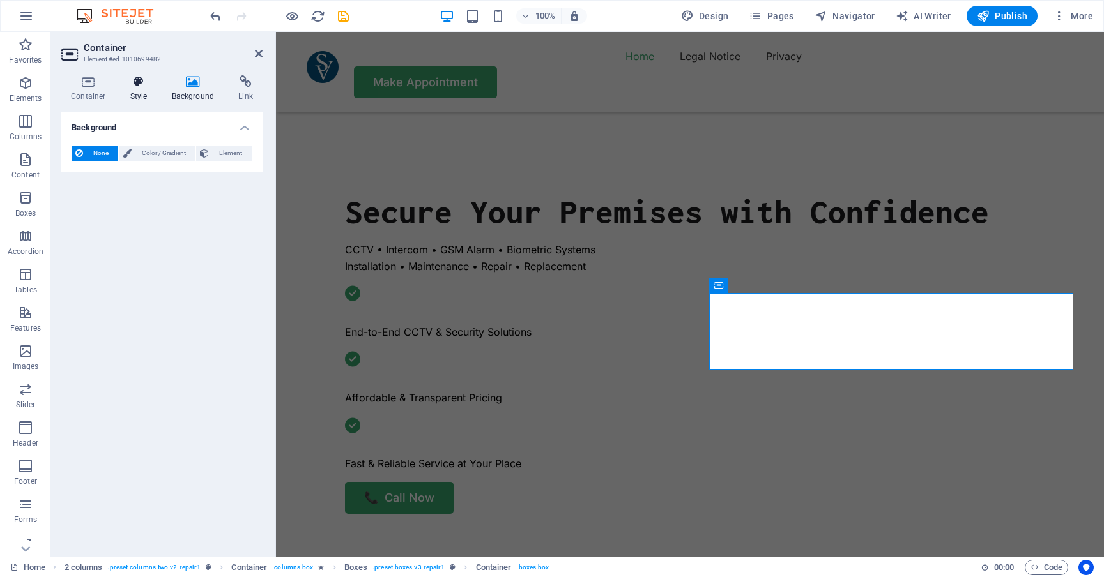
click at [147, 87] on icon at bounding box center [139, 81] width 36 height 13
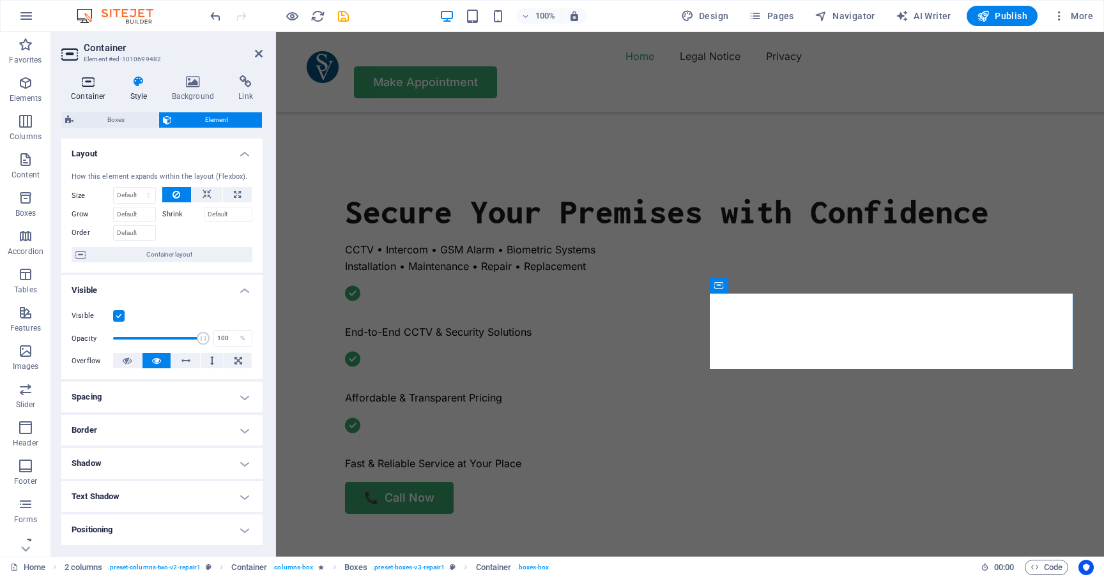
click at [95, 86] on icon at bounding box center [88, 81] width 54 height 13
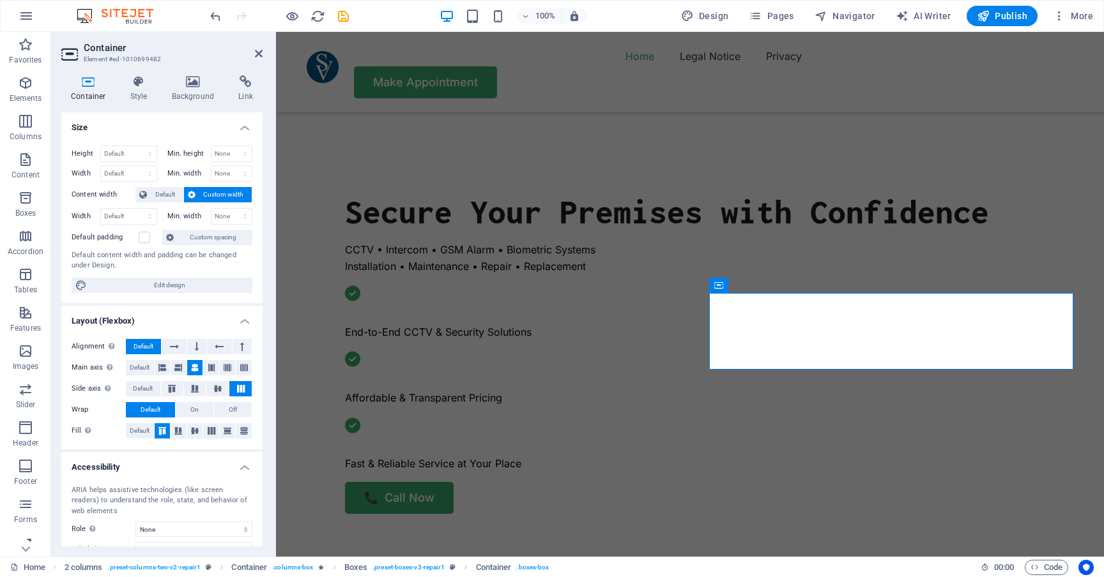
click at [206, 195] on span "Custom width" at bounding box center [223, 194] width 49 height 15
click at [115, 192] on label "Content width" at bounding box center [104, 194] width 64 height 15
click at [198, 237] on span "Custom spacing" at bounding box center [213, 237] width 71 height 15
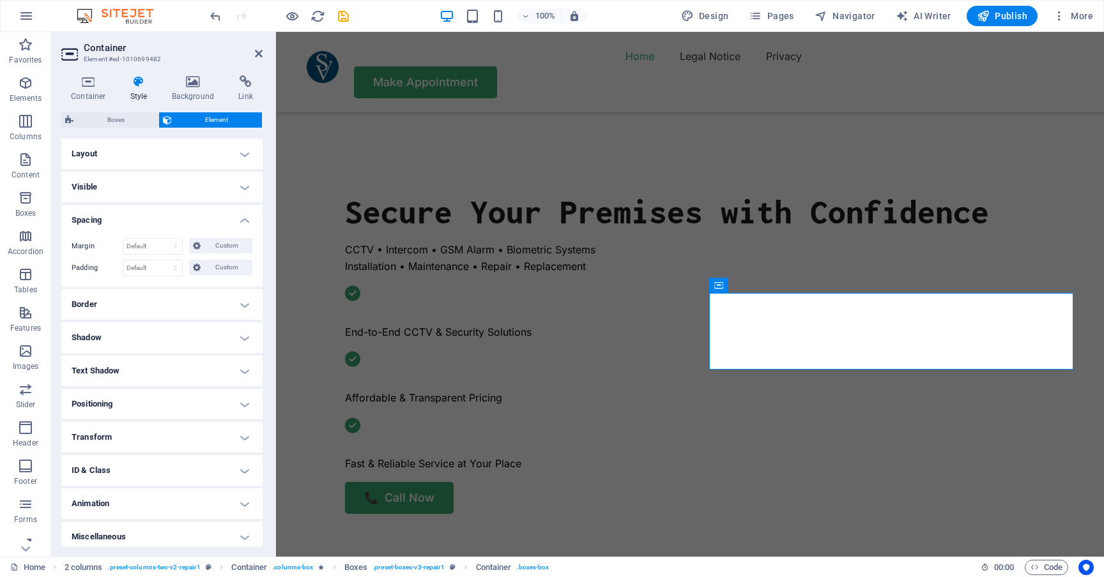
click at [242, 155] on h4 "Layout" at bounding box center [161, 154] width 201 height 31
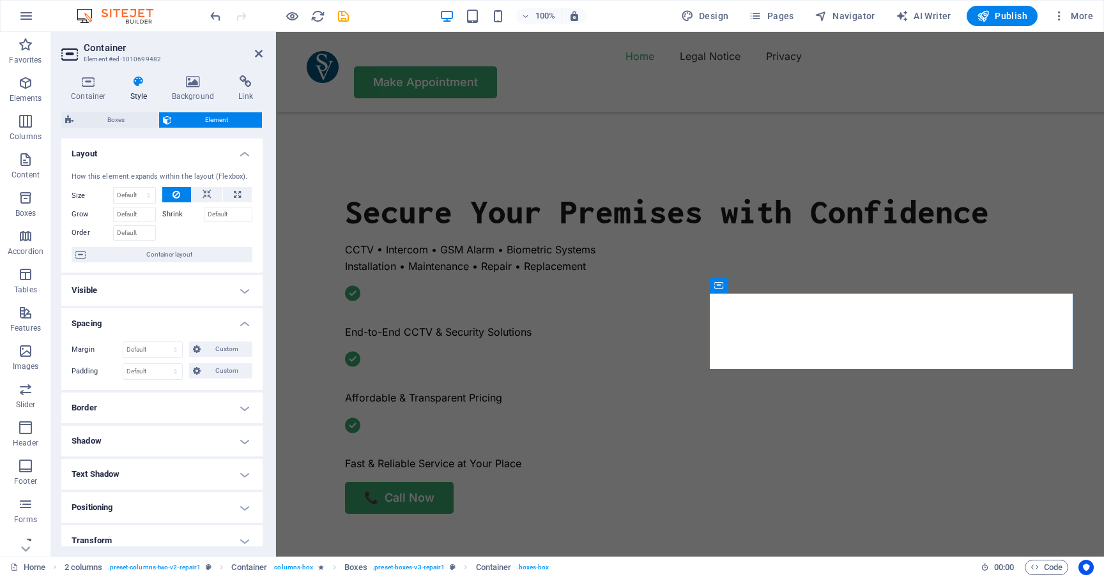
click at [242, 155] on h4 "Layout" at bounding box center [161, 150] width 201 height 23
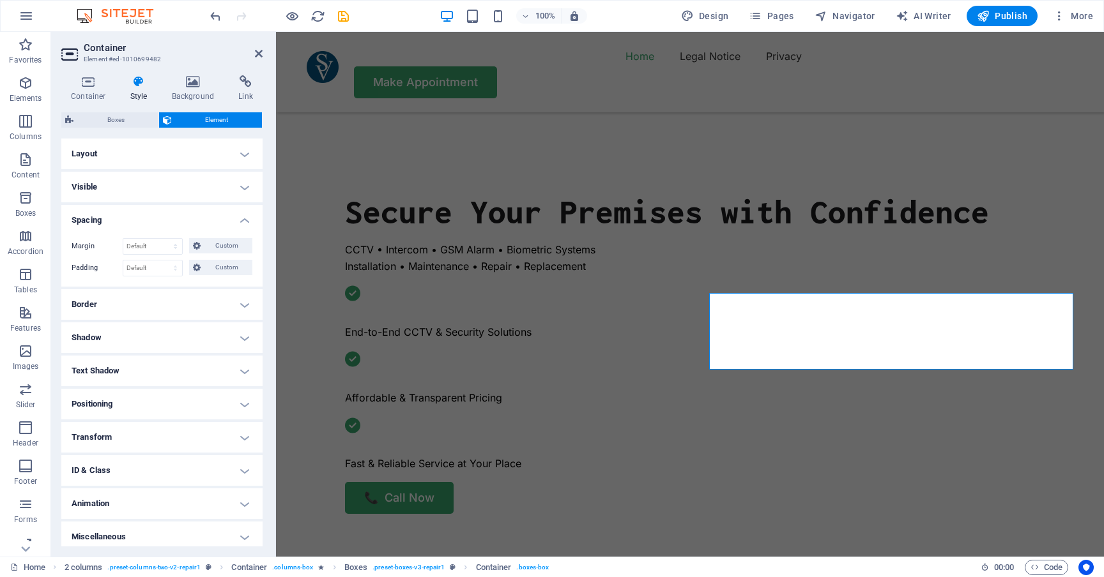
click at [243, 155] on h4 "Layout" at bounding box center [161, 154] width 201 height 31
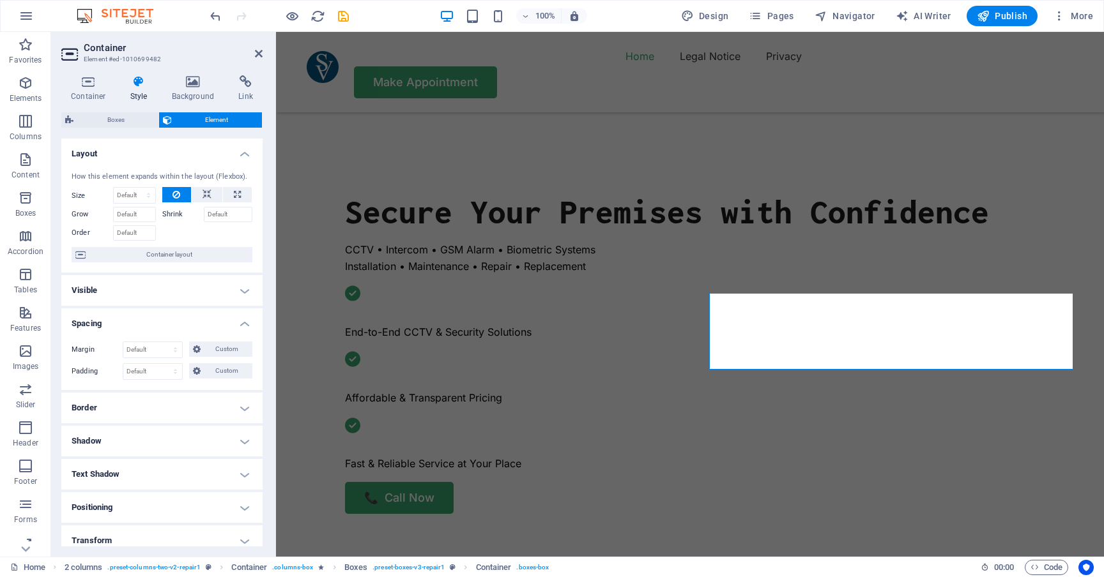
click at [243, 155] on h4 "Layout" at bounding box center [161, 150] width 201 height 23
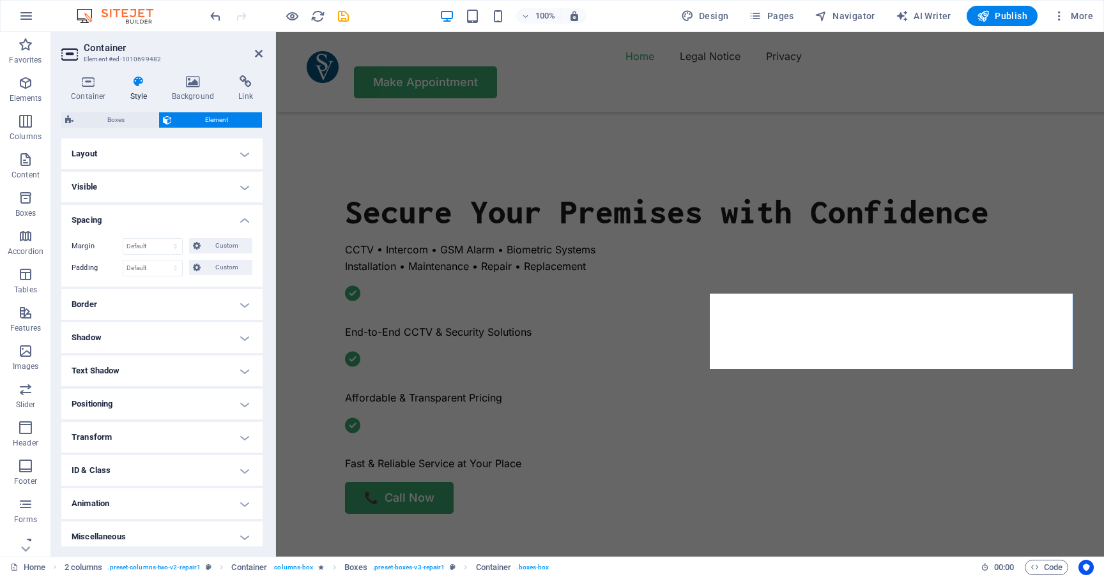
click at [243, 155] on h4 "Layout" at bounding box center [161, 154] width 201 height 31
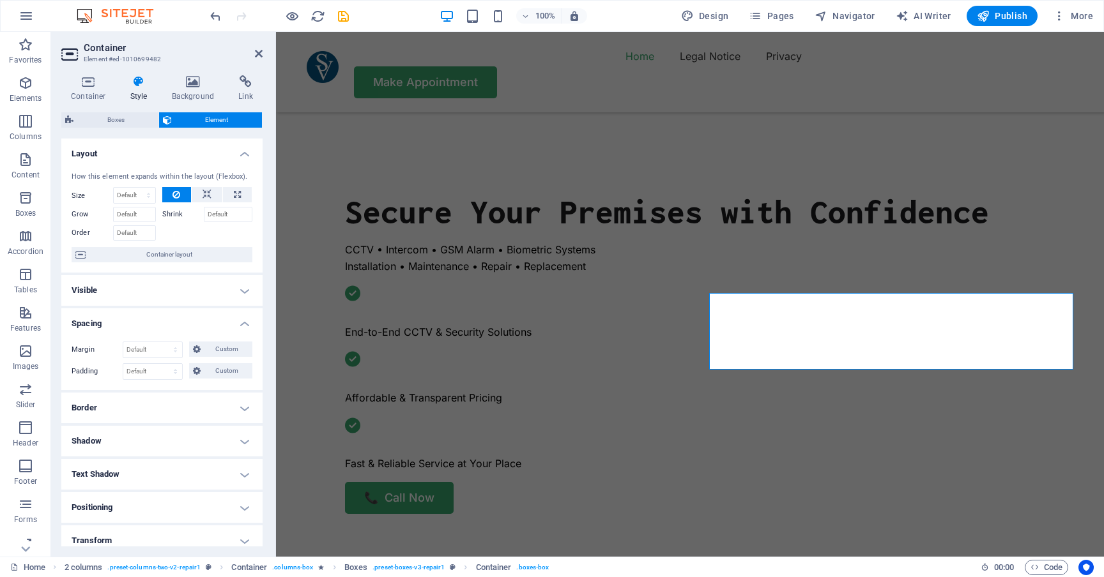
click at [245, 290] on h4 "Visible" at bounding box center [161, 290] width 201 height 31
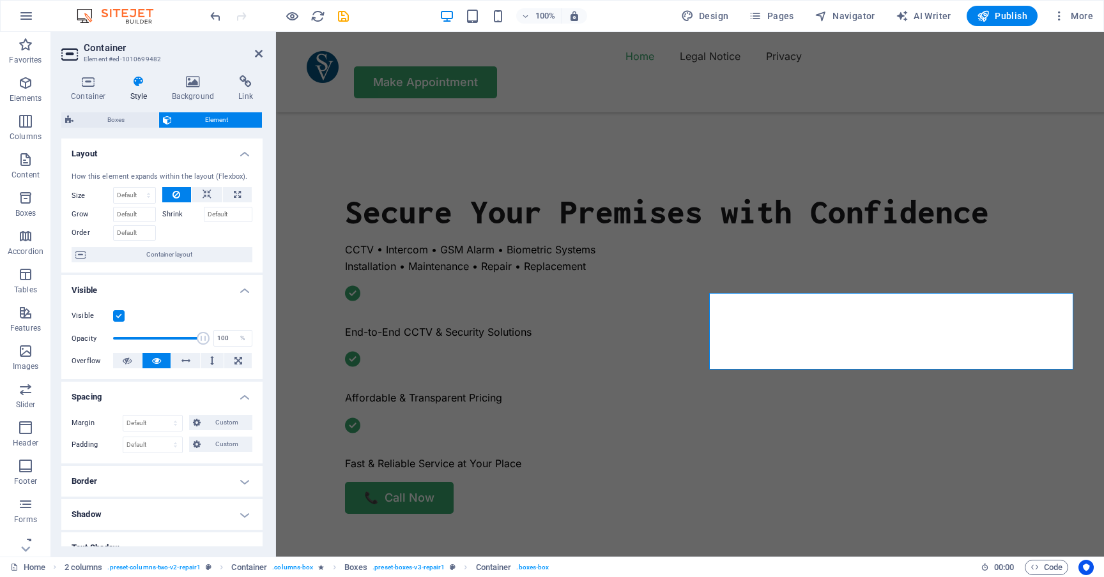
click at [245, 290] on h4 "Visible" at bounding box center [161, 286] width 201 height 23
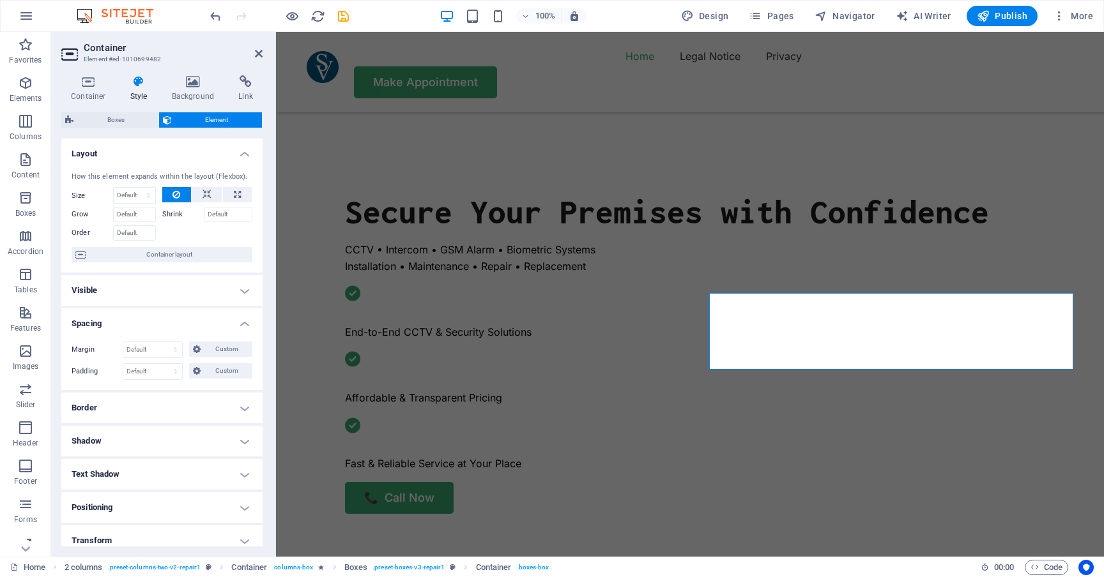
click at [245, 317] on h4 "Spacing" at bounding box center [161, 319] width 201 height 23
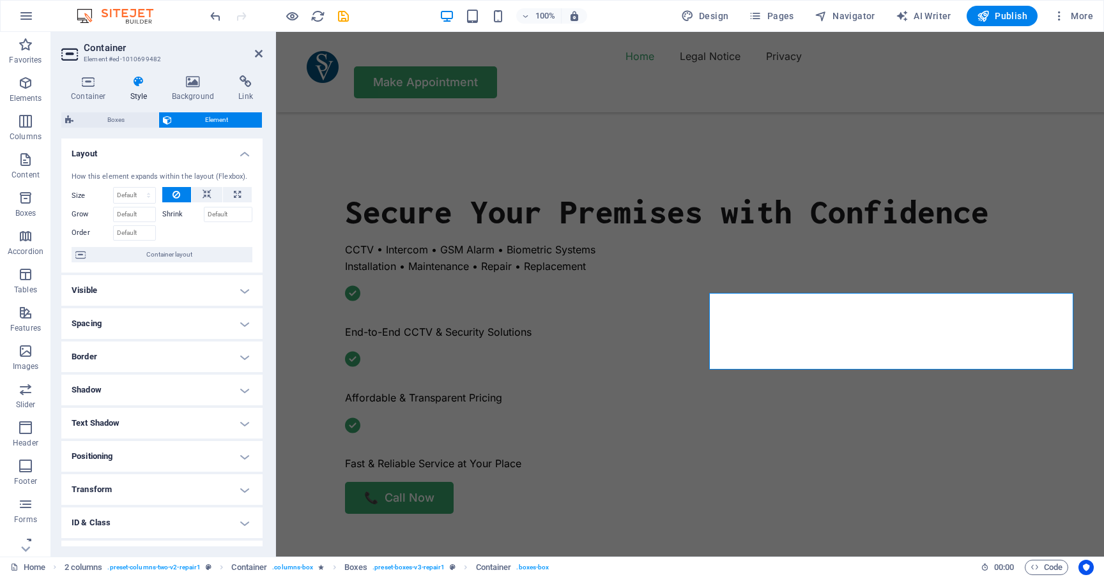
click at [243, 450] on h4 "Positioning" at bounding box center [161, 456] width 201 height 31
click at [243, 450] on h4 "Positioning" at bounding box center [161, 452] width 201 height 23
click at [139, 195] on select "Default auto px % 1/1 1/2 1/3 1/4 1/5 1/6 1/7 1/8 1/9 1/10" at bounding box center [135, 195] width 42 height 15
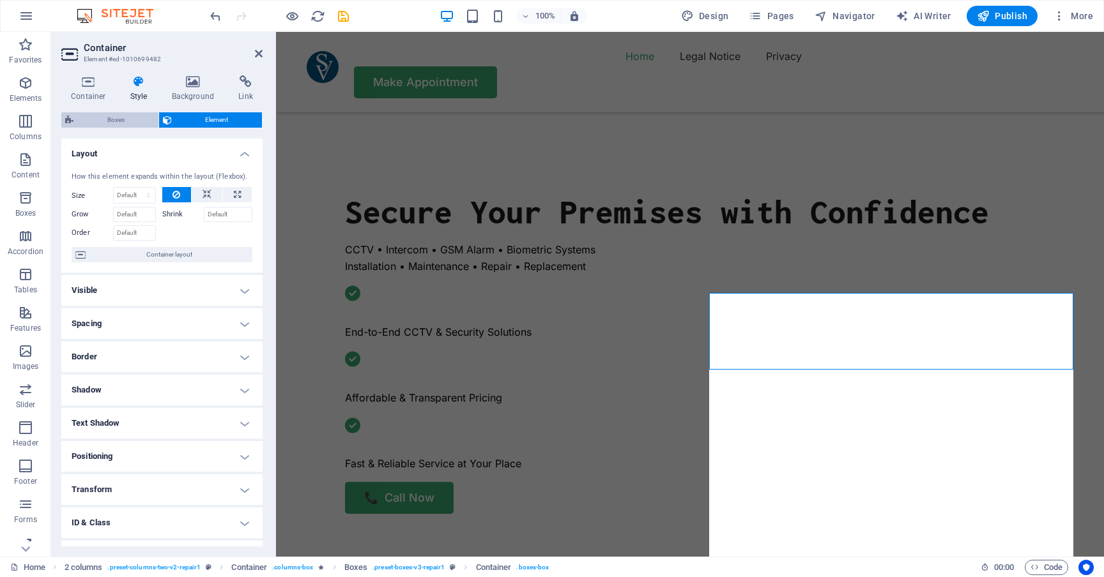
click at [132, 120] on span "Boxes" at bounding box center [115, 119] width 77 height 15
select select "rem"
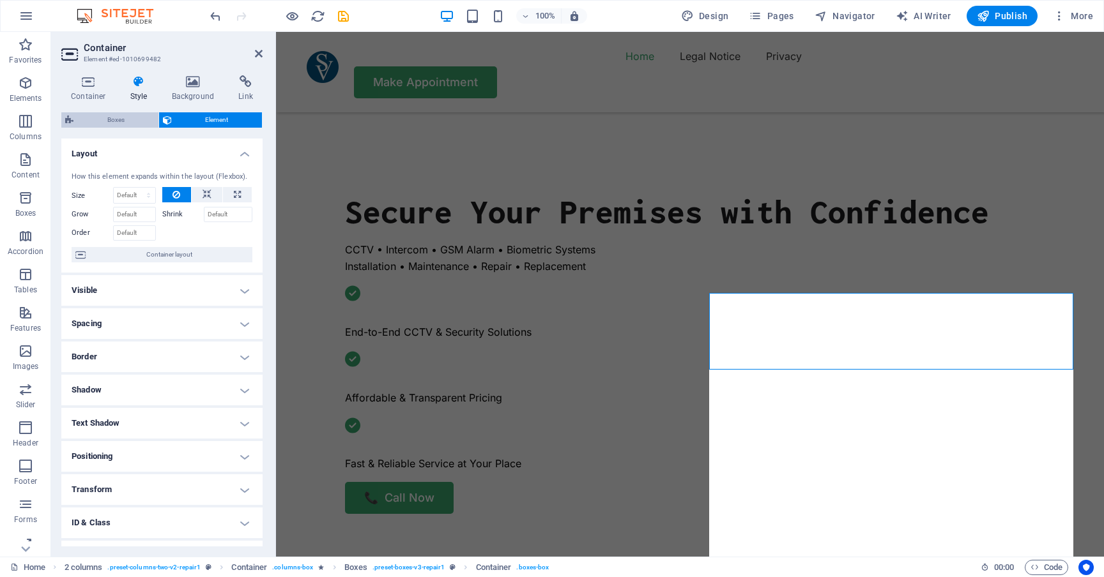
select select "rem"
select select "px"
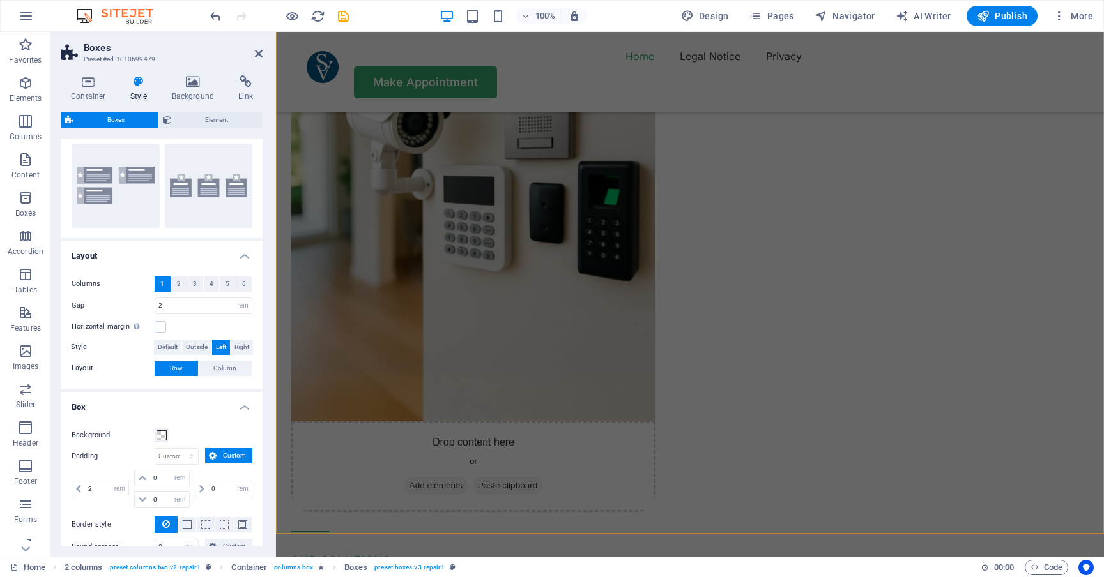
scroll to position [1153, 0]
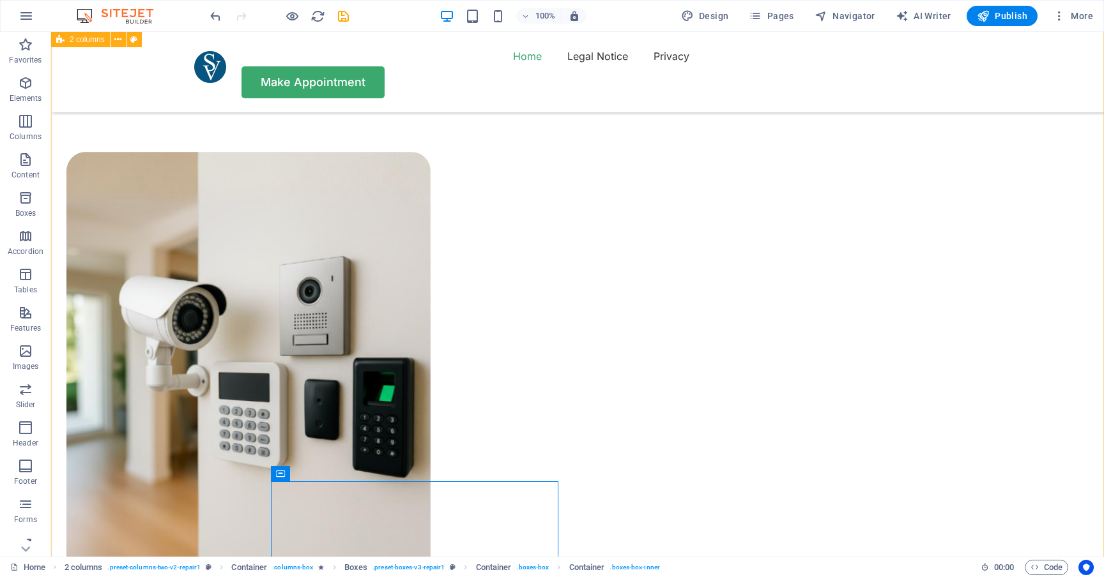
scroll to position [817, 0]
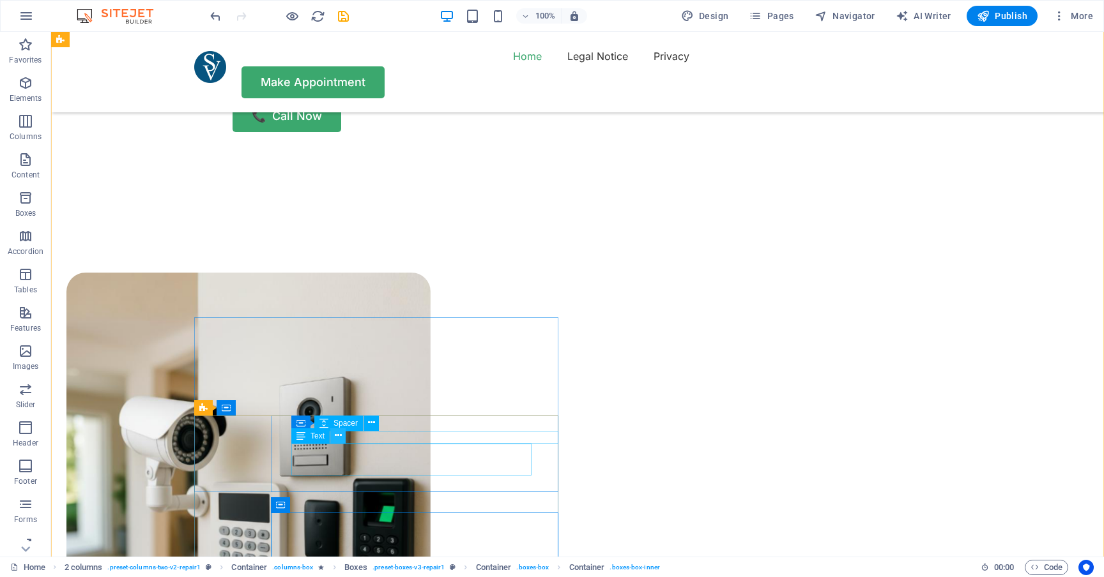
click at [335, 429] on button at bounding box center [337, 436] width 15 height 15
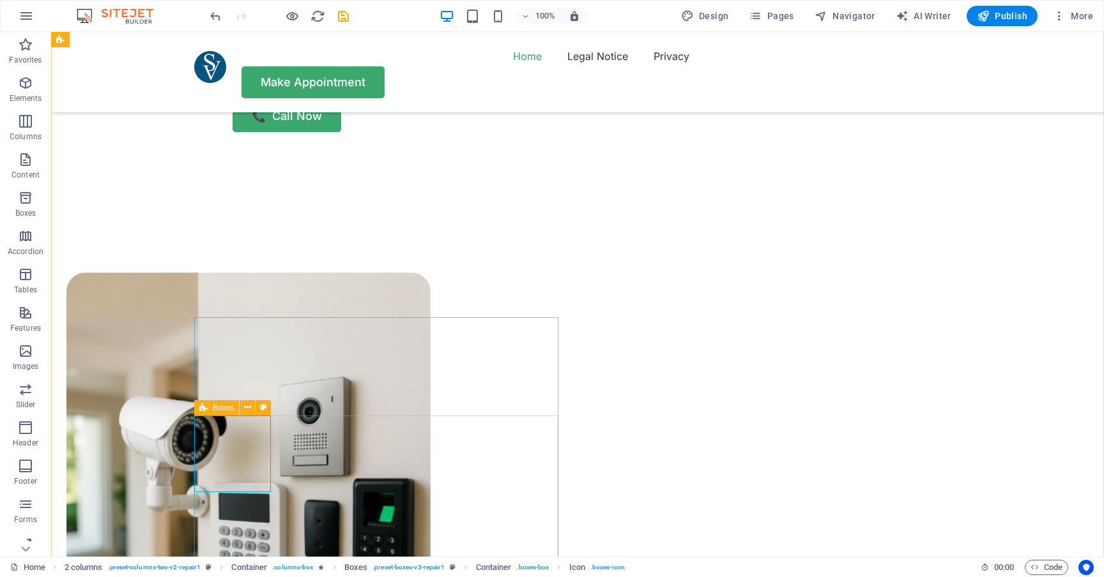
click at [224, 406] on span "Boxes" at bounding box center [223, 408] width 21 height 8
select select "rem"
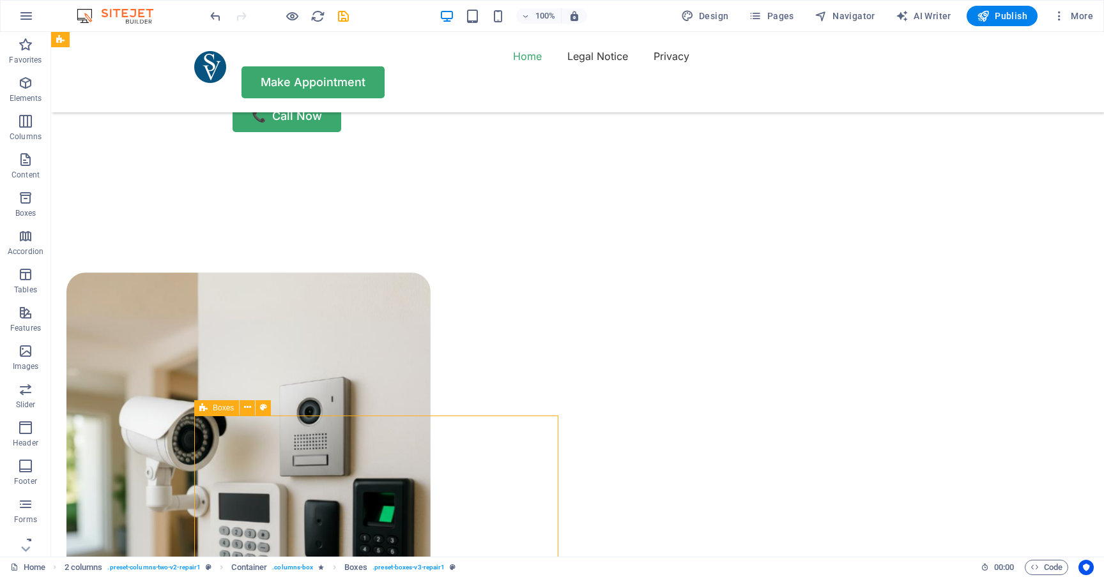
select select "rem"
select select "px"
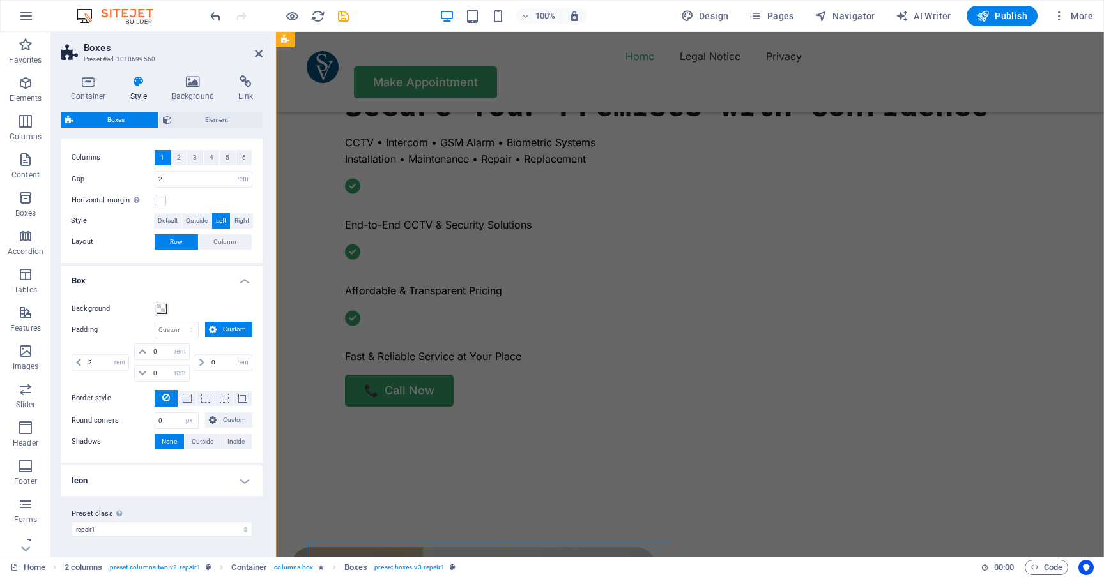
scroll to position [456, 0]
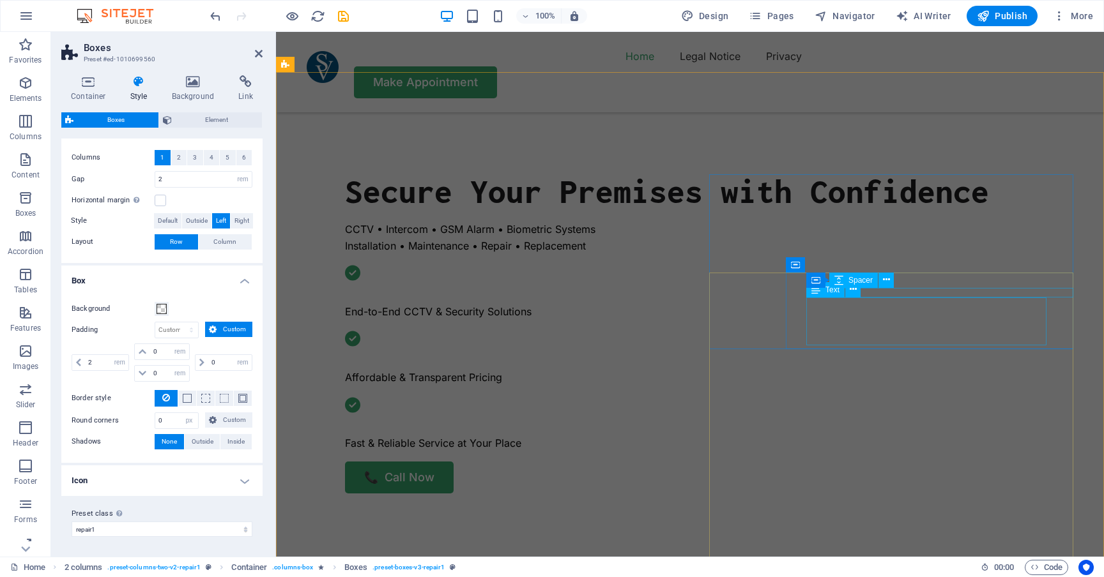
click at [826, 296] on div "Text" at bounding box center [825, 289] width 38 height 15
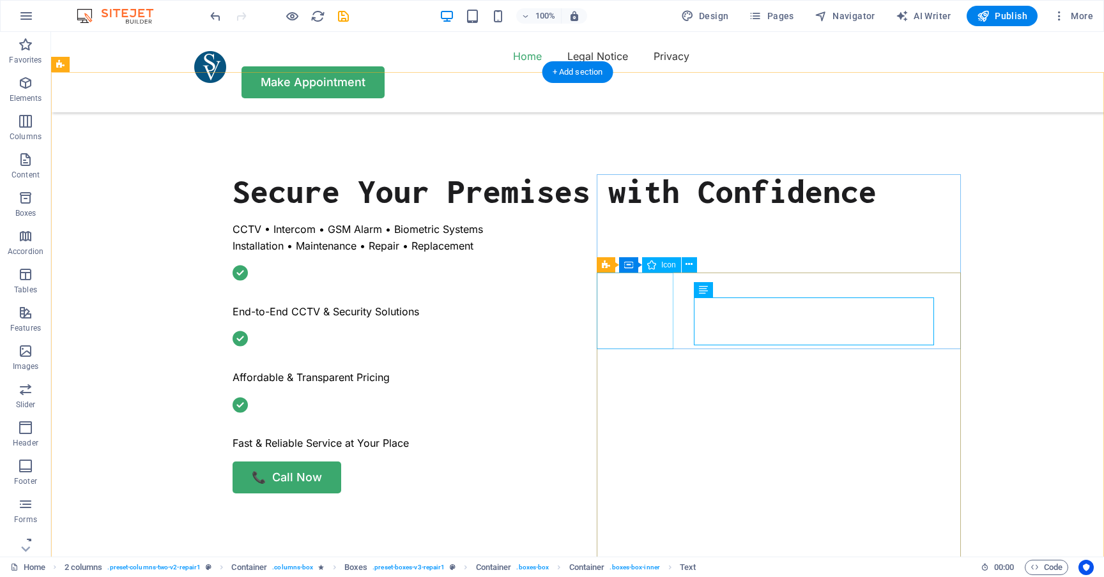
click at [667, 267] on span "Icon" at bounding box center [668, 265] width 15 height 8
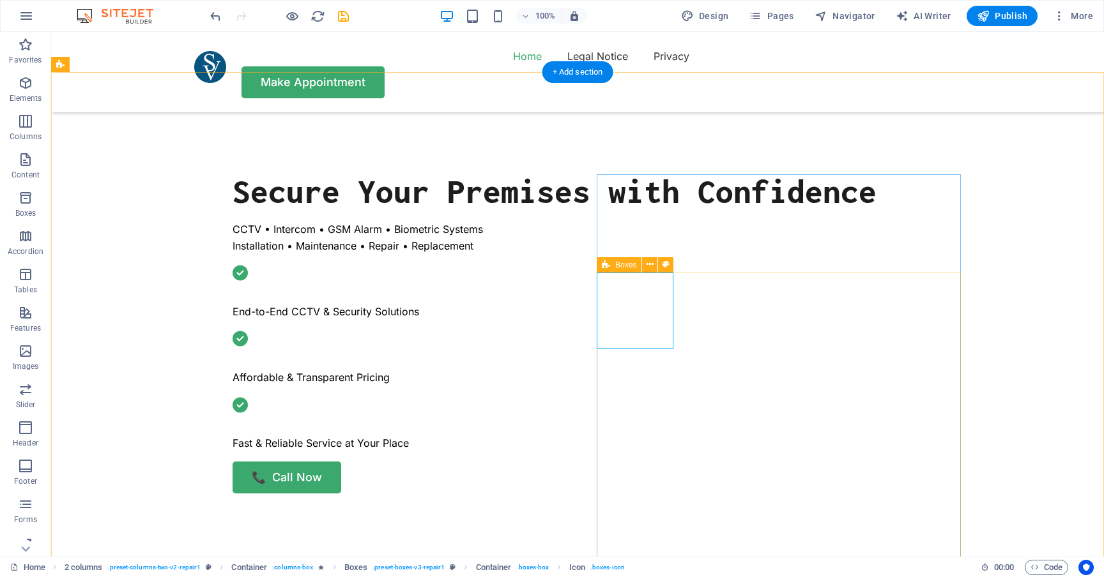
click at [616, 263] on span "Boxes" at bounding box center [625, 265] width 21 height 8
select select "rem"
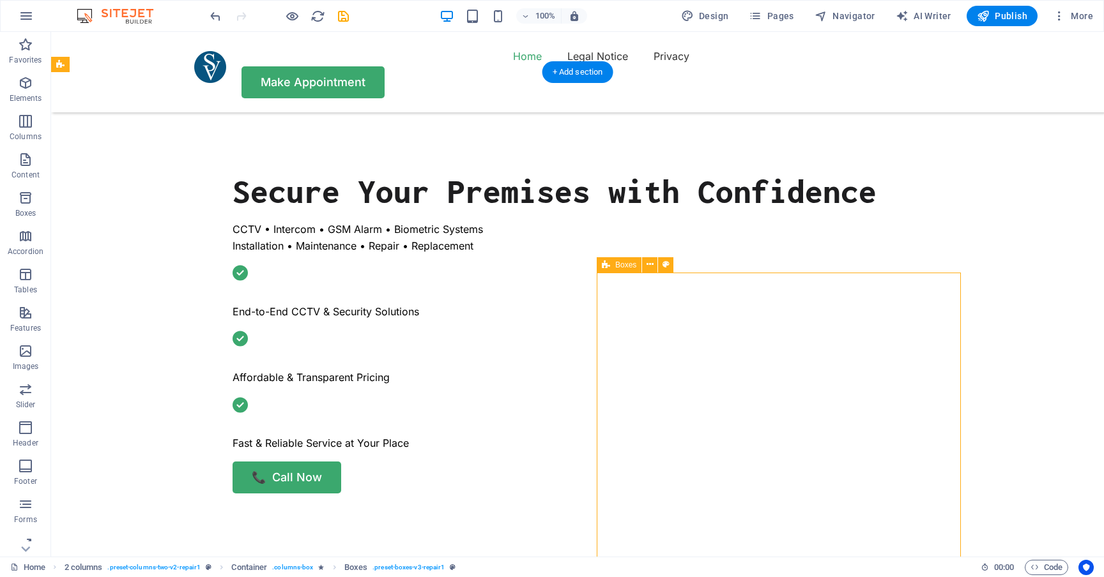
select select "rem"
select select "px"
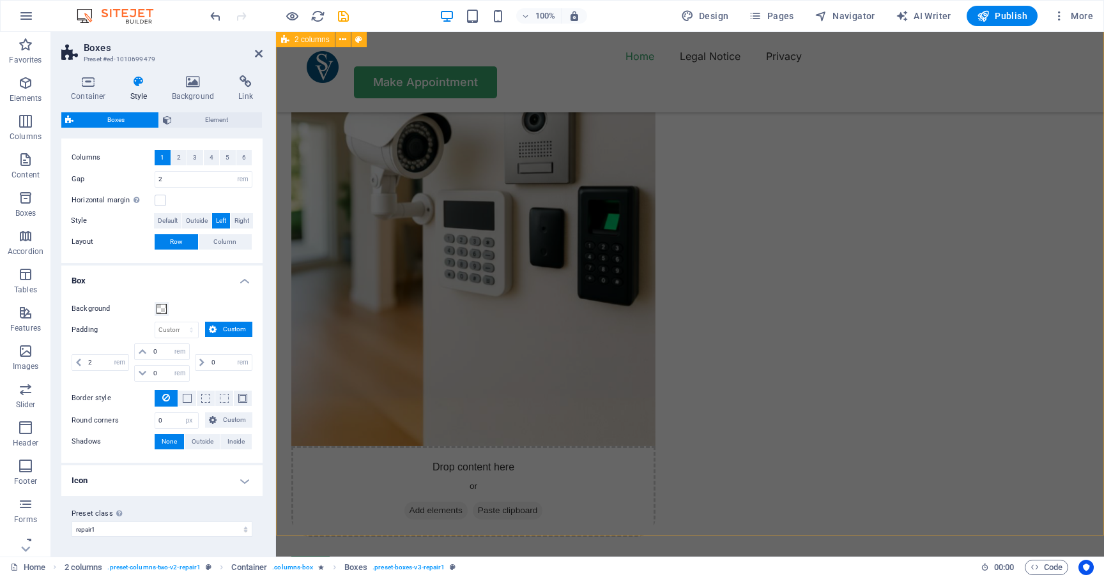
scroll to position [1104, 0]
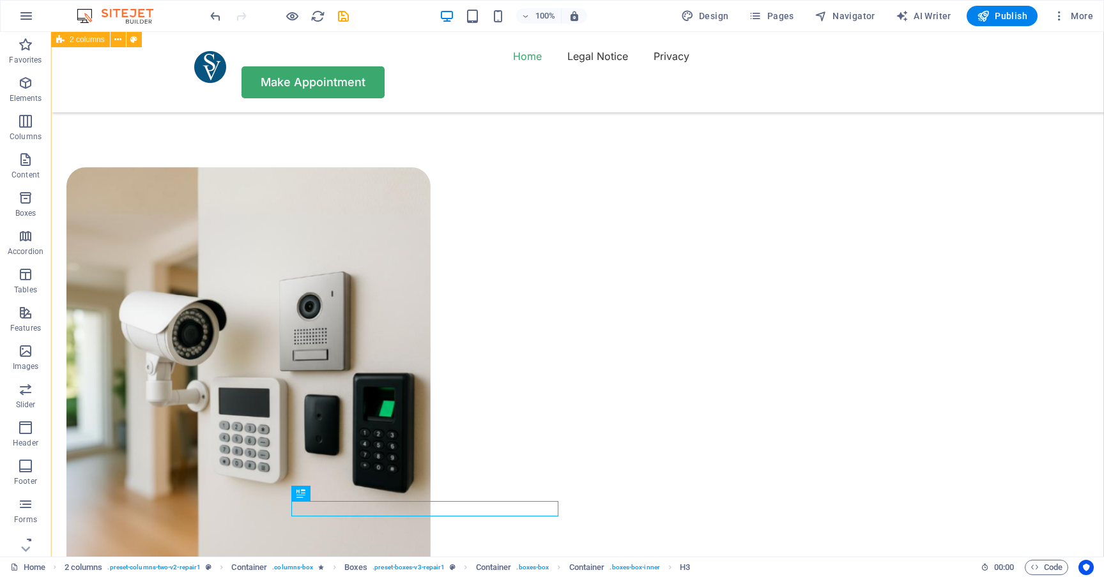
scroll to position [940, 0]
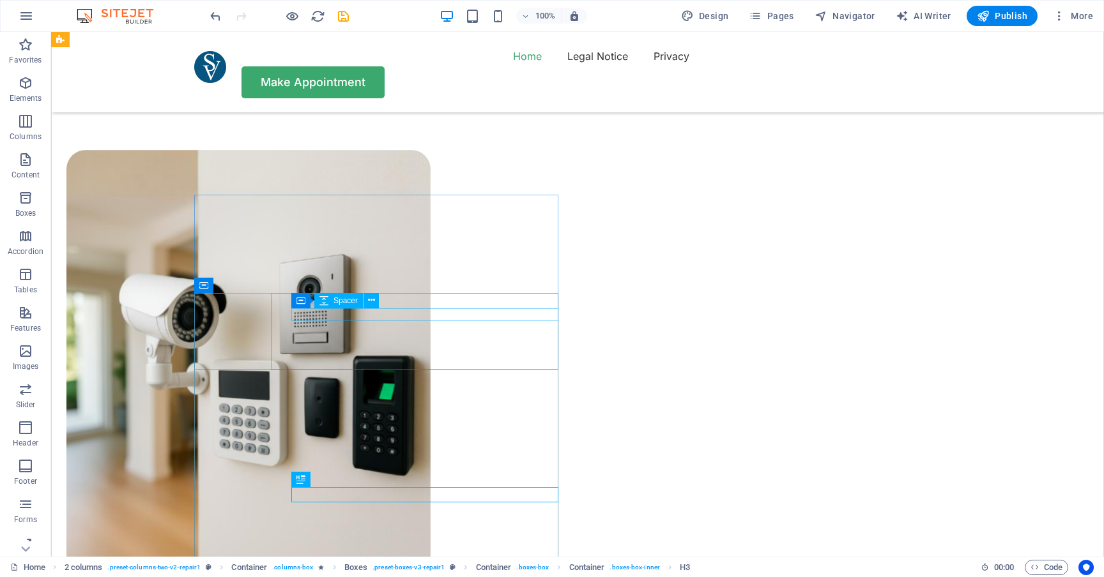
select select "px"
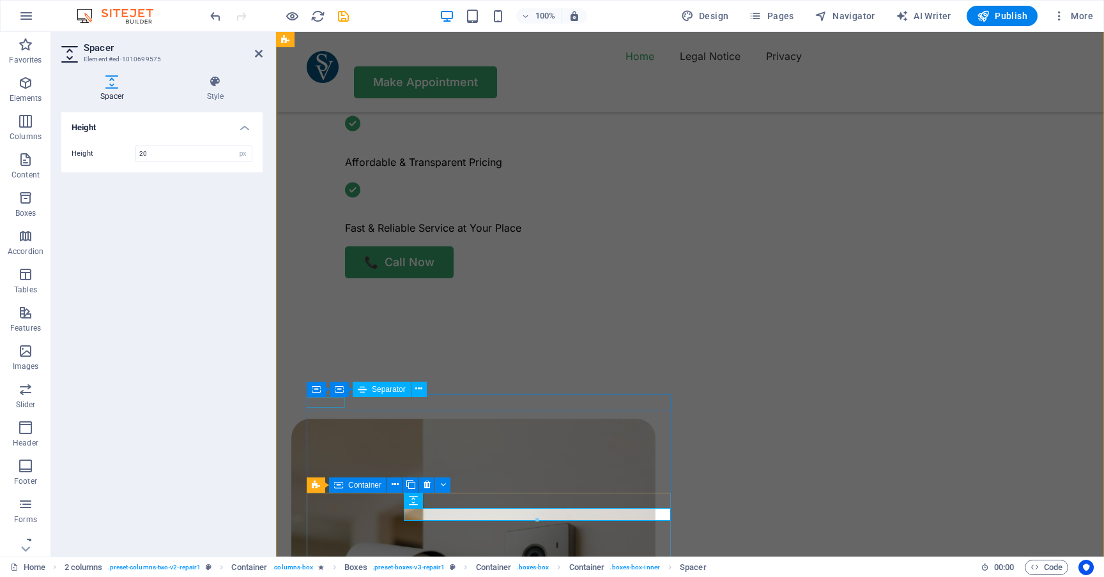
scroll to position [605, 0]
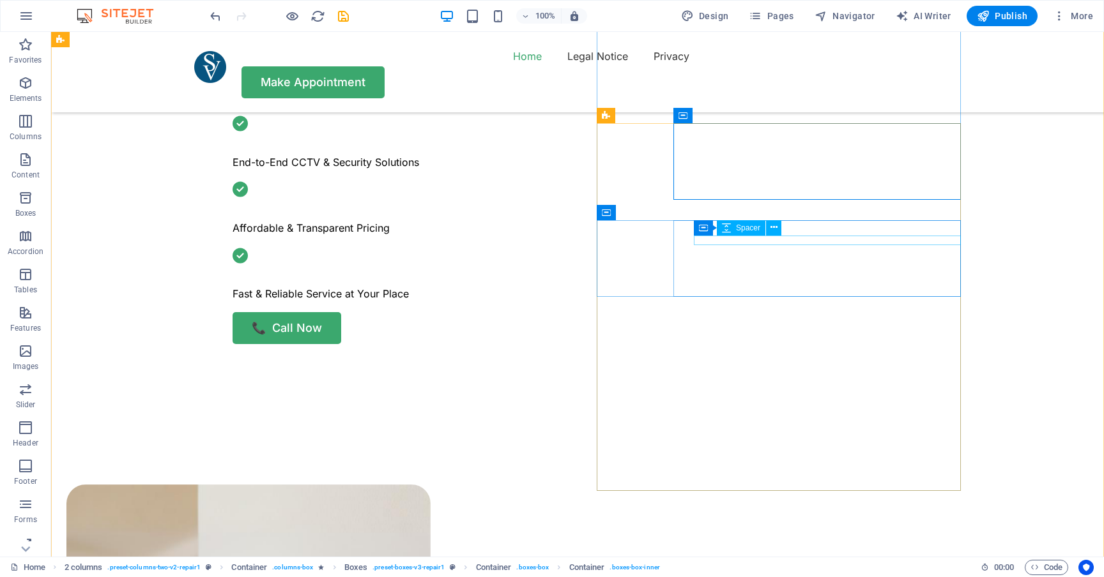
select select "px"
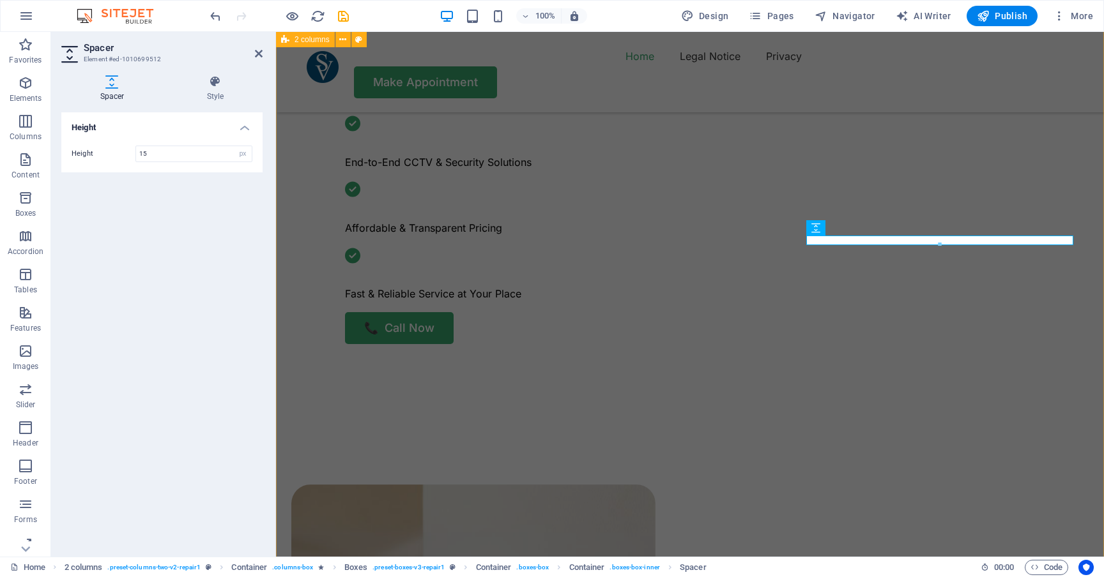
click at [139, 324] on div "Height Height 15 px rem vh vw" at bounding box center [161, 329] width 201 height 434
click at [204, 366] on div "Height Height 15 px rem vh vw" at bounding box center [161, 329] width 201 height 434
click at [211, 224] on div "Height Height 15 px rem vh vw" at bounding box center [161, 329] width 201 height 434
click at [259, 54] on icon at bounding box center [259, 54] width 8 height 10
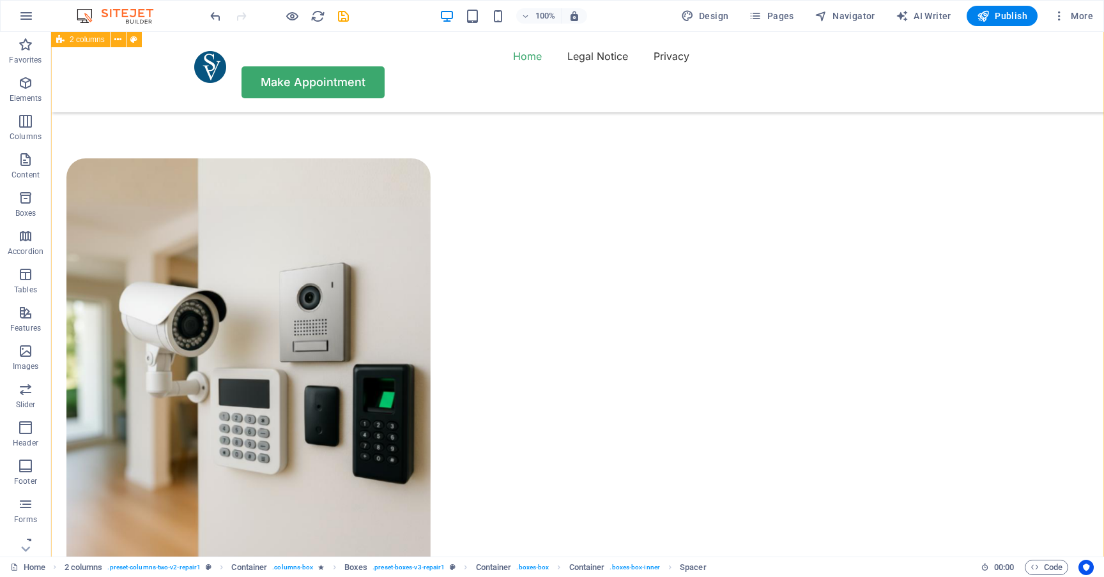
scroll to position [1029, 0]
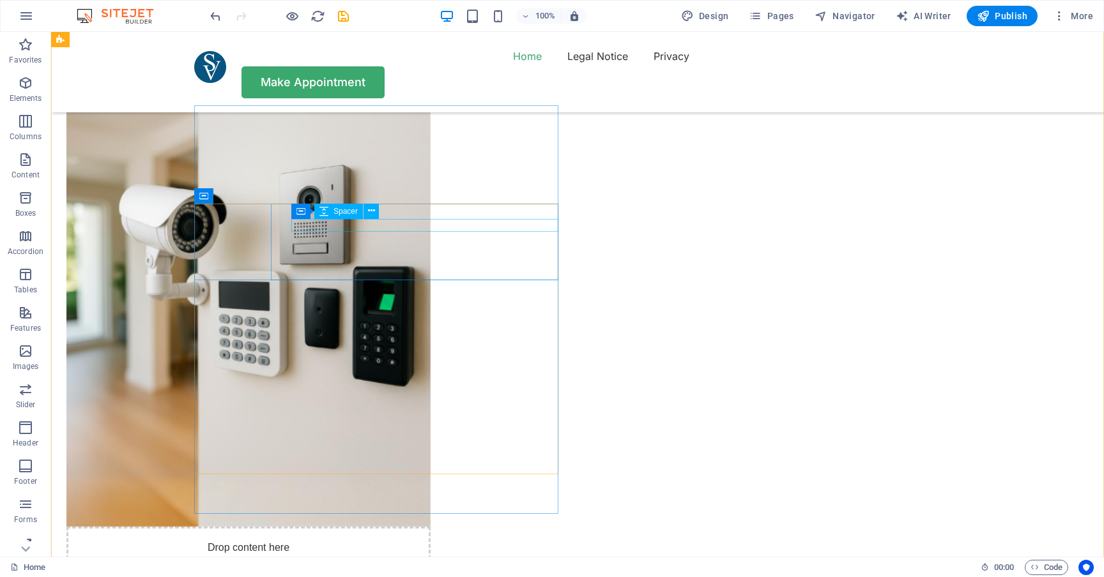
select select "px"
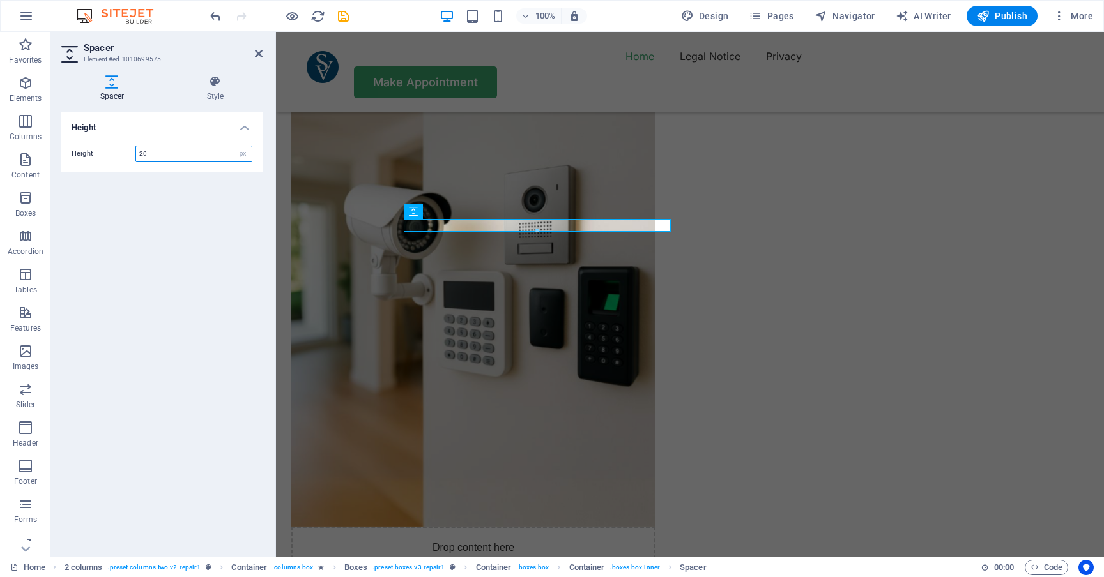
click at [160, 151] on input "20" at bounding box center [194, 153] width 116 height 15
type input "15"
click at [139, 202] on div "Height Height 15 px rem vh vw" at bounding box center [161, 329] width 201 height 434
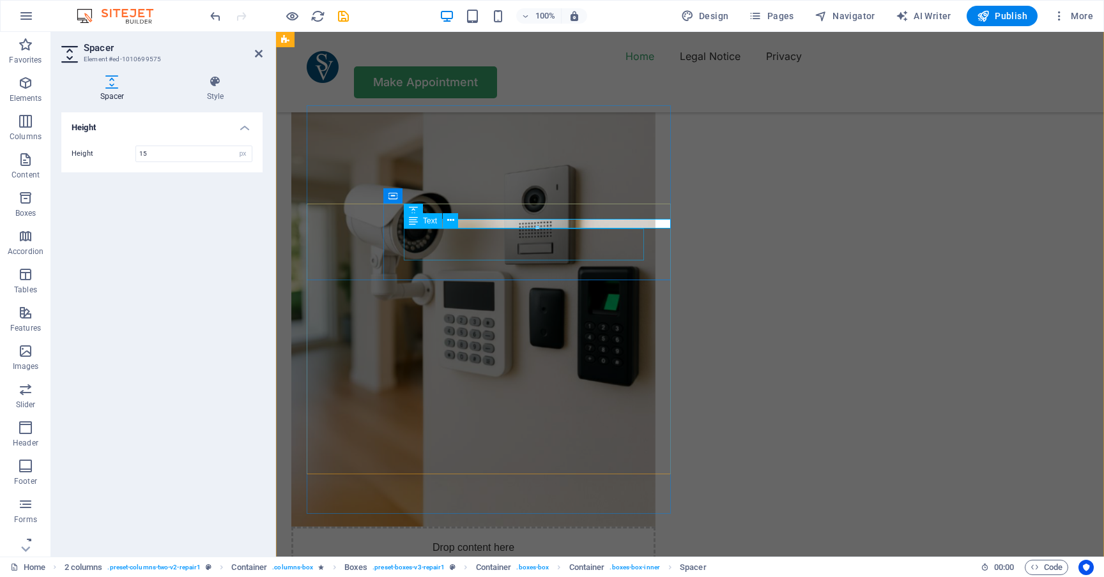
select select "%"
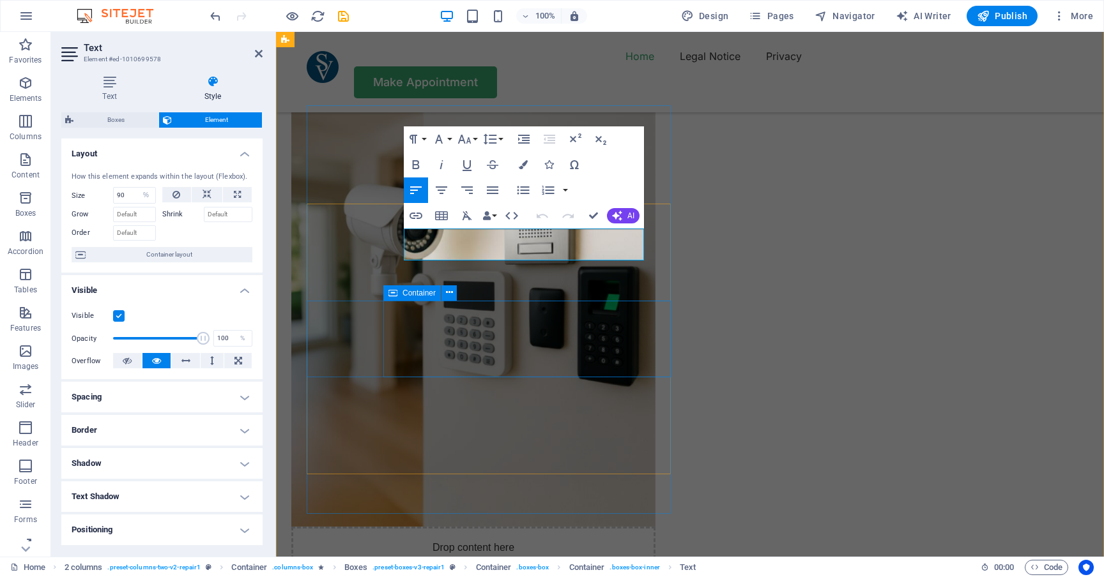
click at [0, 0] on div "Text" at bounding box center [0, 0] width 0 height 0
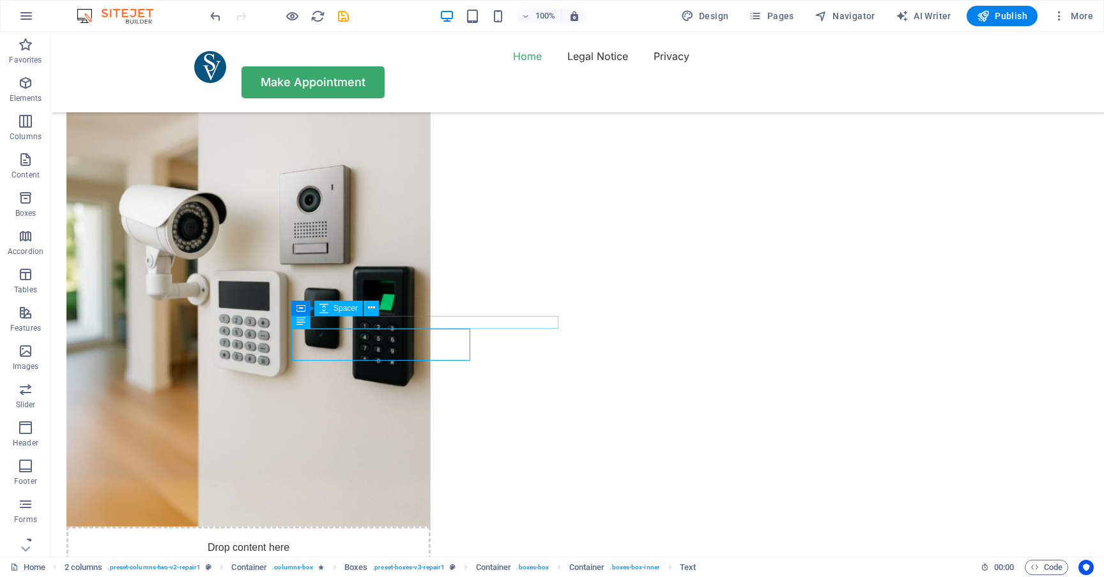
select select "px"
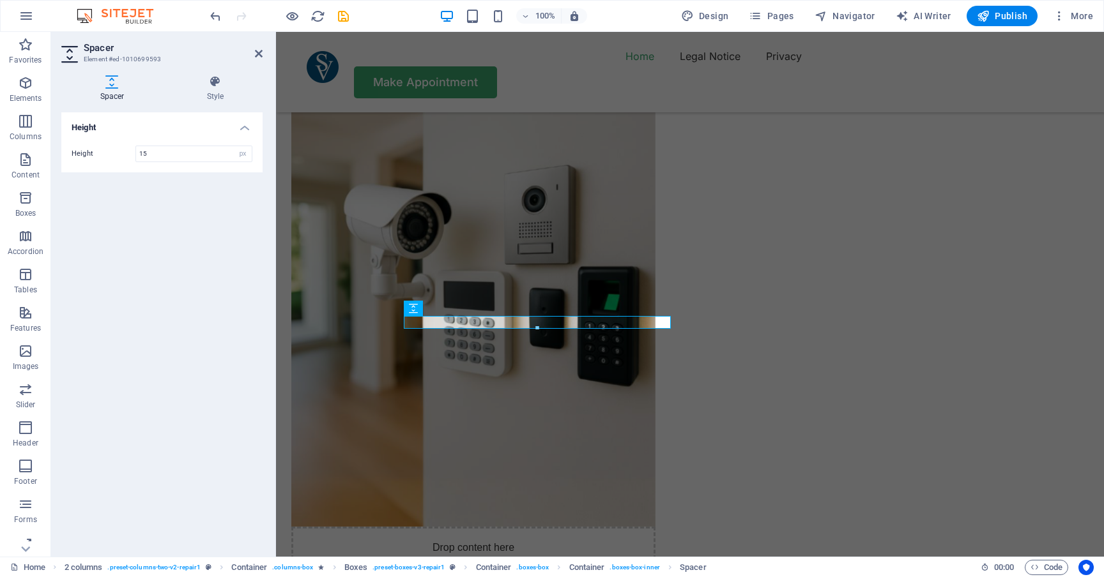
type input "15"
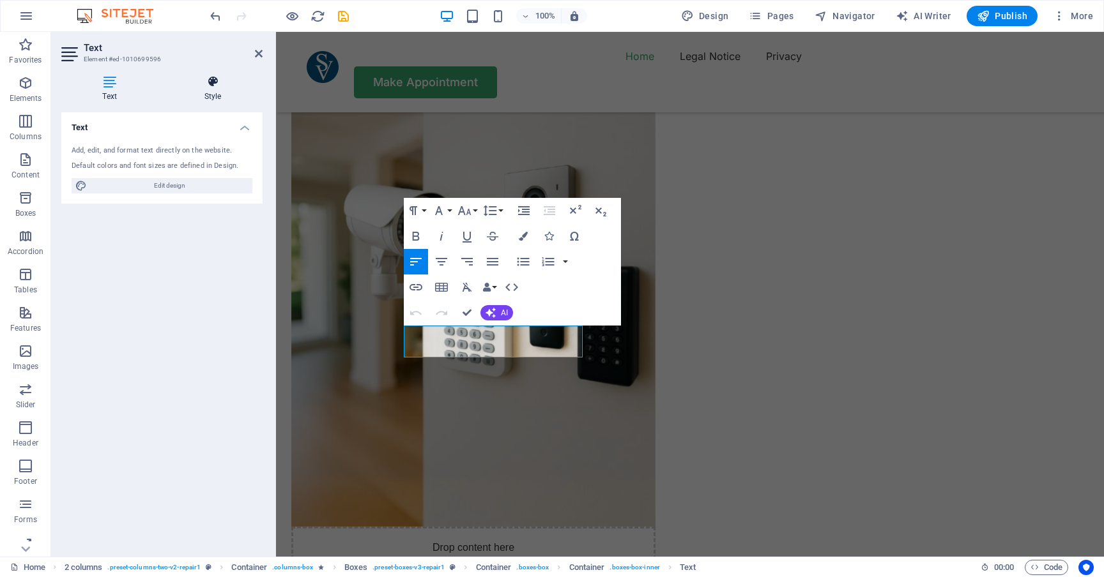
click at [218, 90] on h4 "Style" at bounding box center [213, 88] width 100 height 27
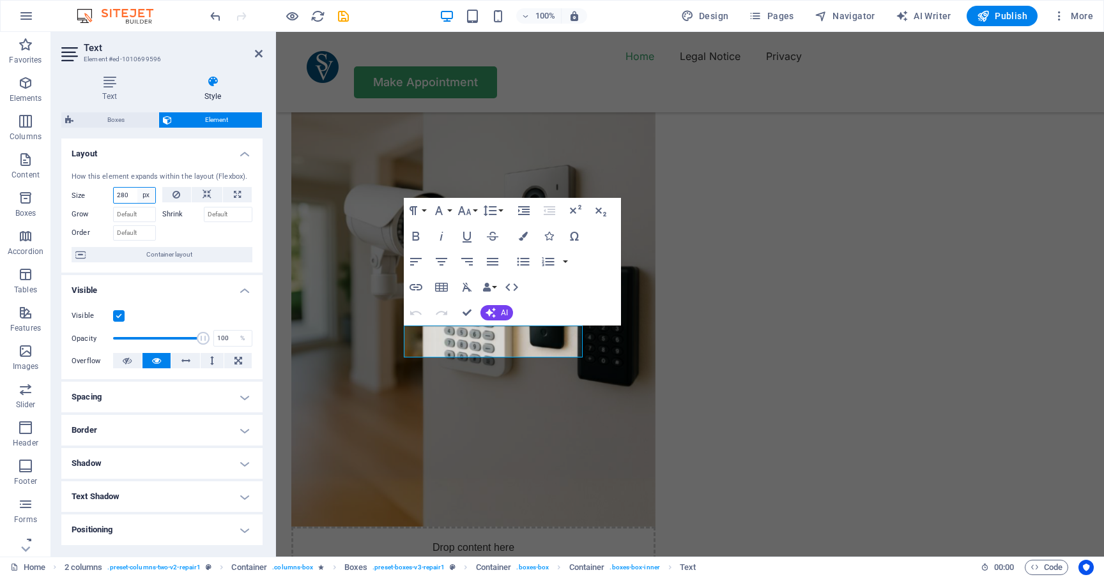
click at [142, 195] on select "Default auto px % 1/1 1/2 1/3 1/4 1/5 1/6 1/7 1/8 1/9 1/10" at bounding box center [146, 195] width 18 height 15
select select "%"
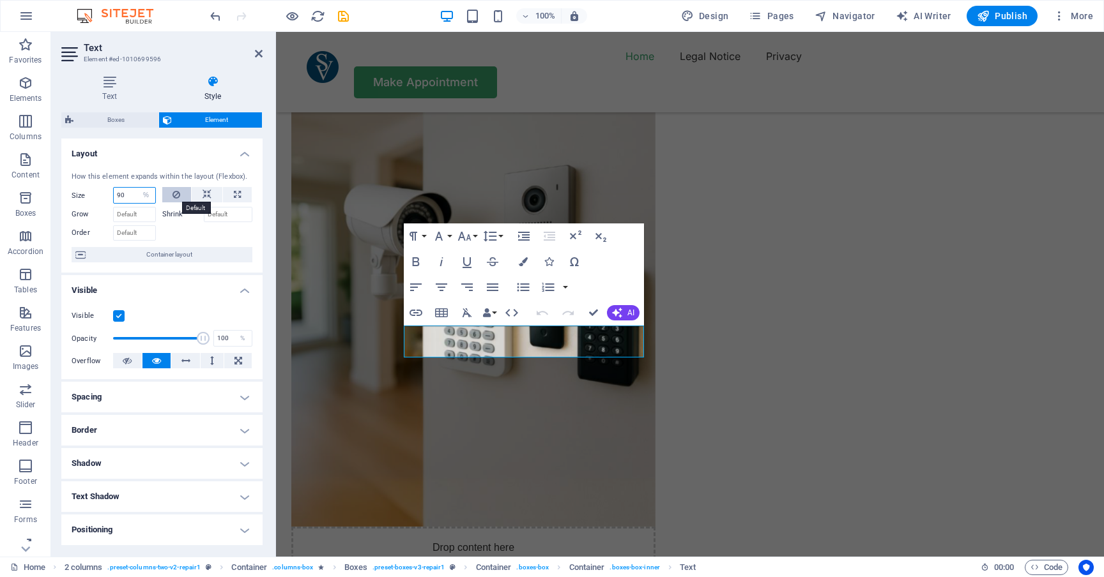
type input "90"
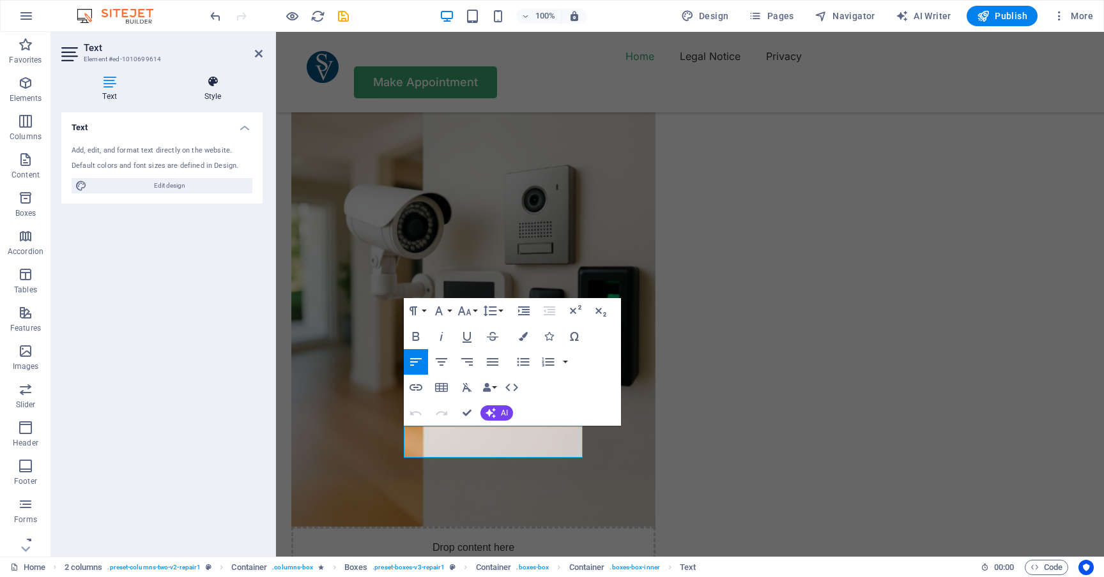
click at [220, 88] on h4 "Style" at bounding box center [213, 88] width 100 height 27
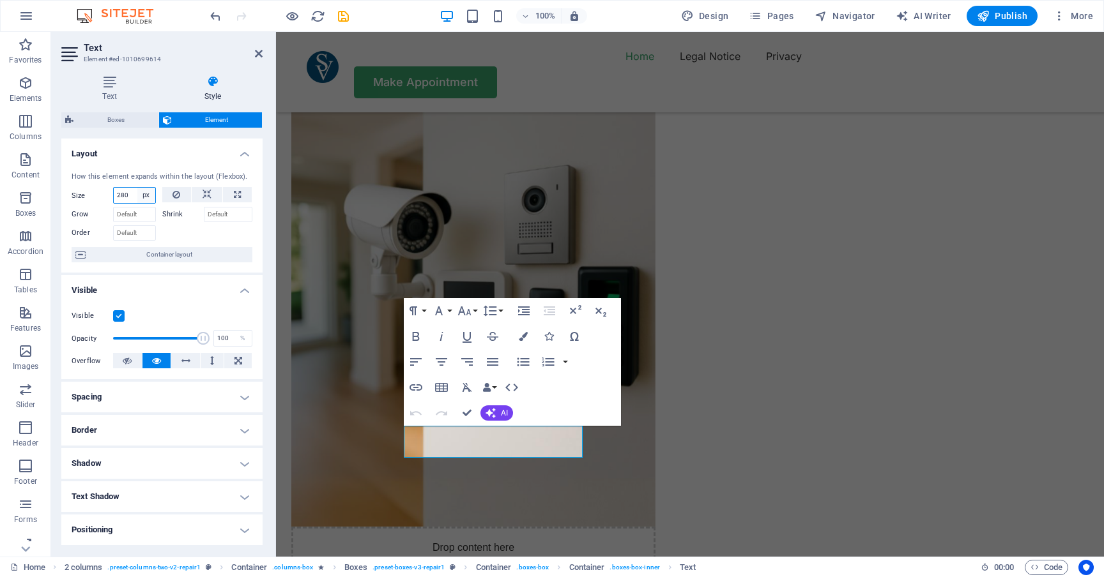
click at [146, 194] on select "Default auto px % 1/1 1/2 1/3 1/4 1/5 1/6 1/7 1/8 1/9 1/10" at bounding box center [146, 195] width 18 height 15
select select "%"
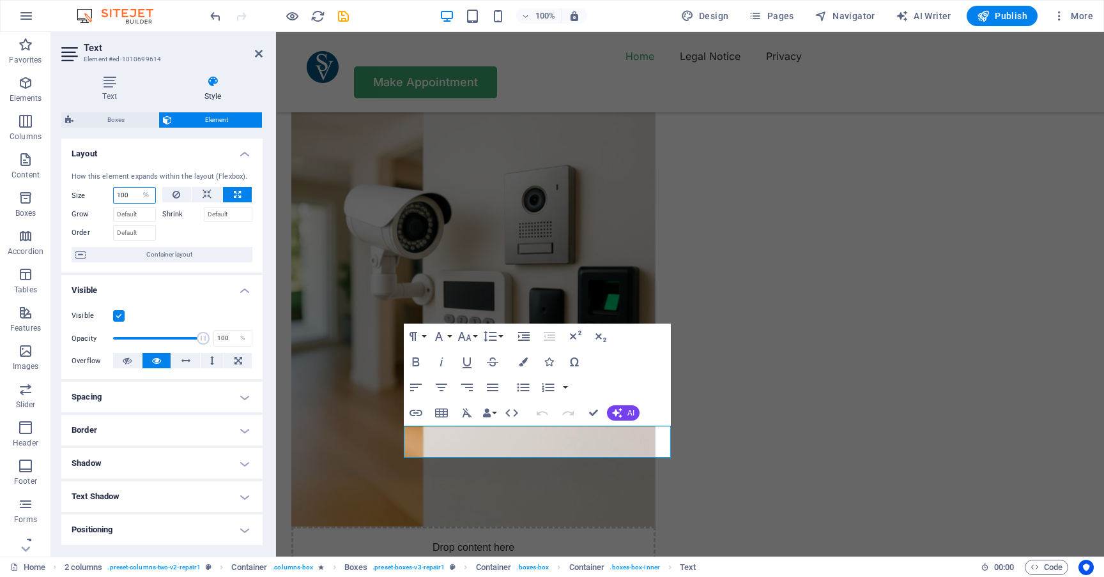
click at [132, 190] on input "100" at bounding box center [135, 195] width 42 height 15
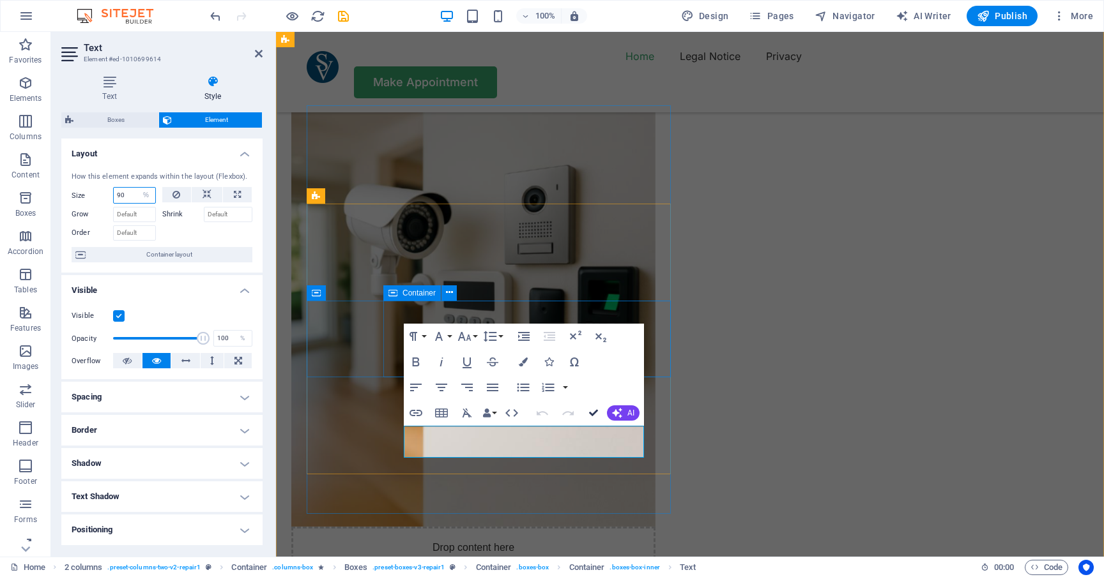
type input "90"
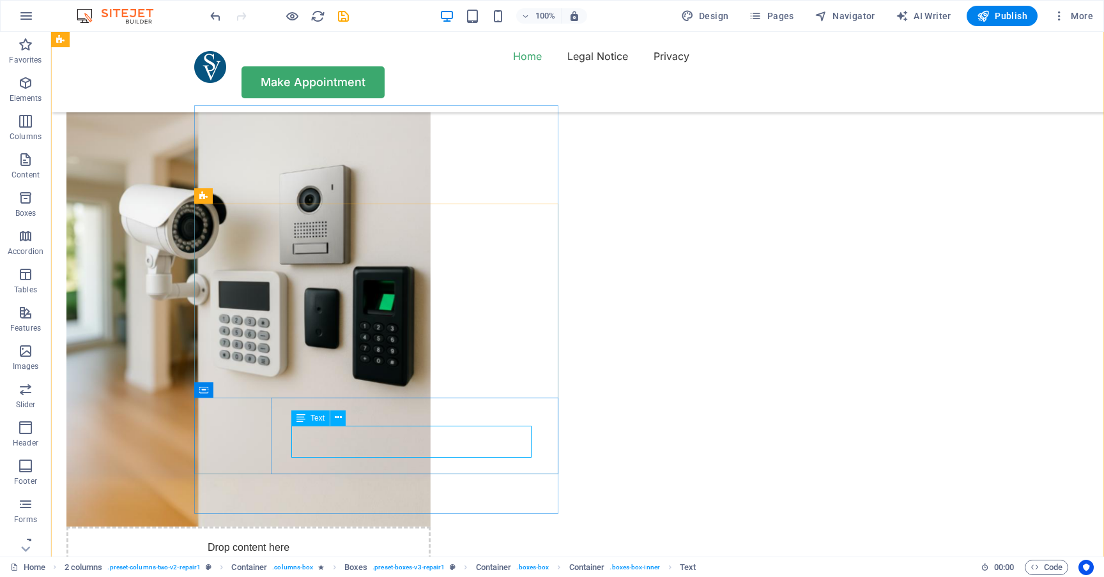
select select "%"
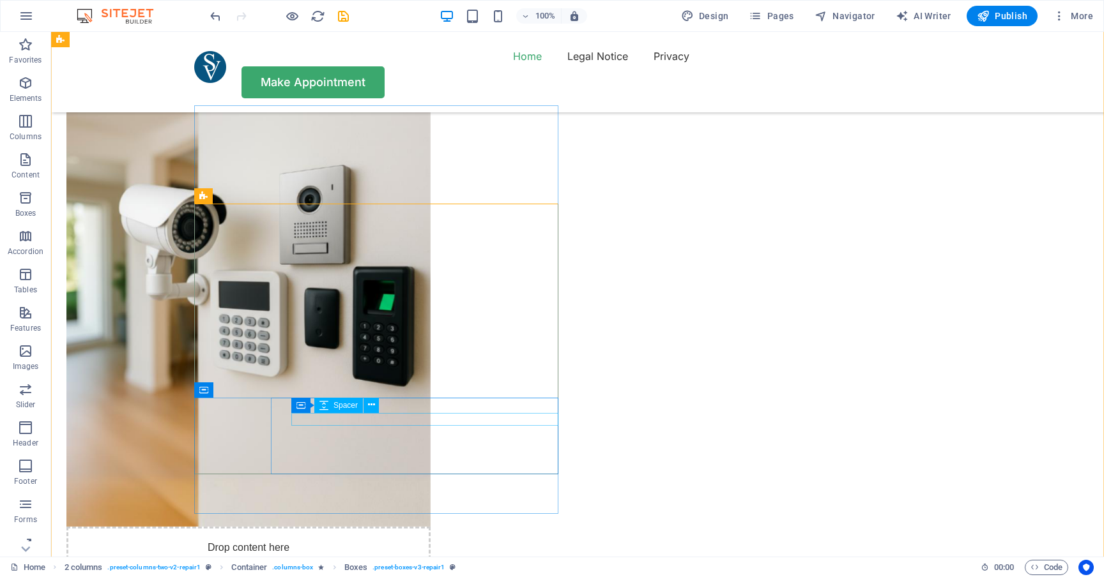
select select "px"
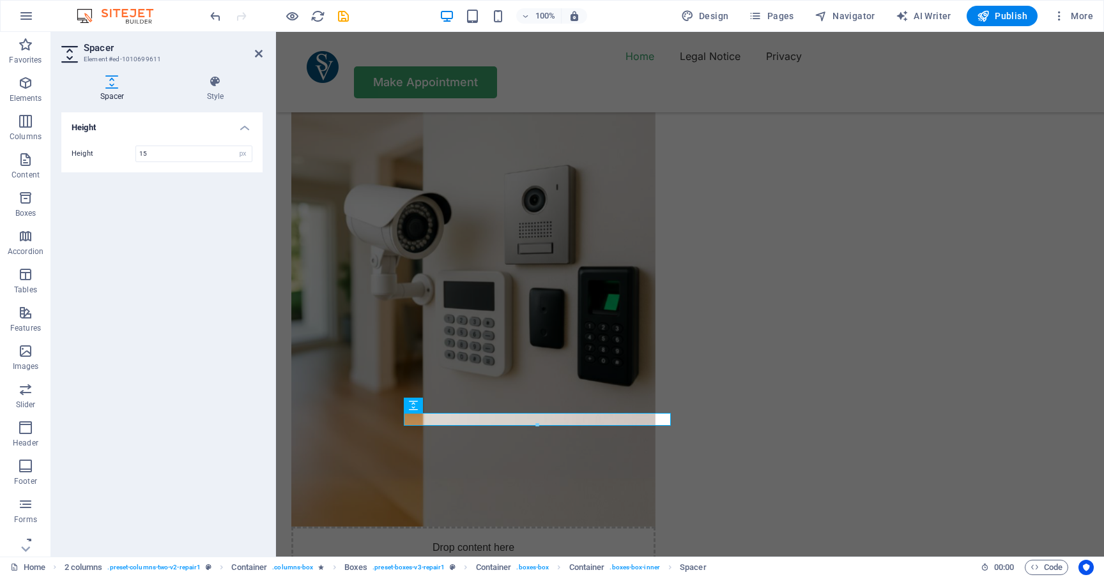
type input "15"
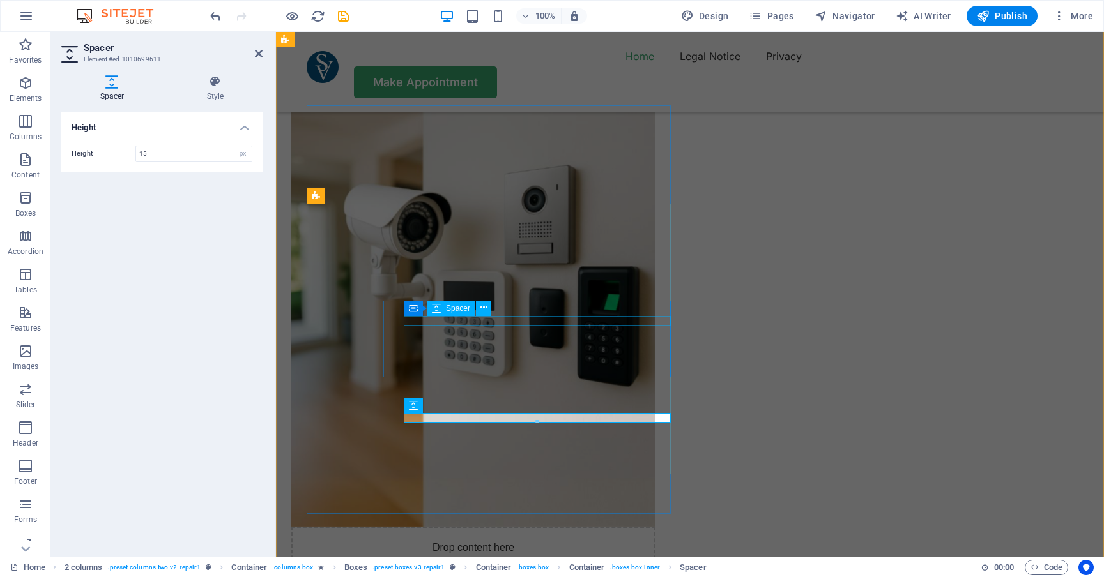
select select "px"
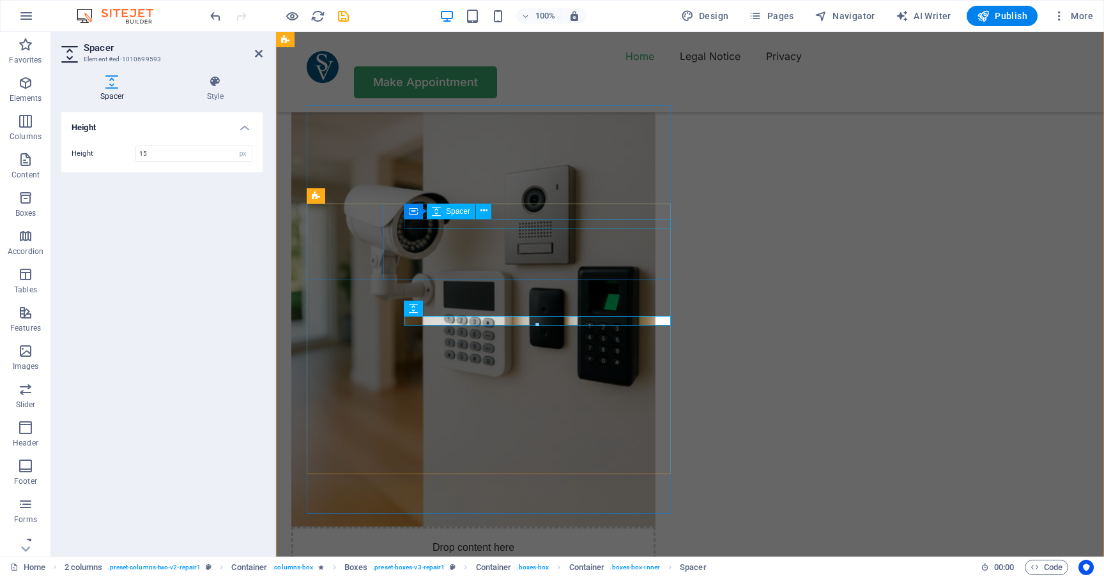
select select "px"
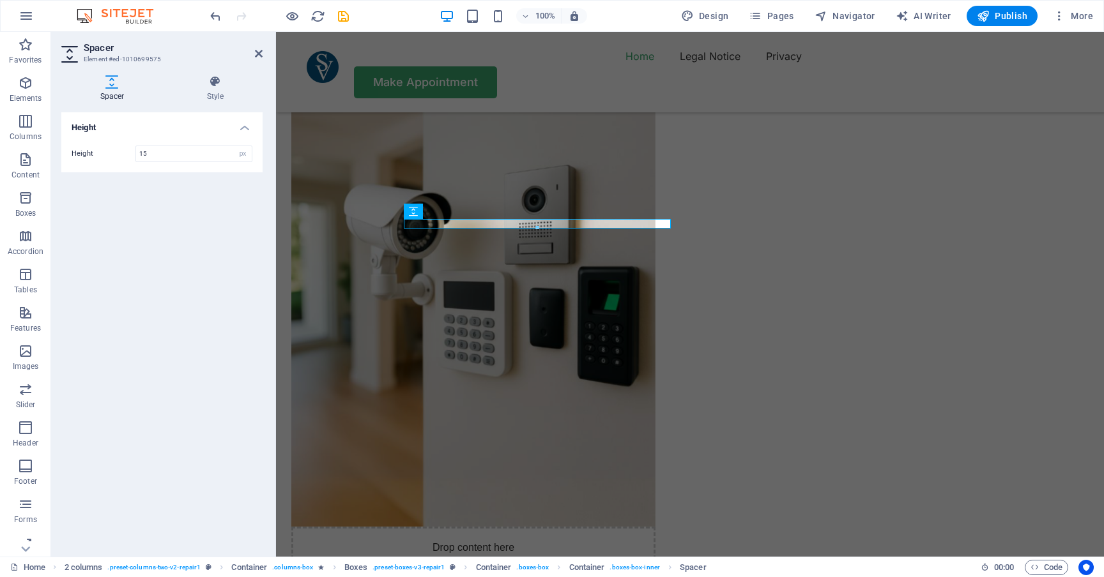
click at [165, 263] on div "Height Height 15 px rem vh vw" at bounding box center [161, 329] width 201 height 434
click at [262, 51] on icon at bounding box center [259, 54] width 8 height 10
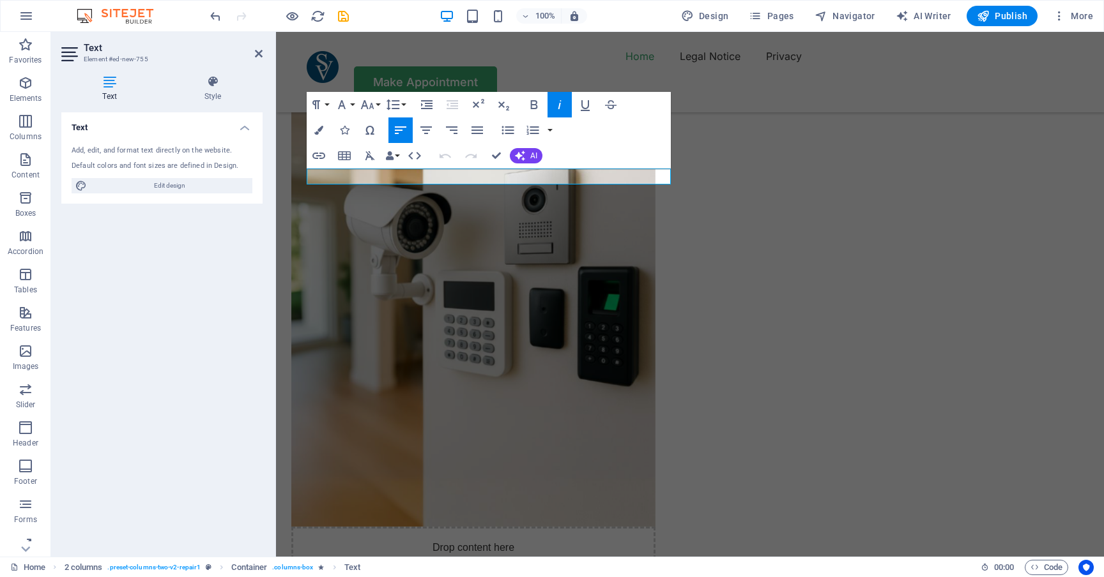
scroll to position [206, 3]
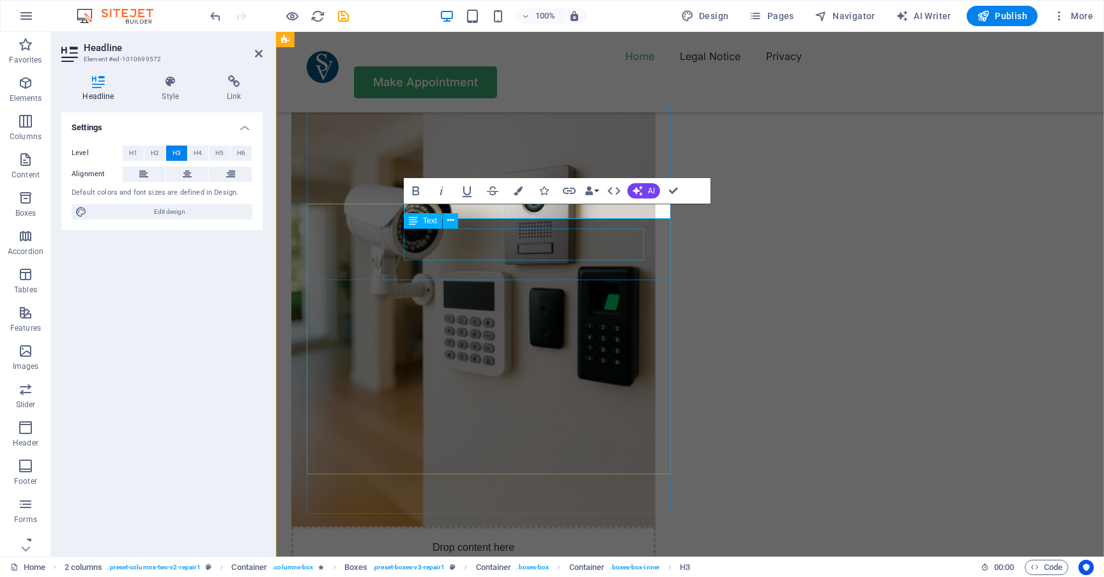
select select "%"
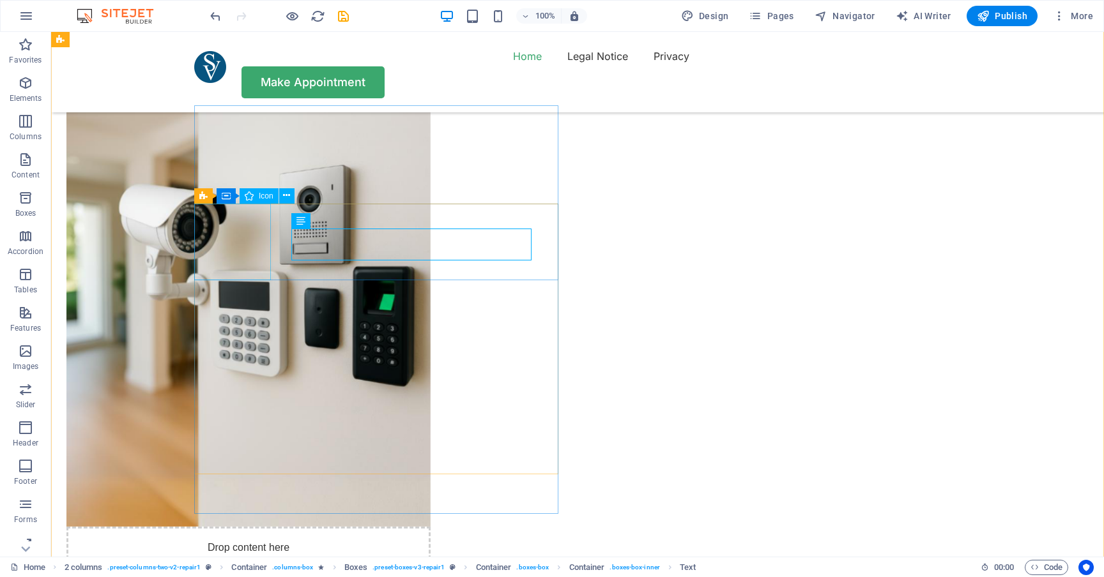
select select "xMidYMid"
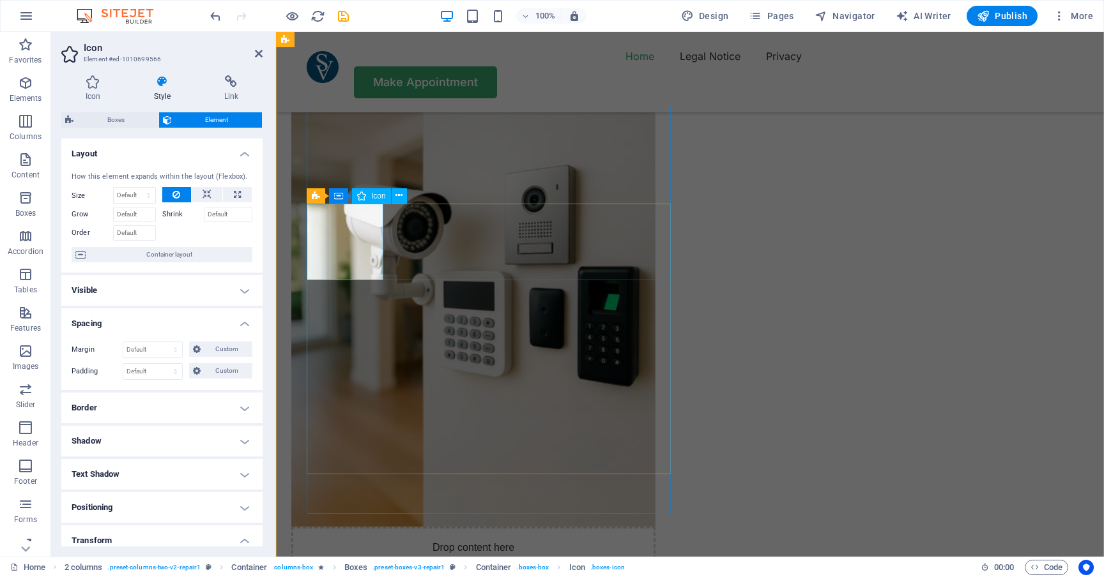
click at [106, 84] on icon at bounding box center [92, 81] width 63 height 13
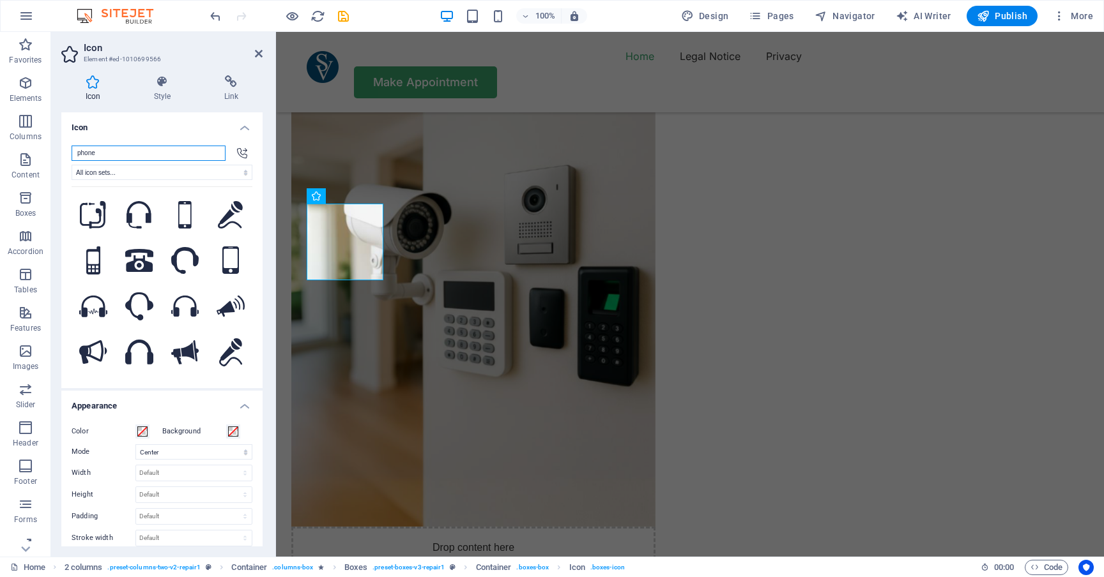
click at [119, 157] on input "phone" at bounding box center [149, 153] width 154 height 15
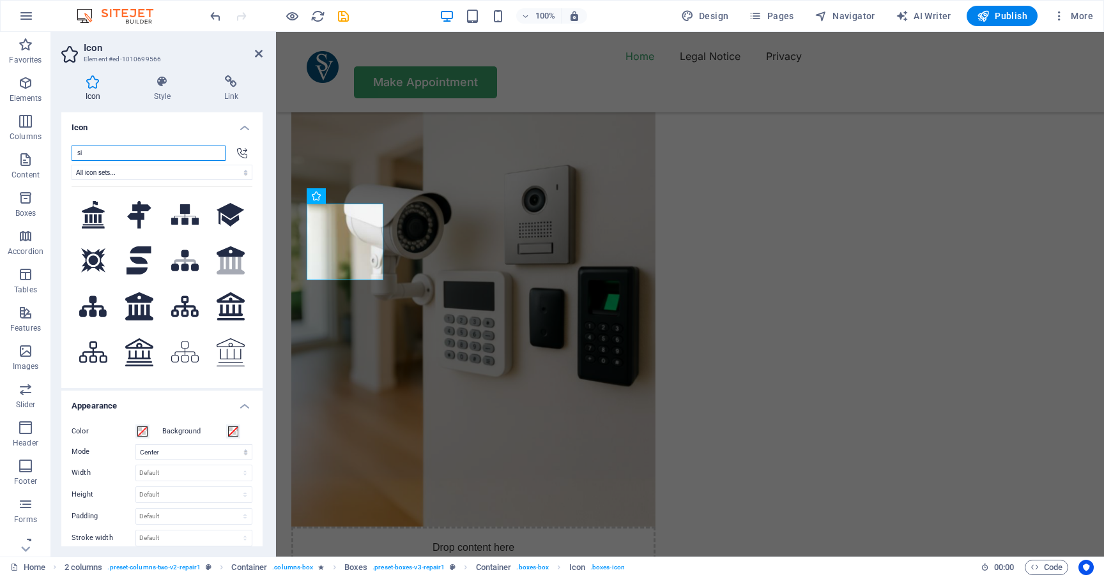
type input "s"
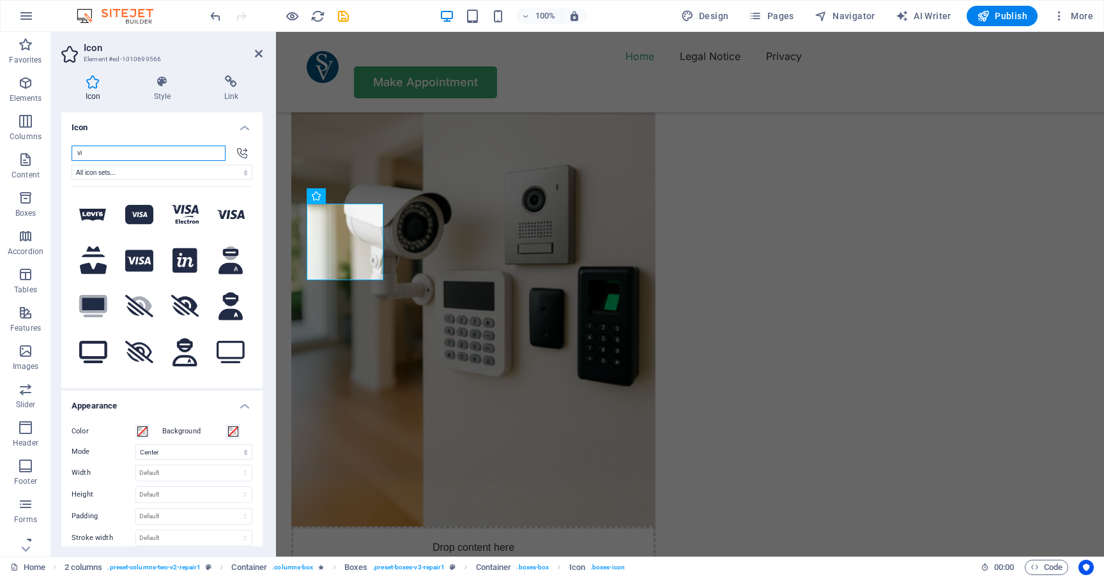
type input "v"
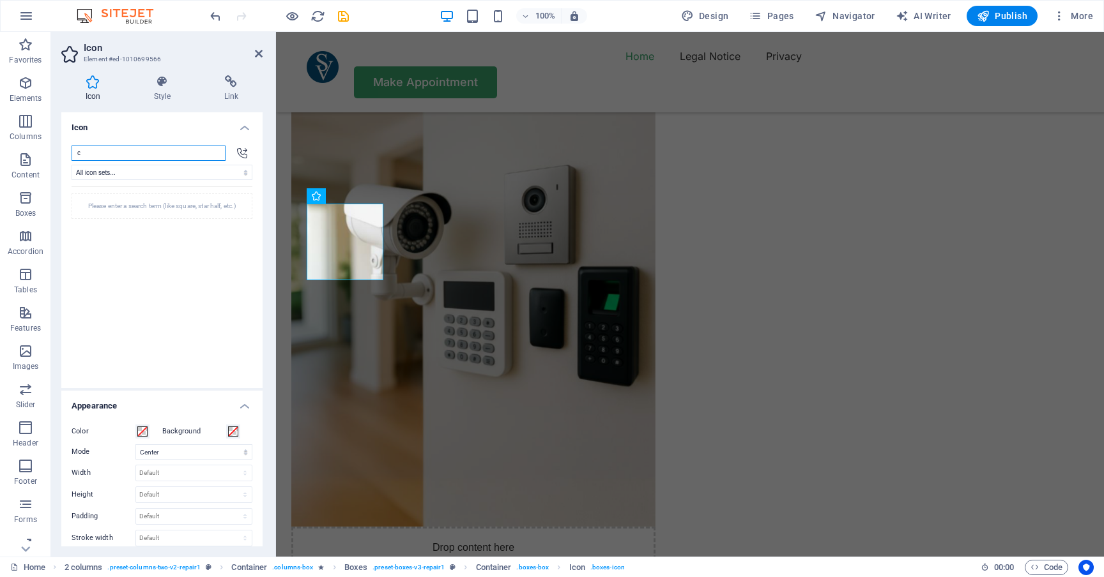
type input "ca"
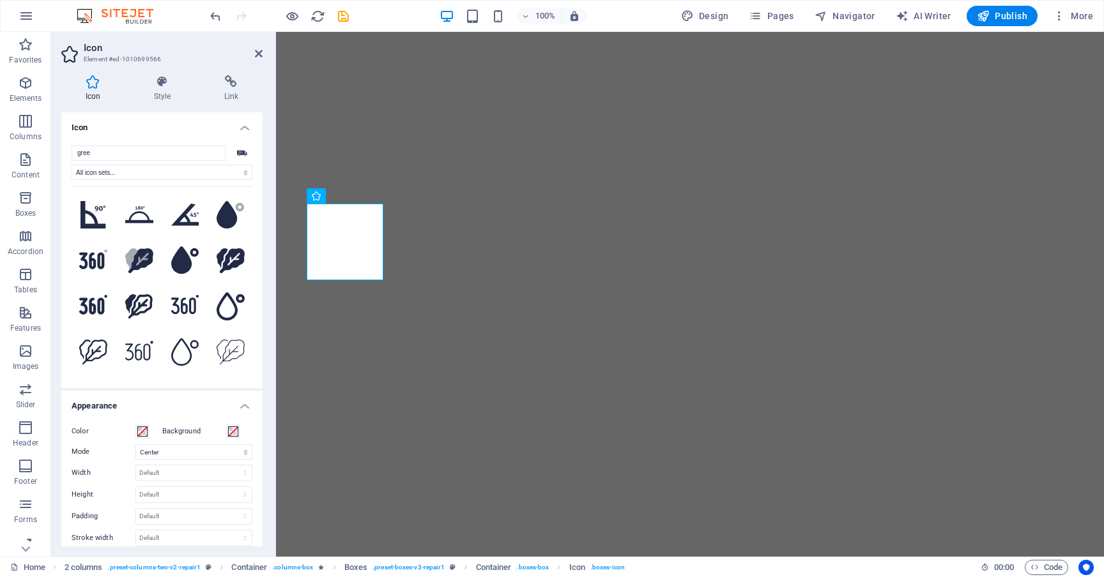
select select "xMidYMid"
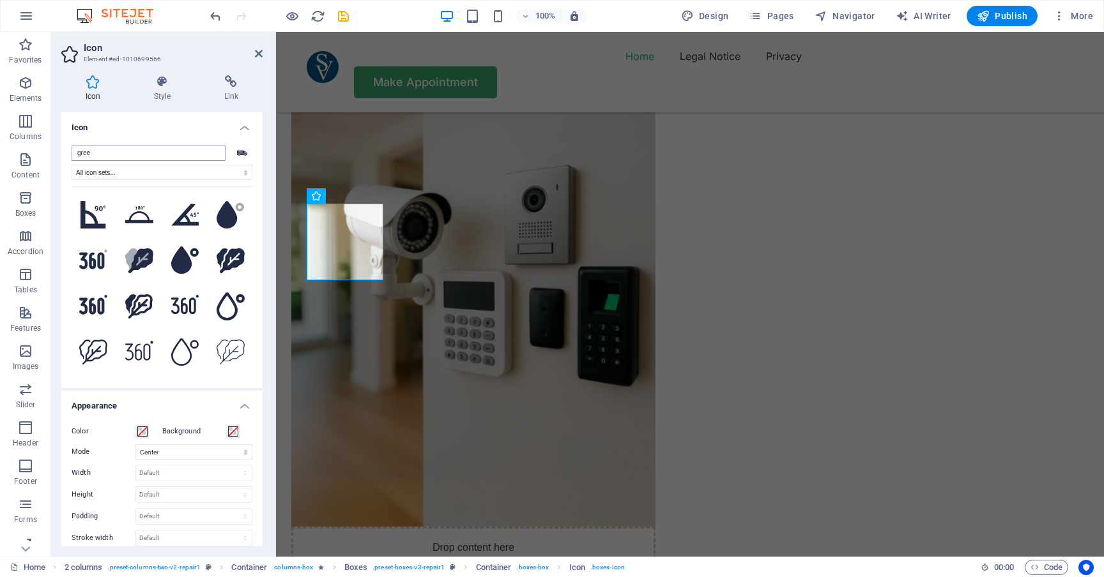
click at [146, 149] on input "gree" at bounding box center [149, 153] width 154 height 15
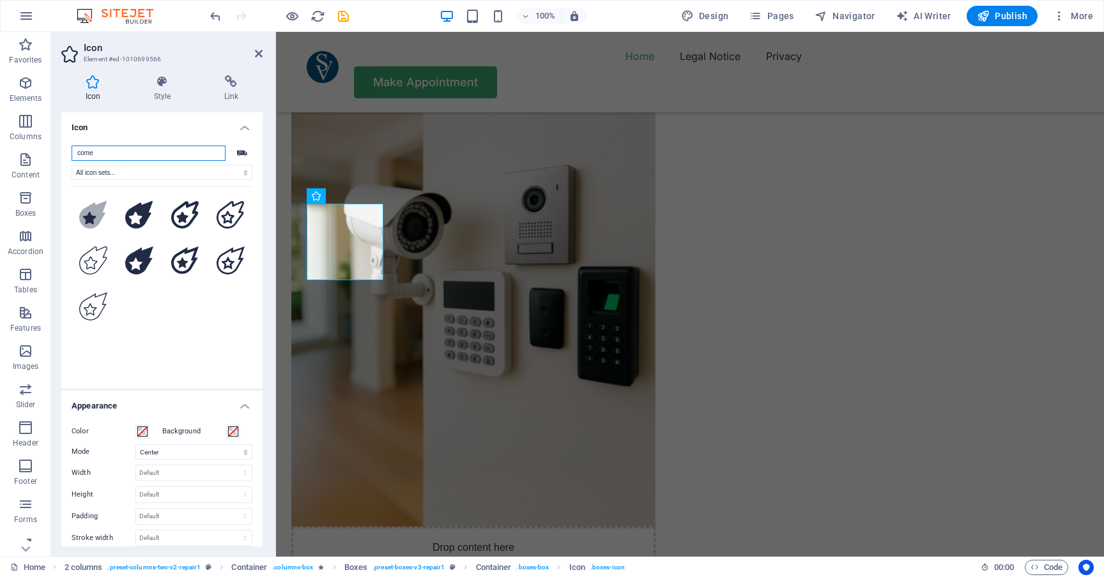
click at [104, 157] on input "come" at bounding box center [149, 153] width 154 height 15
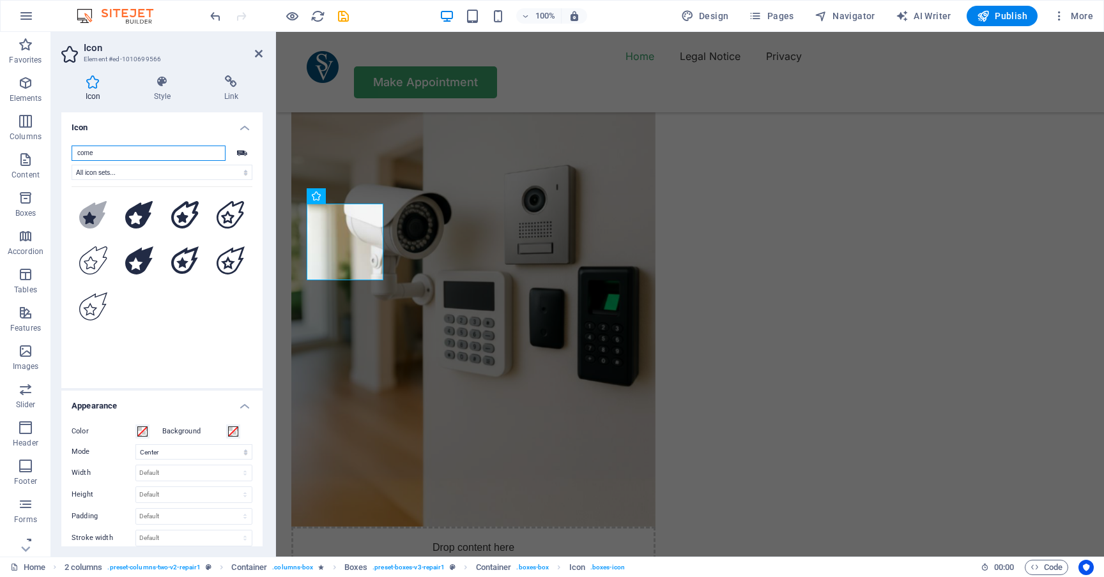
click at [104, 157] on input "come" at bounding box center [149, 153] width 154 height 15
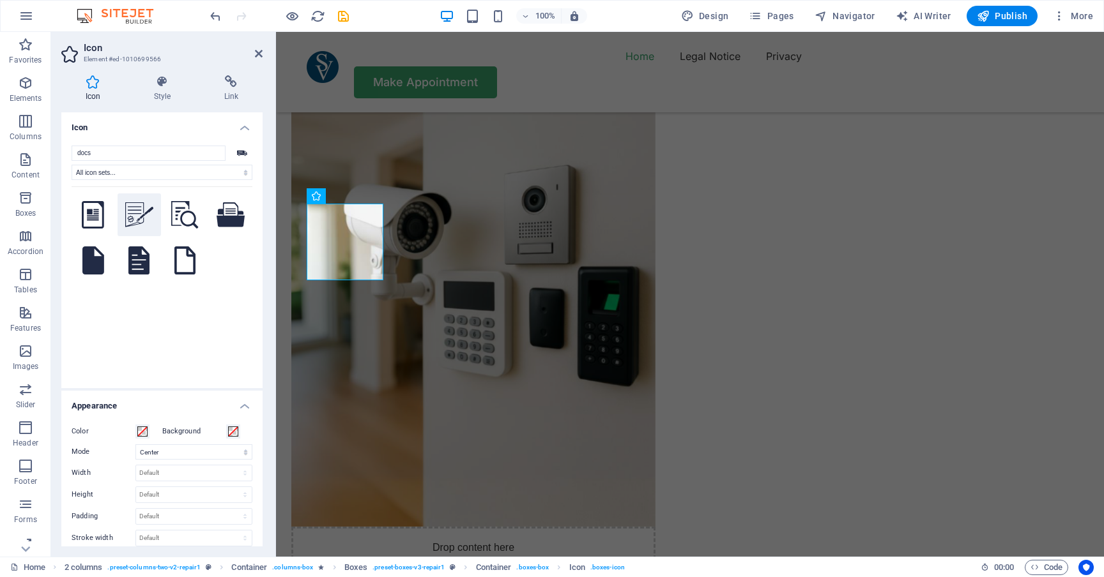
drag, startPoint x: 114, startPoint y: 163, endPoint x: 136, endPoint y: 209, distance: 50.3
click at [136, 209] on icon at bounding box center [139, 214] width 28 height 24
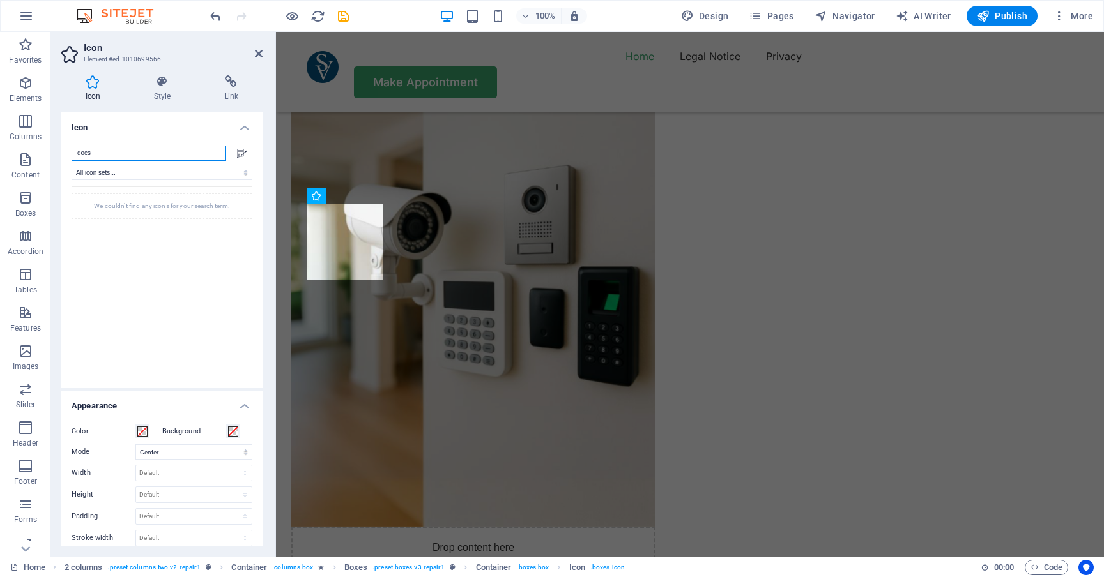
click at [151, 155] on input "docs" at bounding box center [149, 153] width 154 height 15
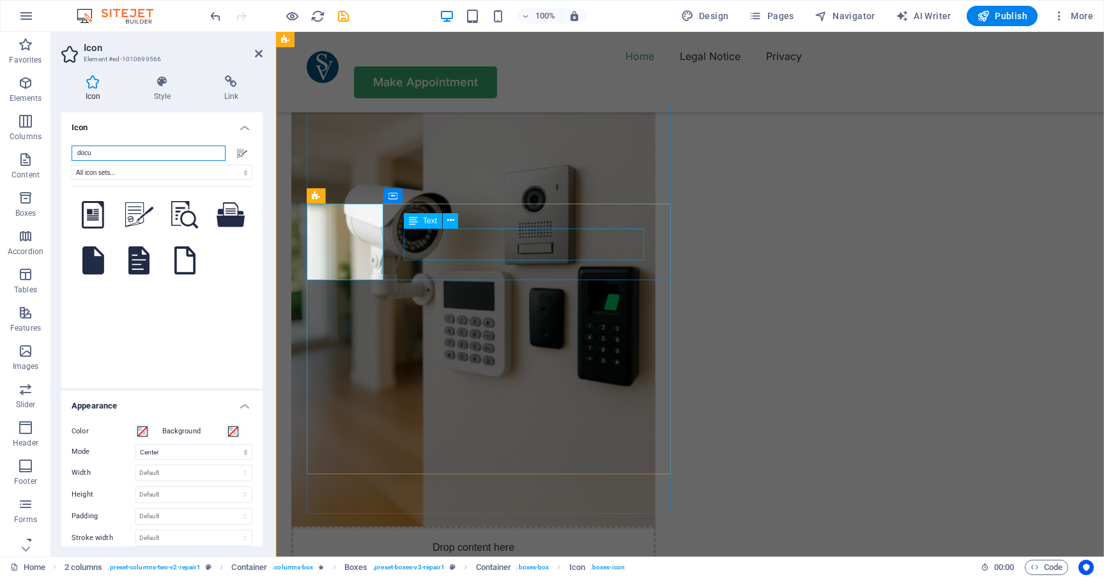
type input "docu"
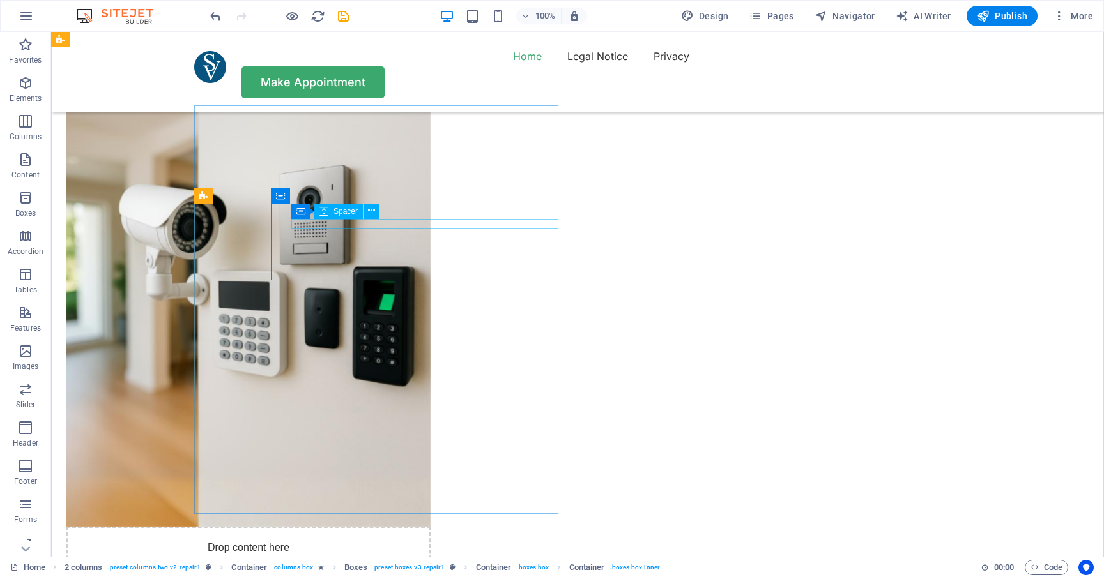
select select "px"
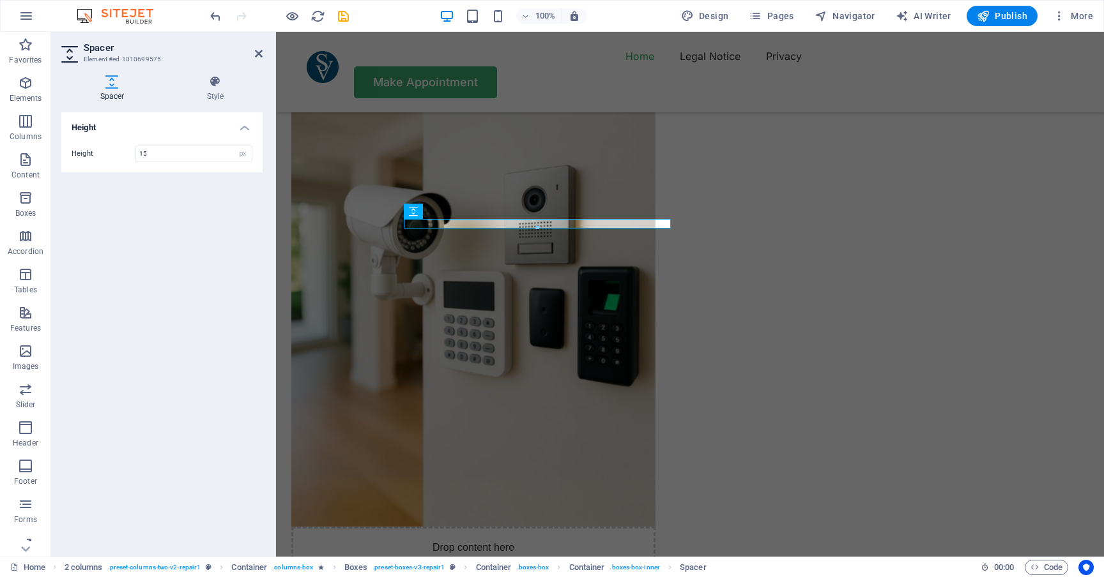
click at [118, 322] on div "Height Height 15 px rem vh vw" at bounding box center [161, 329] width 201 height 434
click at [252, 52] on h2 "Spacer" at bounding box center [173, 47] width 179 height 11
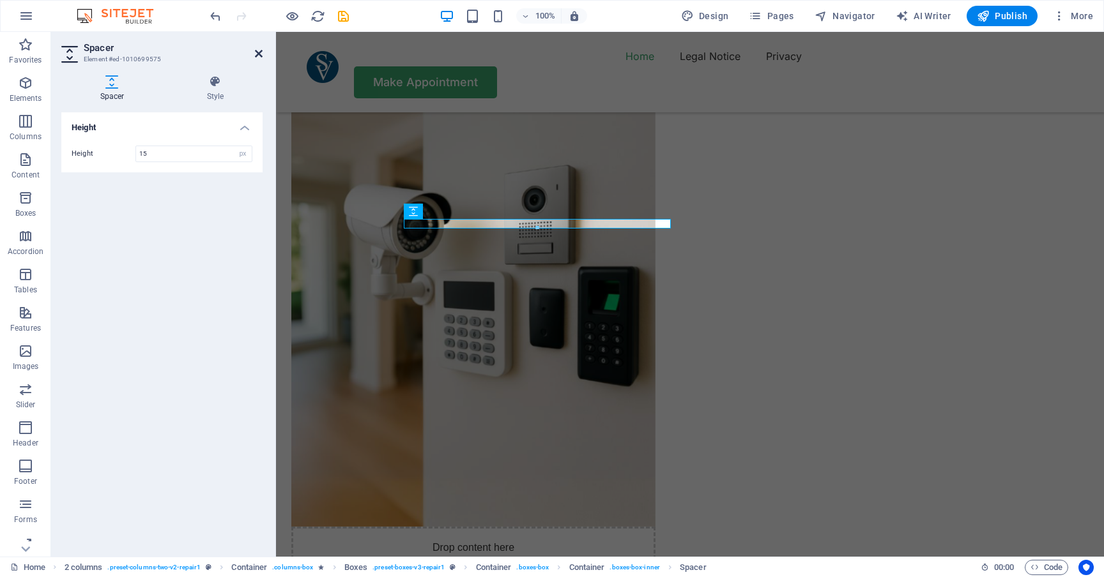
click at [259, 50] on icon at bounding box center [259, 54] width 8 height 10
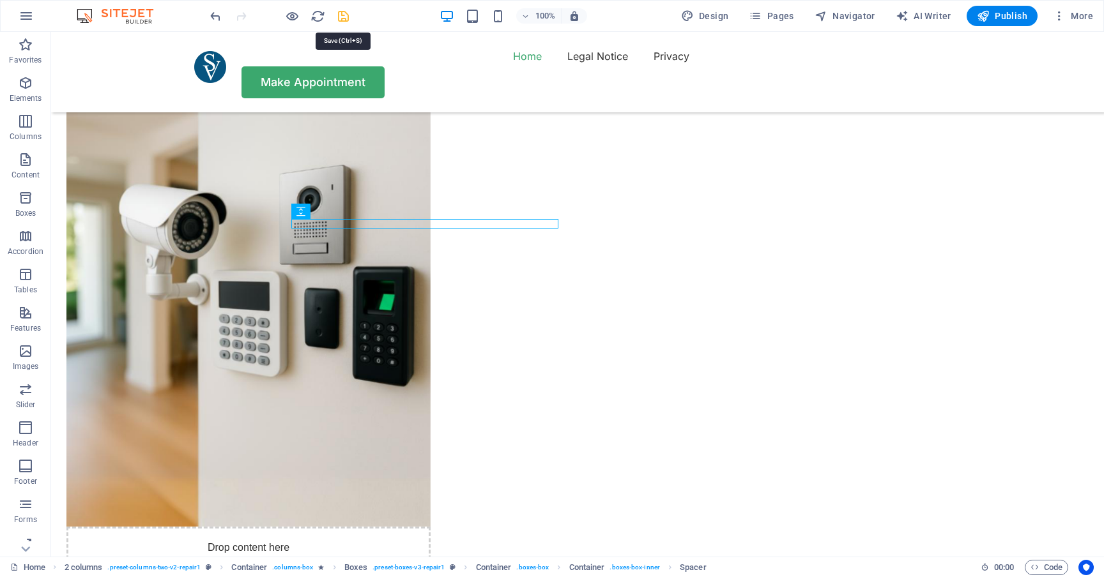
click at [344, 15] on icon "save" at bounding box center [343, 16] width 15 height 15
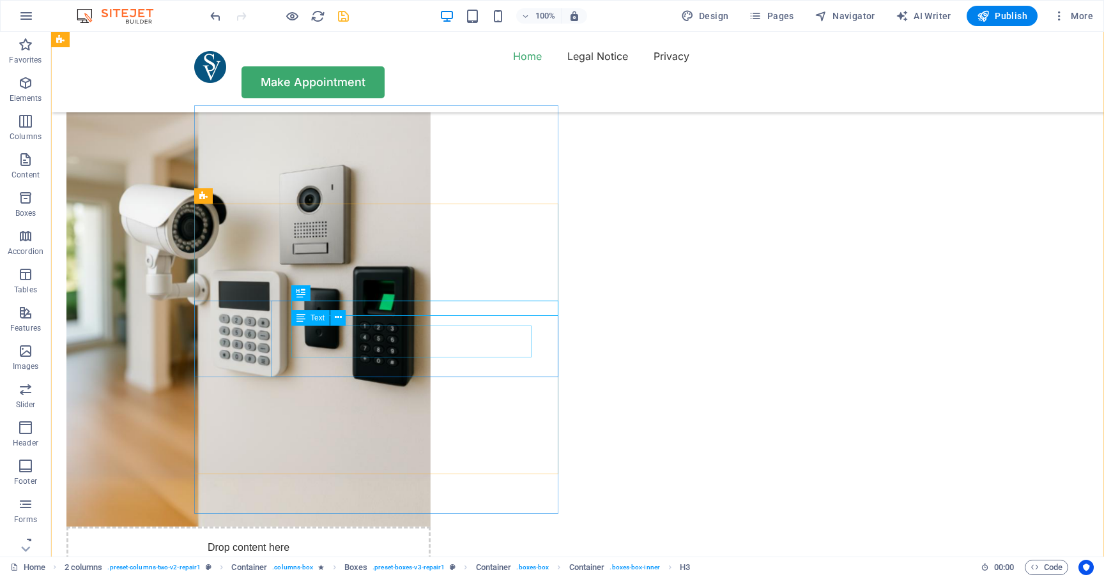
select select "%"
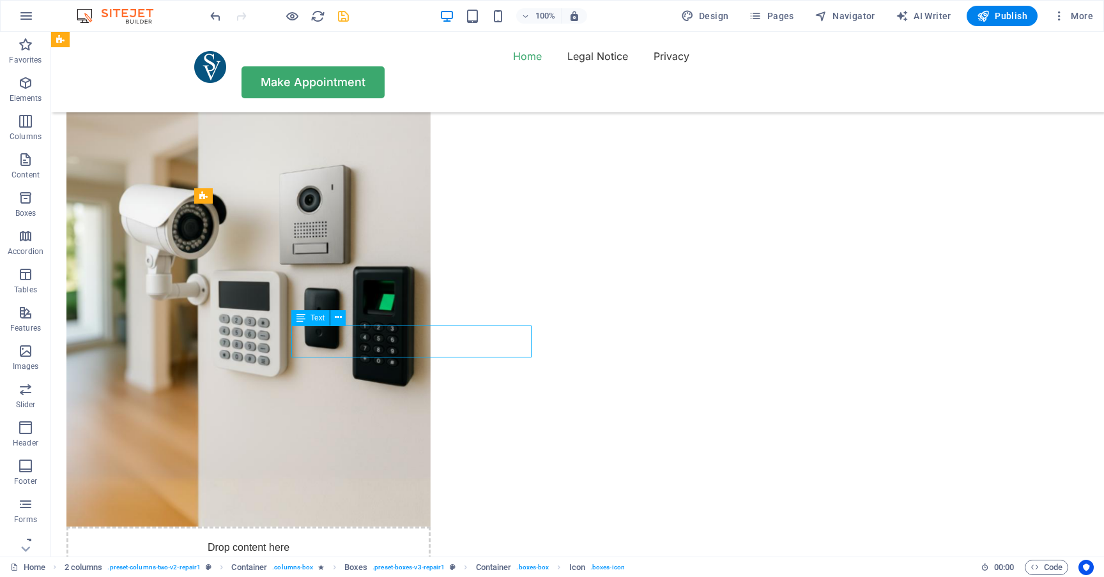
select select "%"
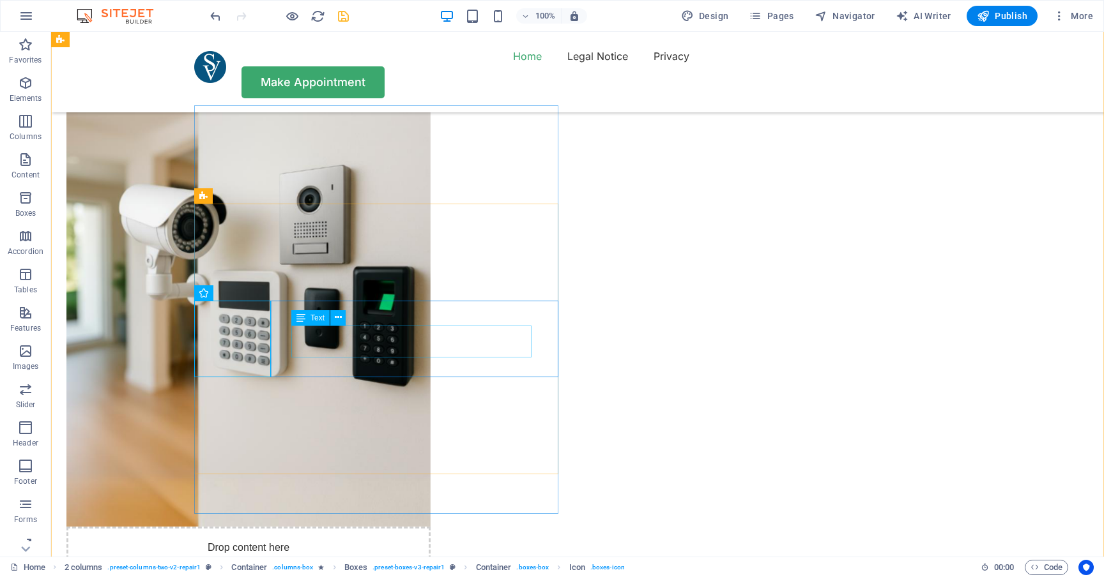
select select "%"
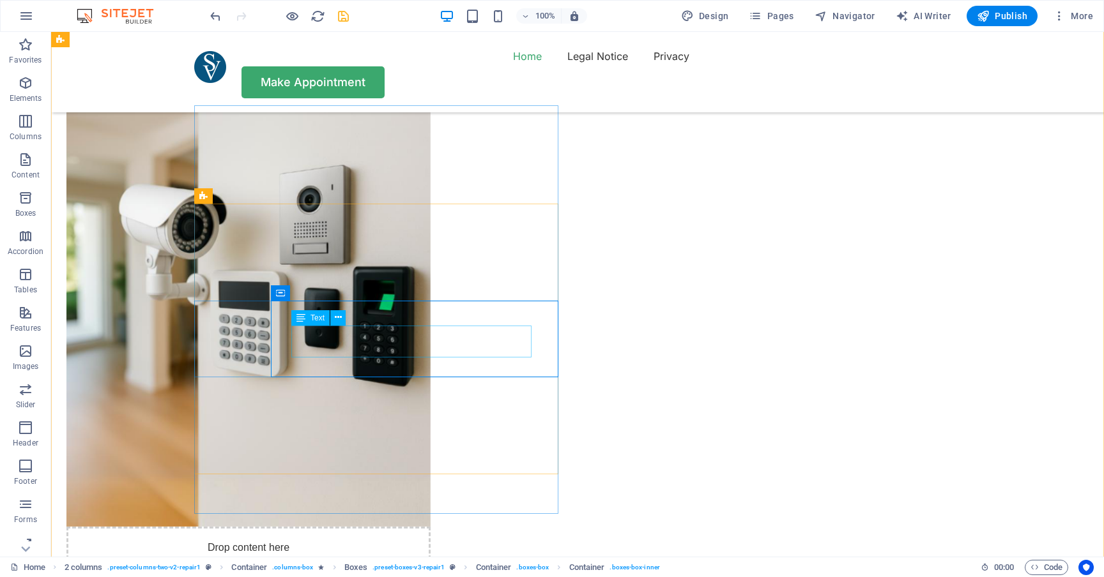
select select "%"
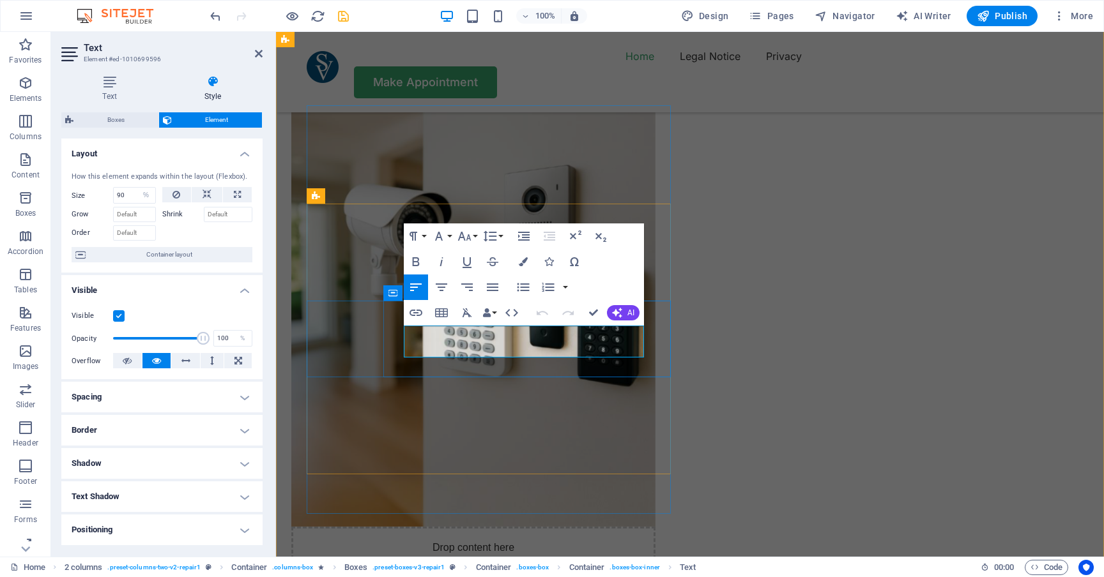
click at [626, 307] on button "AI" at bounding box center [623, 312] width 33 height 15
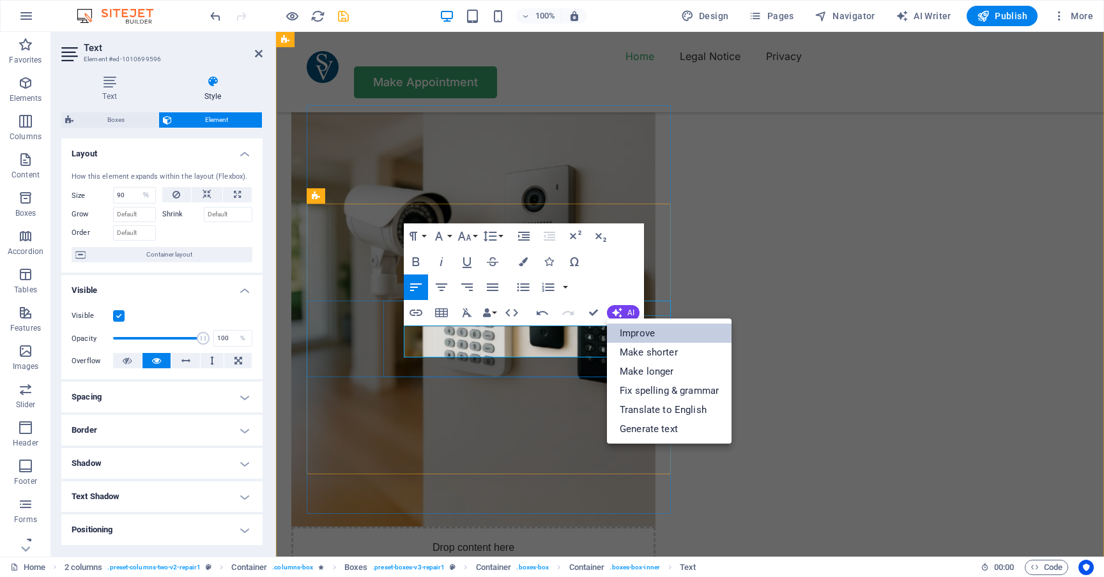
click at [634, 337] on link "Improve" at bounding box center [669, 333] width 125 height 19
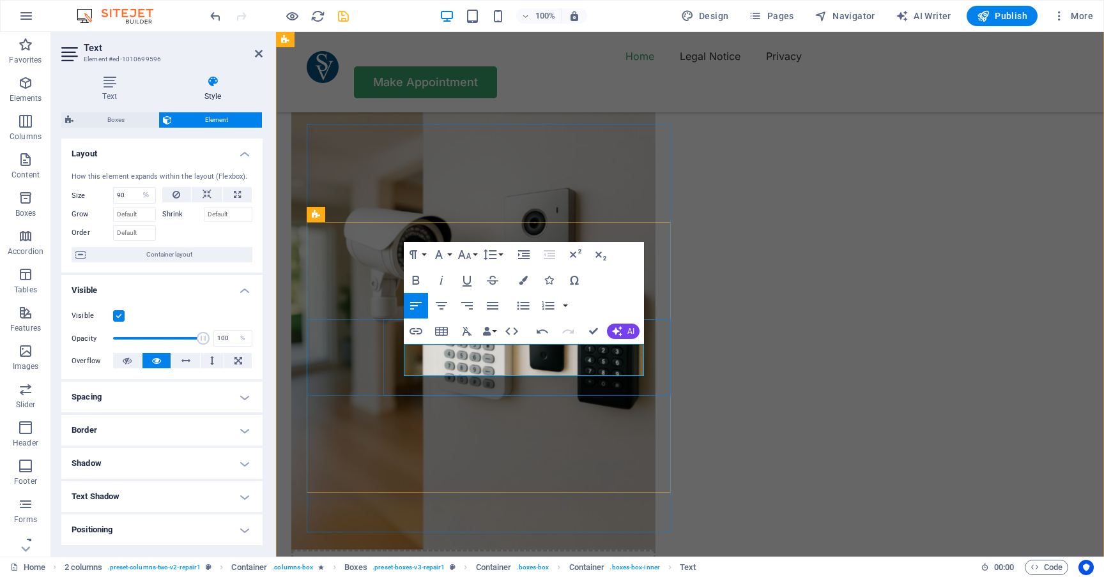
scroll to position [1011, 0]
click at [628, 328] on span "AI" at bounding box center [630, 332] width 7 height 8
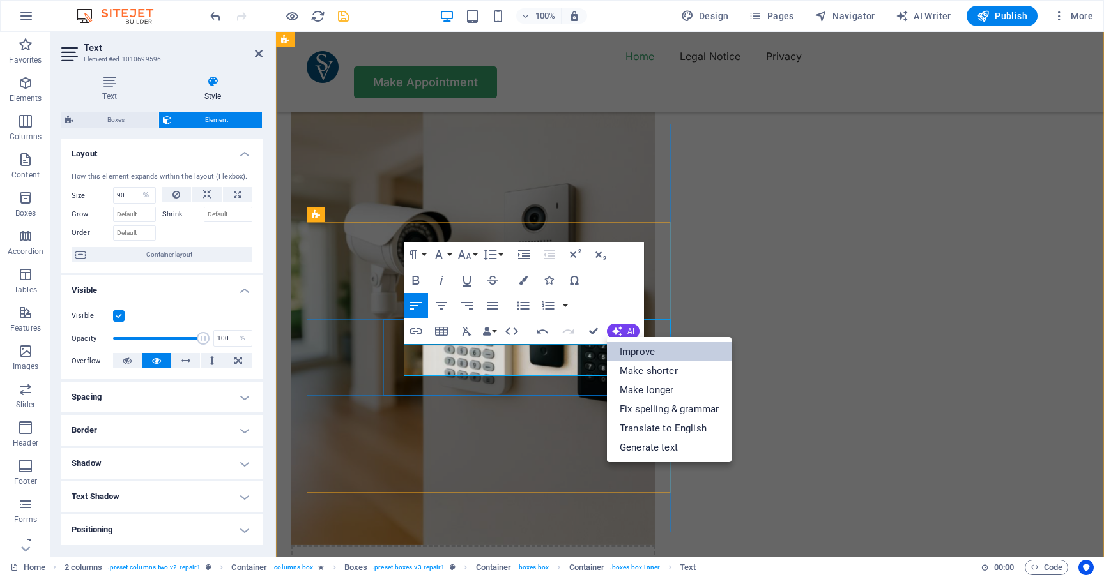
click at [630, 350] on link "Improve" at bounding box center [669, 351] width 125 height 19
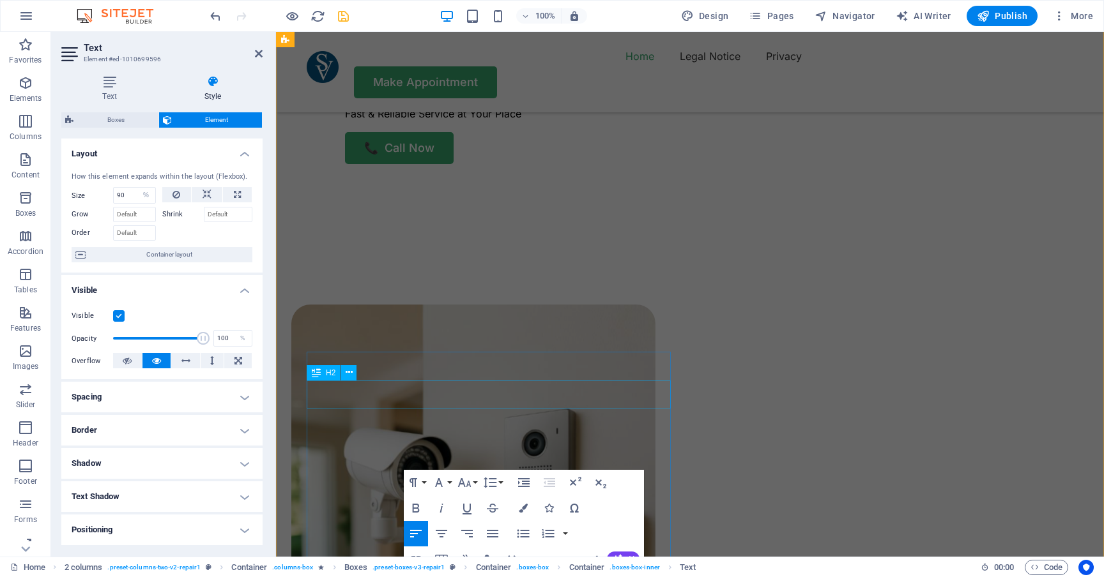
scroll to position [793, 0]
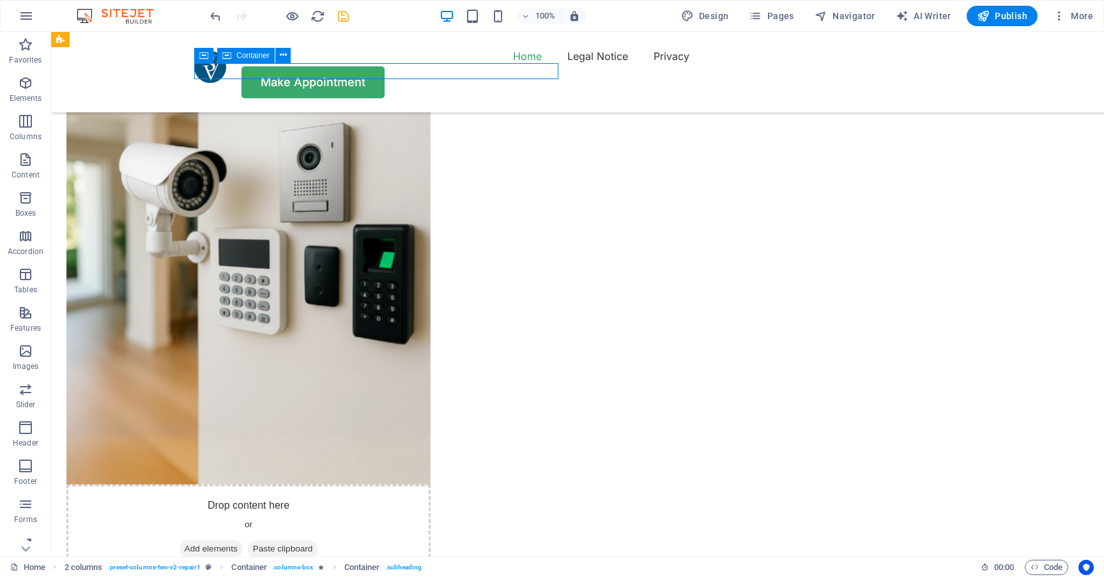
scroll to position [1084, 0]
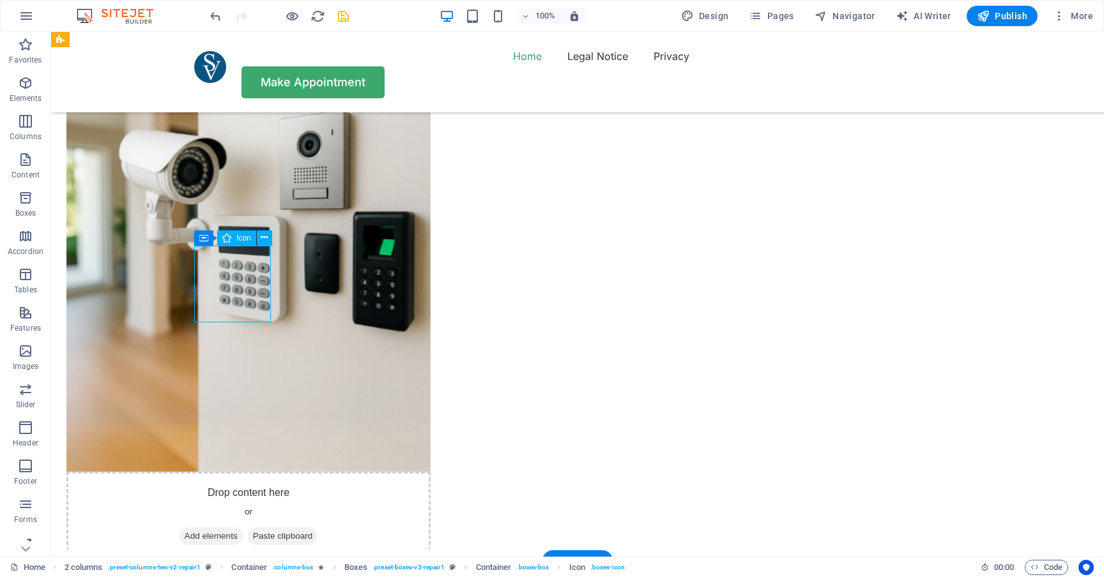
select select "xMidYMid"
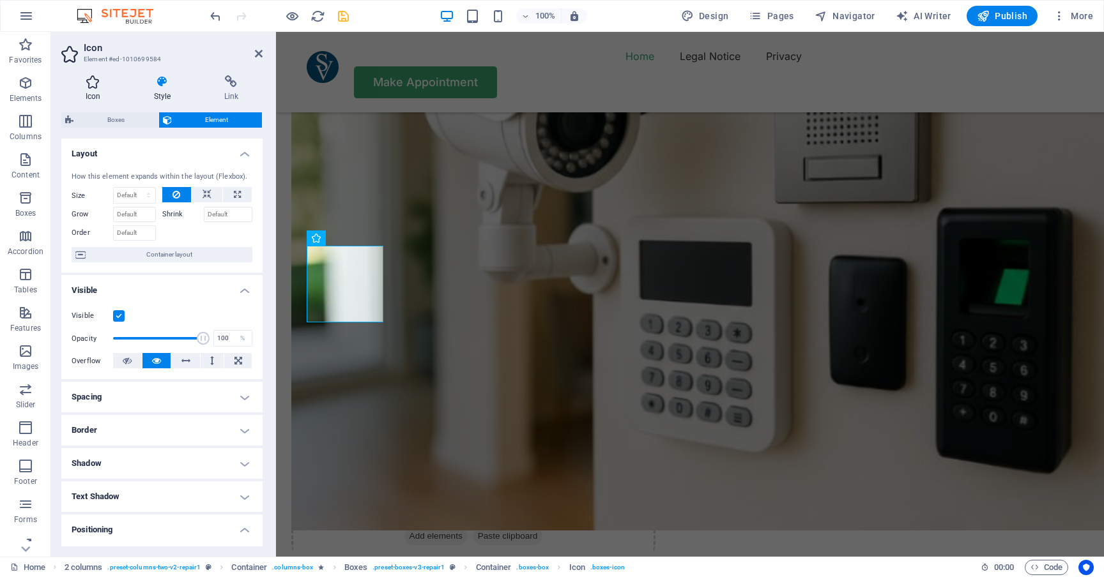
click at [82, 81] on icon at bounding box center [92, 81] width 63 height 13
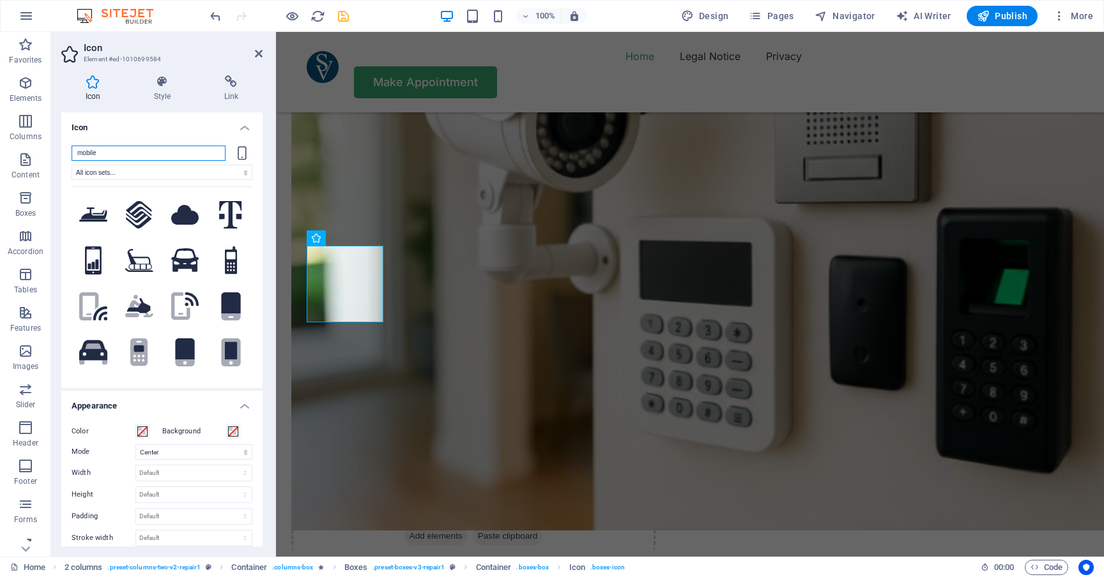
click at [145, 149] on input "mobile" at bounding box center [149, 153] width 154 height 15
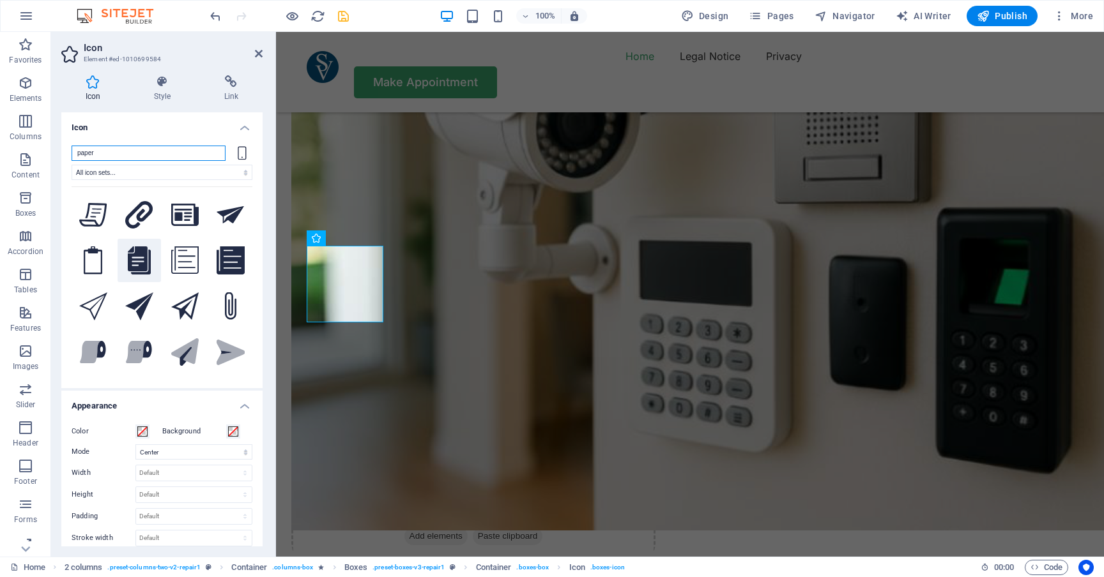
type input "paper"
click at [144, 261] on icon at bounding box center [139, 261] width 23 height 28
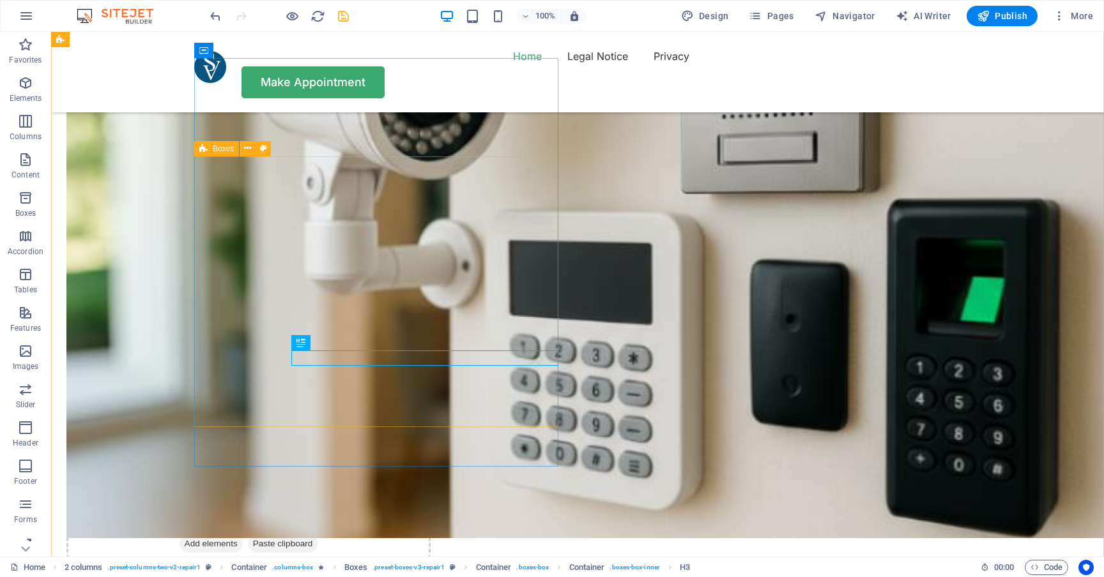
scroll to position [1079, 0]
